Goal: Task Accomplishment & Management: Manage account settings

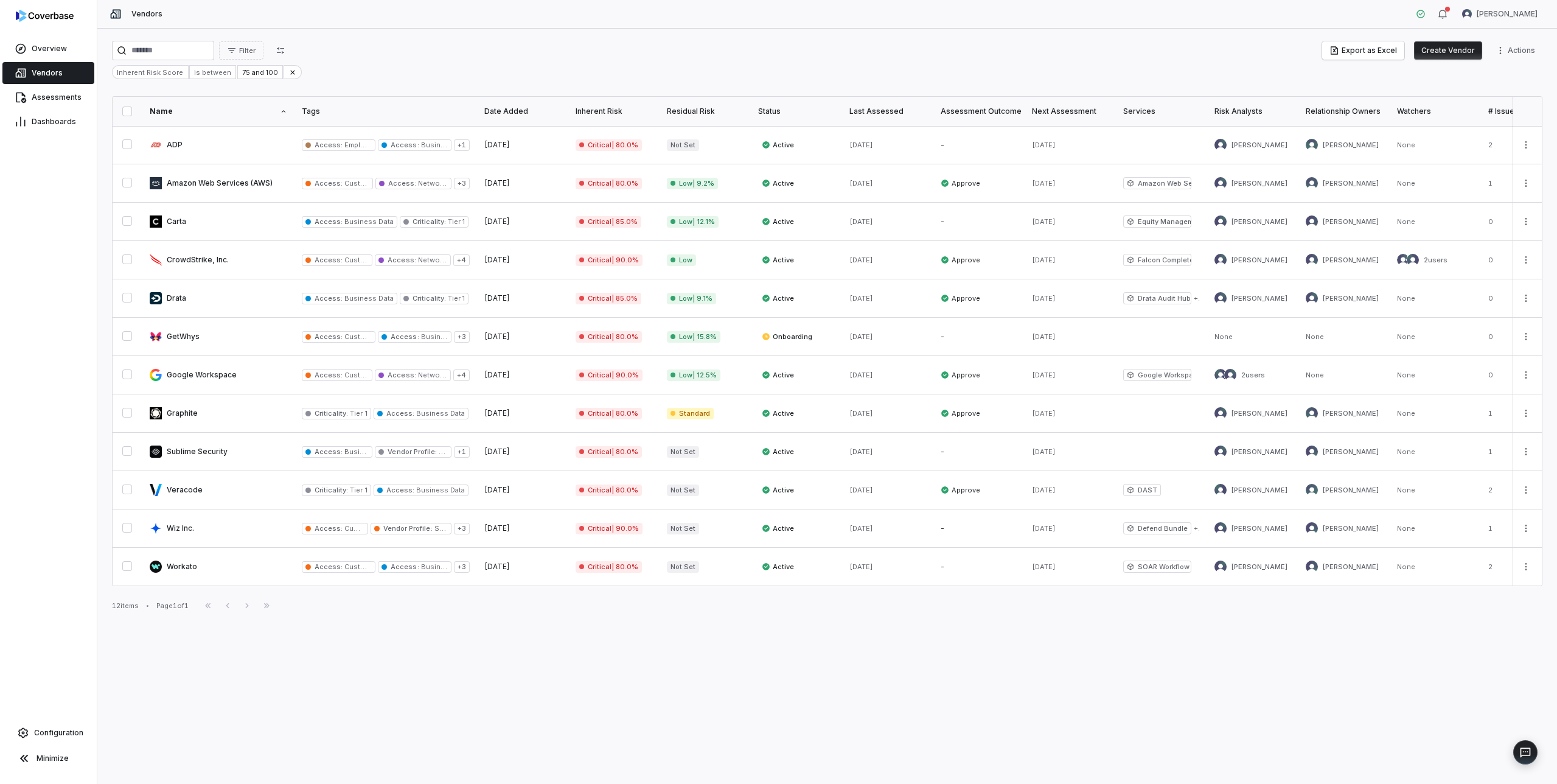
click at [60, 72] on span "Vendors" at bounding box center [47, 73] width 31 height 10
click at [288, 72] on icon at bounding box center [292, 72] width 9 height 9
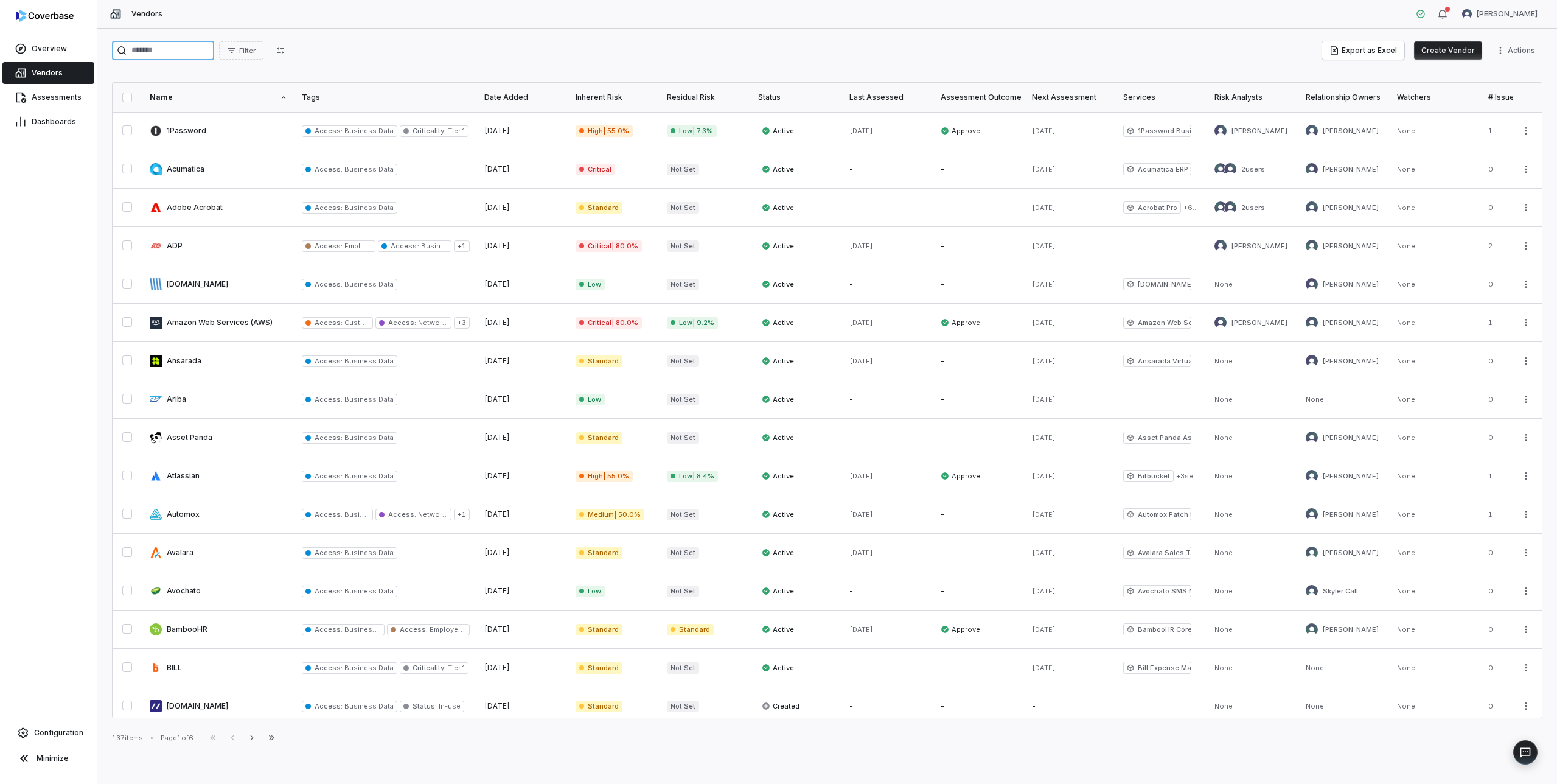
click at [175, 48] on input "search" at bounding box center [163, 50] width 103 height 19
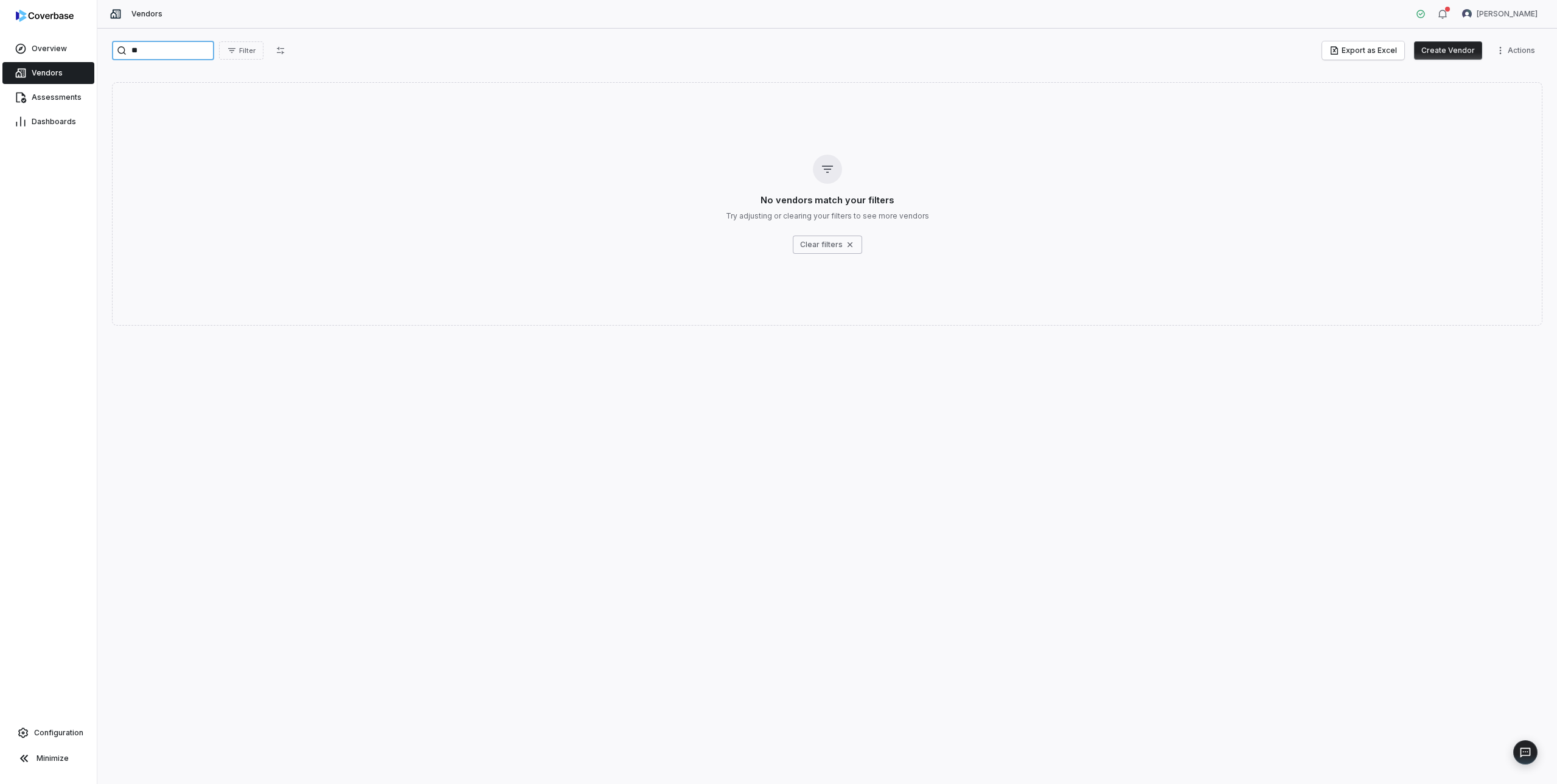
type input "*"
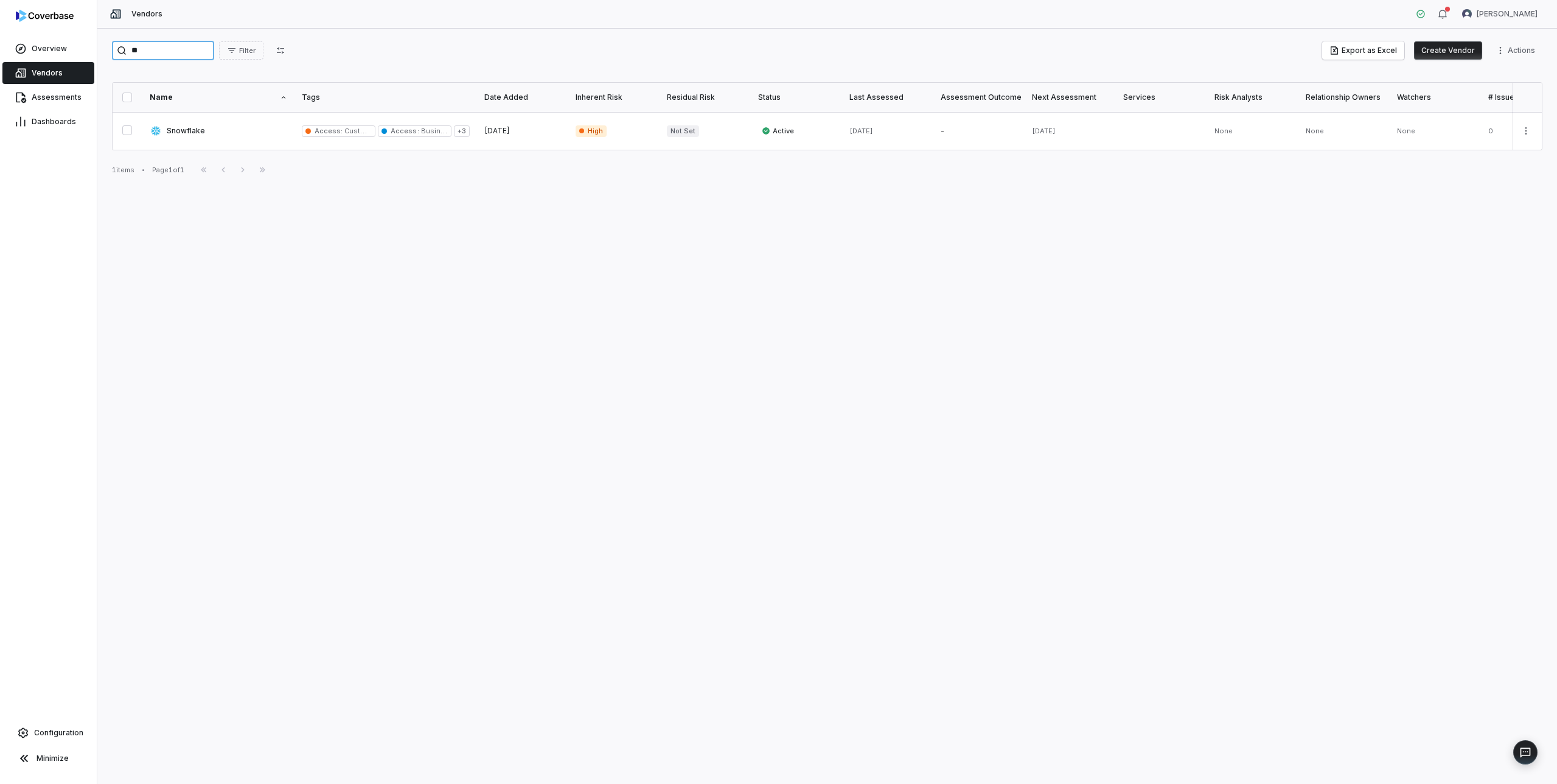
type input "*"
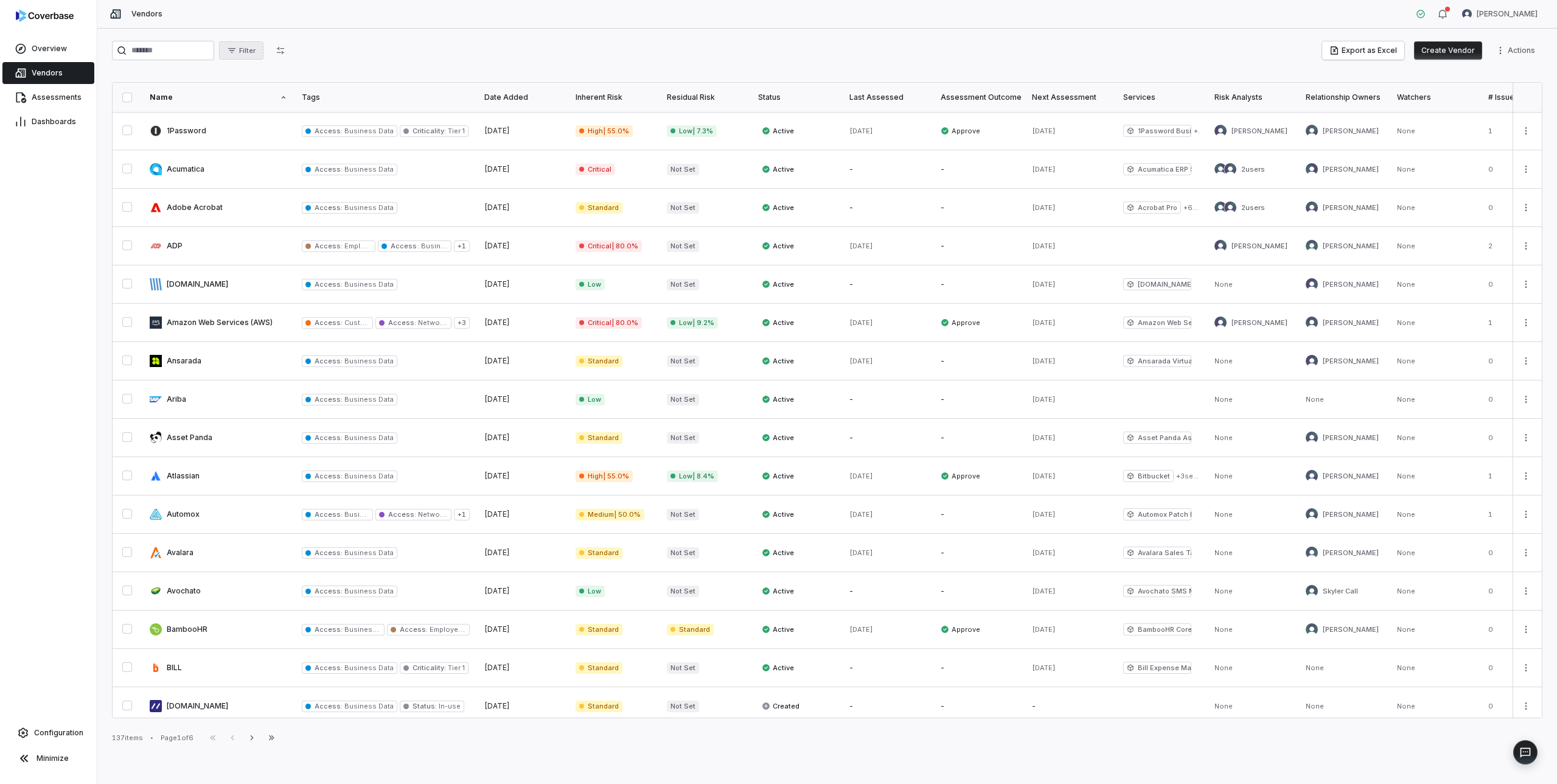
click at [255, 47] on span "Filter" at bounding box center [247, 51] width 16 height 10
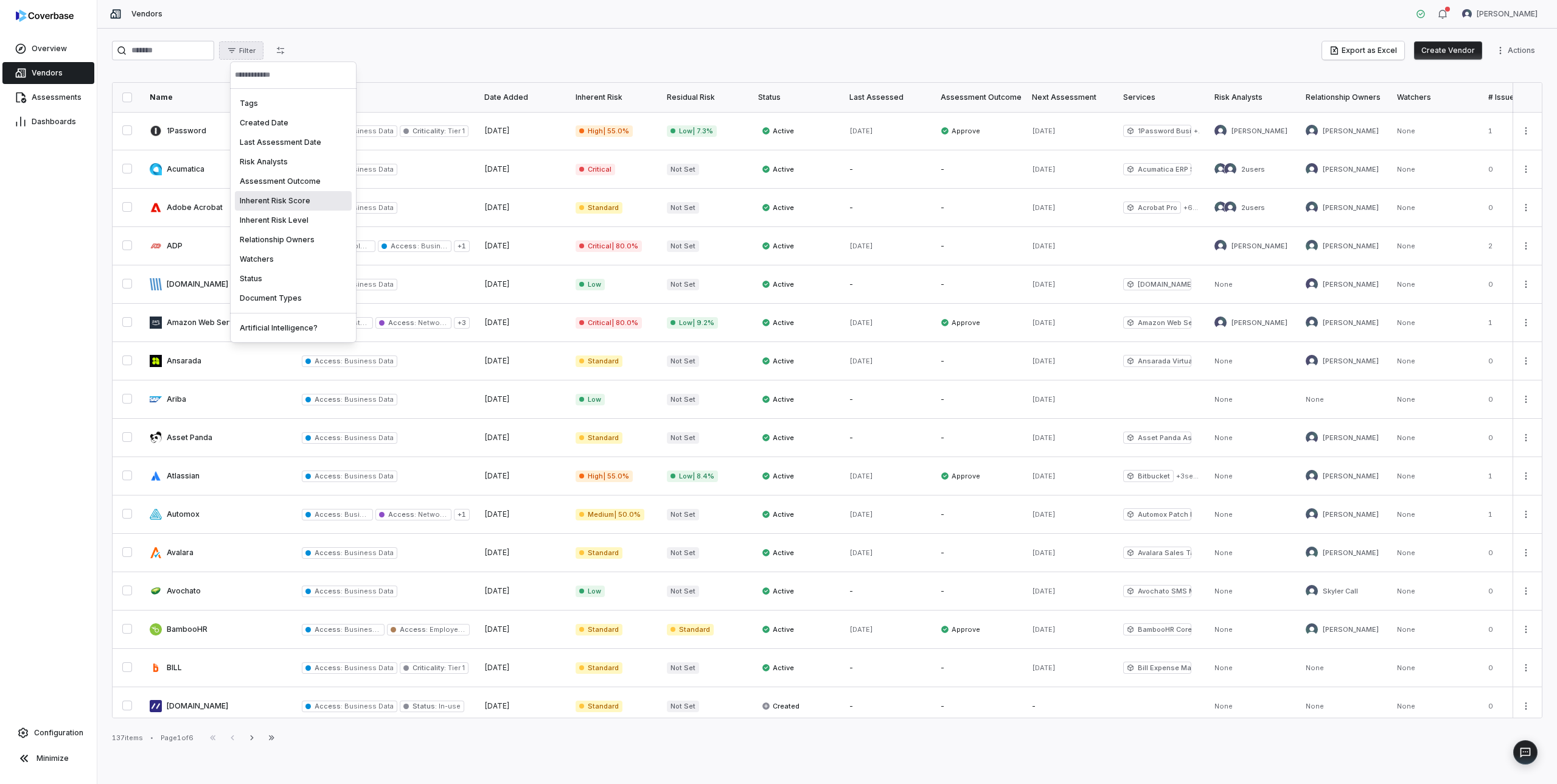
click at [289, 201] on div "Inherent Risk Score" at bounding box center [293, 201] width 117 height 19
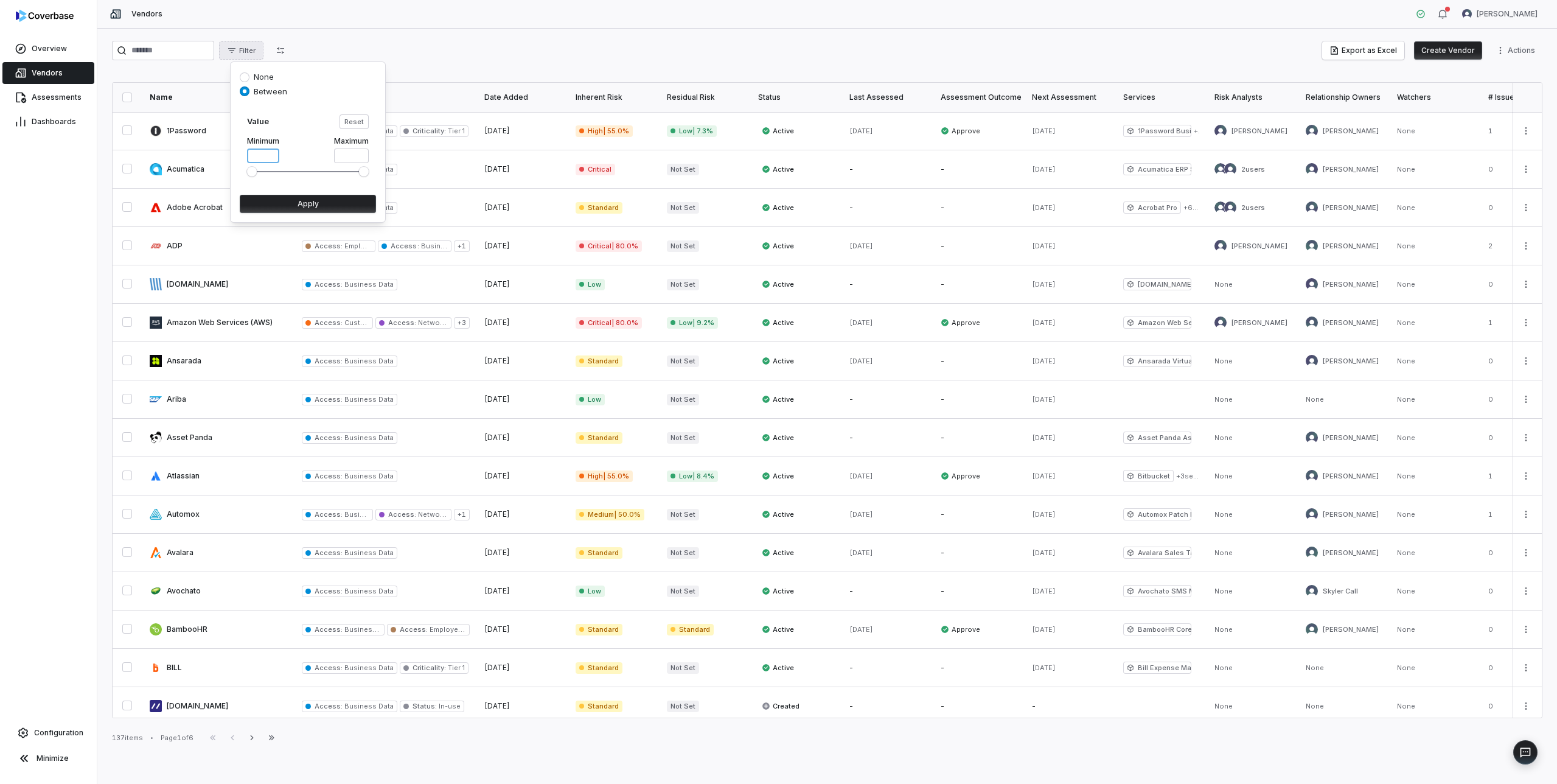
click at [260, 156] on input "*" at bounding box center [263, 155] width 32 height 14
type input "**"
click at [327, 201] on button "Apply" at bounding box center [307, 203] width 136 height 18
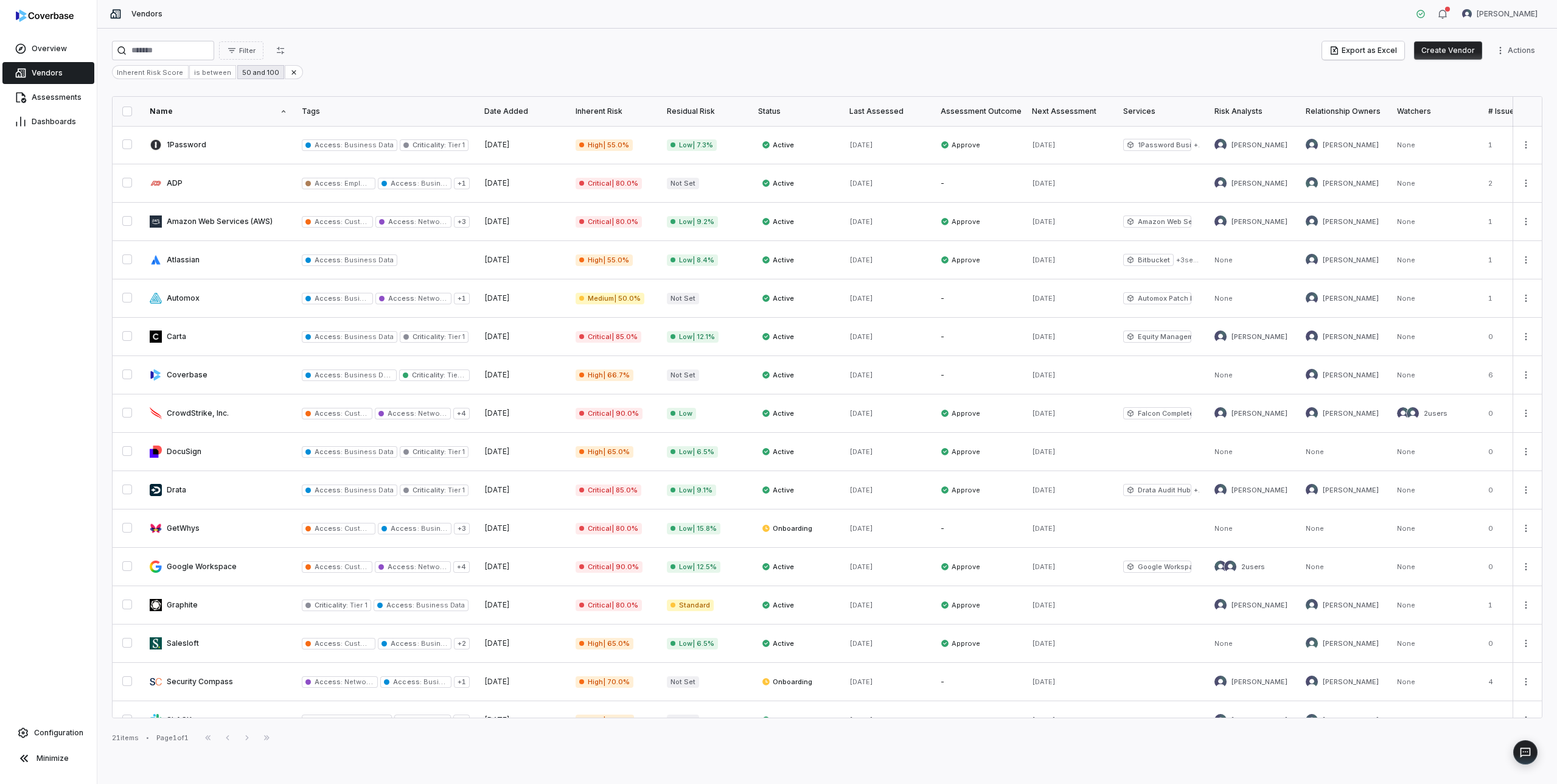
click at [259, 73] on div "50 and 100" at bounding box center [260, 72] width 47 height 14
click at [260, 143] on input "**" at bounding box center [262, 139] width 32 height 14
type input "**"
click at [239, 179] on button "Apply" at bounding box center [306, 187] width 136 height 18
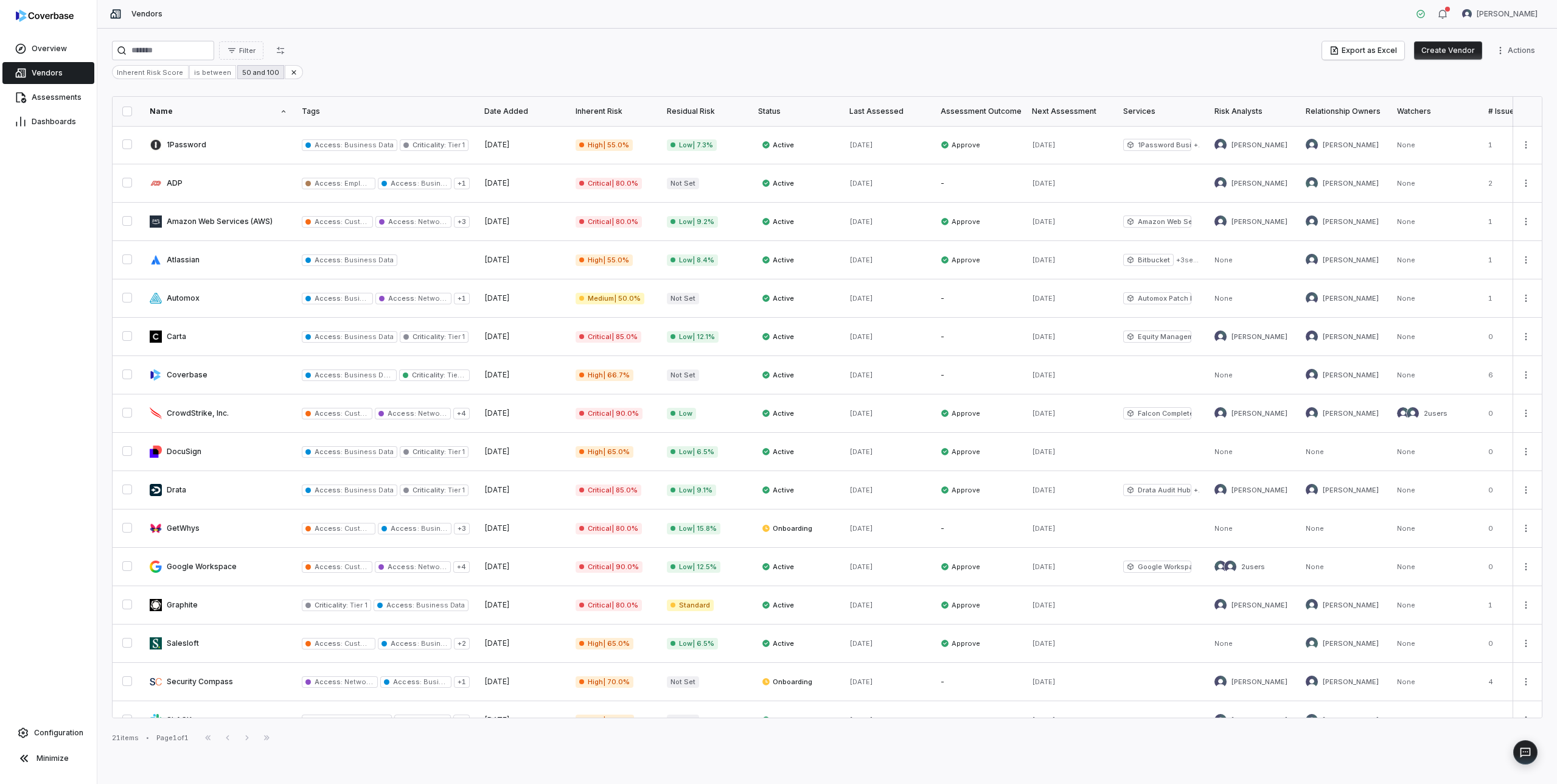
click at [260, 72] on div "50 and 100" at bounding box center [260, 72] width 47 height 14
click at [266, 140] on input "**" at bounding box center [262, 139] width 32 height 14
type input "**"
click at [299, 184] on button "Apply" at bounding box center [306, 187] width 136 height 18
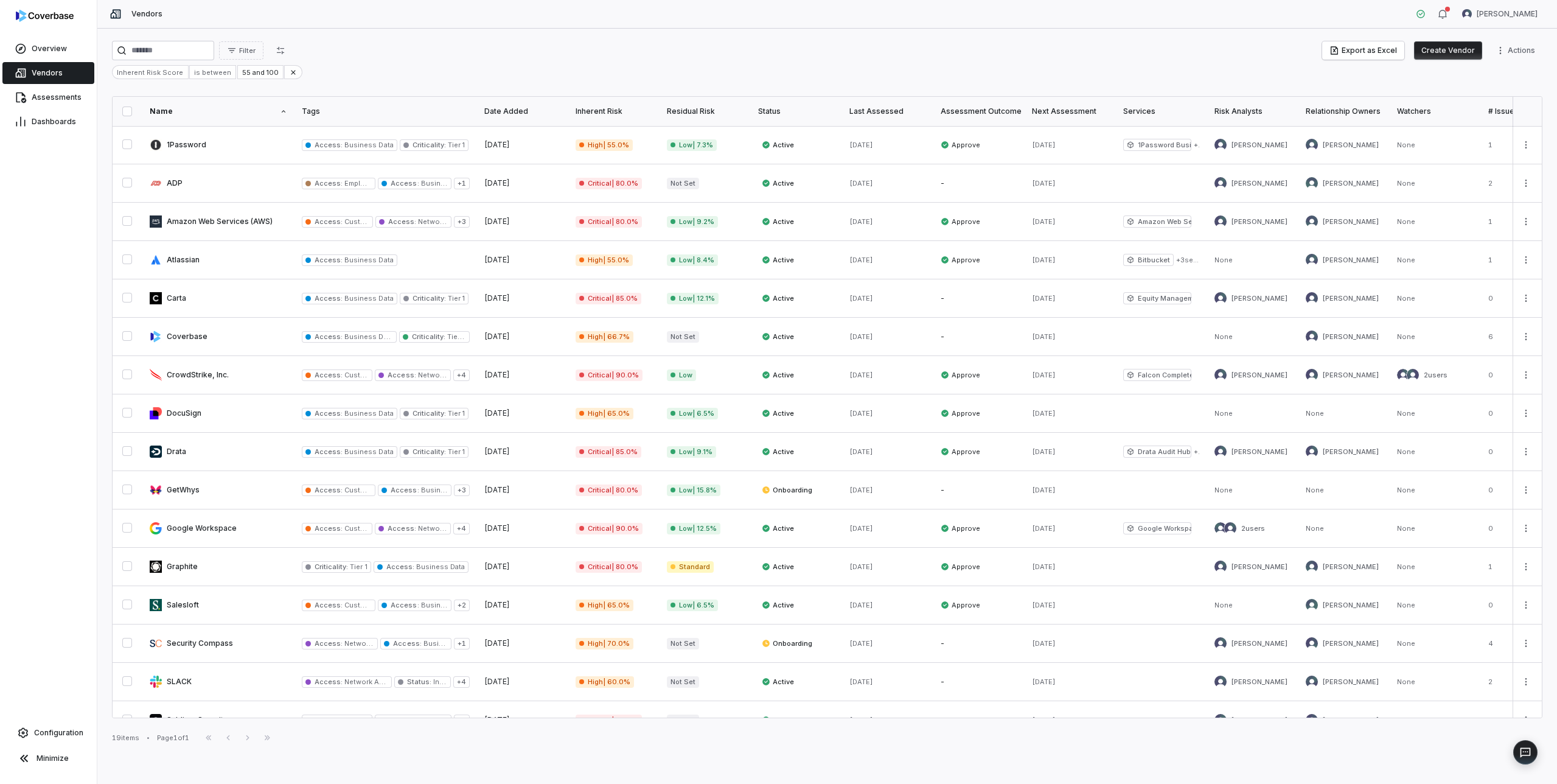
click at [615, 112] on div "Inherent Risk" at bounding box center [614, 111] width 77 height 10
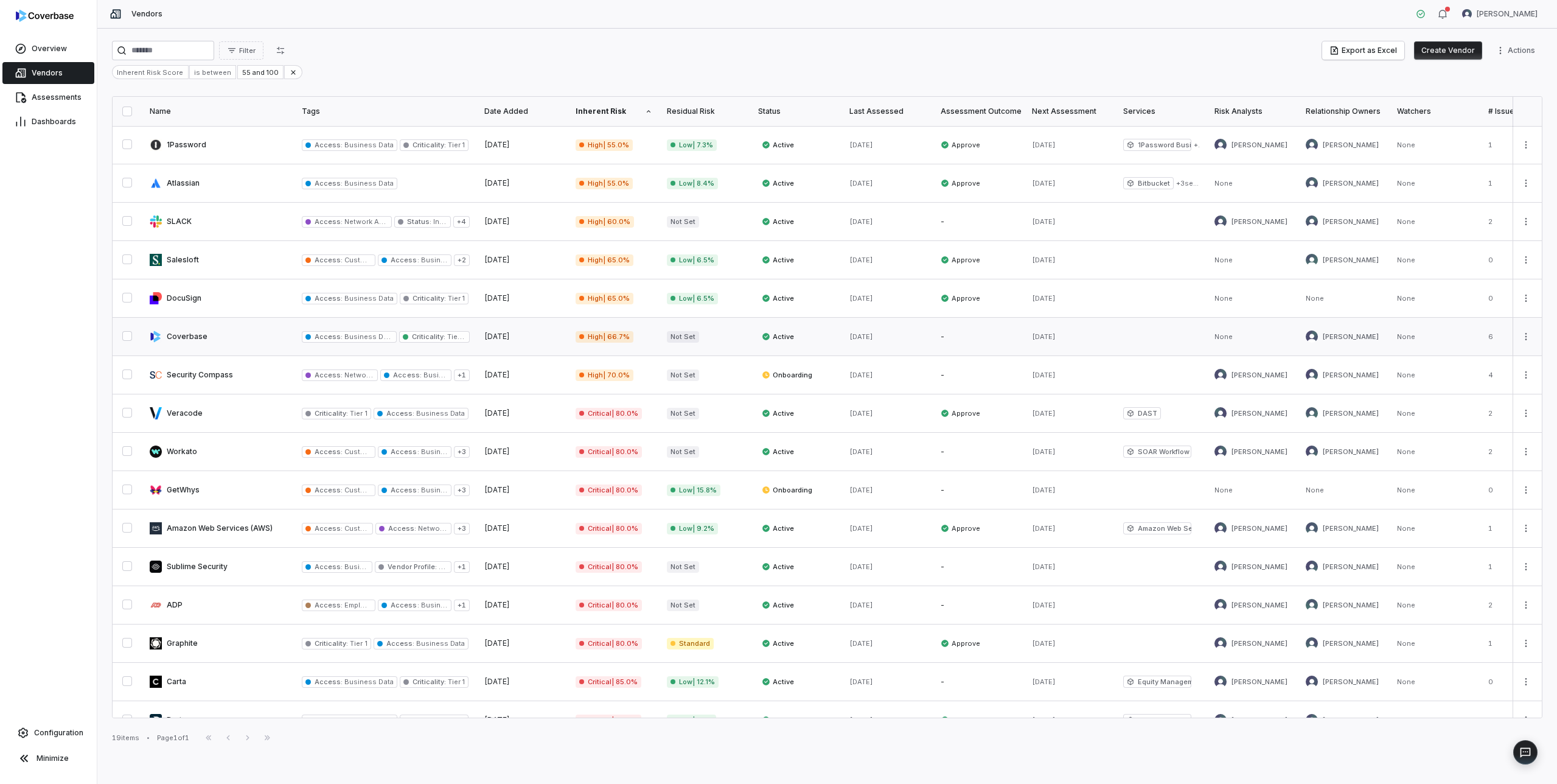
scroll to position [136, 0]
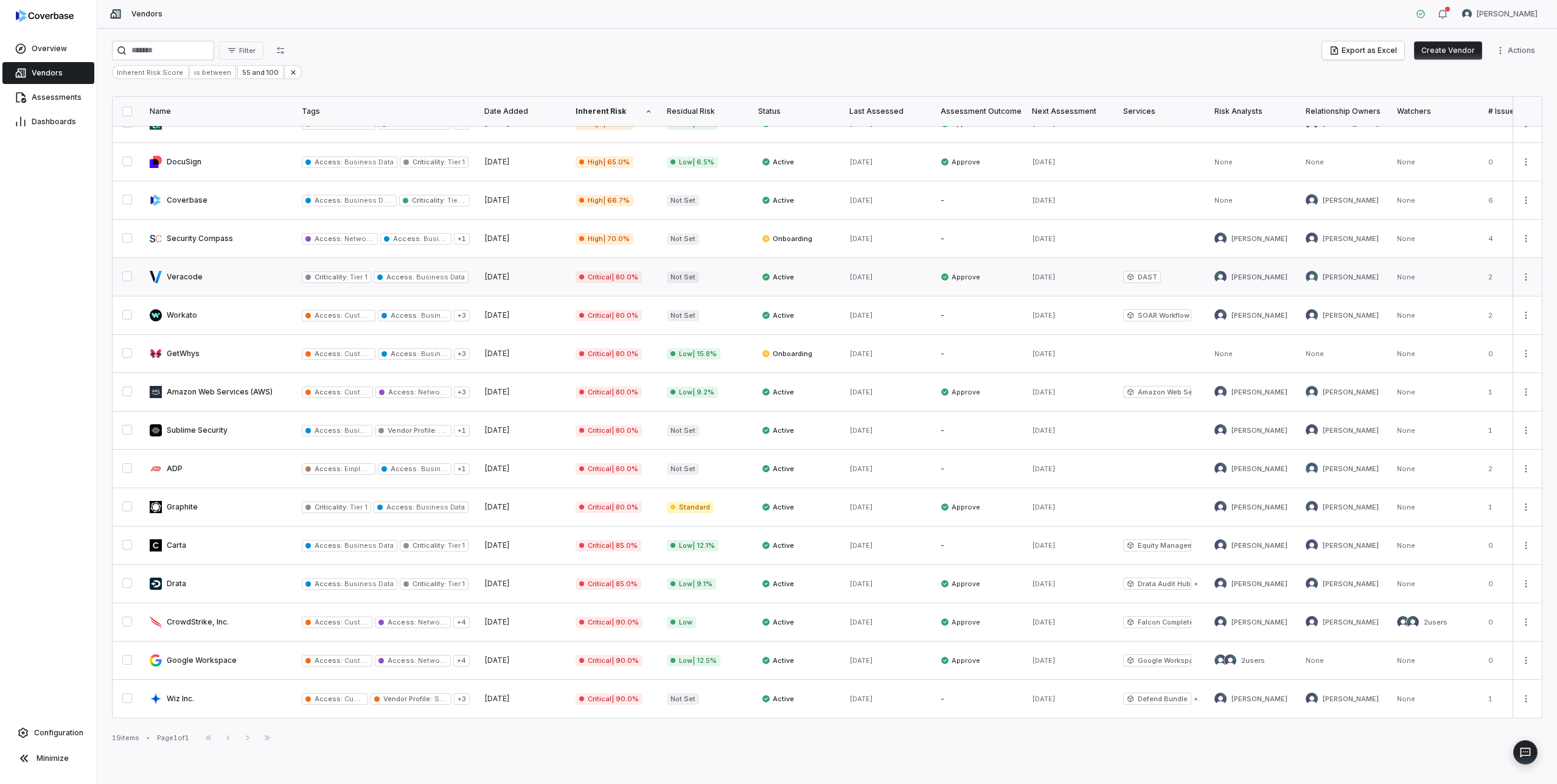
click at [186, 274] on link at bounding box center [219, 277] width 152 height 38
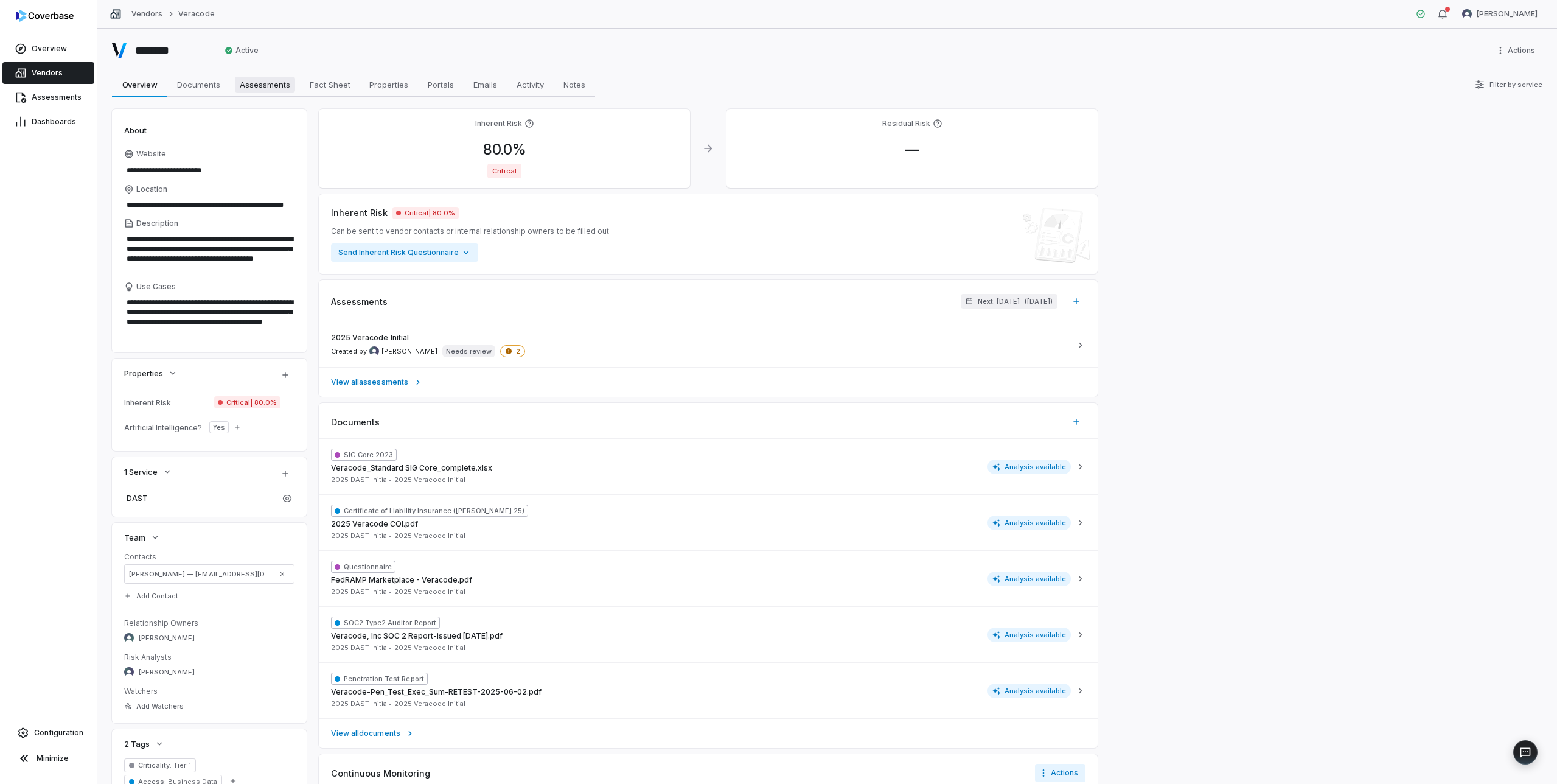
click at [265, 89] on span "Assessments" at bounding box center [264, 85] width 60 height 16
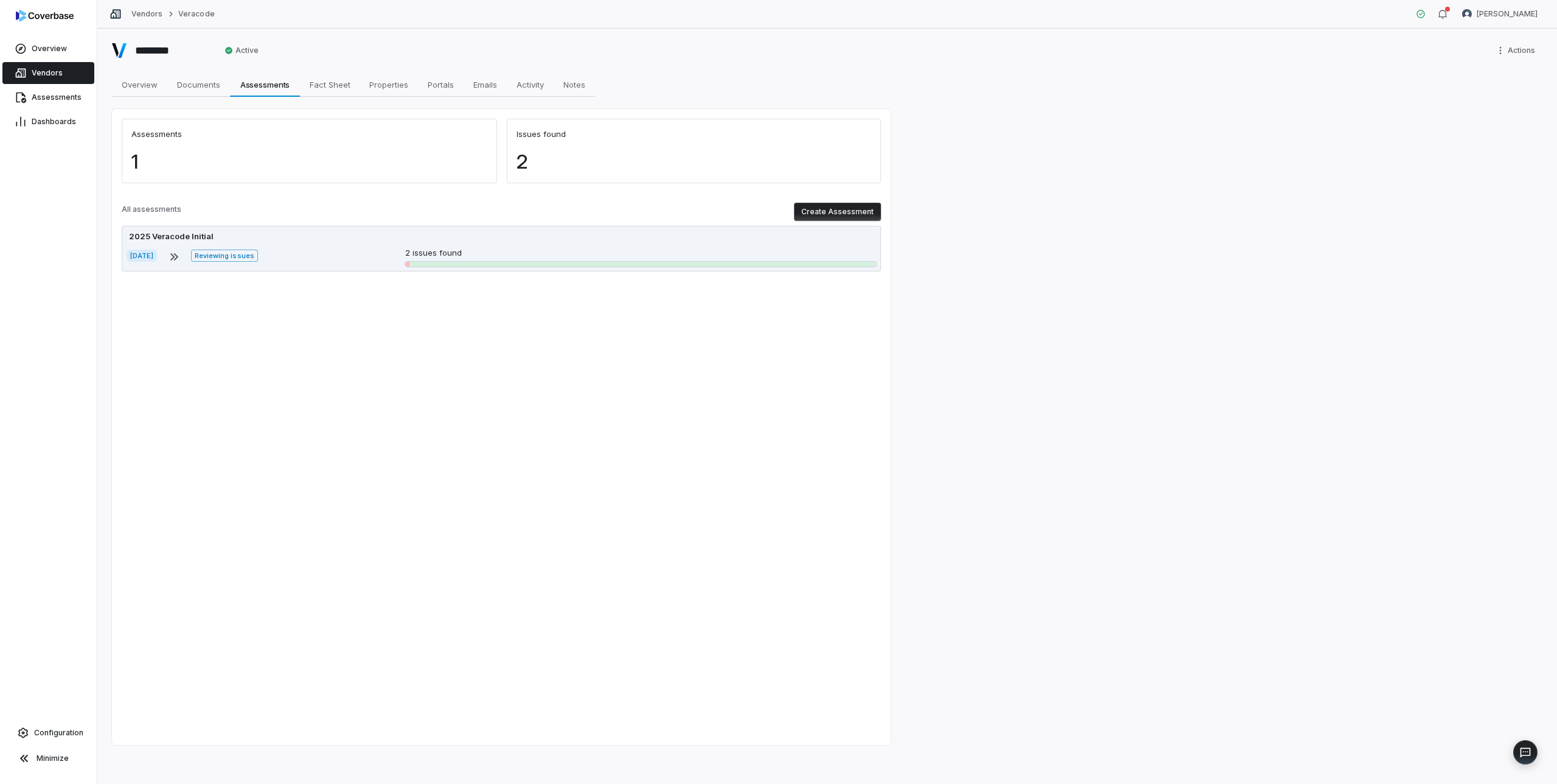
click at [475, 242] on div "2025 Veracode Initial Aug 1, 2025 Reviewing issues 2 issues found" at bounding box center [501, 249] width 759 height 46
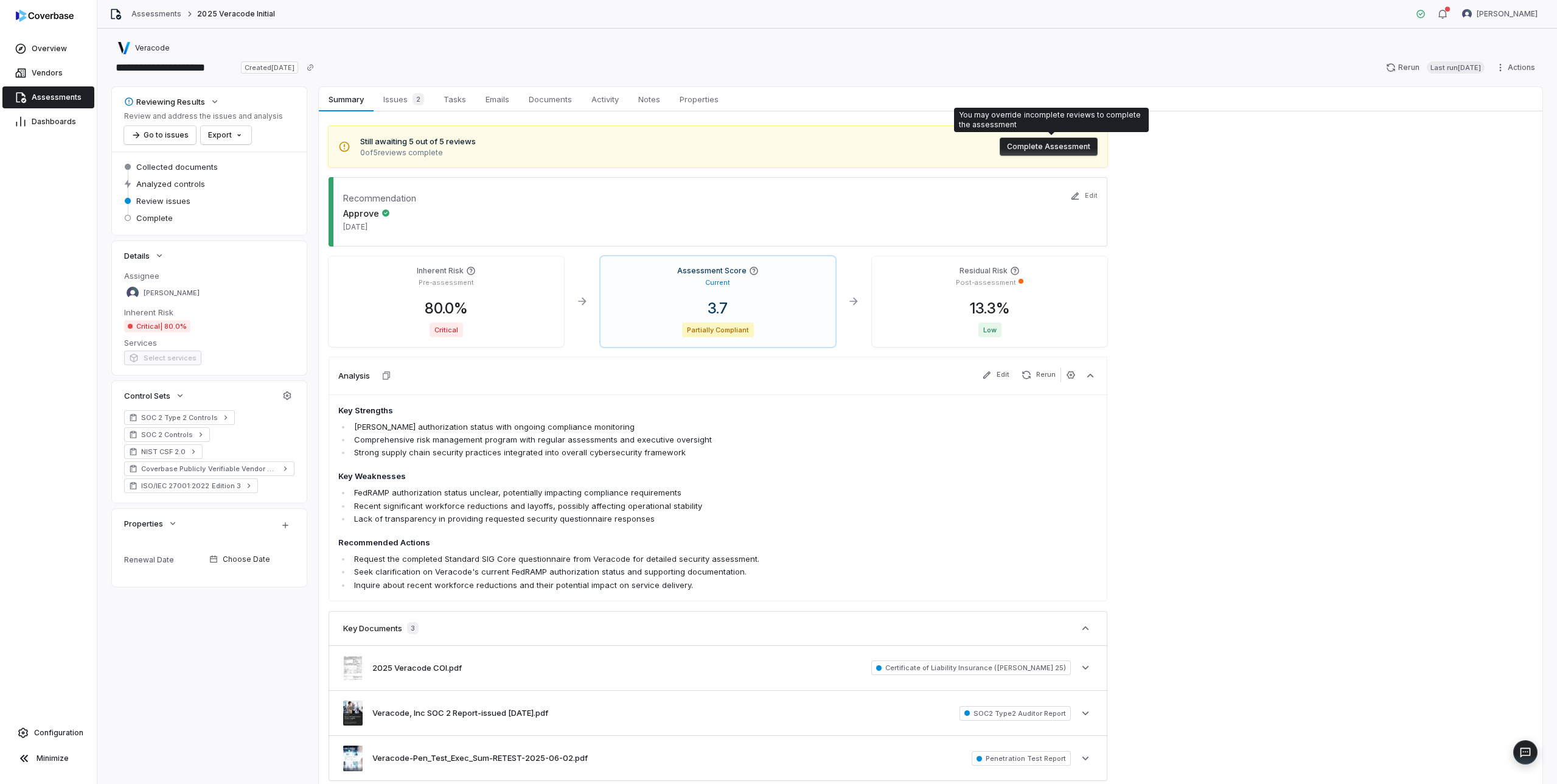
click at [1044, 147] on button "Complete Assessment" at bounding box center [1048, 146] width 98 height 18
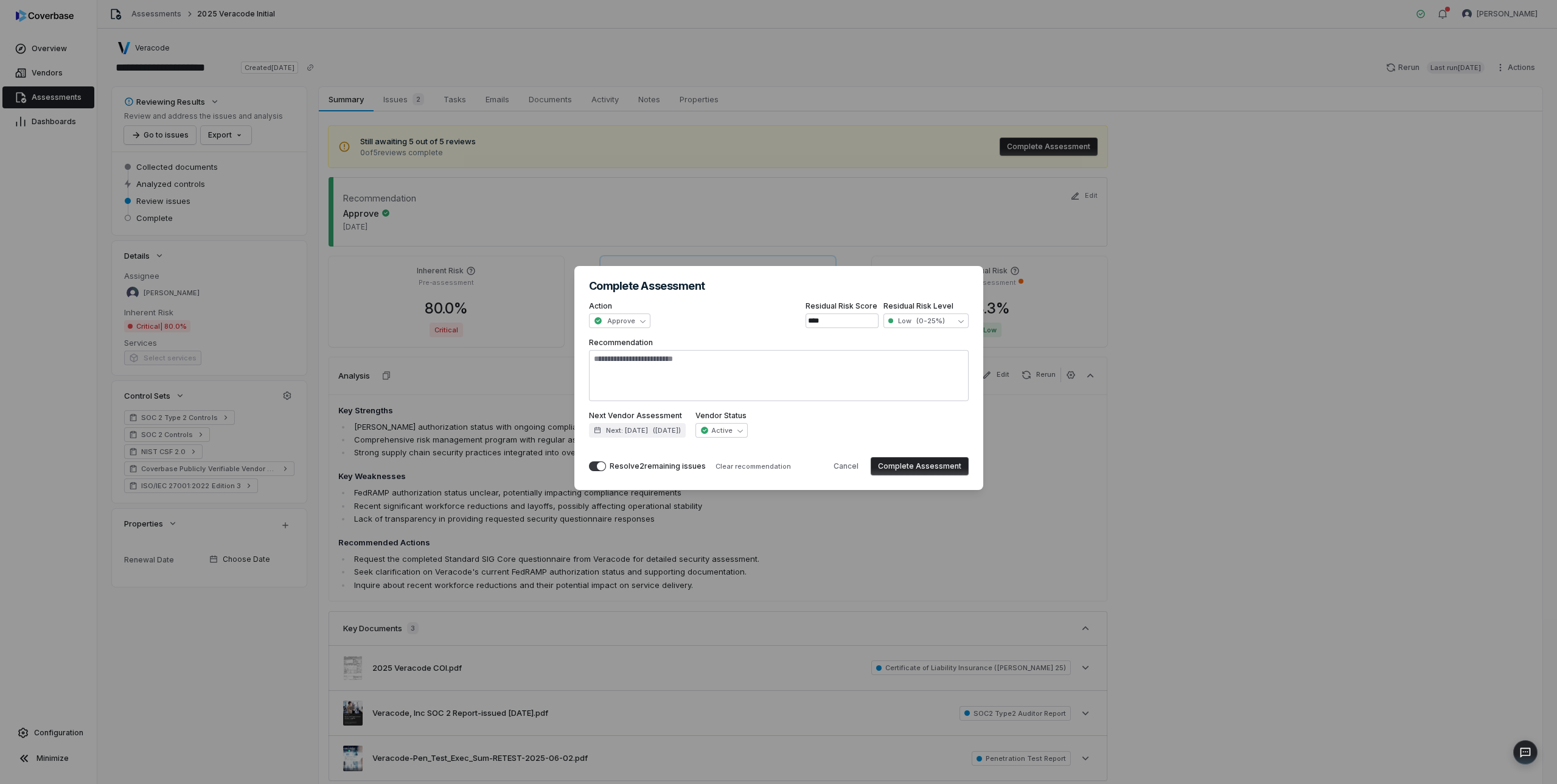
type textarea "*"
click at [847, 466] on button "Cancel" at bounding box center [847, 466] width 40 height 18
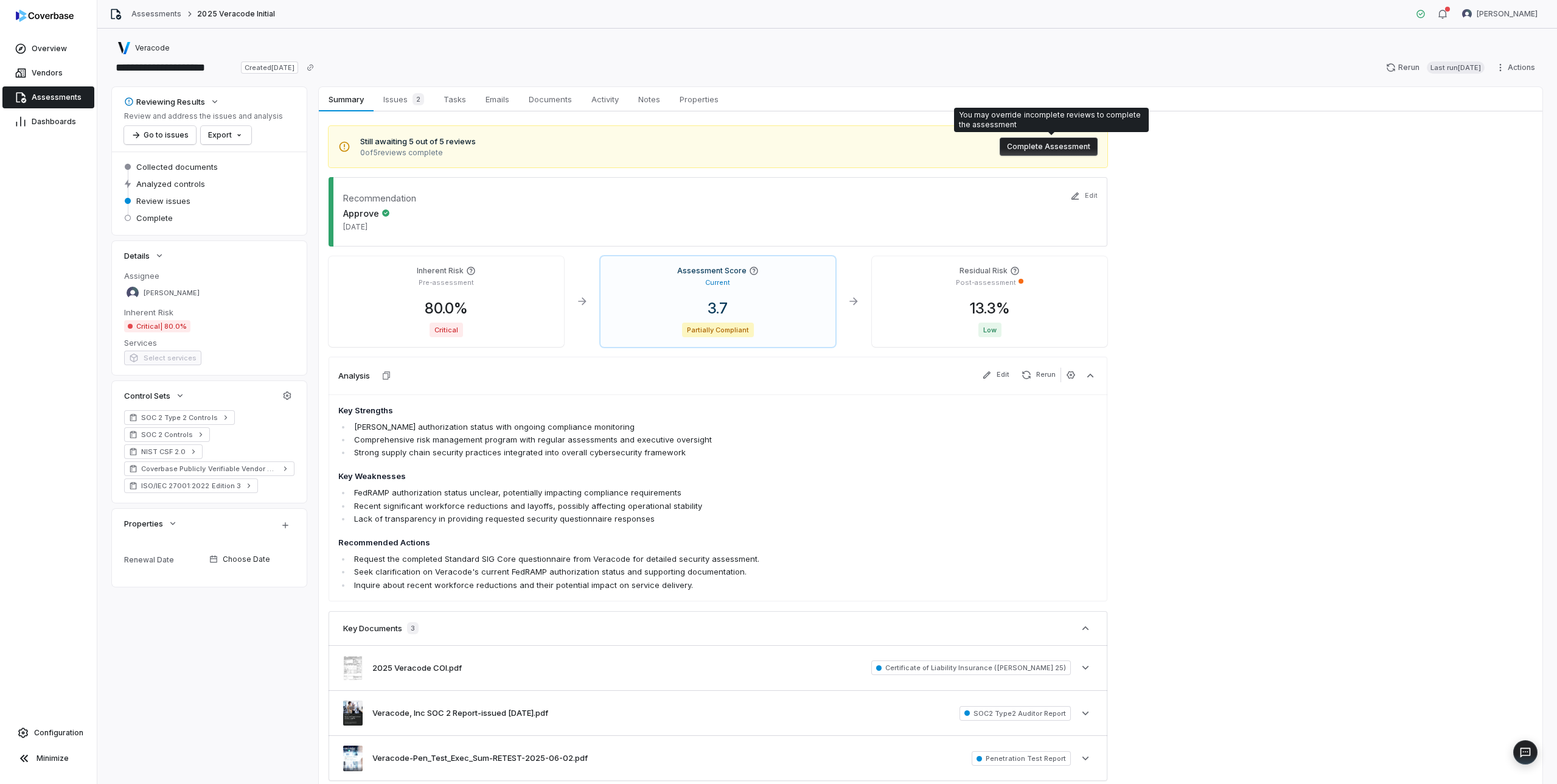
click at [1043, 148] on button "Complete Assessment" at bounding box center [1048, 146] width 98 height 18
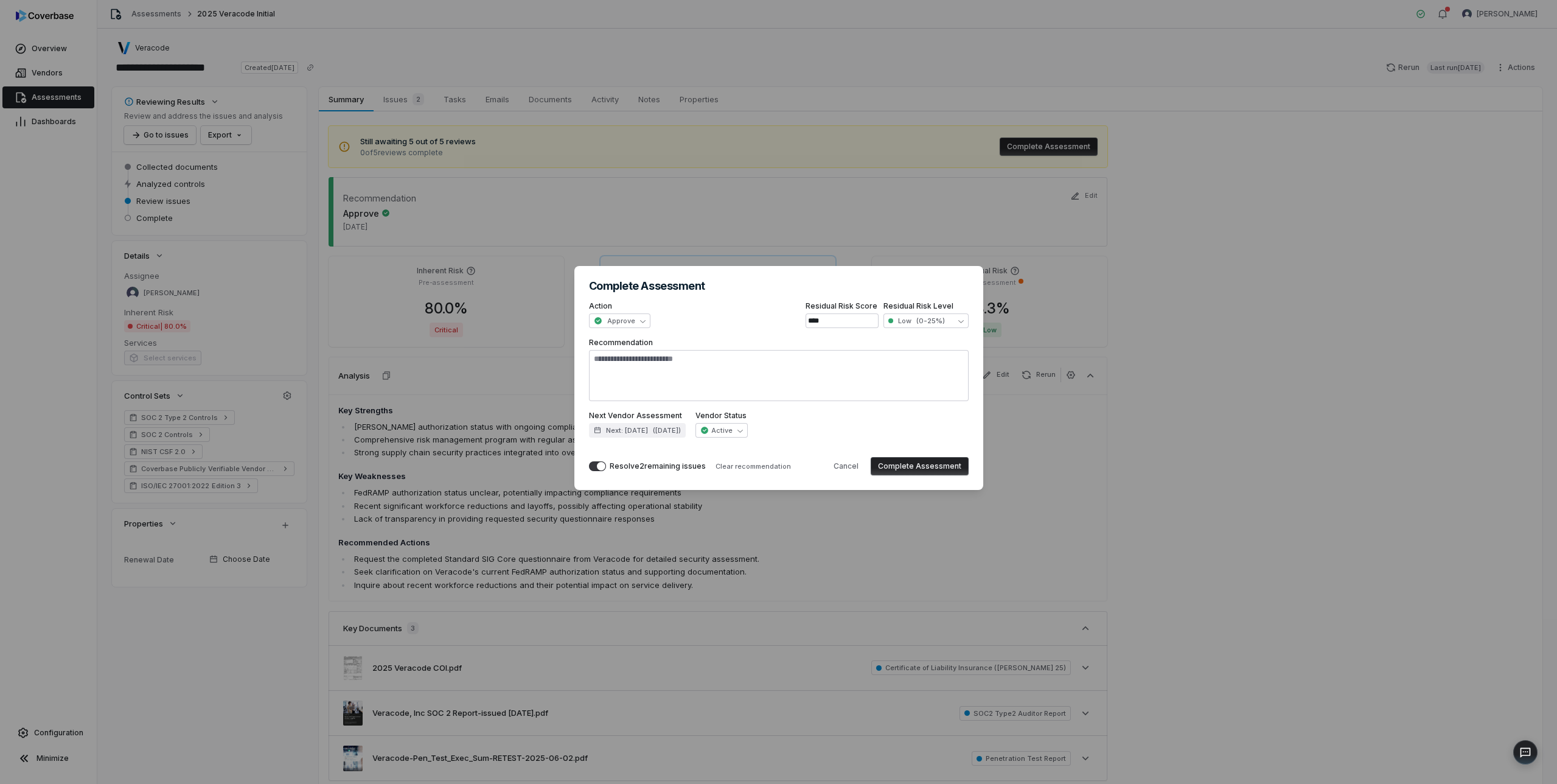
type textarea "*"
click at [906, 466] on button "Complete Assessment" at bounding box center [919, 466] width 98 height 18
type textarea "*"
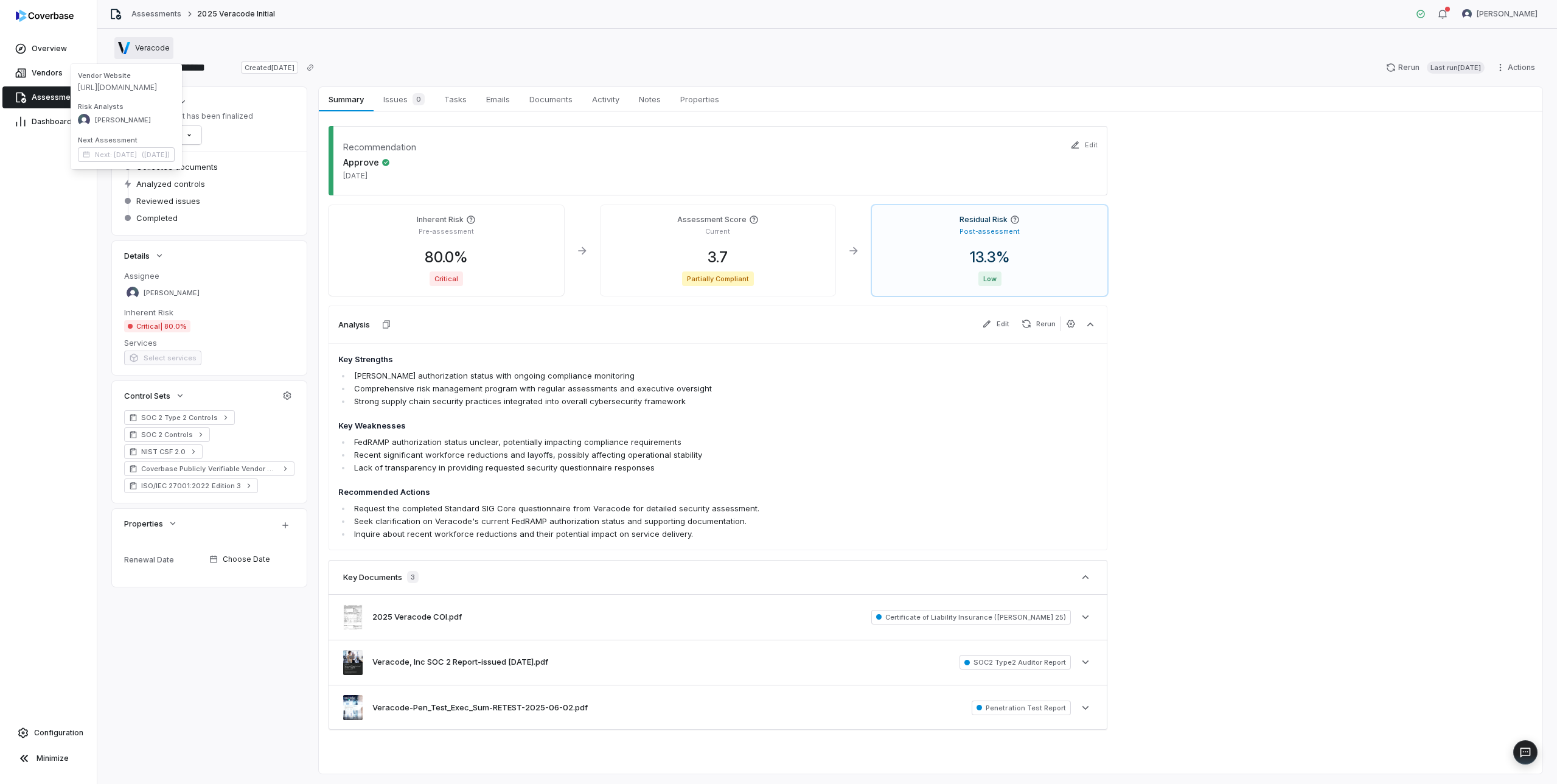
click at [146, 45] on span "Veracode" at bounding box center [152, 48] width 34 height 10
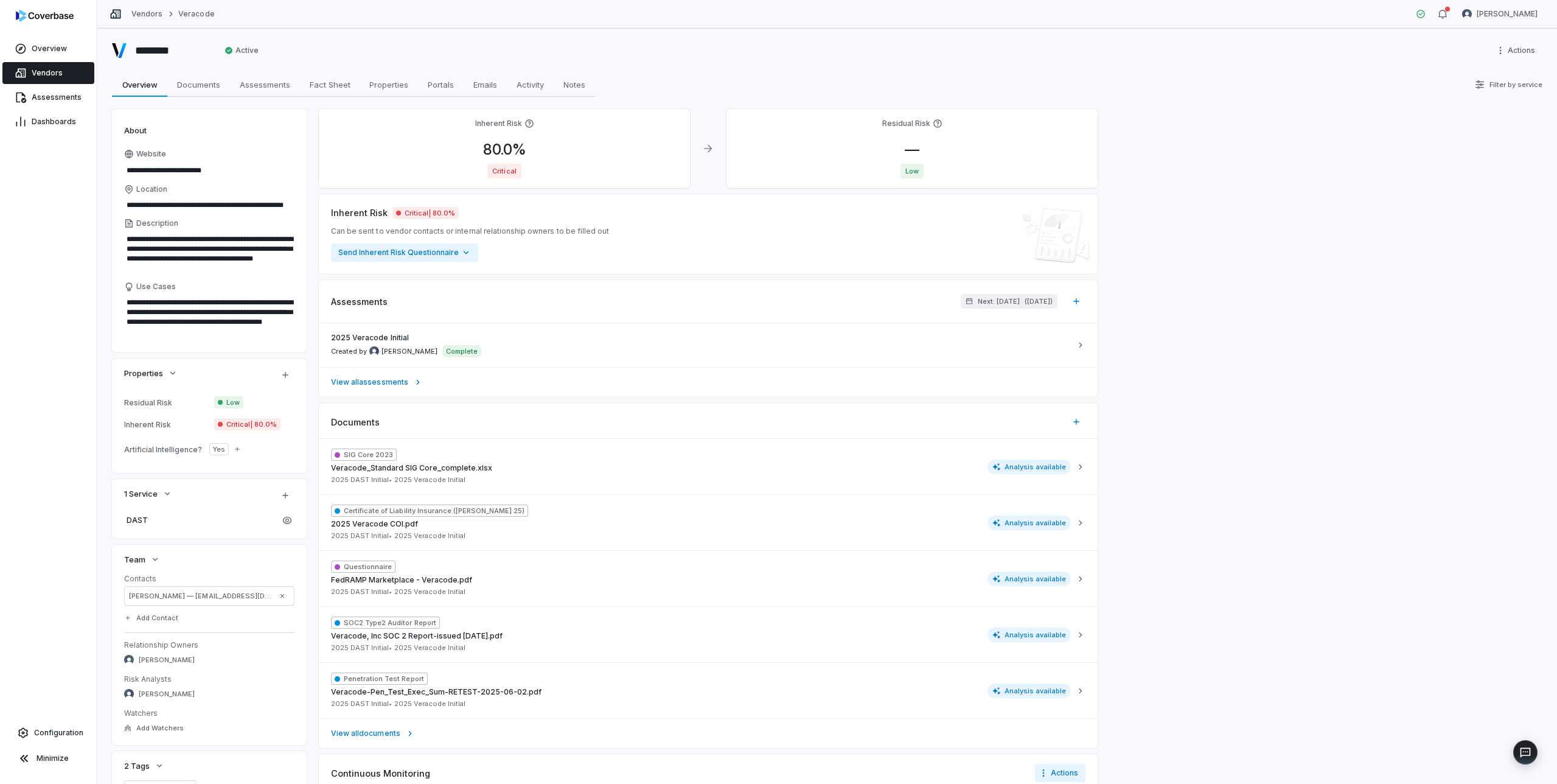
click at [55, 73] on span "Vendors" at bounding box center [47, 73] width 31 height 10
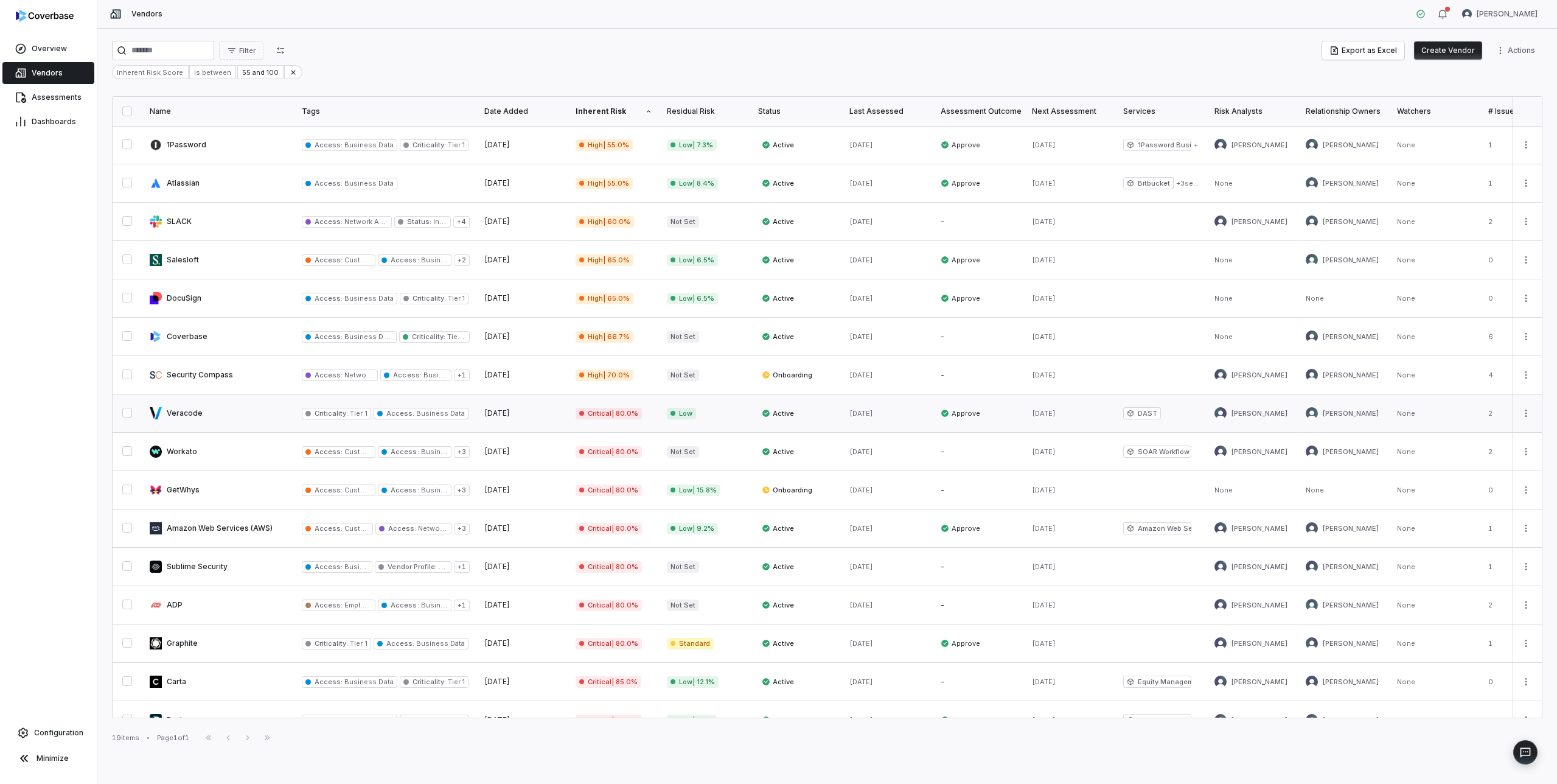
click at [195, 411] on link at bounding box center [219, 413] width 152 height 38
type textarea "*"
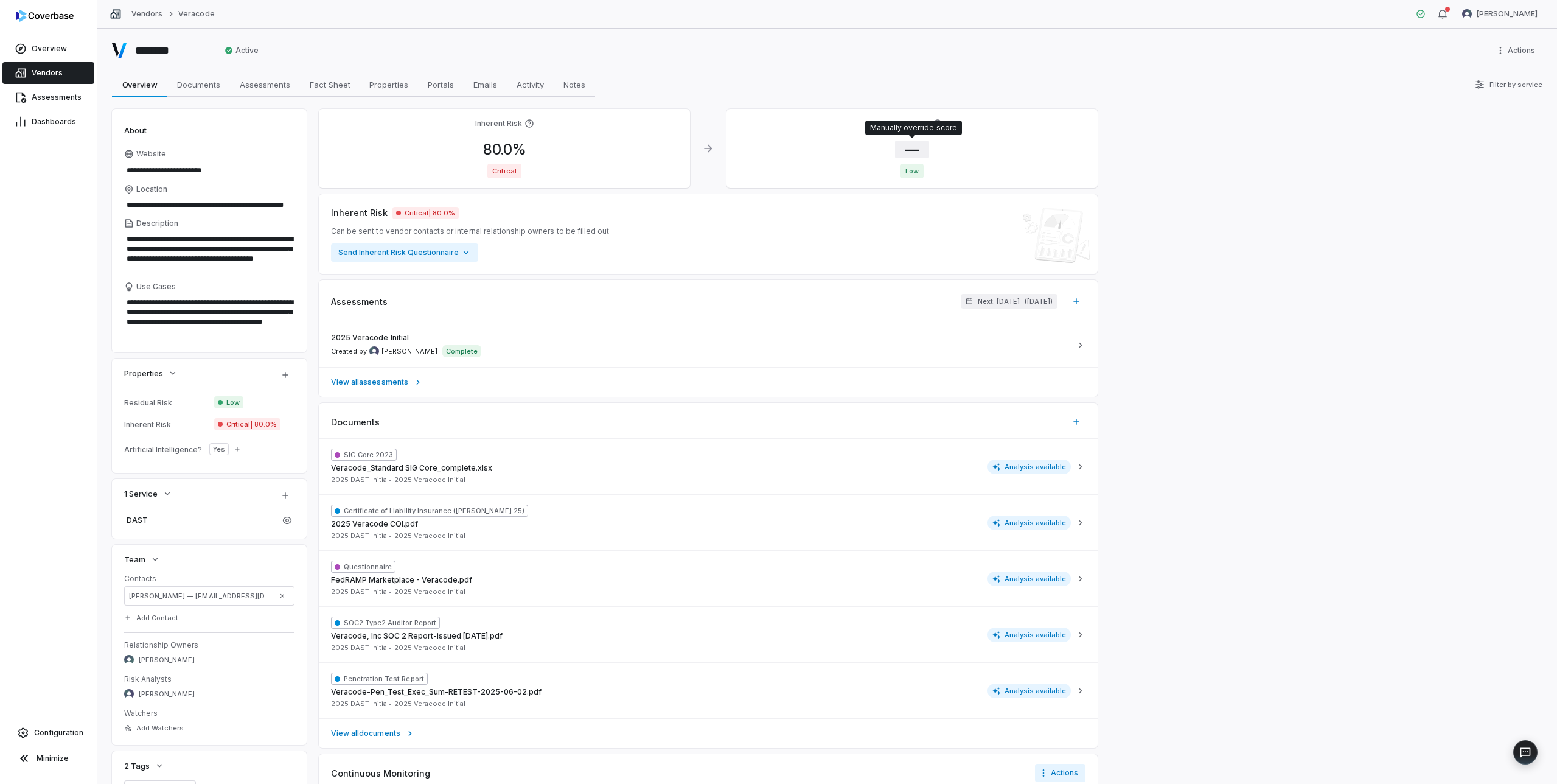
click at [913, 146] on span "—" at bounding box center [913, 149] width 34 height 18
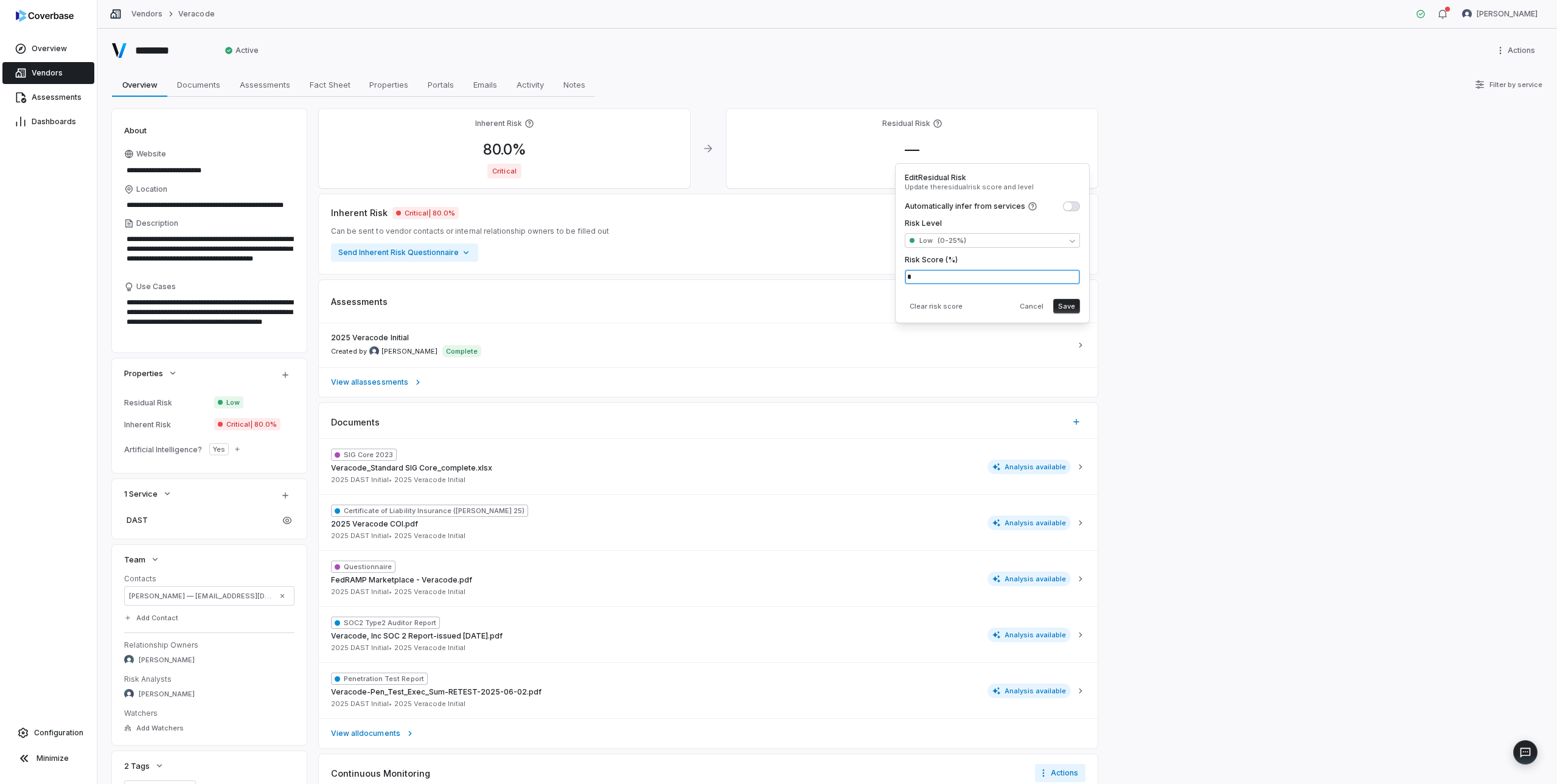
click at [939, 273] on input "*" at bounding box center [992, 277] width 175 height 14
type input "****"
click at [1069, 306] on button "Save" at bounding box center [1067, 305] width 27 height 14
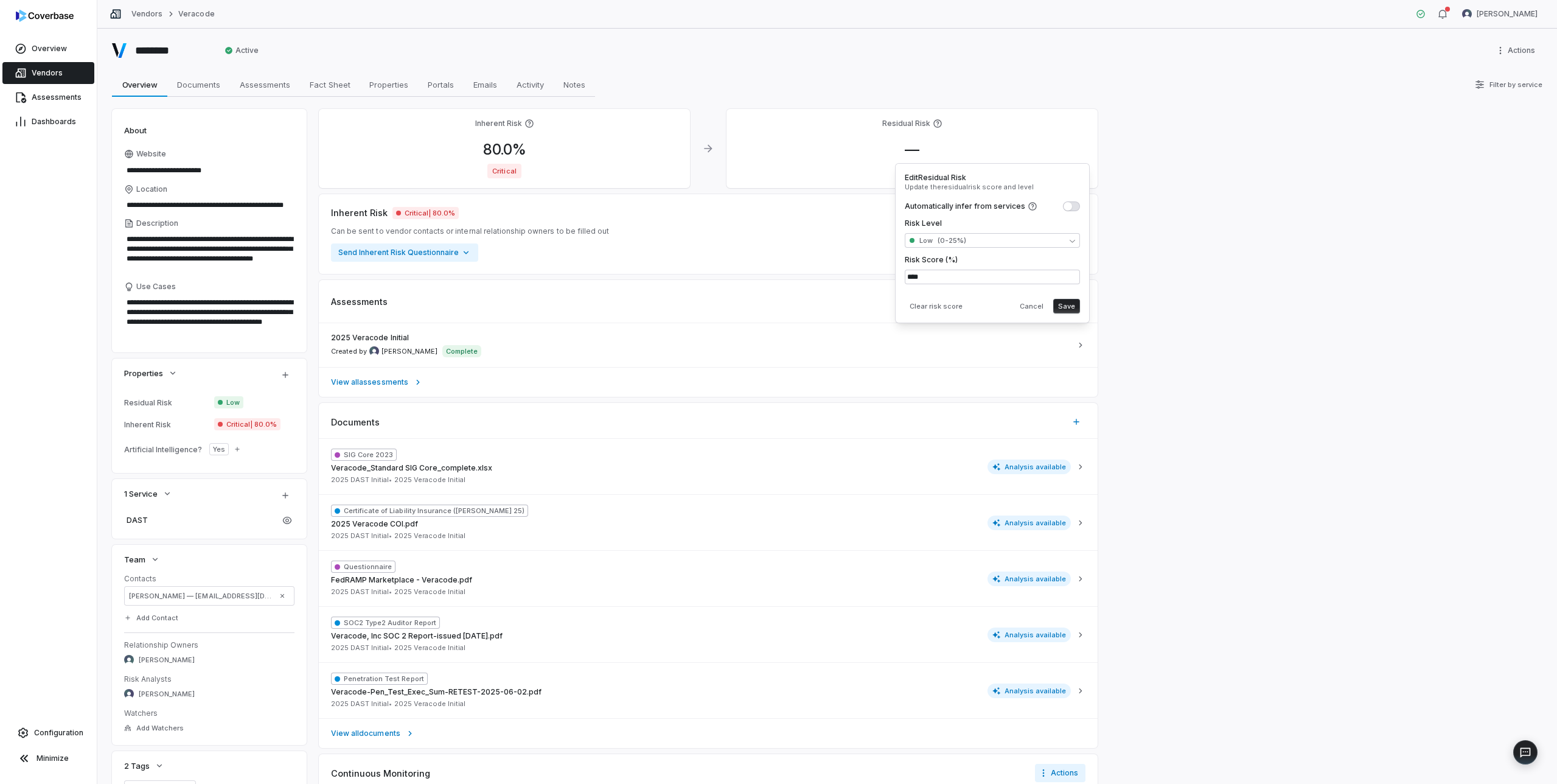
click at [1068, 307] on button "Save" at bounding box center [1067, 305] width 27 height 14
click at [48, 70] on span "Vendors" at bounding box center [47, 73] width 31 height 10
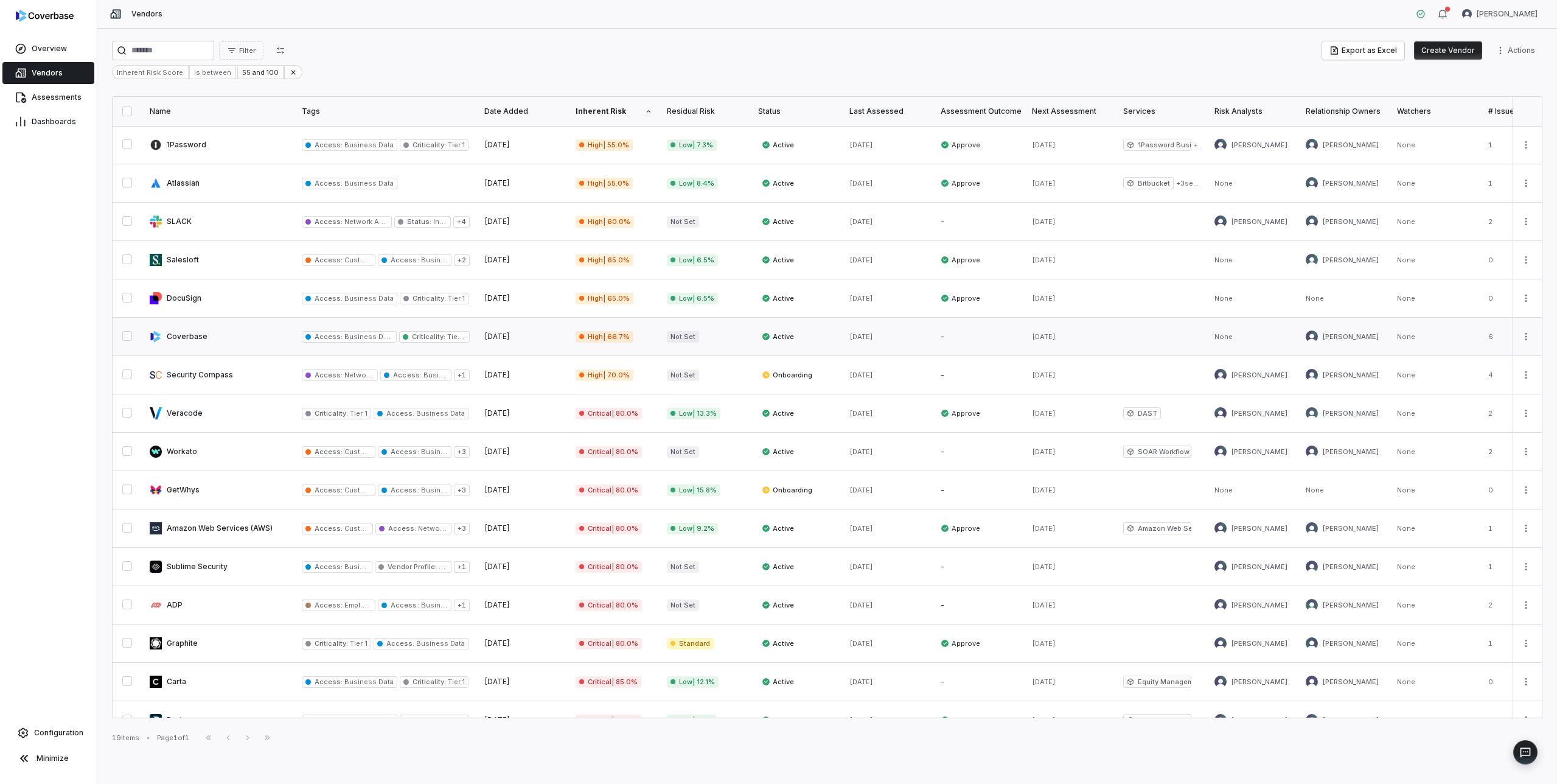
click at [192, 335] on link at bounding box center [219, 336] width 152 height 38
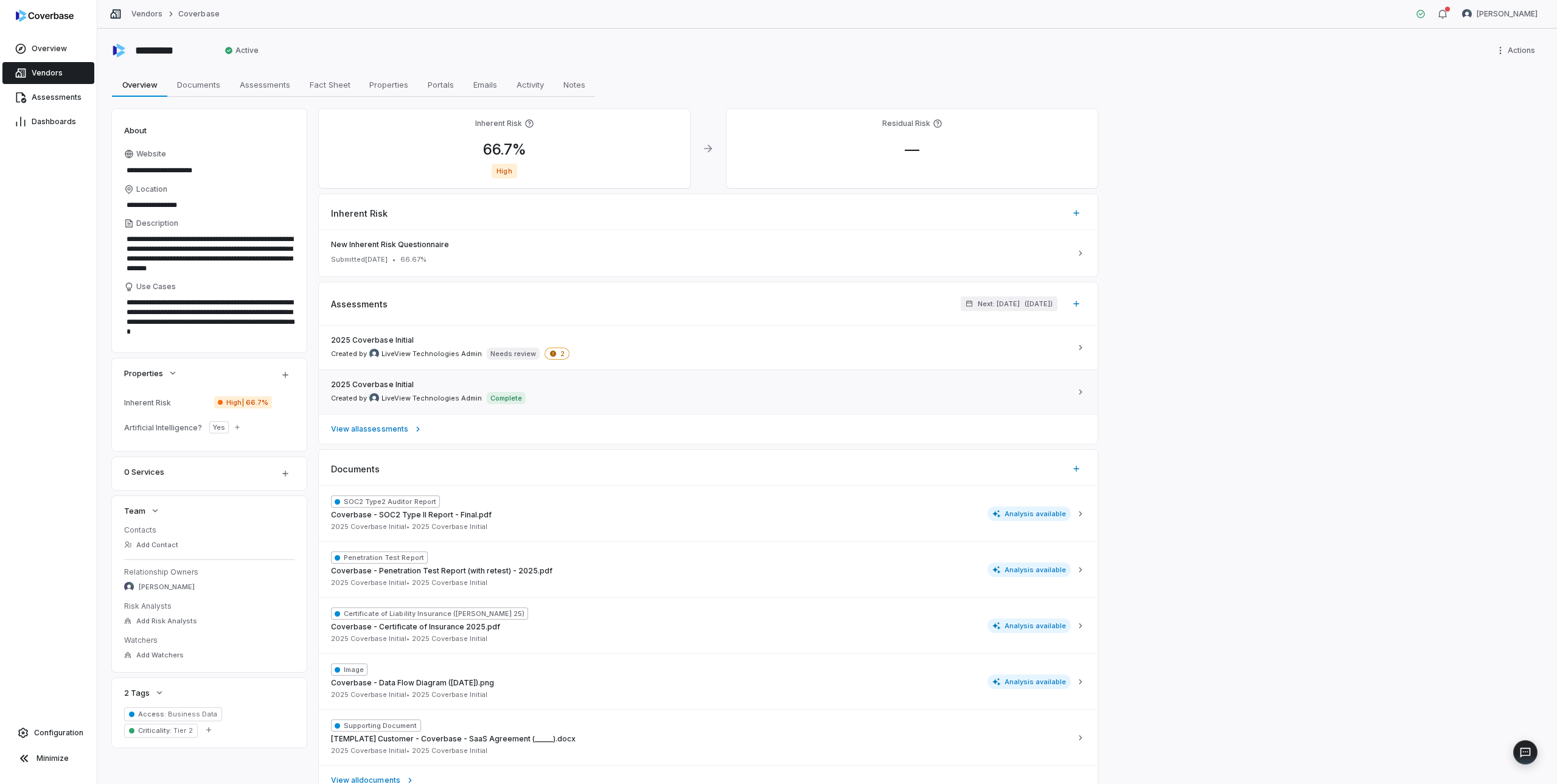
click at [600, 392] on div "2025 Coverbase Initial Created by LiveView Technologies Admin Complete" at bounding box center [701, 392] width 740 height 25
click at [592, 344] on div "2025 Coverbase Initial Created by LiveView Technologies Admin Needs review 2" at bounding box center [701, 348] width 740 height 25
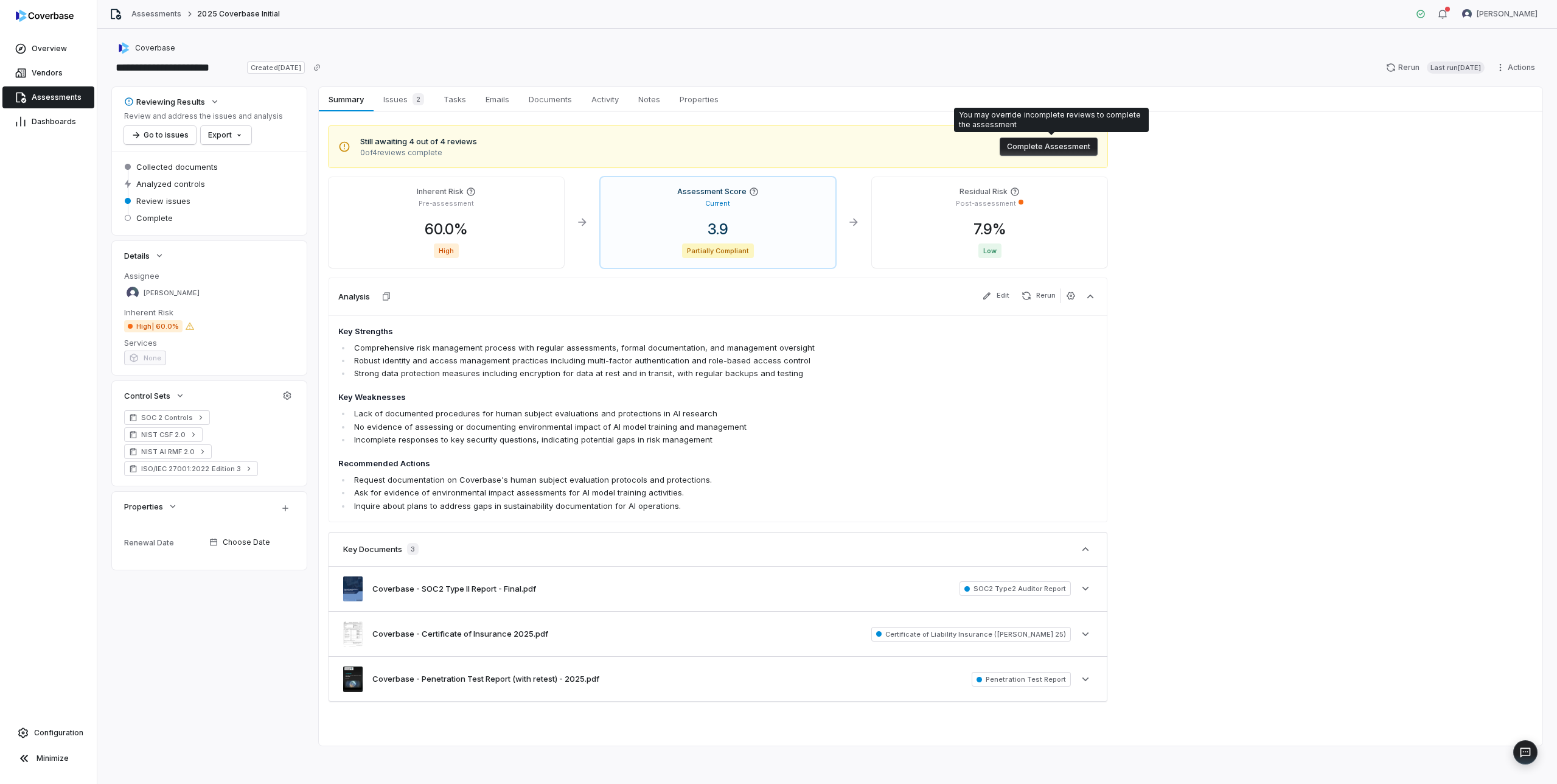
click at [1044, 149] on button "Complete Assessment" at bounding box center [1048, 146] width 98 height 18
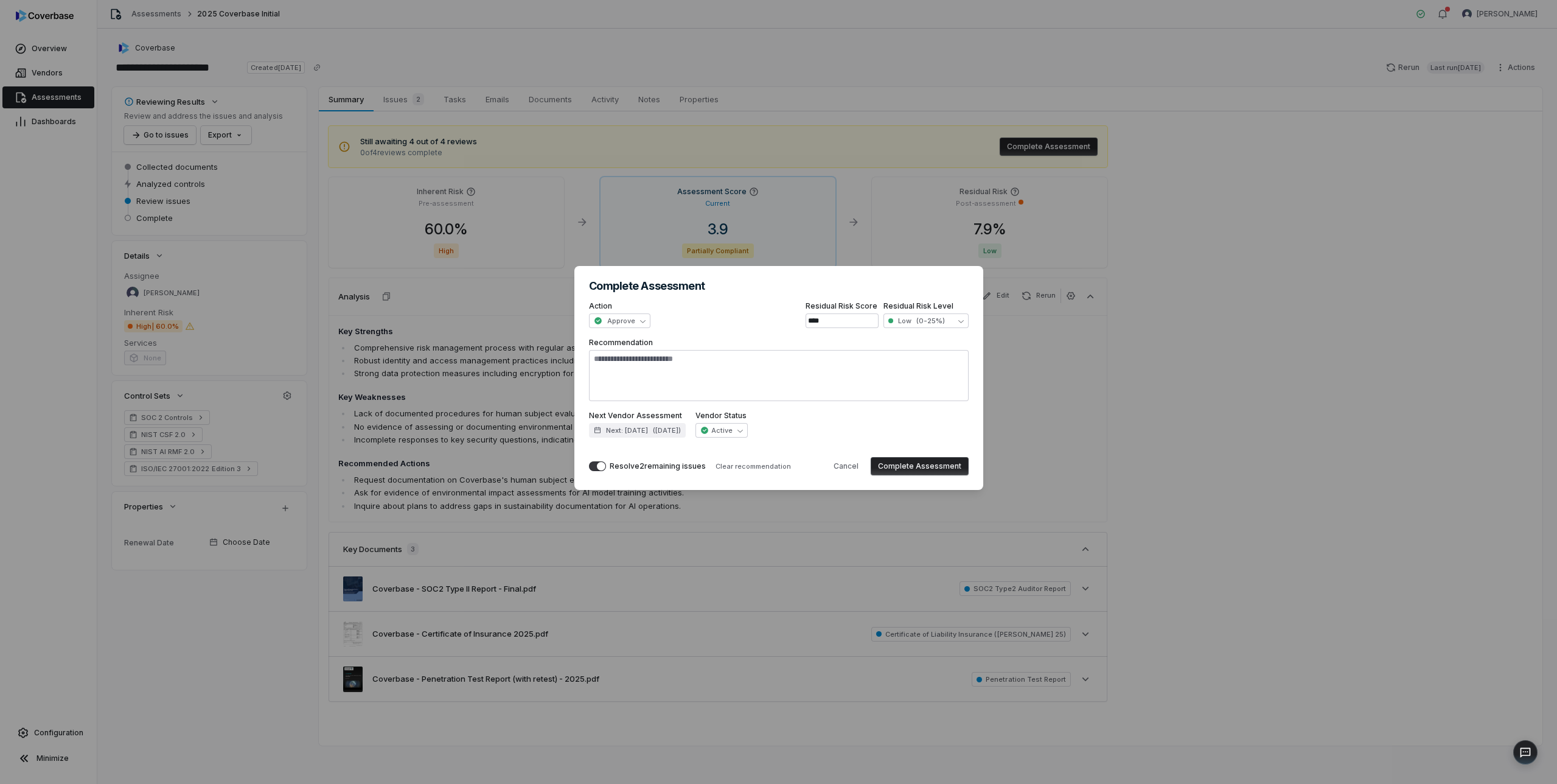
click at [927, 467] on button "Complete Assessment" at bounding box center [919, 466] width 98 height 18
type textarea "*"
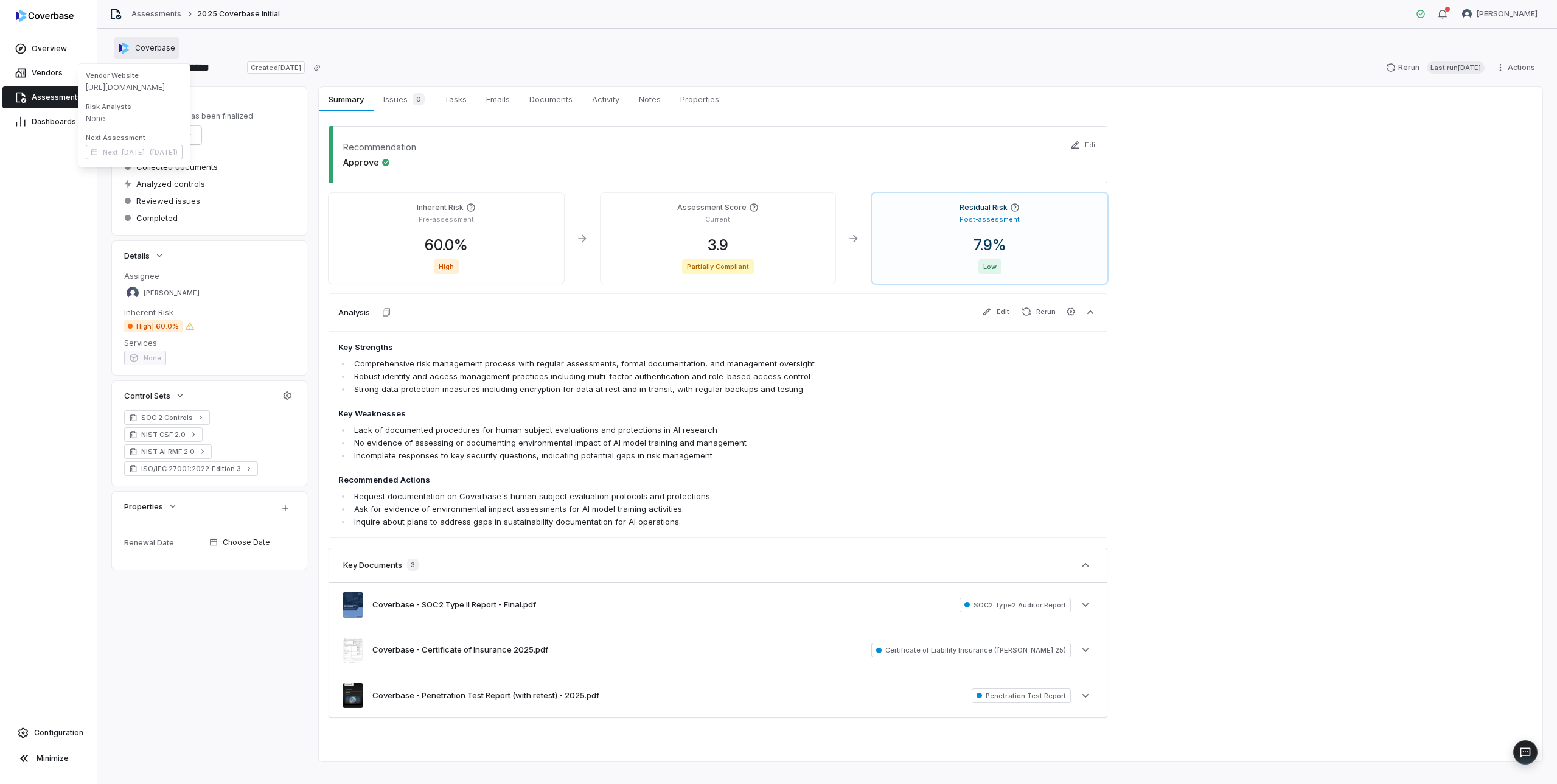
click at [149, 48] on span "Coverbase" at bounding box center [155, 48] width 40 height 10
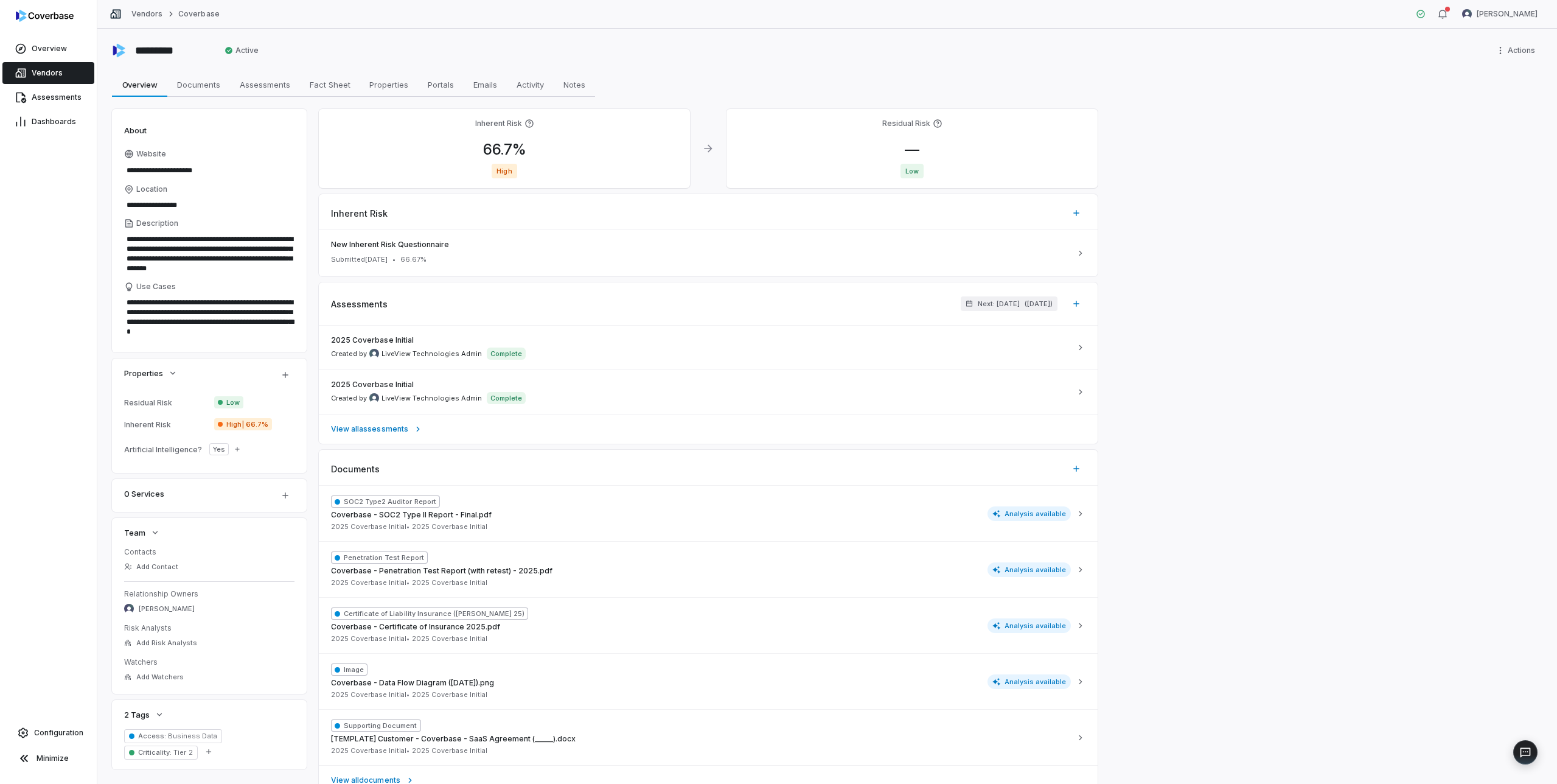
click at [39, 71] on span "Vendors" at bounding box center [47, 73] width 31 height 10
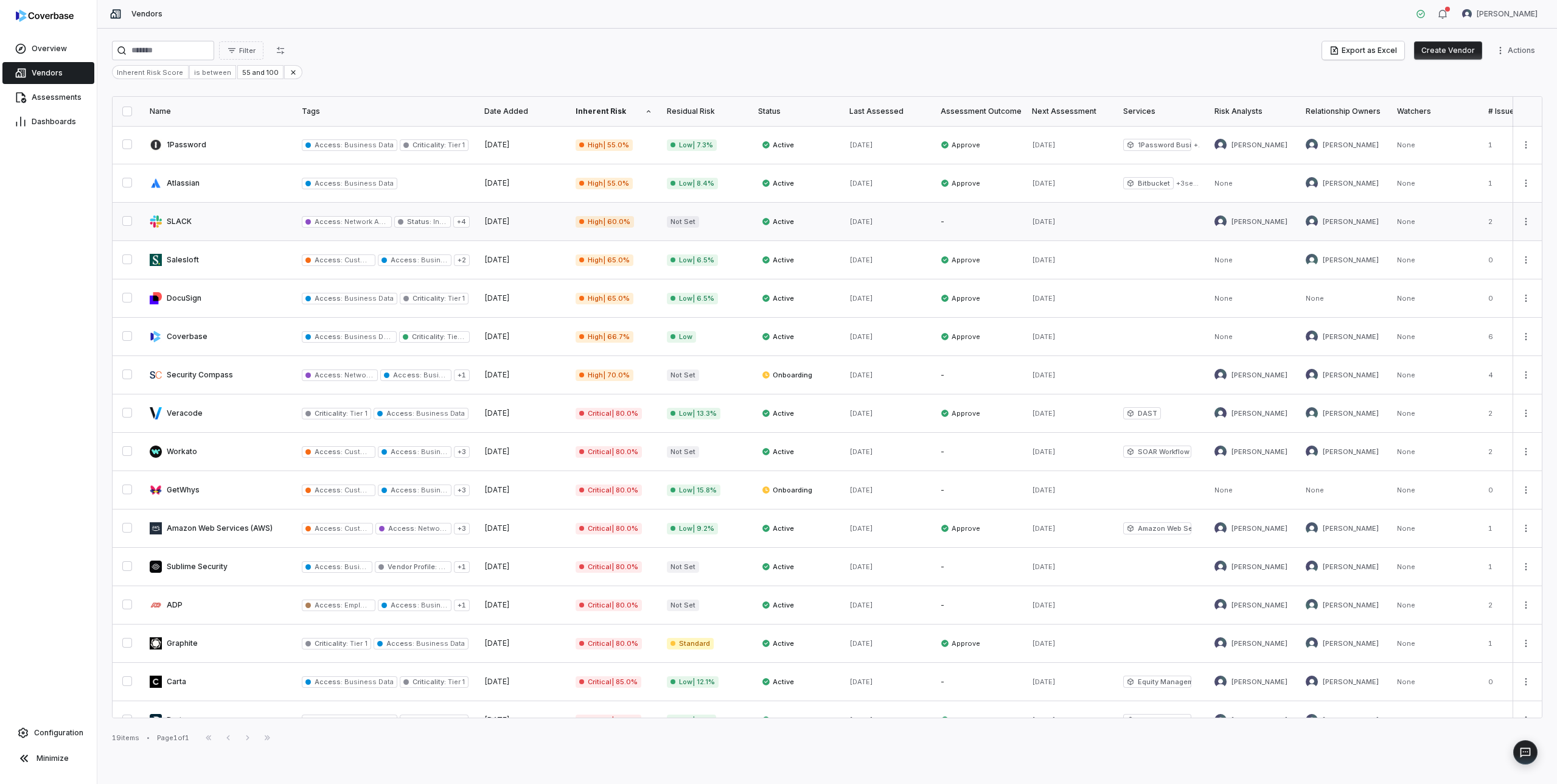
click at [201, 219] on link at bounding box center [219, 221] width 152 height 38
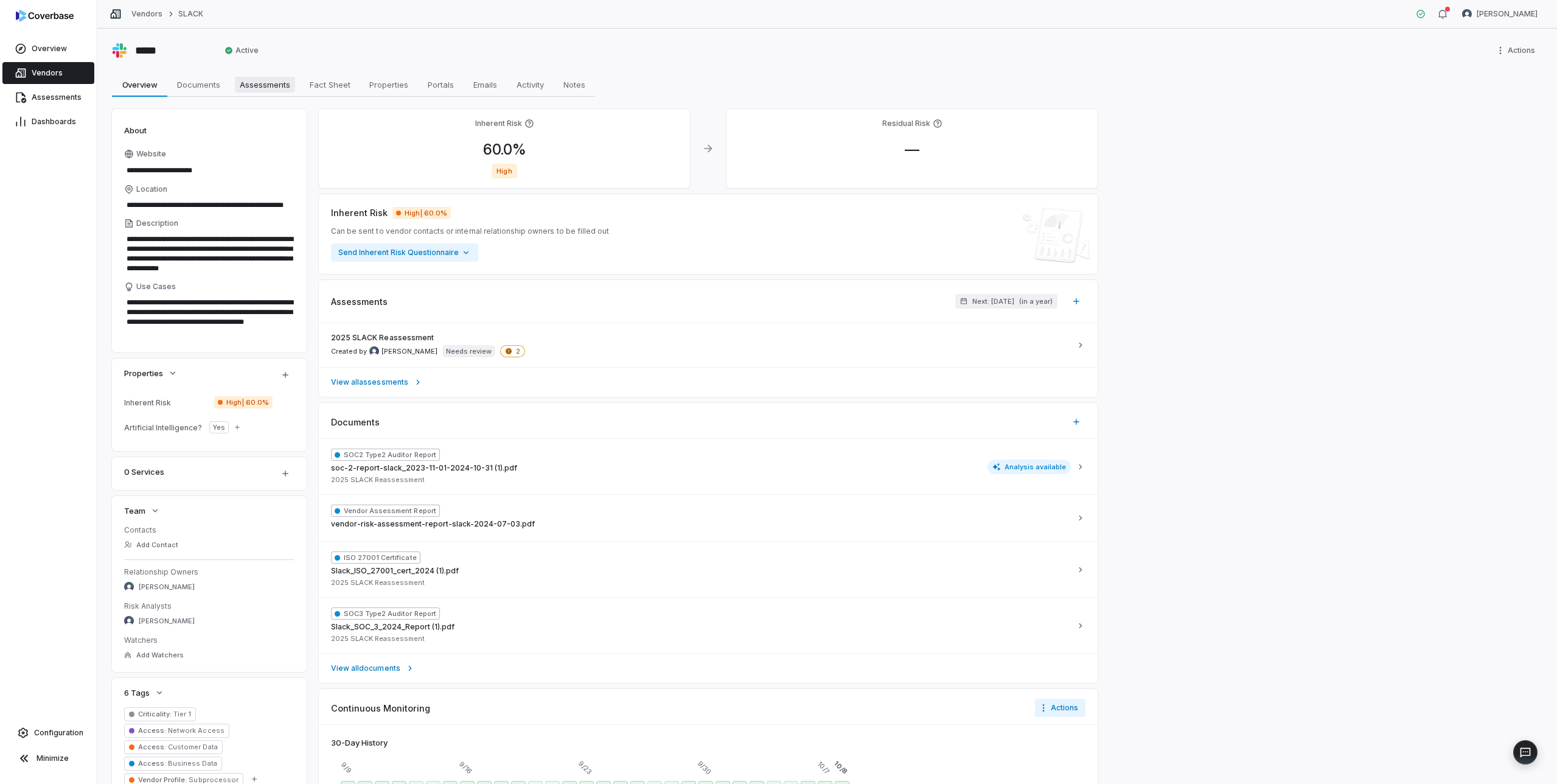
click at [268, 84] on span "Assessments" at bounding box center [264, 85] width 60 height 16
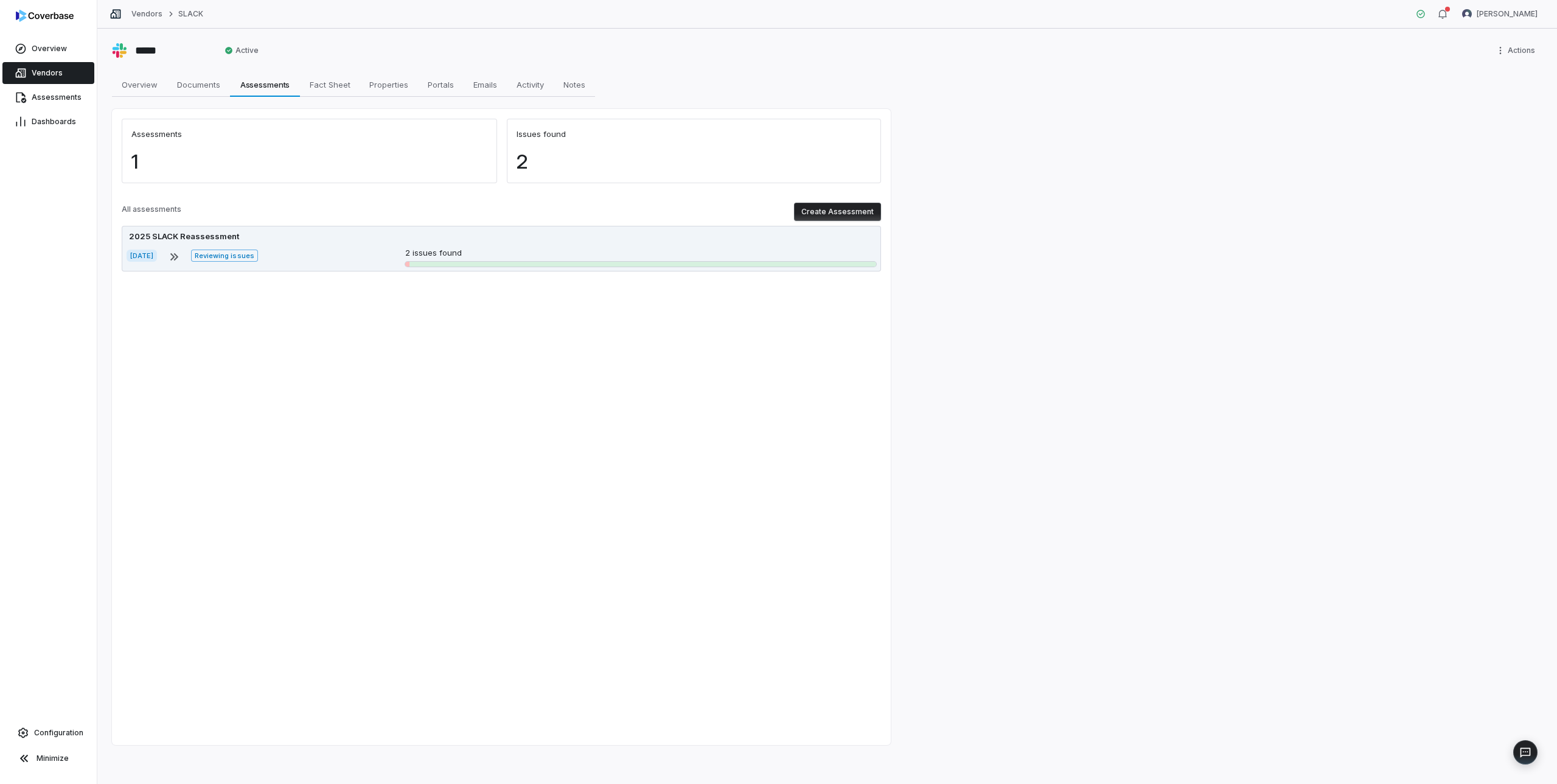
click at [495, 241] on div "2025 SLACK Reassessment" at bounding box center [501, 237] width 750 height 12
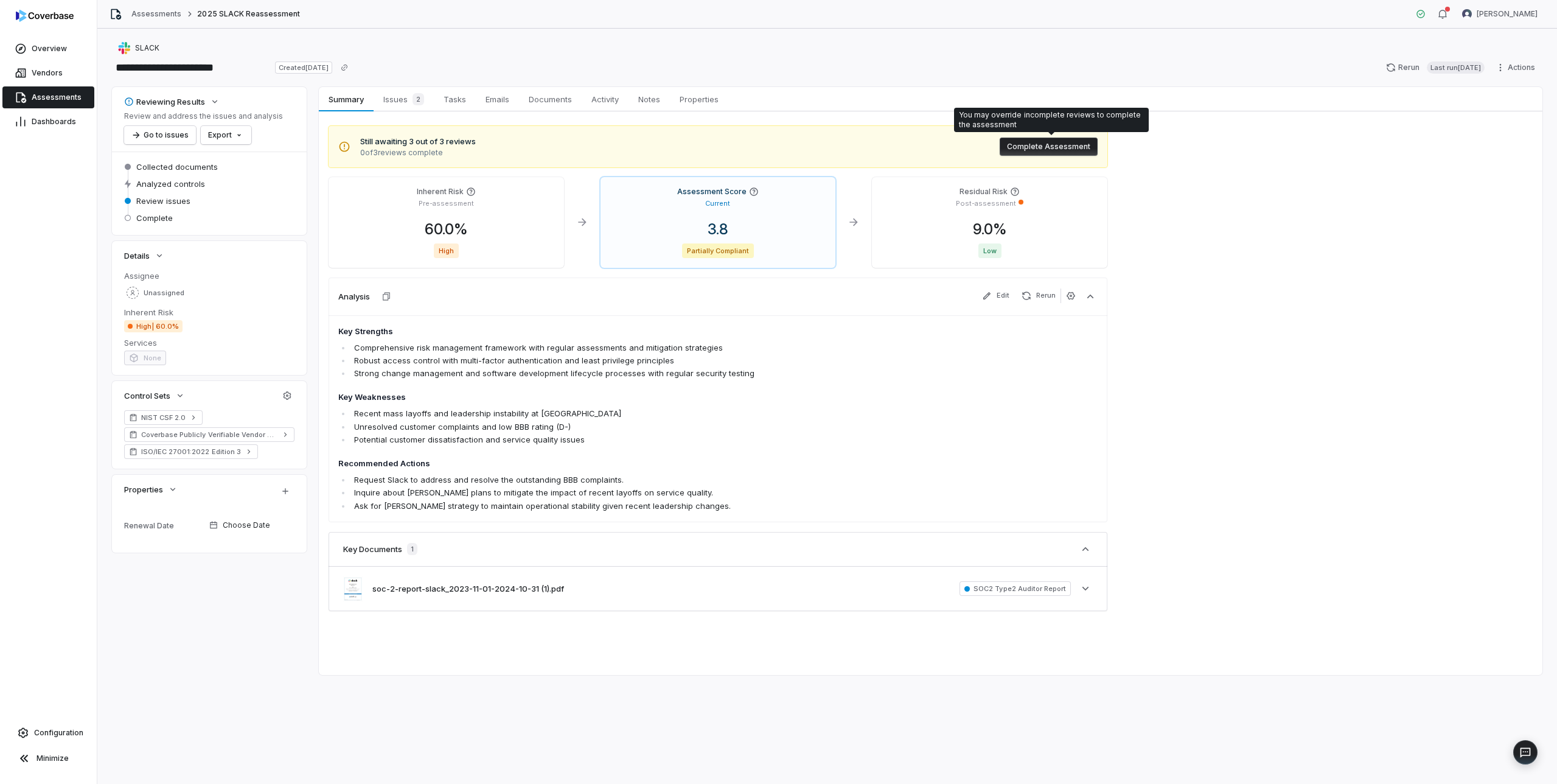
click at [1041, 146] on button "Complete Assessment" at bounding box center [1048, 146] width 98 height 18
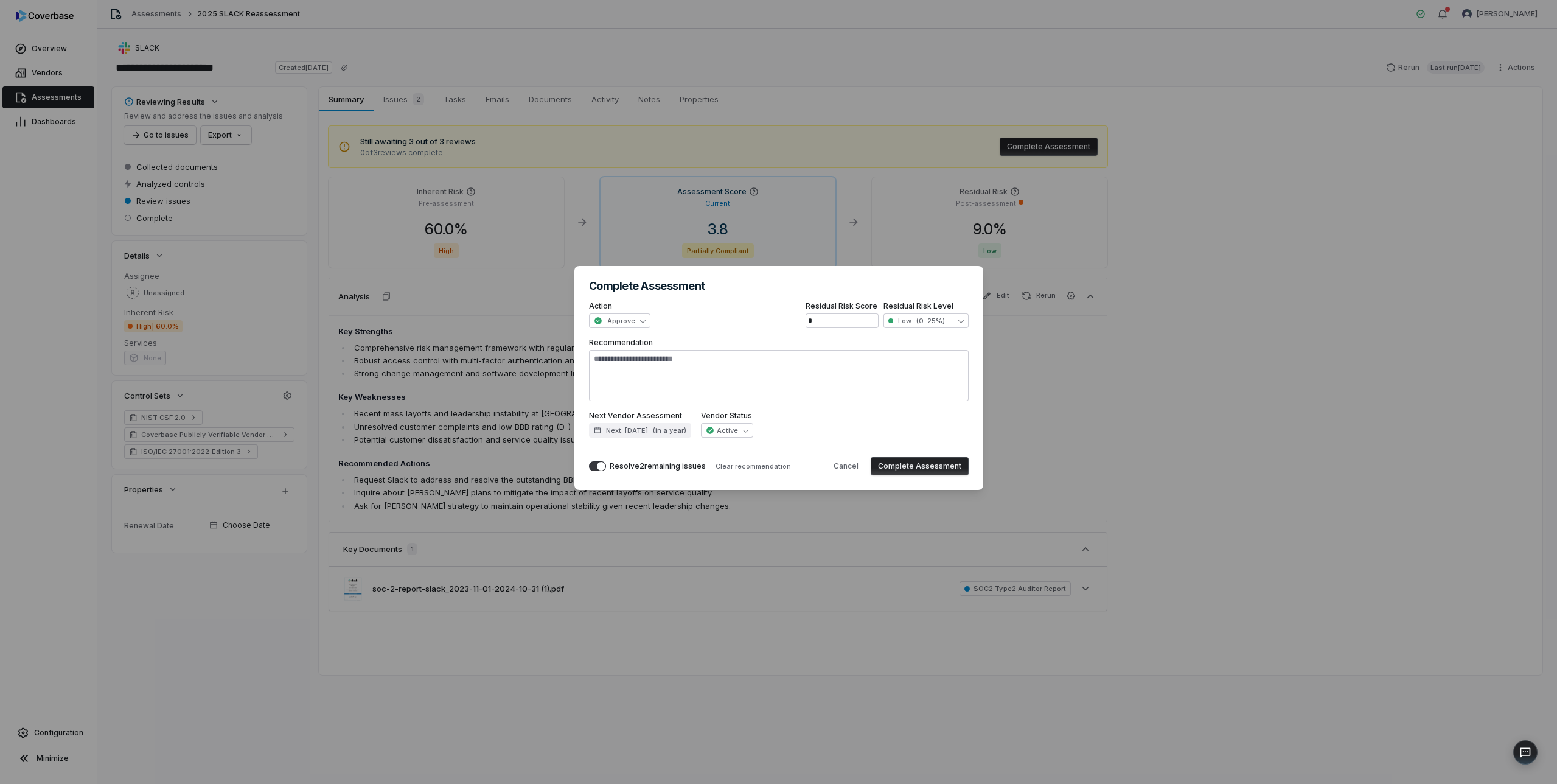
click at [915, 468] on button "Complete Assessment" at bounding box center [919, 466] width 98 height 18
type textarea "*"
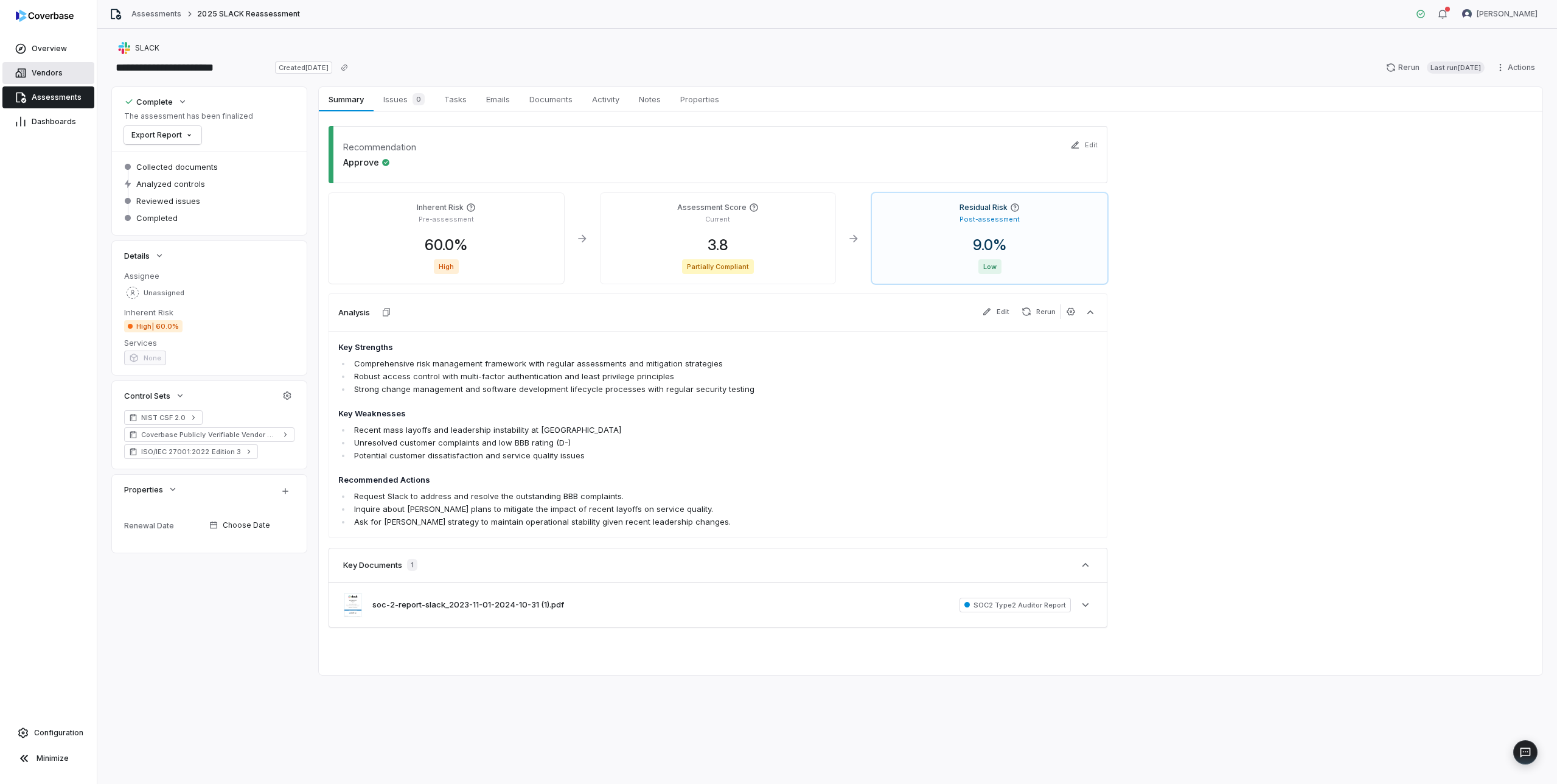
click at [52, 72] on span "Vendors" at bounding box center [47, 73] width 31 height 10
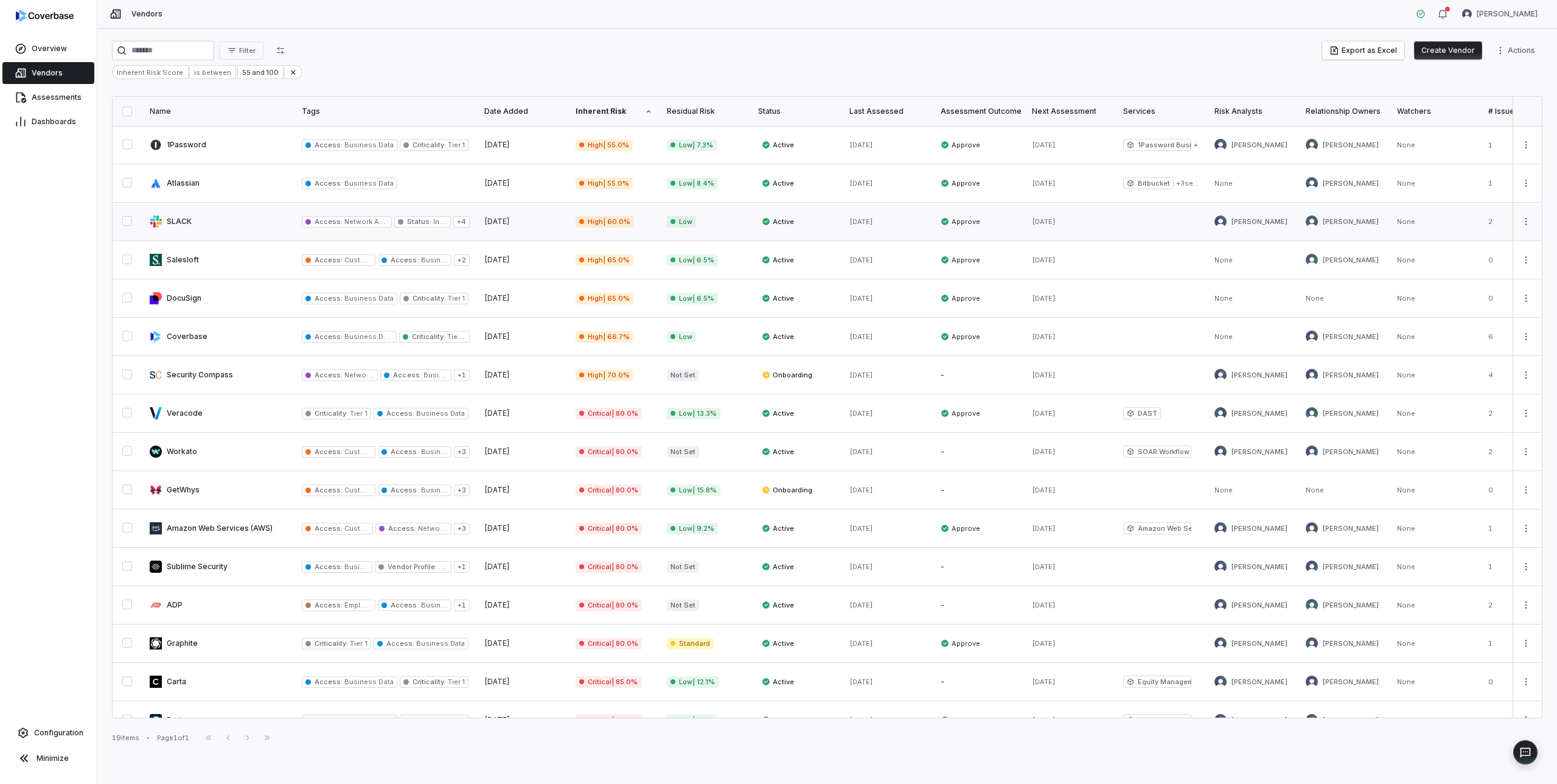
click at [185, 220] on link at bounding box center [219, 221] width 152 height 38
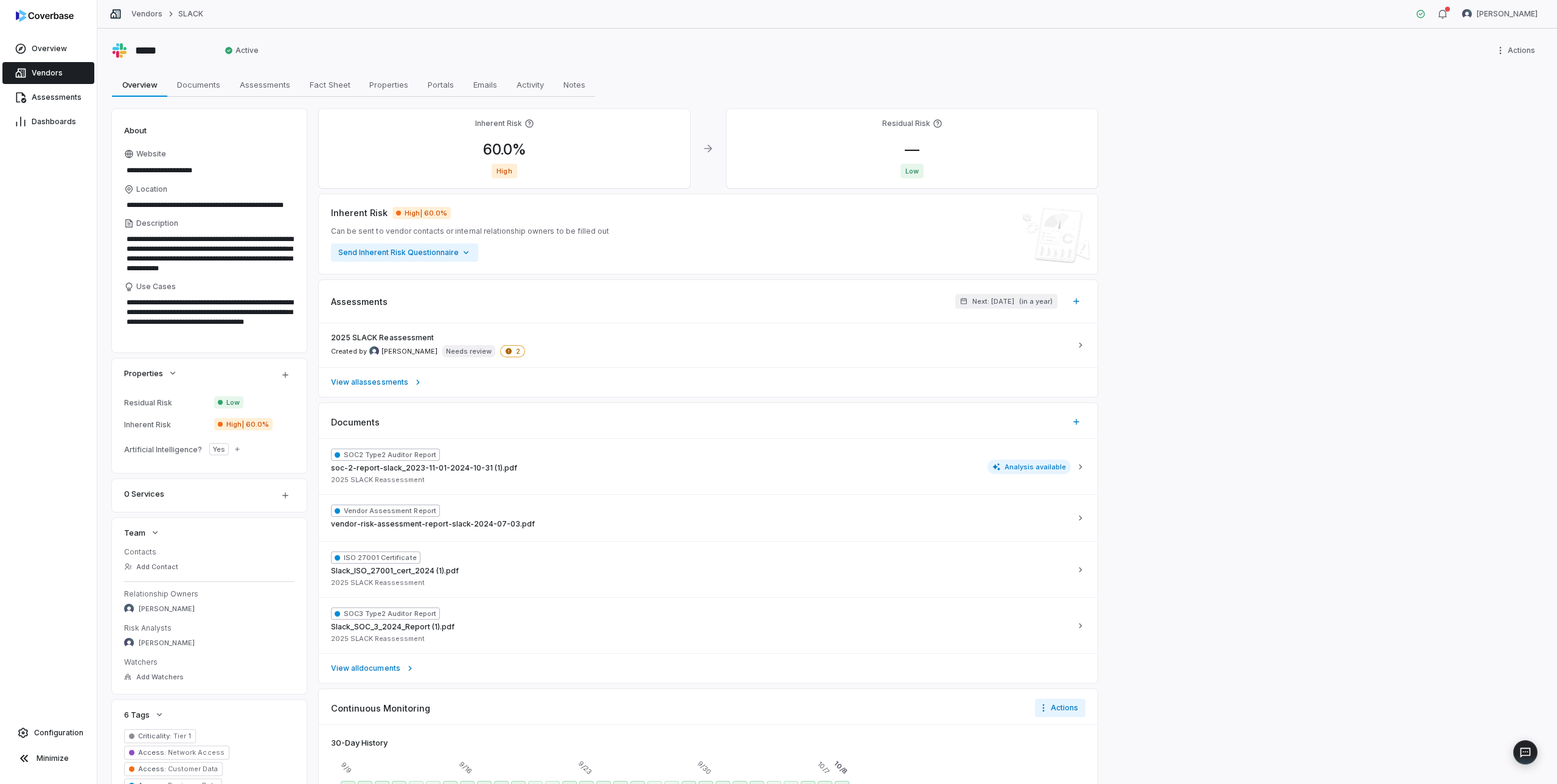
type textarea "*"
click at [43, 68] on span "Vendors" at bounding box center [47, 73] width 31 height 10
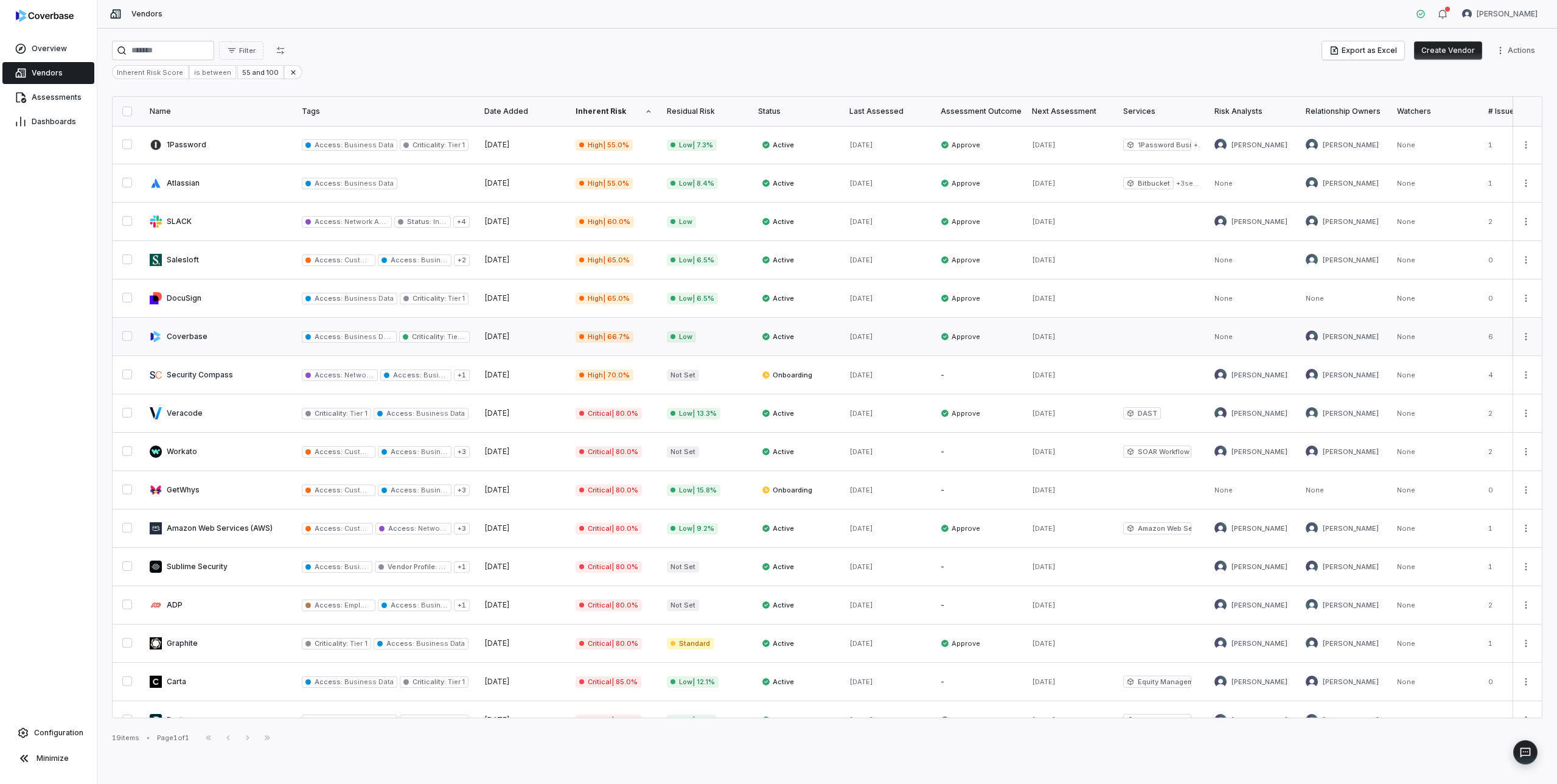
click at [181, 332] on link at bounding box center [219, 336] width 152 height 38
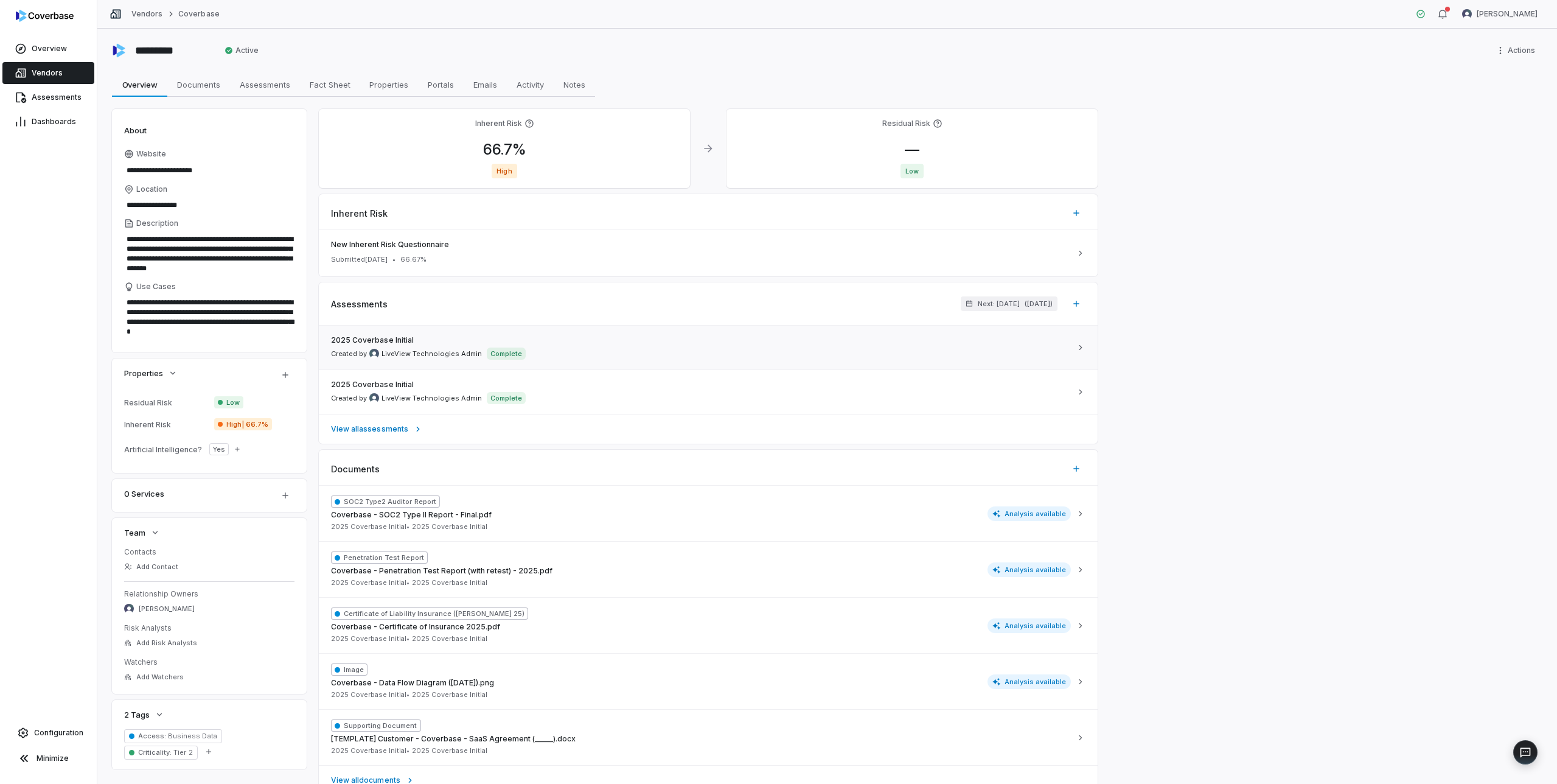
click at [596, 335] on link "2025 Coverbase Initial Created by LiveView Technologies Admin Complete" at bounding box center [709, 348] width 779 height 44
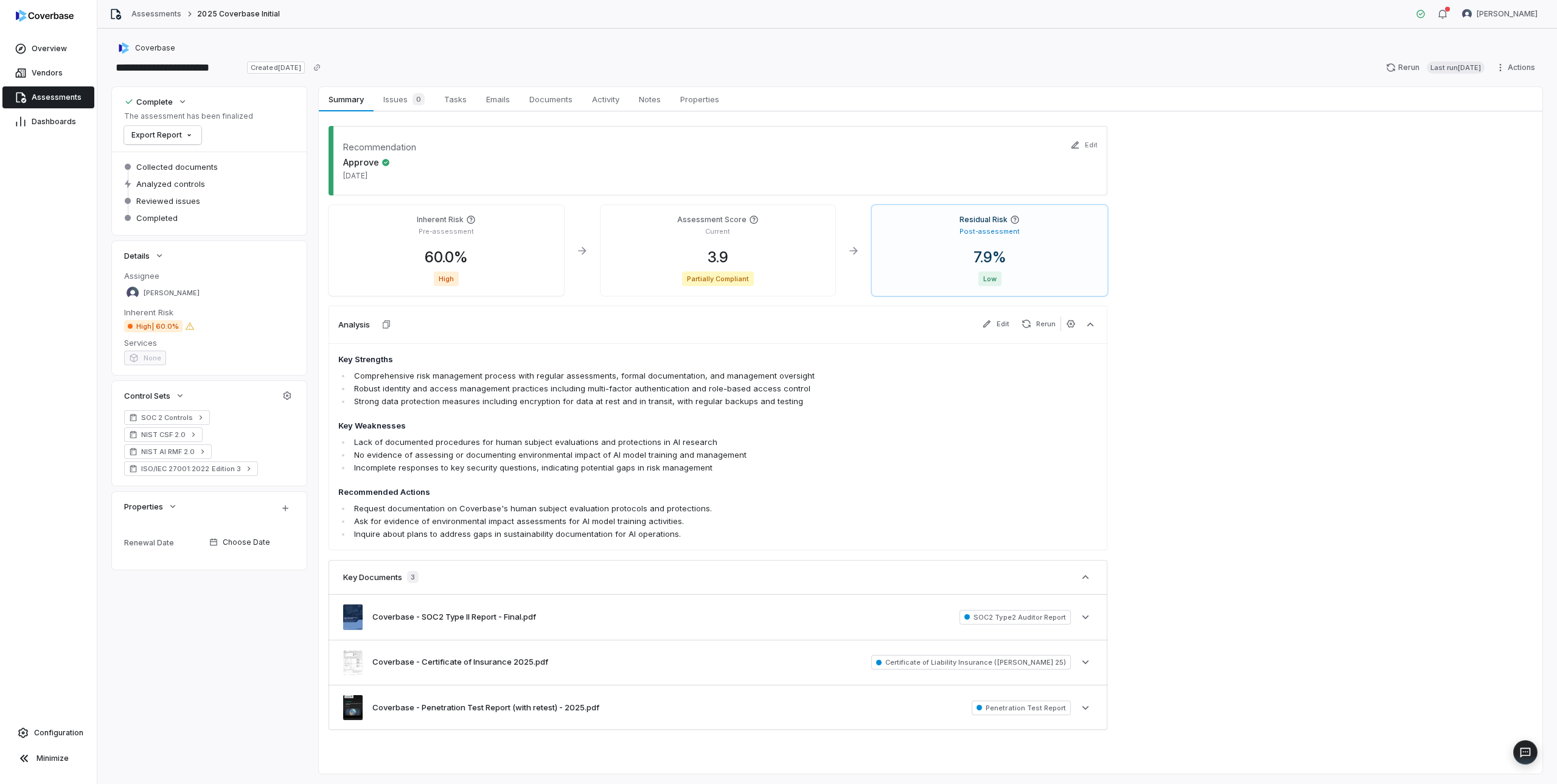
type textarea "*"
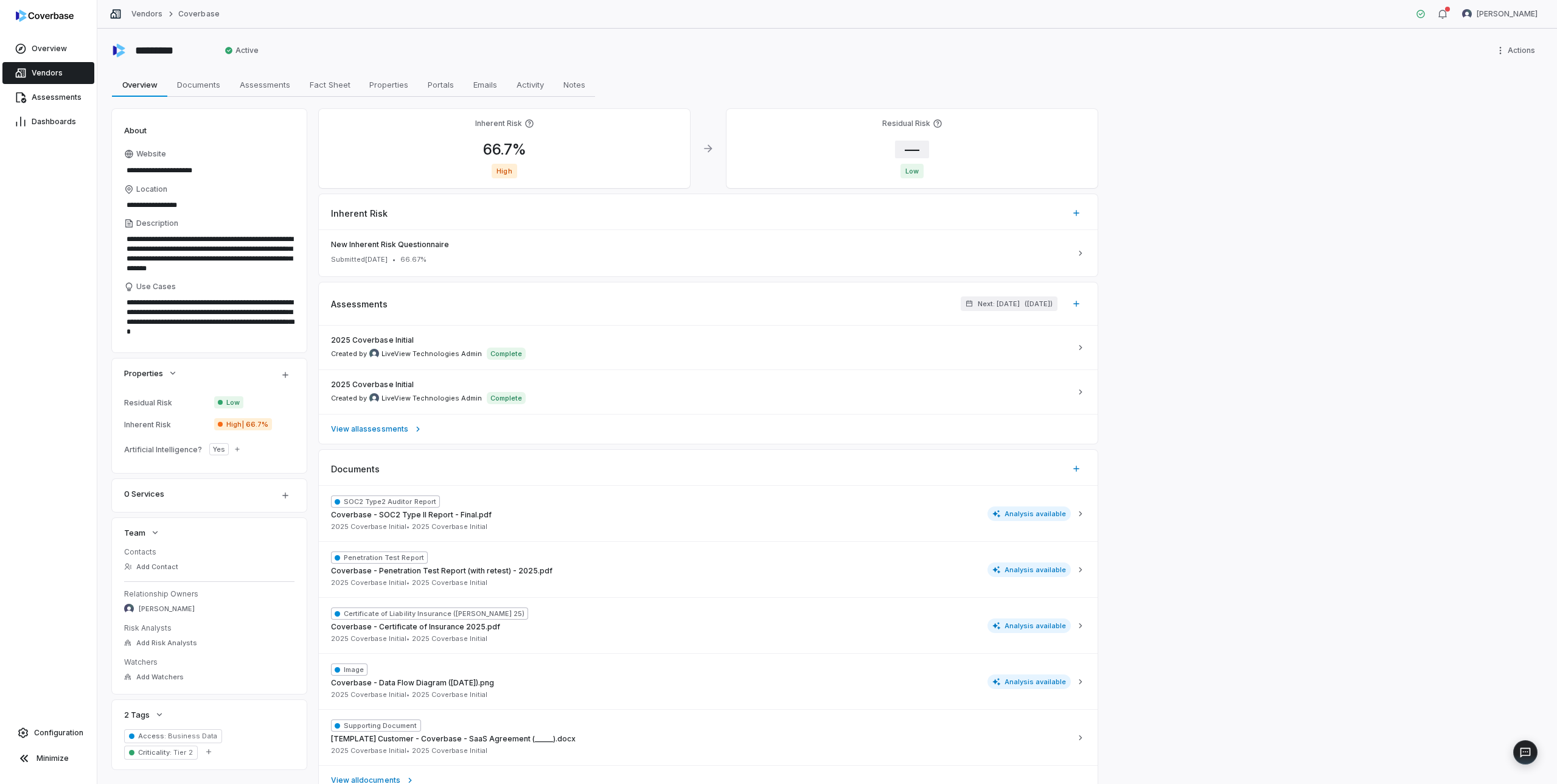
click at [914, 144] on span "—" at bounding box center [913, 149] width 34 height 18
click at [949, 258] on input "*" at bounding box center [992, 259] width 175 height 14
type input "***"
click at [1075, 287] on button "Save" at bounding box center [1067, 288] width 27 height 14
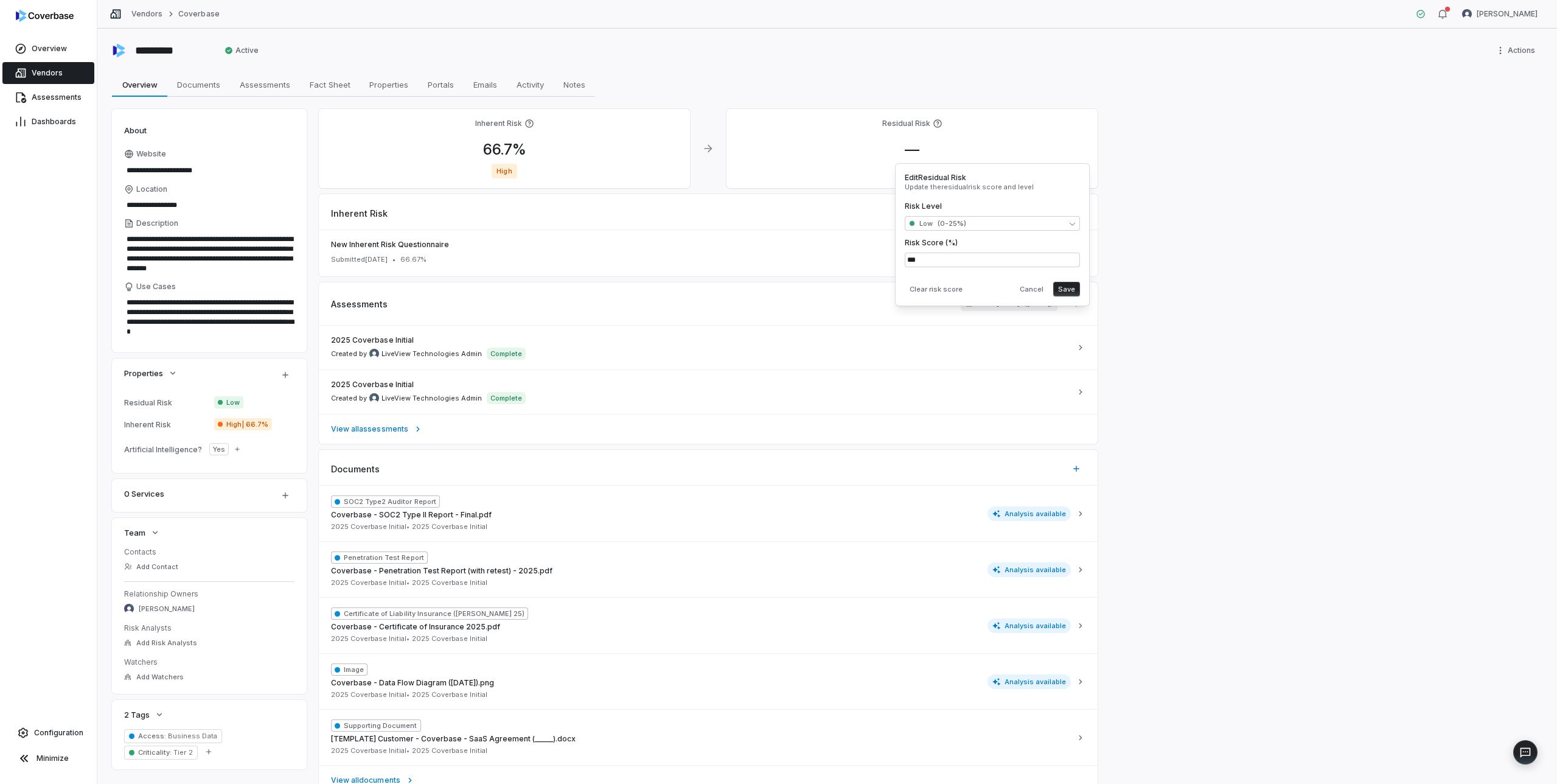
click at [1067, 290] on button "Save" at bounding box center [1067, 288] width 27 height 14
click at [42, 70] on span "Vendors" at bounding box center [47, 73] width 31 height 10
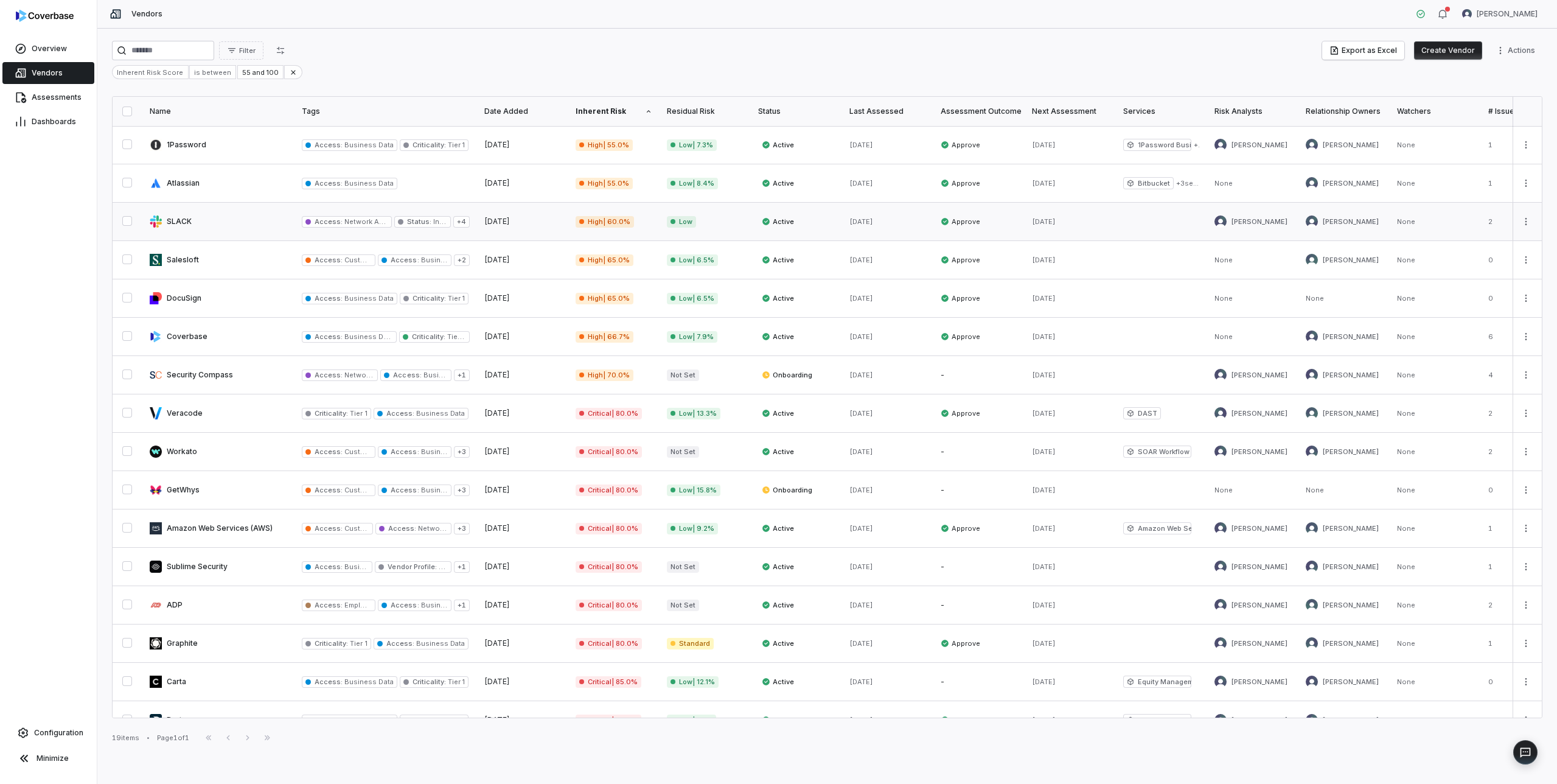
click at [180, 220] on link at bounding box center [219, 221] width 152 height 38
type textarea "*"
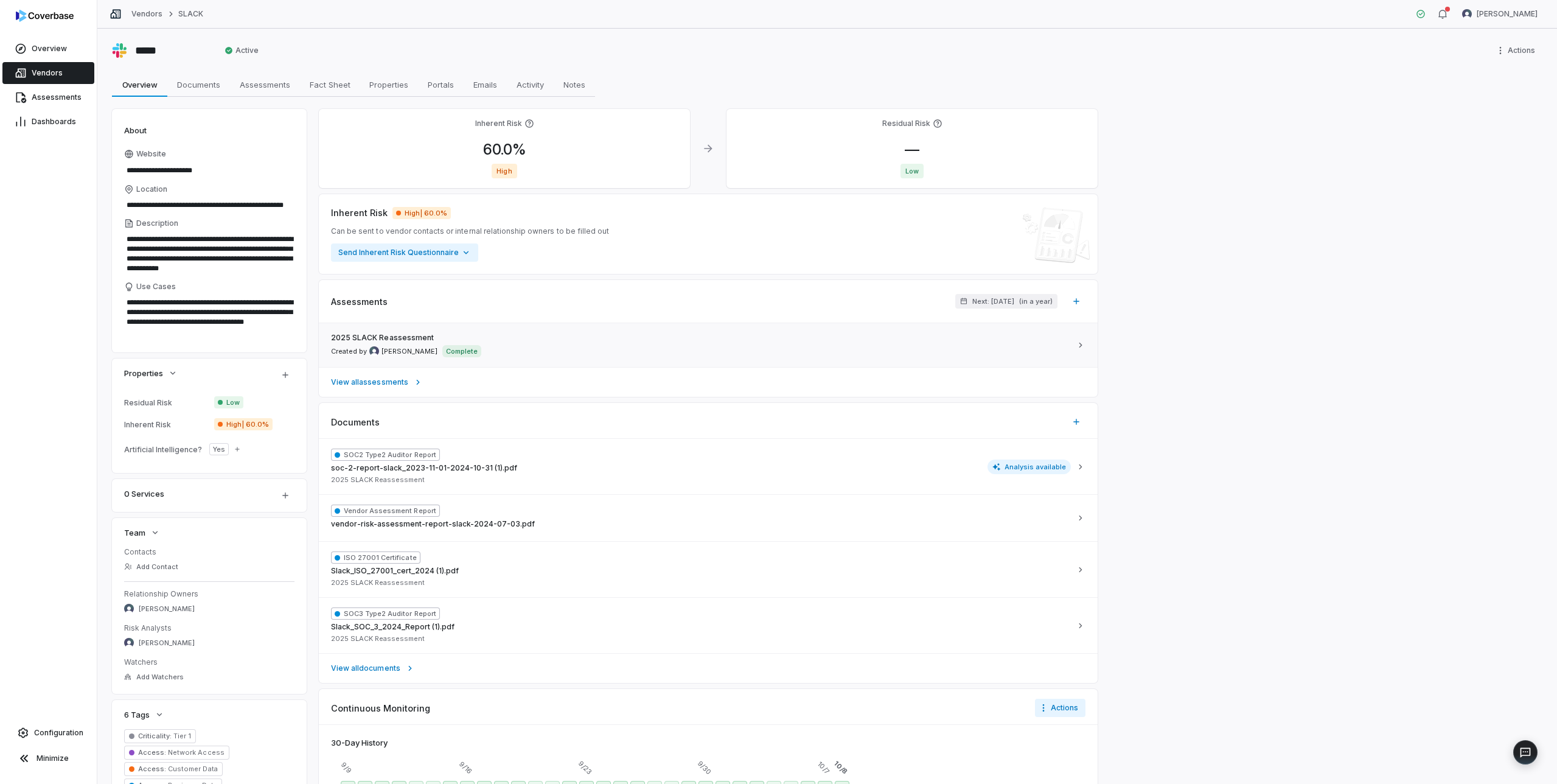
click at [573, 338] on div "2025 SLACK Reassessment Created by Mike Lewis Complete" at bounding box center [701, 345] width 740 height 25
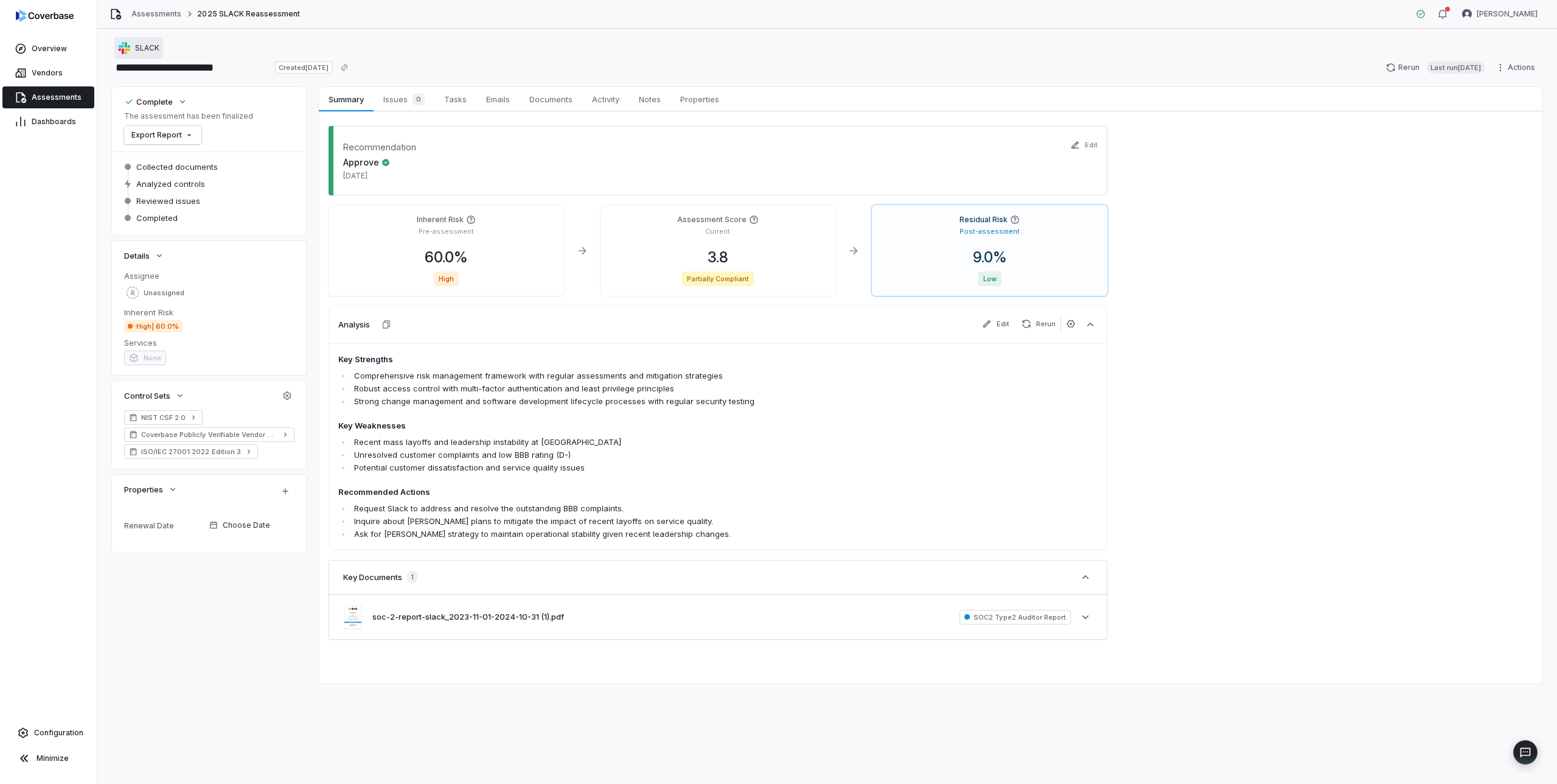
click at [147, 49] on span "SLACK" at bounding box center [147, 48] width 25 height 10
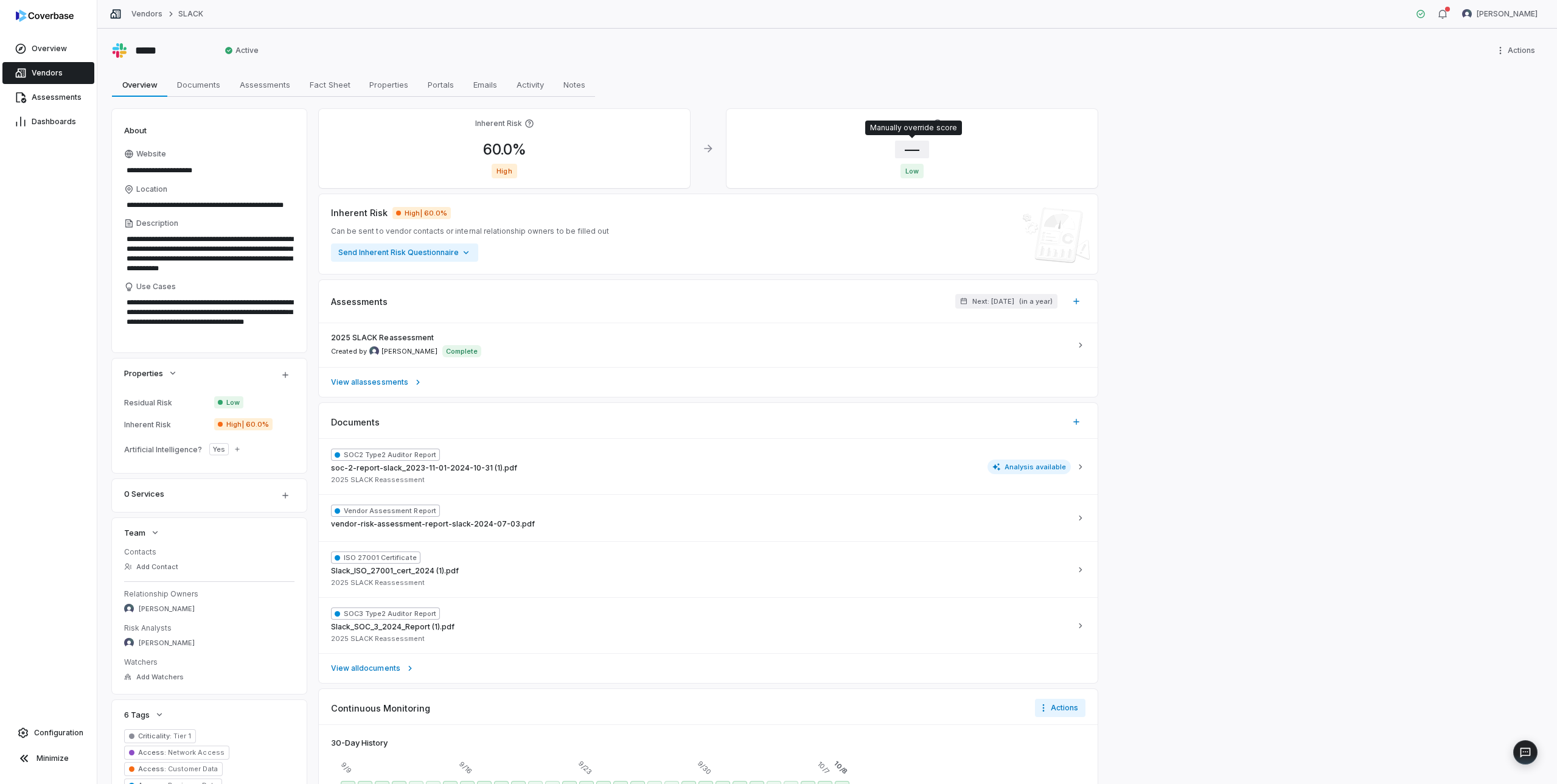
click at [916, 149] on span "—" at bounding box center [913, 149] width 34 height 18
click at [927, 256] on input "*" at bounding box center [992, 259] width 175 height 14
type input "*"
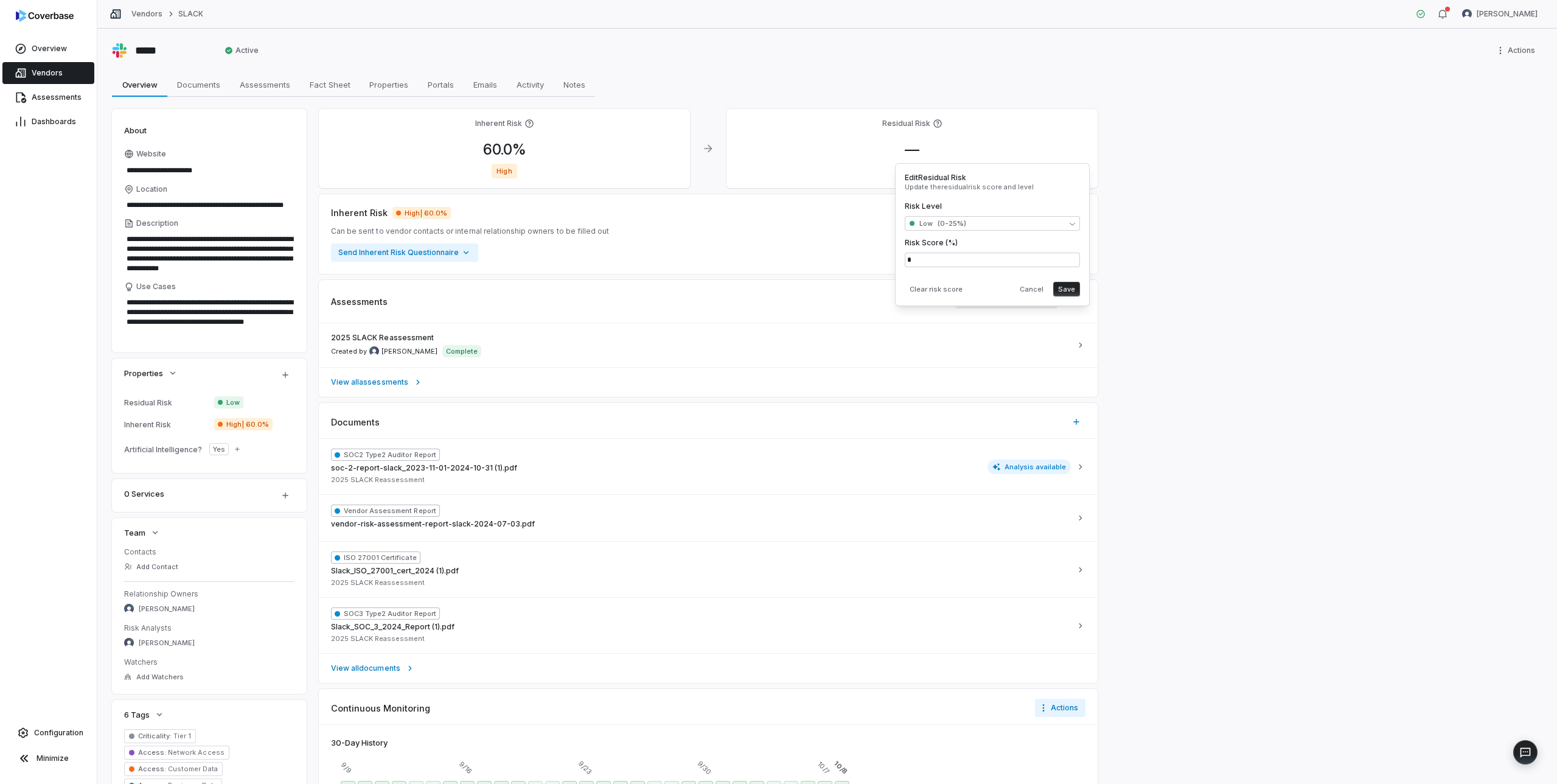
click at [1065, 287] on button "Save" at bounding box center [1067, 288] width 27 height 14
click at [1065, 289] on button "Save" at bounding box center [1067, 288] width 27 height 14
click at [61, 75] on link "Vendors" at bounding box center [48, 72] width 92 height 22
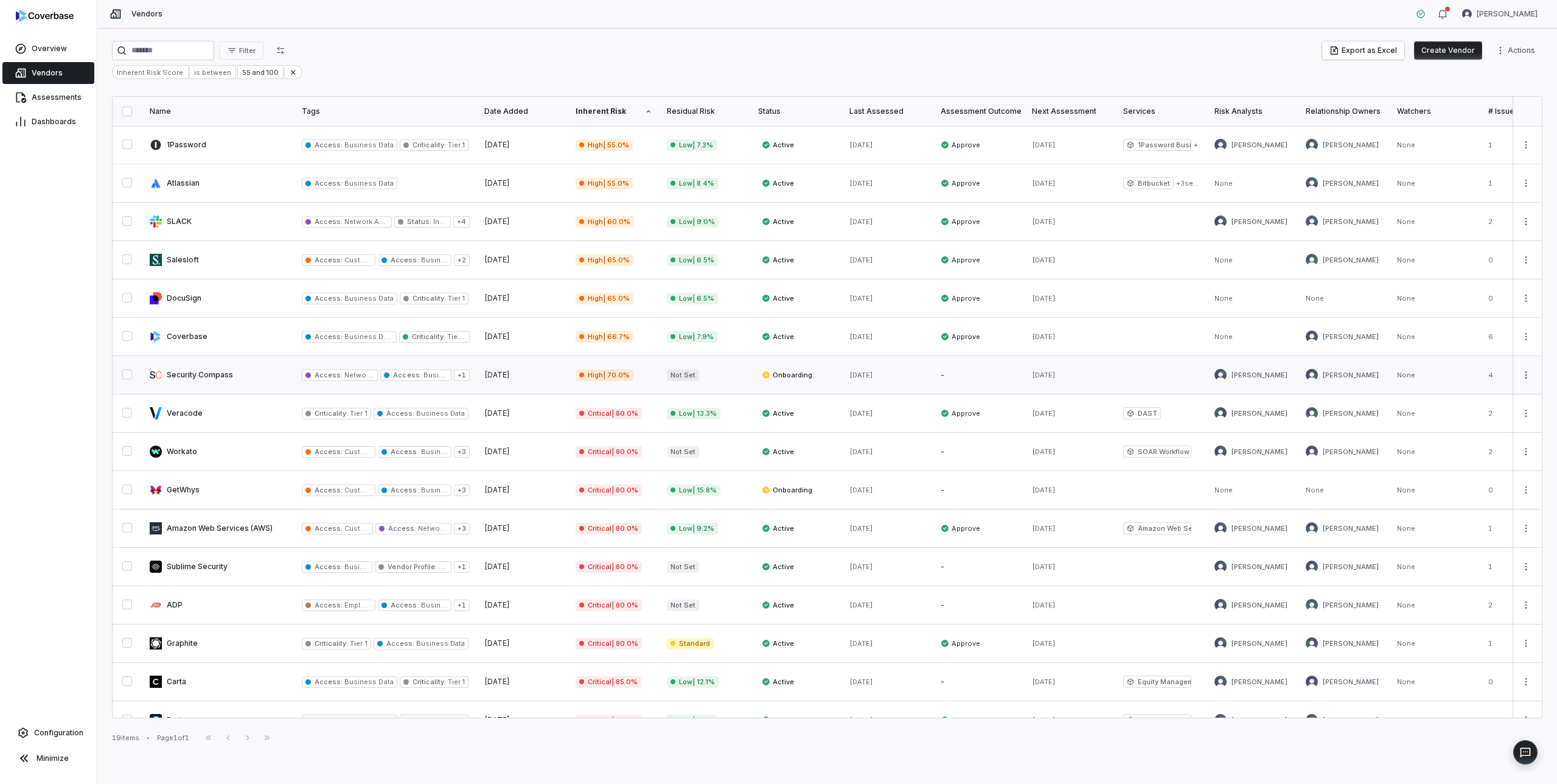
click at [205, 373] on link at bounding box center [219, 375] width 152 height 38
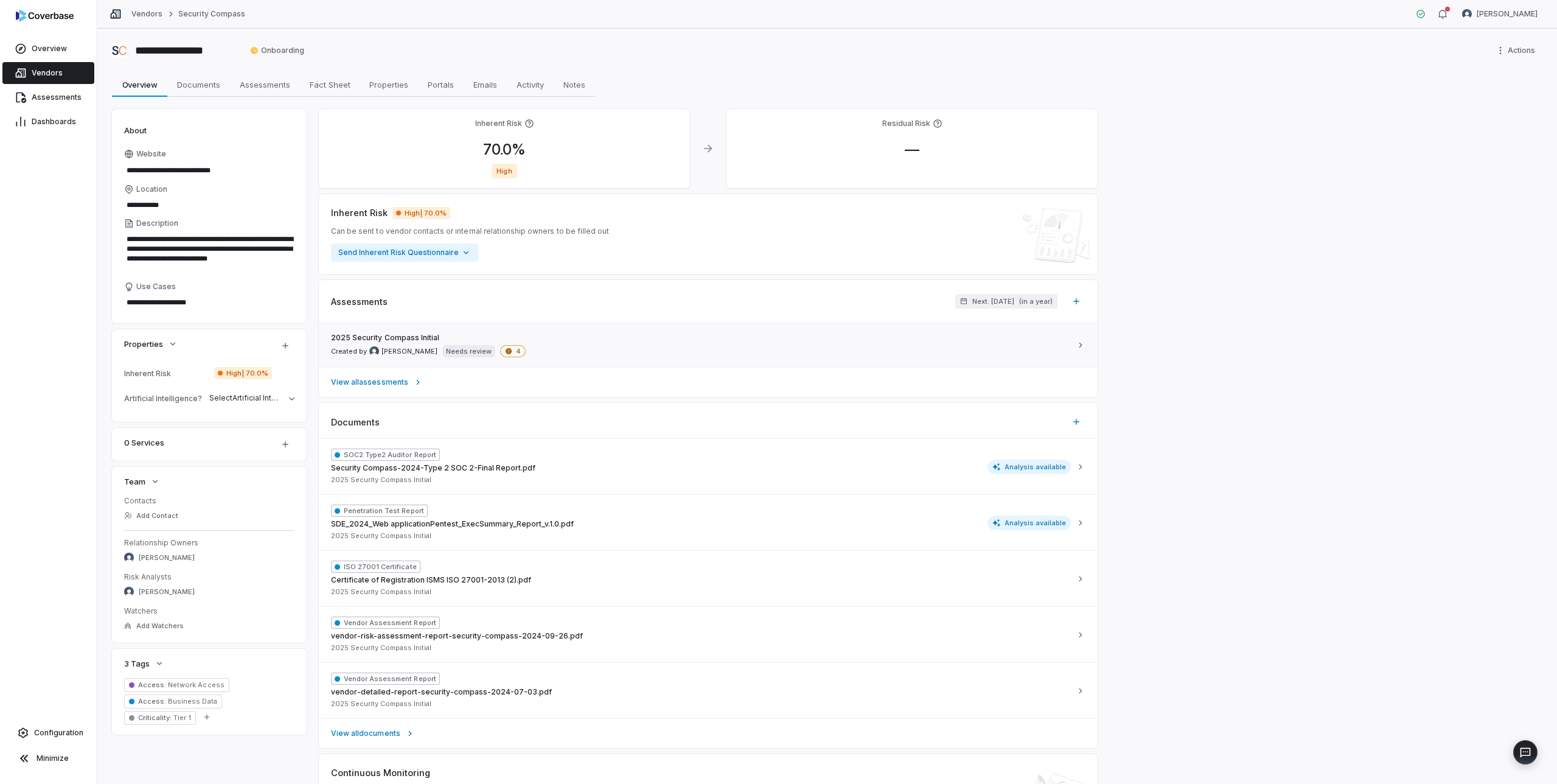
click at [635, 342] on div "2025 Security Compass Initial Created by [PERSON_NAME] Needs review 4" at bounding box center [701, 345] width 740 height 25
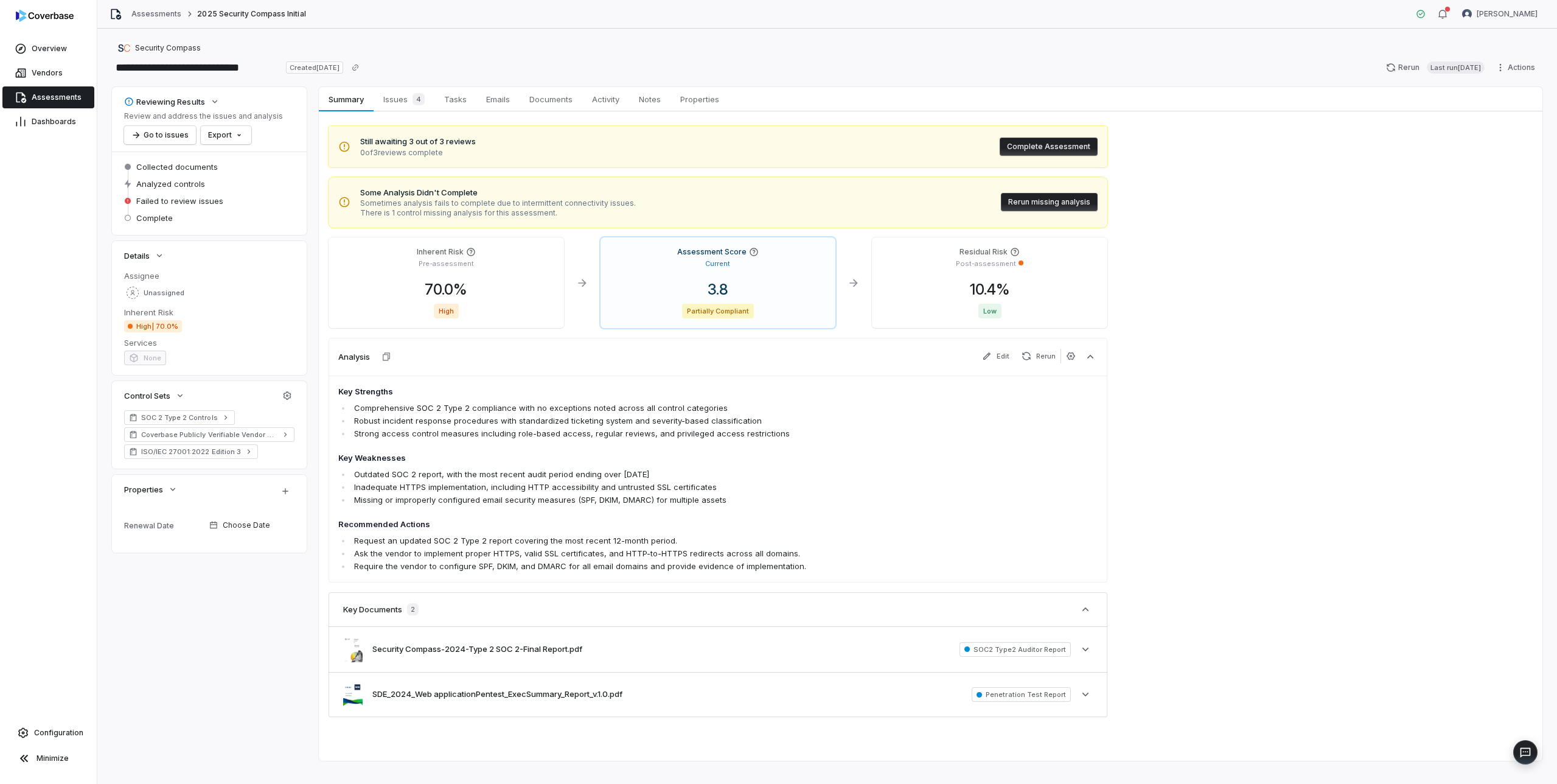
click at [1046, 203] on button "Rerun missing analysis" at bounding box center [1049, 201] width 97 height 18
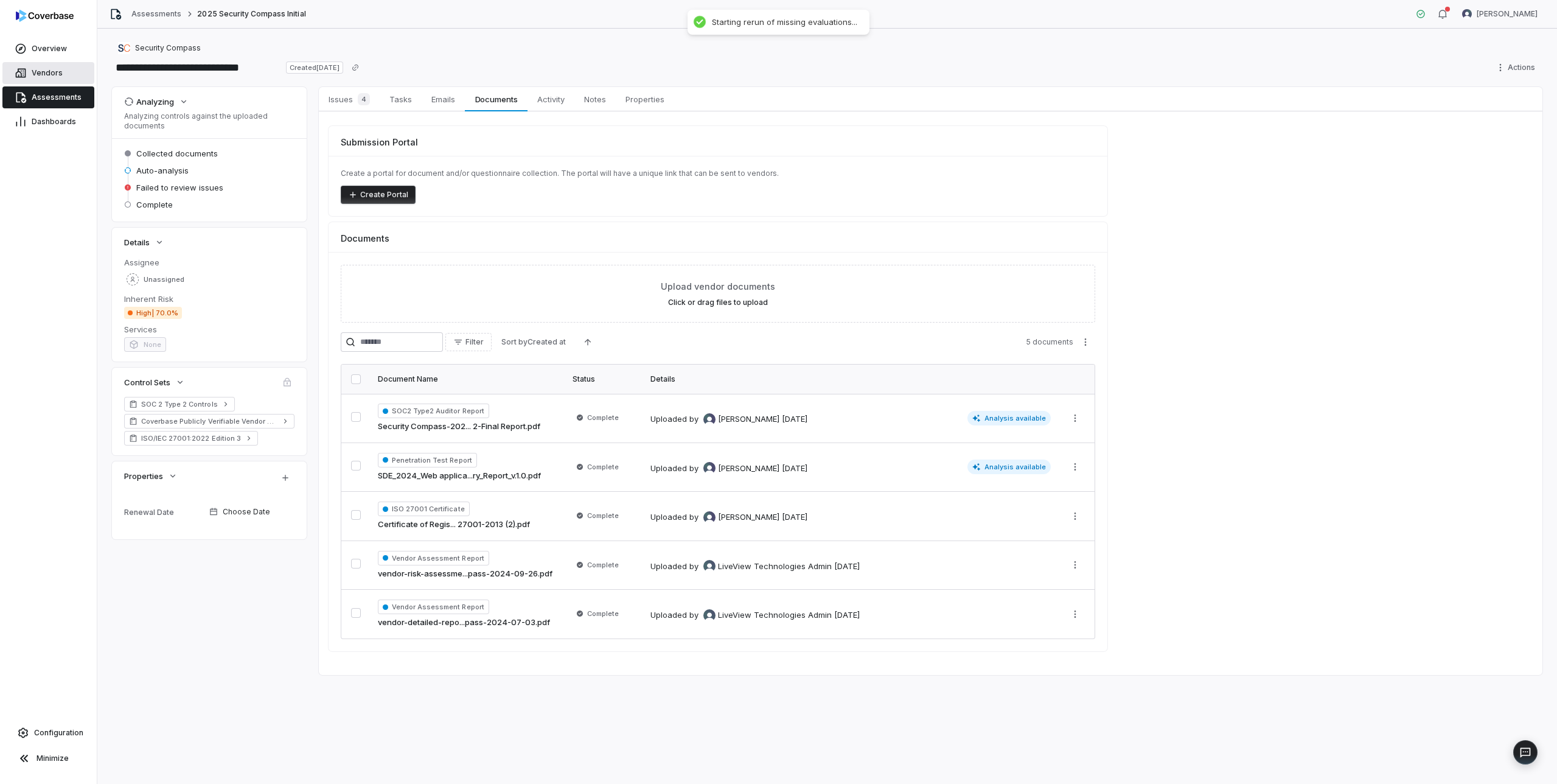
click at [51, 71] on span "Vendors" at bounding box center [47, 73] width 31 height 10
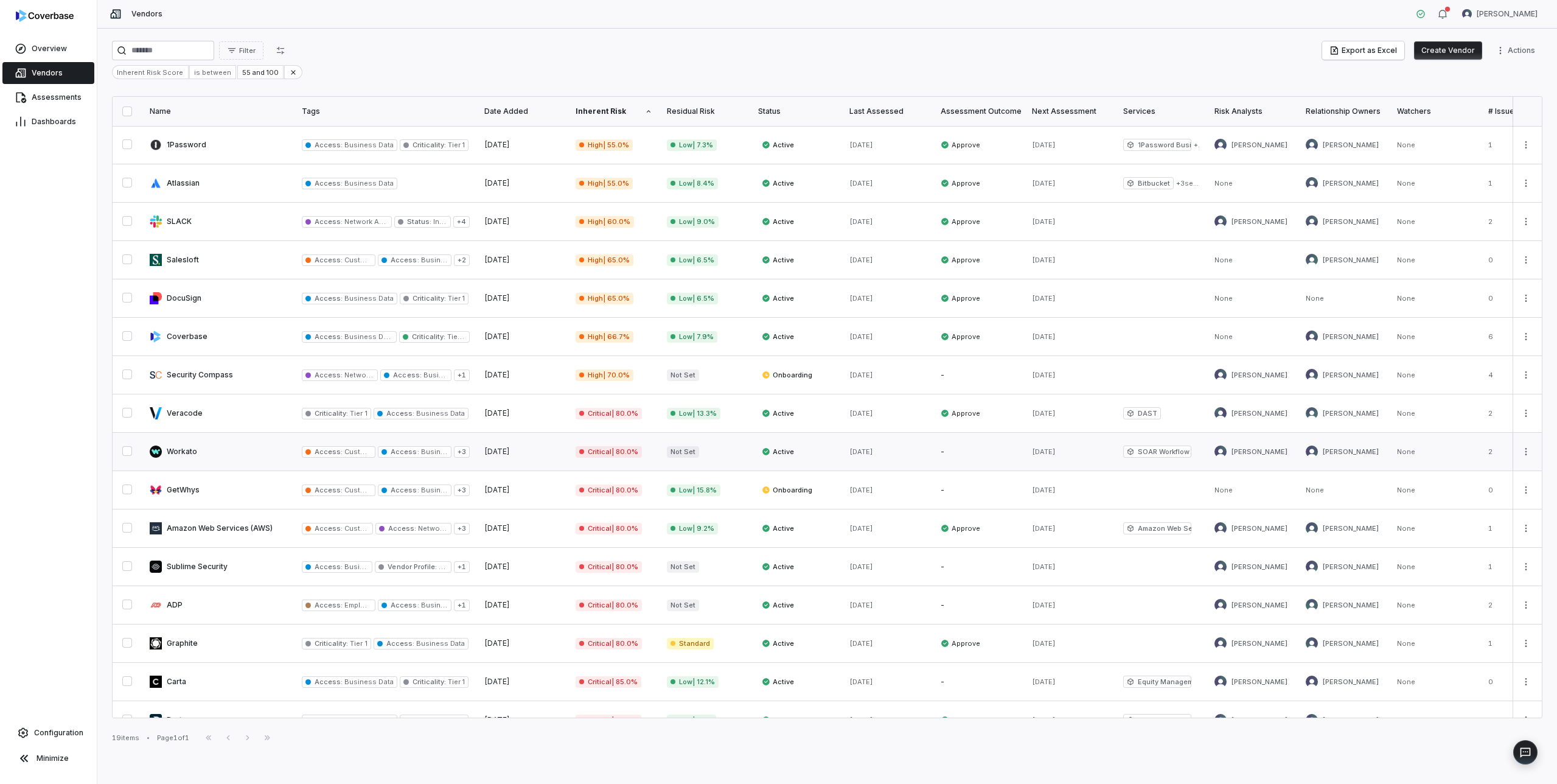
click at [207, 449] on link at bounding box center [219, 451] width 152 height 38
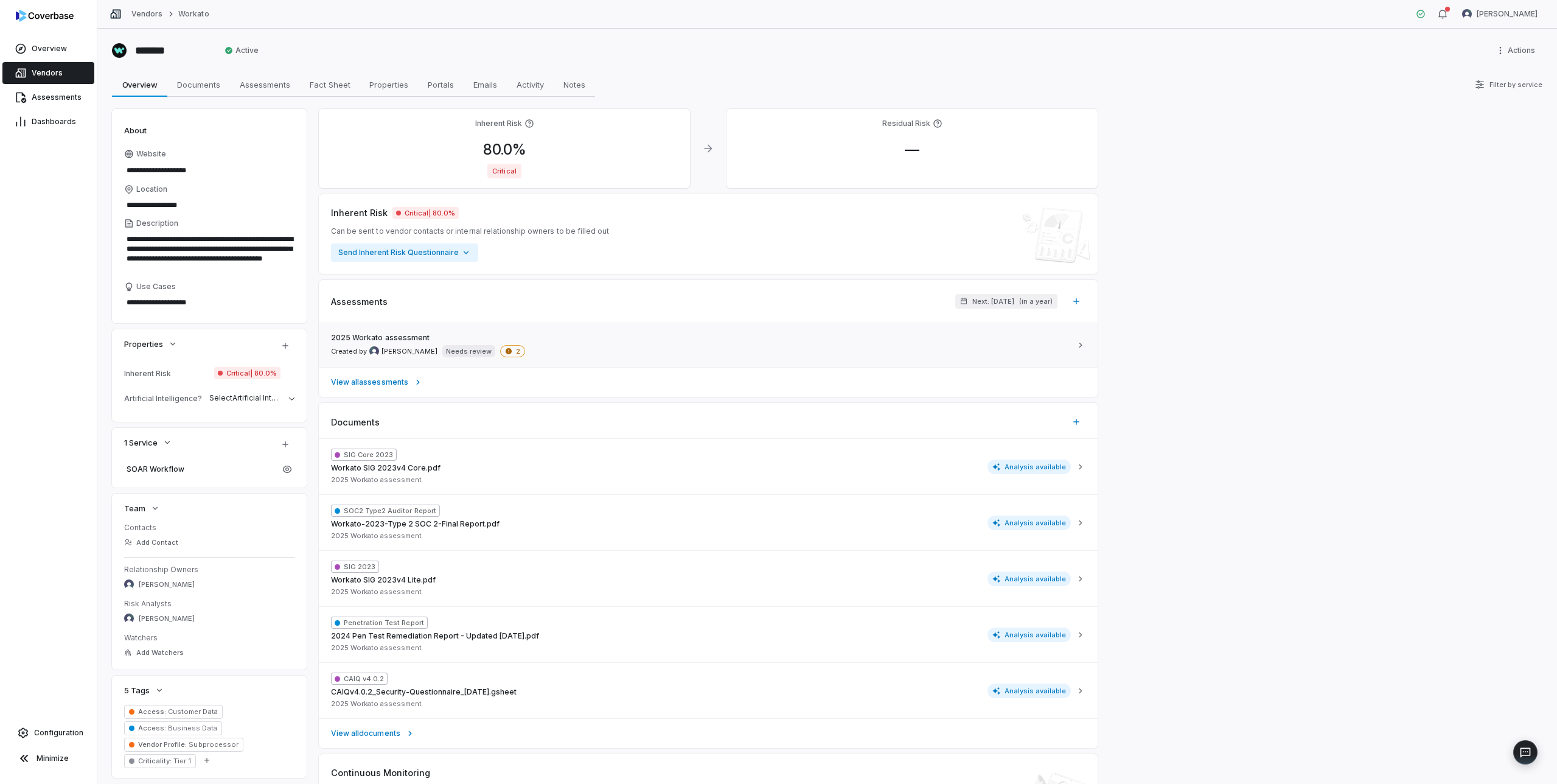
click at [589, 345] on div "2025 Workato assessment Created by [PERSON_NAME] Needs review 2" at bounding box center [701, 345] width 740 height 25
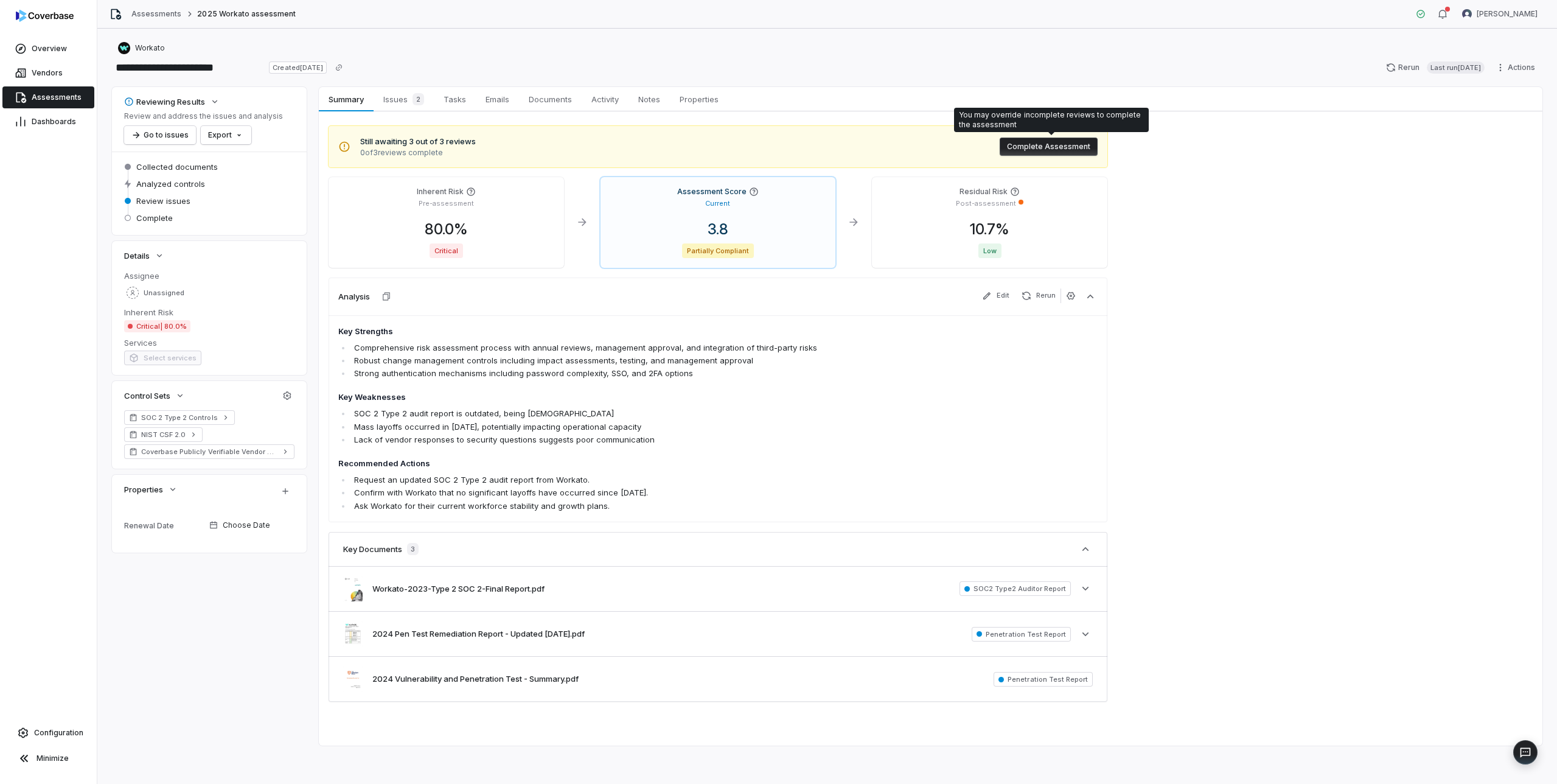
click at [1043, 144] on button "Complete Assessment" at bounding box center [1048, 146] width 98 height 18
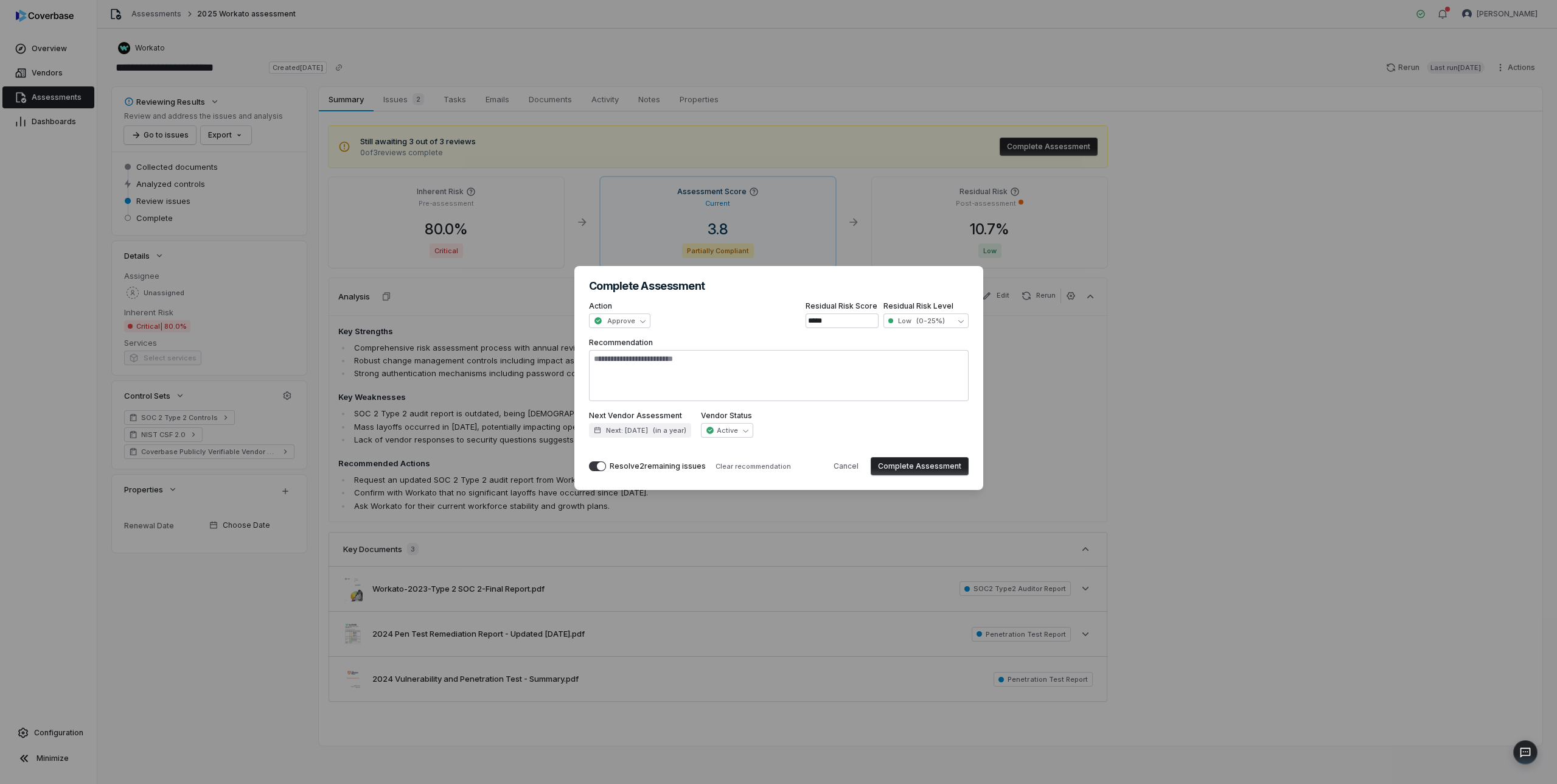
click at [908, 466] on button "Complete Assessment" at bounding box center [919, 466] width 98 height 18
type textarea "*"
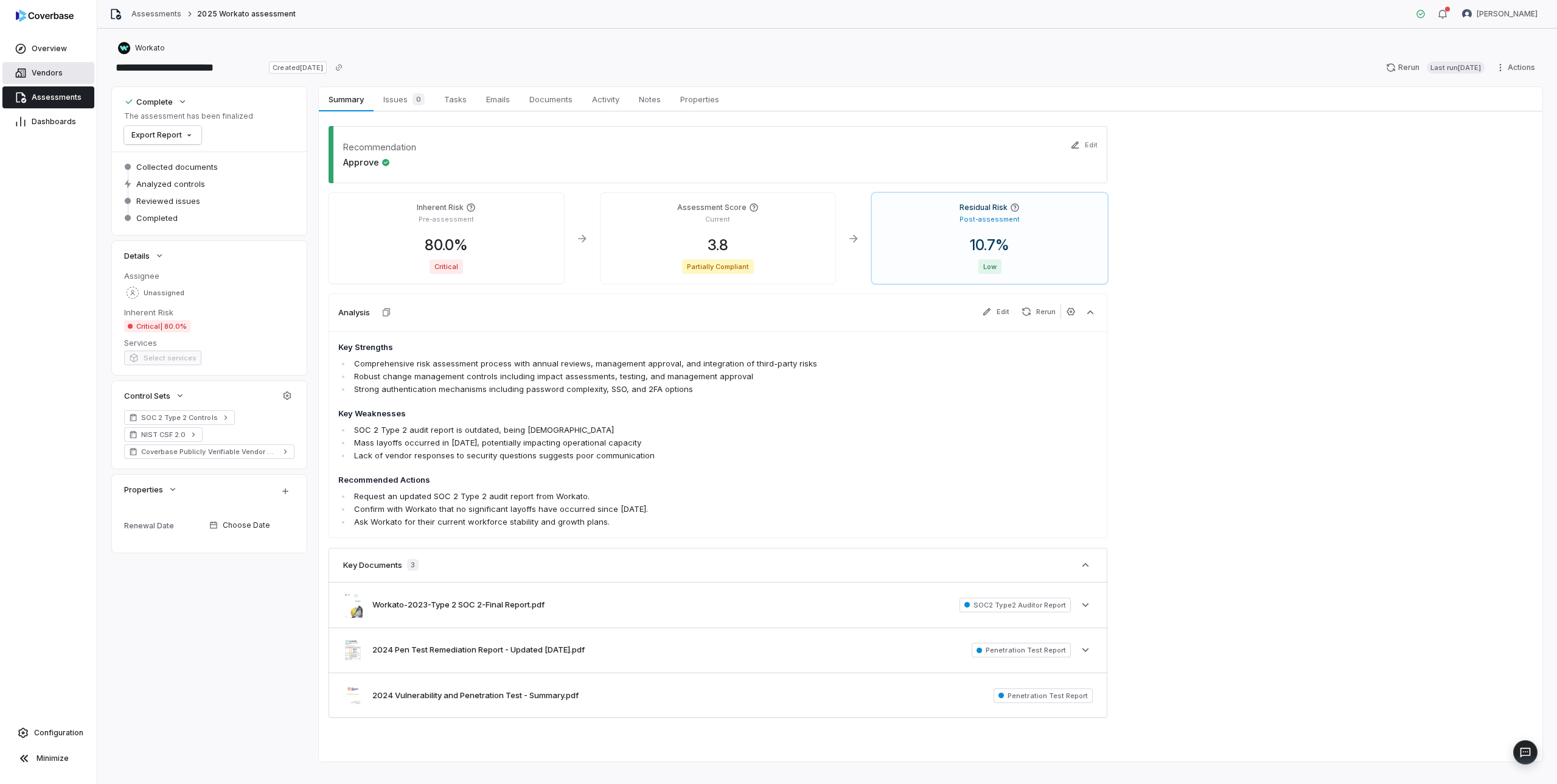
click at [55, 73] on span "Vendors" at bounding box center [47, 73] width 31 height 10
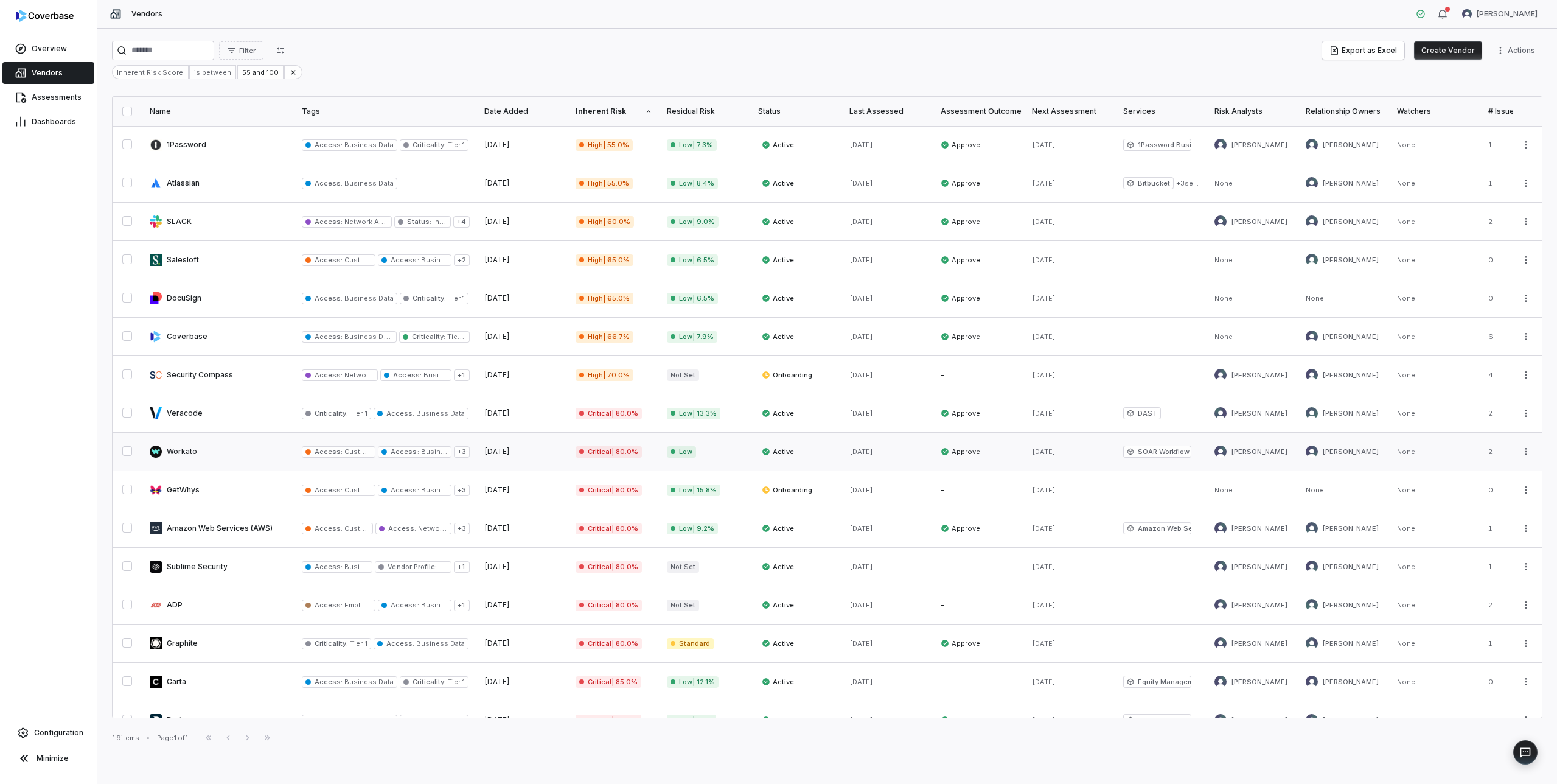
click at [182, 449] on link at bounding box center [219, 451] width 152 height 38
type textarea "*"
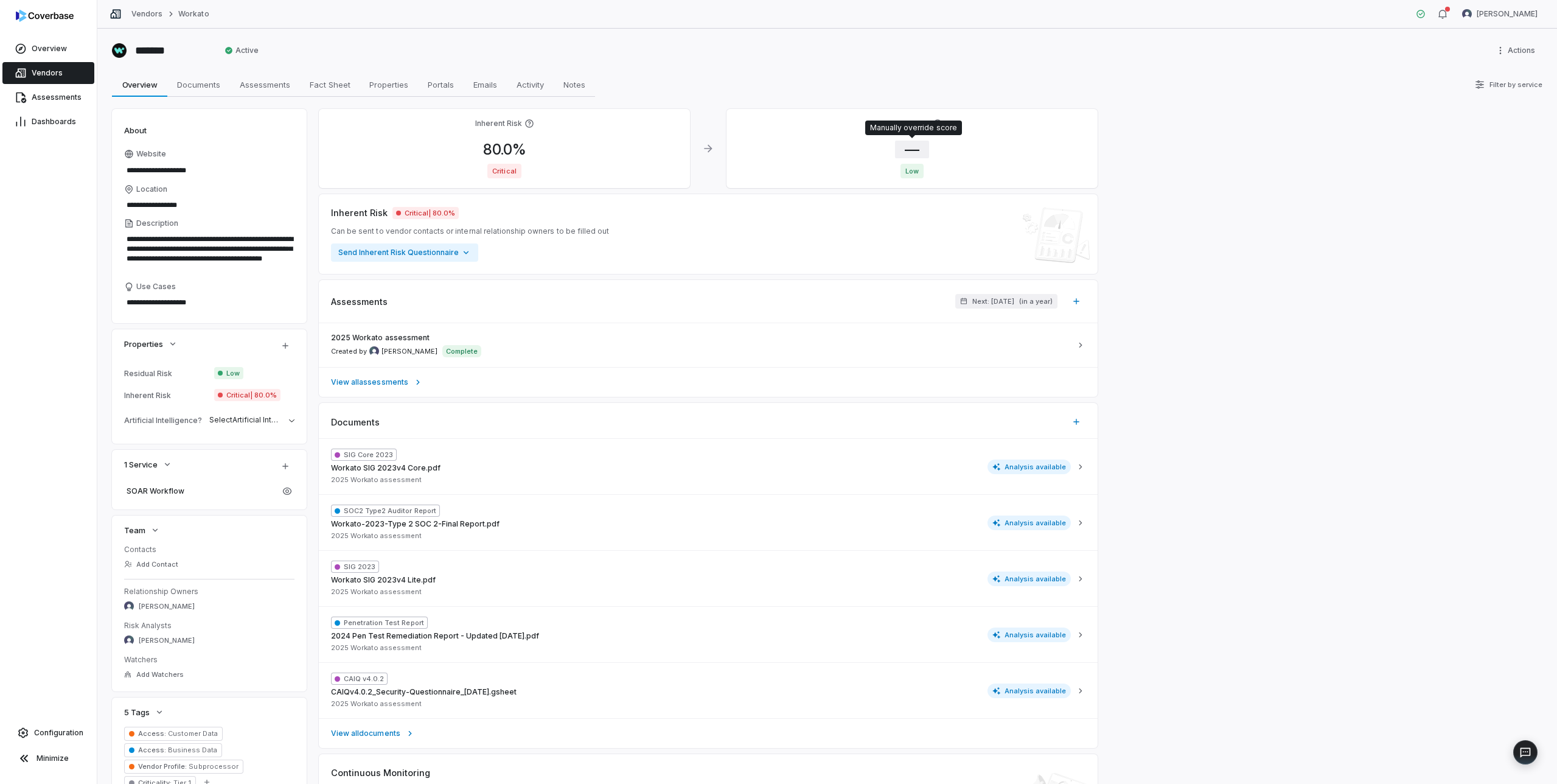
click at [924, 148] on span "—" at bounding box center [913, 149] width 34 height 18
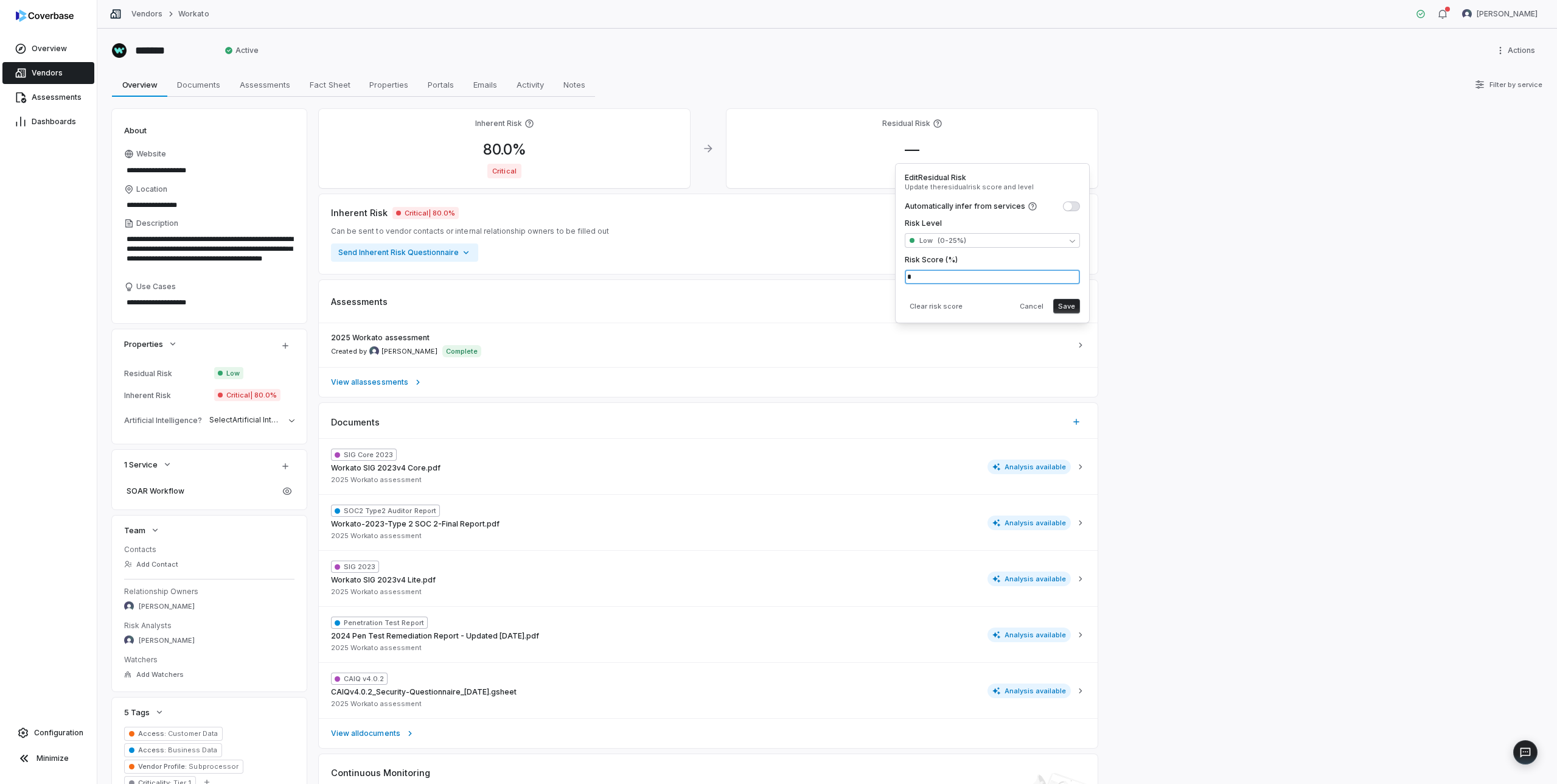
click at [932, 272] on input "*" at bounding box center [992, 277] width 175 height 14
type input "****"
click at [1070, 310] on button "Save" at bounding box center [1067, 305] width 27 height 14
click at [1068, 305] on button "Save" at bounding box center [1067, 305] width 27 height 14
click at [48, 70] on span "Vendors" at bounding box center [47, 73] width 31 height 10
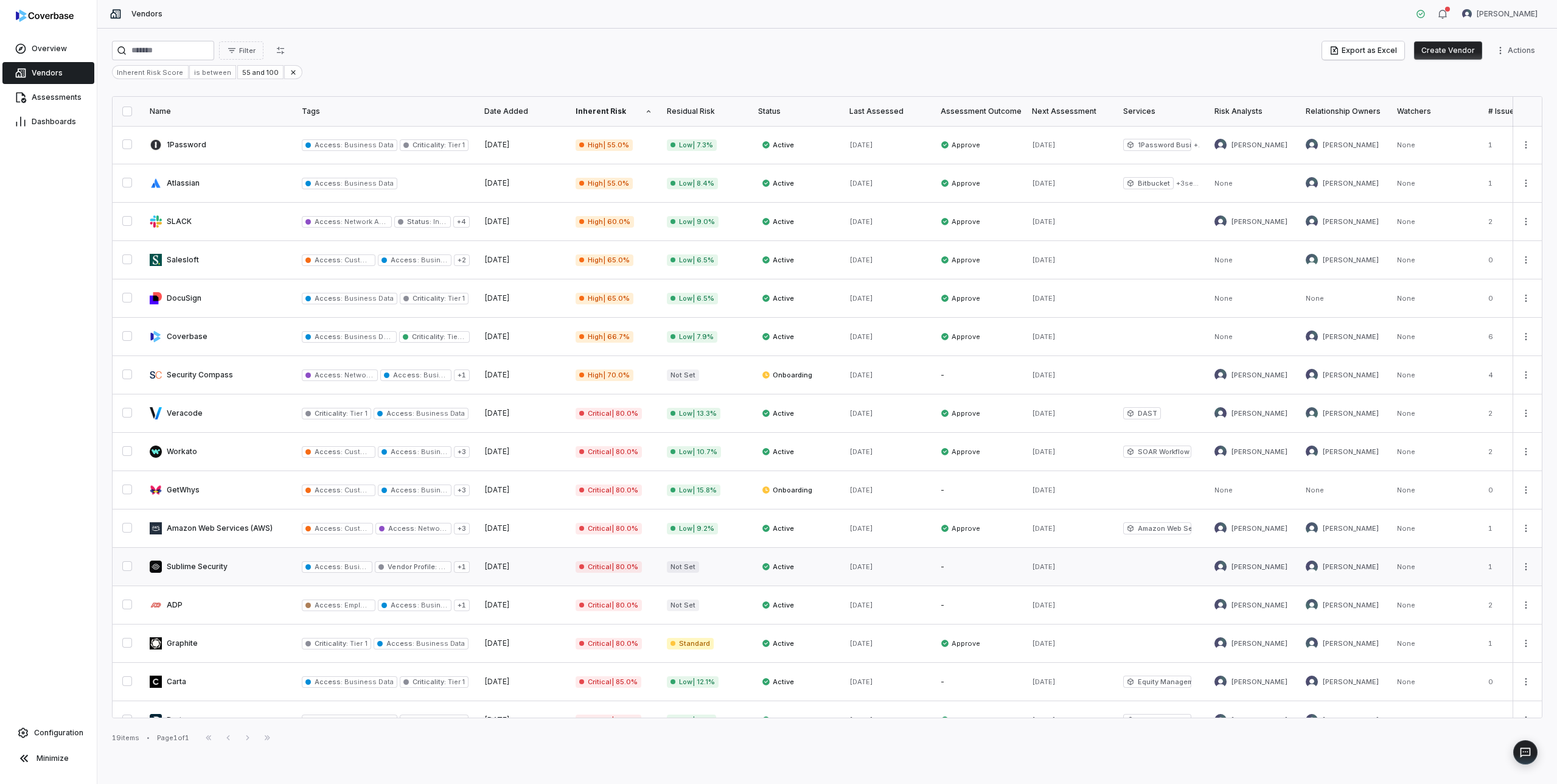
scroll to position [136, 0]
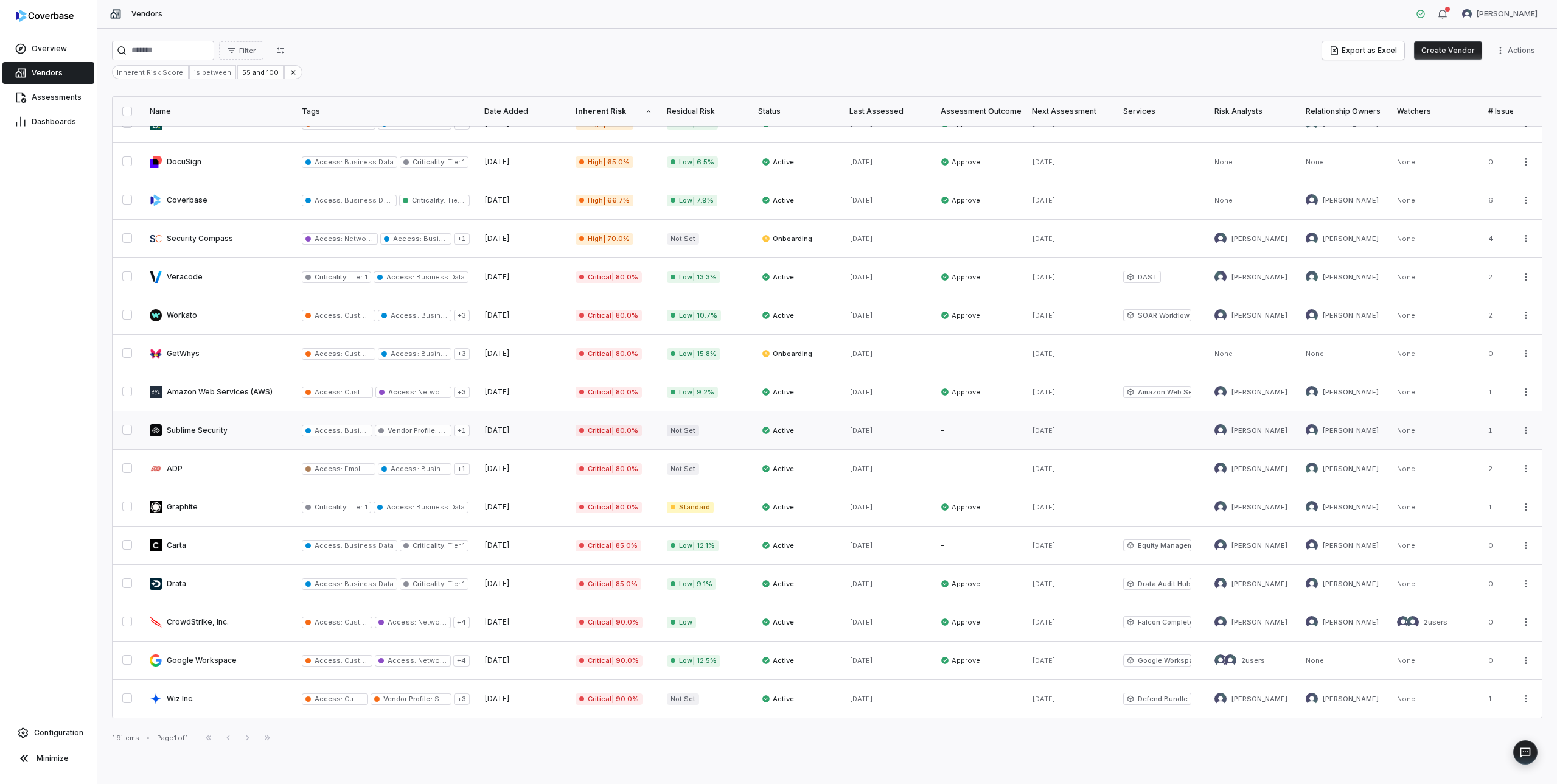
click at [192, 431] on link at bounding box center [219, 430] width 152 height 38
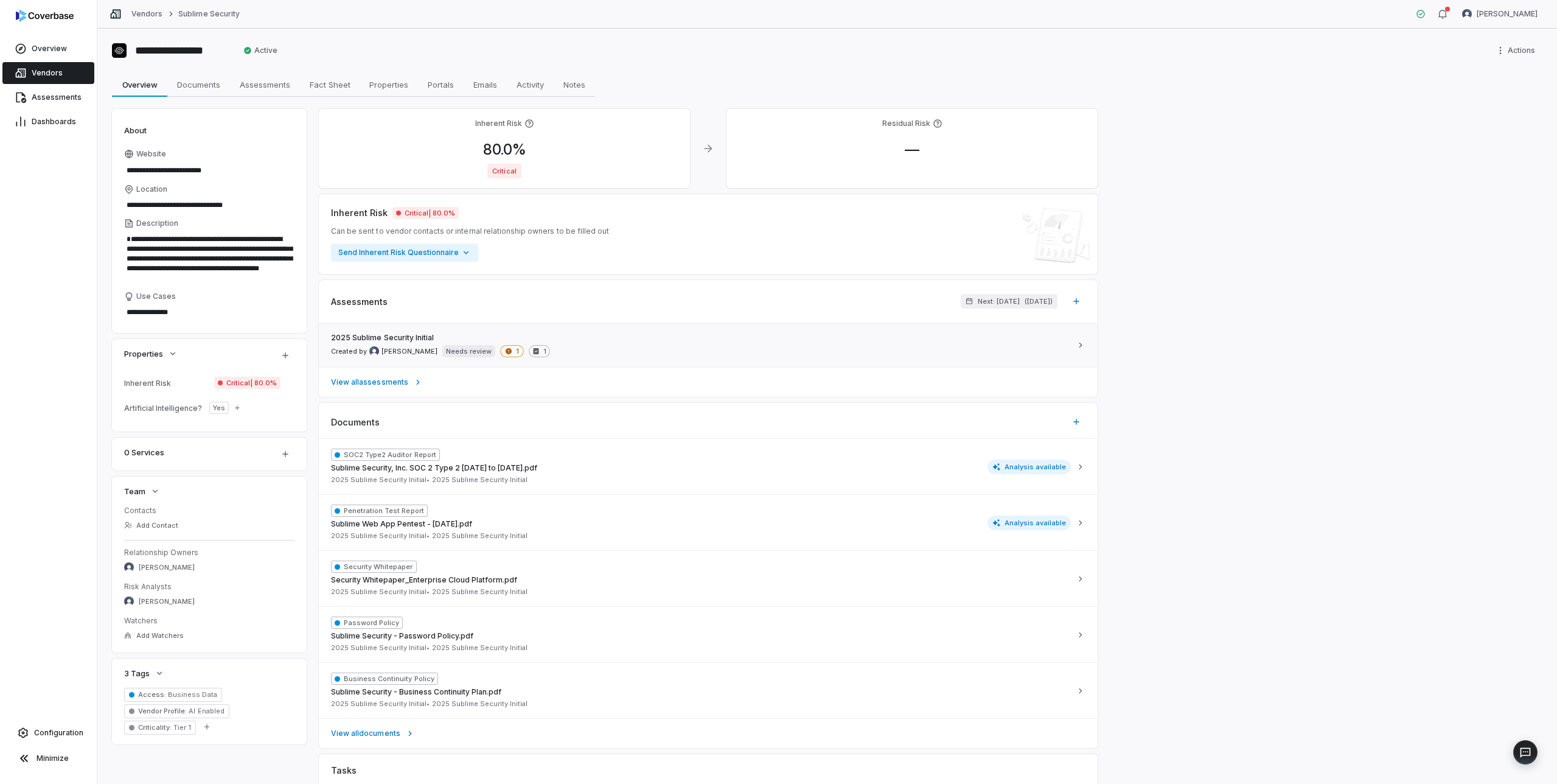
click at [1005, 342] on div "2025 Sublime Security Initial Created by [PERSON_NAME] Needs review 1 1" at bounding box center [701, 345] width 740 height 25
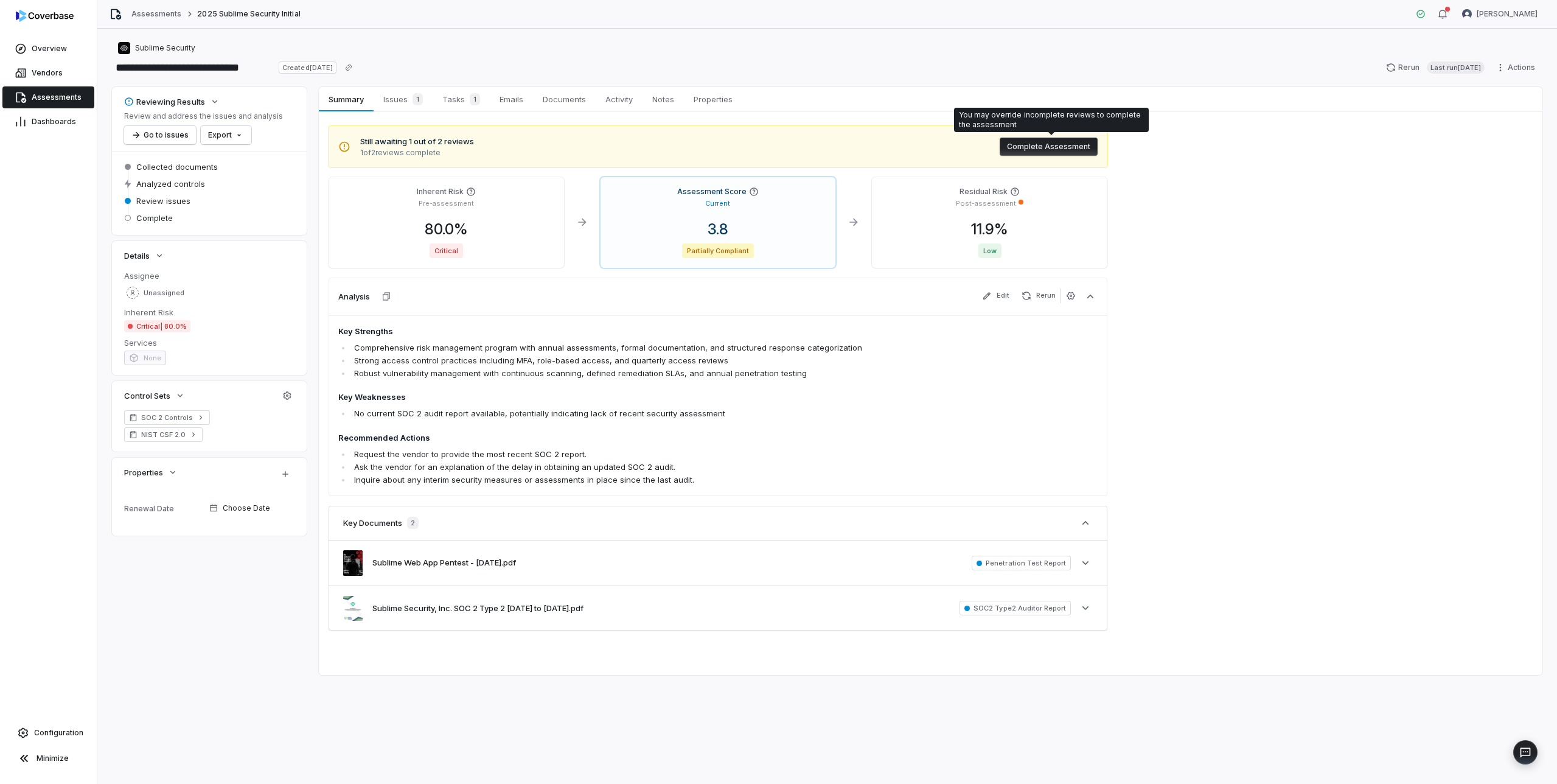
click at [1050, 144] on button "Complete Assessment" at bounding box center [1048, 146] width 98 height 18
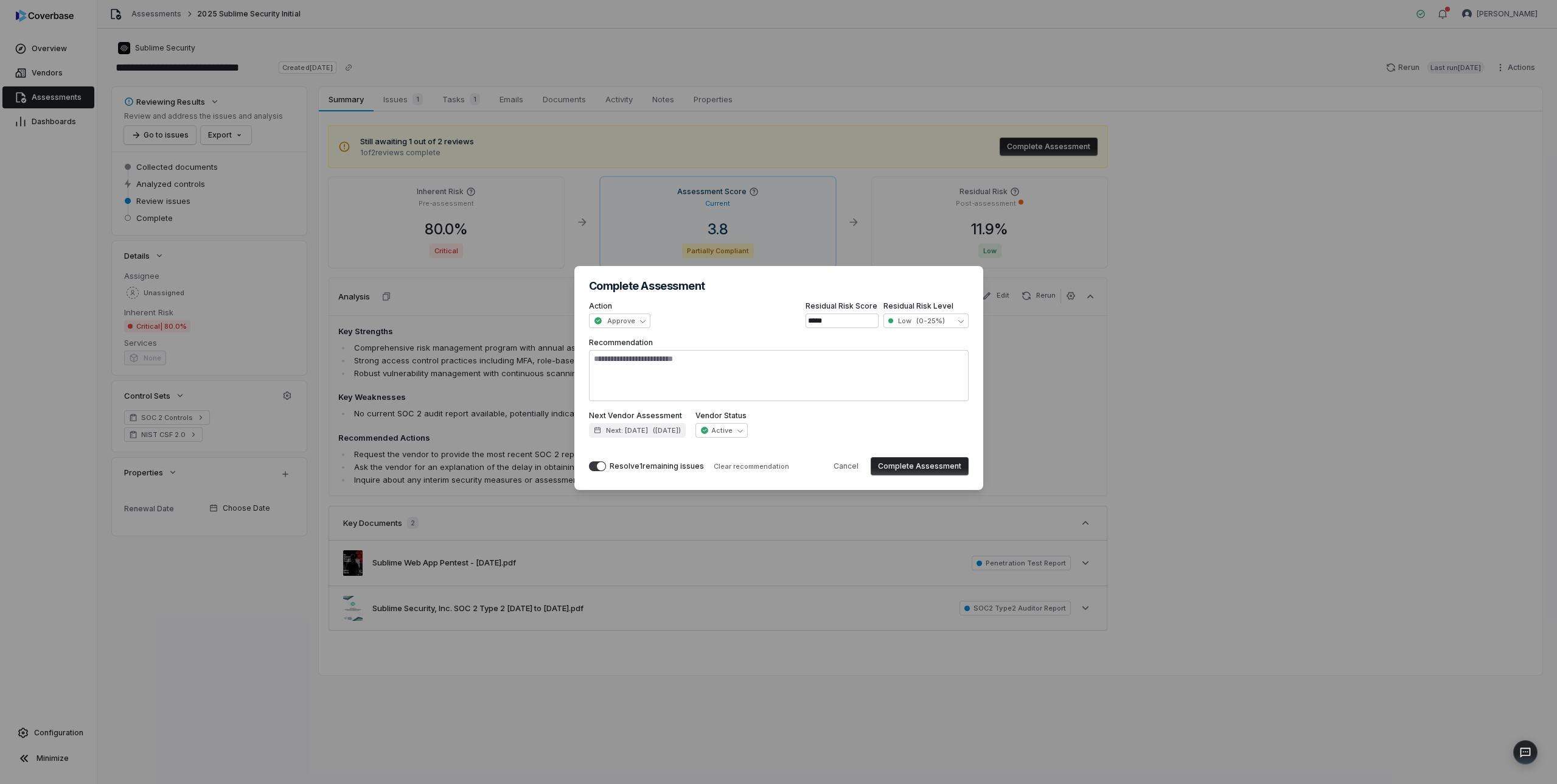
click at [917, 462] on button "Complete Assessment" at bounding box center [919, 466] width 98 height 18
type textarea "*"
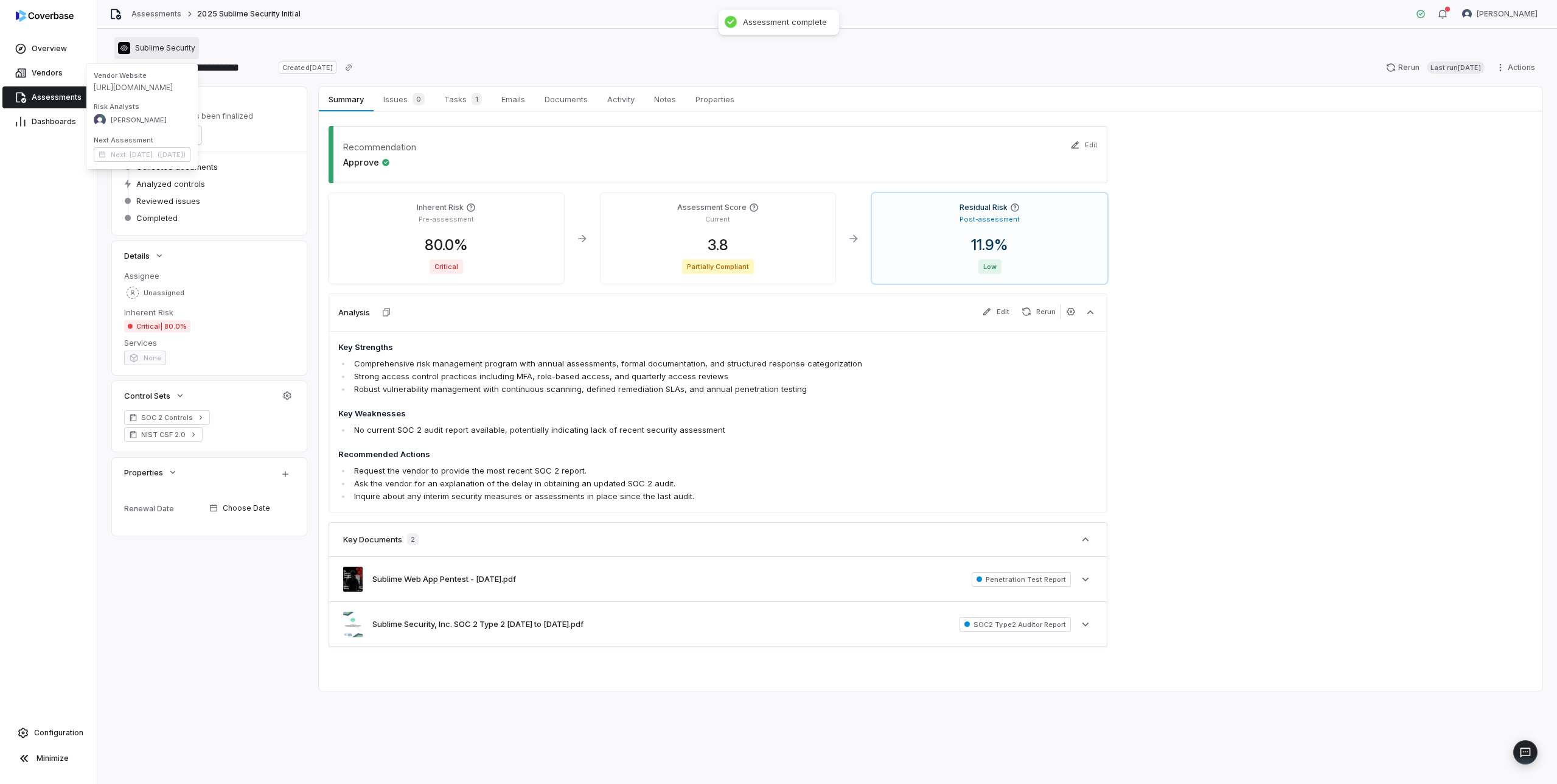
click at [183, 48] on span "Sublime Security" at bounding box center [164, 48] width 60 height 10
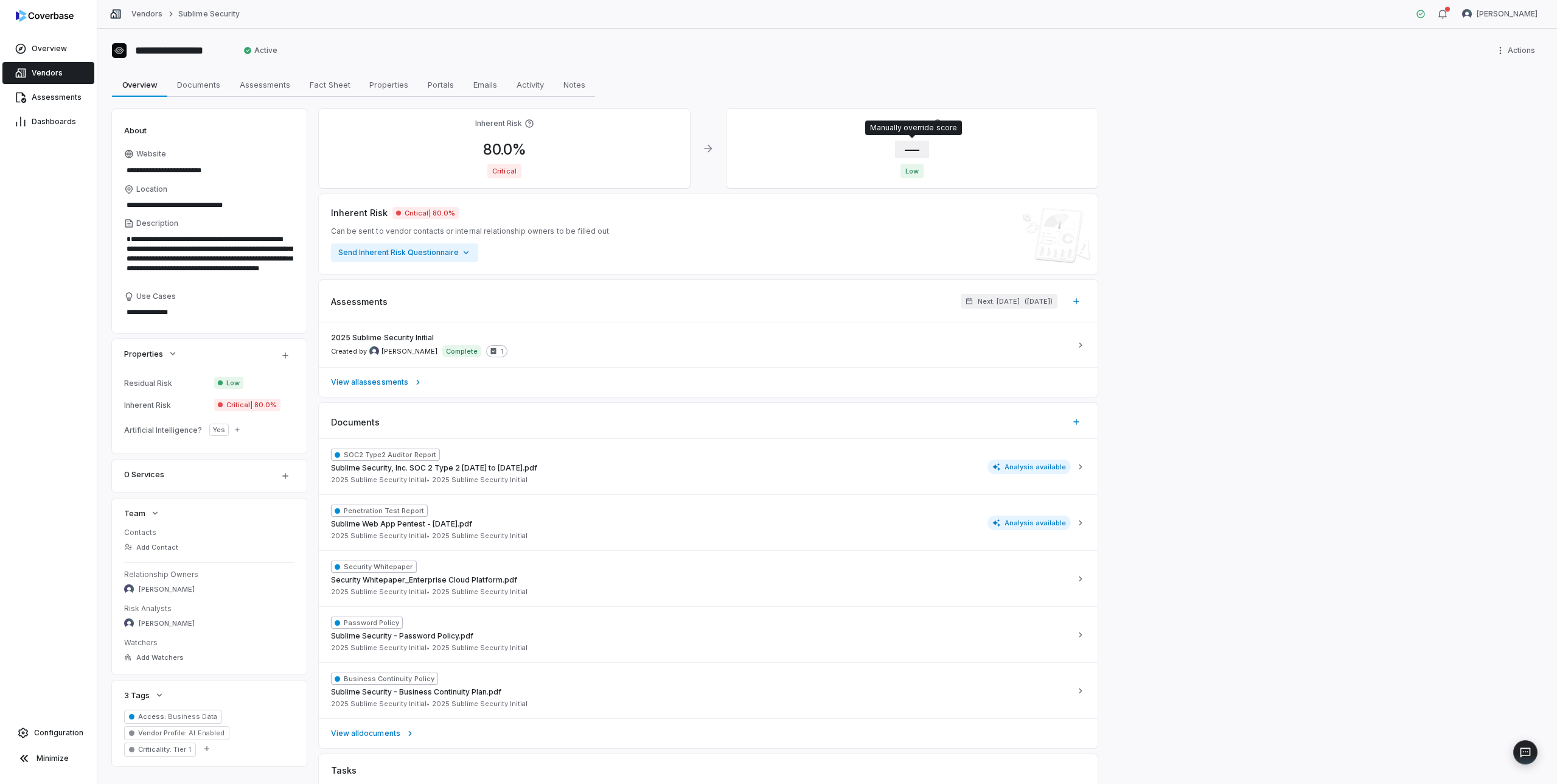
click at [911, 148] on span "—" at bounding box center [913, 149] width 34 height 18
click at [927, 260] on input "*" at bounding box center [992, 259] width 175 height 14
type input "****"
click at [1058, 283] on button "Save" at bounding box center [1067, 288] width 27 height 14
click at [1057, 290] on button "Save" at bounding box center [1067, 288] width 27 height 14
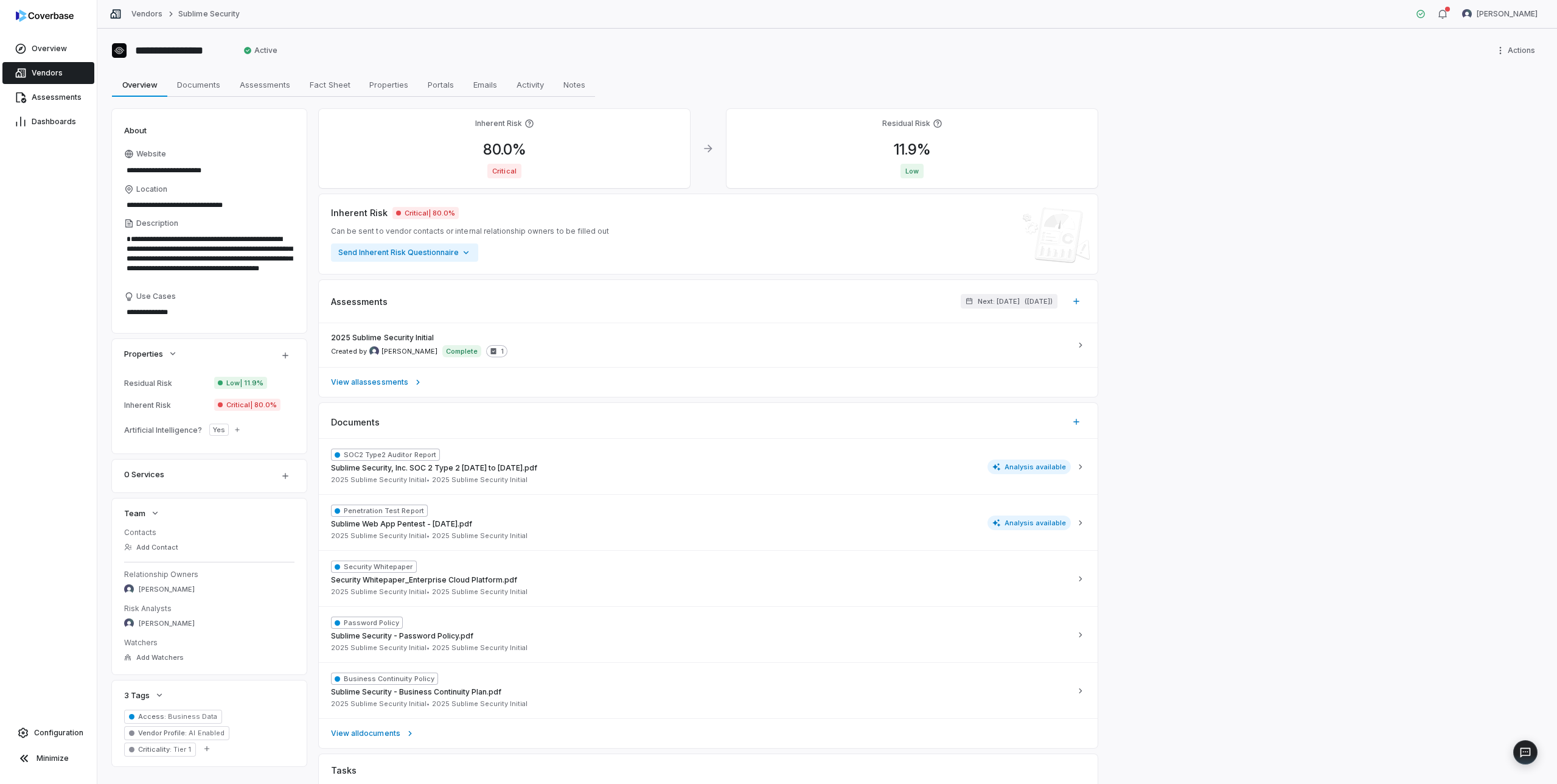
click at [34, 68] on span "Vendors" at bounding box center [47, 73] width 31 height 10
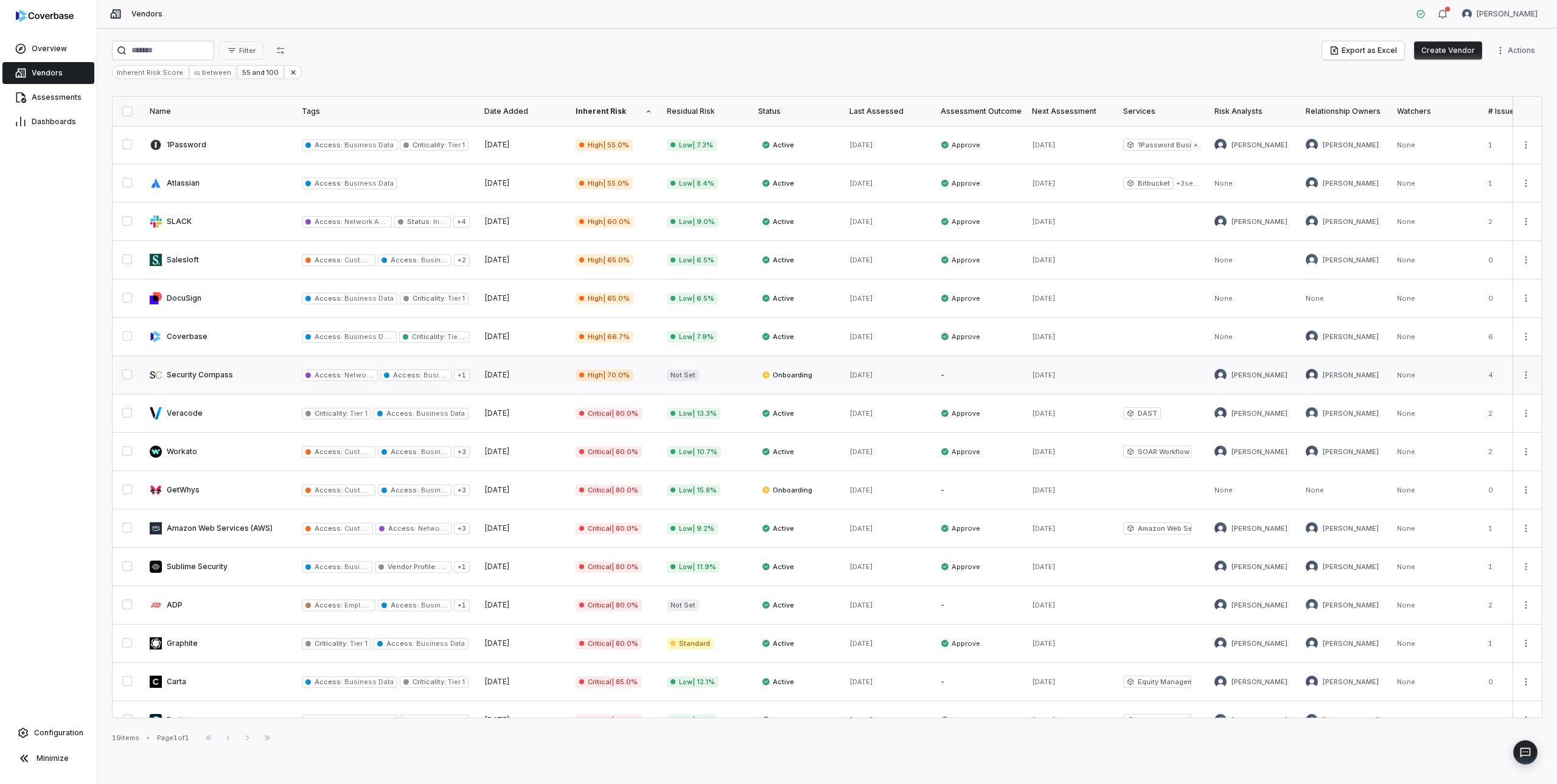
scroll to position [136, 0]
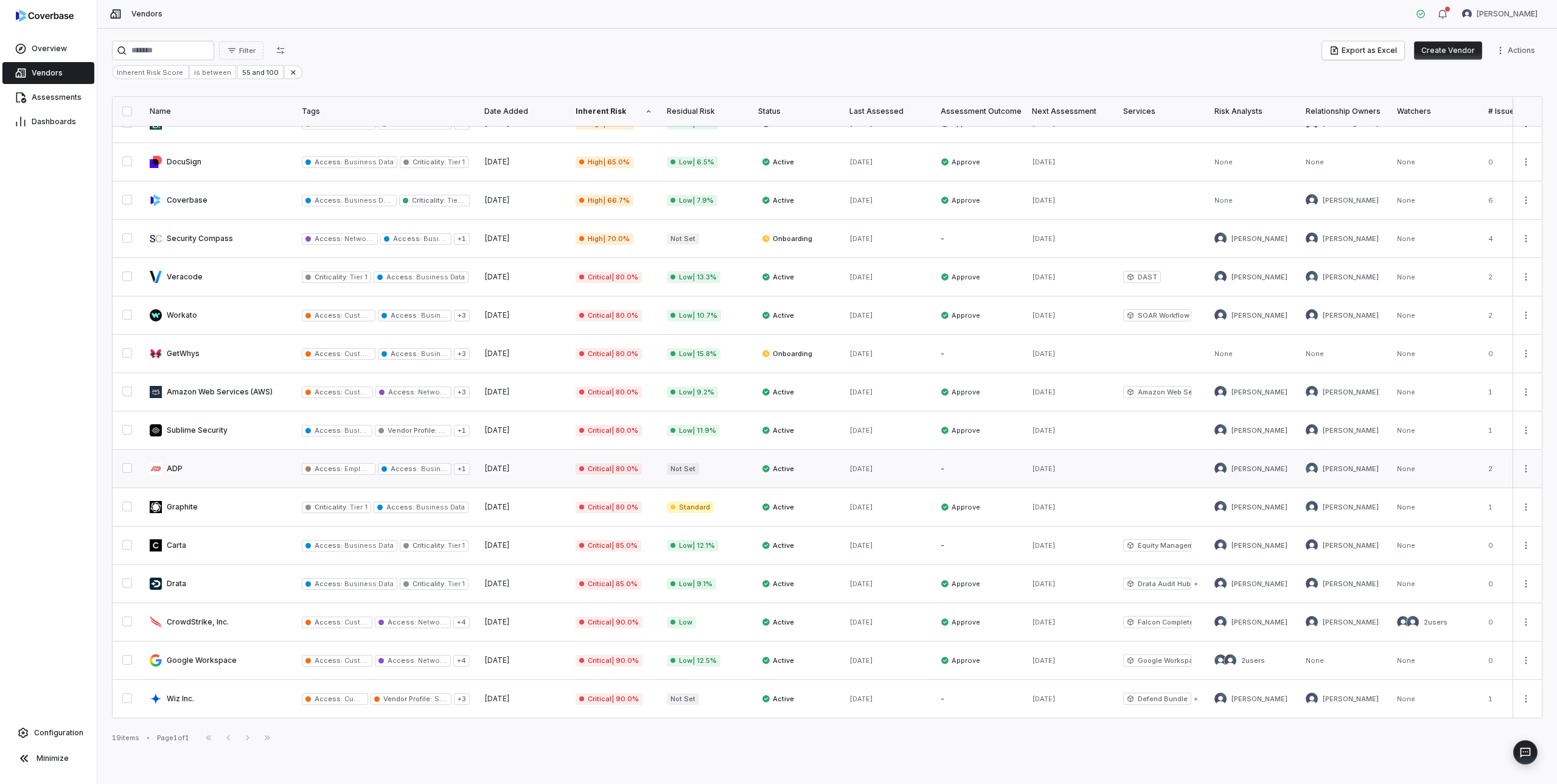
click at [200, 465] on link at bounding box center [219, 468] width 152 height 38
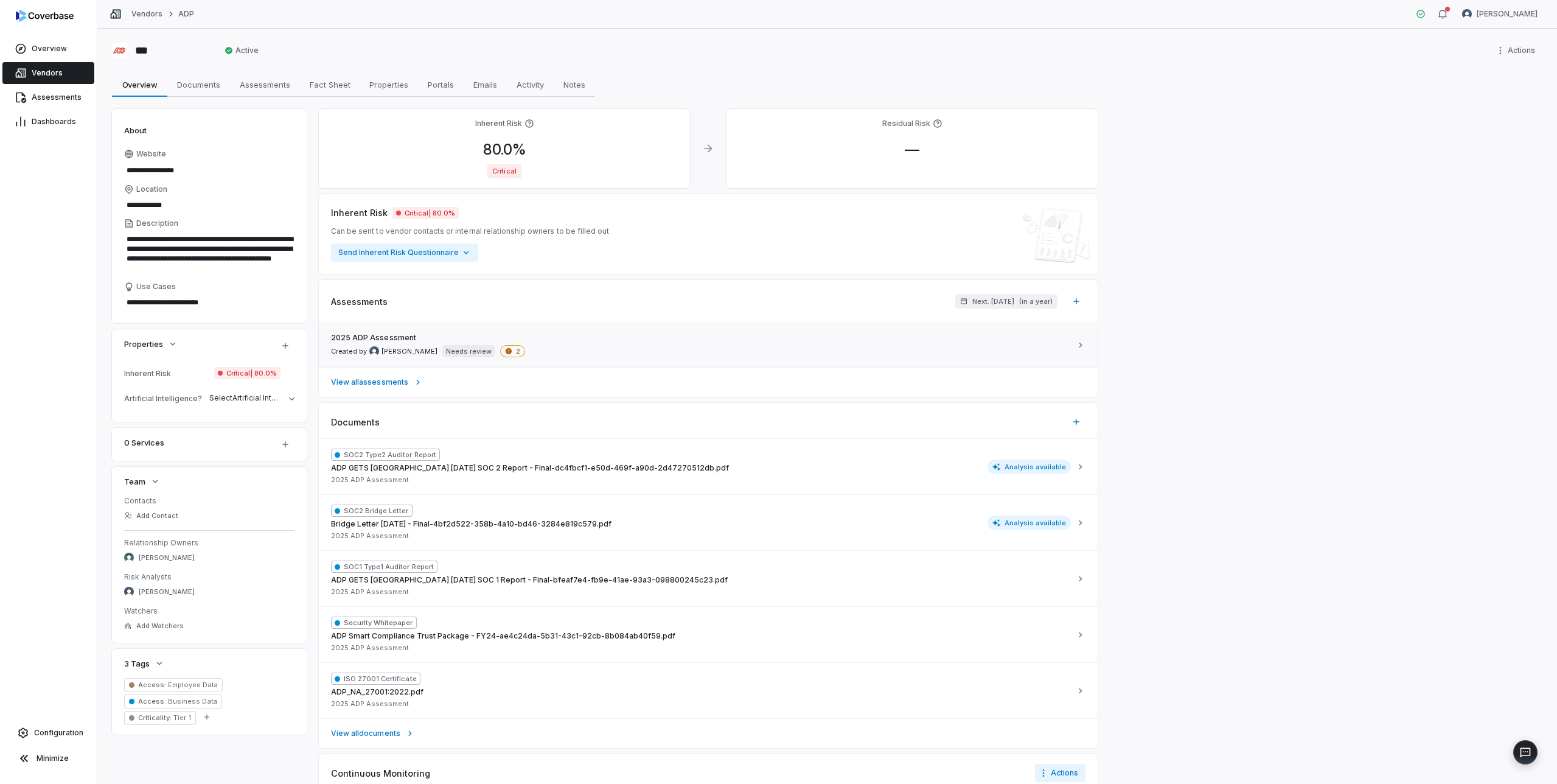
click at [622, 337] on div "2025 ADP Assessment Created by [PERSON_NAME] Needs review 2" at bounding box center [701, 345] width 740 height 25
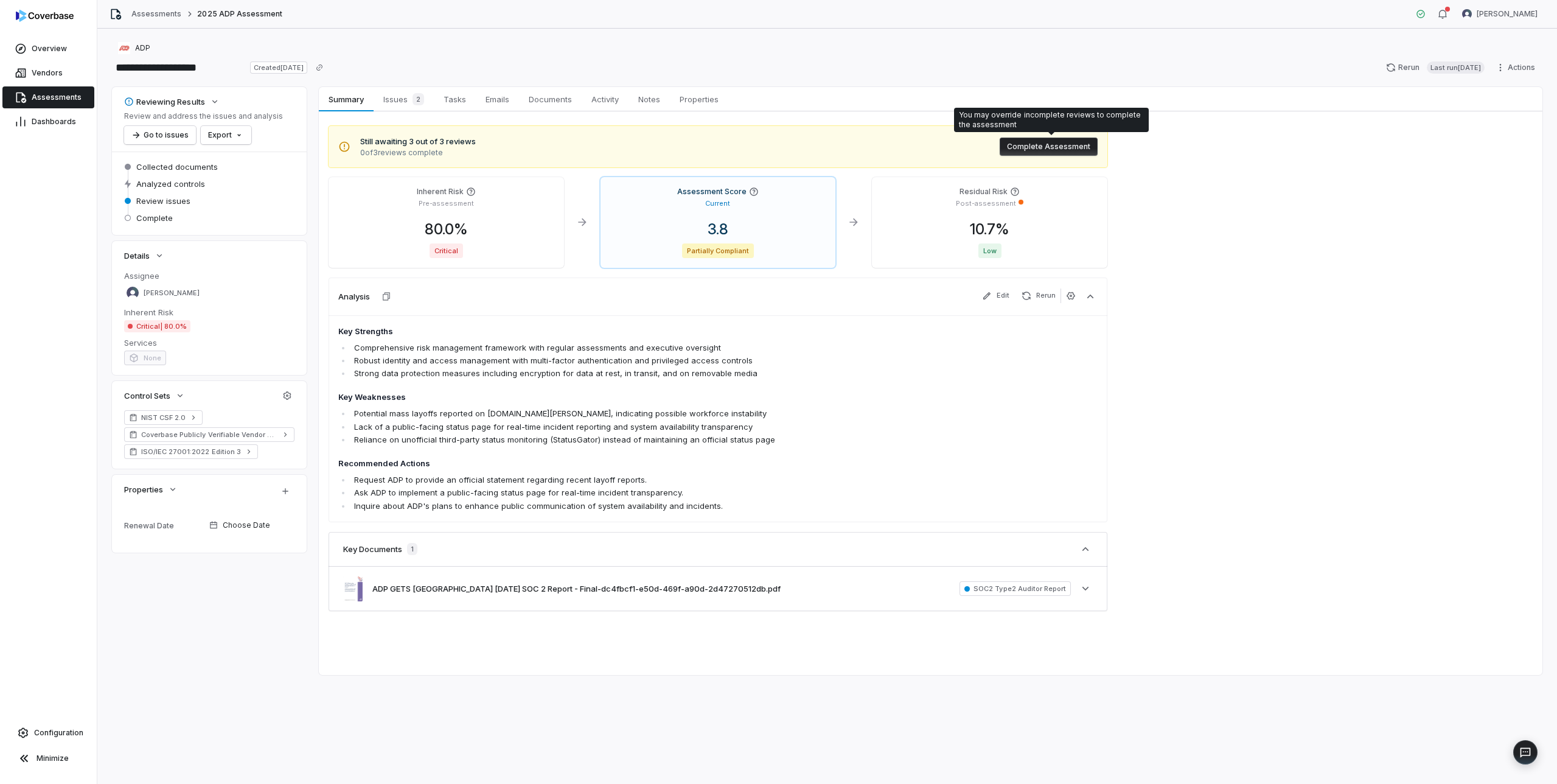
click at [1042, 146] on button "Complete Assessment" at bounding box center [1048, 146] width 98 height 18
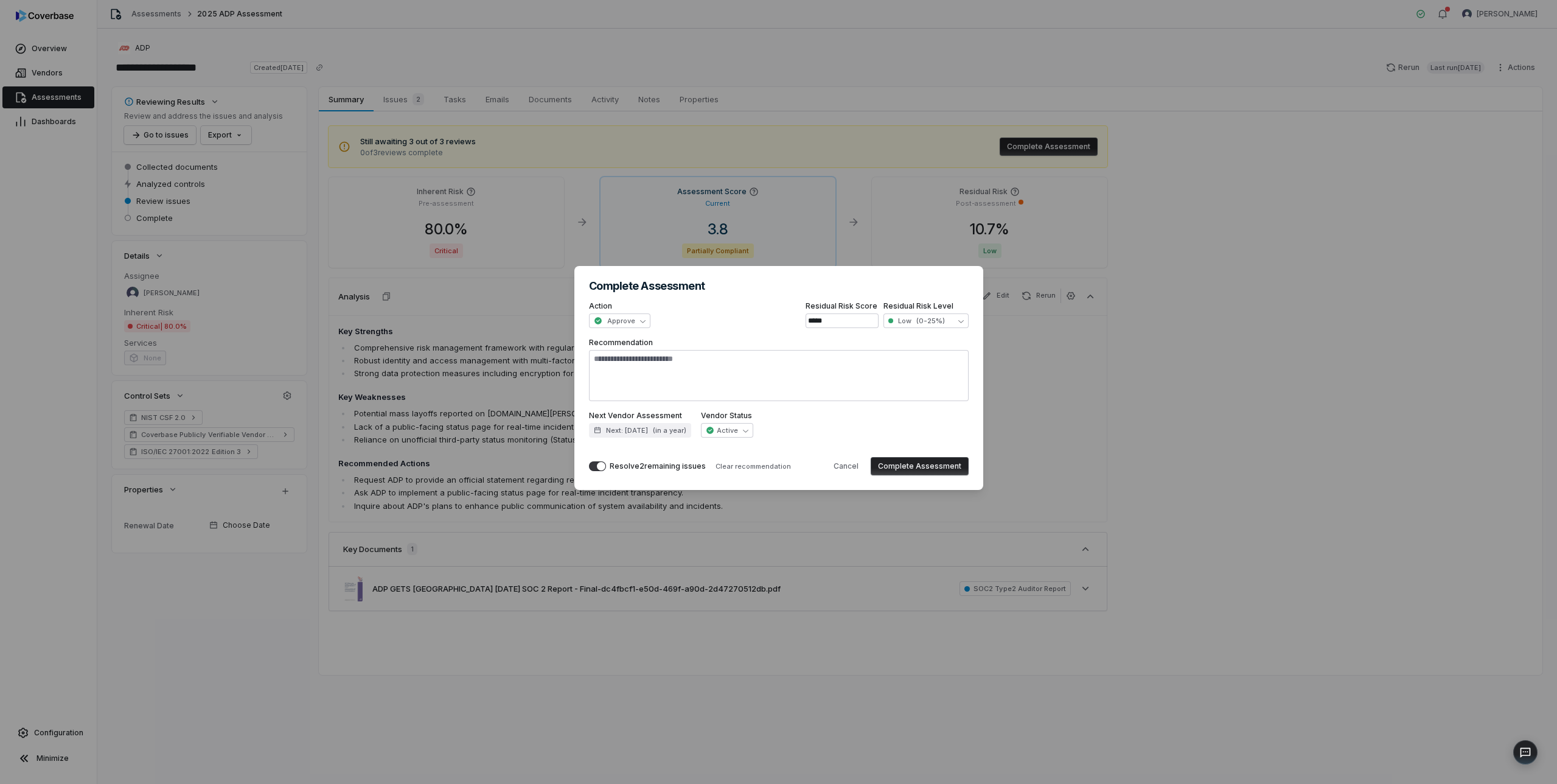
click at [916, 464] on button "Complete Assessment" at bounding box center [919, 466] width 98 height 18
type textarea "*"
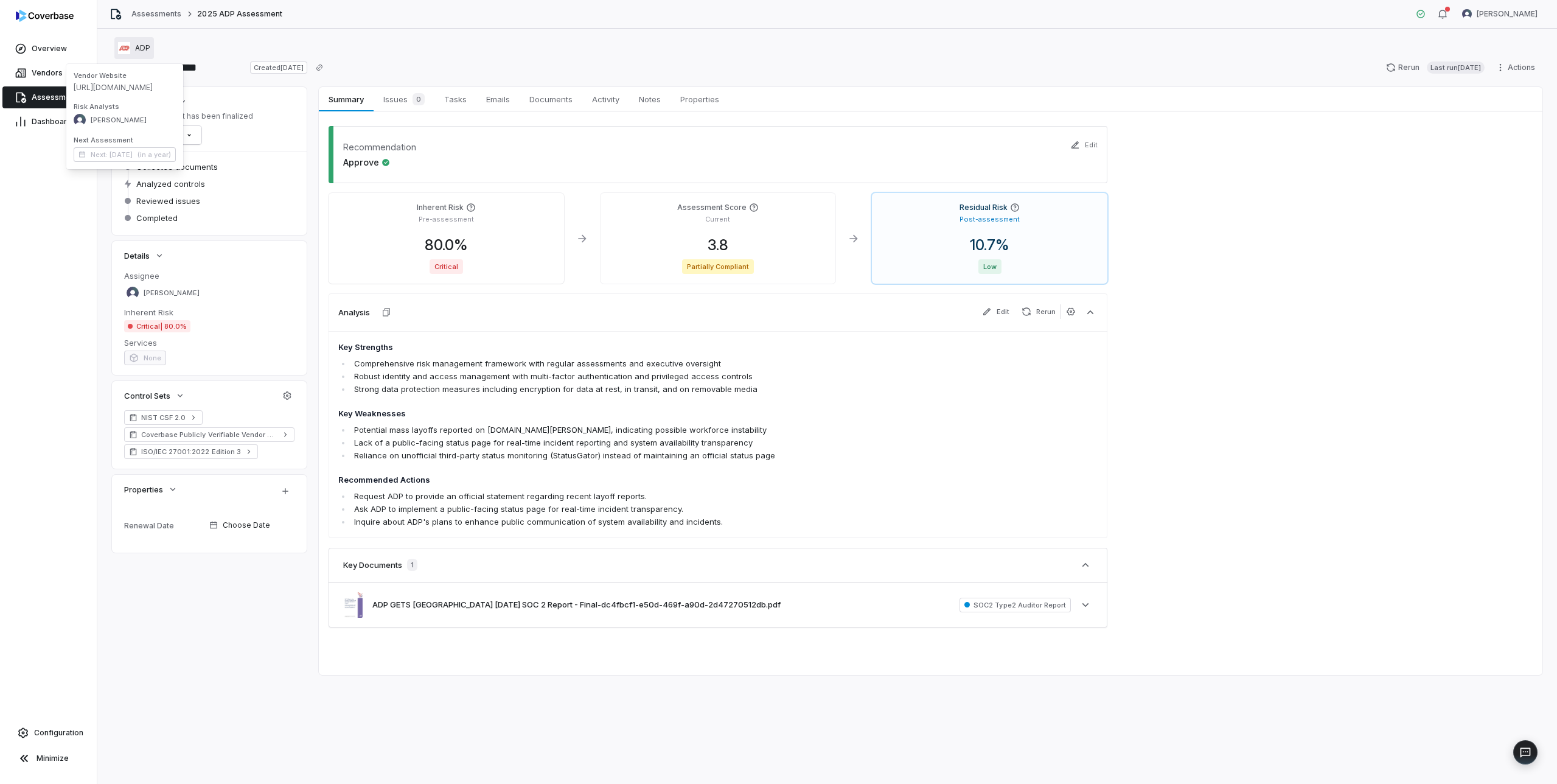
click at [142, 51] on span "ADP" at bounding box center [143, 48] width 15 height 10
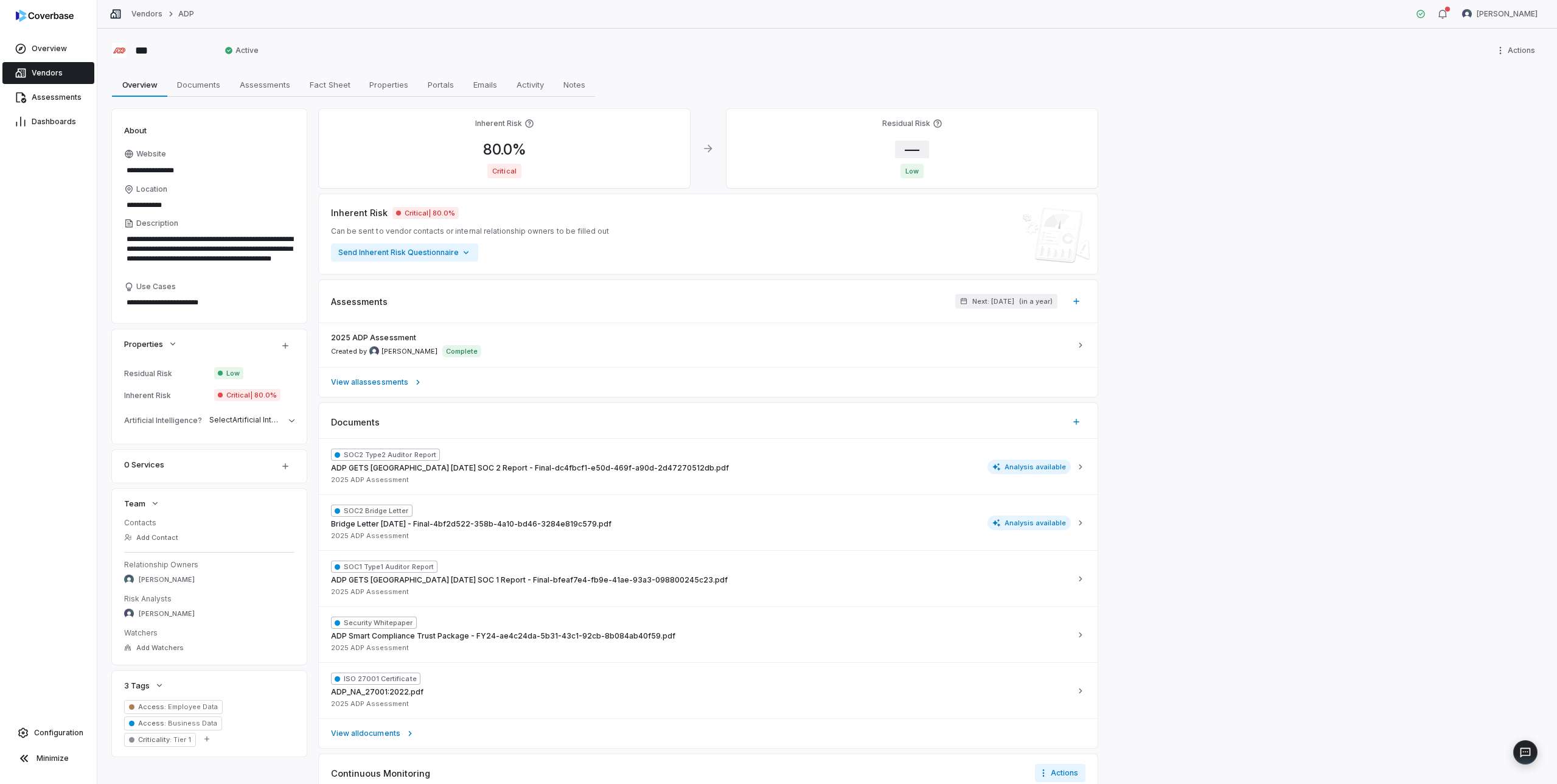
click at [909, 144] on span "—" at bounding box center [913, 149] width 34 height 18
click at [927, 257] on input "*" at bounding box center [992, 259] width 175 height 14
type input "****"
click at [1067, 290] on button "Save" at bounding box center [1067, 288] width 27 height 14
click at [1069, 287] on button "Save" at bounding box center [1067, 288] width 27 height 14
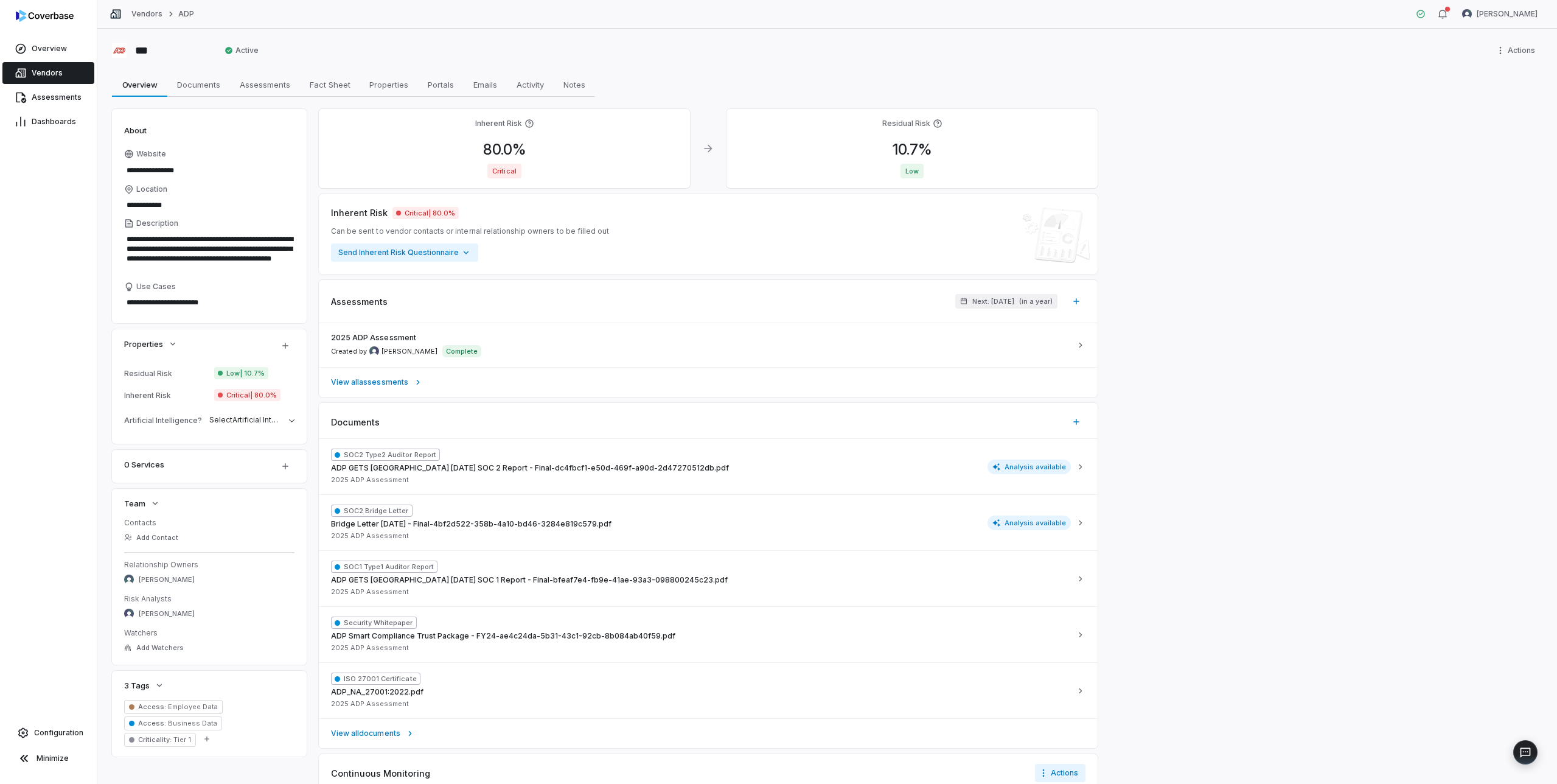
click at [48, 75] on span "Vendors" at bounding box center [47, 73] width 31 height 10
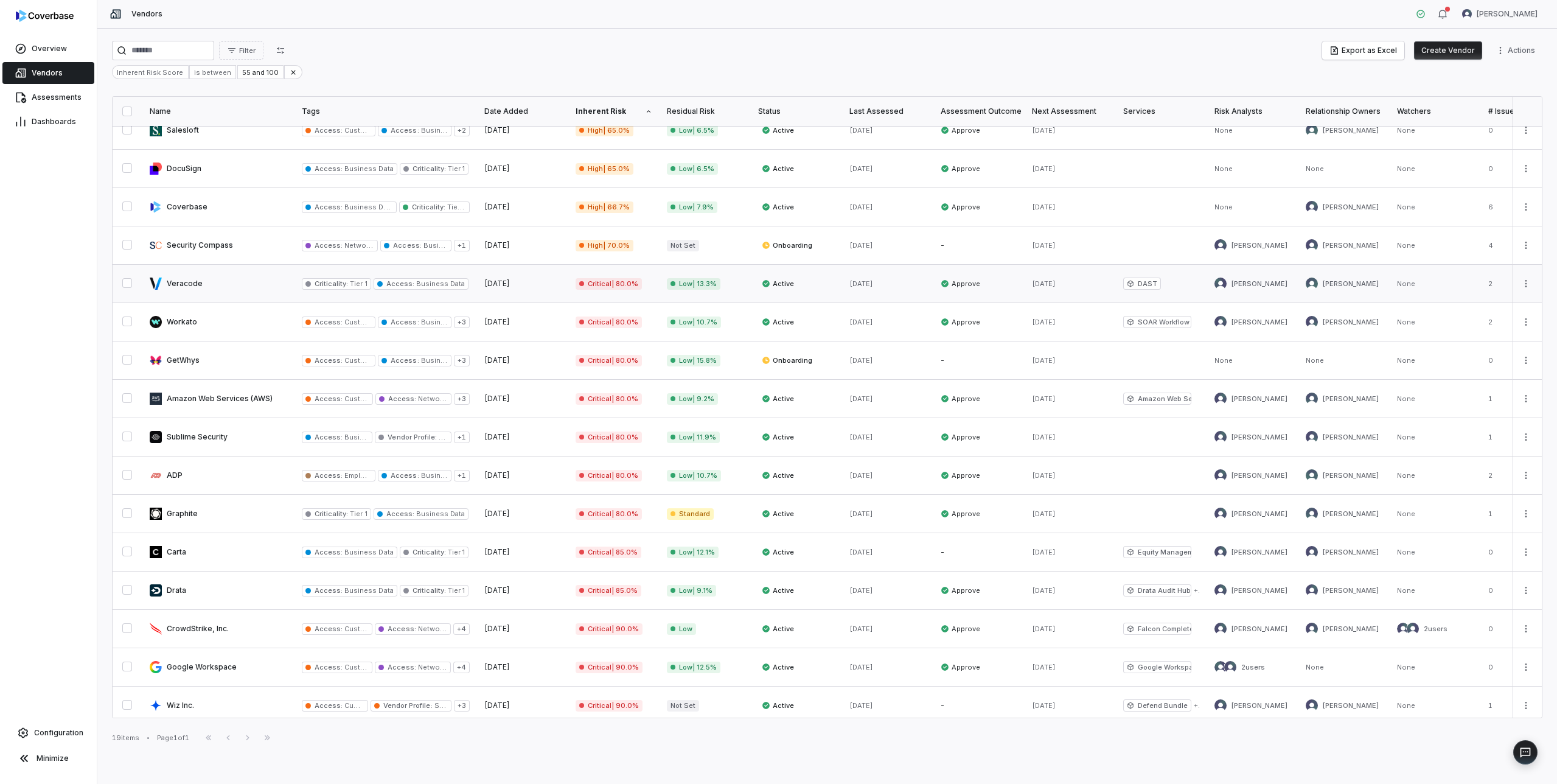
scroll to position [136, 0]
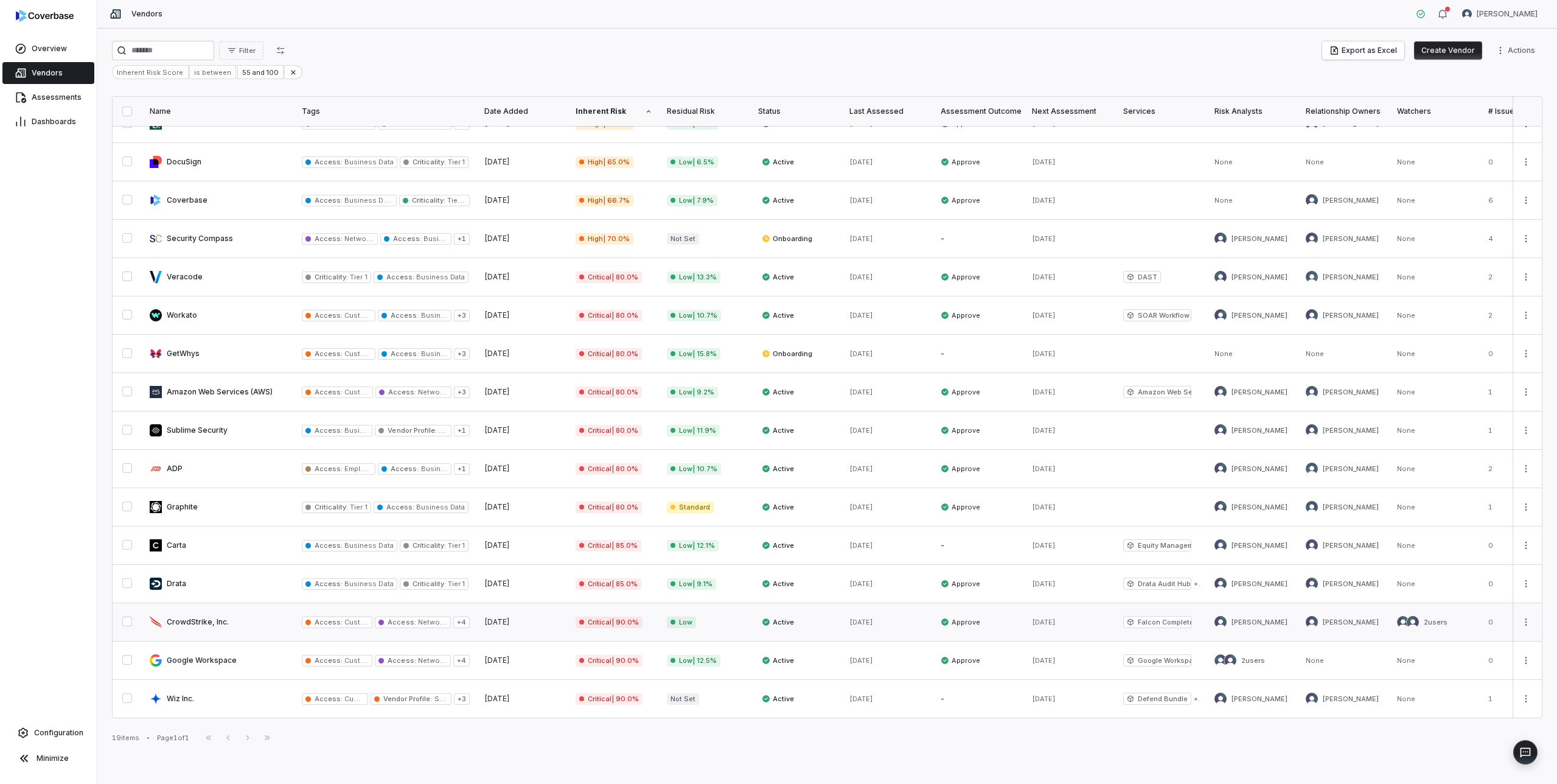
click at [218, 619] on link at bounding box center [219, 622] width 152 height 38
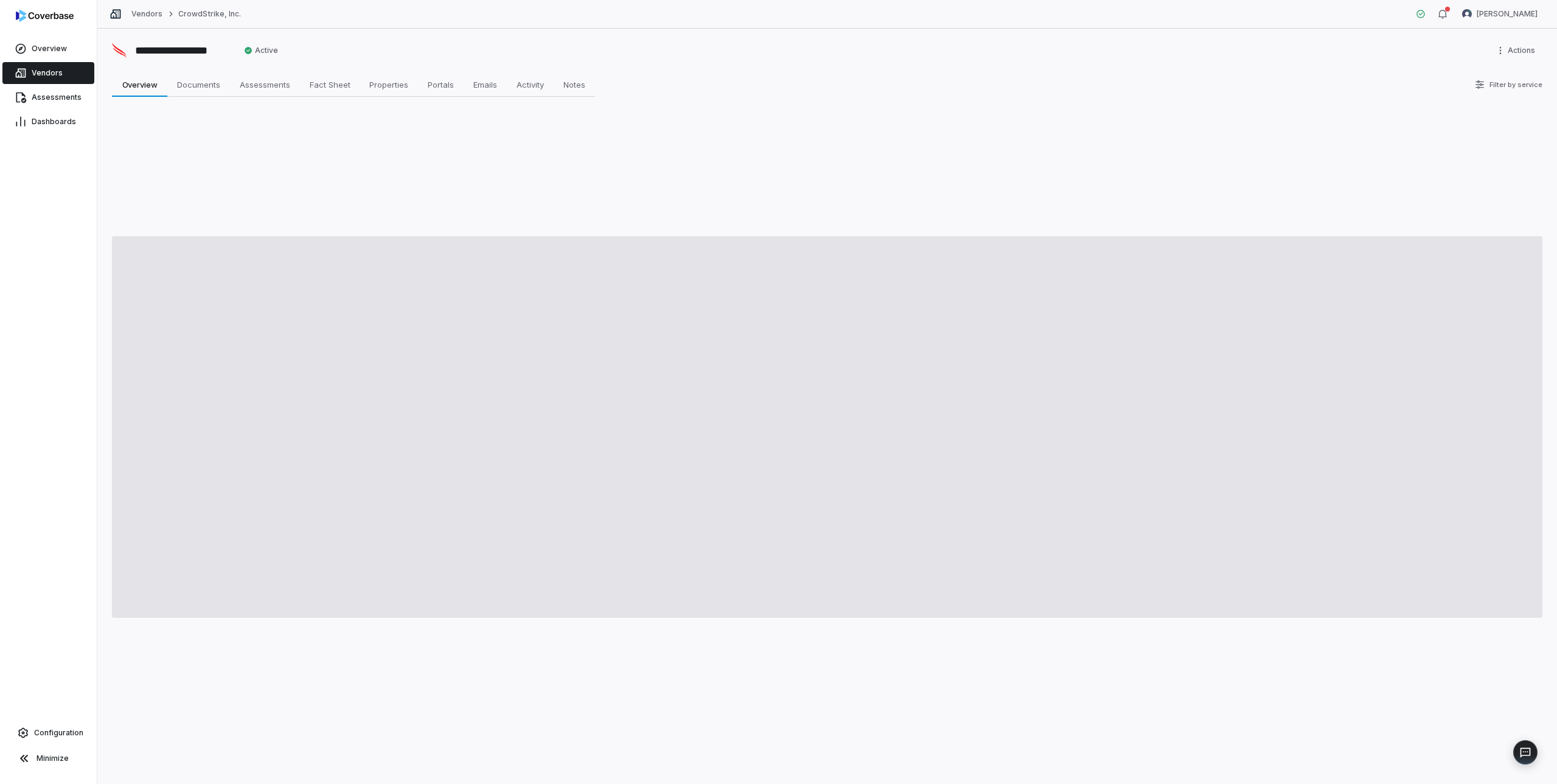
type textarea "*"
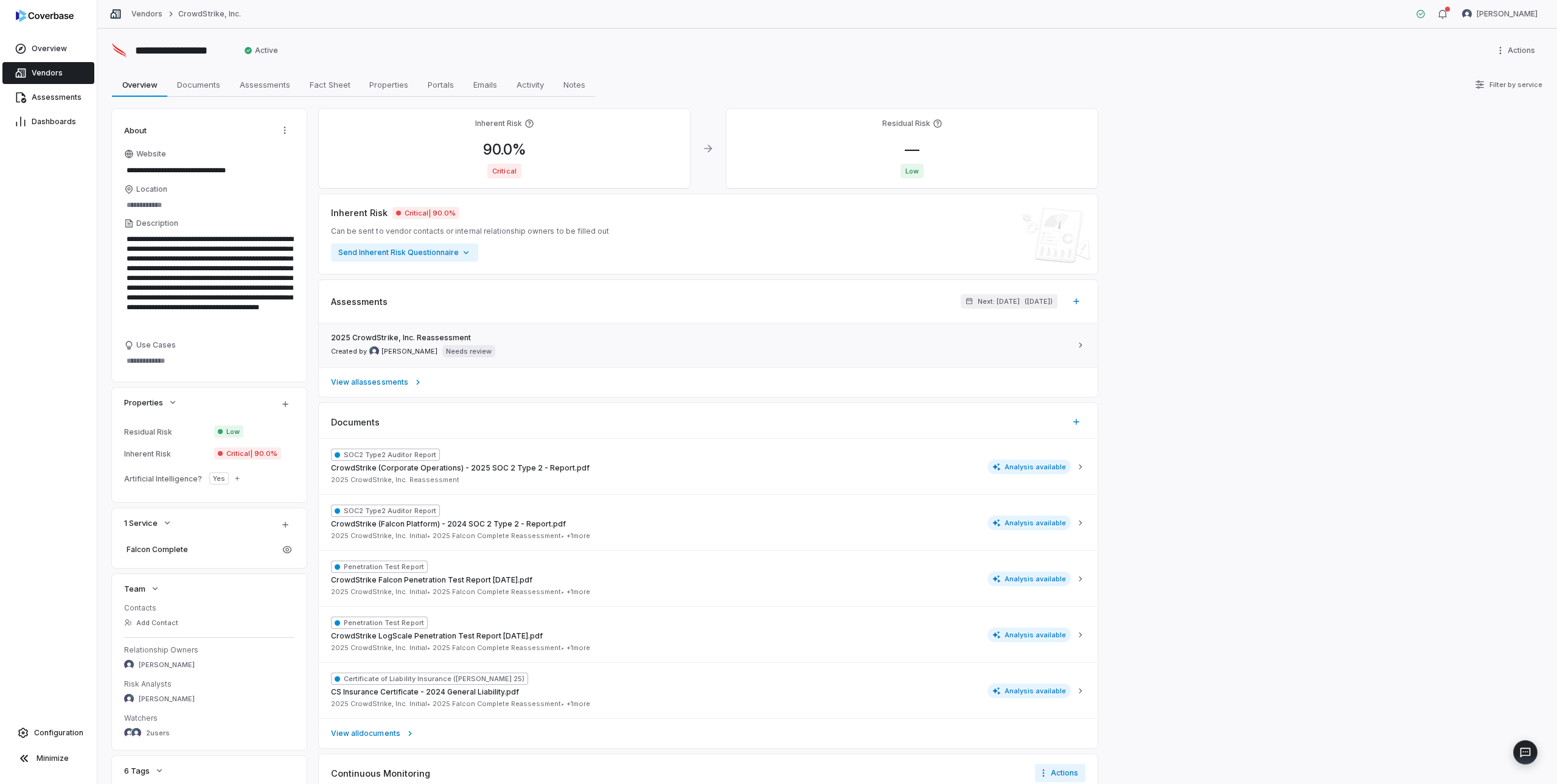
click at [537, 342] on div "2025 CrowdStrike, Inc. Reassessment Created by Mike Lewis Needs review" at bounding box center [701, 345] width 740 height 25
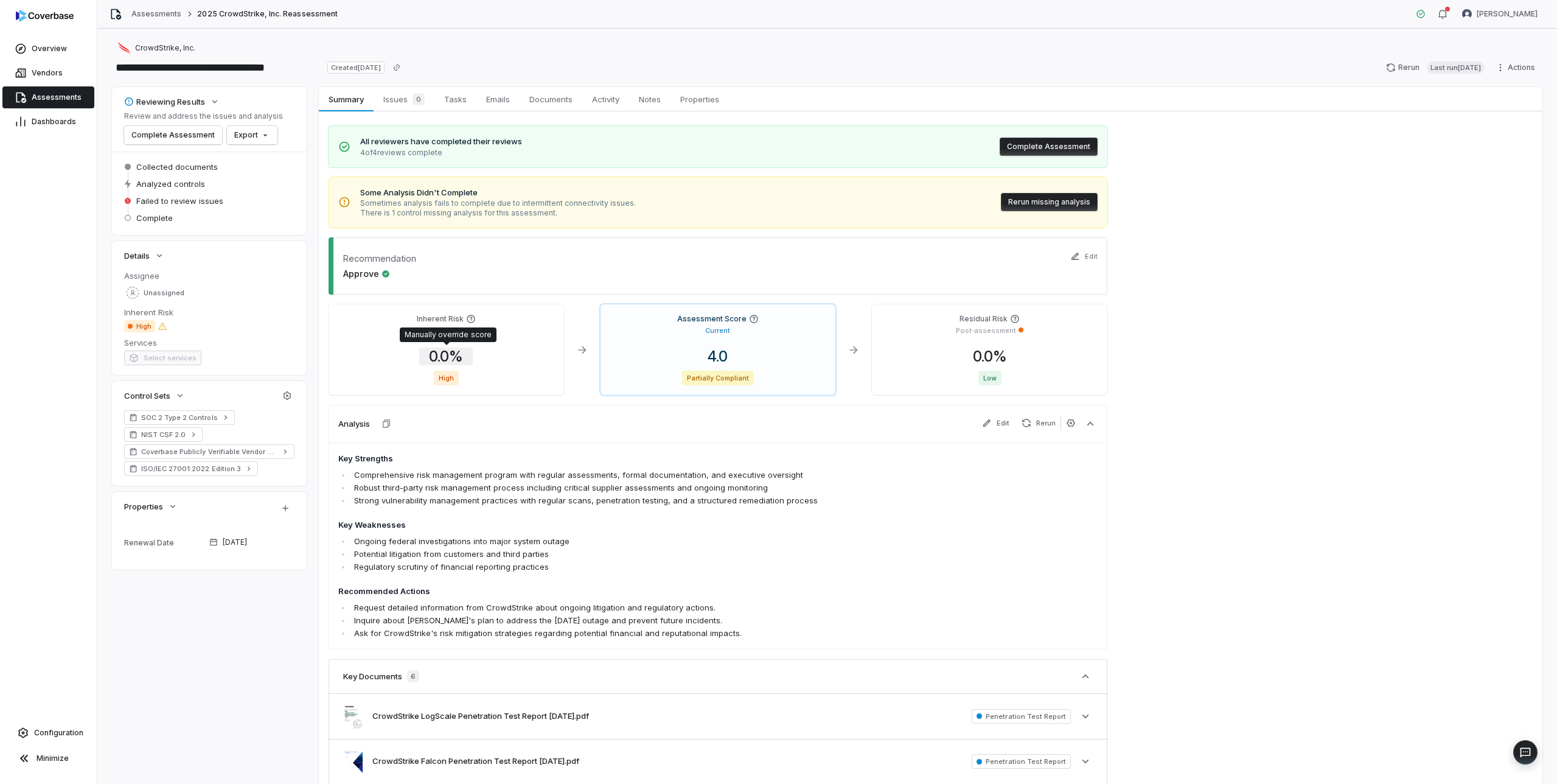
click at [452, 356] on span "0.0 %" at bounding box center [446, 356] width 53 height 18
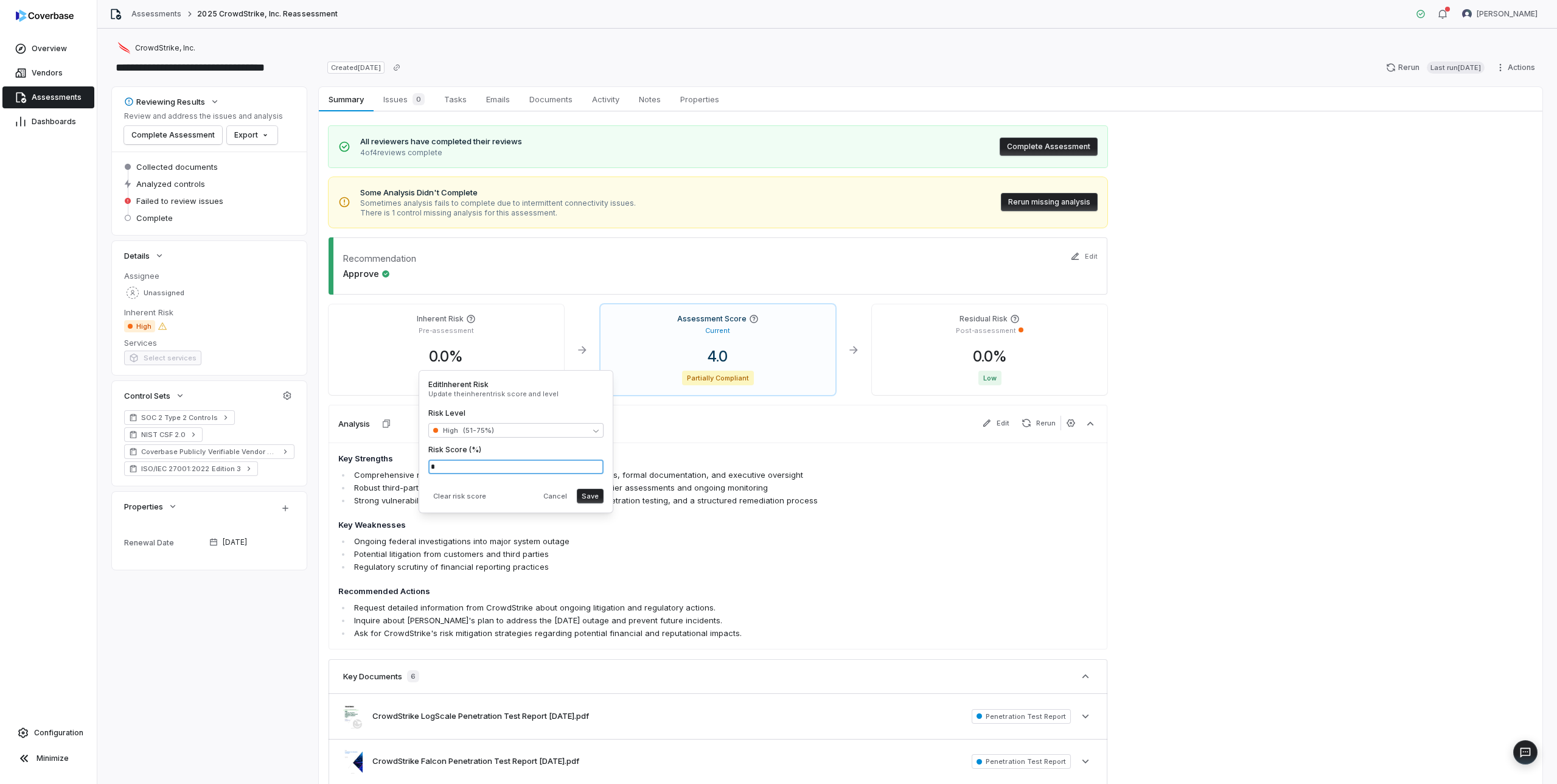
click at [461, 462] on input "*" at bounding box center [516, 466] width 175 height 14
type input "**"
click at [588, 497] on button "Save" at bounding box center [590, 495] width 27 height 14
click at [590, 493] on button "Save" at bounding box center [590, 495] width 27 height 14
click at [1053, 142] on button "Complete Assessment" at bounding box center [1048, 146] width 98 height 18
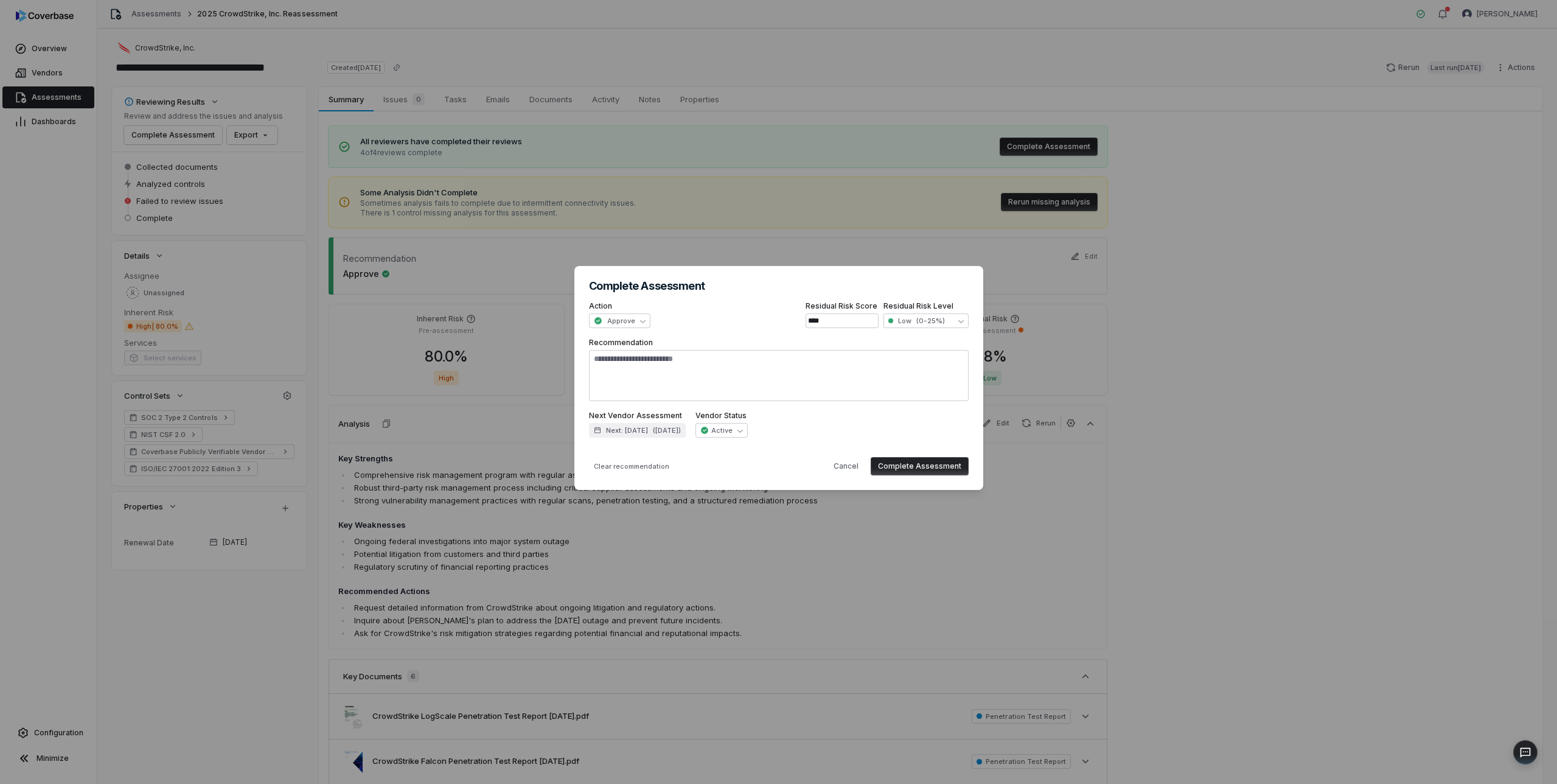
type textarea "*"
click at [852, 468] on button "Cancel" at bounding box center [847, 466] width 40 height 18
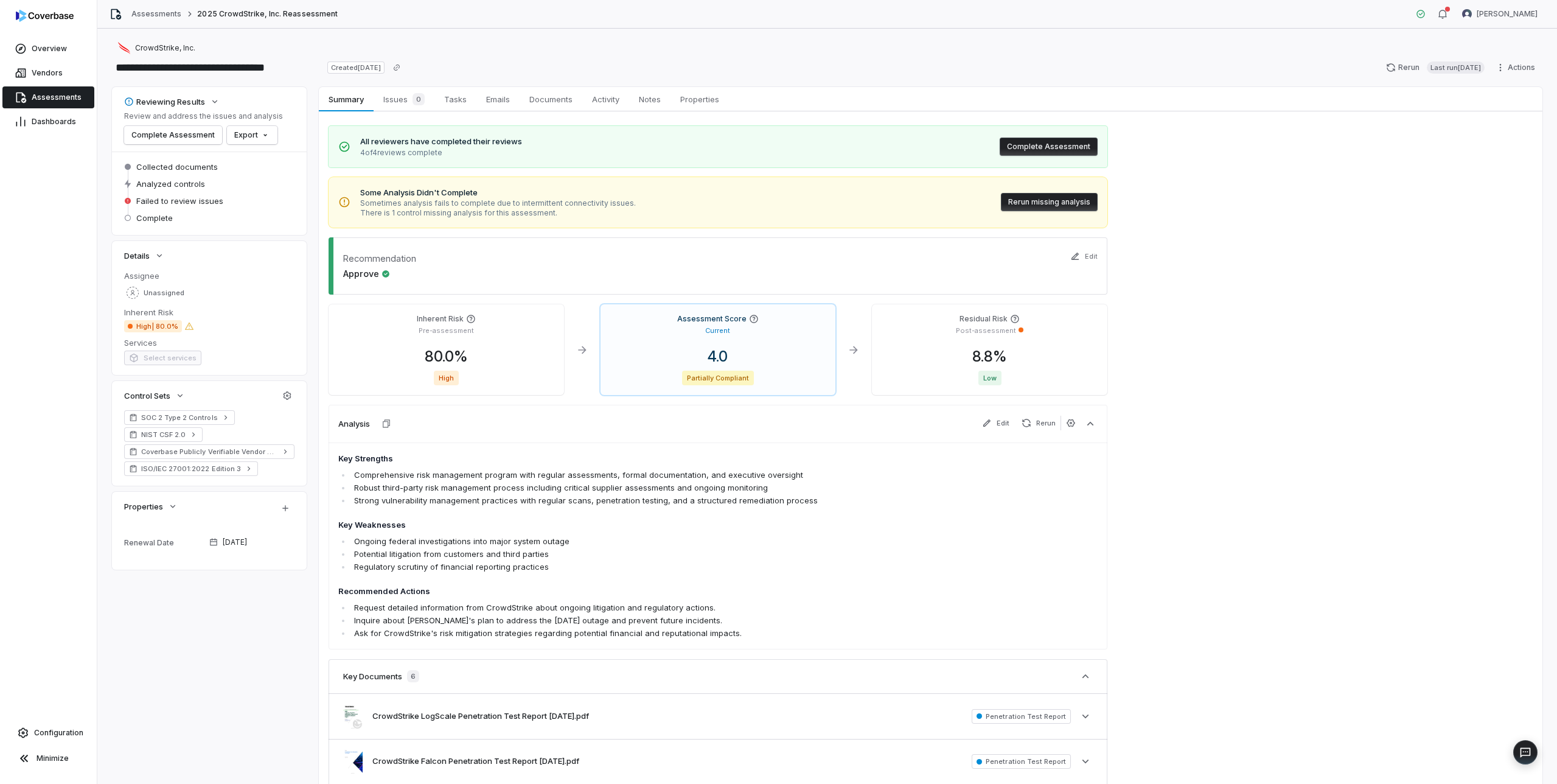
click at [1048, 150] on button "Complete Assessment" at bounding box center [1048, 146] width 98 height 18
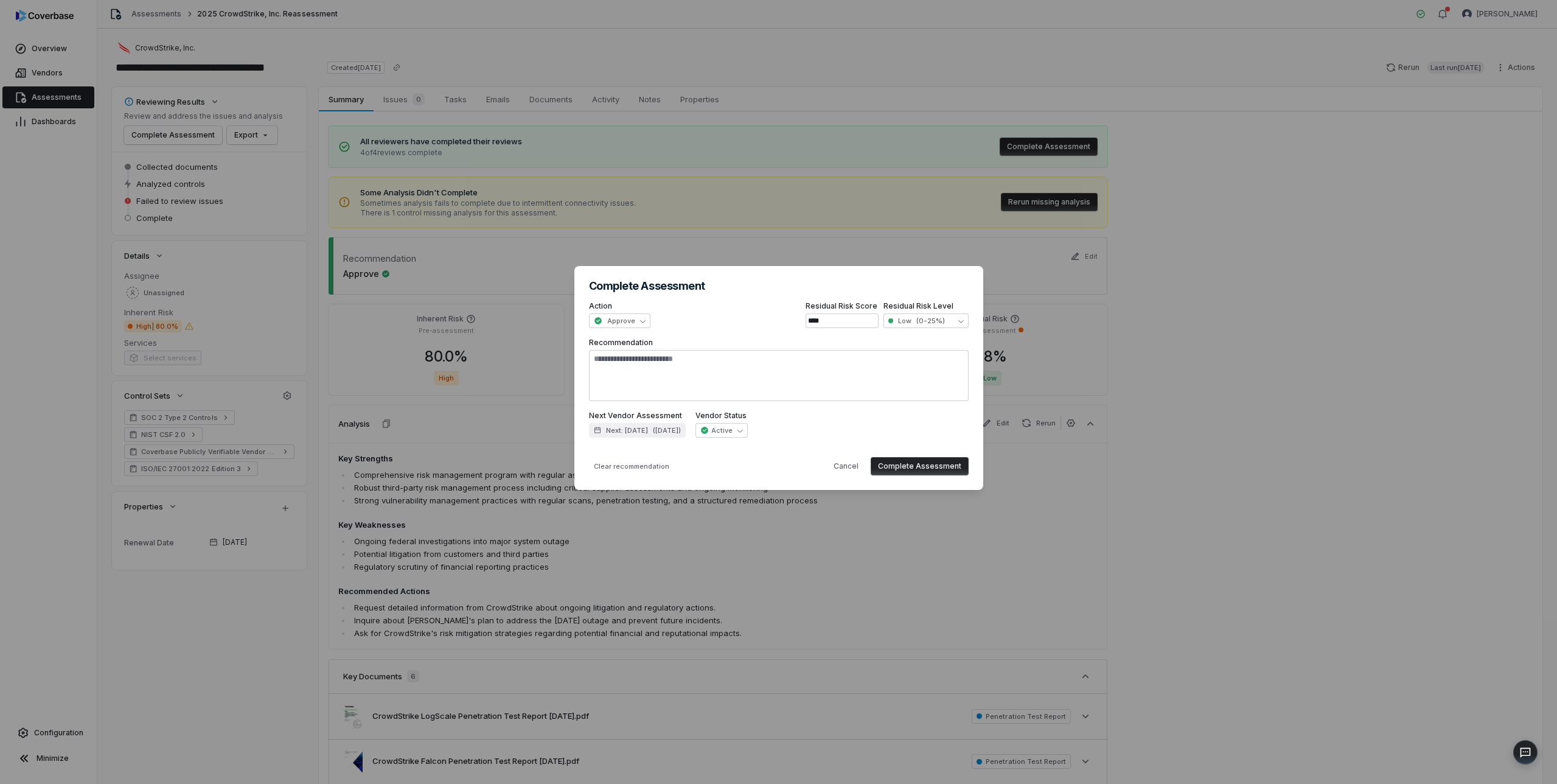
click at [905, 465] on button "Complete Assessment" at bounding box center [919, 466] width 98 height 18
type textarea "*"
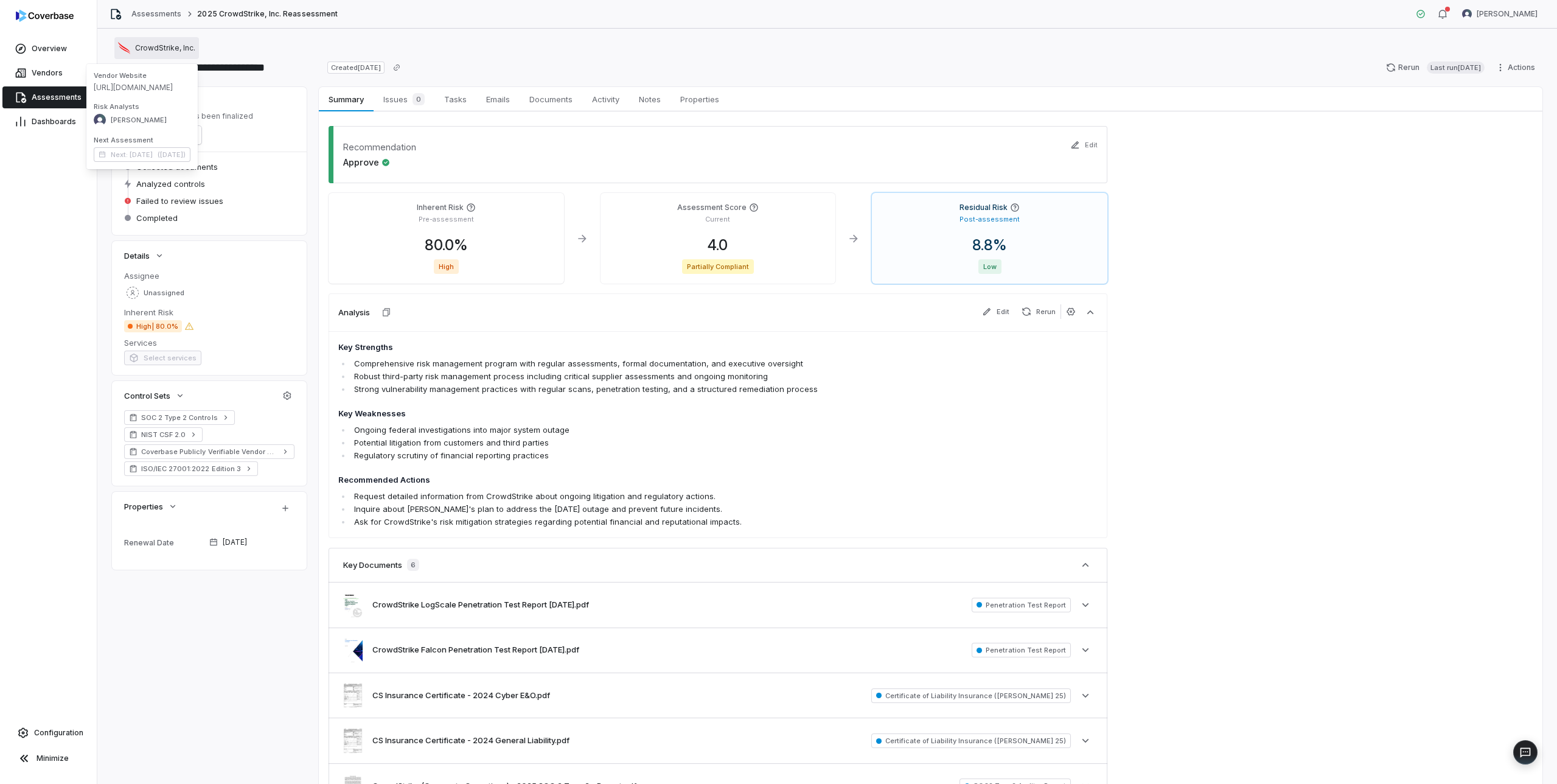
click at [160, 48] on span "CrowdStrike, Inc." at bounding box center [164, 48] width 60 height 10
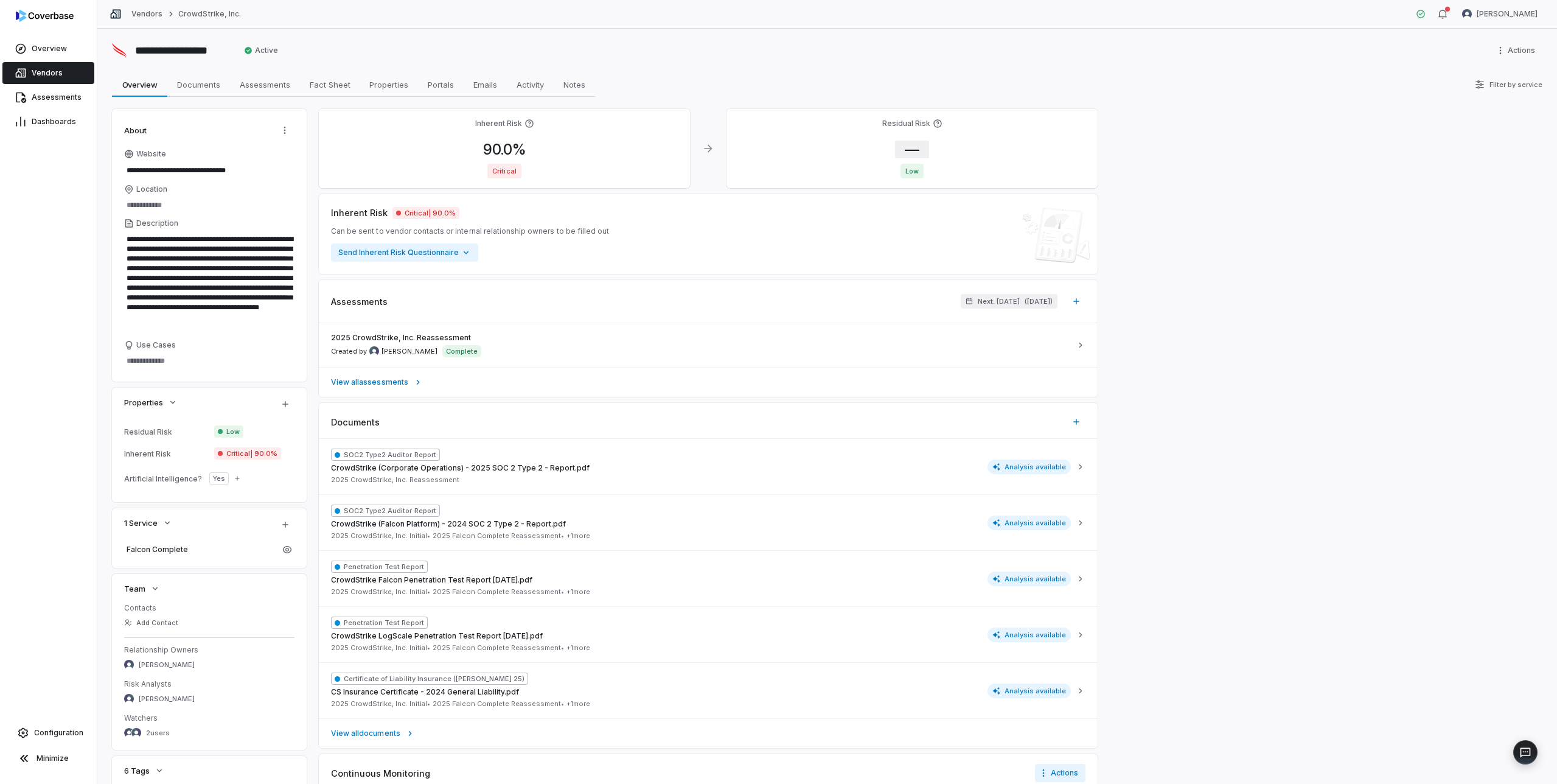
click at [919, 147] on span "—" at bounding box center [913, 149] width 34 height 18
click at [500, 146] on span "90.0 %" at bounding box center [505, 149] width 63 height 18
click at [509, 277] on input "**" at bounding box center [570, 277] width 175 height 14
click at [511, 277] on input "**" at bounding box center [570, 277] width 175 height 14
type input "*"
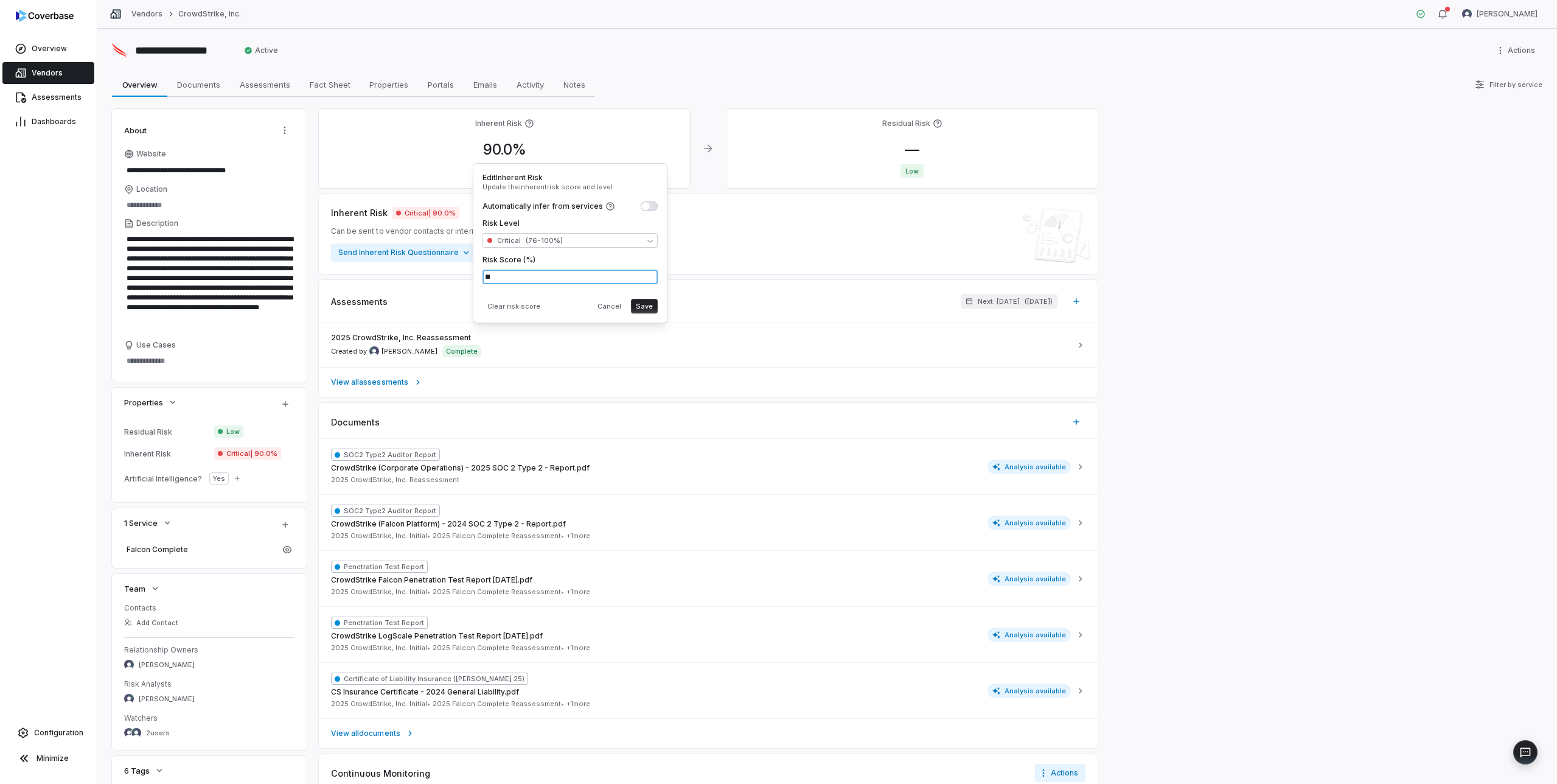
type input "**"
click at [641, 304] on button "Save" at bounding box center [644, 305] width 27 height 14
click at [646, 300] on button "Save" at bounding box center [644, 305] width 27 height 14
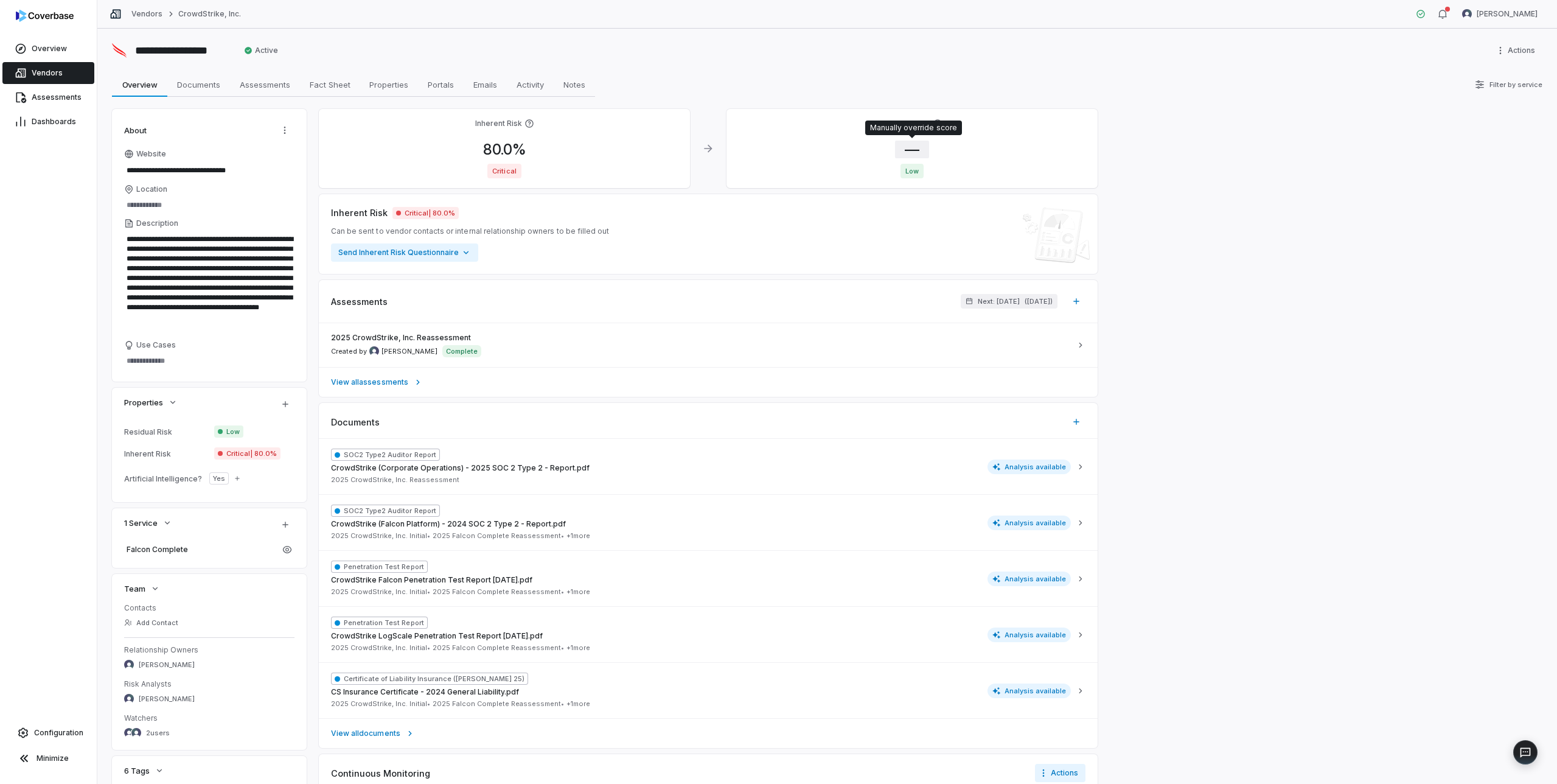
click at [912, 150] on span "—" at bounding box center [913, 149] width 34 height 18
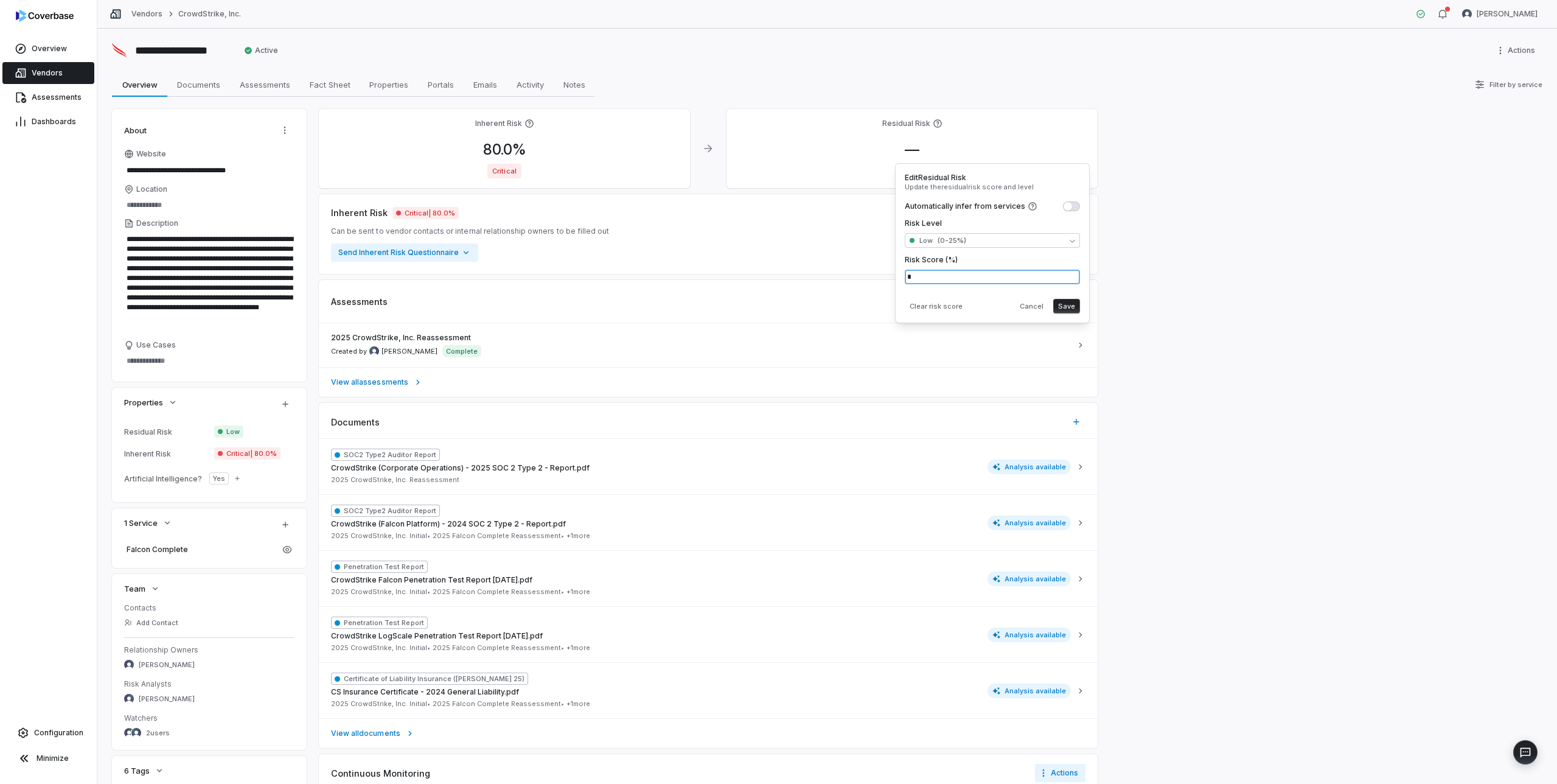
click at [931, 278] on input "*" at bounding box center [992, 277] width 175 height 14
type input "***"
click at [1070, 304] on button "Save" at bounding box center [1067, 305] width 27 height 14
click at [1071, 306] on button "Save" at bounding box center [1067, 305] width 27 height 14
click at [48, 72] on span "Vendors" at bounding box center [47, 73] width 31 height 10
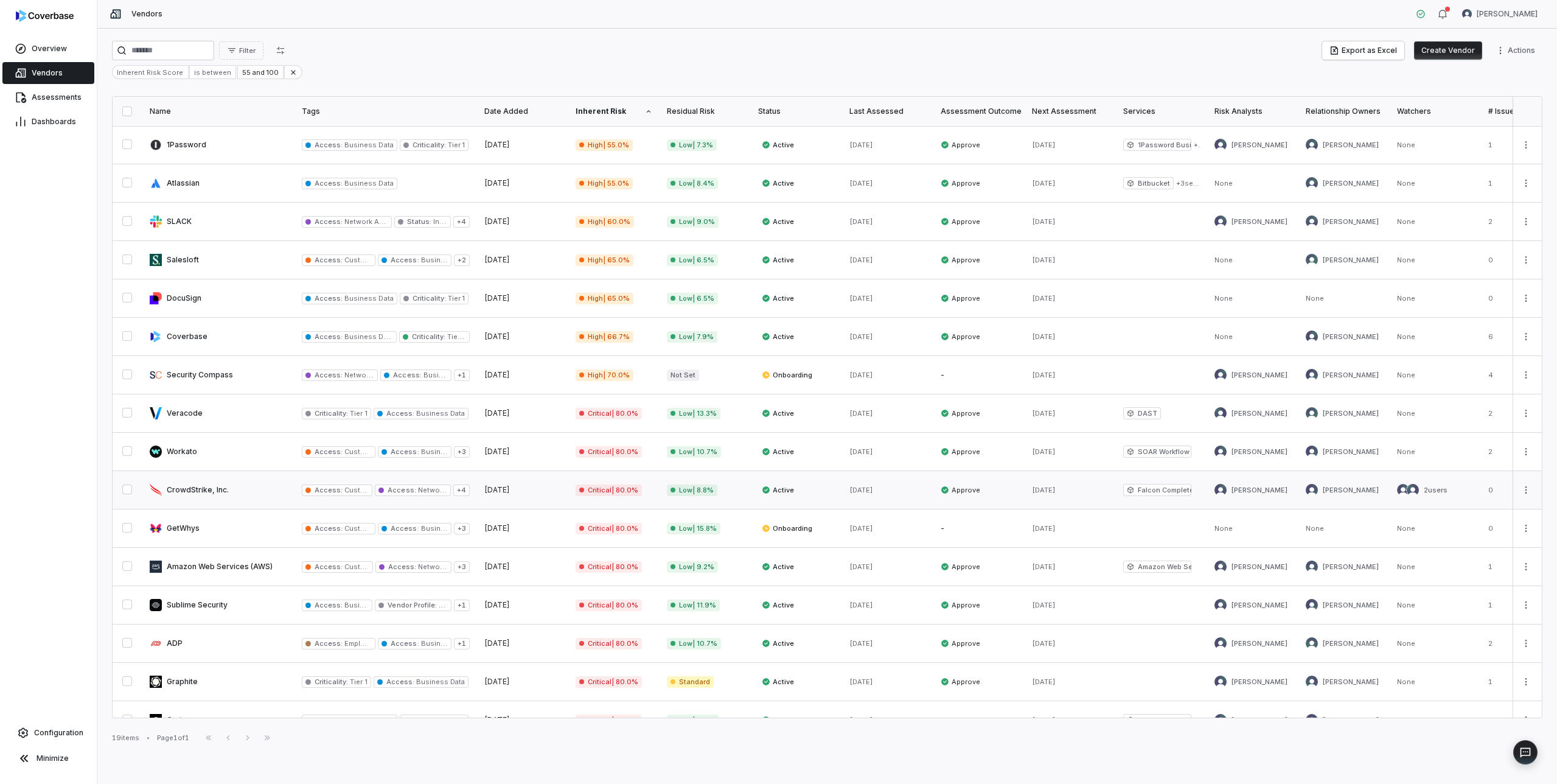
scroll to position [136, 0]
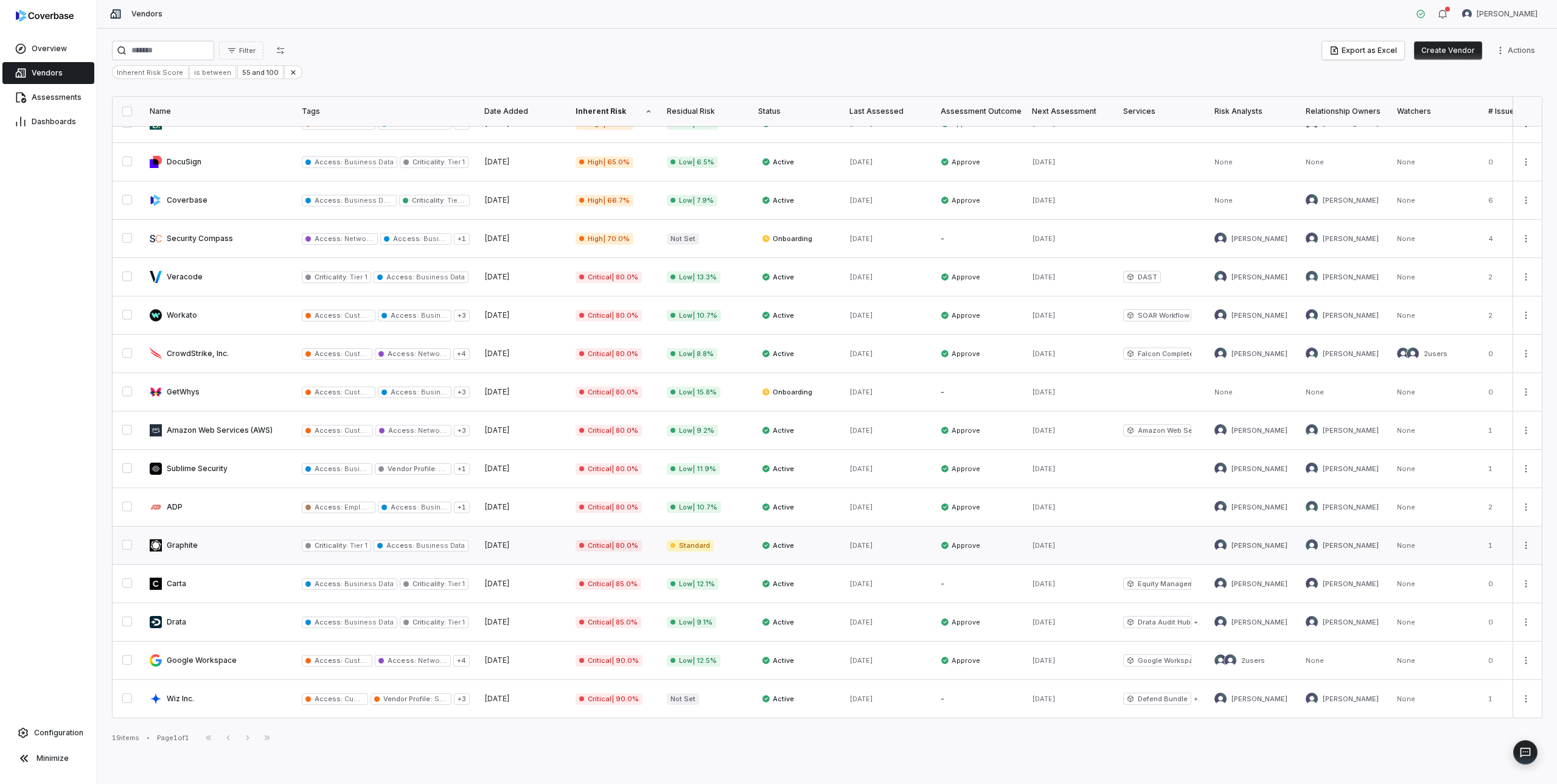
click at [207, 543] on link at bounding box center [219, 545] width 152 height 38
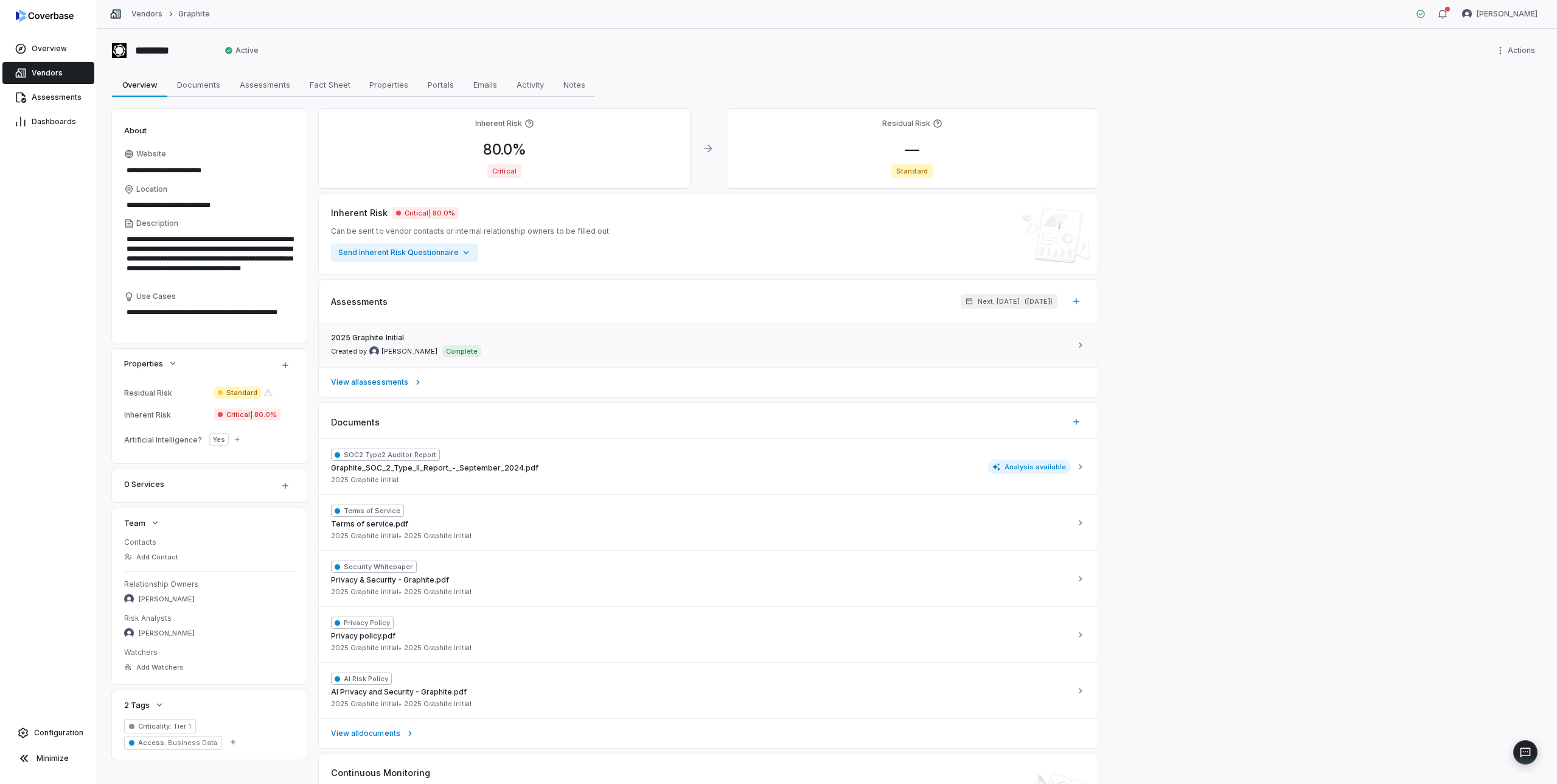
click at [645, 354] on div "2025 Graphite Initial Created by [PERSON_NAME] Complete" at bounding box center [701, 345] width 740 height 25
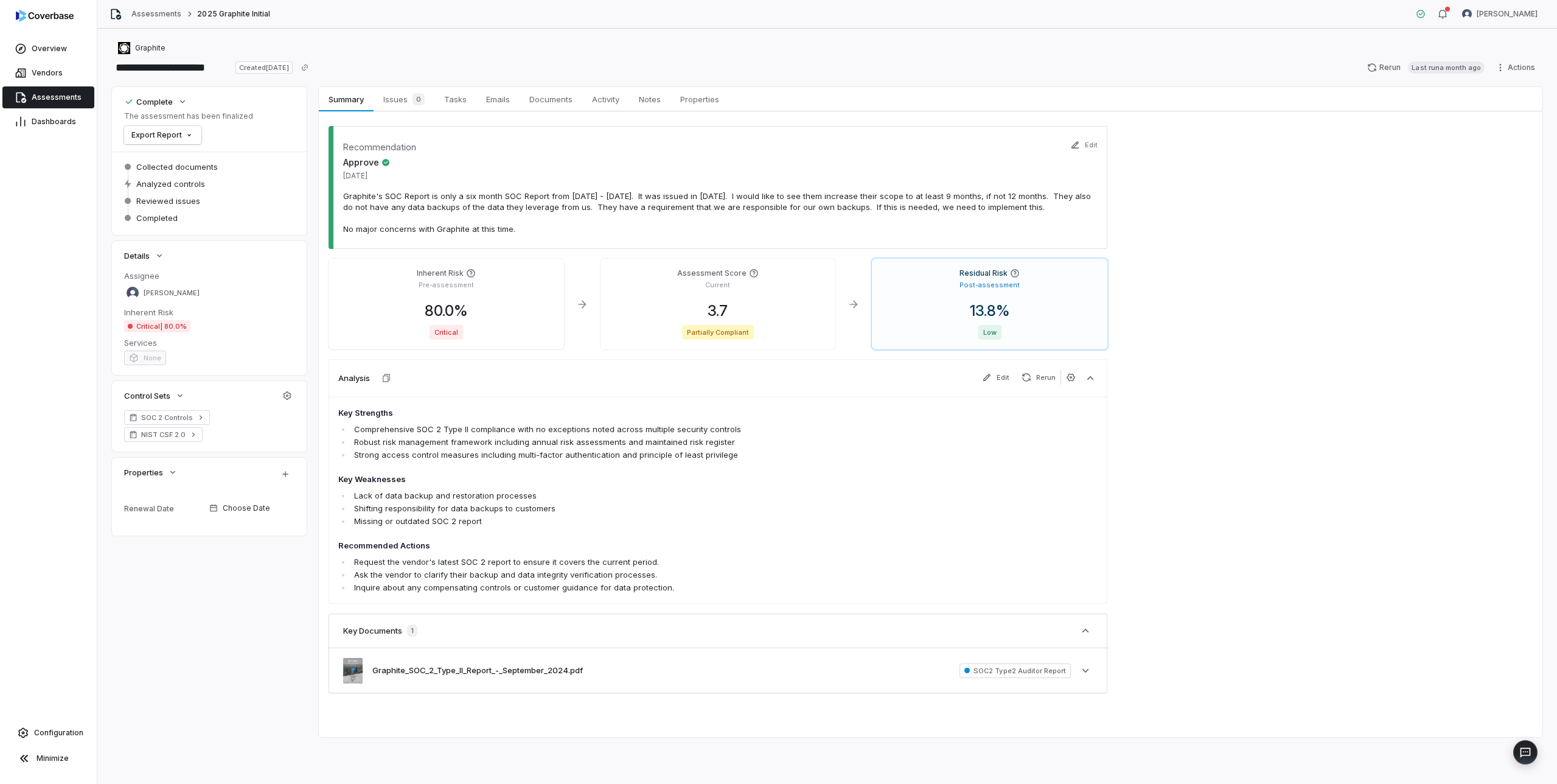
type textarea "*"
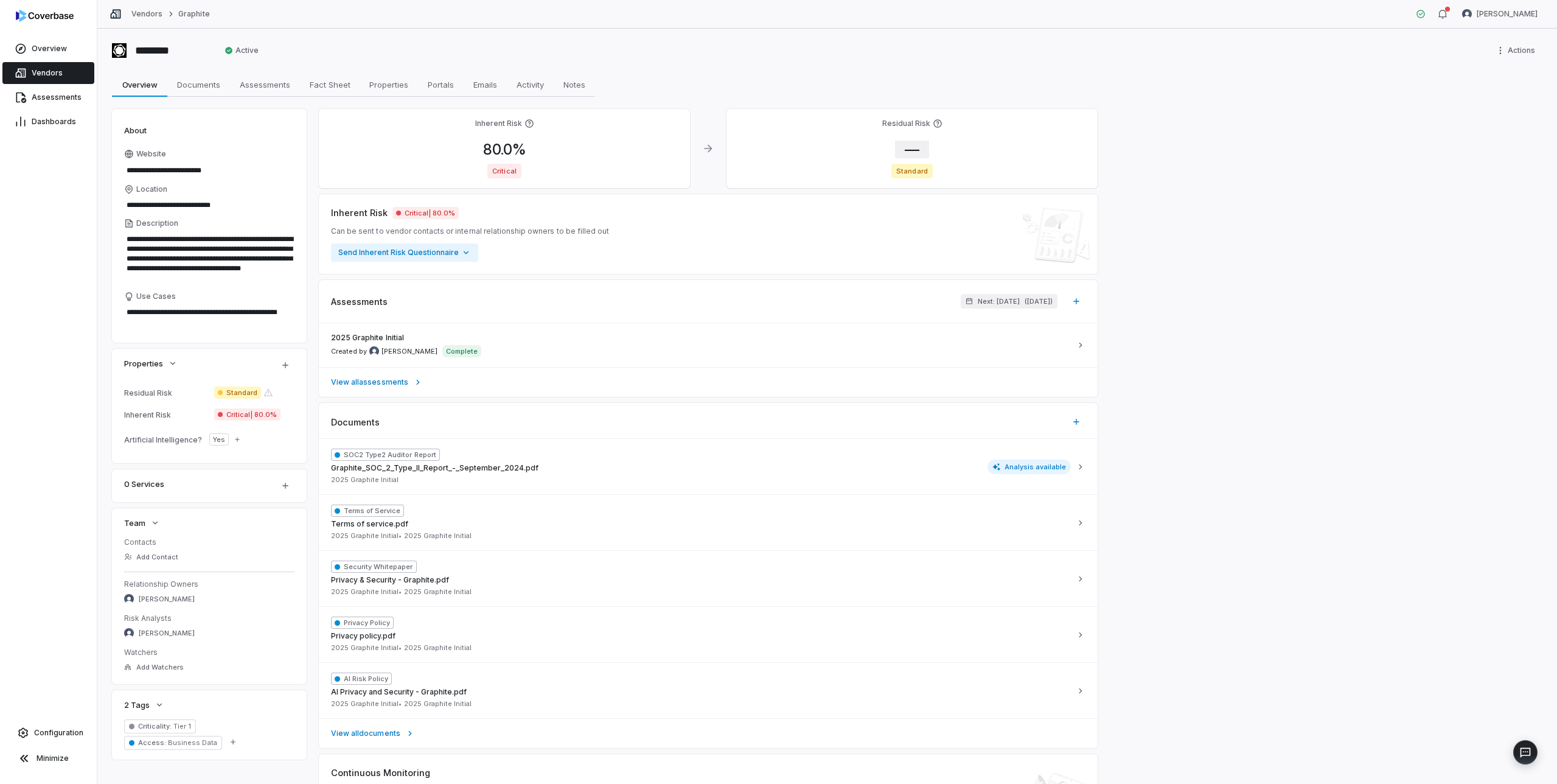
click at [914, 150] on span "—" at bounding box center [913, 149] width 34 height 18
click at [934, 258] on input "*" at bounding box center [992, 259] width 175 height 14
type input "****"
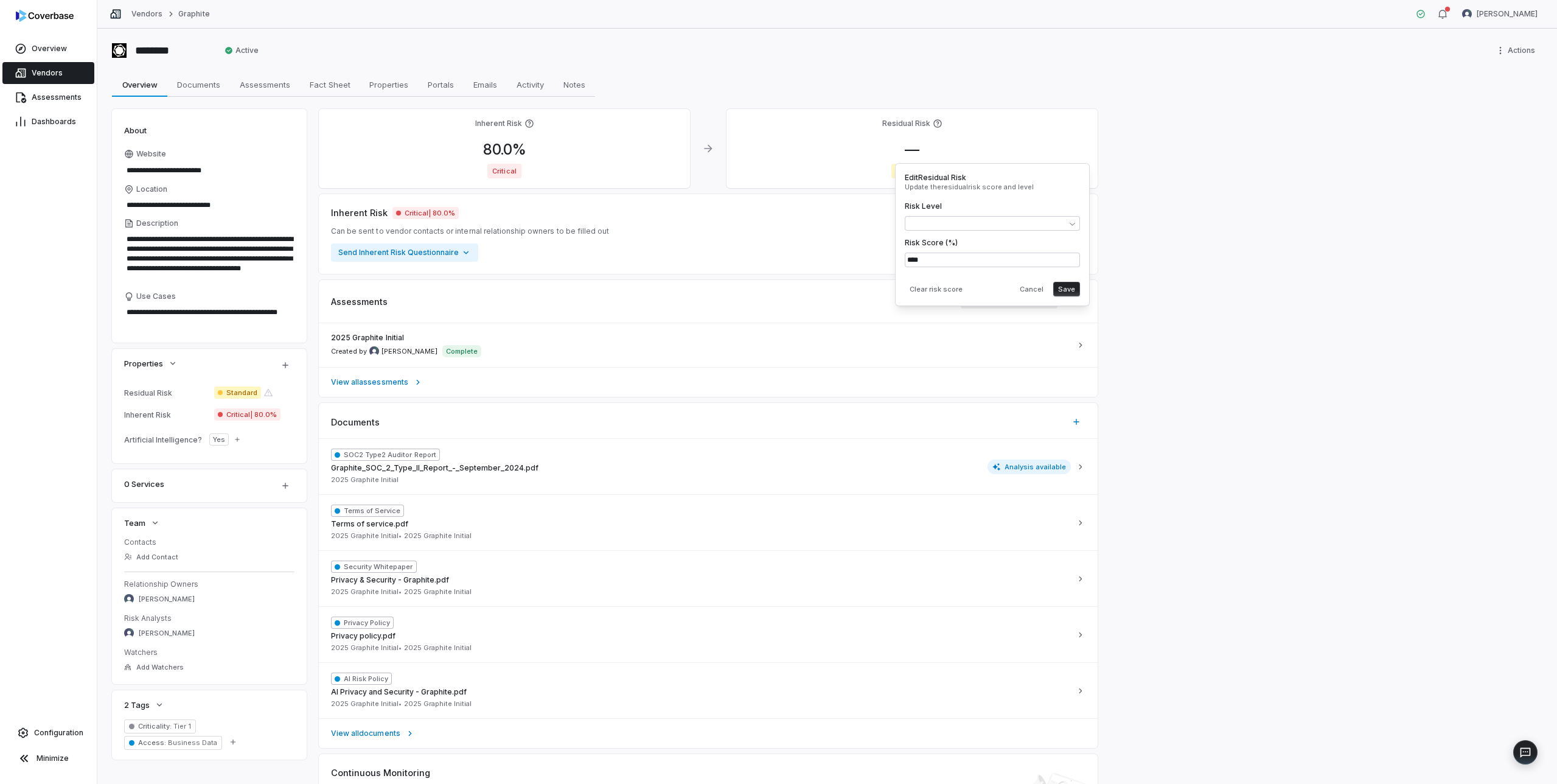
click at [1067, 287] on button "Save" at bounding box center [1067, 288] width 27 height 14
click at [1070, 285] on button "Save" at bounding box center [1067, 288] width 27 height 14
click at [47, 72] on span "Vendors" at bounding box center [47, 73] width 31 height 10
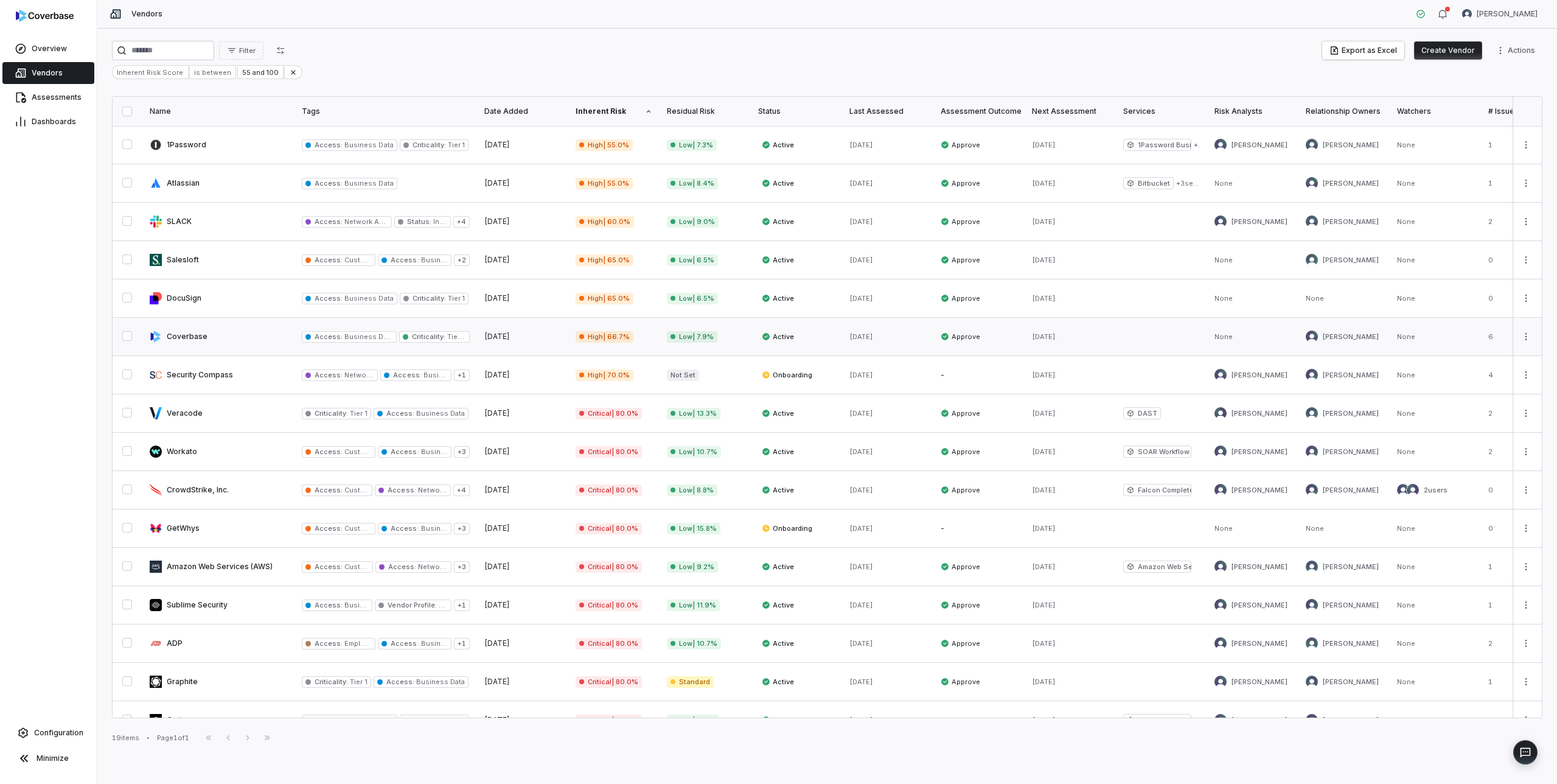
scroll to position [136, 0]
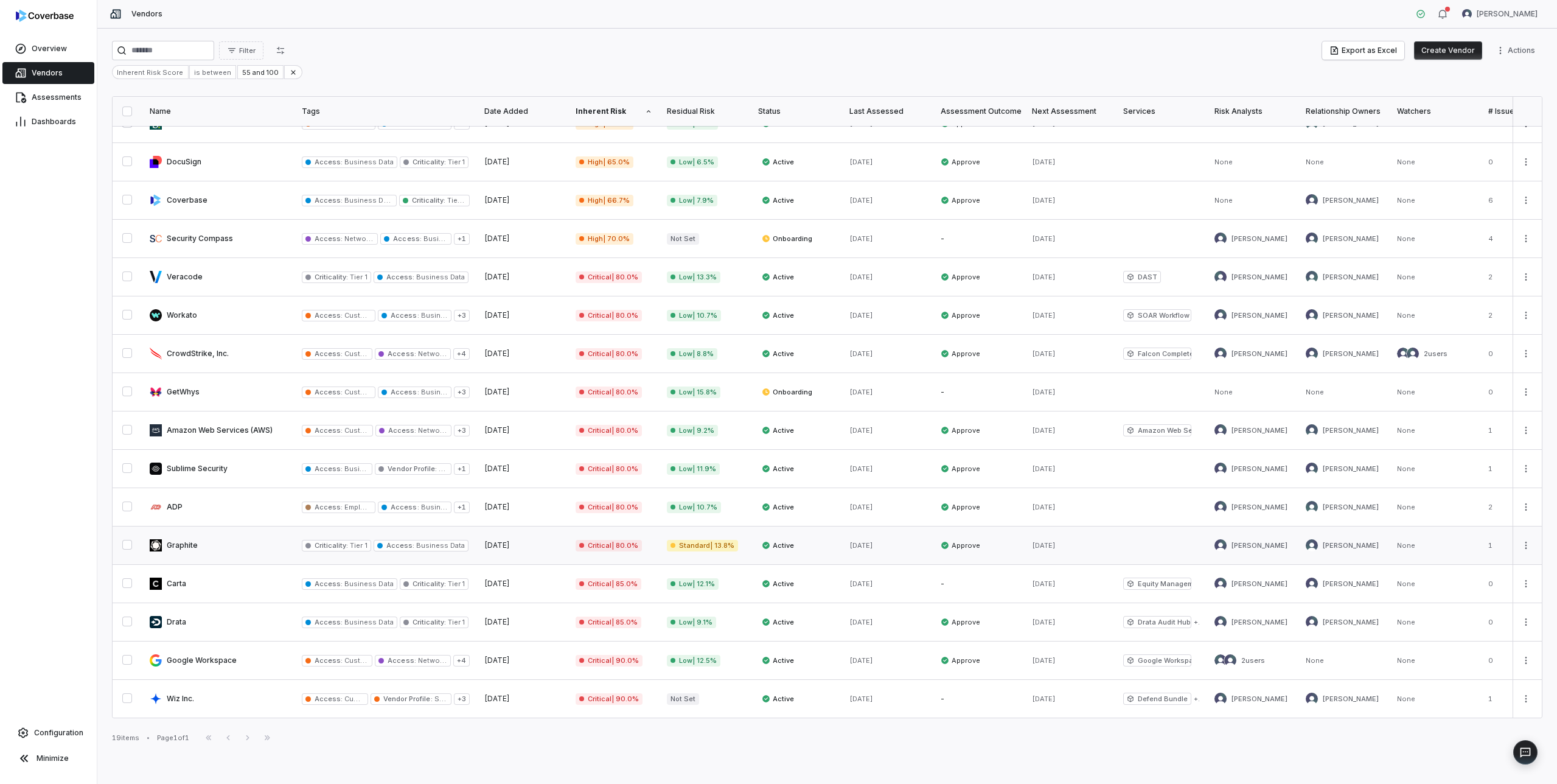
click at [190, 542] on link at bounding box center [219, 545] width 152 height 38
type textarea "*"
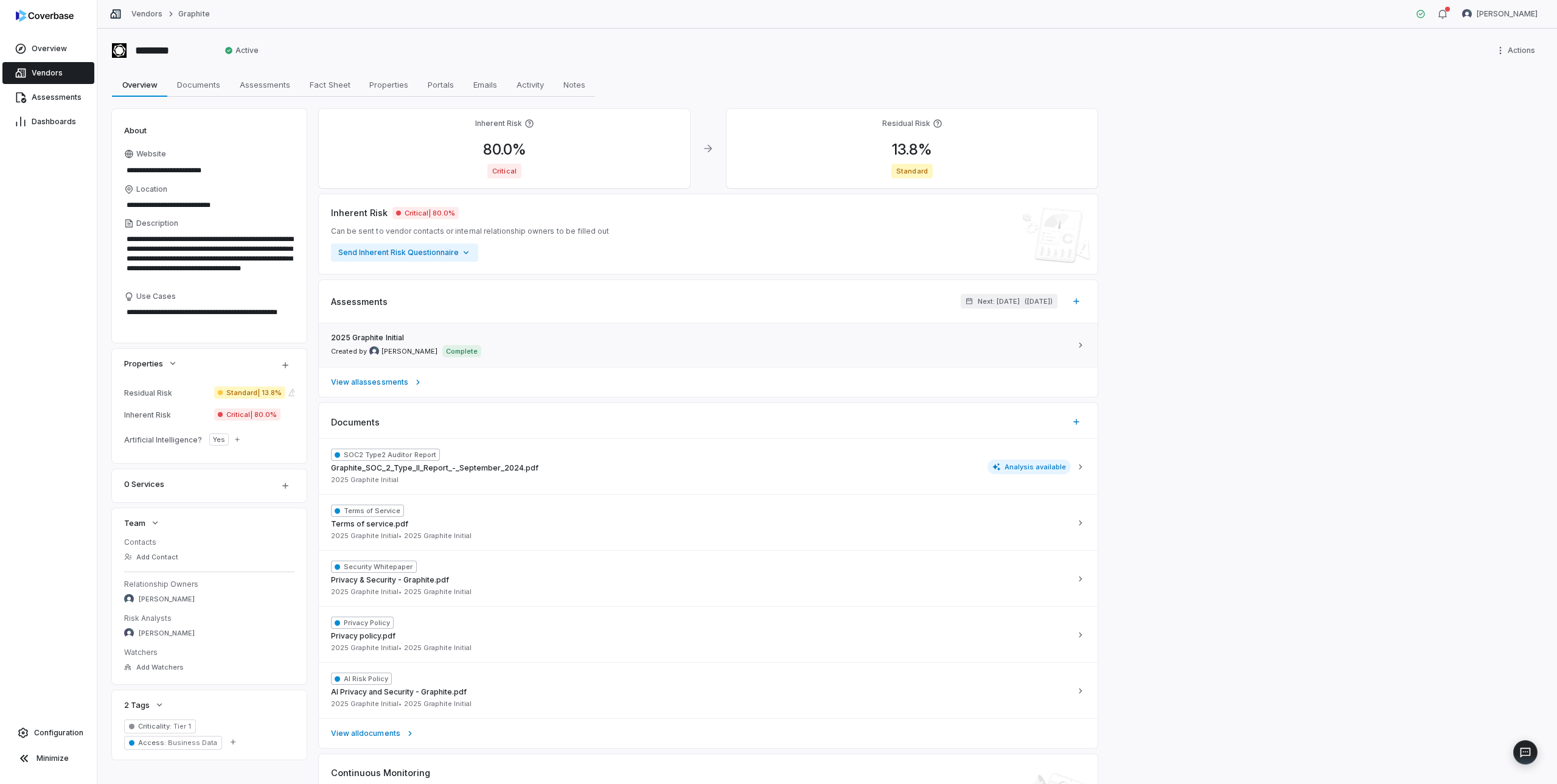
click at [605, 351] on div "2025 Graphite Initial Created by [PERSON_NAME] Complete" at bounding box center [701, 345] width 740 height 25
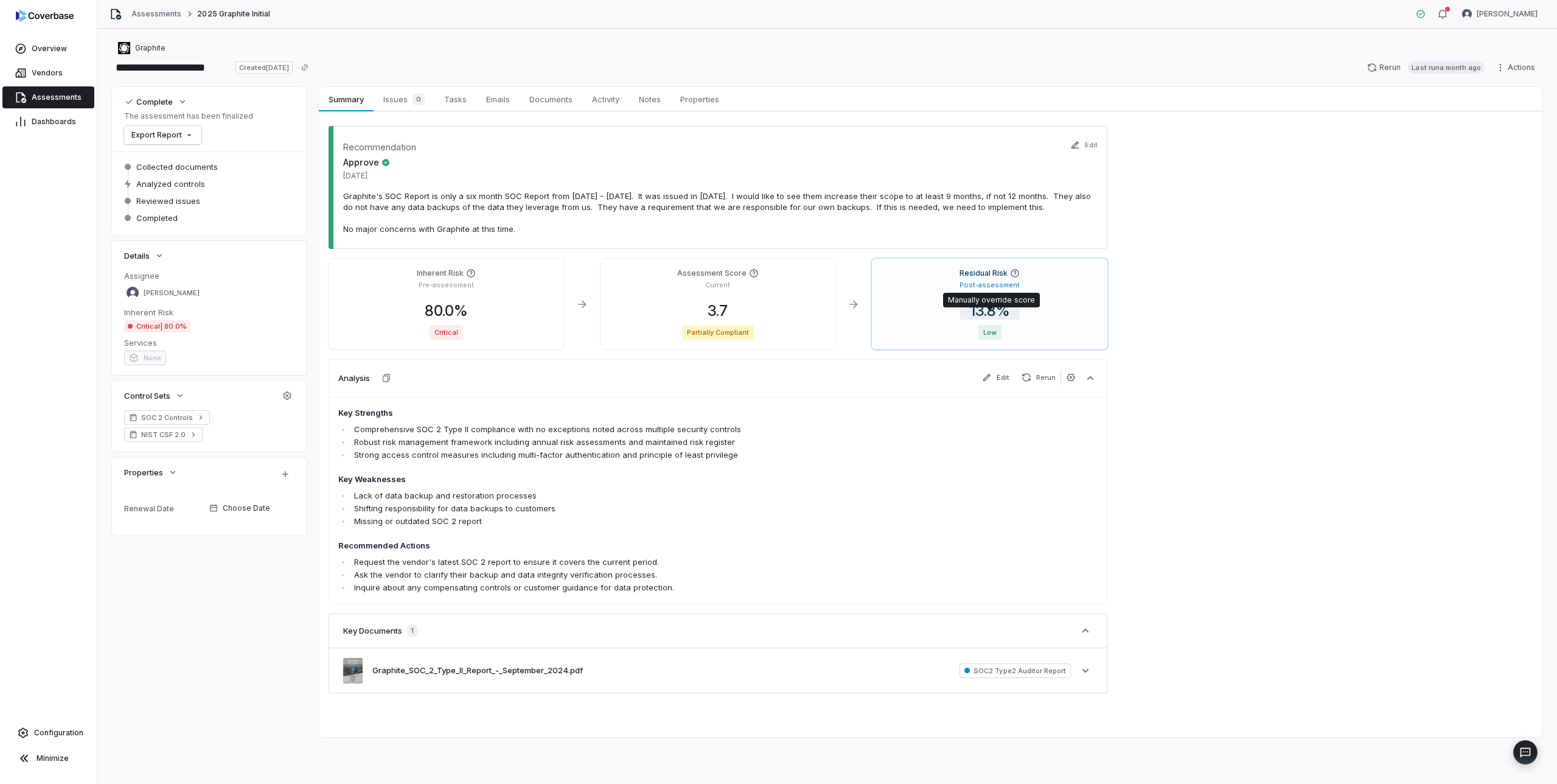
click at [997, 319] on span "13.8 %" at bounding box center [990, 311] width 60 height 18
click at [1038, 399] on body "**********" at bounding box center [778, 392] width 1557 height 784
click at [1010, 431] on input "*****" at bounding box center [1057, 431] width 175 height 14
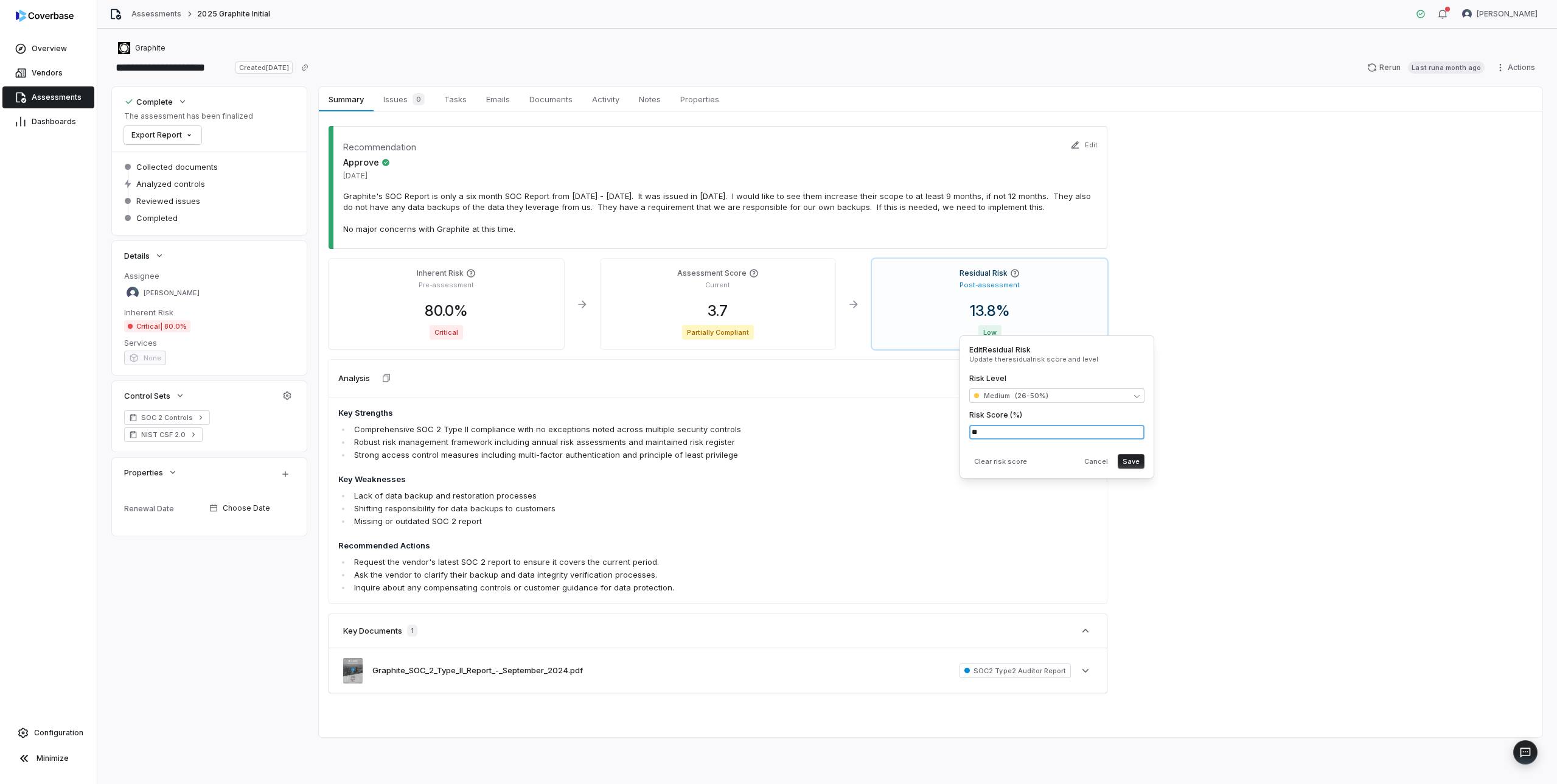
type input "*"
type input "**"
click at [1134, 456] on button "Save" at bounding box center [1131, 461] width 27 height 14
click at [986, 319] on span "13.8 %" at bounding box center [990, 311] width 60 height 18
click at [1001, 432] on input "*****" at bounding box center [1057, 431] width 175 height 14
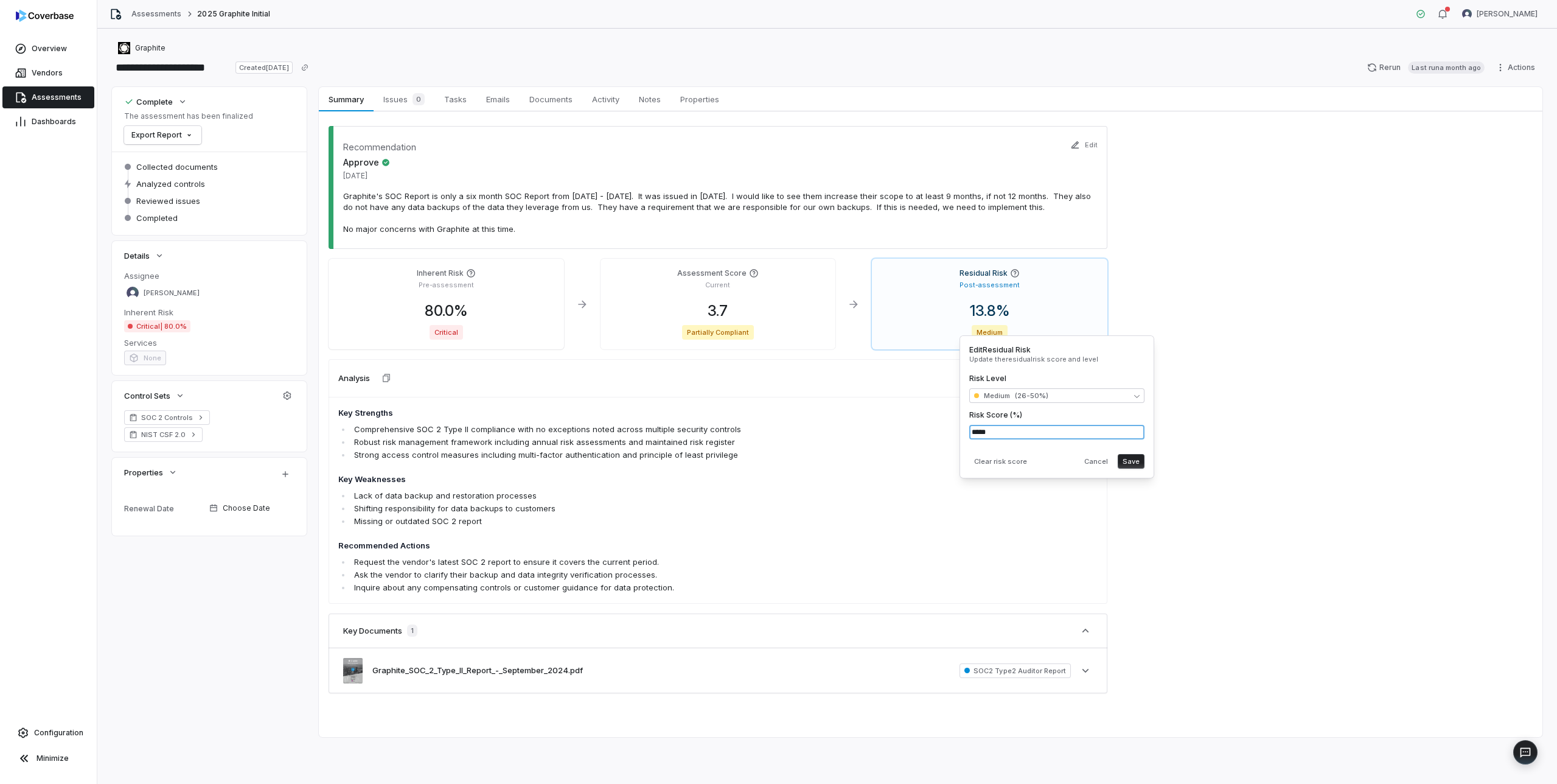
click at [1001, 432] on input "*****" at bounding box center [1057, 431] width 175 height 14
type input "**"
click at [1129, 461] on button "Save" at bounding box center [1131, 461] width 27 height 14
click at [1134, 458] on button "Save" at bounding box center [1131, 461] width 27 height 14
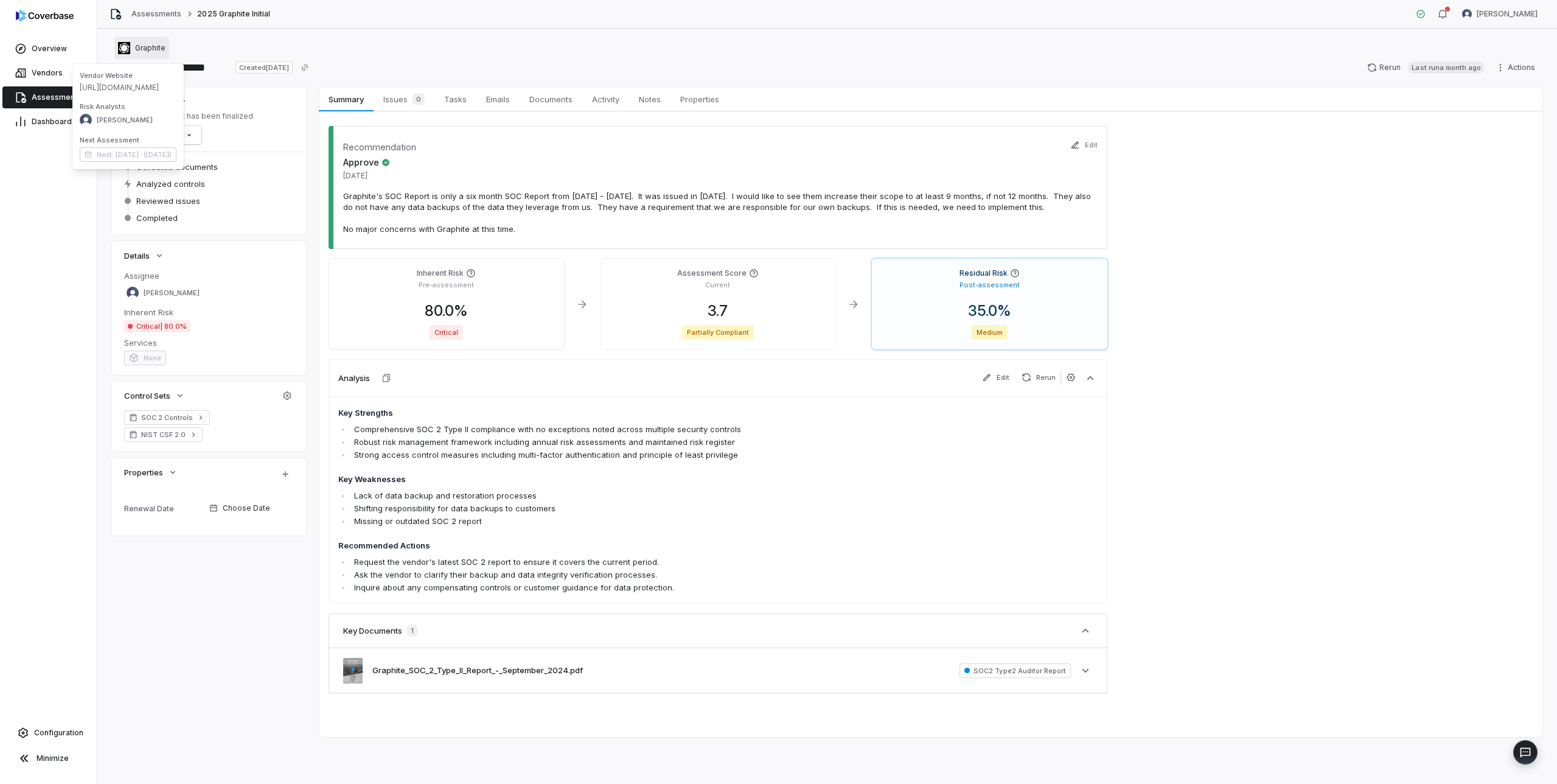
click at [148, 53] on div "Graphite" at bounding box center [142, 48] width 48 height 12
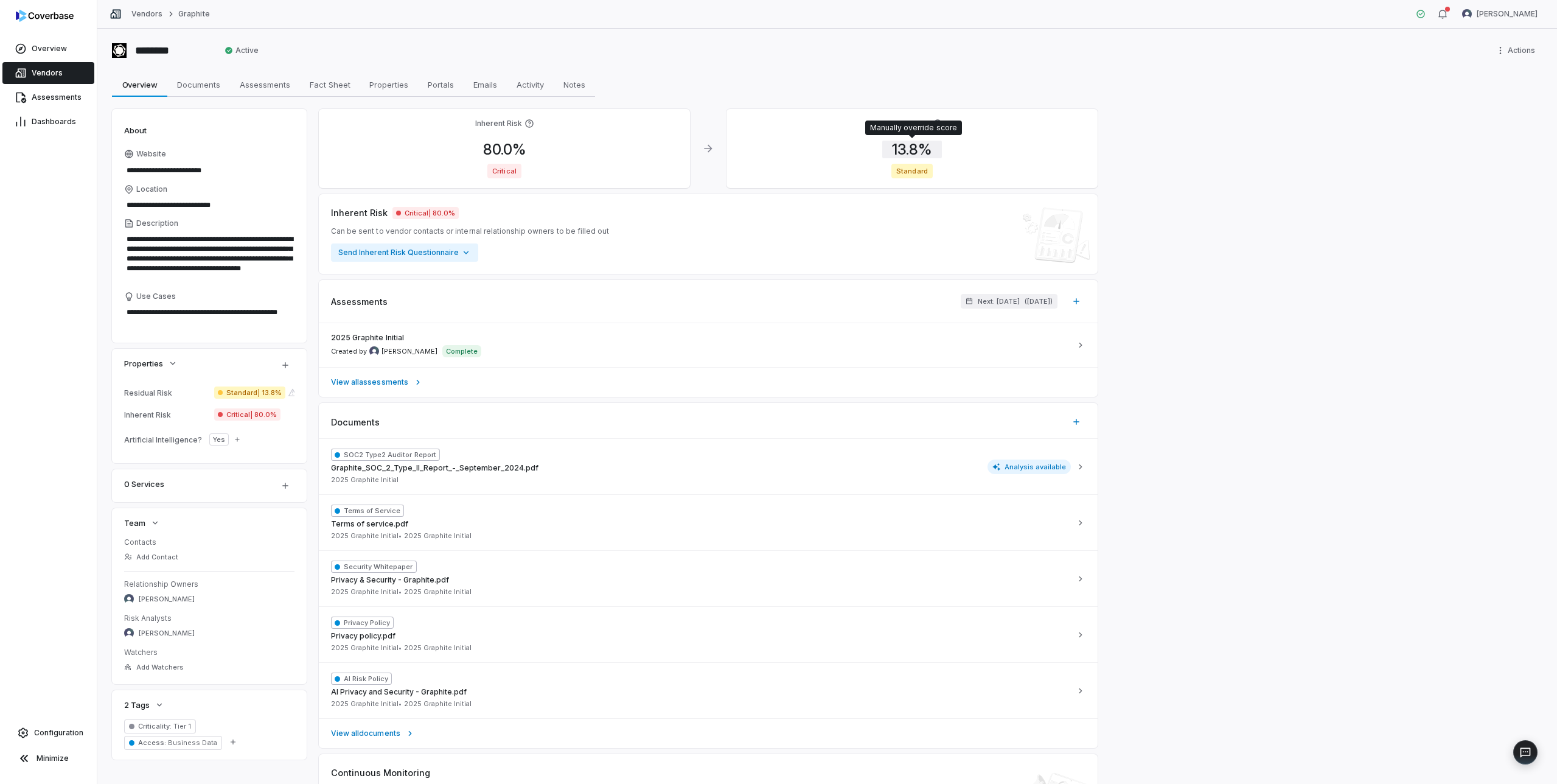
click at [917, 149] on span "13.8 %" at bounding box center [912, 149] width 60 height 18
click at [926, 262] on input "****" at bounding box center [980, 259] width 175 height 14
type input "**"
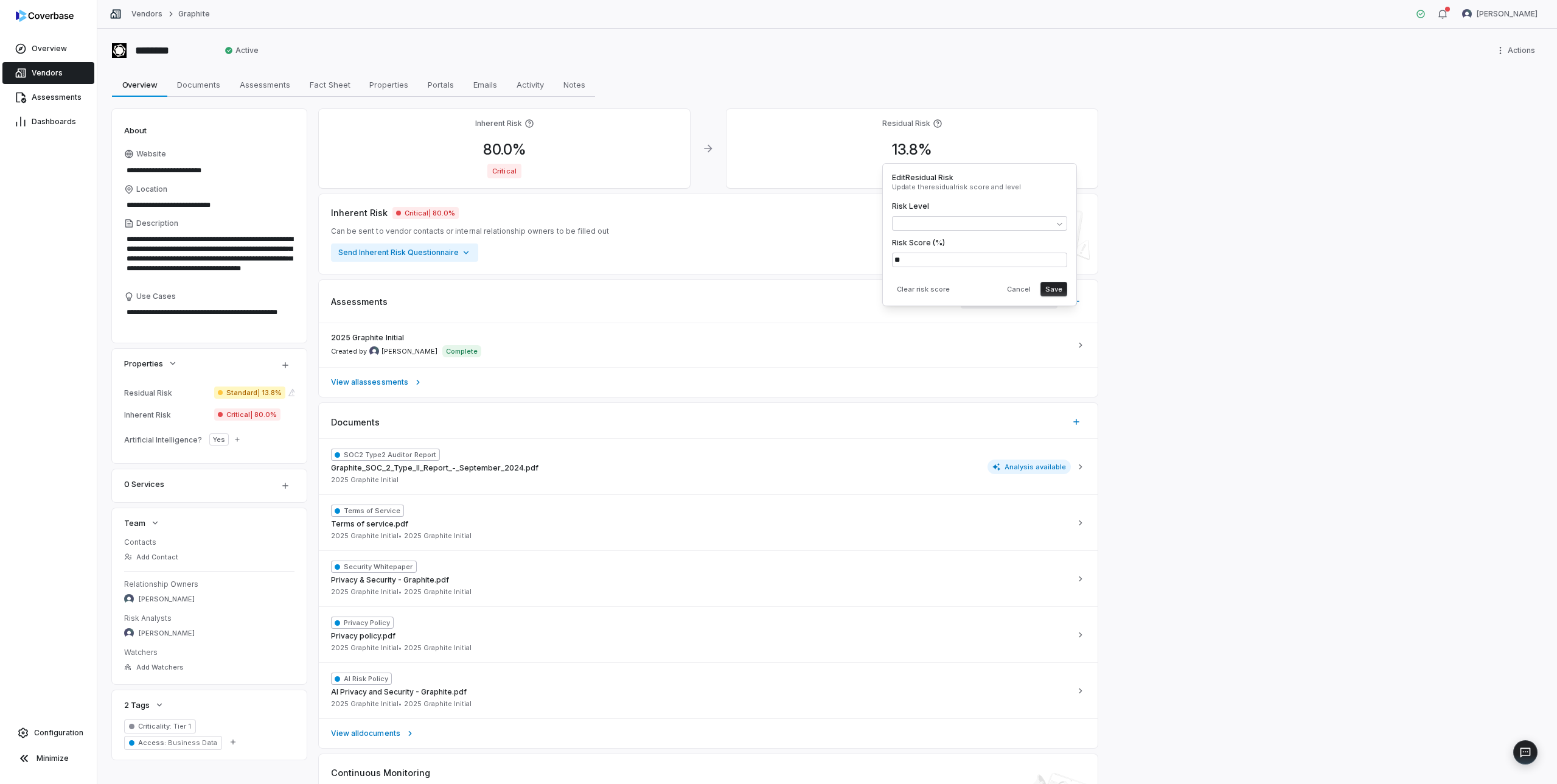
click at [1057, 285] on button "Save" at bounding box center [1054, 288] width 27 height 14
click at [1059, 286] on button "Save" at bounding box center [1054, 288] width 27 height 14
click at [40, 71] on span "Vendors" at bounding box center [47, 73] width 31 height 10
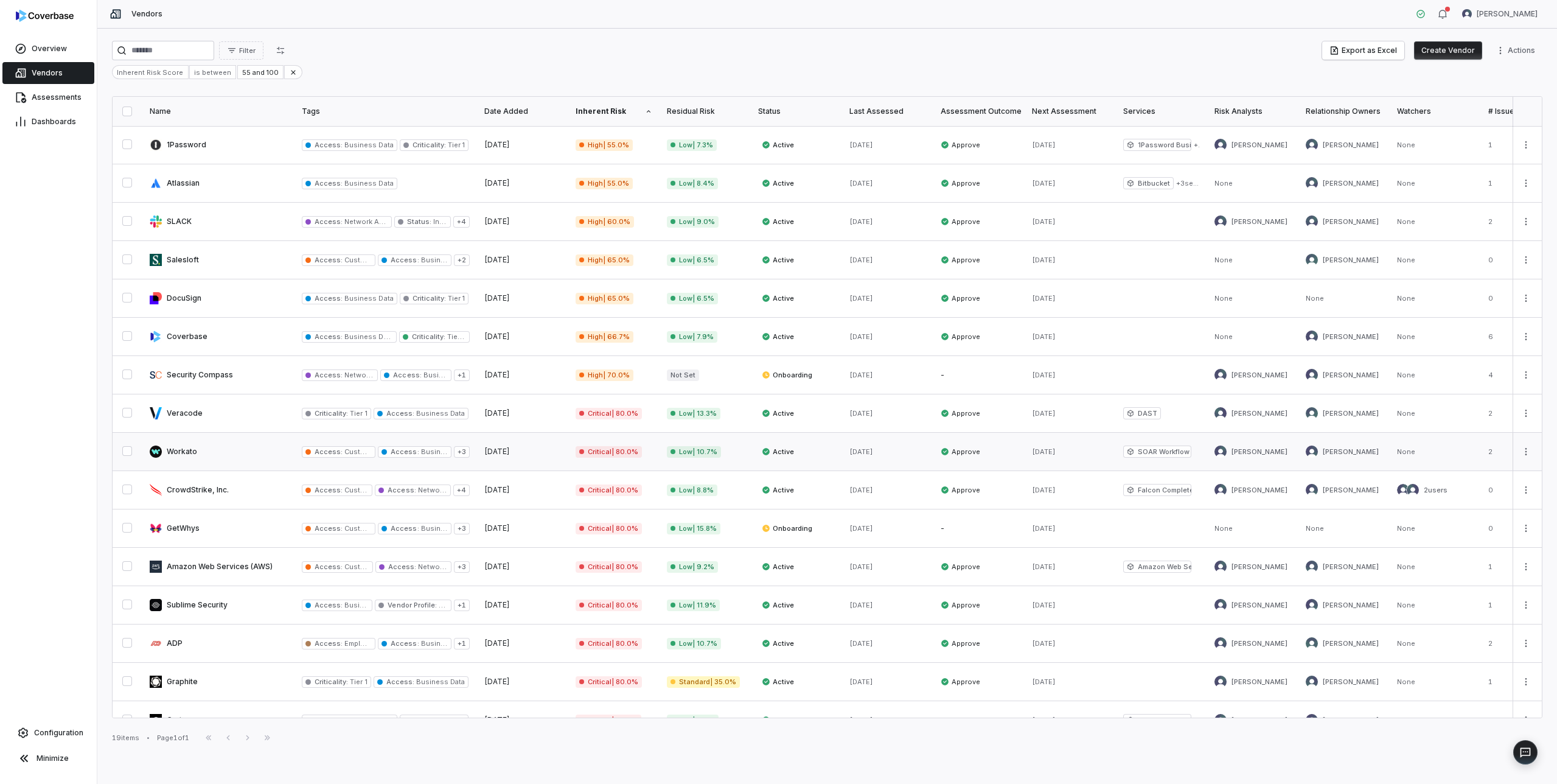
scroll to position [136, 0]
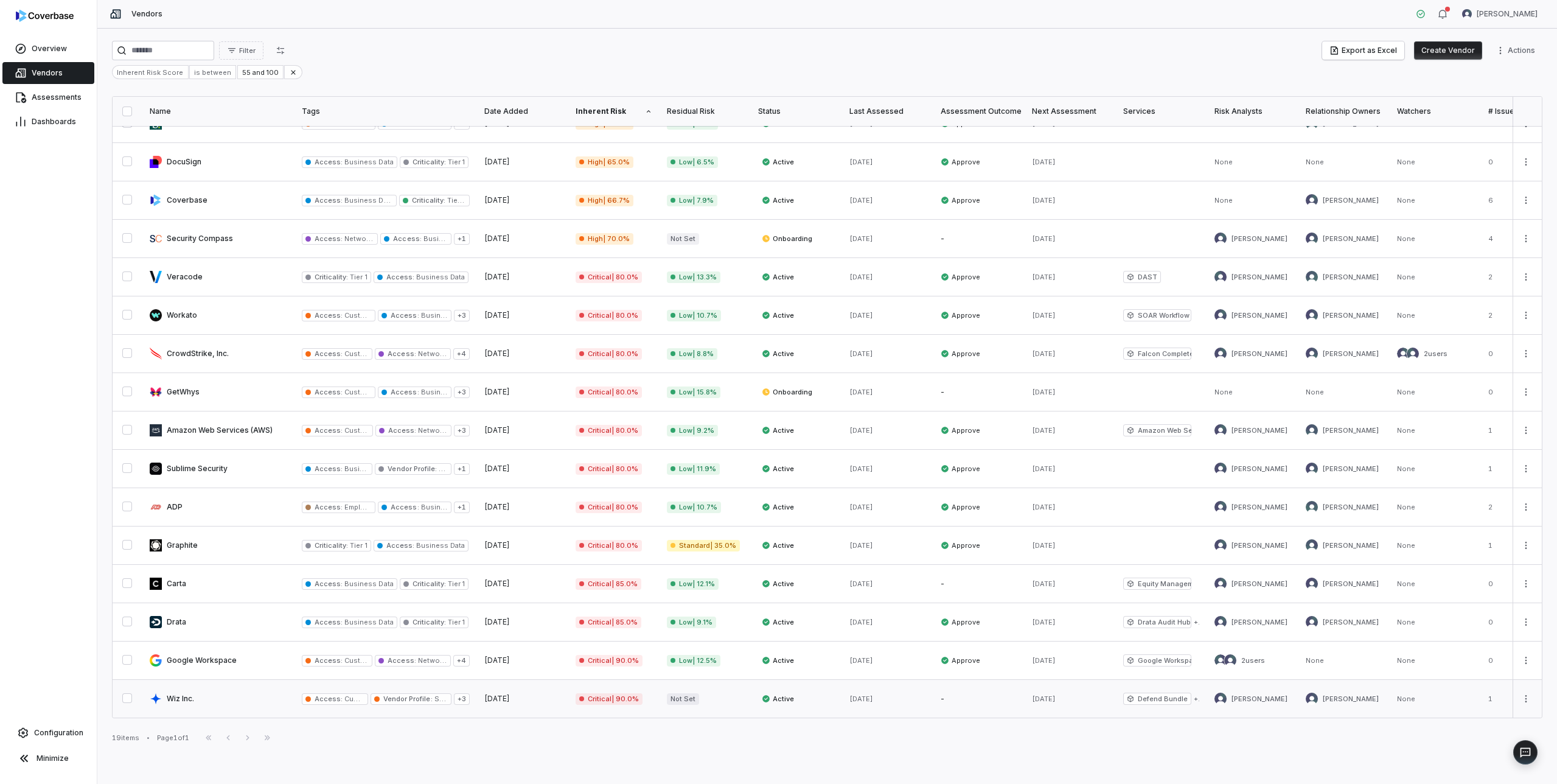
click at [207, 696] on link at bounding box center [219, 698] width 152 height 38
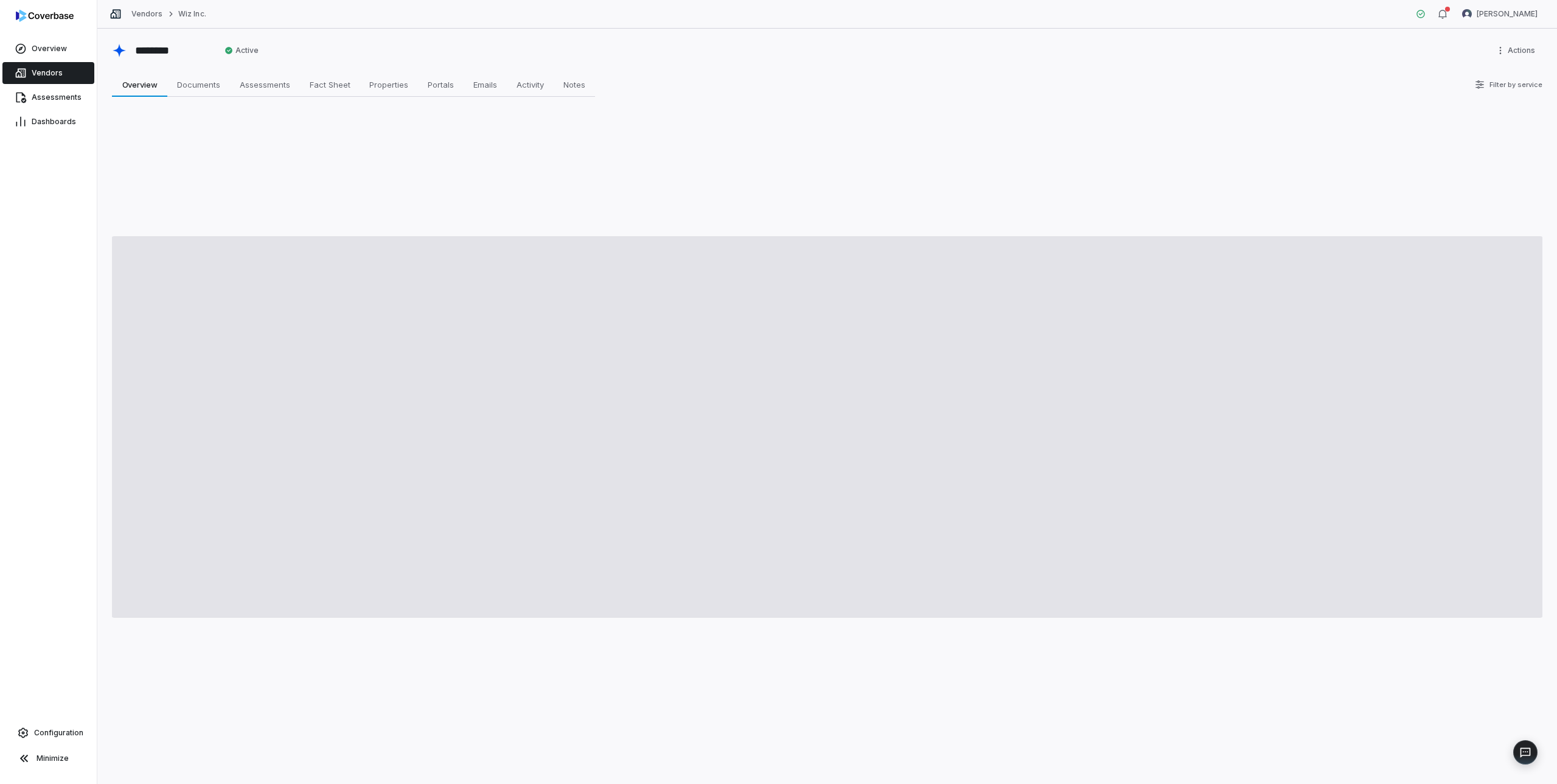
type textarea "*"
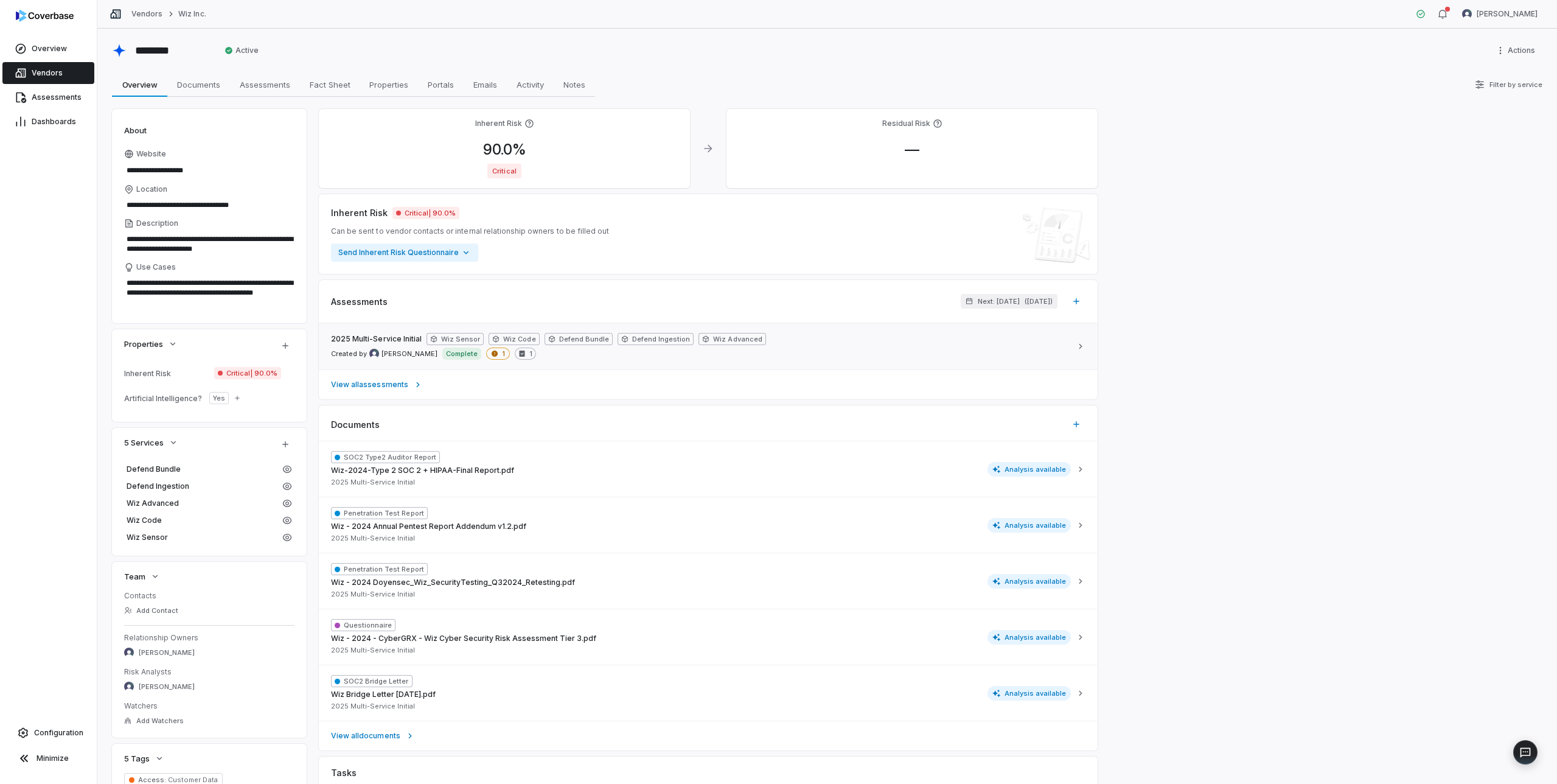
click at [880, 346] on div "2025 Multi-Service Initial Wiz Sensor Wiz Code Defend Bundle Defend Ingestion W…" at bounding box center [701, 346] width 740 height 27
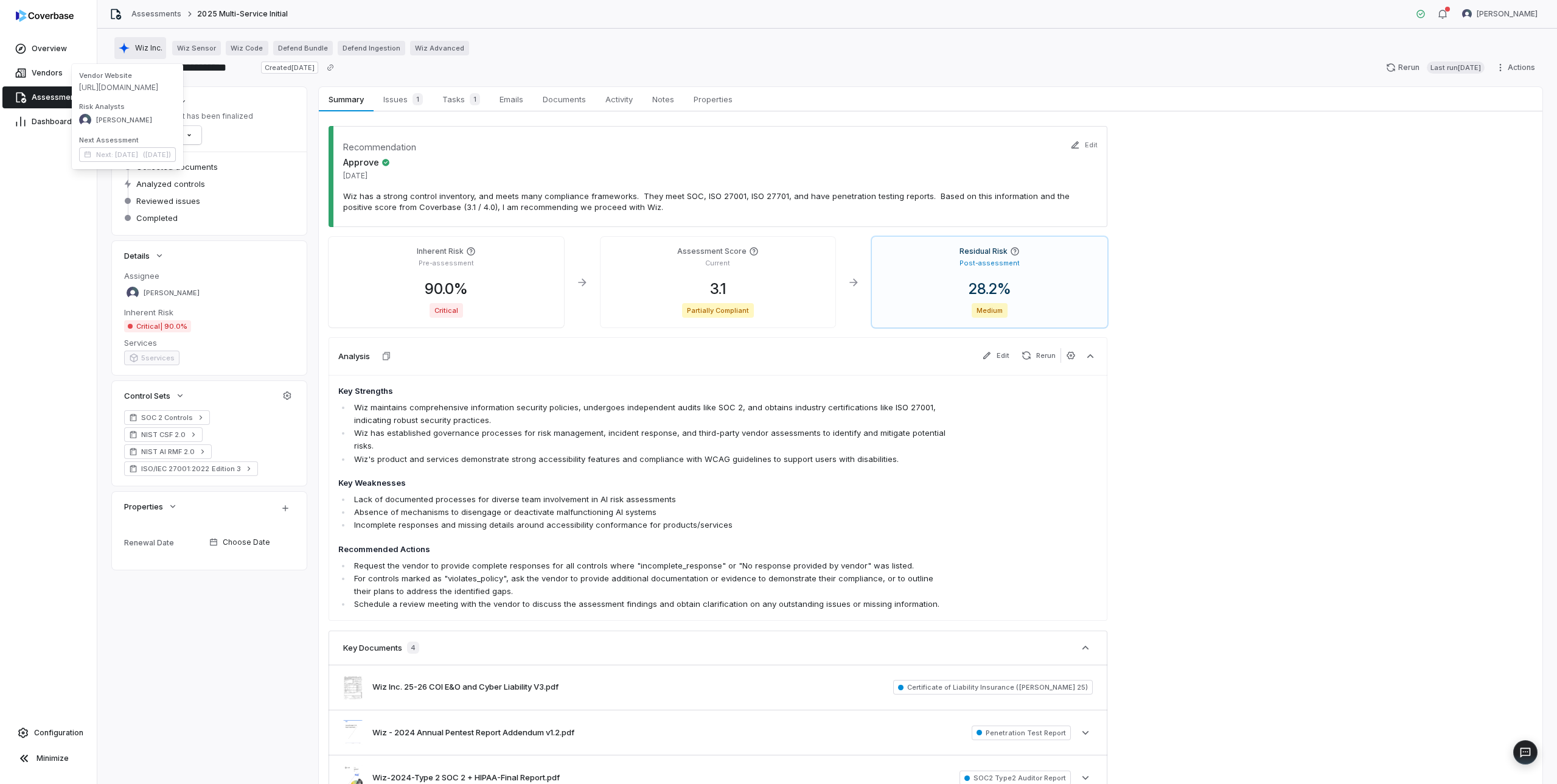
click at [146, 46] on span "Wiz Inc." at bounding box center [148, 48] width 28 height 10
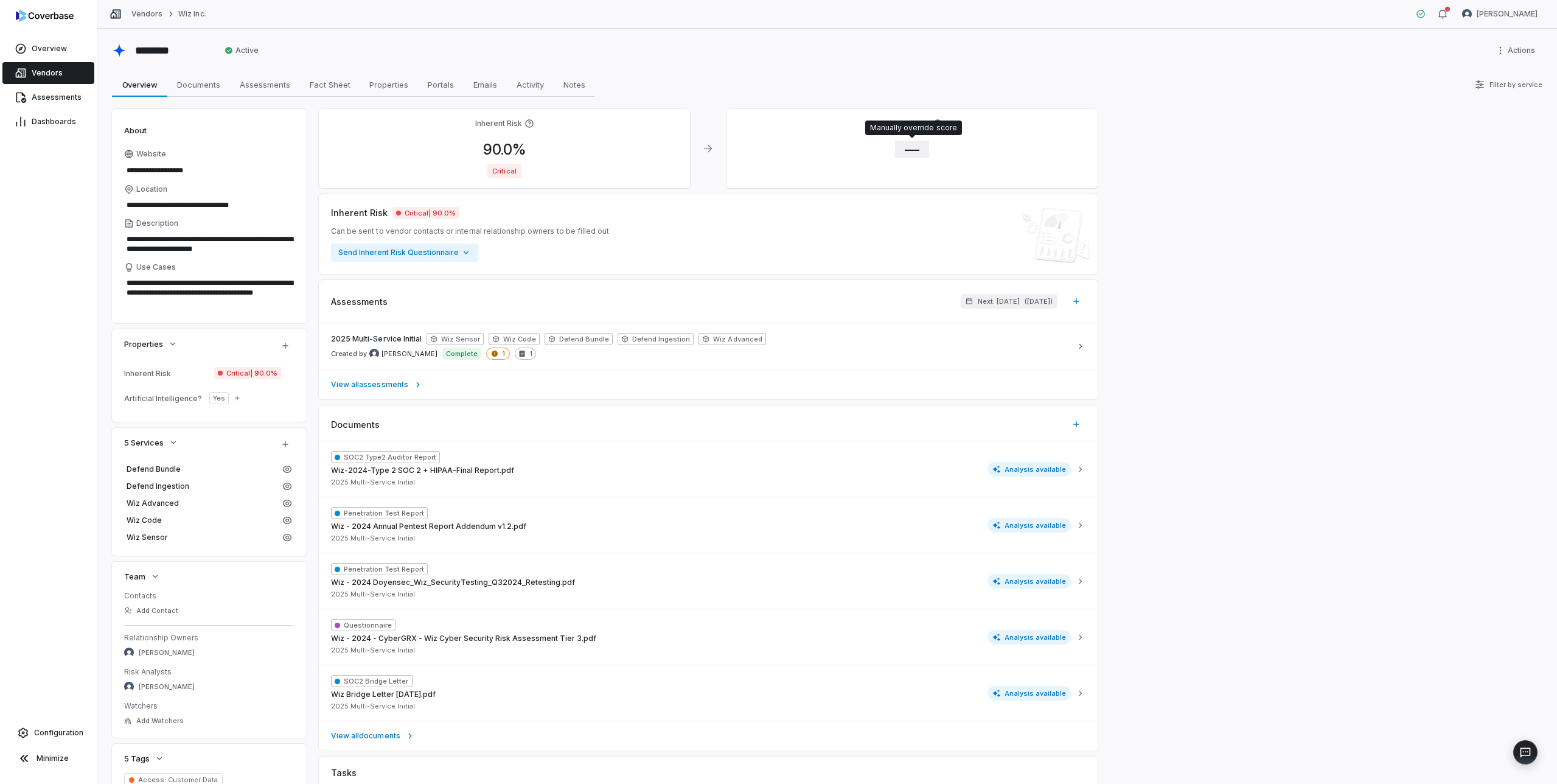
click at [916, 150] on span "—" at bounding box center [913, 149] width 34 height 18
click at [952, 242] on body "**********" at bounding box center [778, 392] width 1557 height 784
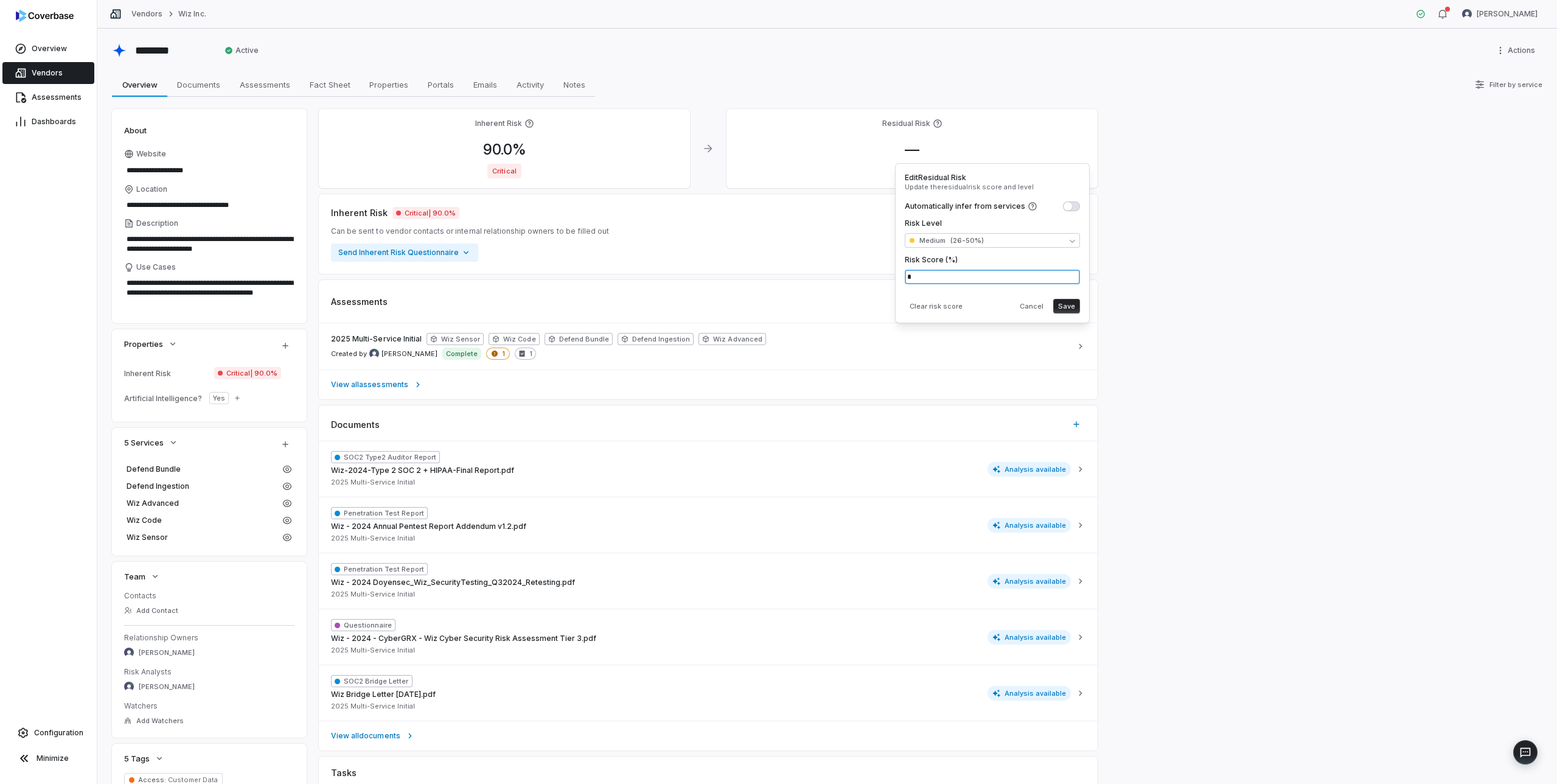
click at [934, 277] on input "*" at bounding box center [992, 277] width 175 height 14
type input "*****"
click at [1066, 304] on button "Save" at bounding box center [1067, 305] width 27 height 14
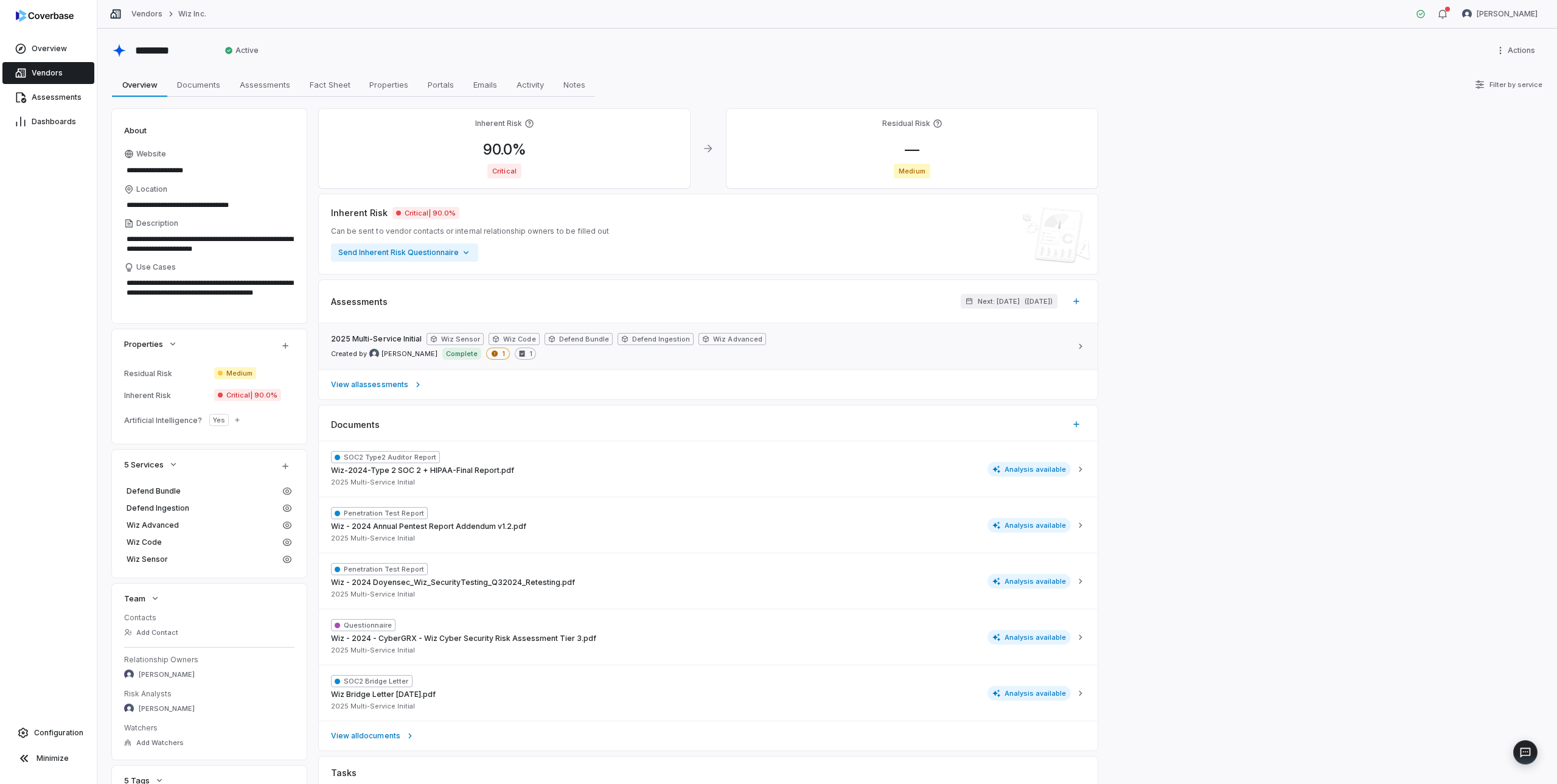
click at [870, 337] on div "2025 Multi-Service Initial Wiz Sensor Wiz Code Defend Bundle Defend Ingestion W…" at bounding box center [701, 346] width 740 height 27
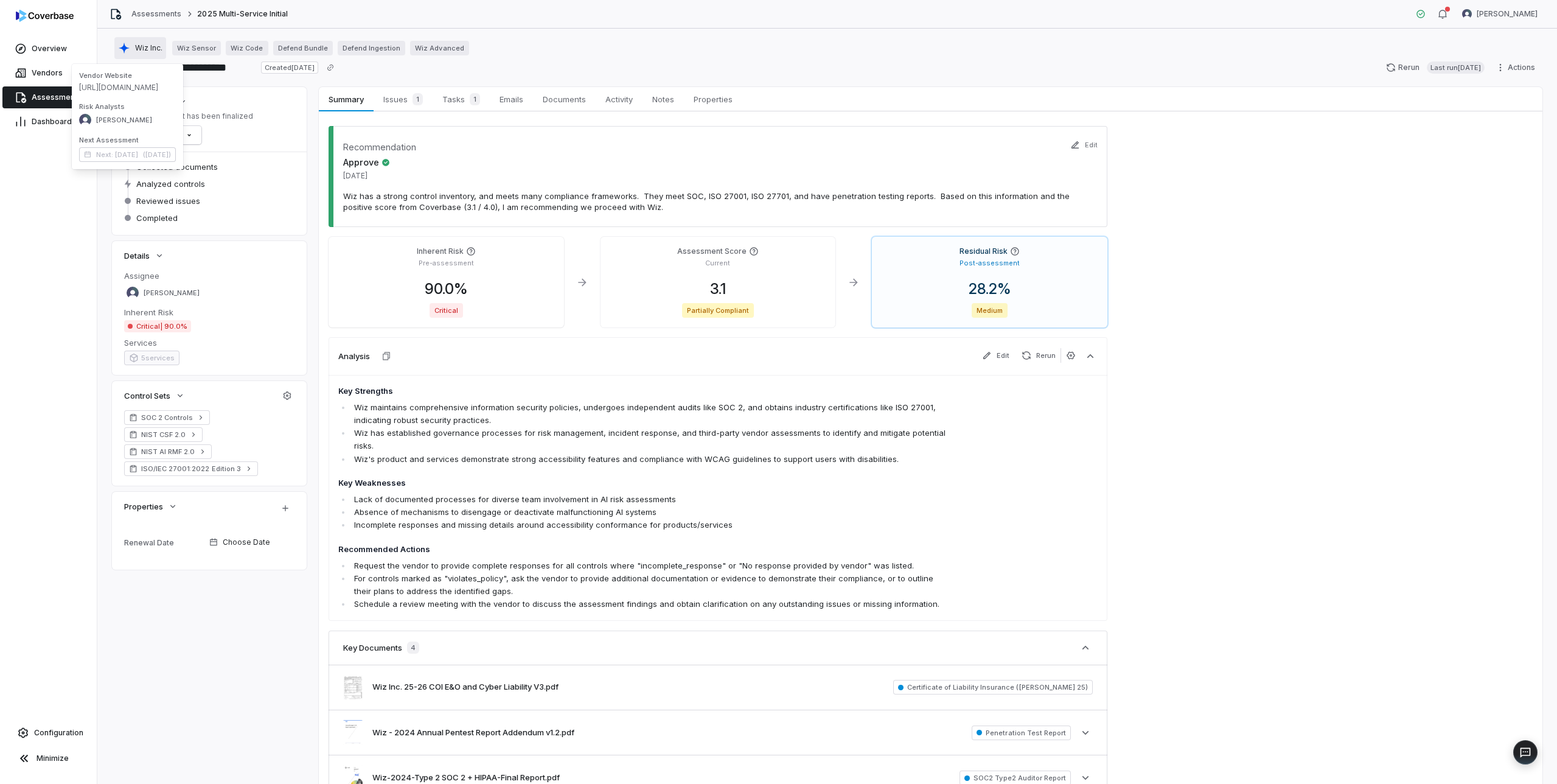
click at [139, 48] on span "Wiz Inc." at bounding box center [148, 48] width 28 height 10
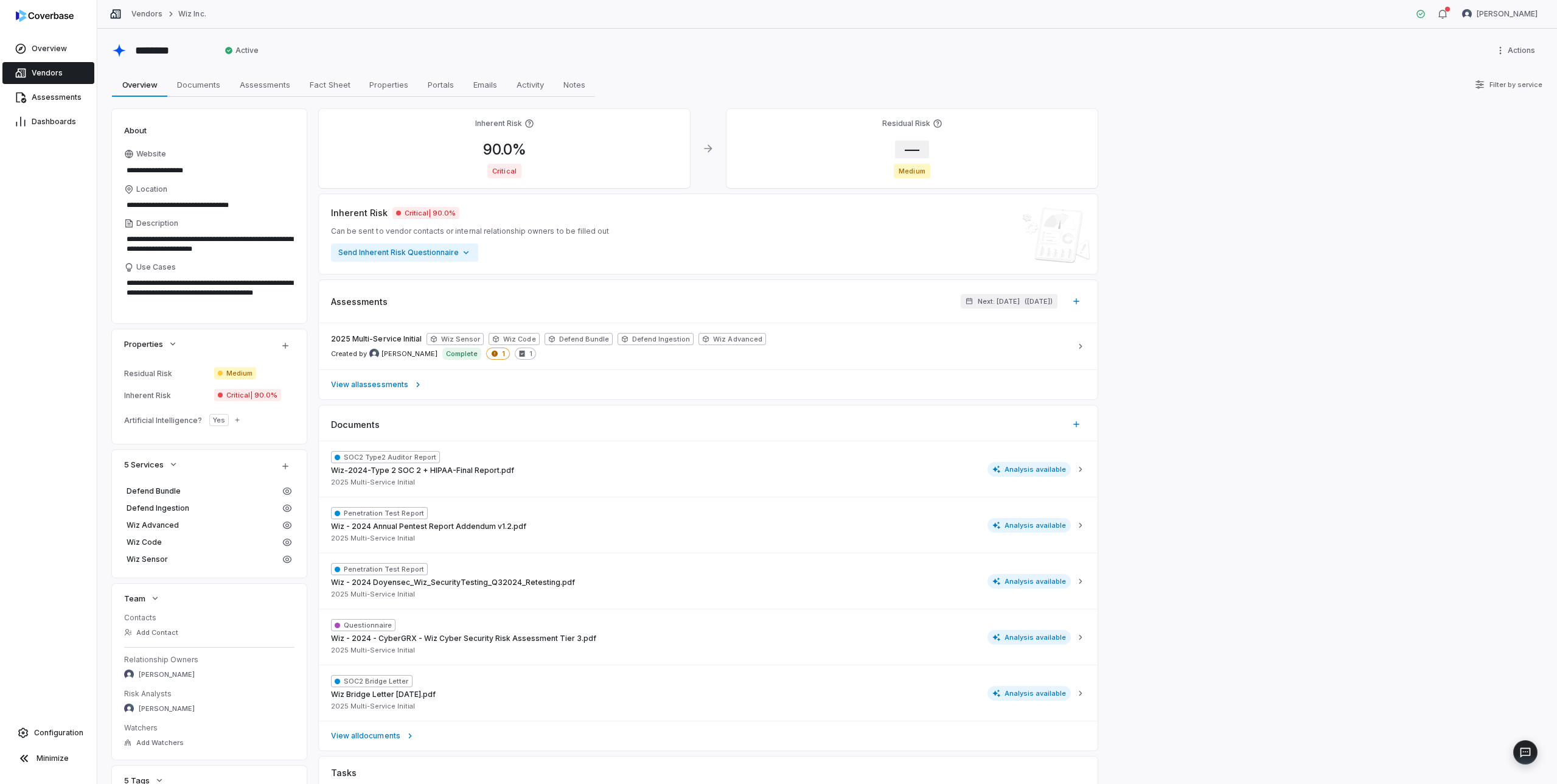
click at [913, 144] on span "—" at bounding box center [913, 149] width 34 height 18
click at [940, 270] on input "*" at bounding box center [992, 277] width 175 height 14
type input "****"
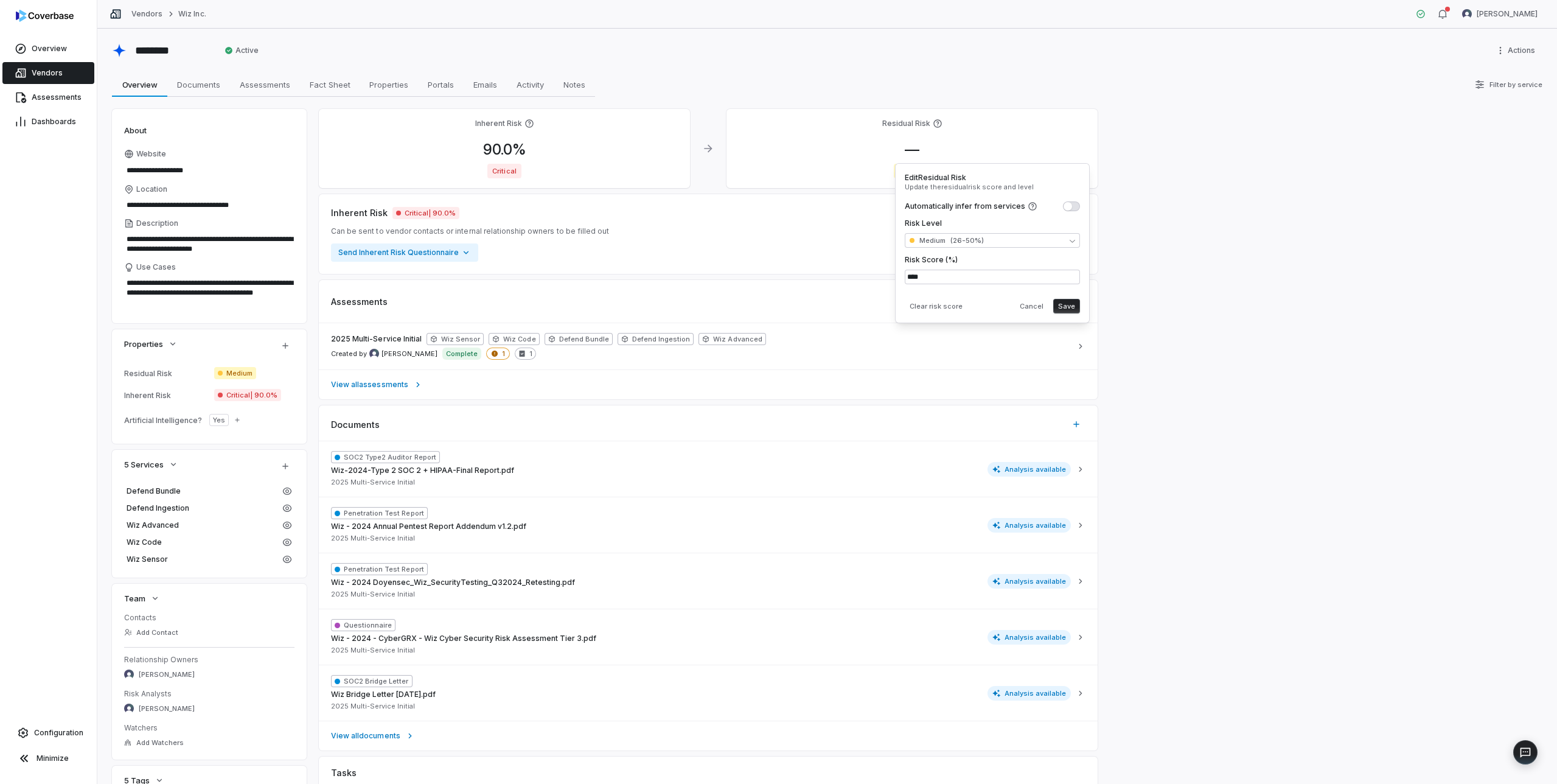
click at [979, 299] on div "Clear risk score Cancel Save" at bounding box center [992, 303] width 175 height 19
click at [1065, 309] on button "Save" at bounding box center [1067, 305] width 27 height 14
click at [46, 69] on span "Vendors" at bounding box center [47, 73] width 31 height 10
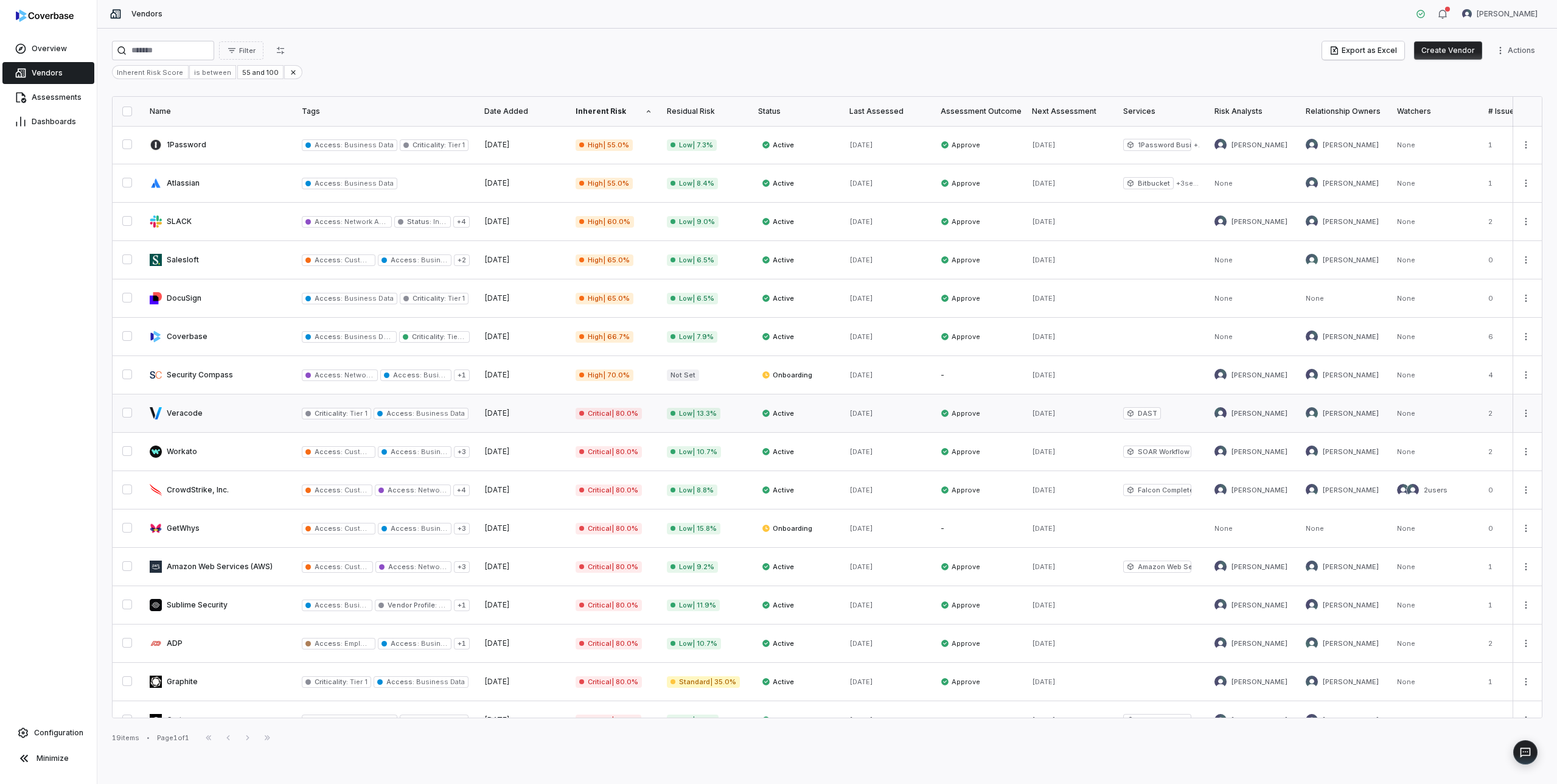
scroll to position [136, 0]
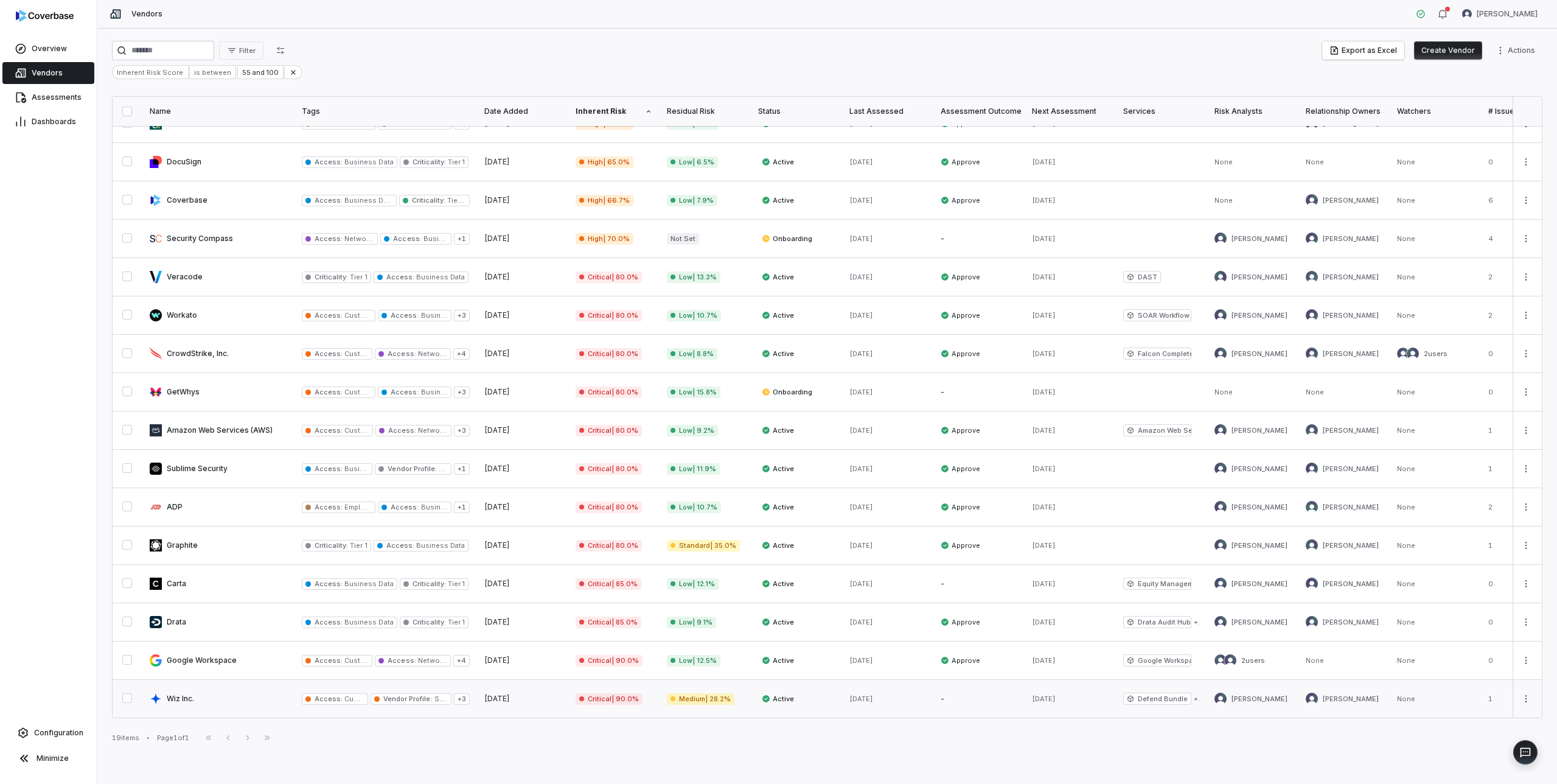
click at [233, 699] on link at bounding box center [219, 698] width 152 height 38
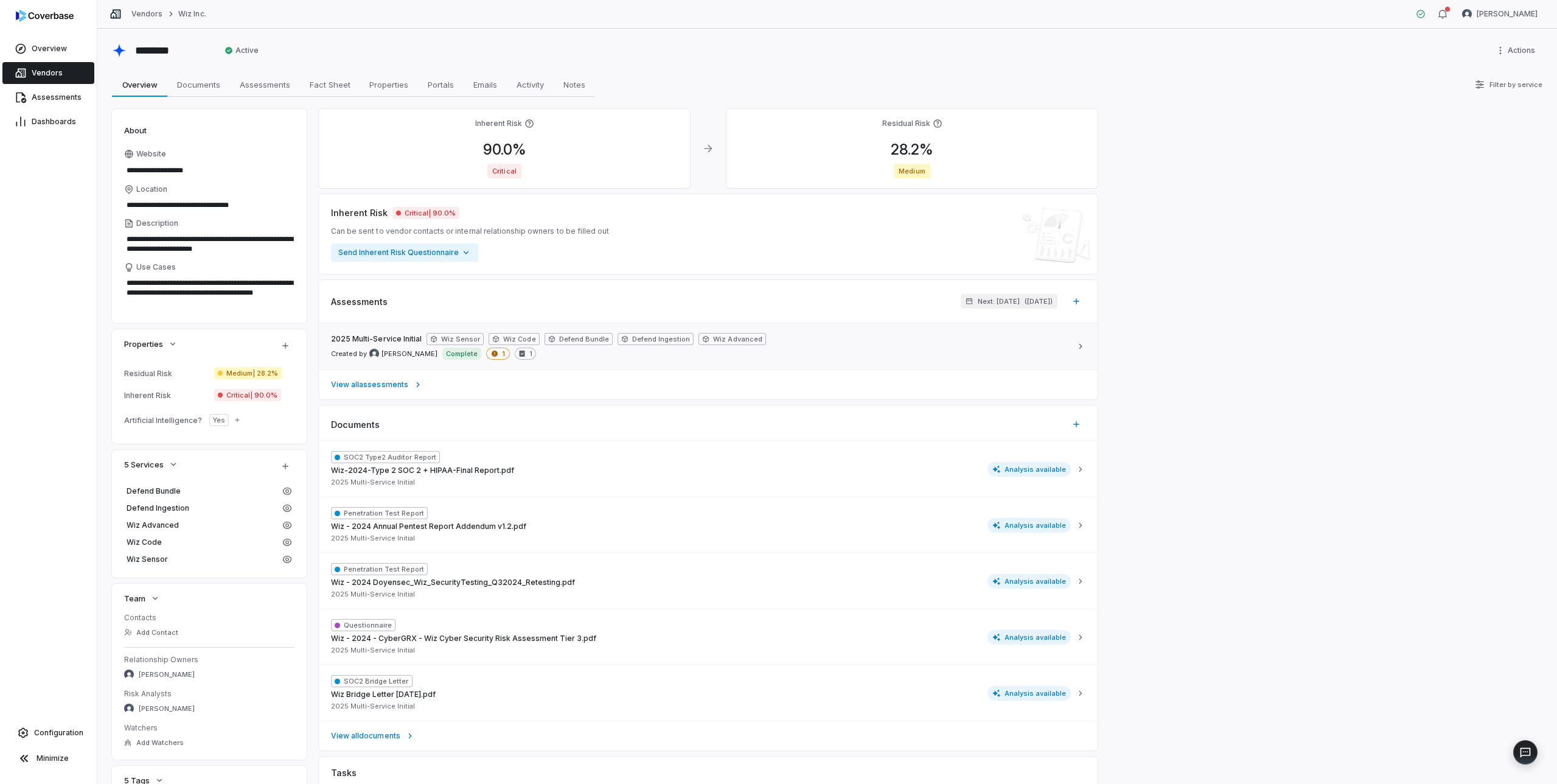
click at [854, 343] on div "2025 Multi-Service Initial Wiz Sensor Wiz Code Defend Bundle Defend Ingestion W…" at bounding box center [701, 346] width 740 height 27
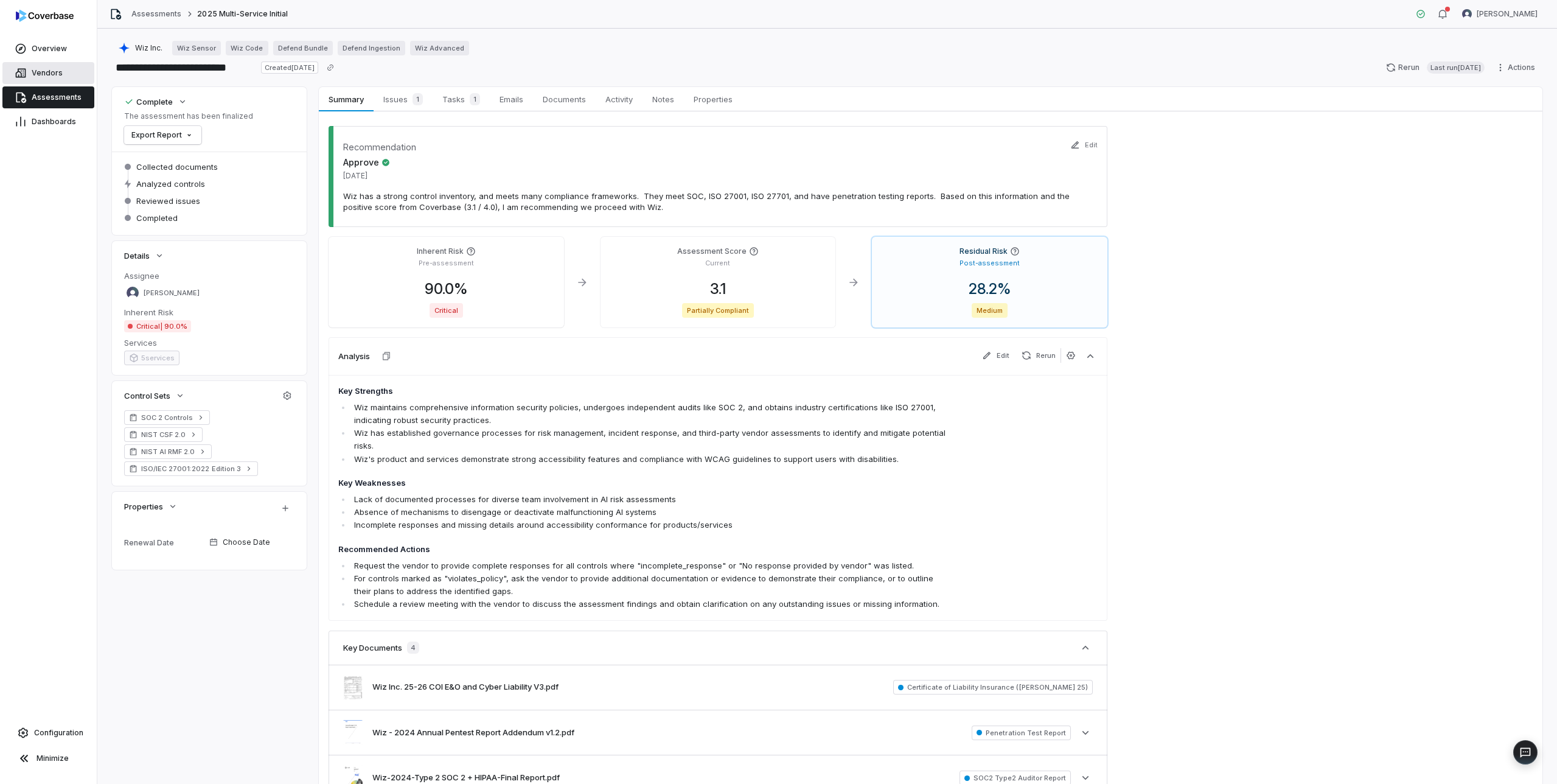
click at [58, 70] on span "Vendors" at bounding box center [47, 73] width 31 height 10
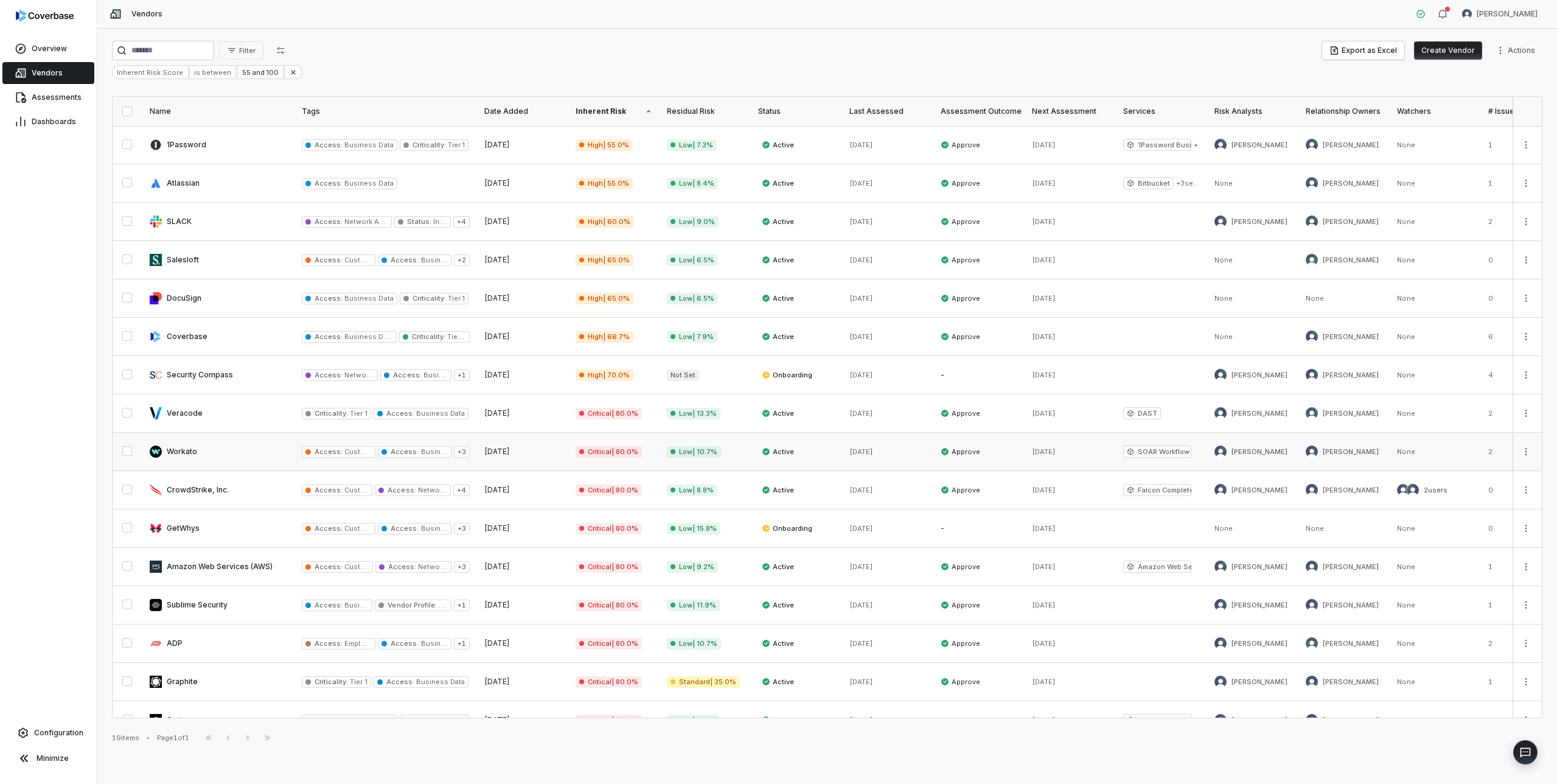
scroll to position [136, 0]
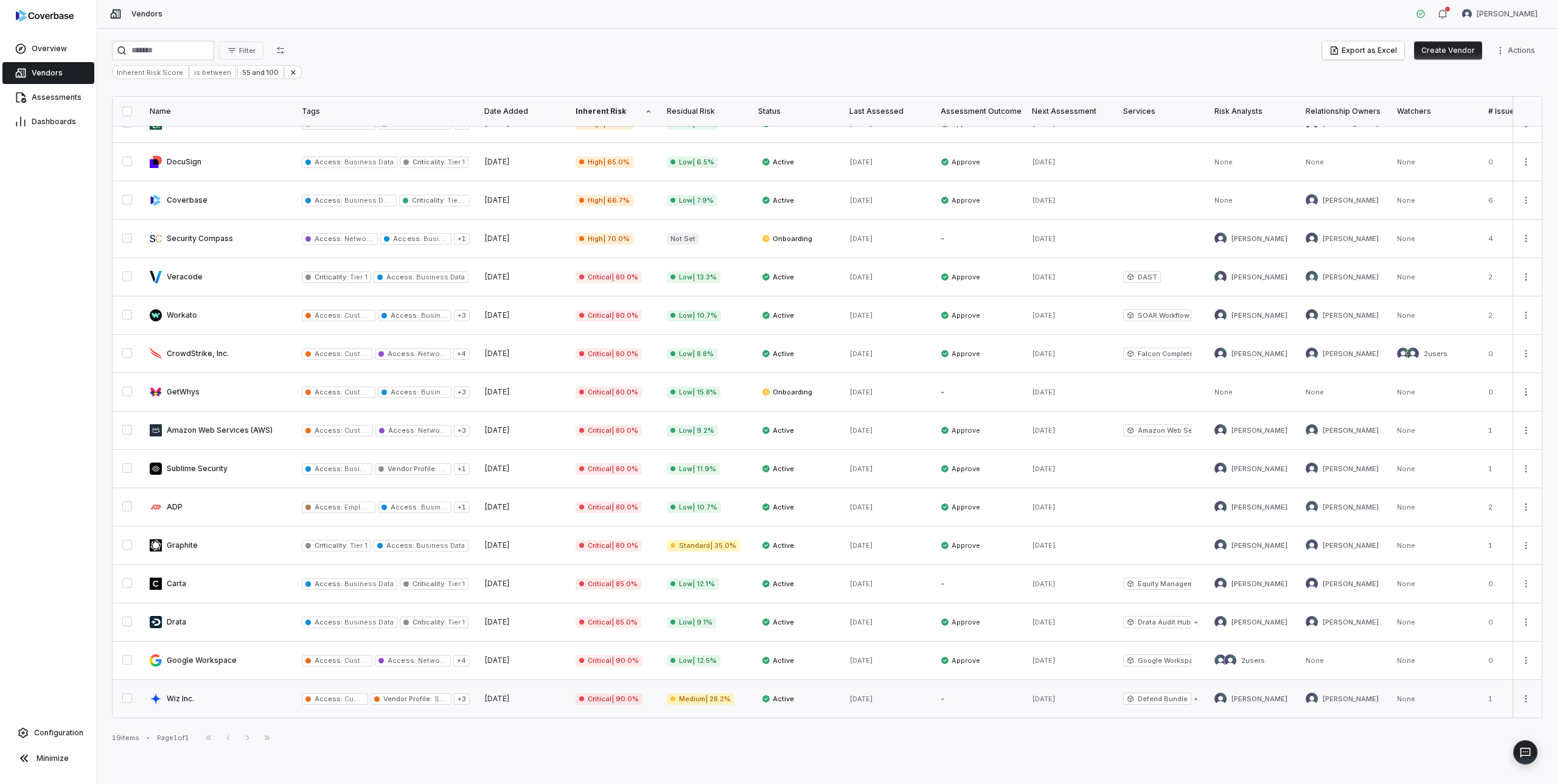
click at [940, 698] on link at bounding box center [979, 698] width 91 height 38
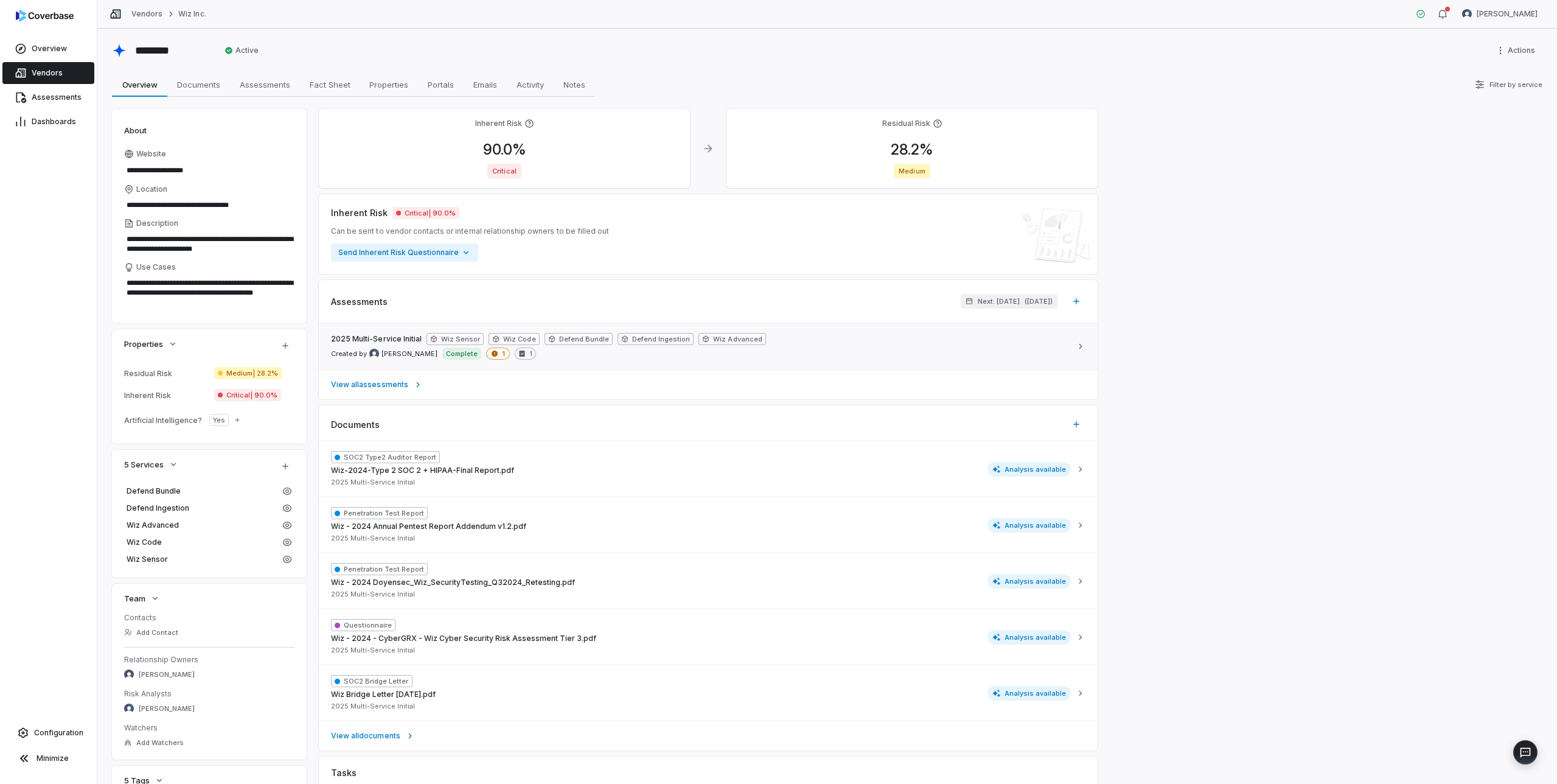
click at [1080, 346] on icon at bounding box center [1081, 346] width 10 height 10
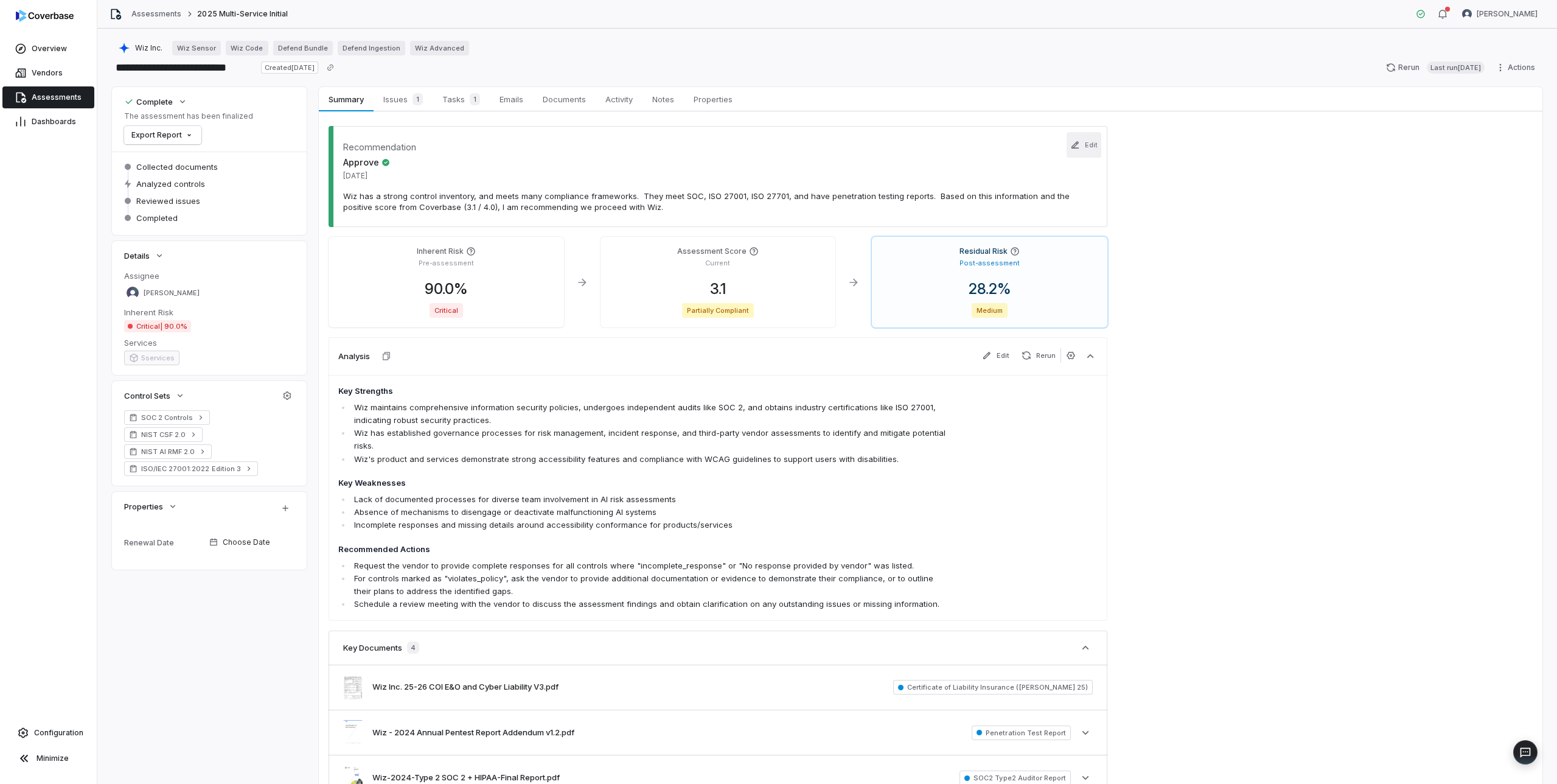
click at [1090, 142] on button "Edit" at bounding box center [1084, 144] width 34 height 26
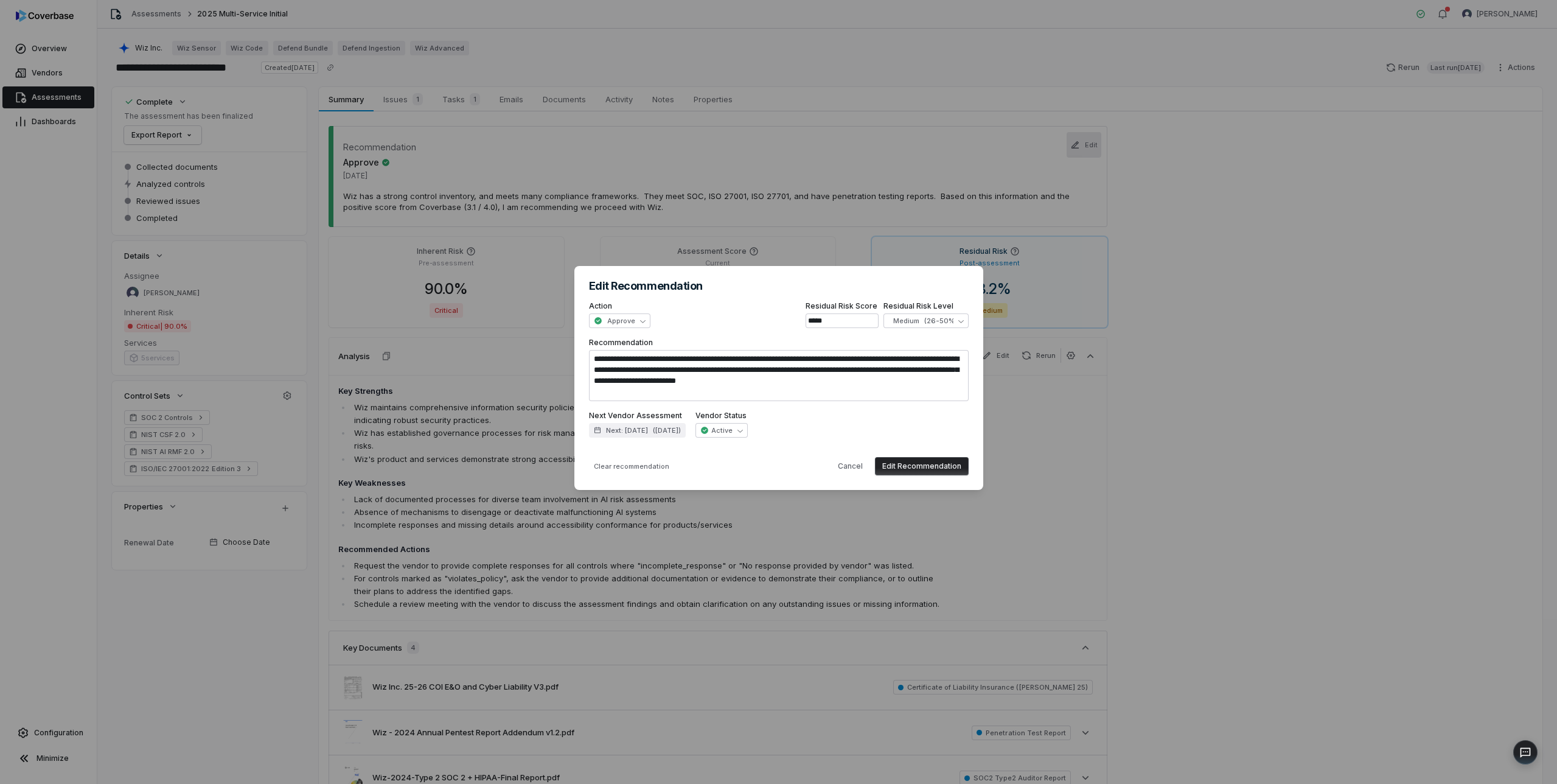
click at [913, 465] on button "Edit Recommendation" at bounding box center [922, 466] width 94 height 18
type textarea "*"
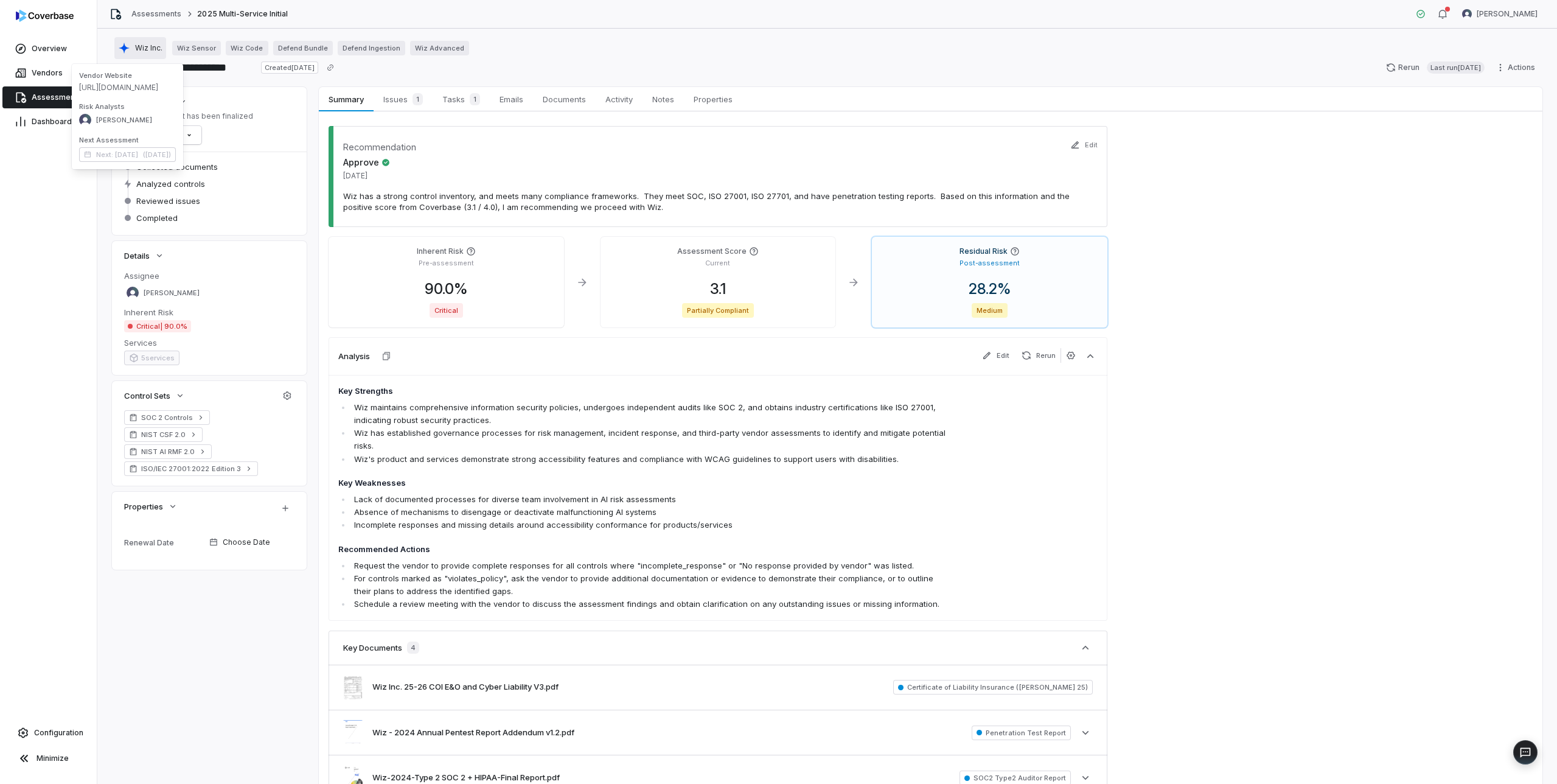
click at [140, 47] on span "Wiz Inc." at bounding box center [148, 48] width 28 height 10
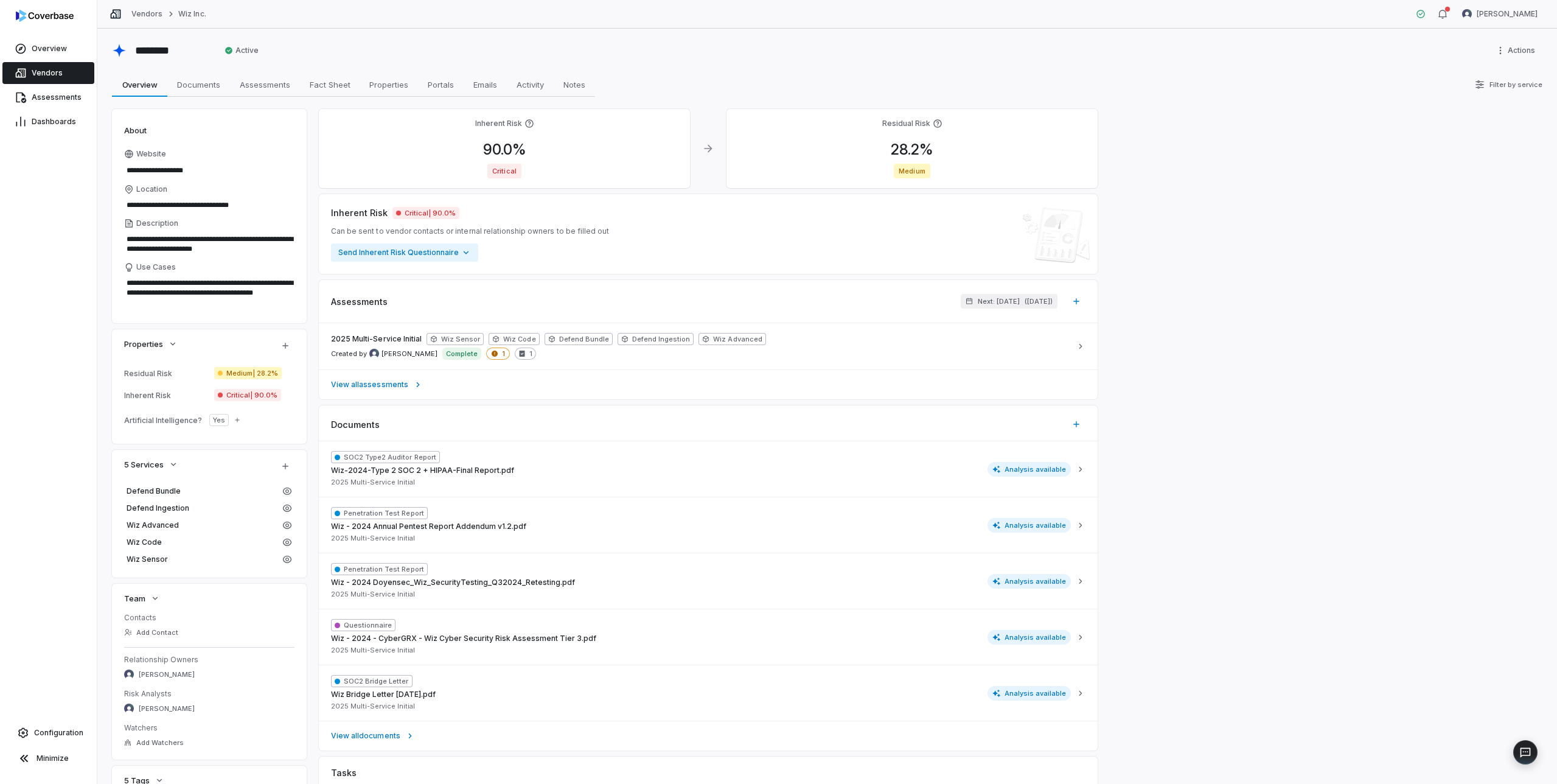
click at [47, 70] on span "Vendors" at bounding box center [47, 73] width 31 height 10
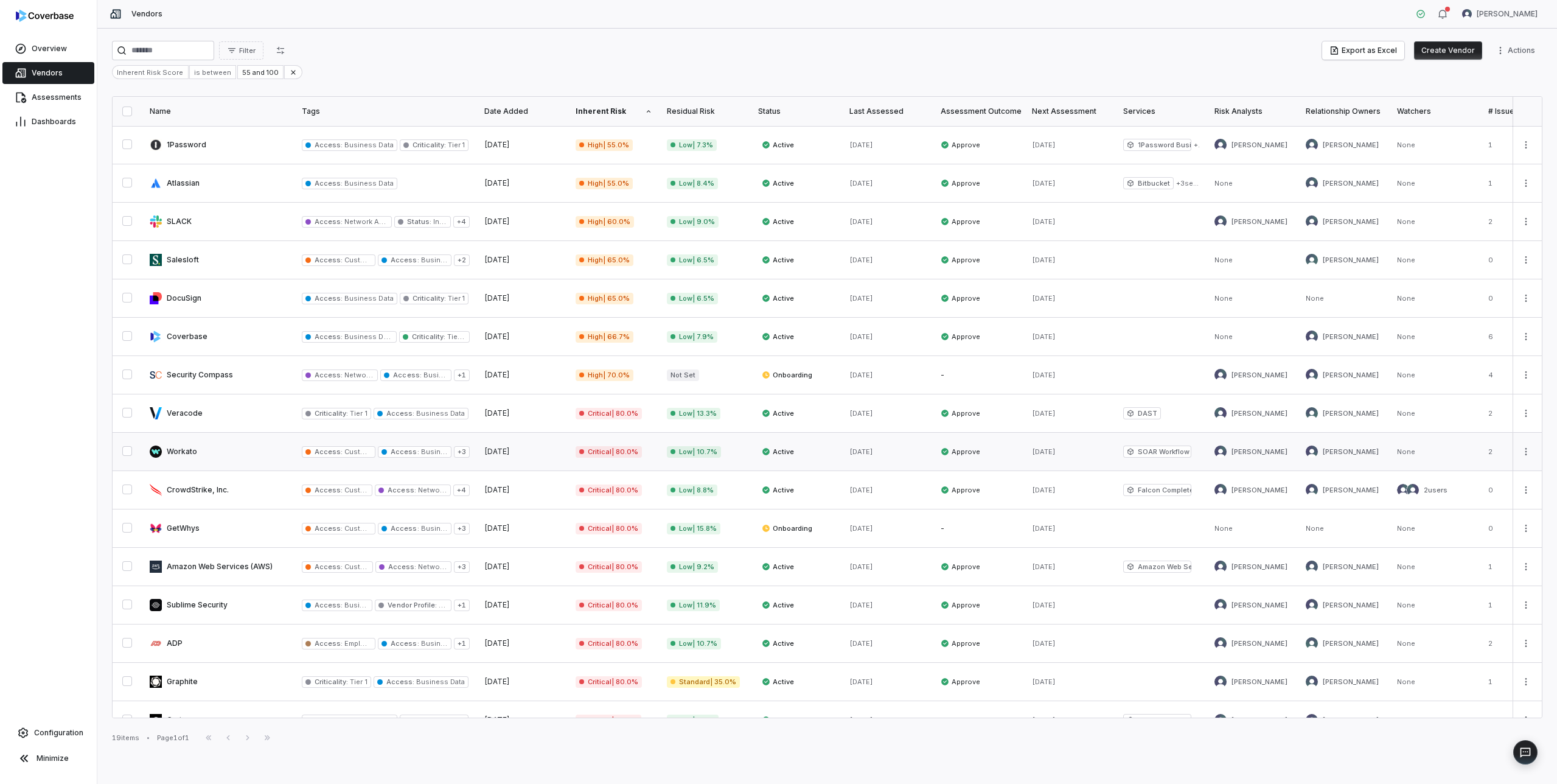
scroll to position [136, 0]
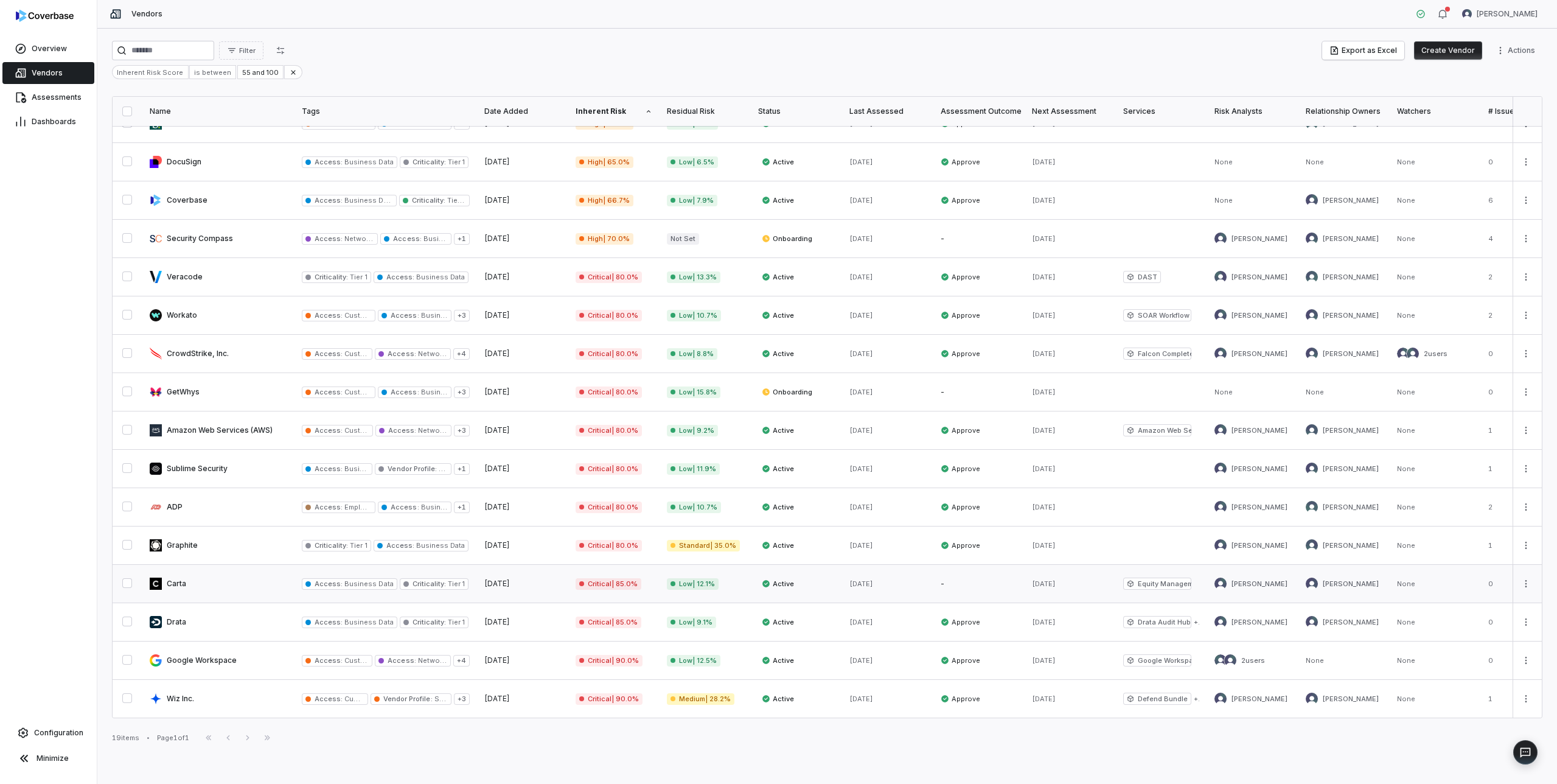
click at [201, 582] on link at bounding box center [219, 583] width 152 height 38
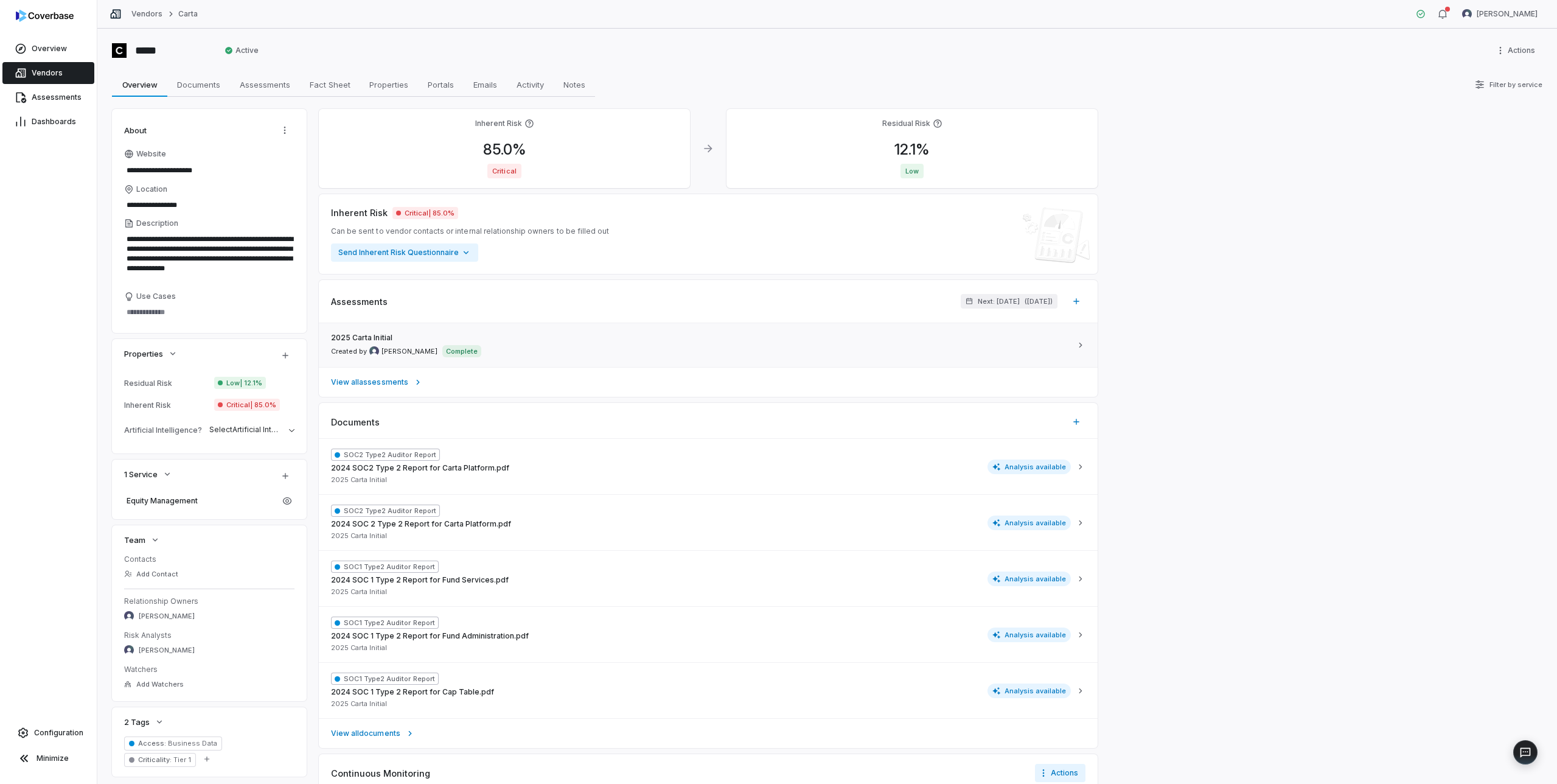
click at [646, 348] on div "2025 Carta Initial Created by Mike Lewis Complete" at bounding box center [701, 345] width 740 height 25
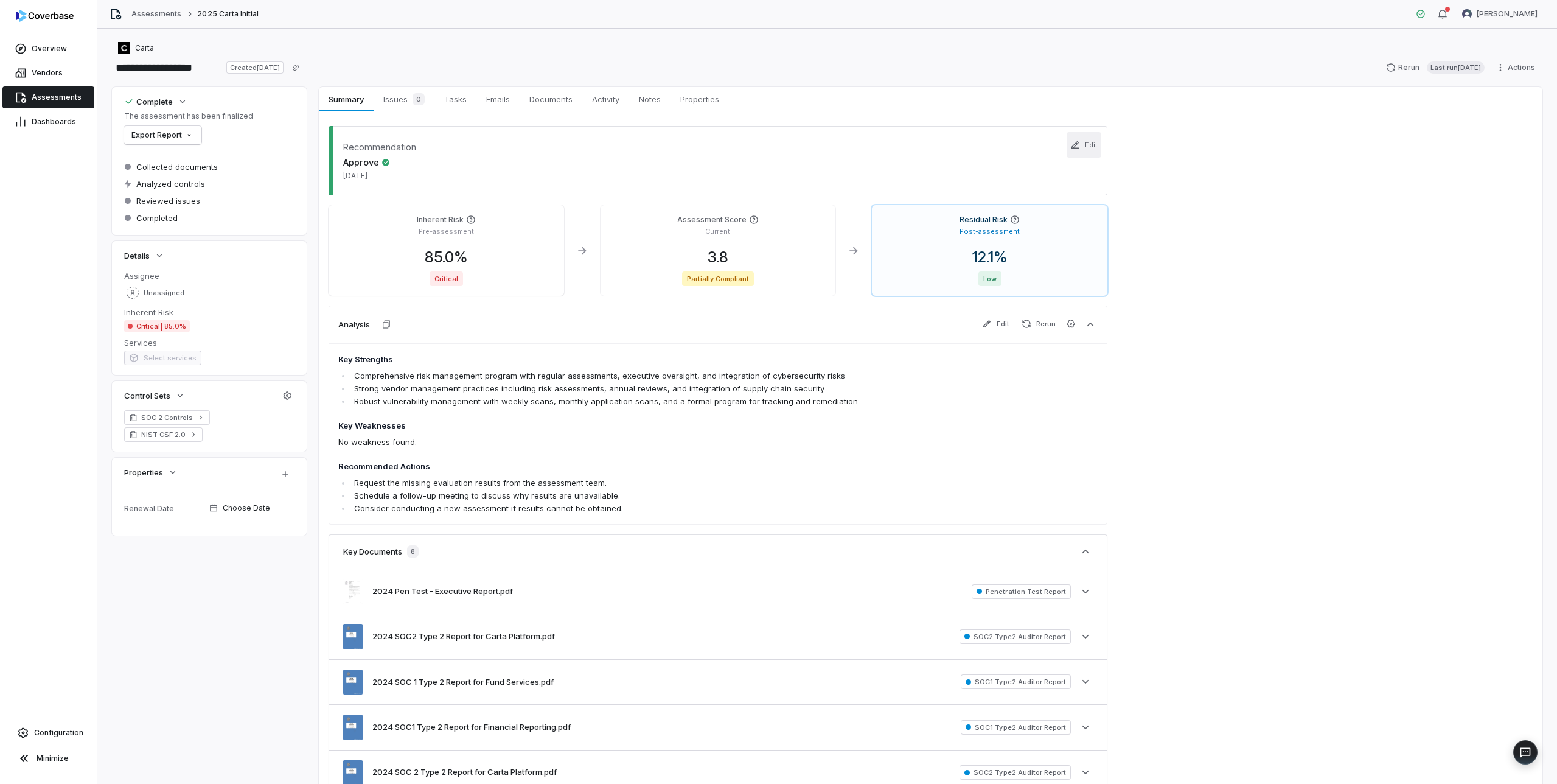
click at [1080, 140] on icon "button" at bounding box center [1075, 144] width 10 height 10
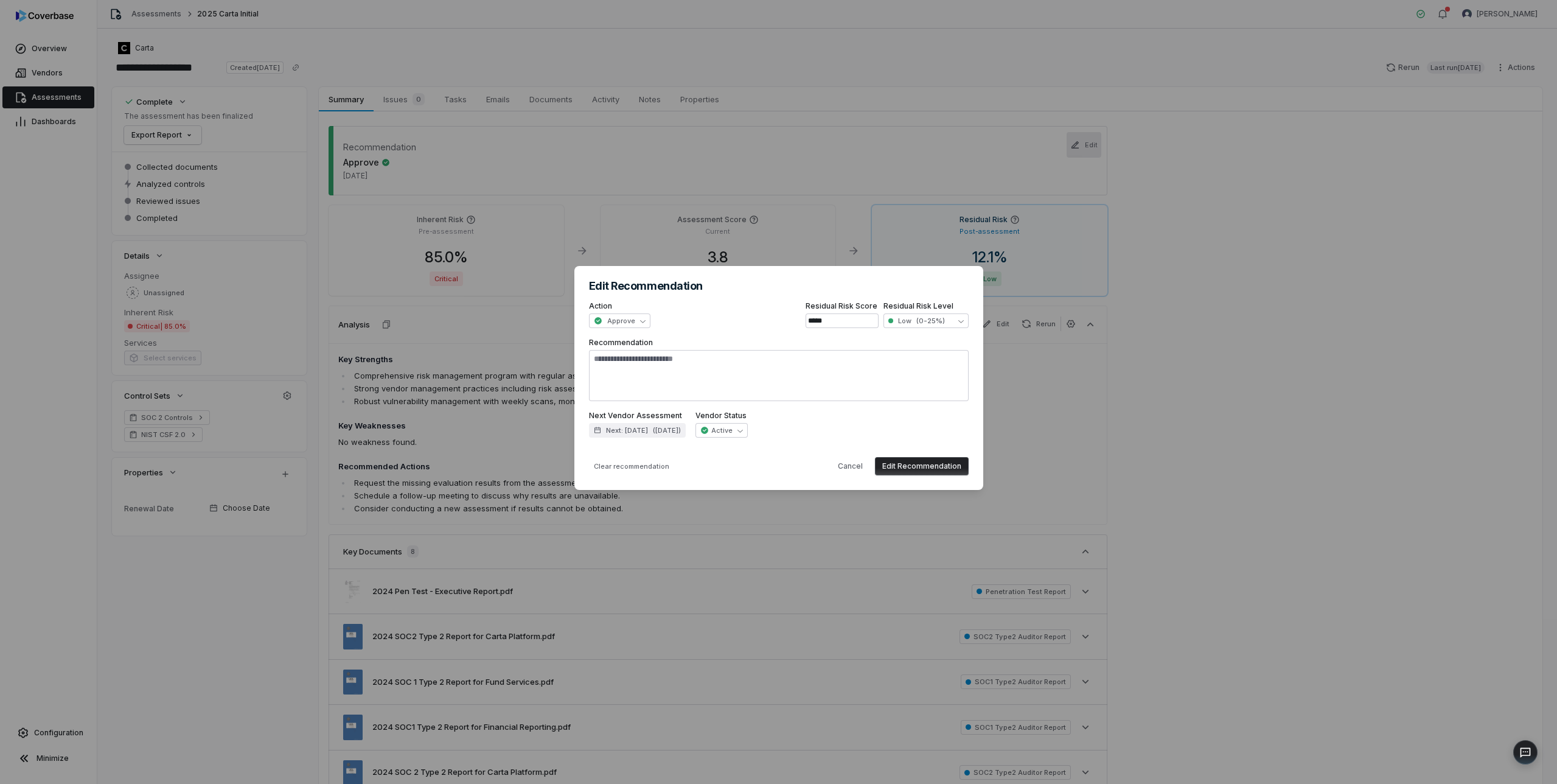
click at [932, 463] on button "Edit Recommendation" at bounding box center [922, 466] width 94 height 18
type textarea "*"
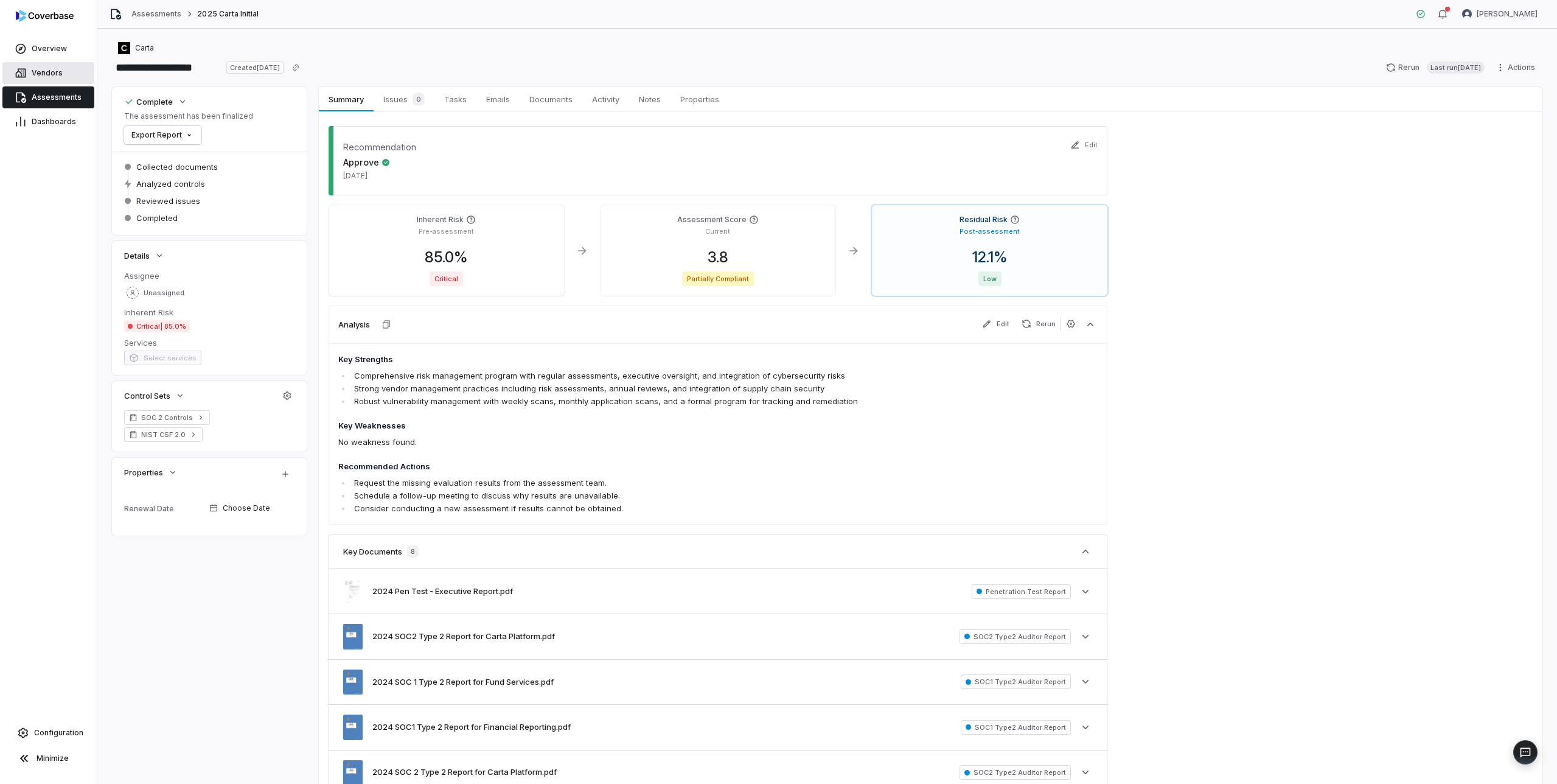
click at [34, 68] on span "Vendors" at bounding box center [47, 73] width 31 height 10
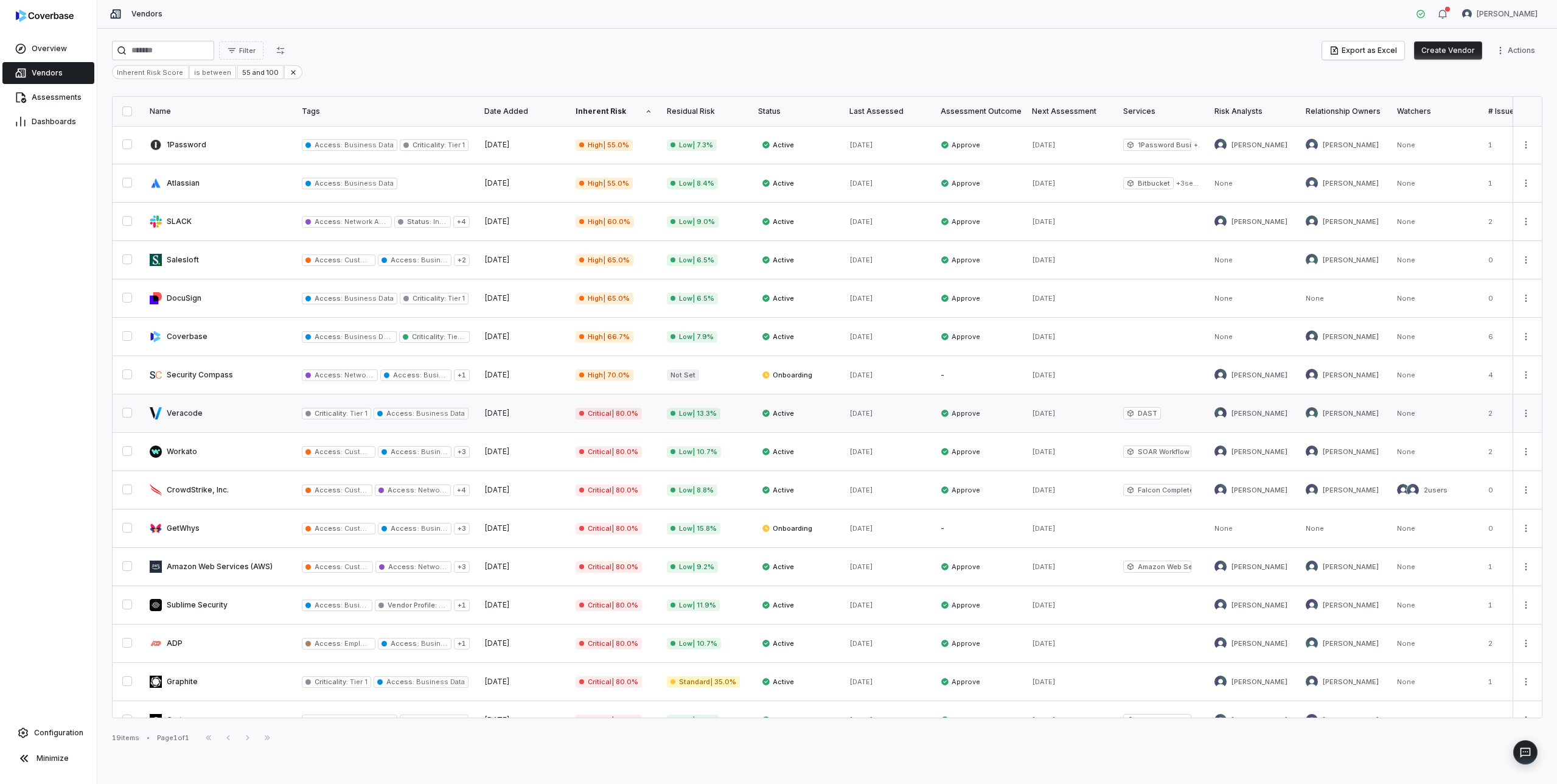
scroll to position [136, 0]
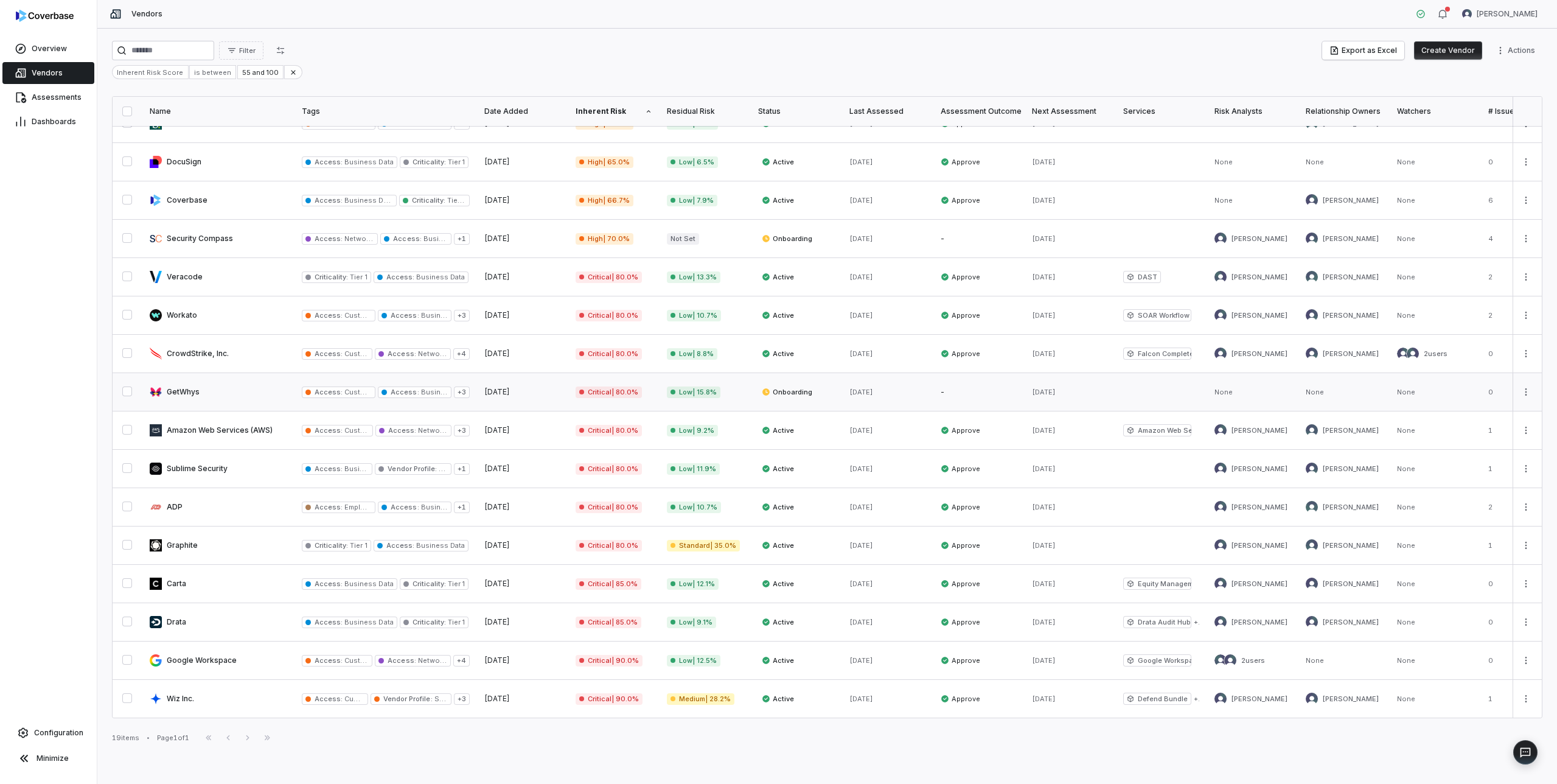
click at [188, 391] on link at bounding box center [219, 392] width 152 height 38
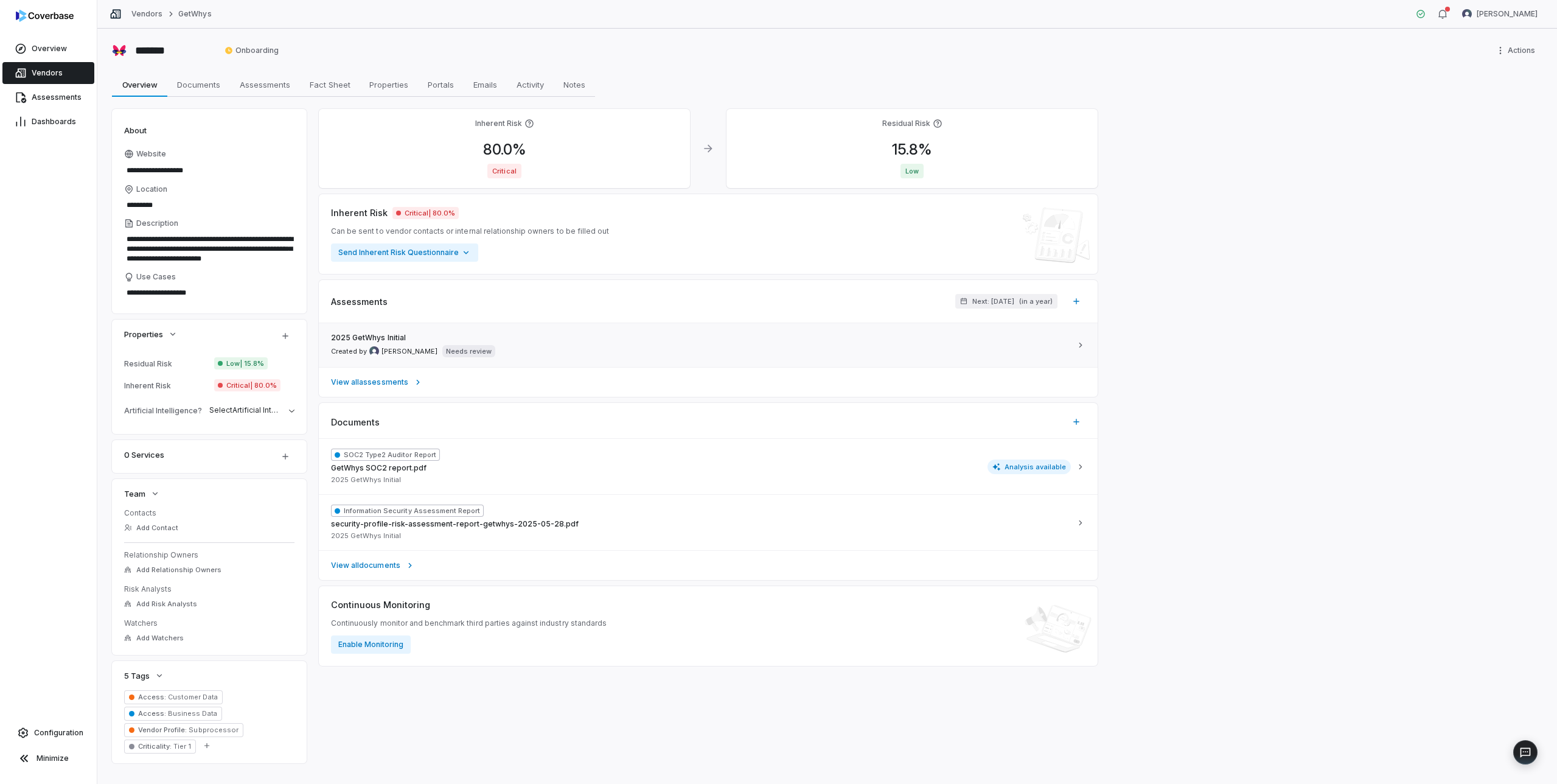
click at [713, 343] on div "2025 GetWhys Initial Created by Mike Lewis Needs review" at bounding box center [701, 345] width 740 height 25
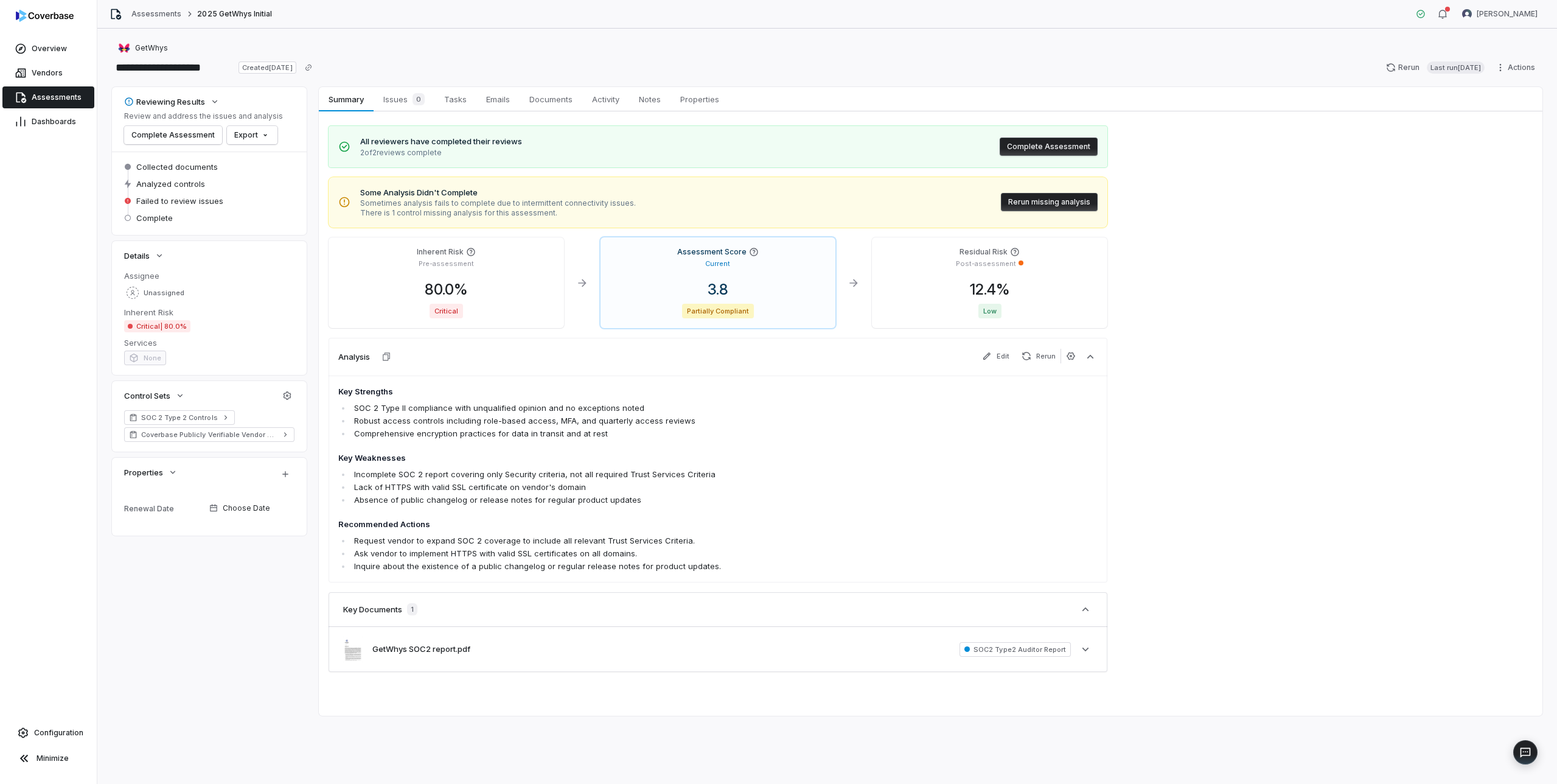
click at [1053, 146] on button "Complete Assessment" at bounding box center [1048, 146] width 98 height 18
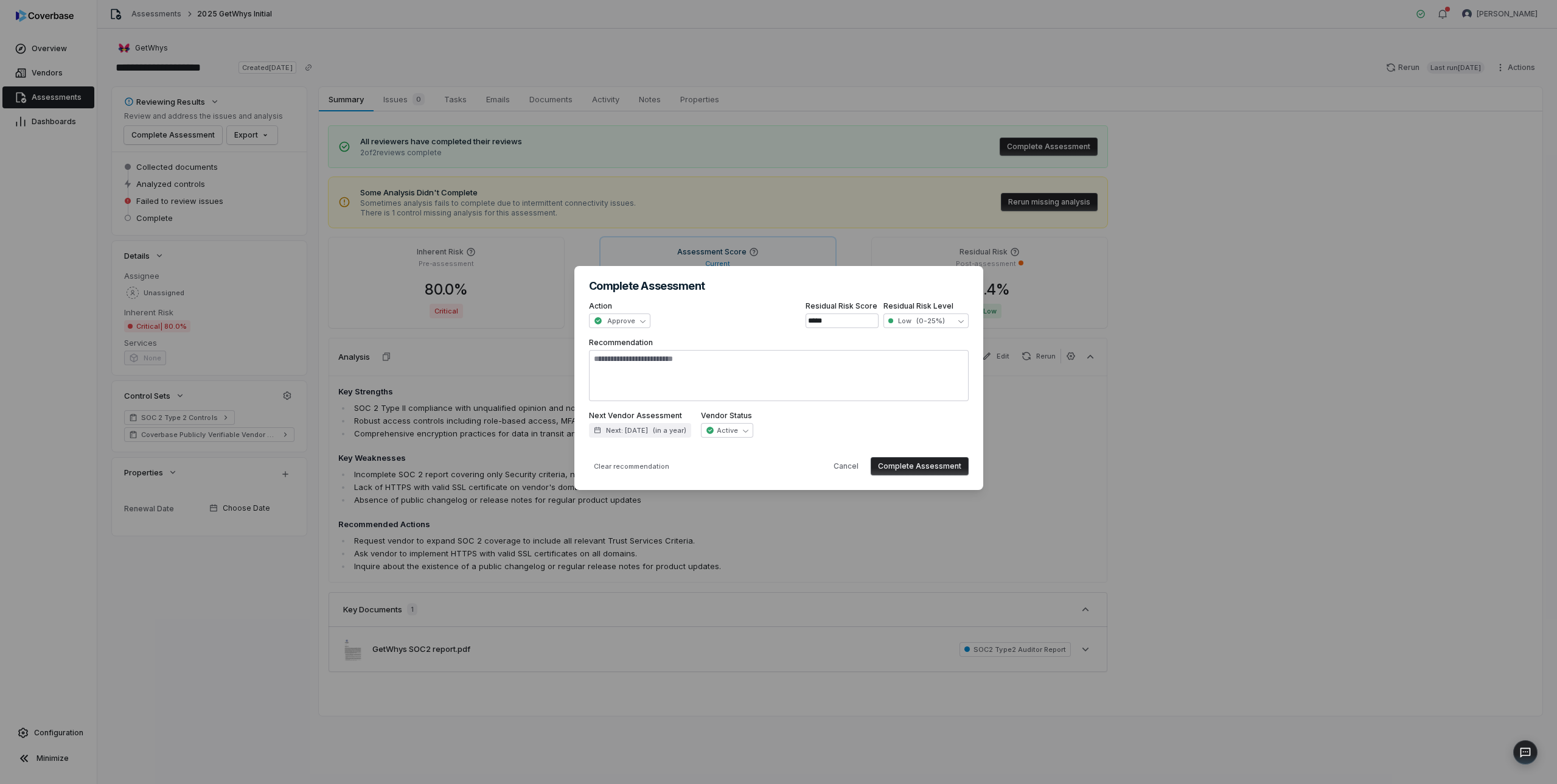
click at [930, 465] on button "Complete Assessment" at bounding box center [919, 466] width 98 height 18
type textarea "*"
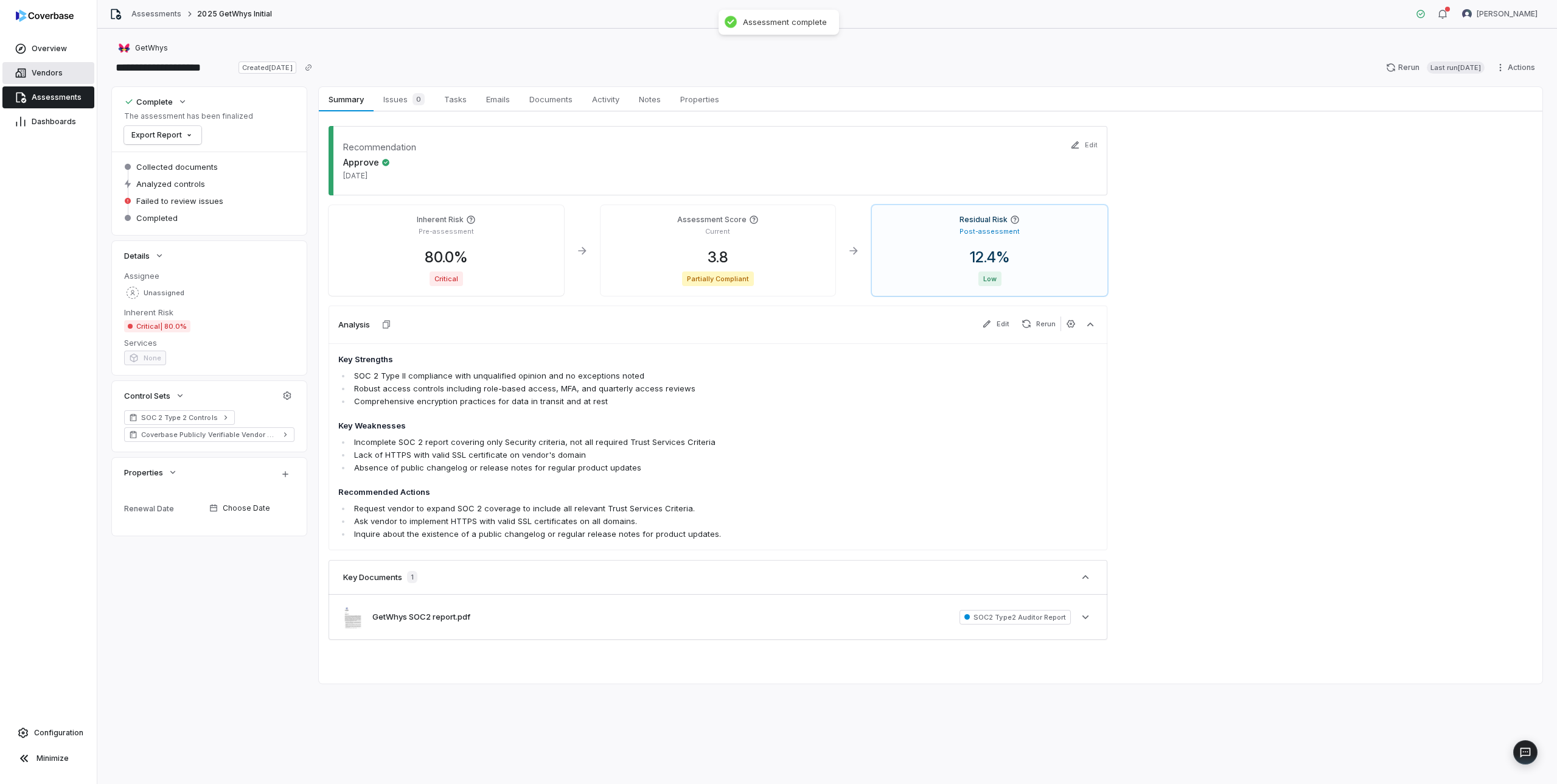
click at [49, 70] on span "Vendors" at bounding box center [47, 73] width 31 height 10
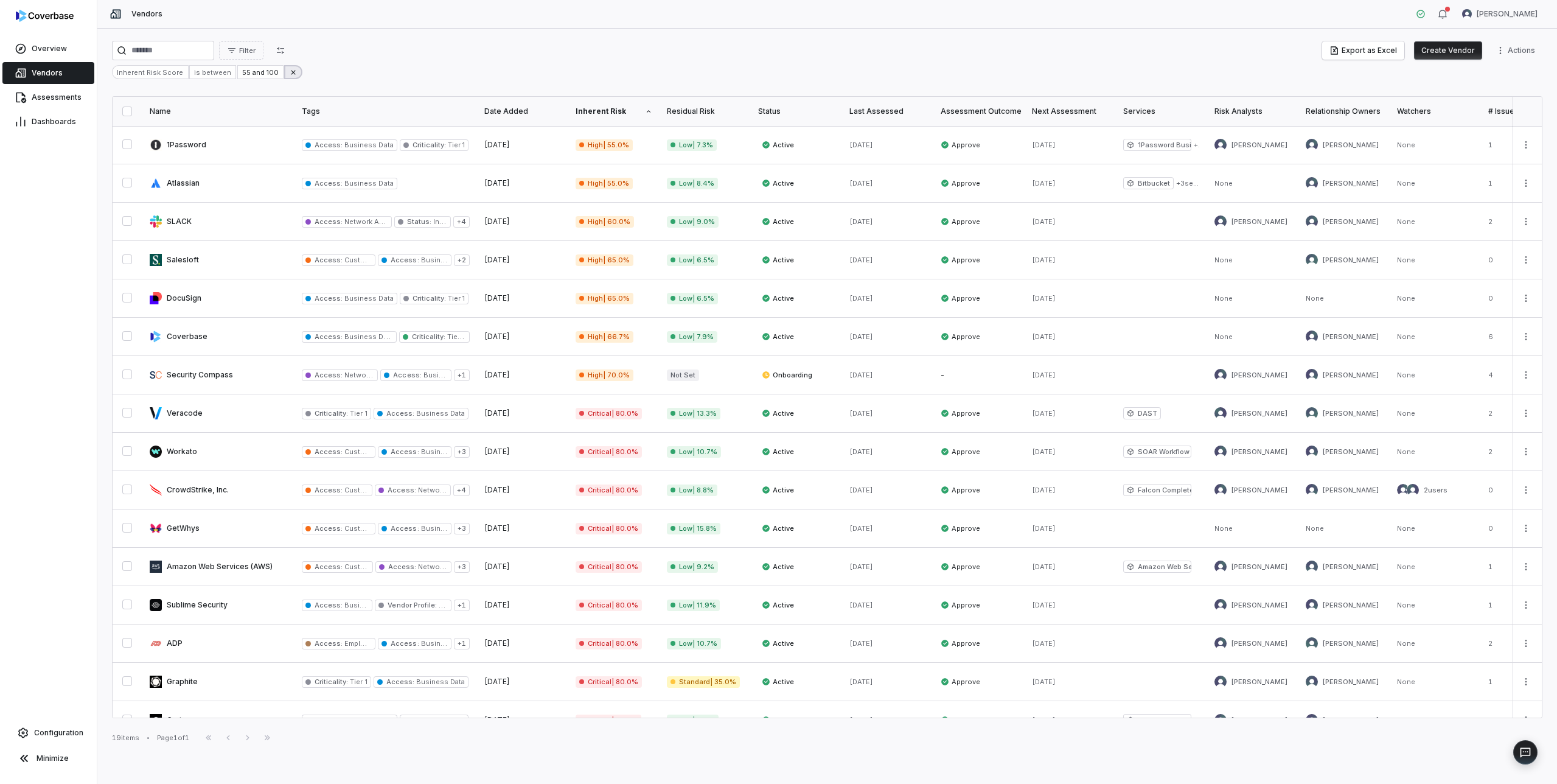
click at [290, 73] on button at bounding box center [293, 72] width 18 height 14
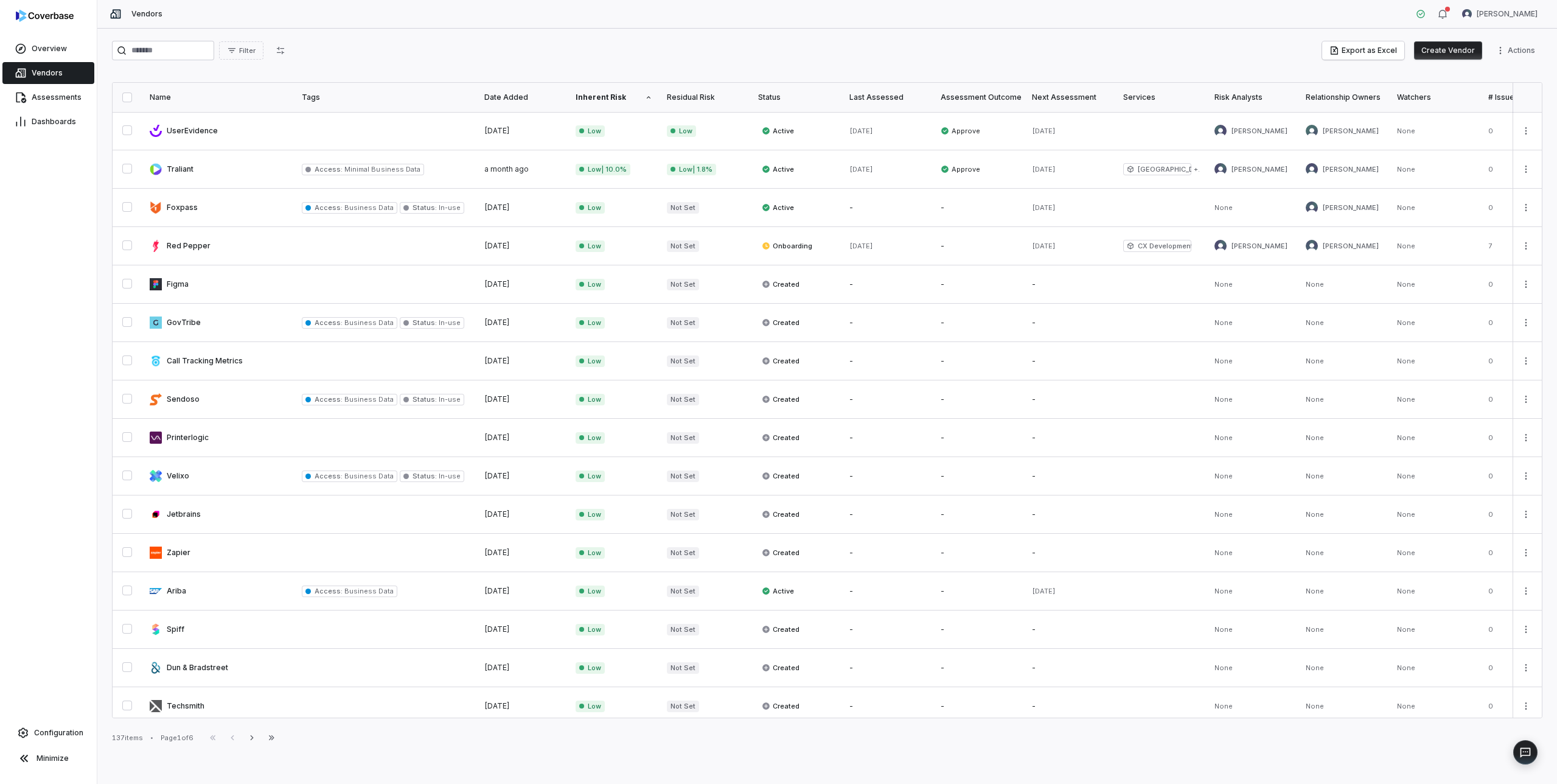
click at [183, 97] on div "Name" at bounding box center [219, 97] width 138 height 10
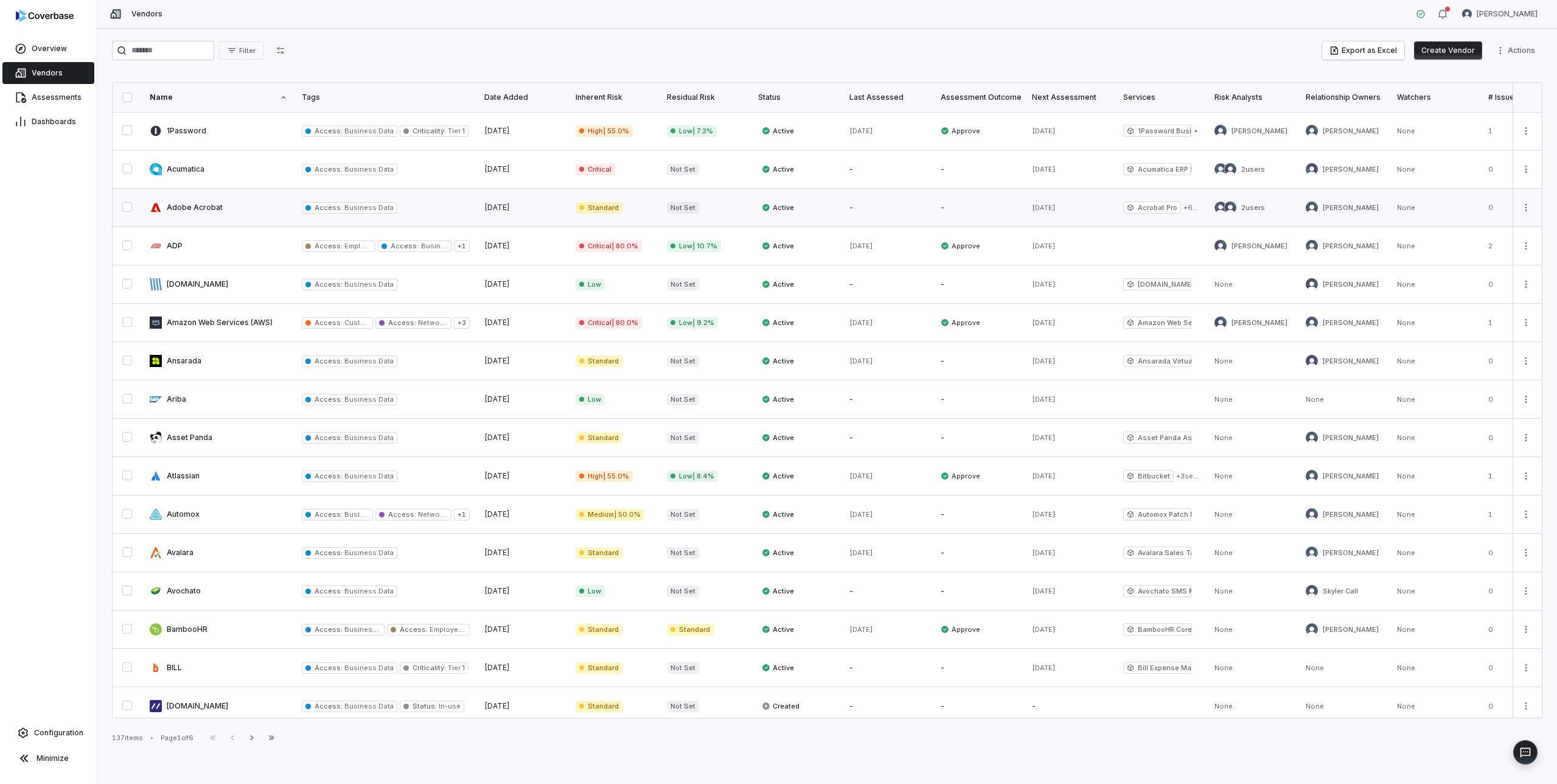
scroll to position [353, 0]
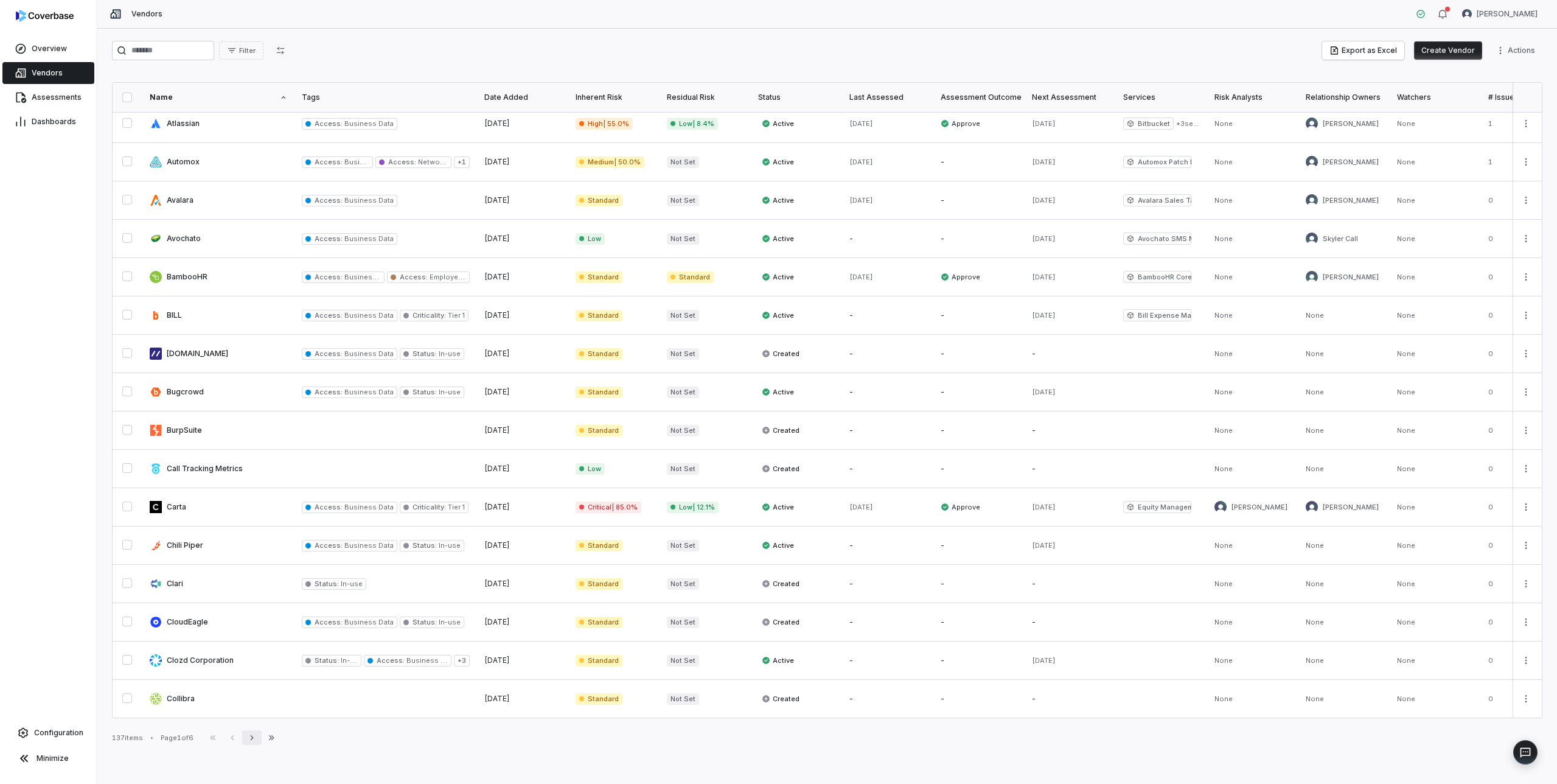
click at [255, 736] on icon "button" at bounding box center [252, 737] width 10 height 10
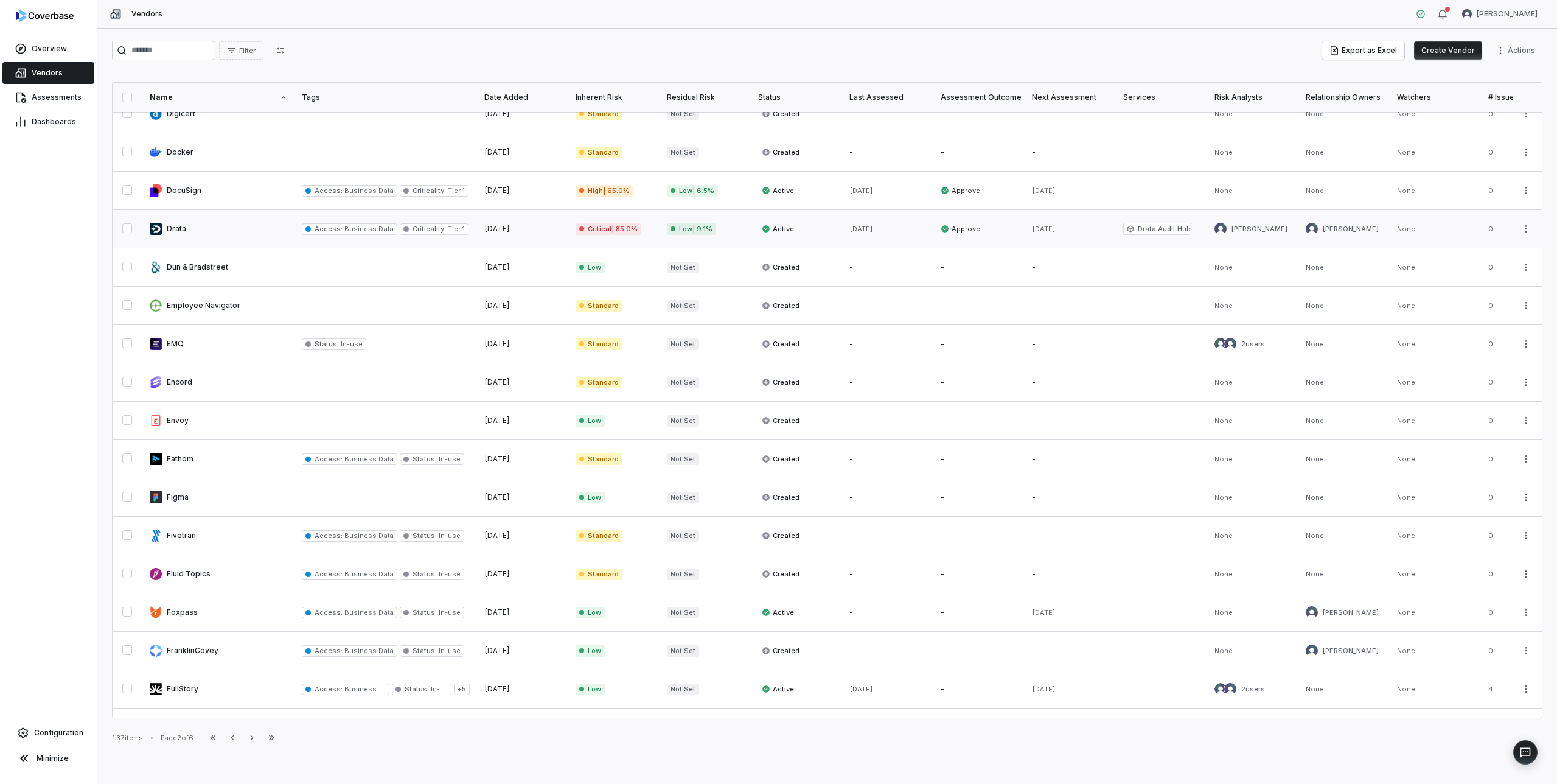
scroll to position [353, 0]
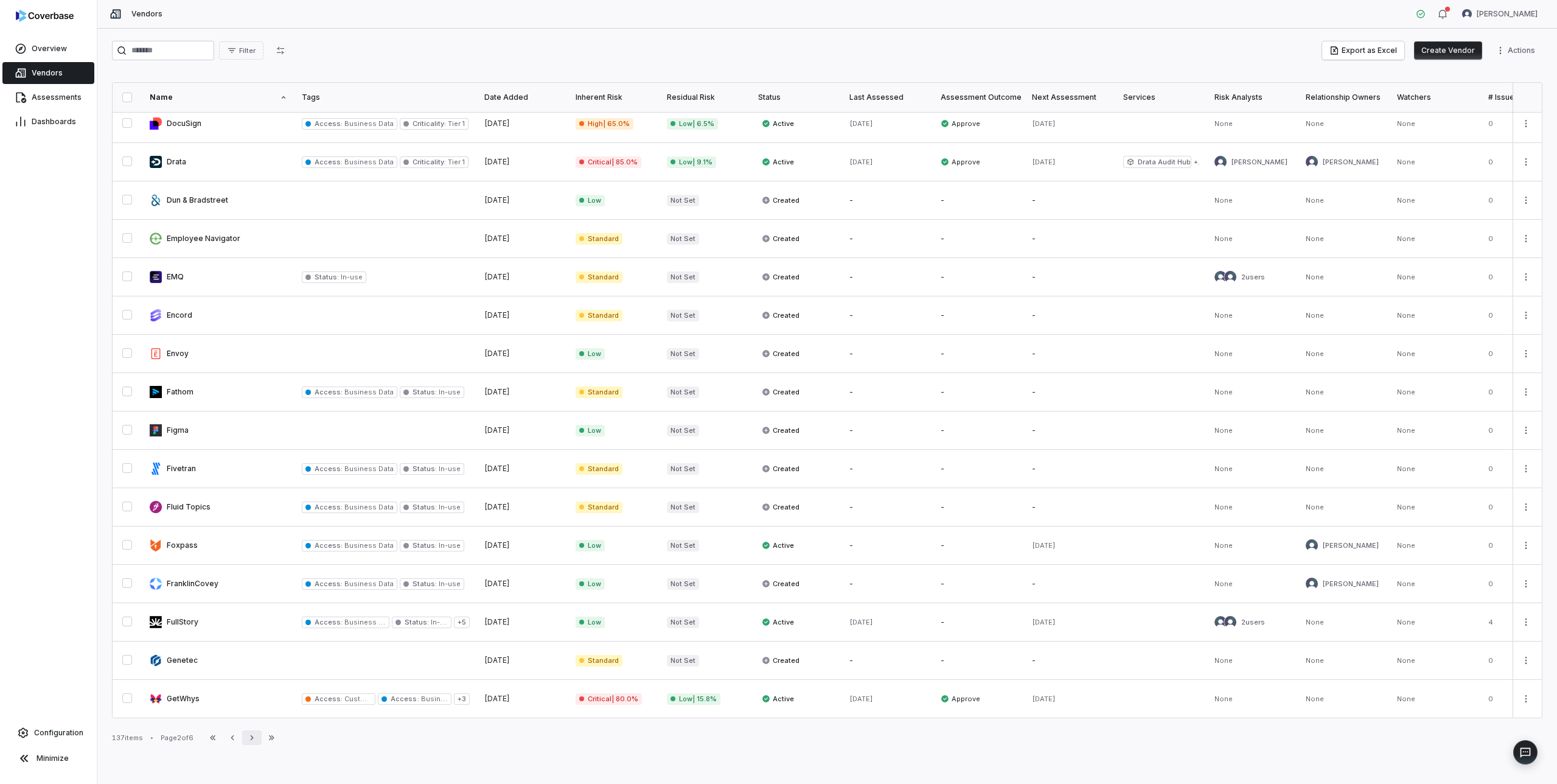
click at [257, 738] on icon "button" at bounding box center [252, 737] width 10 height 10
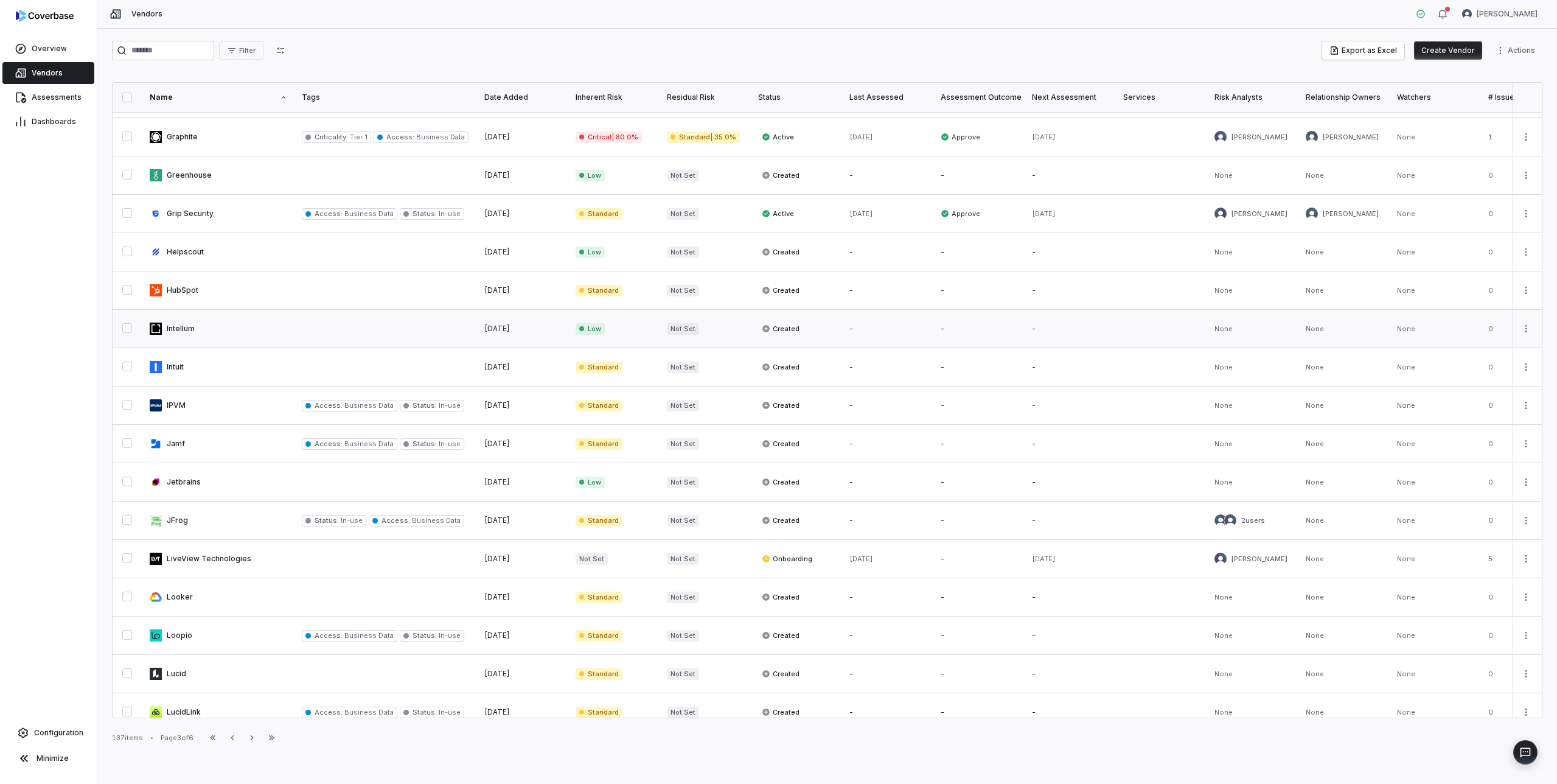
scroll to position [353, 0]
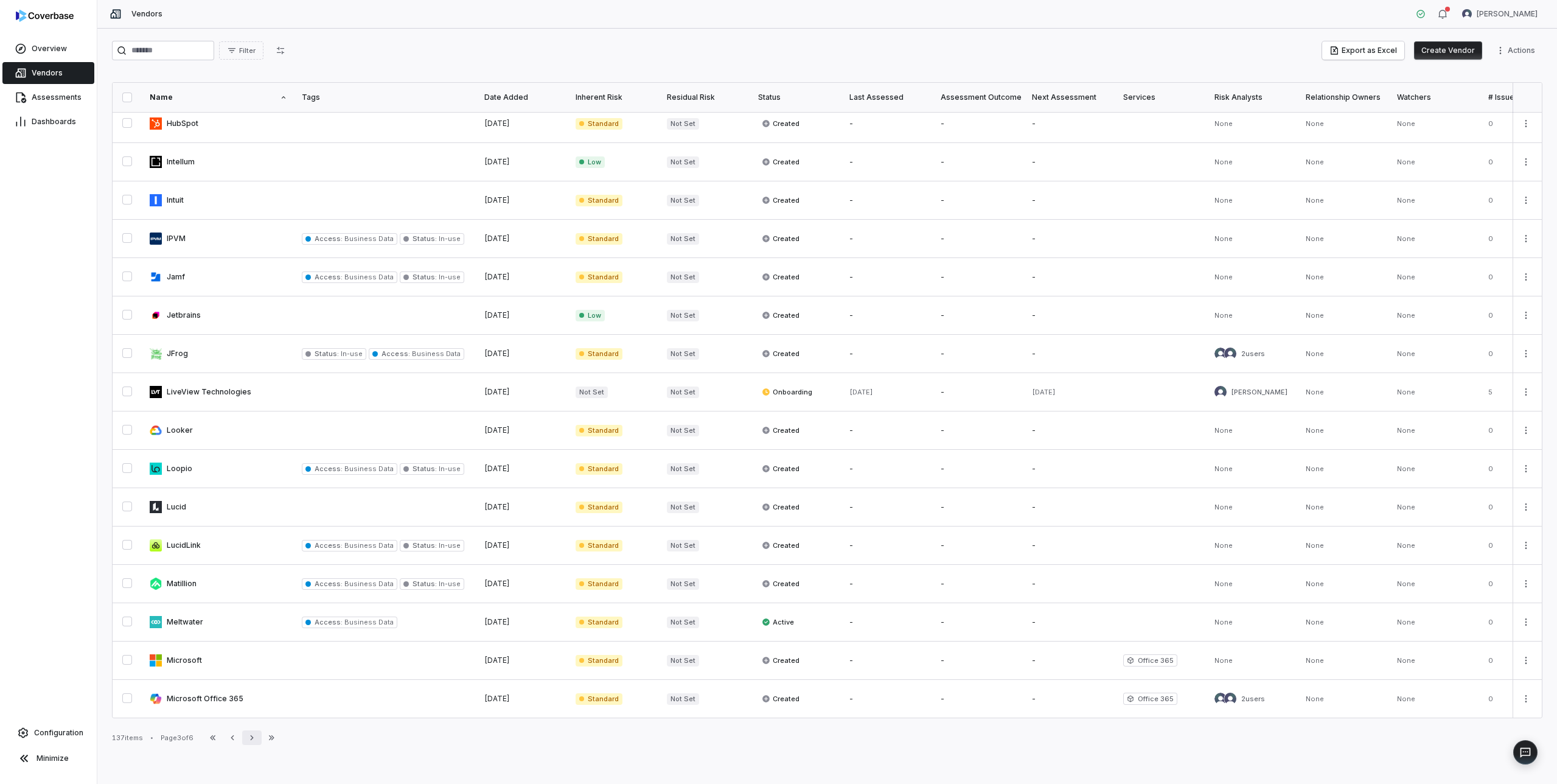
click at [253, 736] on icon "button" at bounding box center [251, 736] width 3 height 5
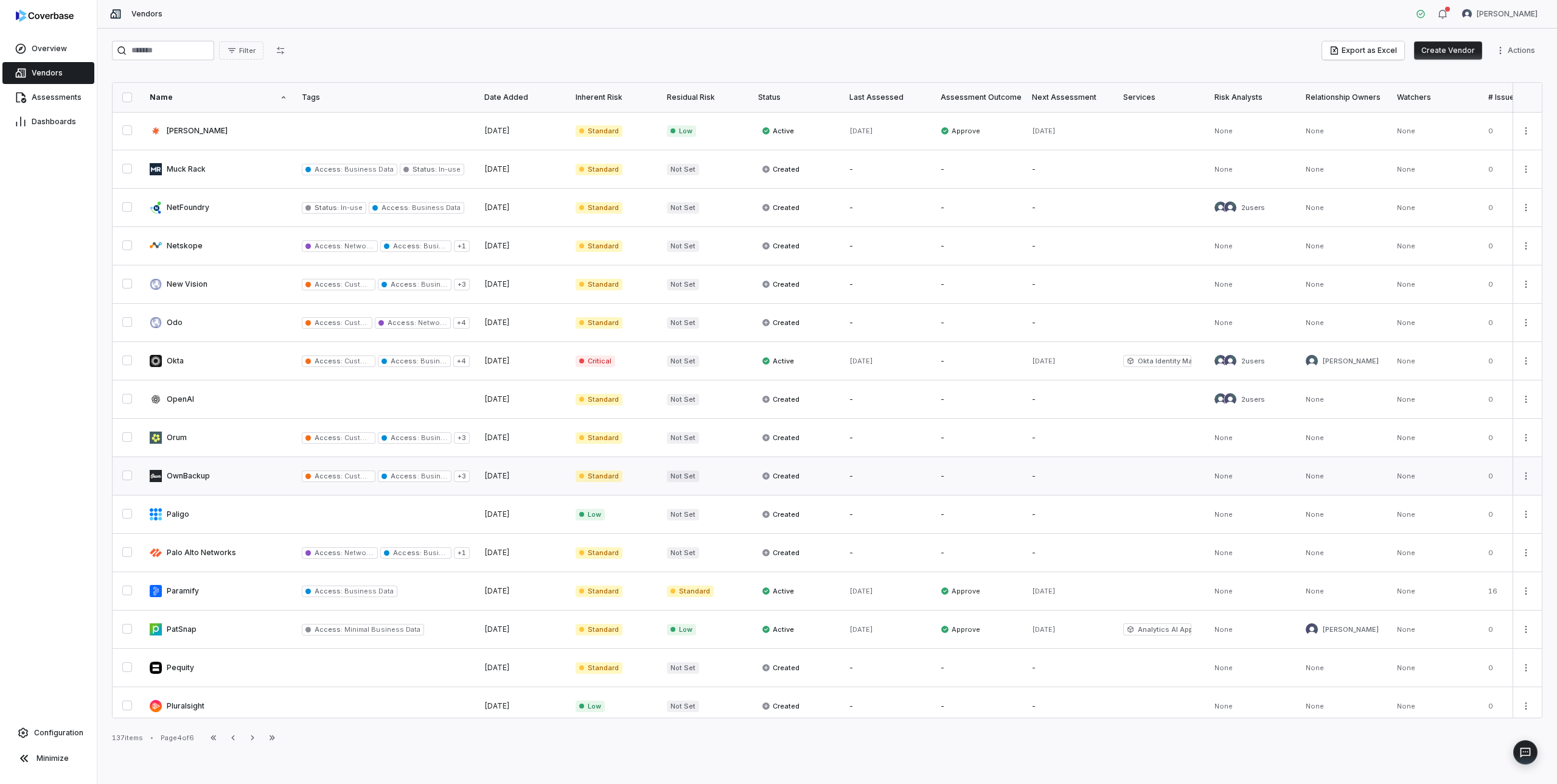
scroll to position [353, 0]
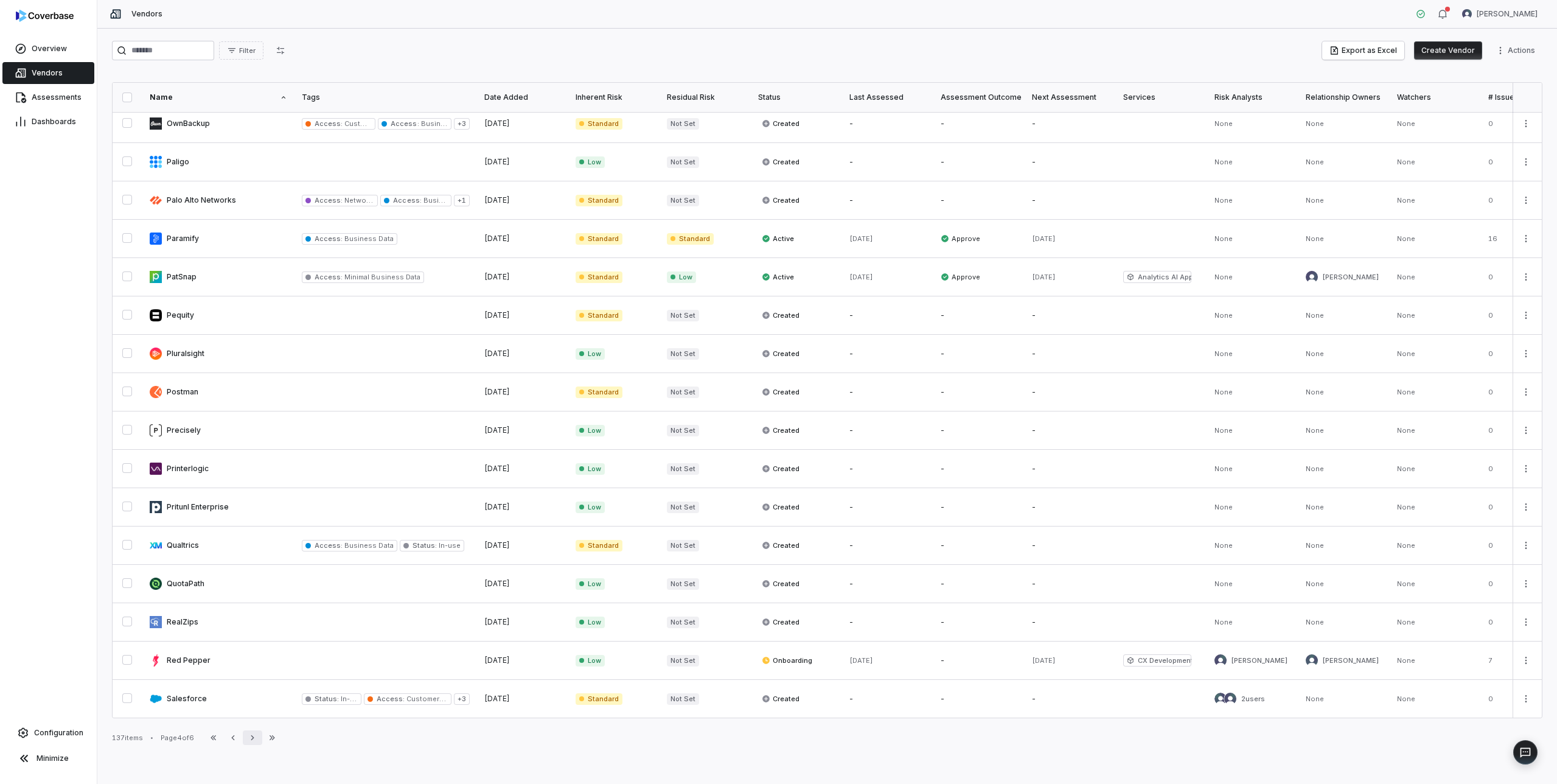
click at [258, 736] on icon "button" at bounding box center [253, 737] width 10 height 10
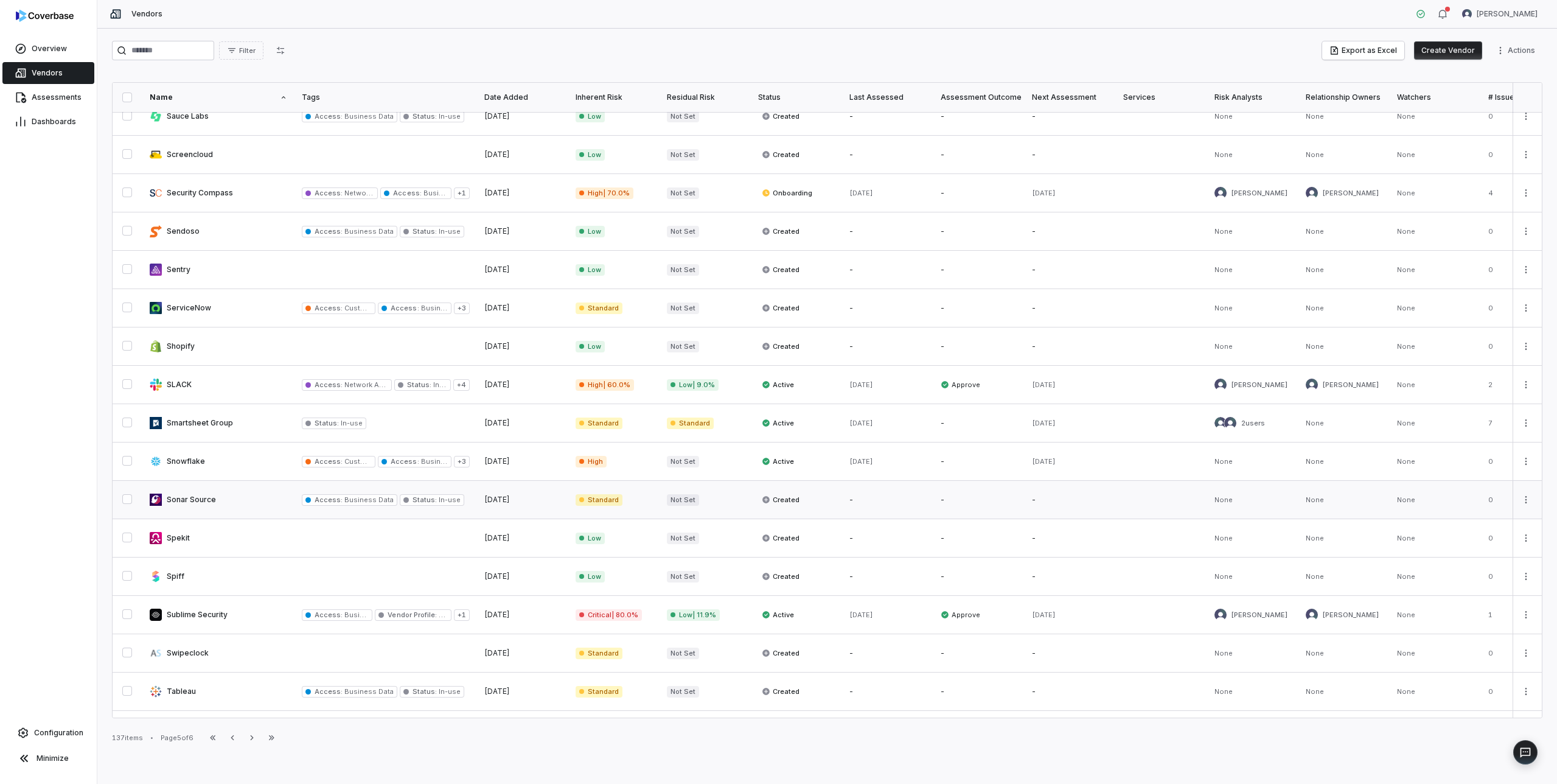
scroll to position [64, 0]
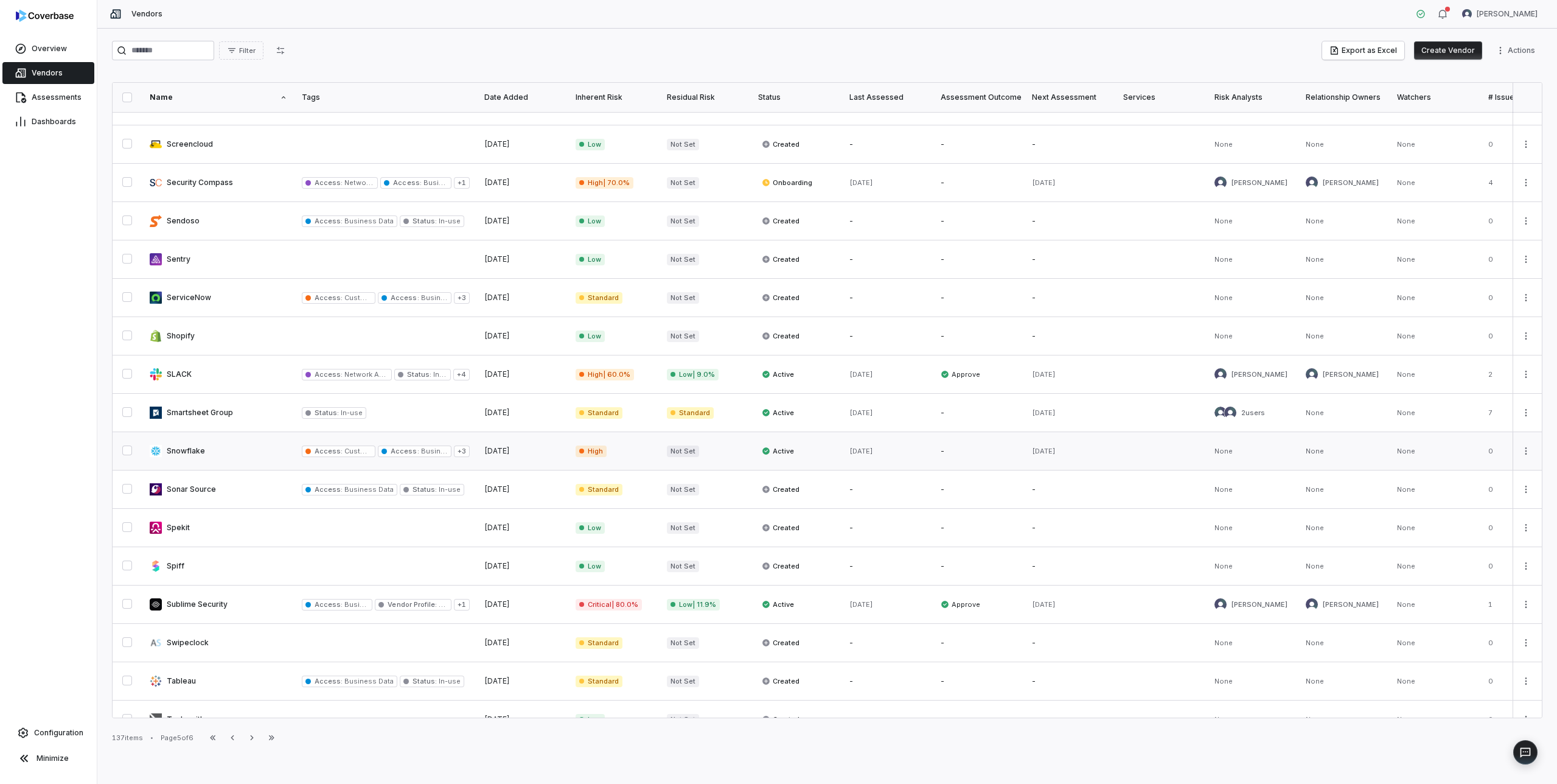
click at [216, 449] on link at bounding box center [219, 451] width 152 height 38
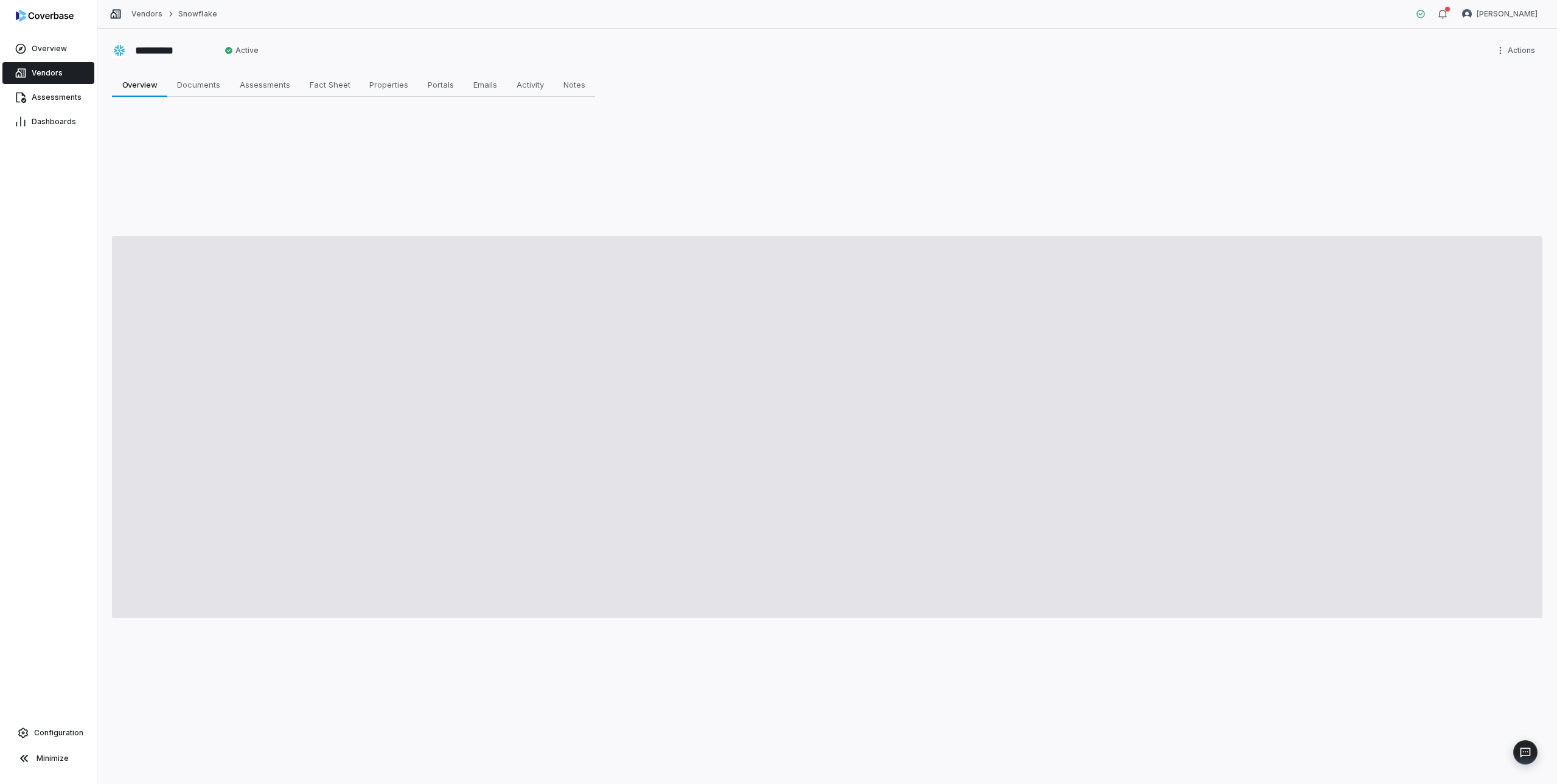
type textarea "*"
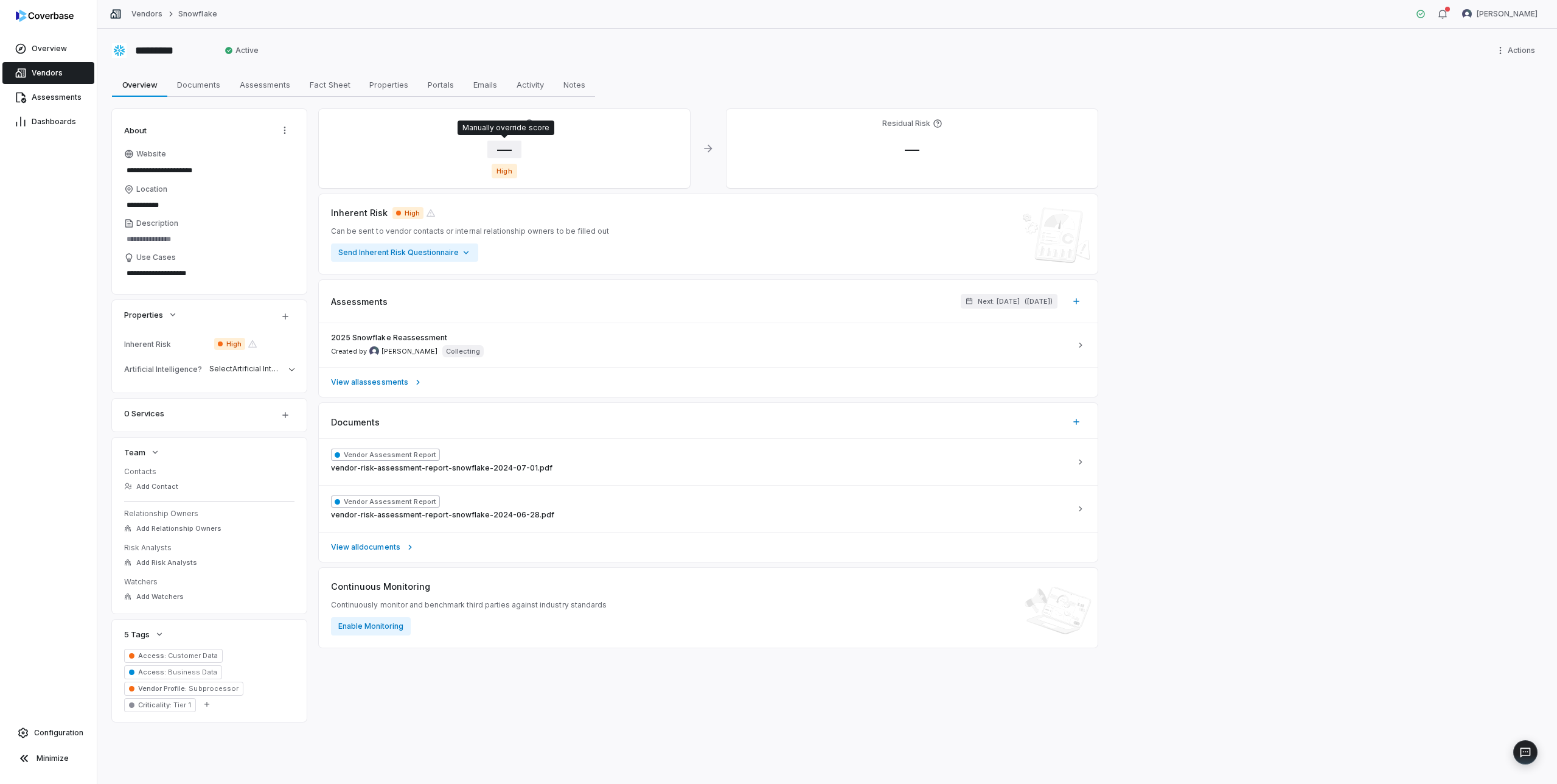
click at [507, 145] on span "—" at bounding box center [505, 149] width 34 height 18
click at [531, 222] on body "**********" at bounding box center [778, 392] width 1557 height 784
click at [526, 259] on input "*" at bounding box center [585, 259] width 175 height 14
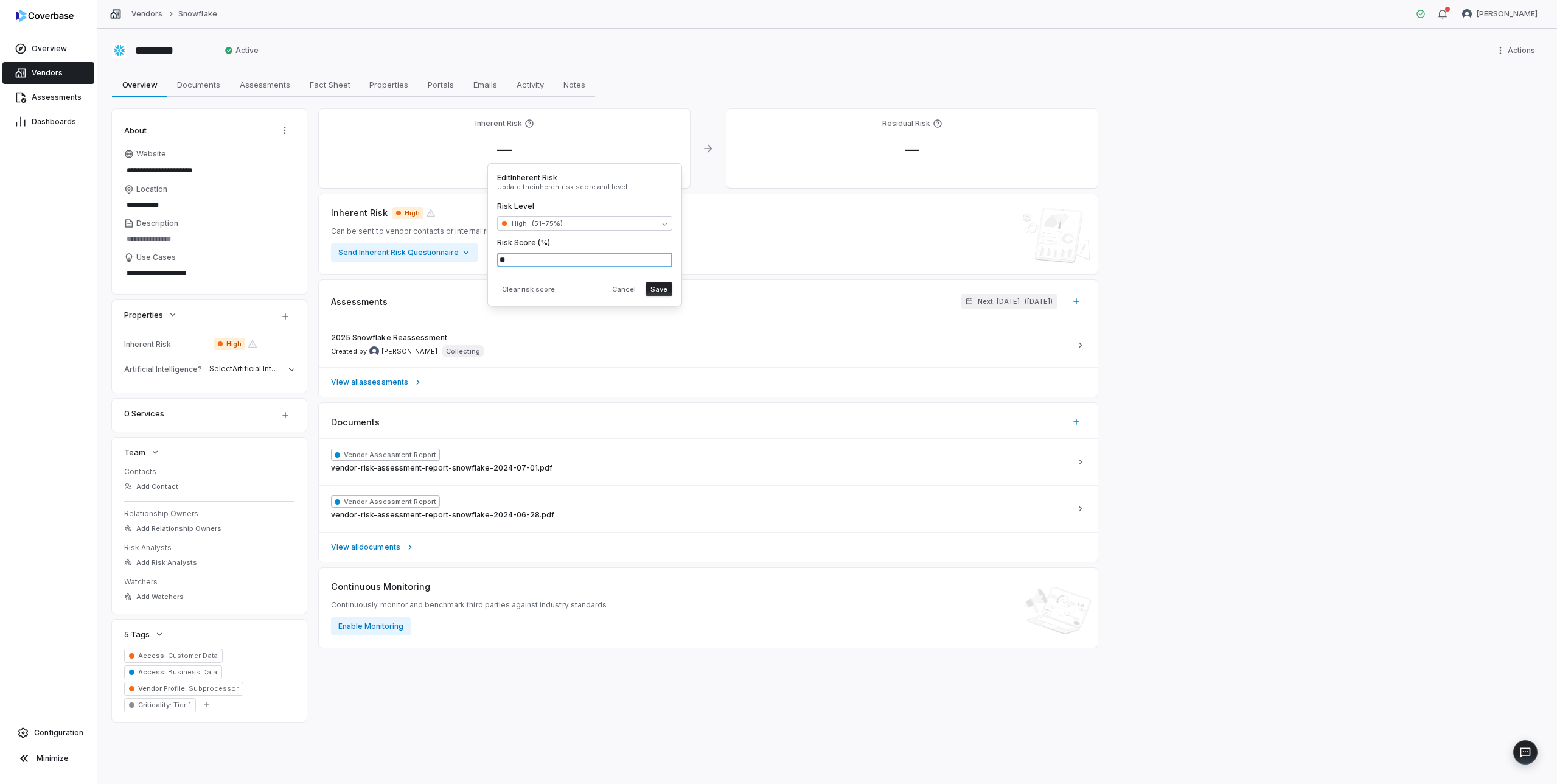
type input "**"
click at [660, 288] on button "Save" at bounding box center [659, 288] width 27 height 14
click at [509, 143] on span "—" at bounding box center [505, 149] width 34 height 18
click at [532, 258] on input "*" at bounding box center [585, 259] width 175 height 14
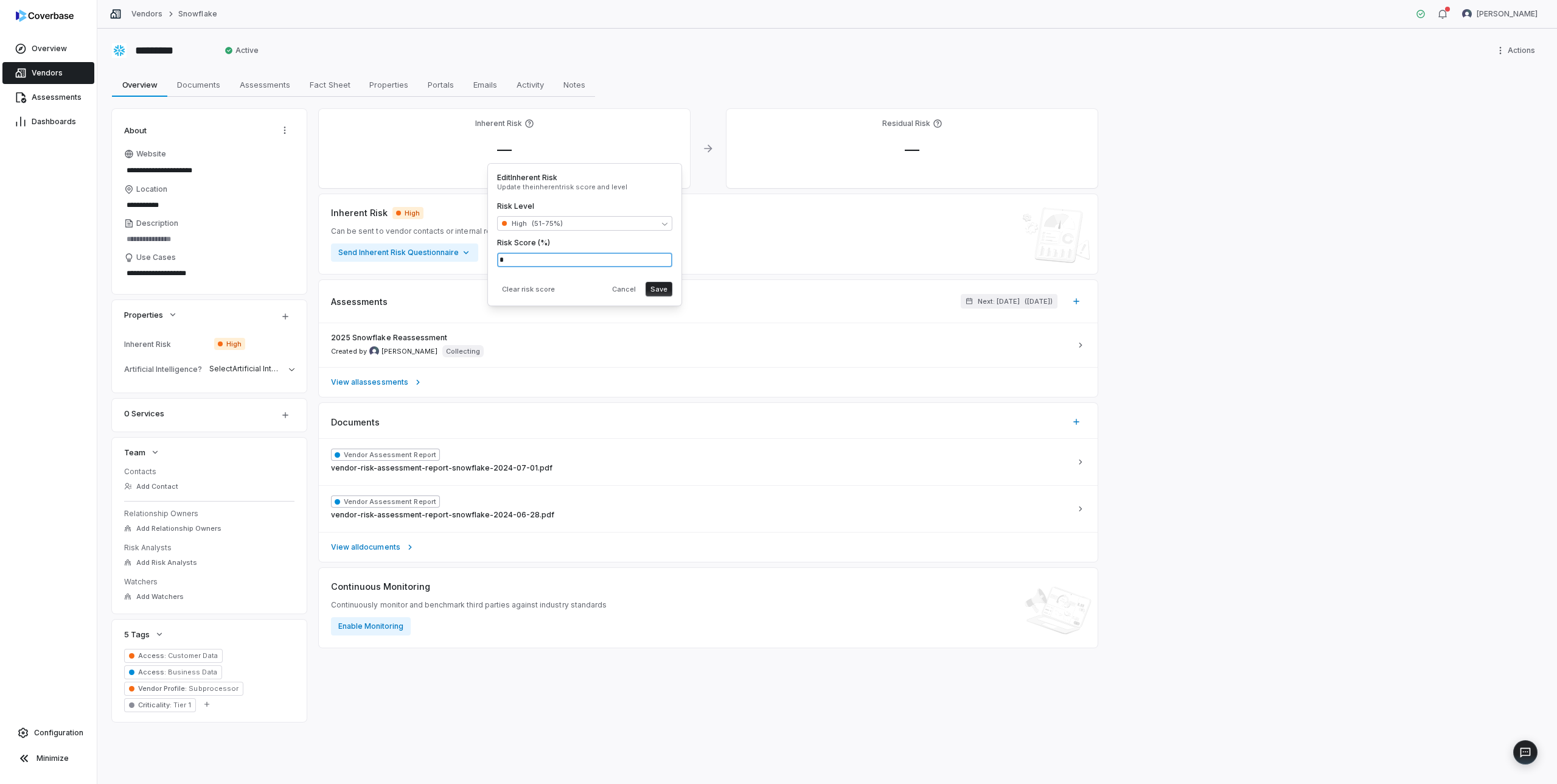
click at [532, 258] on input "*" at bounding box center [585, 259] width 175 height 14
type input "**"
click at [593, 277] on div "Clear risk score Cancel Save" at bounding box center [585, 286] width 175 height 19
click at [660, 290] on button "Save" at bounding box center [659, 288] width 27 height 14
click at [650, 343] on div "2025 Snowflake Reassessment Created by Mike Phillips Collecting" at bounding box center [701, 345] width 740 height 25
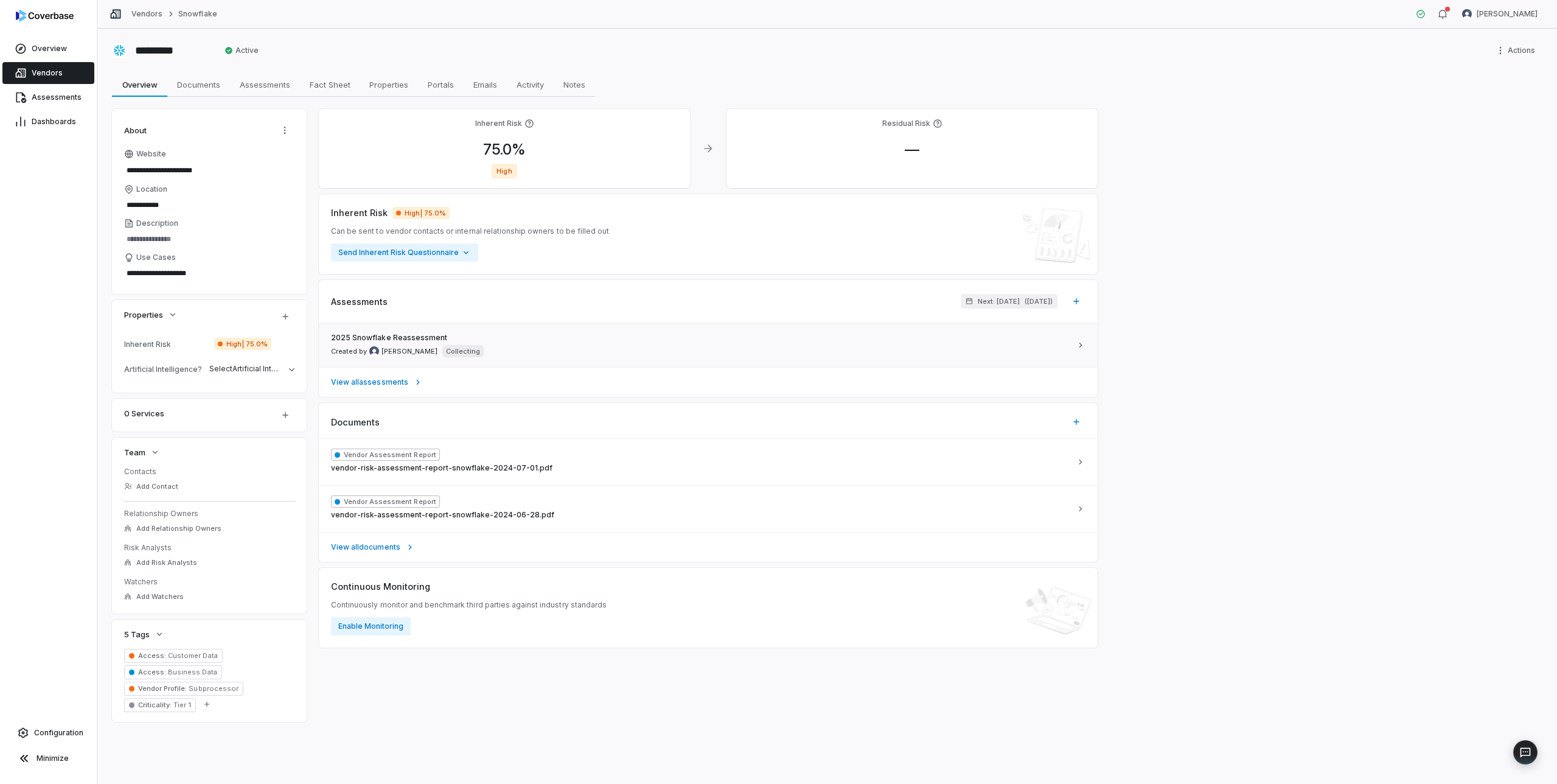
click at [605, 339] on div "2025 Snowflake Reassessment Created by Mike Phillips Collecting" at bounding box center [701, 345] width 740 height 25
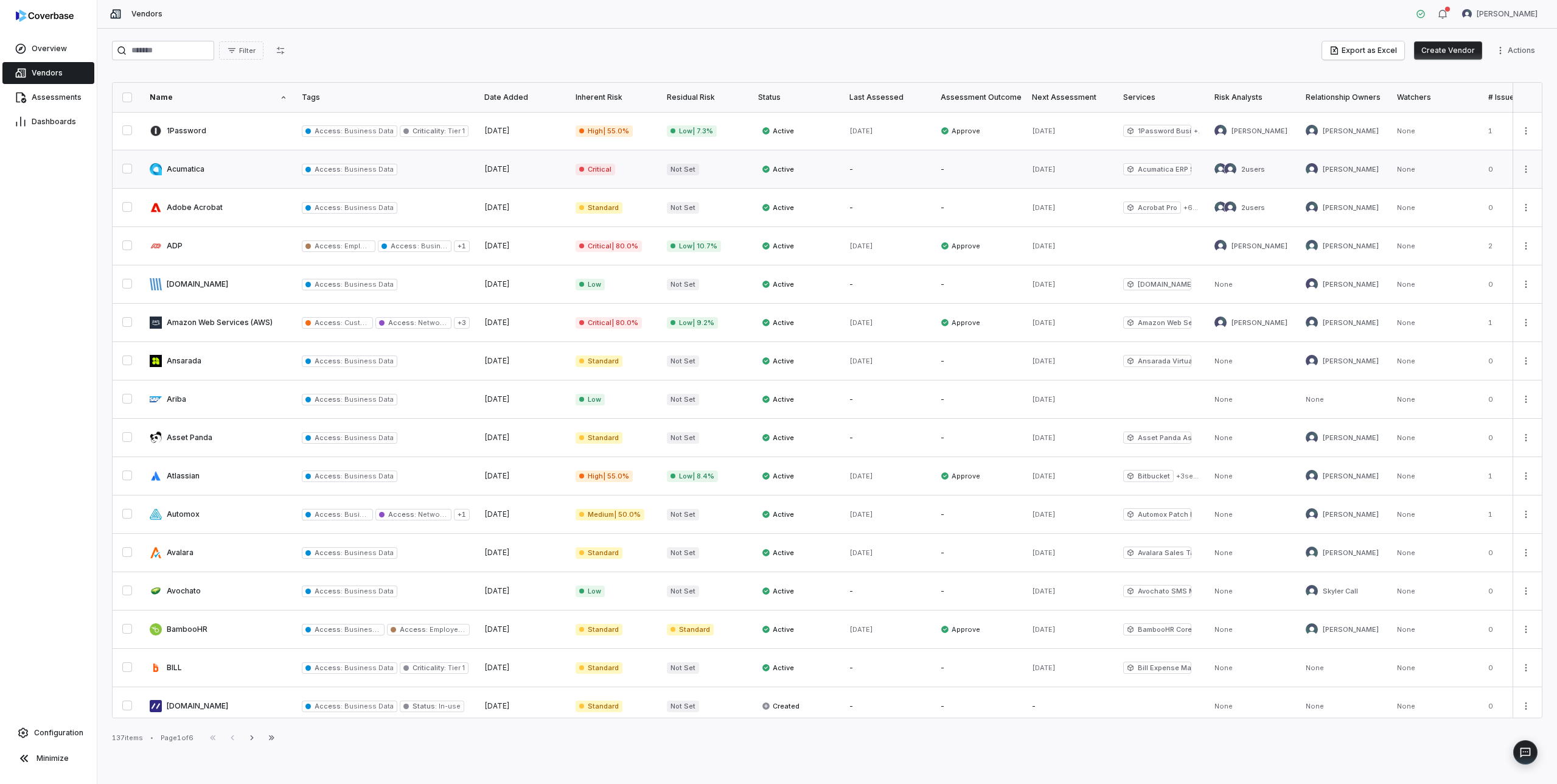
click at [190, 166] on link at bounding box center [219, 169] width 152 height 38
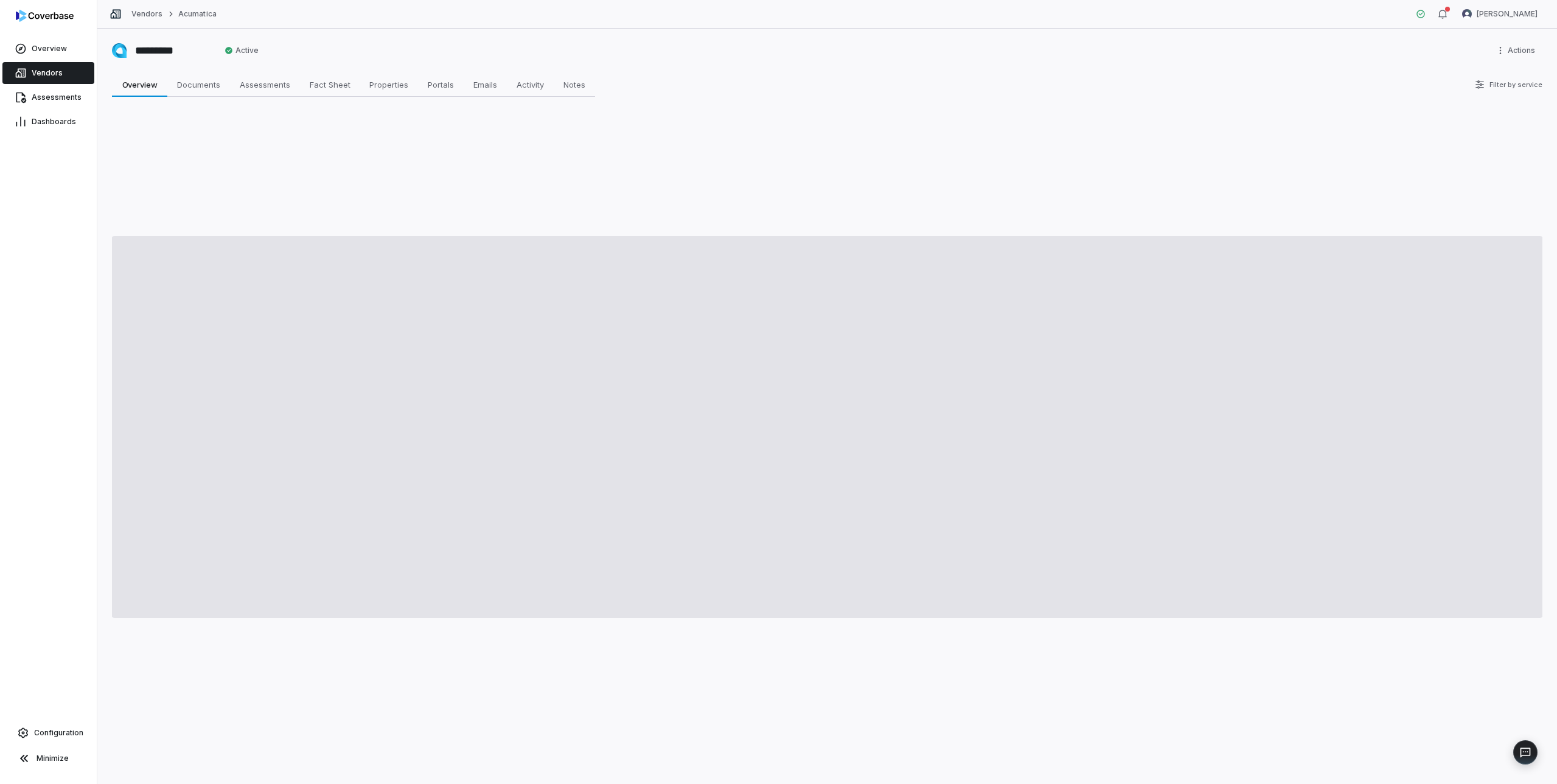
type textarea "*"
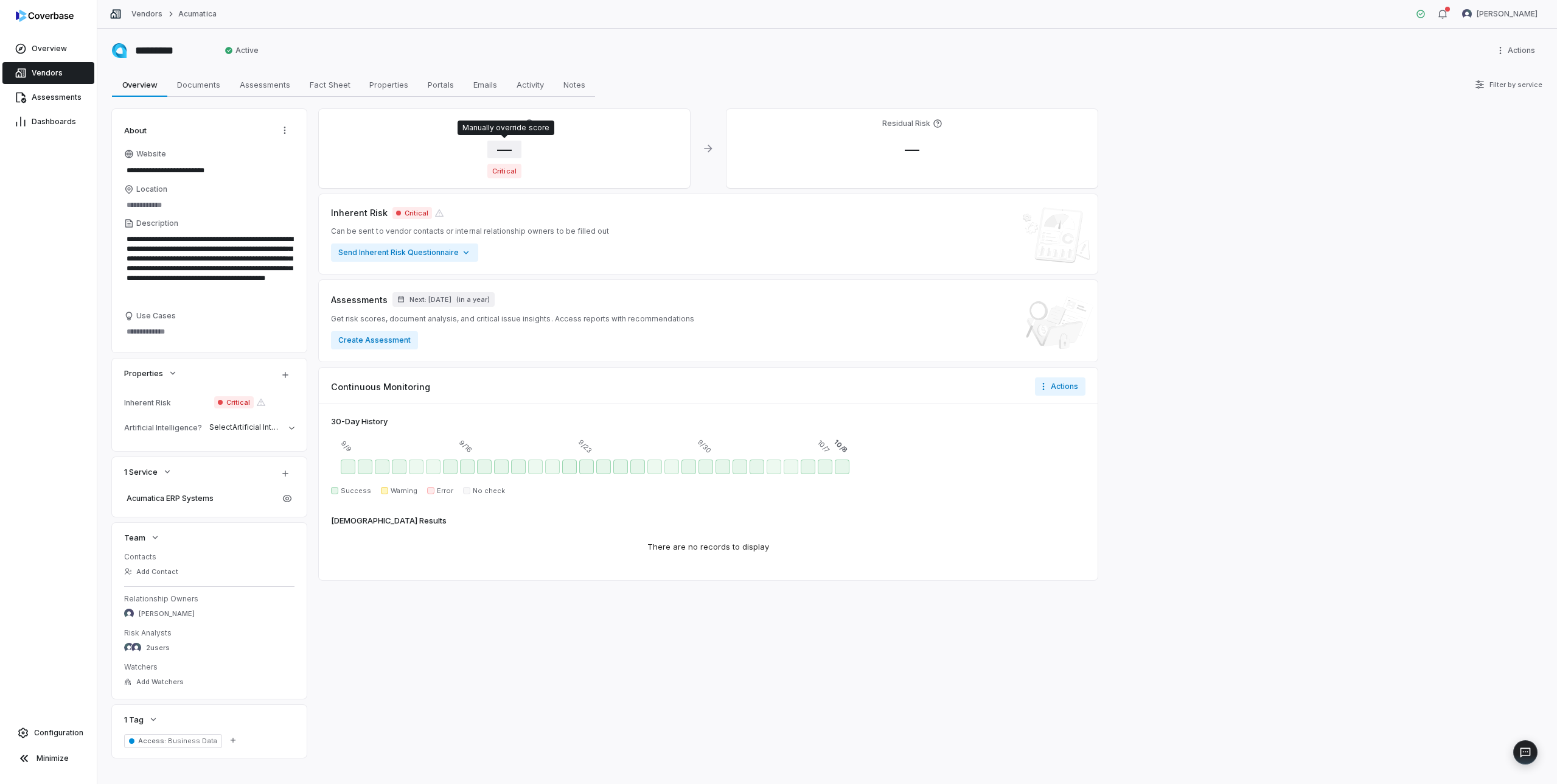
click at [505, 147] on span "—" at bounding box center [505, 149] width 34 height 18
click at [529, 240] on body "**********" at bounding box center [778, 392] width 1557 height 784
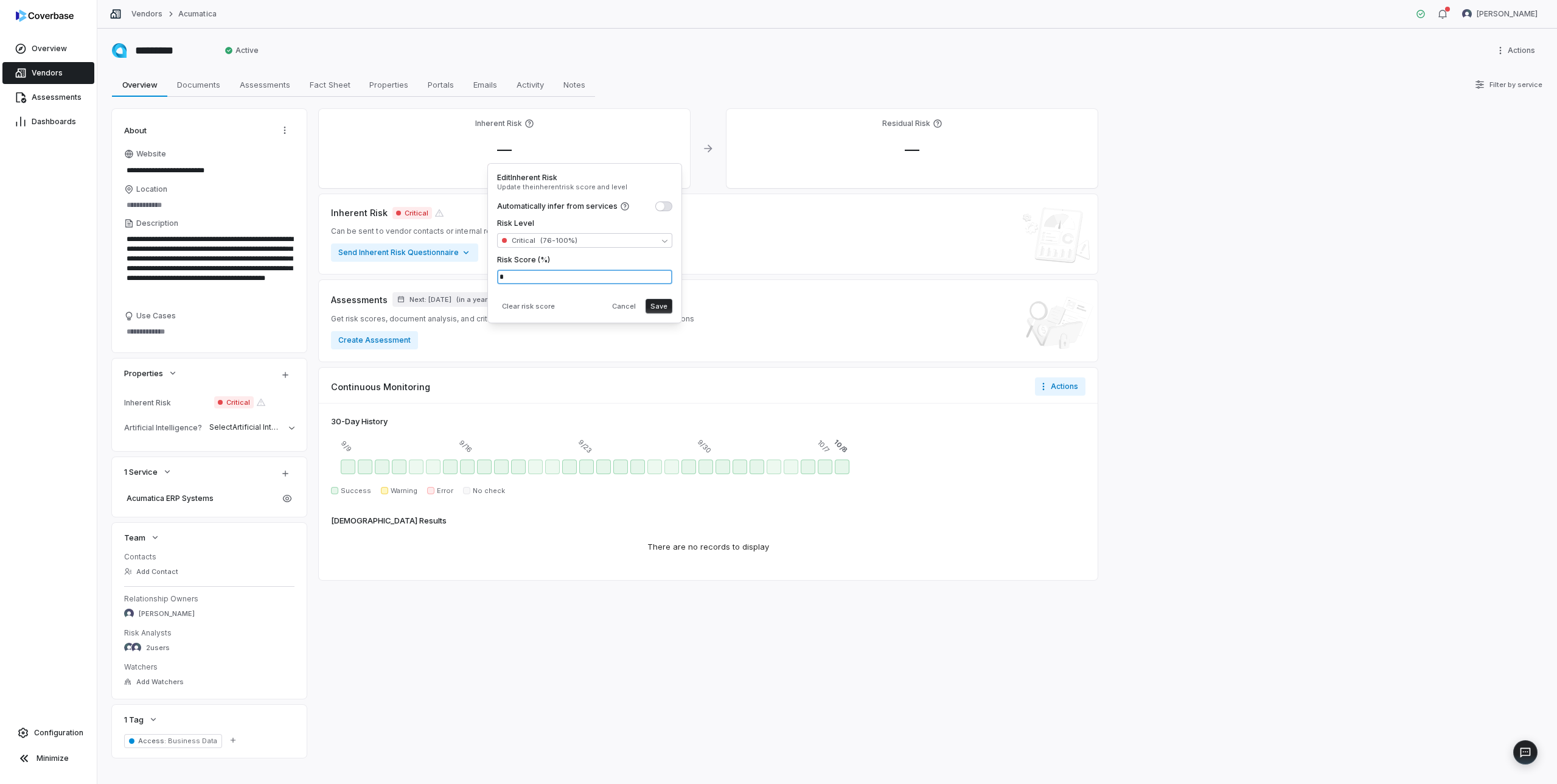
click at [539, 278] on input "*" at bounding box center [585, 277] width 175 height 14
click at [527, 275] on input "*" at bounding box center [585, 277] width 175 height 14
type input "**"
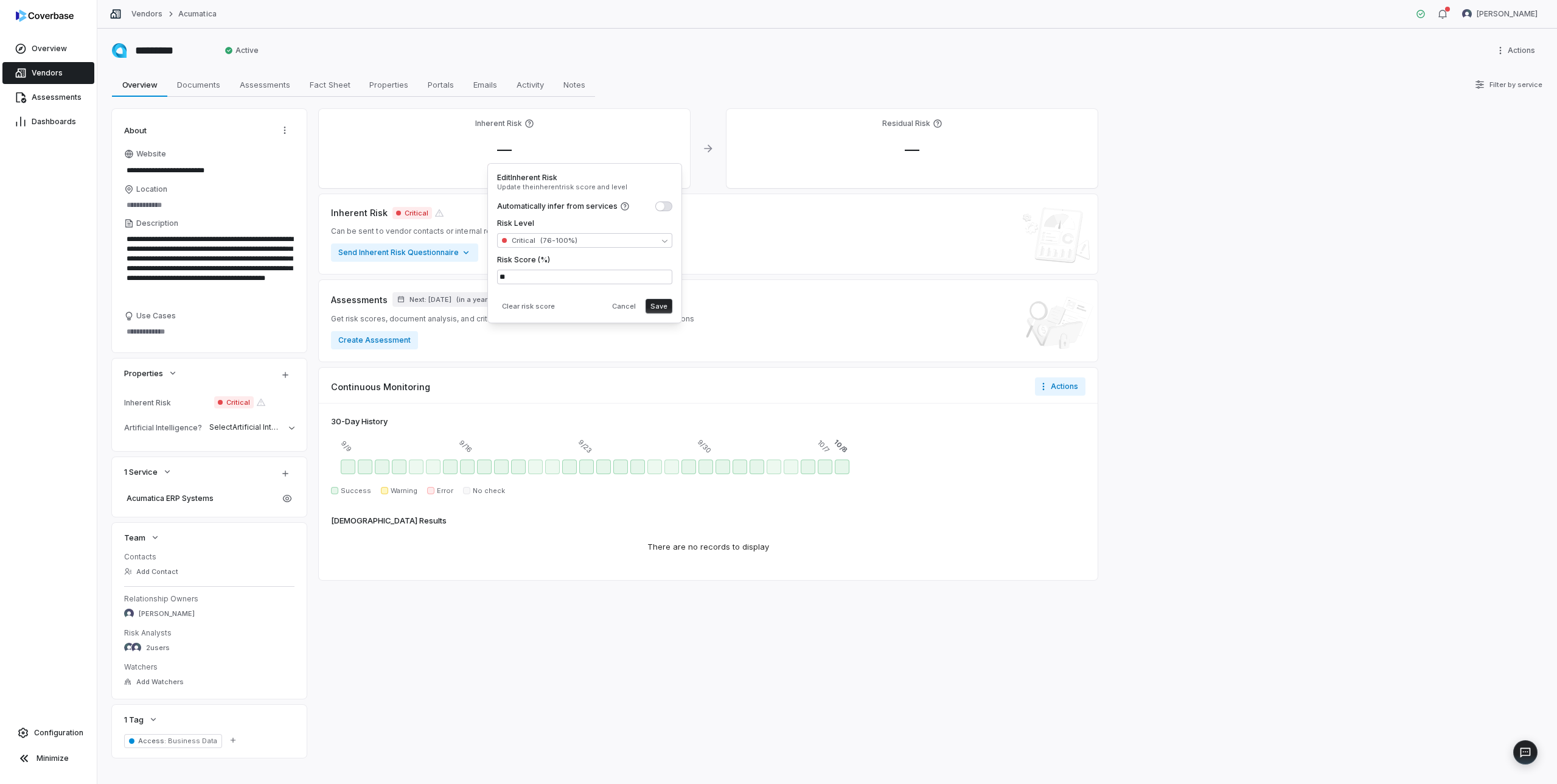
click at [584, 304] on div "Clear risk score Cancel Save" at bounding box center [585, 303] width 175 height 19
click at [659, 306] on button "Save" at bounding box center [659, 305] width 27 height 14
click at [207, 86] on span "Documents" at bounding box center [199, 85] width 53 height 16
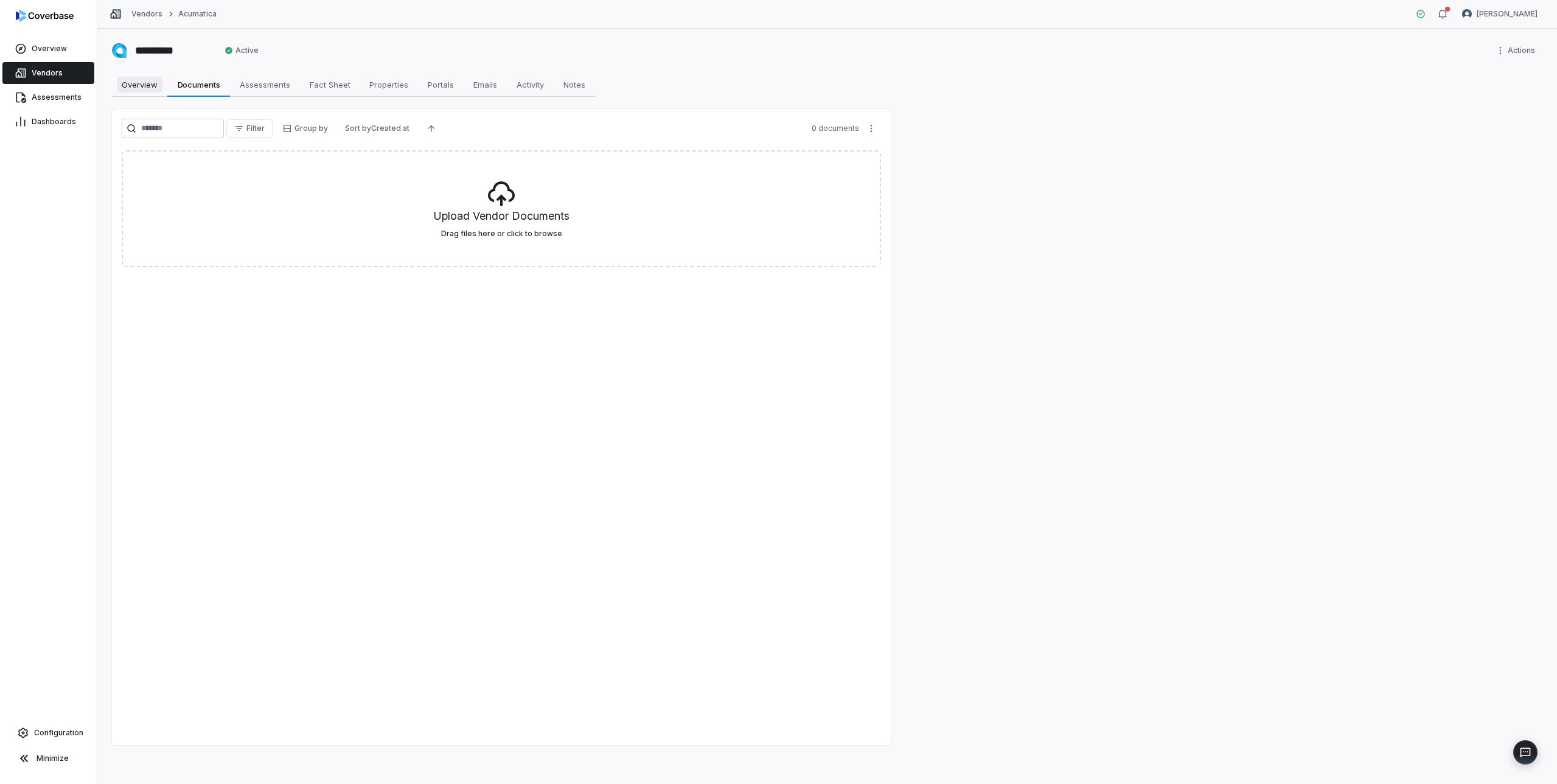
click at [136, 85] on span "Overview" at bounding box center [140, 85] width 46 height 16
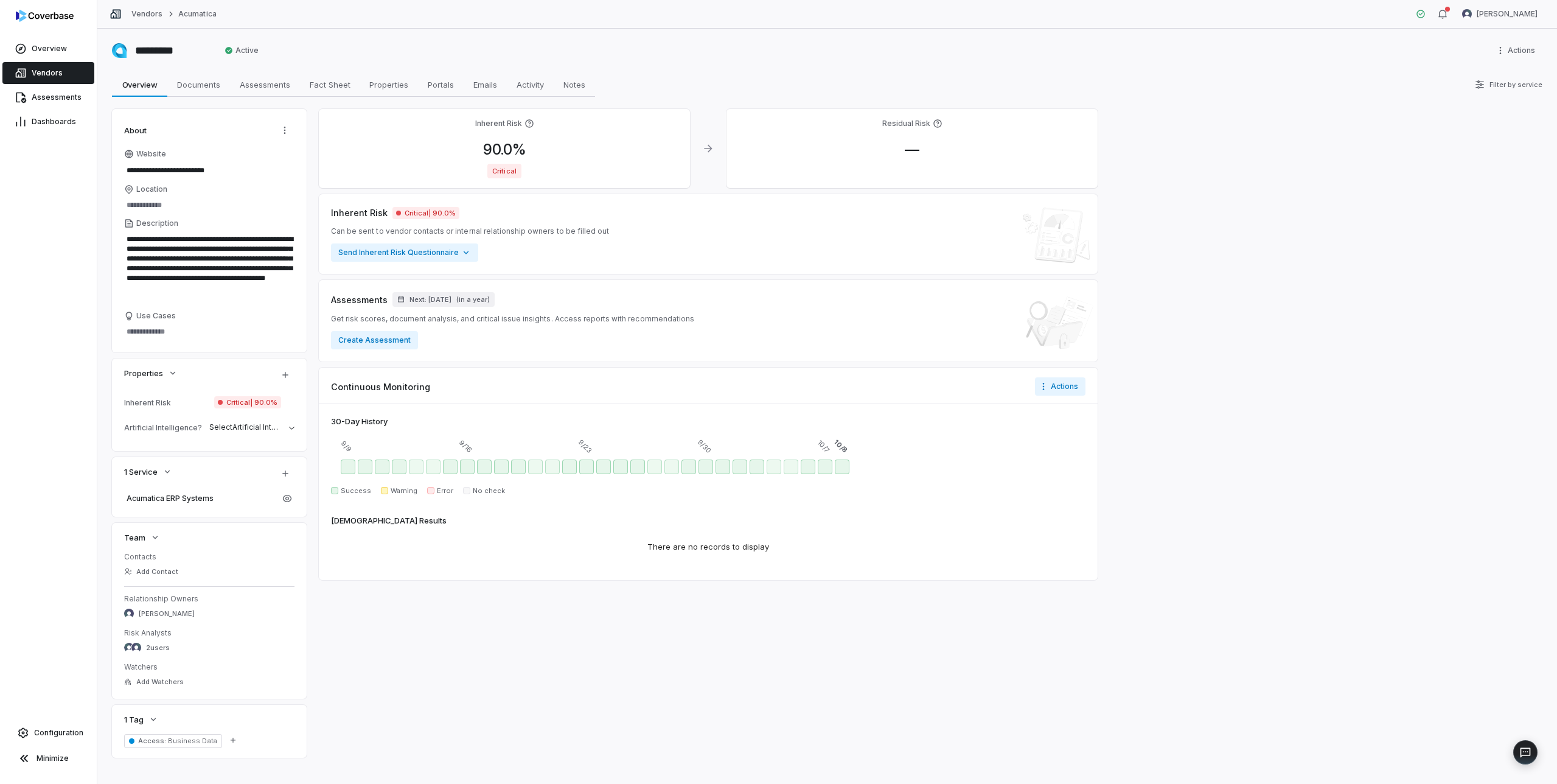
click at [41, 71] on span "Vendors" at bounding box center [47, 73] width 31 height 10
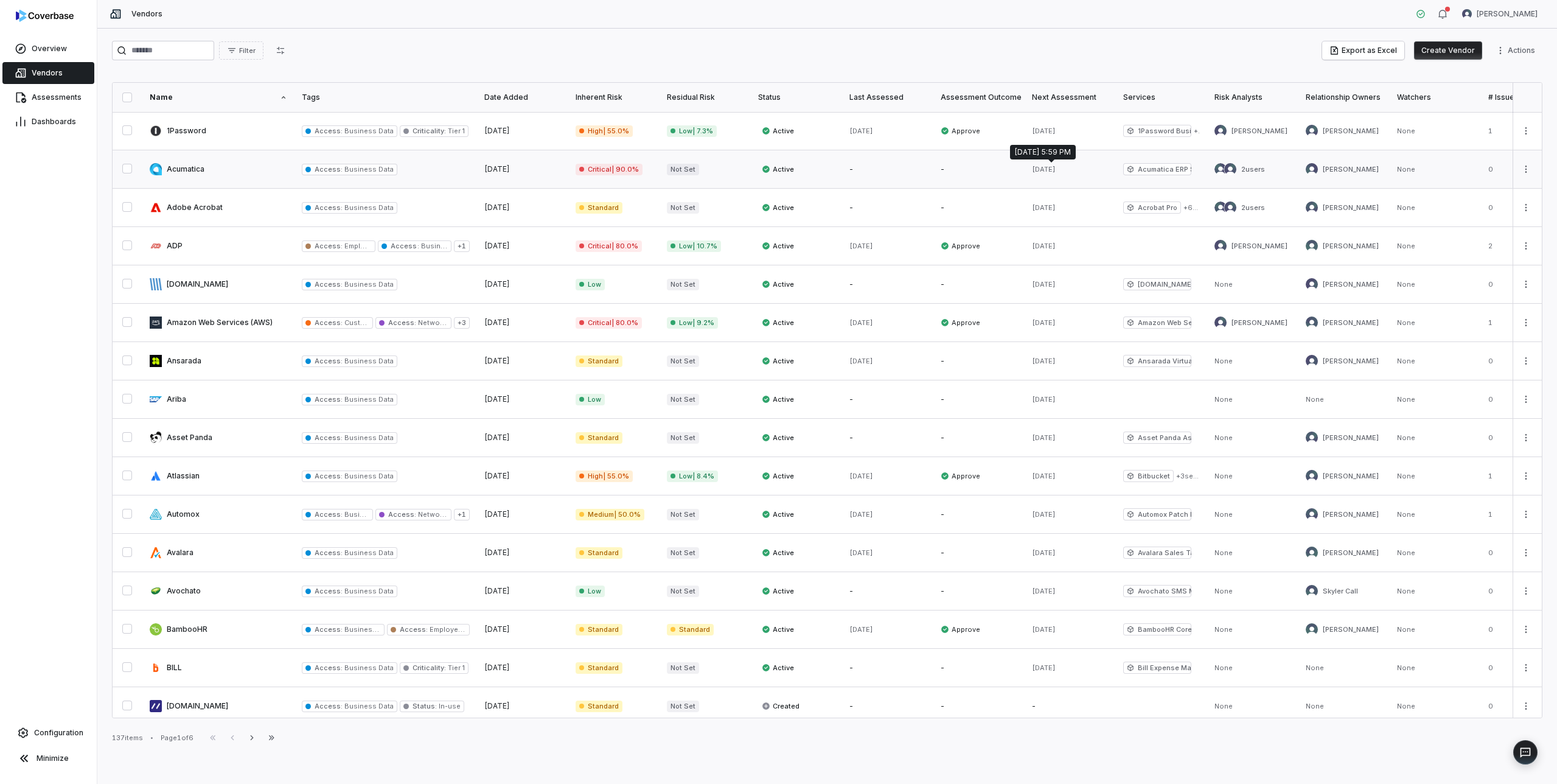
click at [1048, 166] on span "Sep 8, 2026" at bounding box center [1044, 169] width 24 height 9
click at [215, 175] on link at bounding box center [219, 169] width 152 height 38
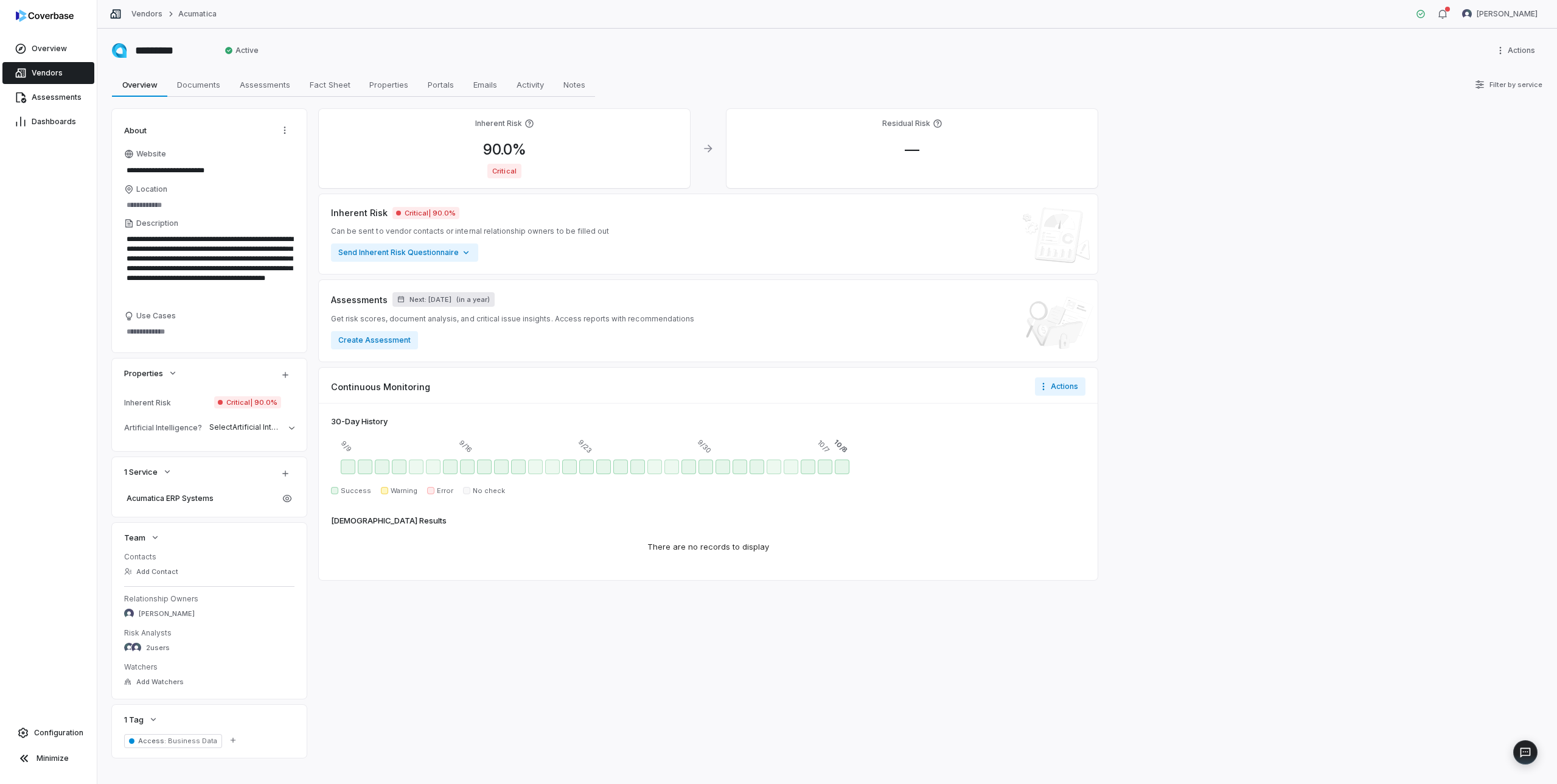
type textarea "*"
click at [468, 296] on button "Next: Sep 8, 2026 ( in a year )" at bounding box center [444, 298] width 103 height 14
click at [390, 357] on input "**" at bounding box center [384, 356] width 25 height 19
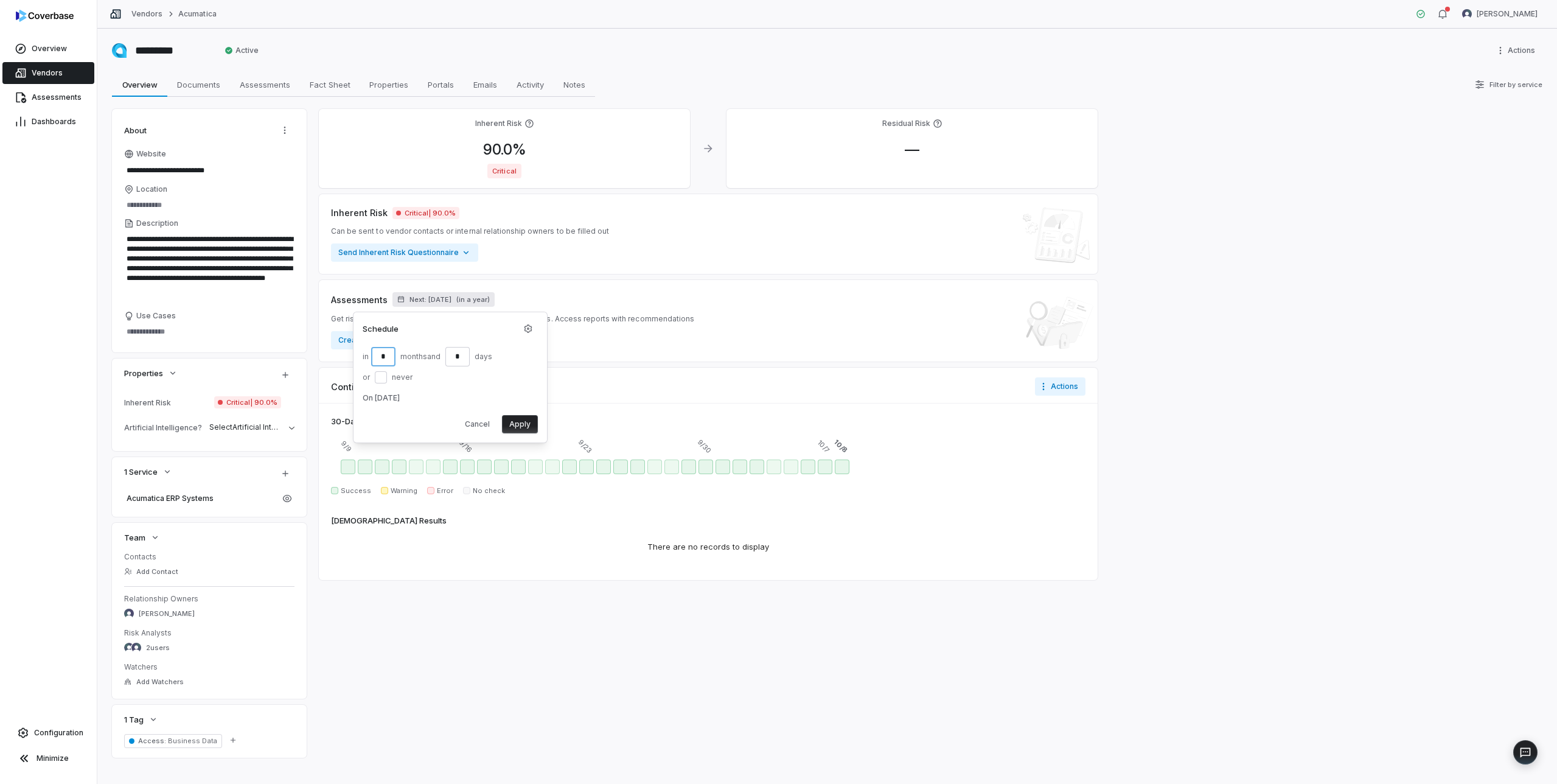
type input "*"
type button "on"
click at [461, 356] on input "*" at bounding box center [458, 356] width 25 height 19
type input "*"
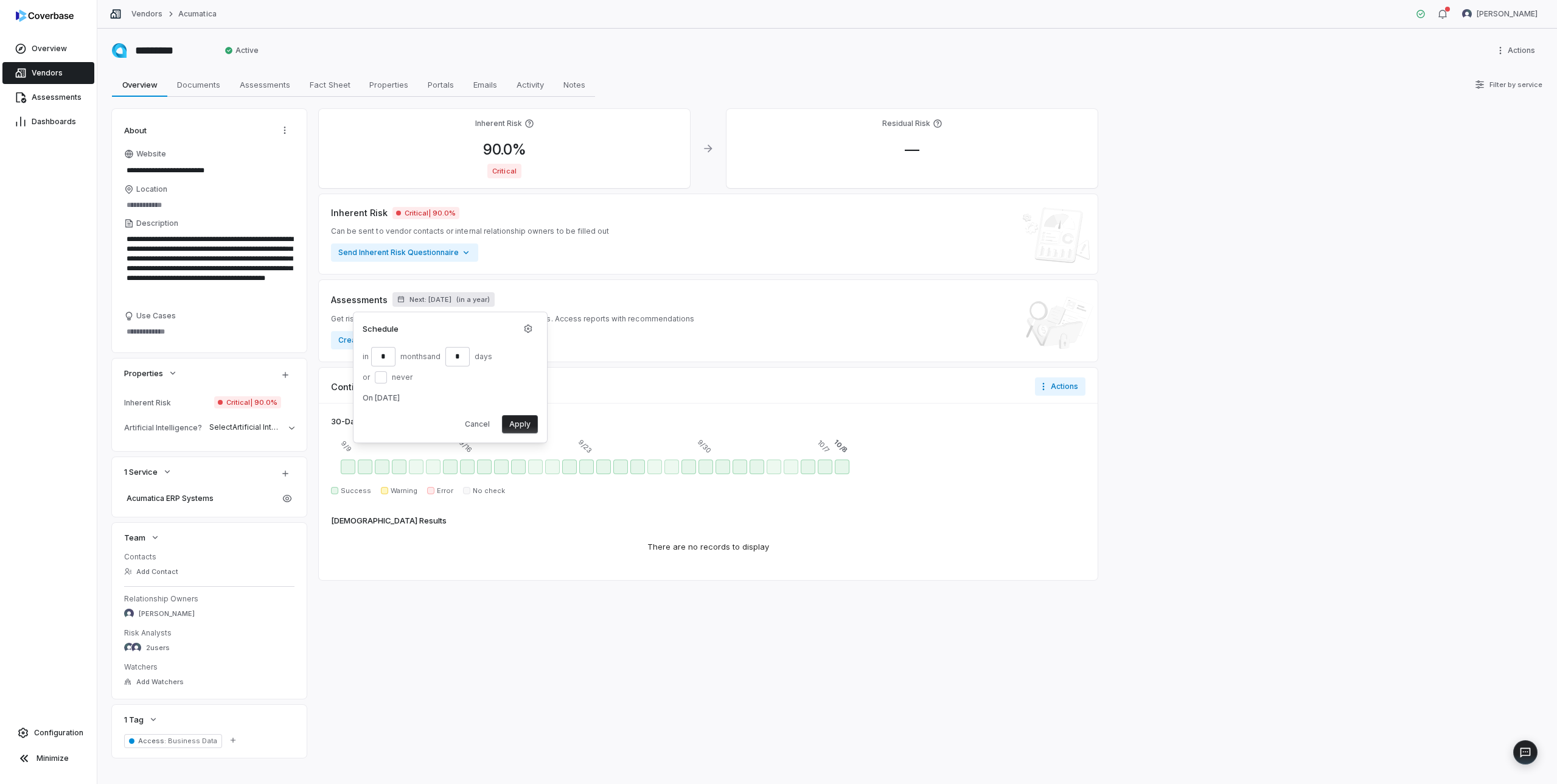
click at [515, 422] on button "Apply" at bounding box center [520, 424] width 36 height 18
click at [48, 68] on span "Vendors" at bounding box center [47, 73] width 31 height 10
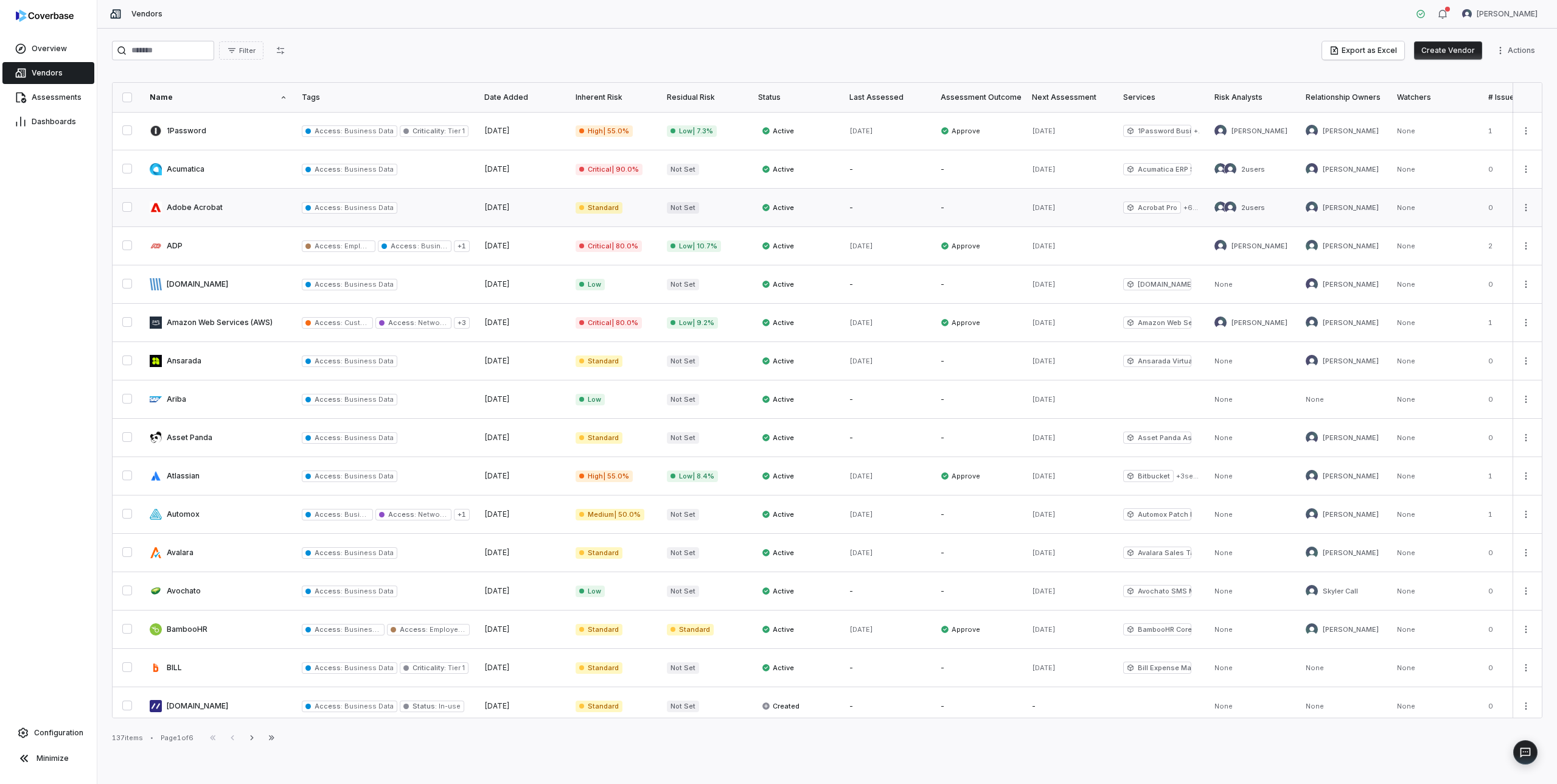
click at [208, 209] on link at bounding box center [219, 207] width 152 height 38
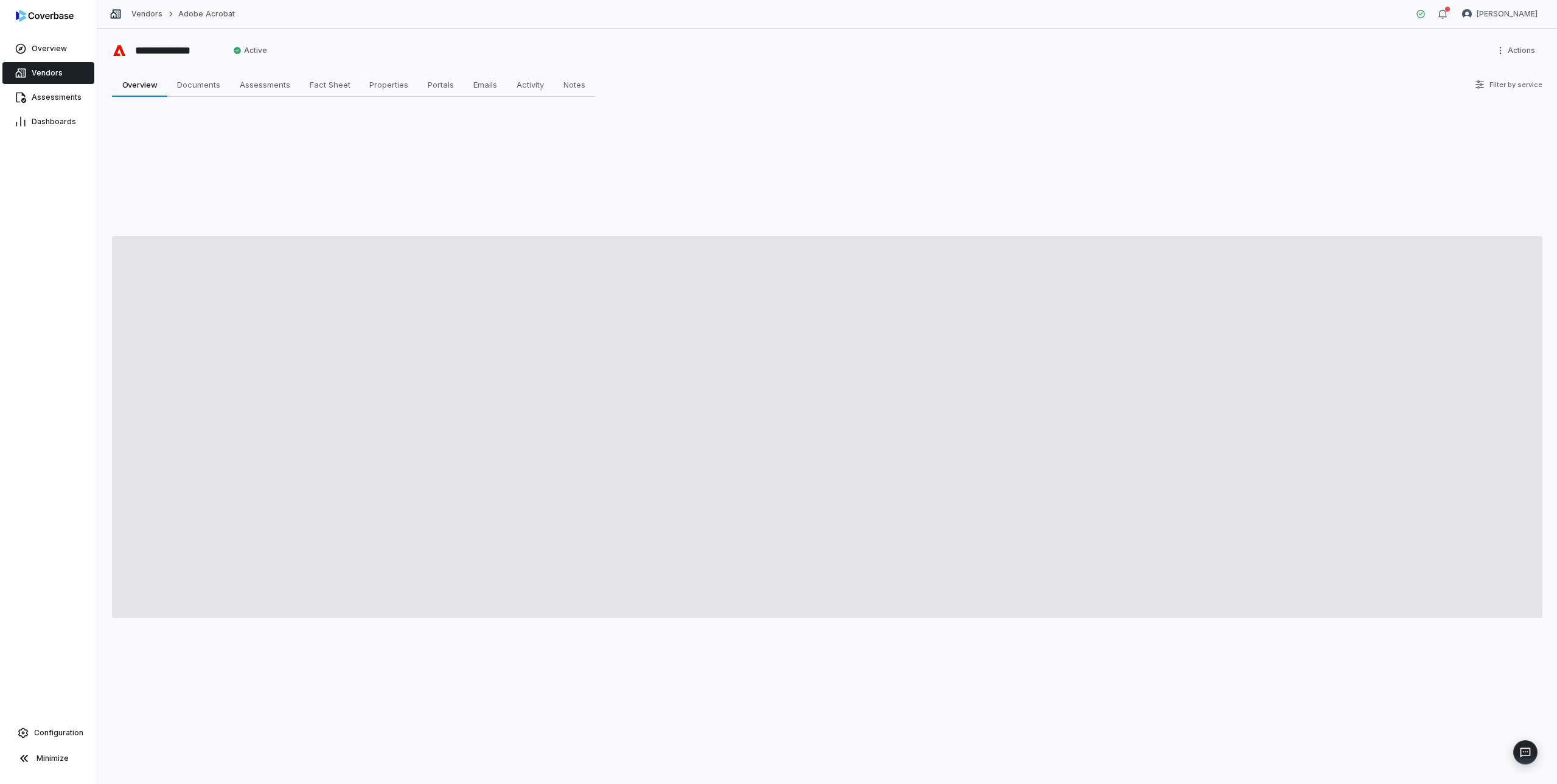
type textarea "*"
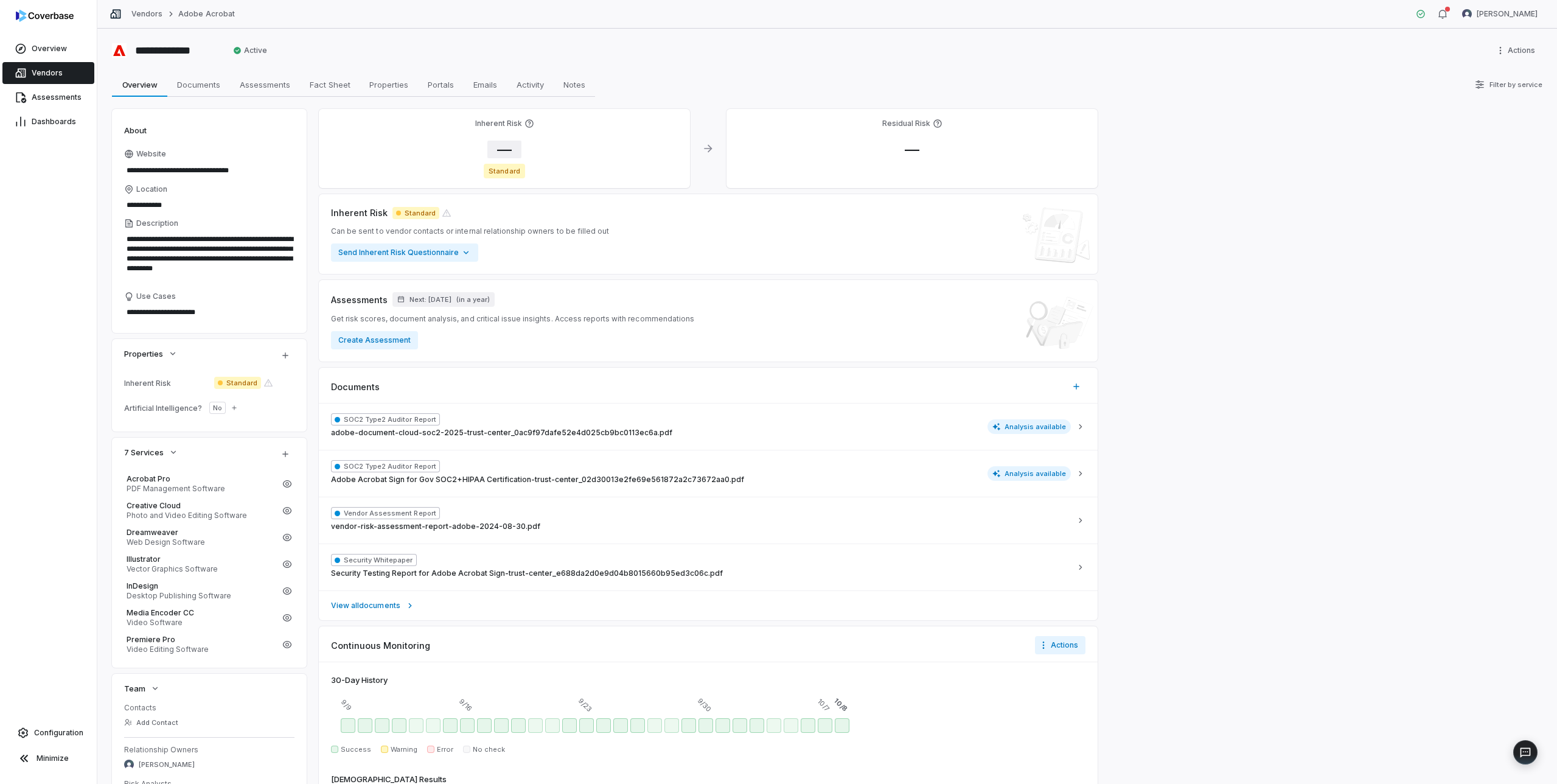
click at [506, 151] on span "—" at bounding box center [505, 149] width 34 height 18
click at [542, 237] on body "**********" at bounding box center [778, 392] width 1557 height 784
click at [549, 281] on input "*" at bounding box center [585, 277] width 175 height 14
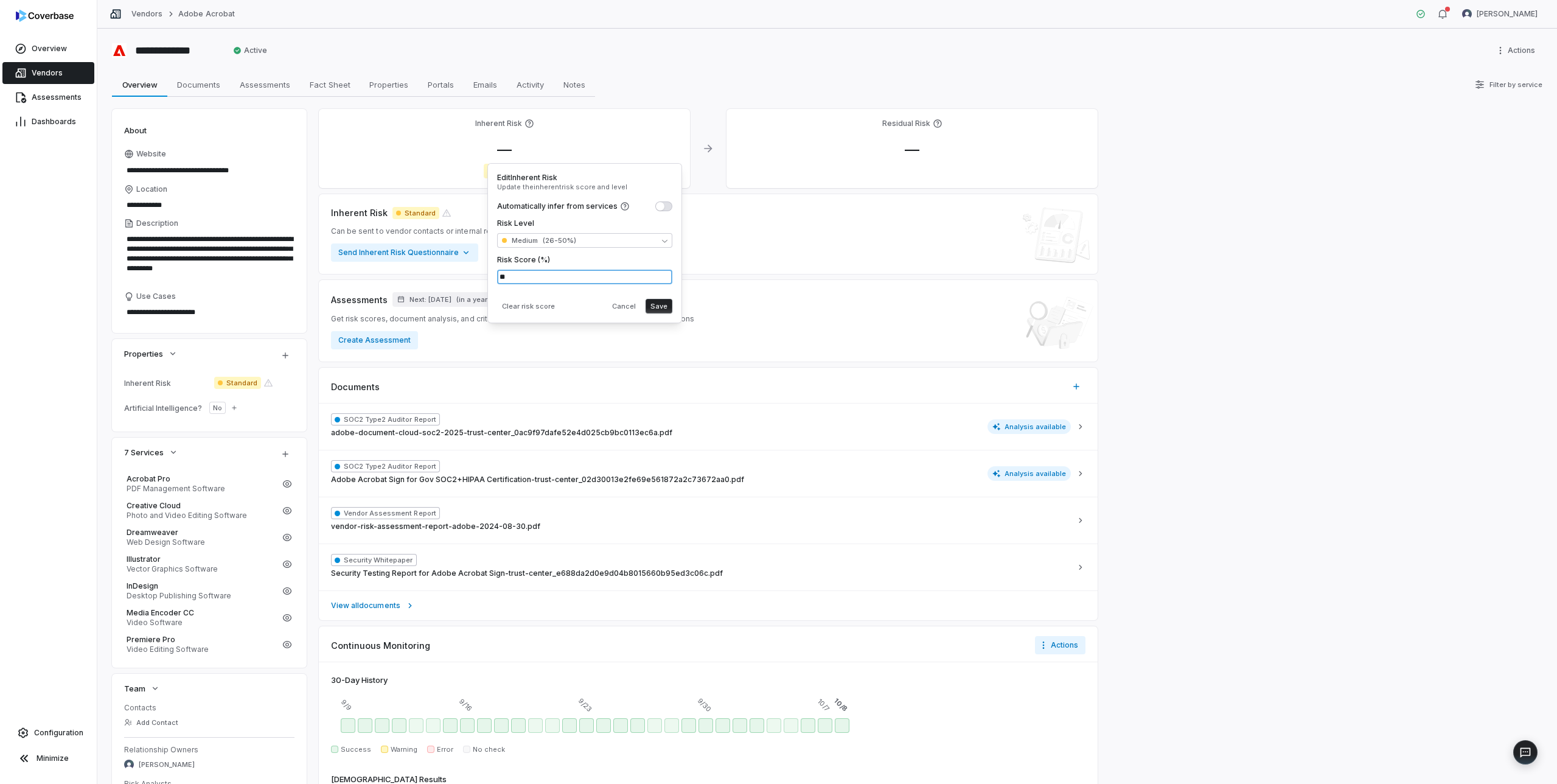
type input "**"
click at [586, 299] on div "Clear risk score Cancel Save" at bounding box center [585, 303] width 175 height 19
click at [661, 307] on button "Save" at bounding box center [659, 305] width 27 height 14
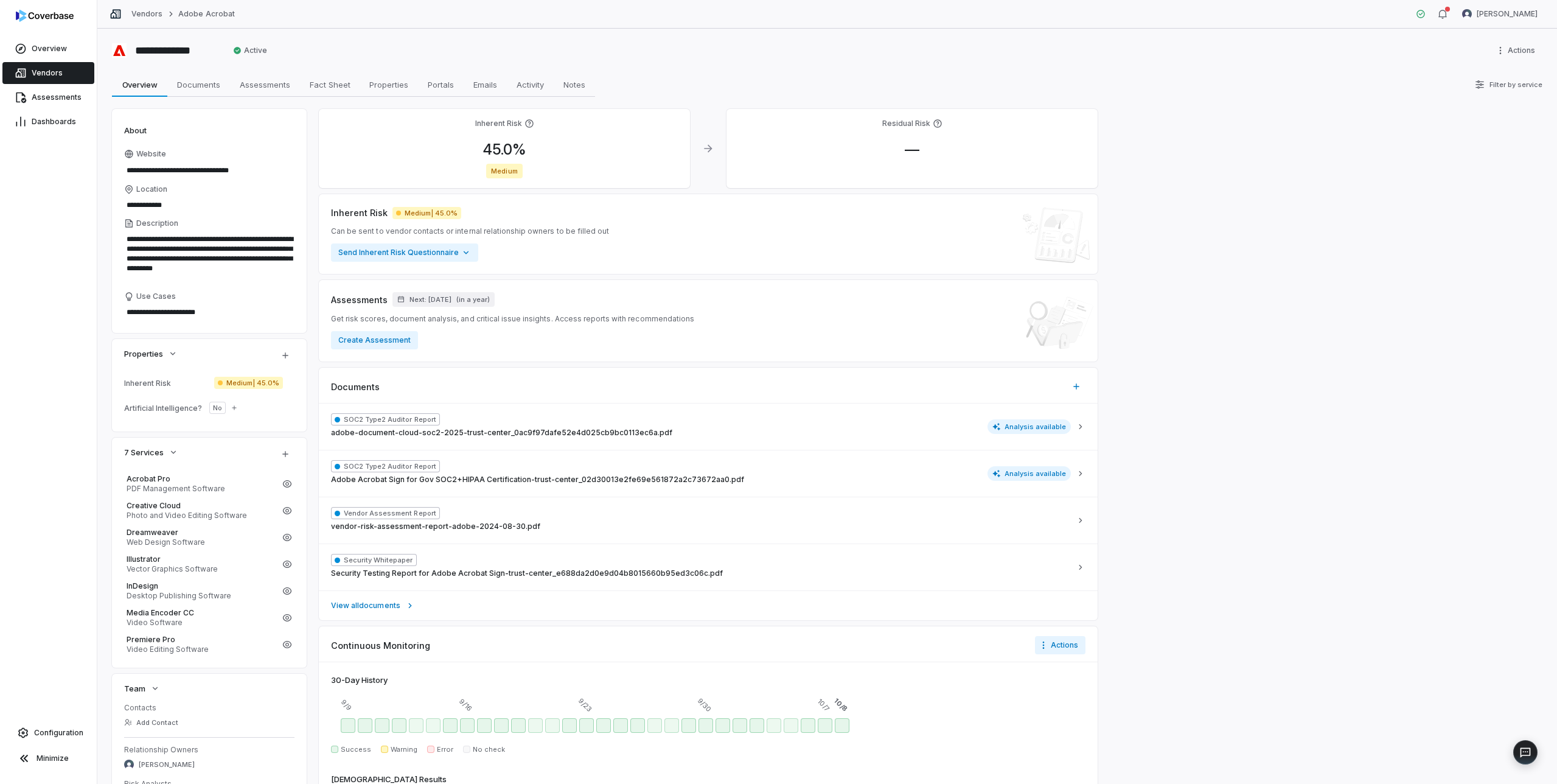
click at [43, 72] on span "Vendors" at bounding box center [47, 73] width 31 height 10
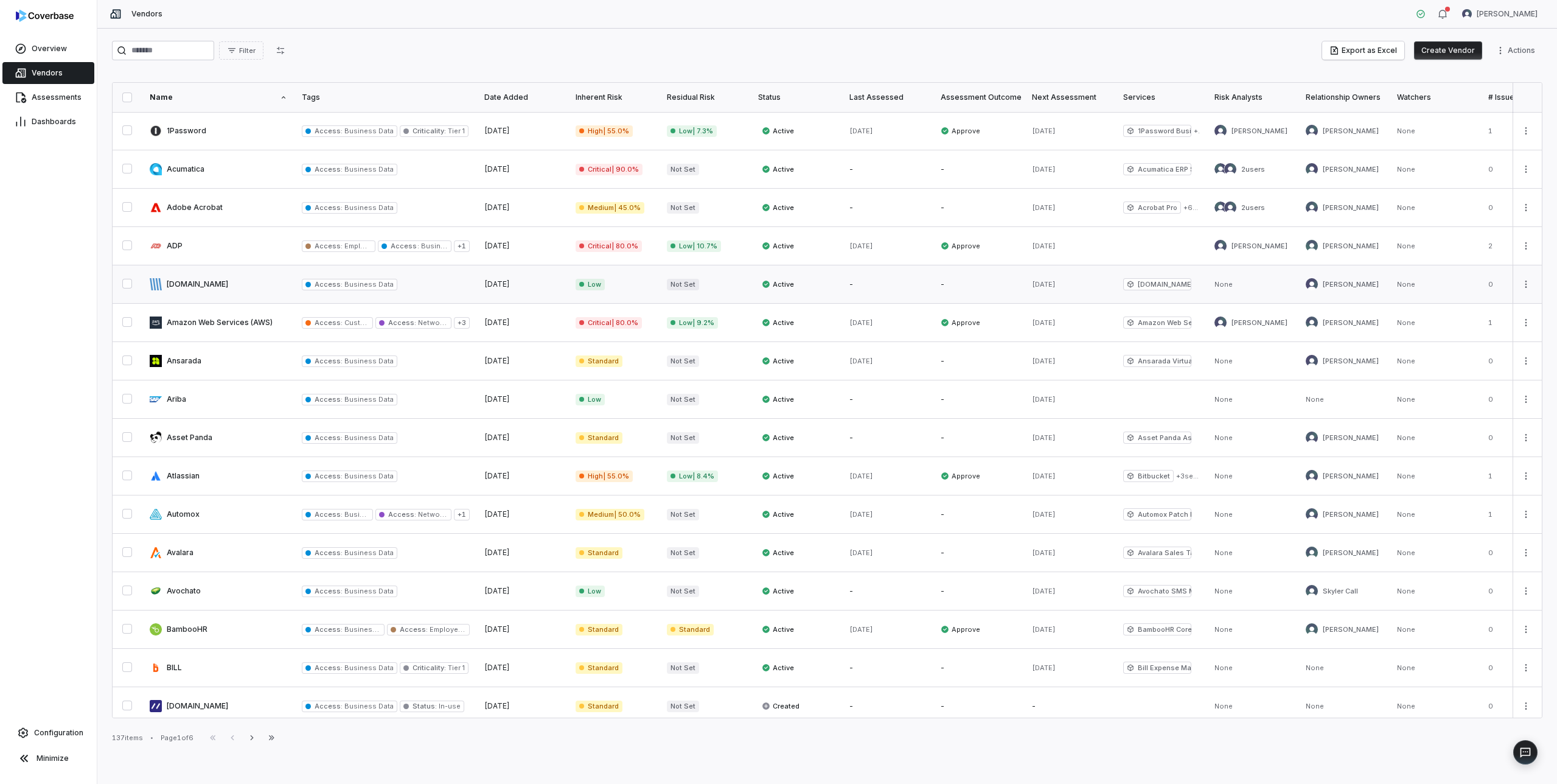
click at [198, 280] on link at bounding box center [219, 284] width 152 height 38
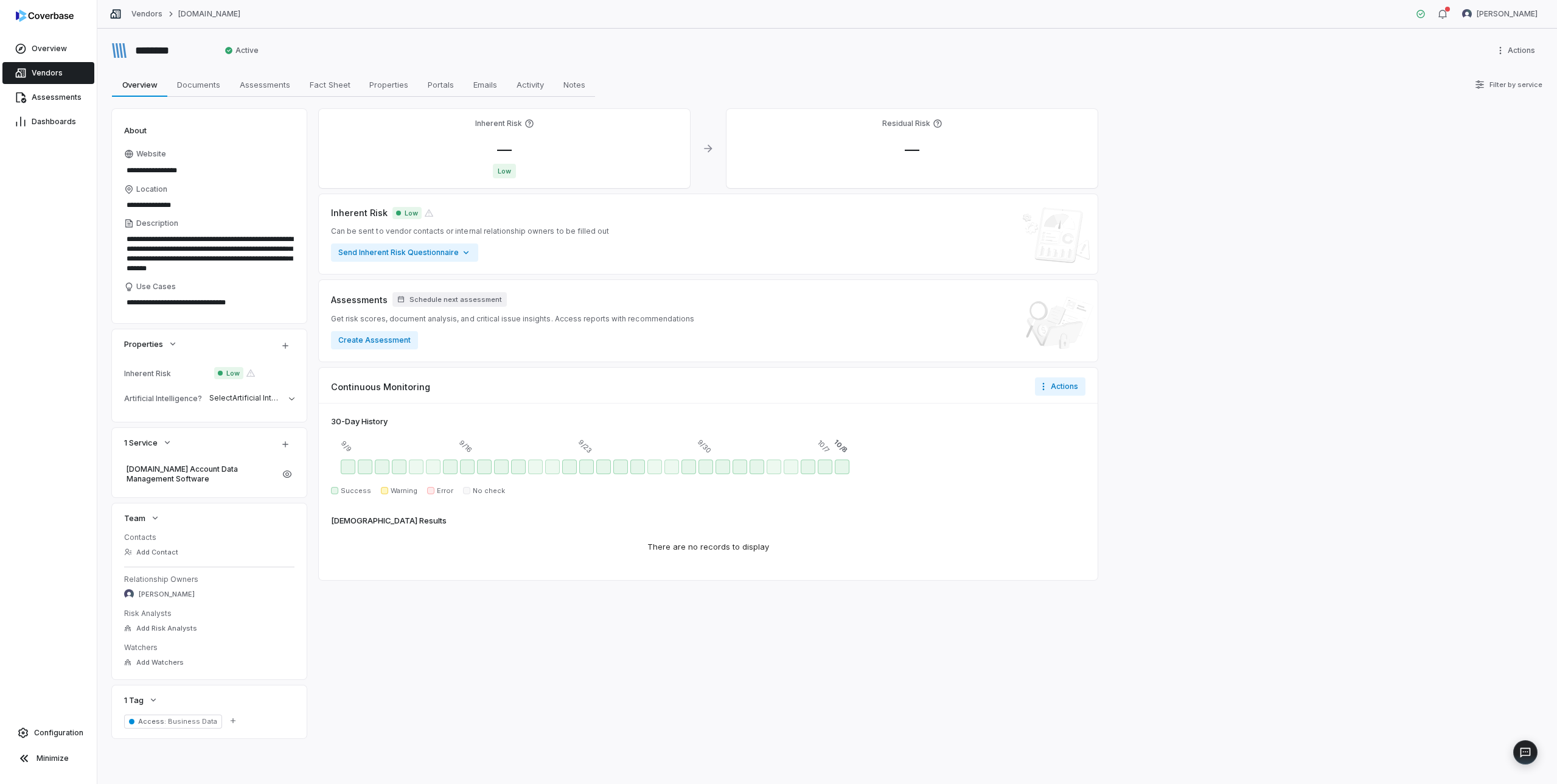
click at [47, 68] on span "Vendors" at bounding box center [47, 73] width 31 height 10
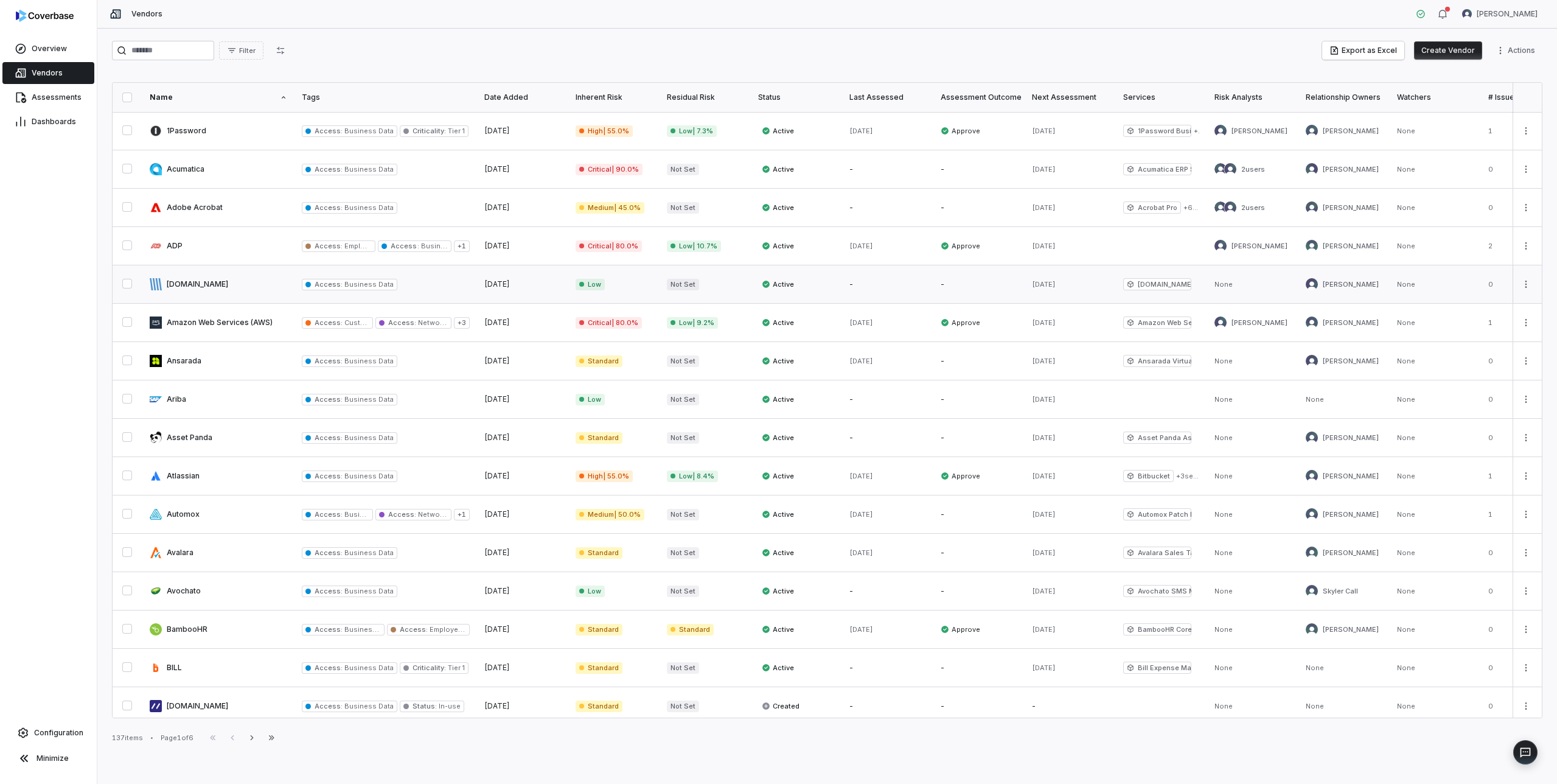
click at [184, 281] on link at bounding box center [219, 284] width 152 height 38
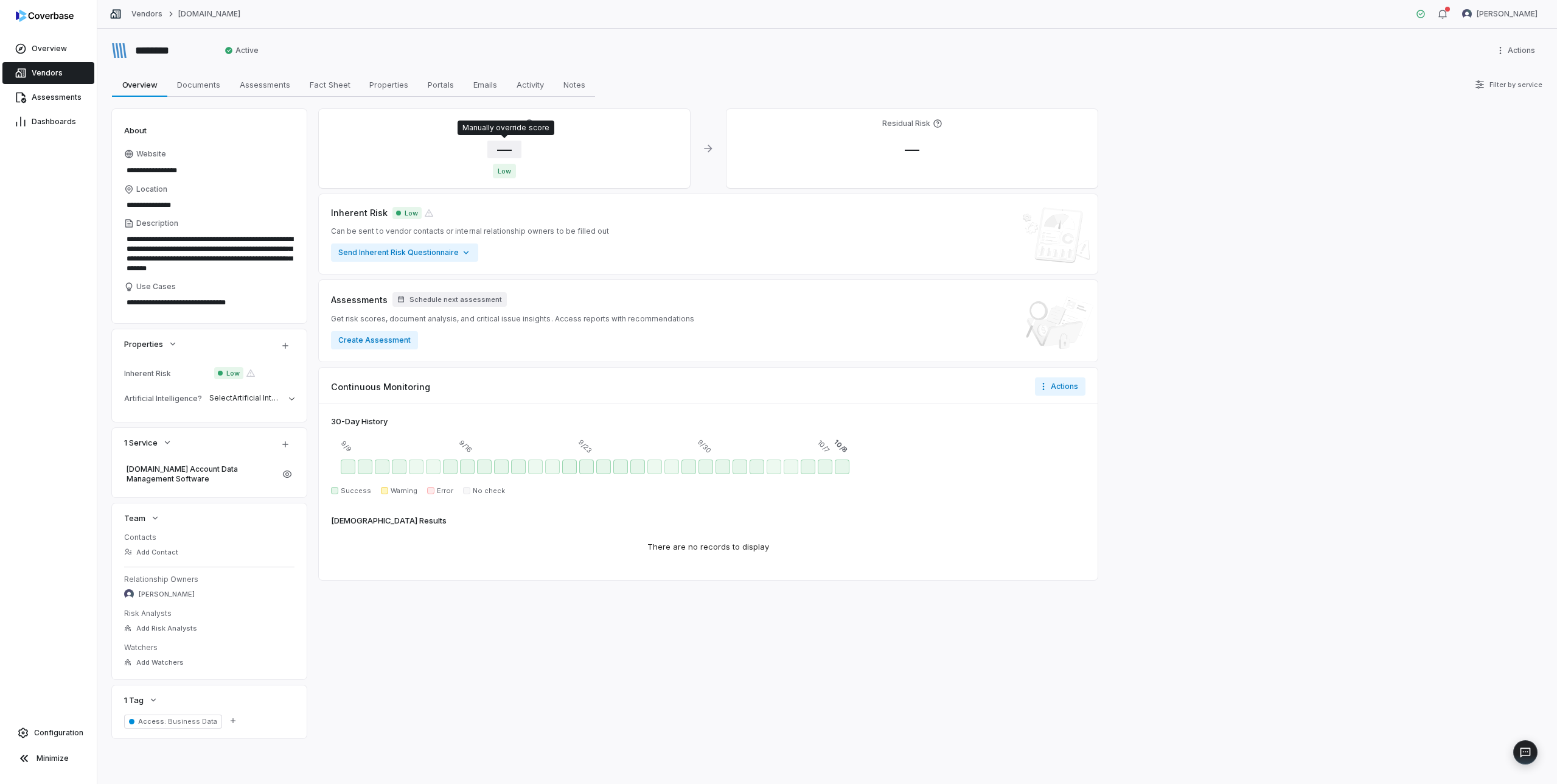
click at [503, 149] on span "—" at bounding box center [505, 149] width 34 height 18
click at [541, 240] on body "**********" at bounding box center [778, 392] width 1557 height 784
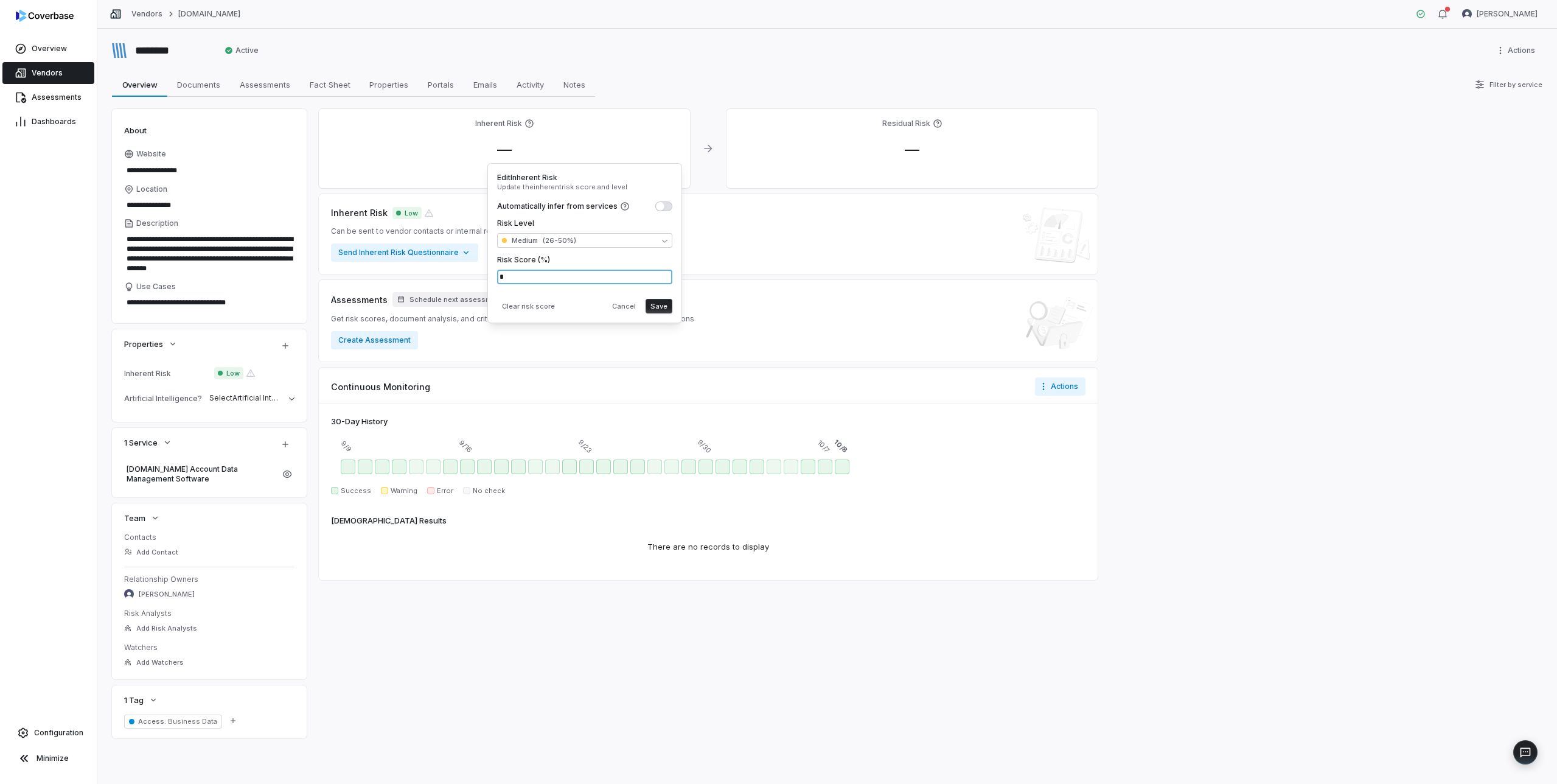
click at [540, 280] on input "*" at bounding box center [585, 277] width 175 height 14
click at [532, 277] on input "*" at bounding box center [585, 277] width 175 height 14
type textarea "*"
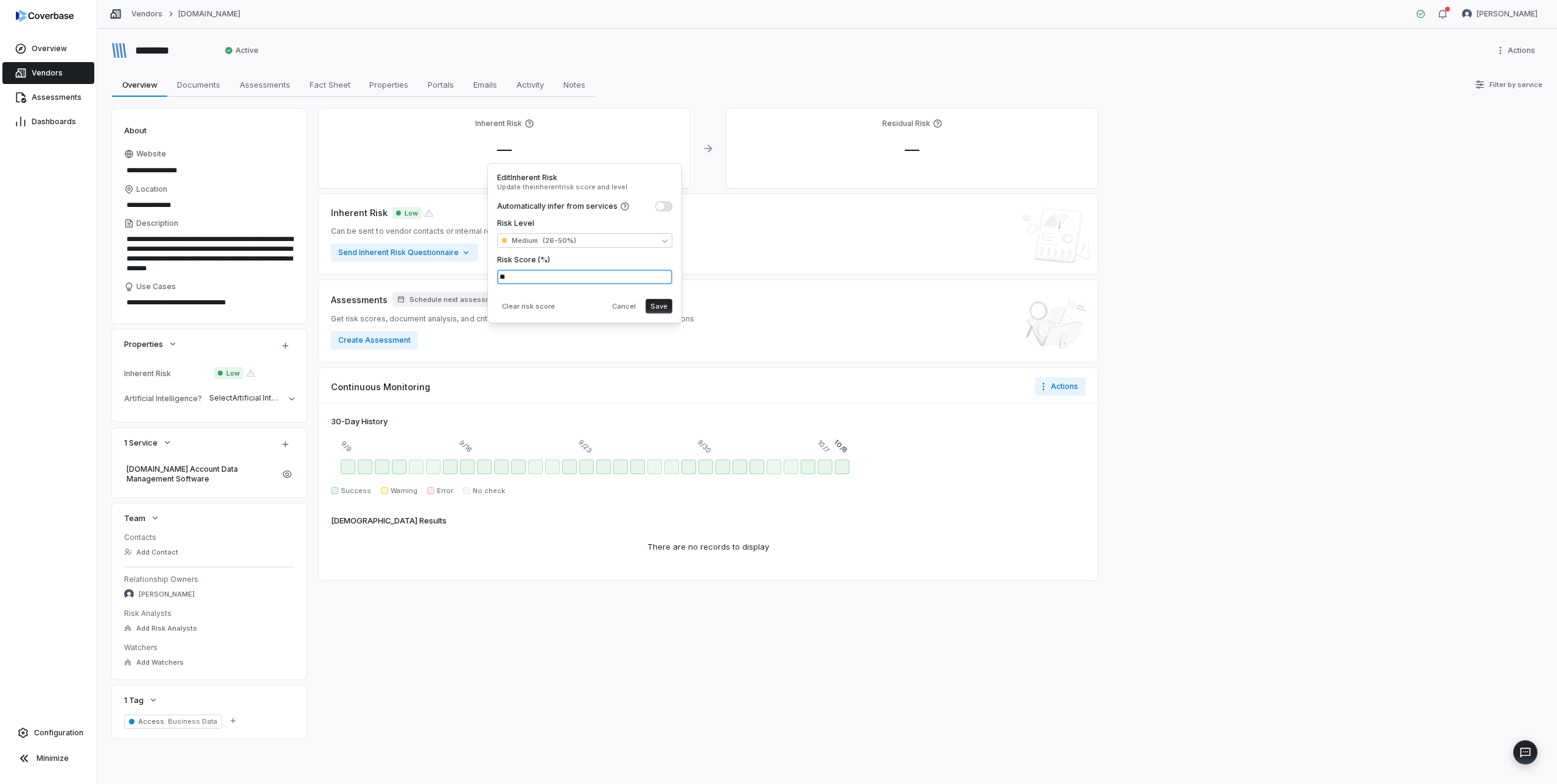
type input "**"
click at [606, 300] on div "Clear risk score Cancel Save" at bounding box center [585, 303] width 175 height 19
click at [659, 304] on button "Save" at bounding box center [659, 305] width 27 height 14
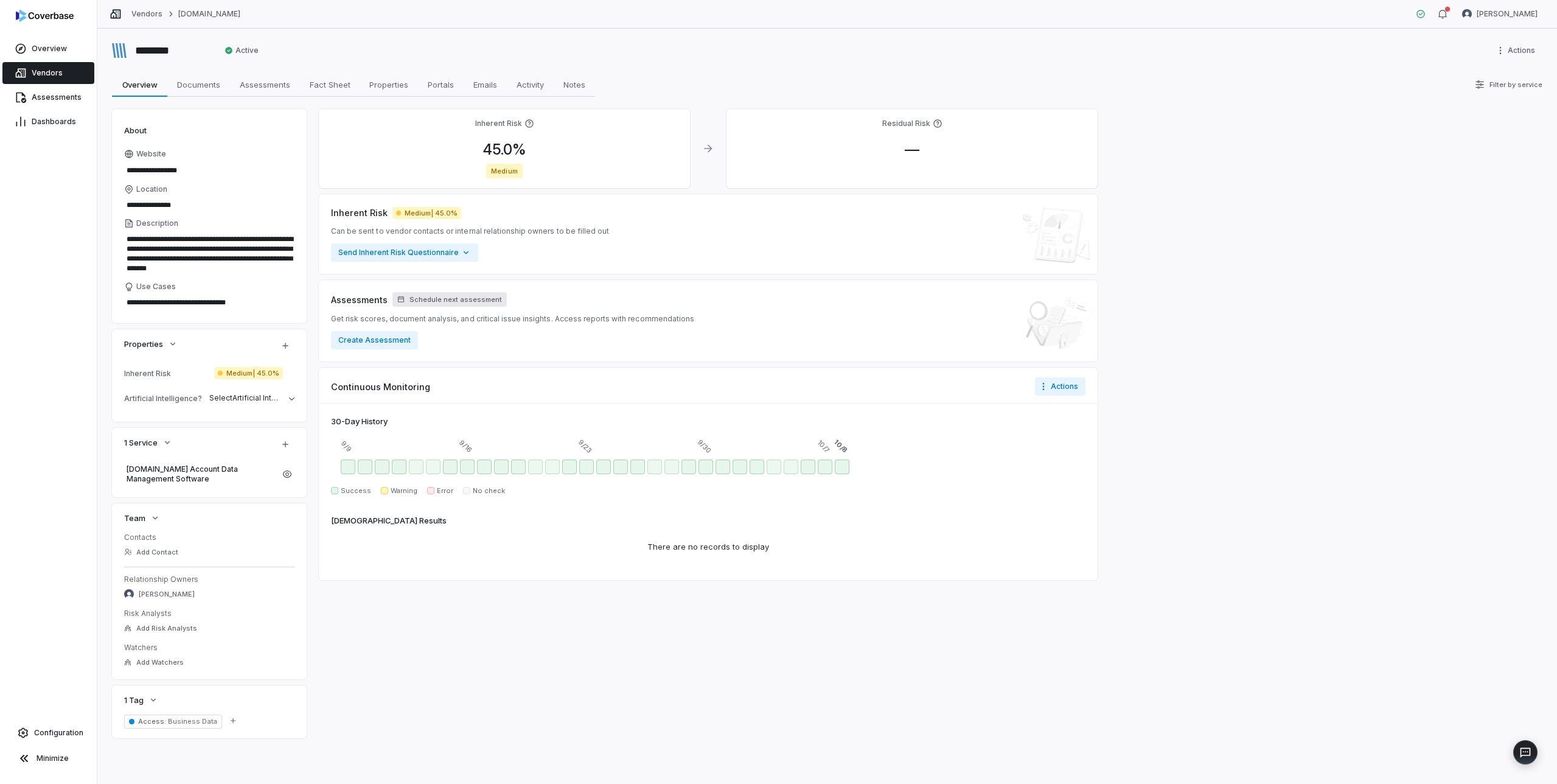
click at [456, 299] on span "Schedule next assessment" at bounding box center [455, 300] width 92 height 10
click at [384, 354] on input "**" at bounding box center [379, 356] width 25 height 19
type input "*"
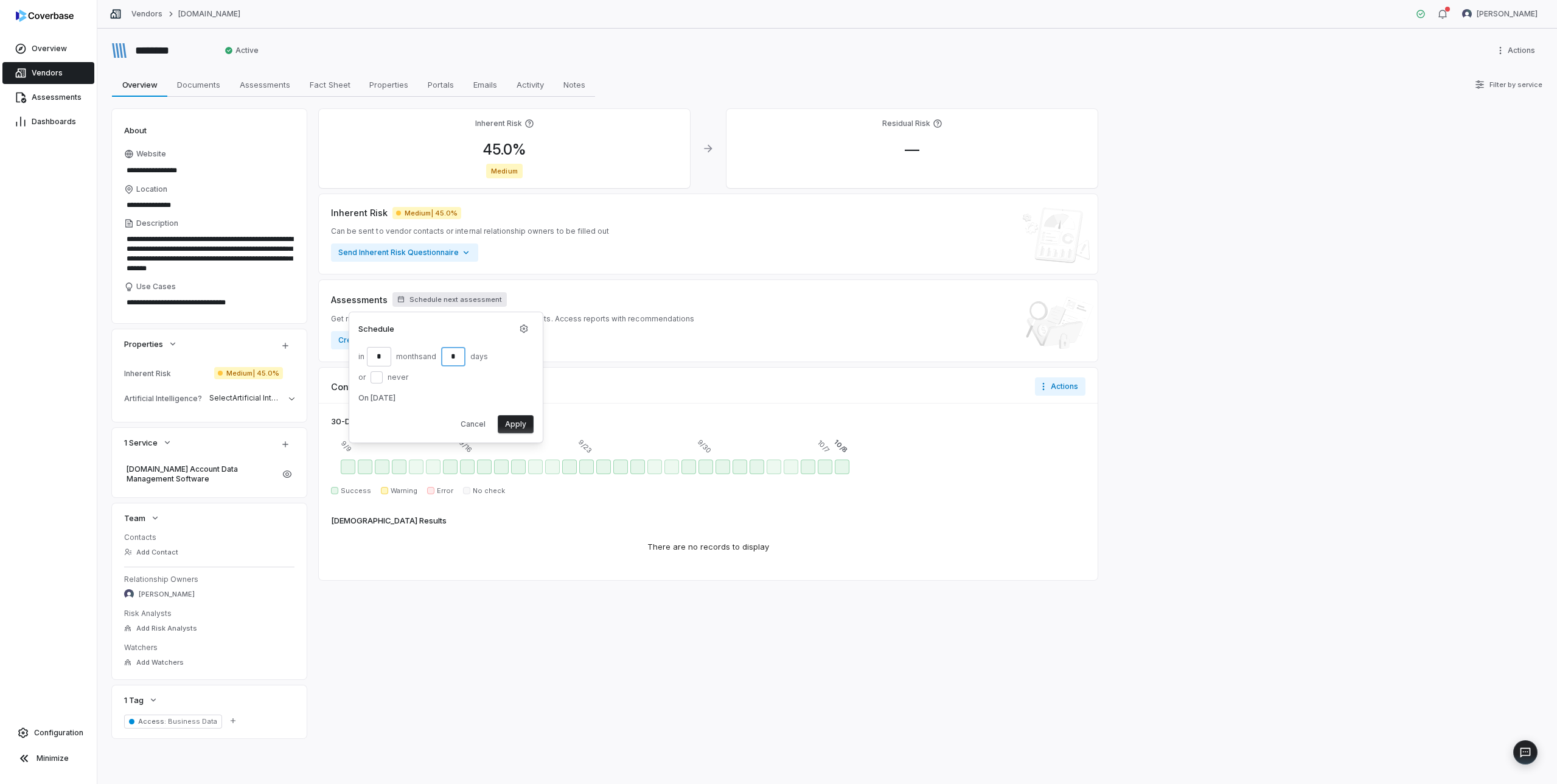
type input "*"
type button "on"
click at [513, 421] on button "Apply" at bounding box center [516, 424] width 36 height 18
click at [45, 68] on span "Vendors" at bounding box center [47, 73] width 31 height 10
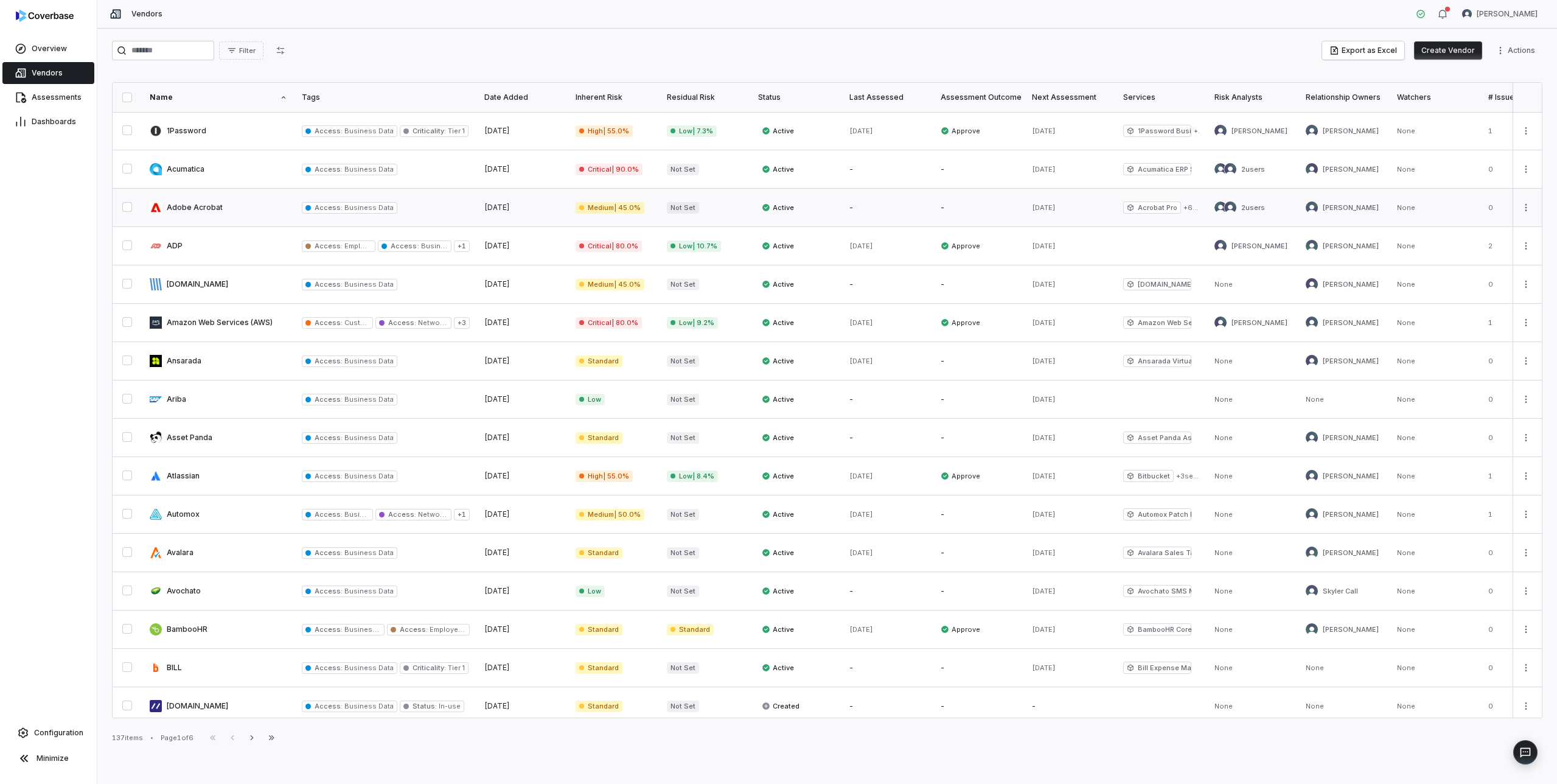
click at [200, 206] on link at bounding box center [219, 207] width 152 height 38
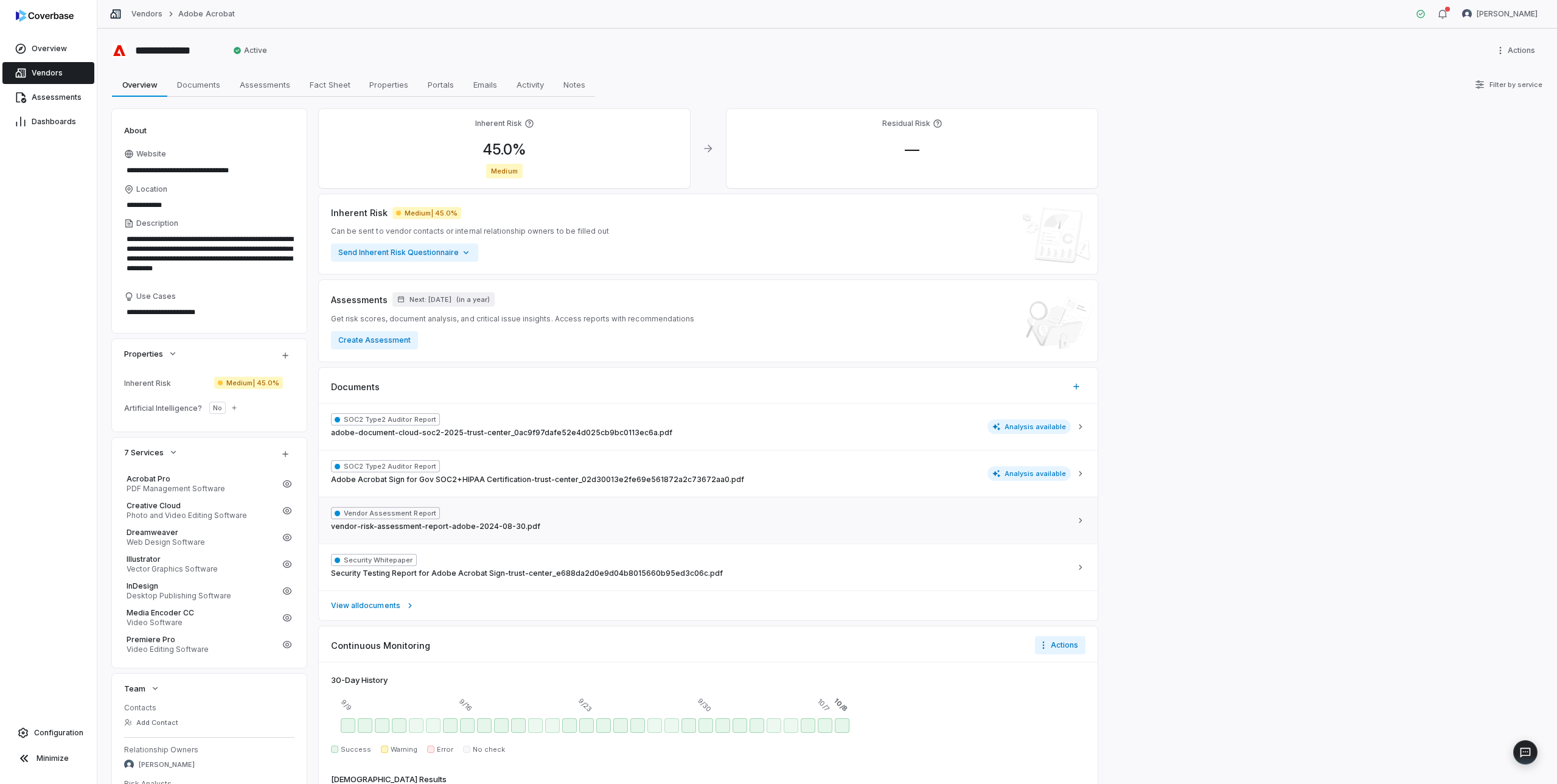
type textarea "*"
click at [452, 302] on span "Next: Aug 29, 2026" at bounding box center [431, 300] width 42 height 10
click at [395, 357] on input "**" at bounding box center [386, 356] width 25 height 19
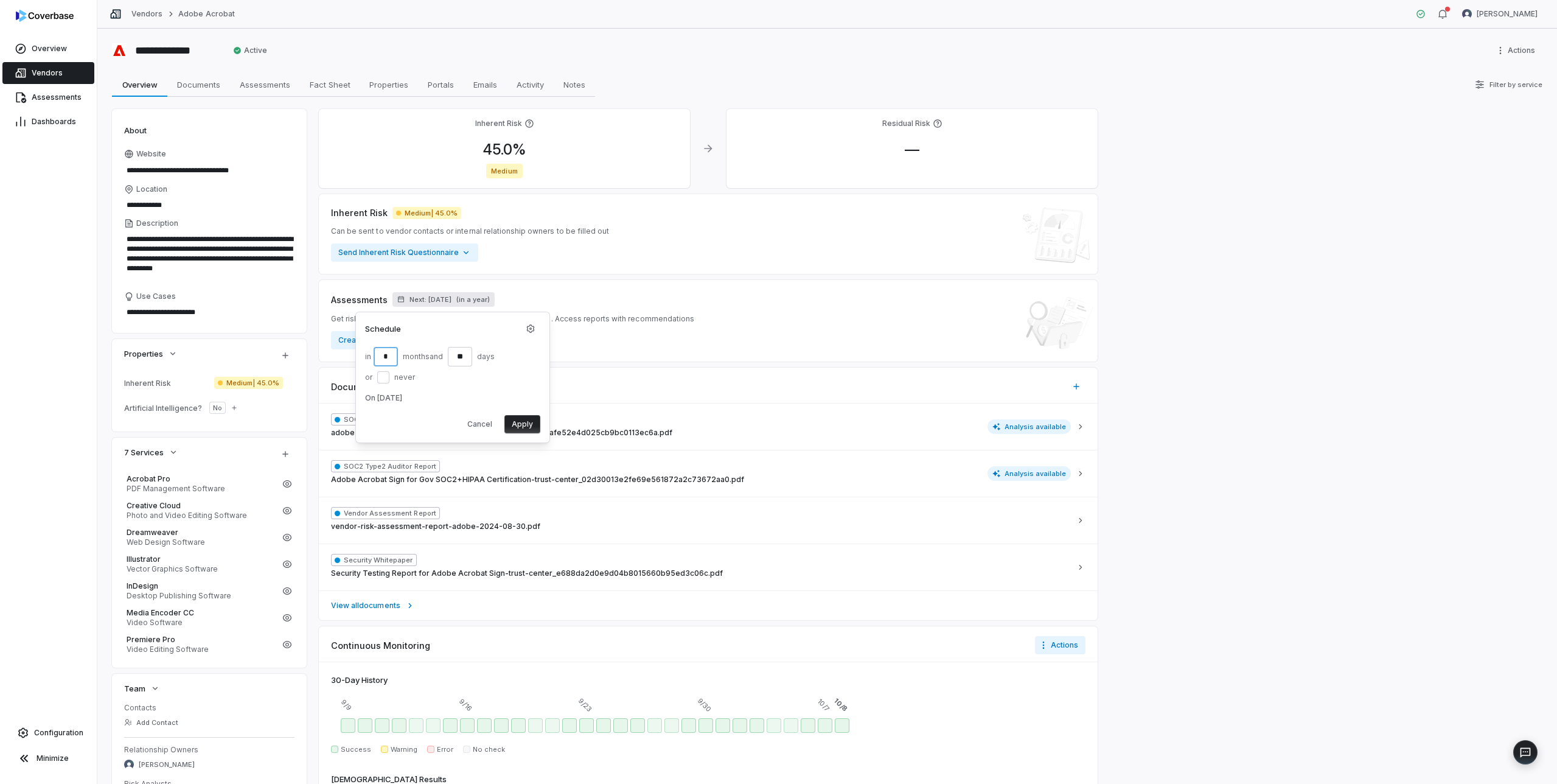
type input "*"
click at [472, 357] on input "**" at bounding box center [460, 356] width 25 height 19
click at [502, 390] on div "Schedule in * month s and ** day s or never On Mar 1, 2026" at bounding box center [452, 363] width 175 height 84
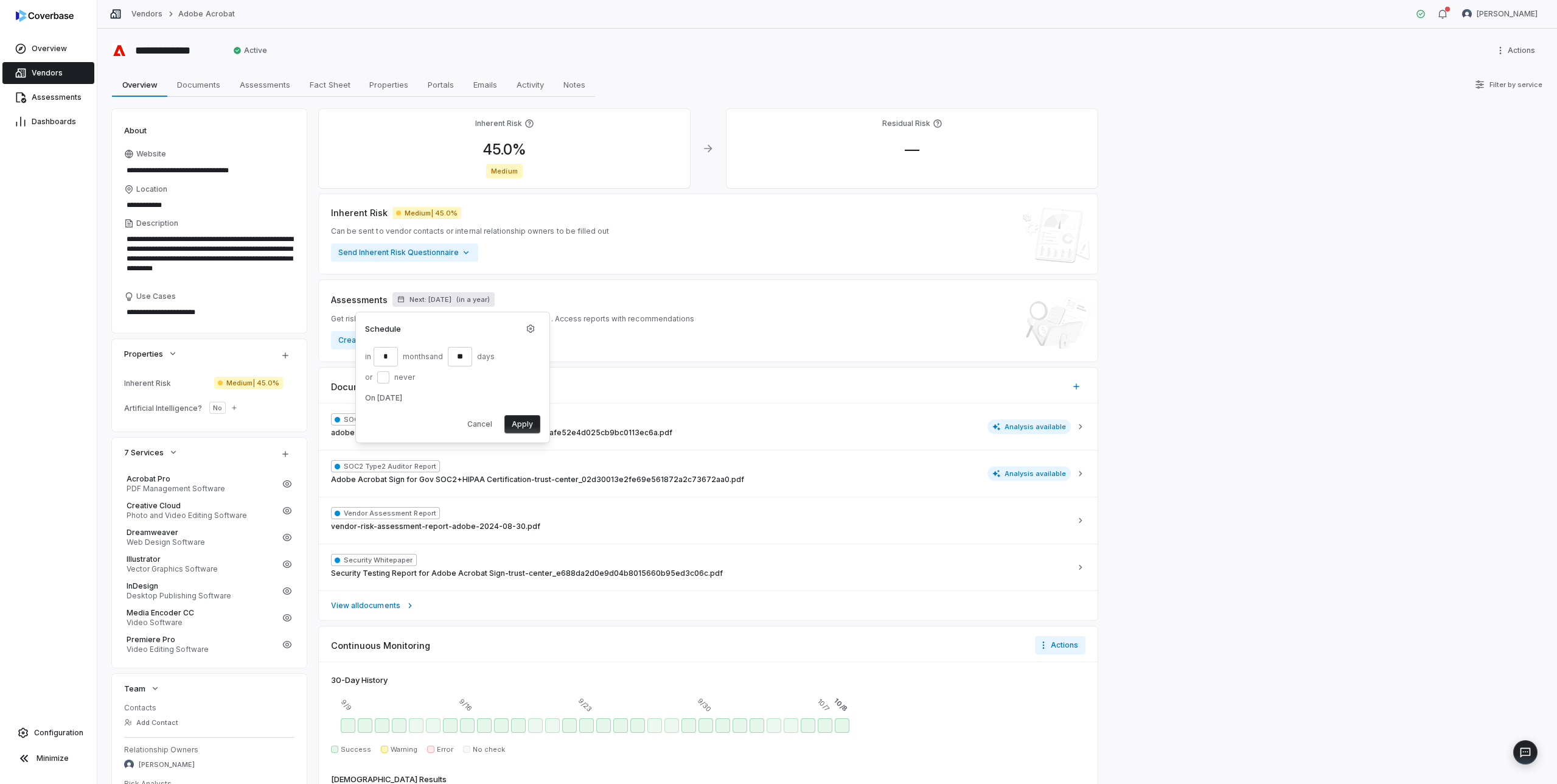
click at [519, 422] on button "Apply" at bounding box center [523, 424] width 36 height 18
click at [47, 68] on span "Vendors" at bounding box center [47, 73] width 31 height 10
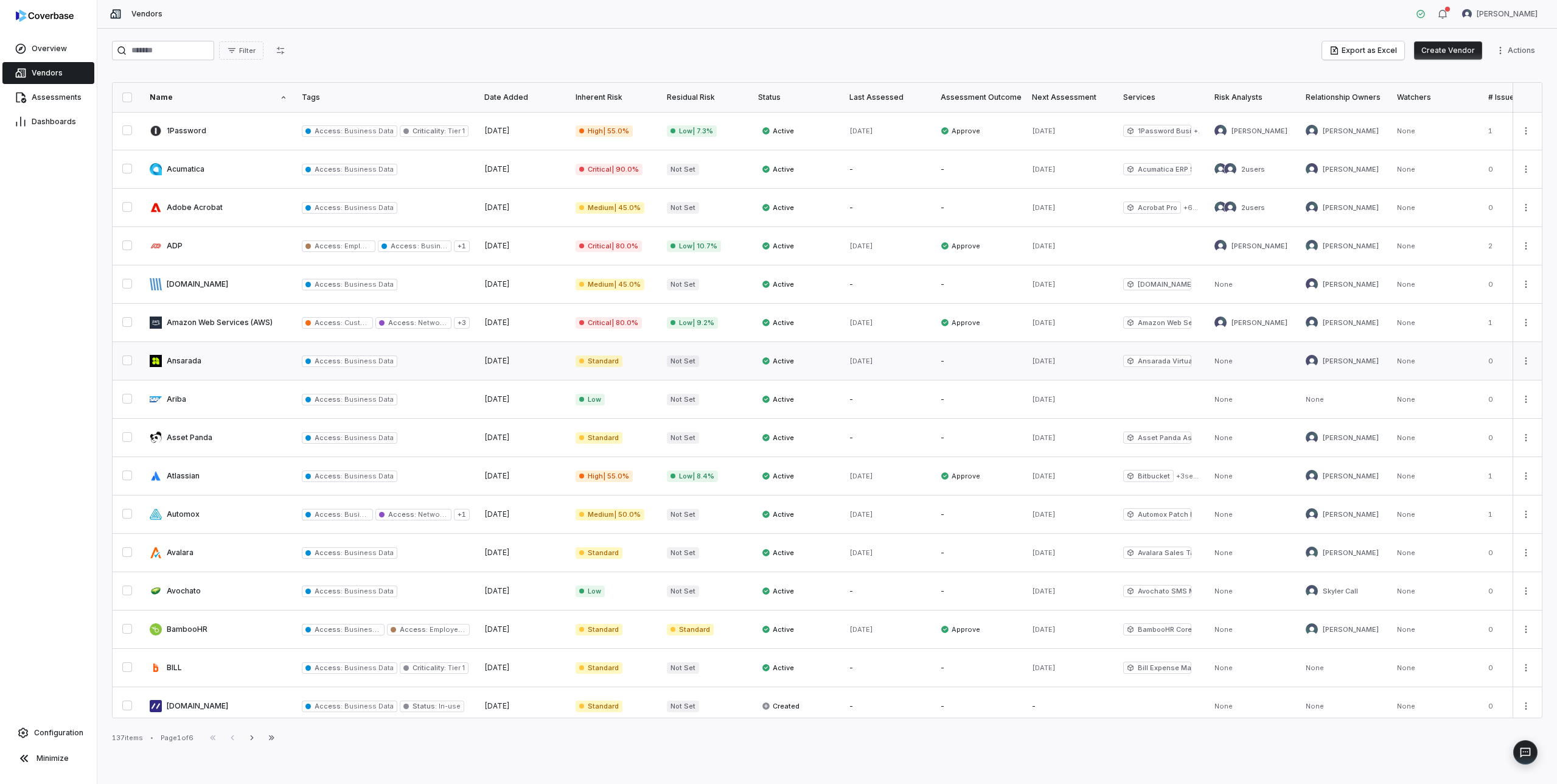
click at [234, 359] on link at bounding box center [219, 361] width 152 height 38
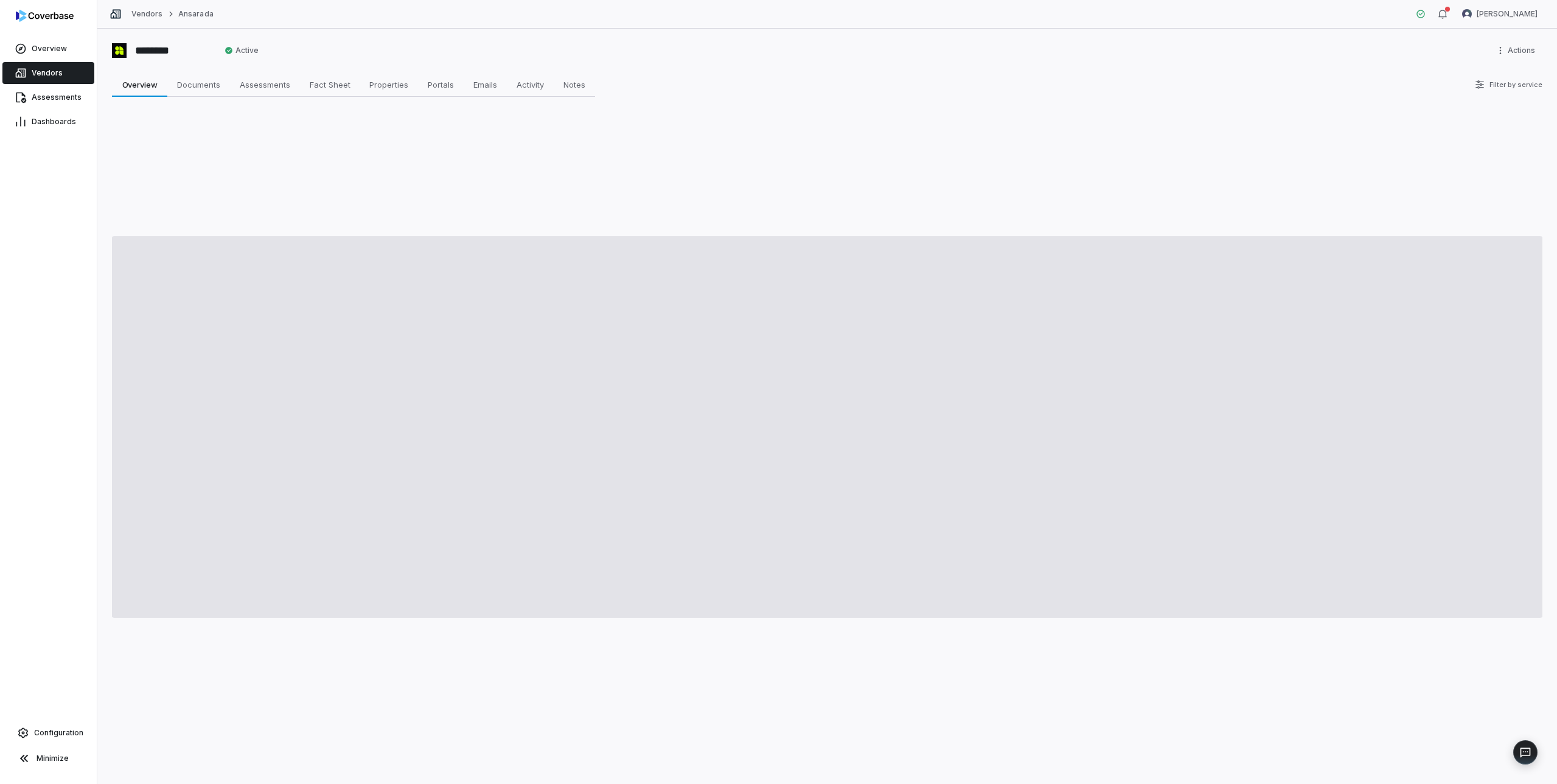
type textarea "*"
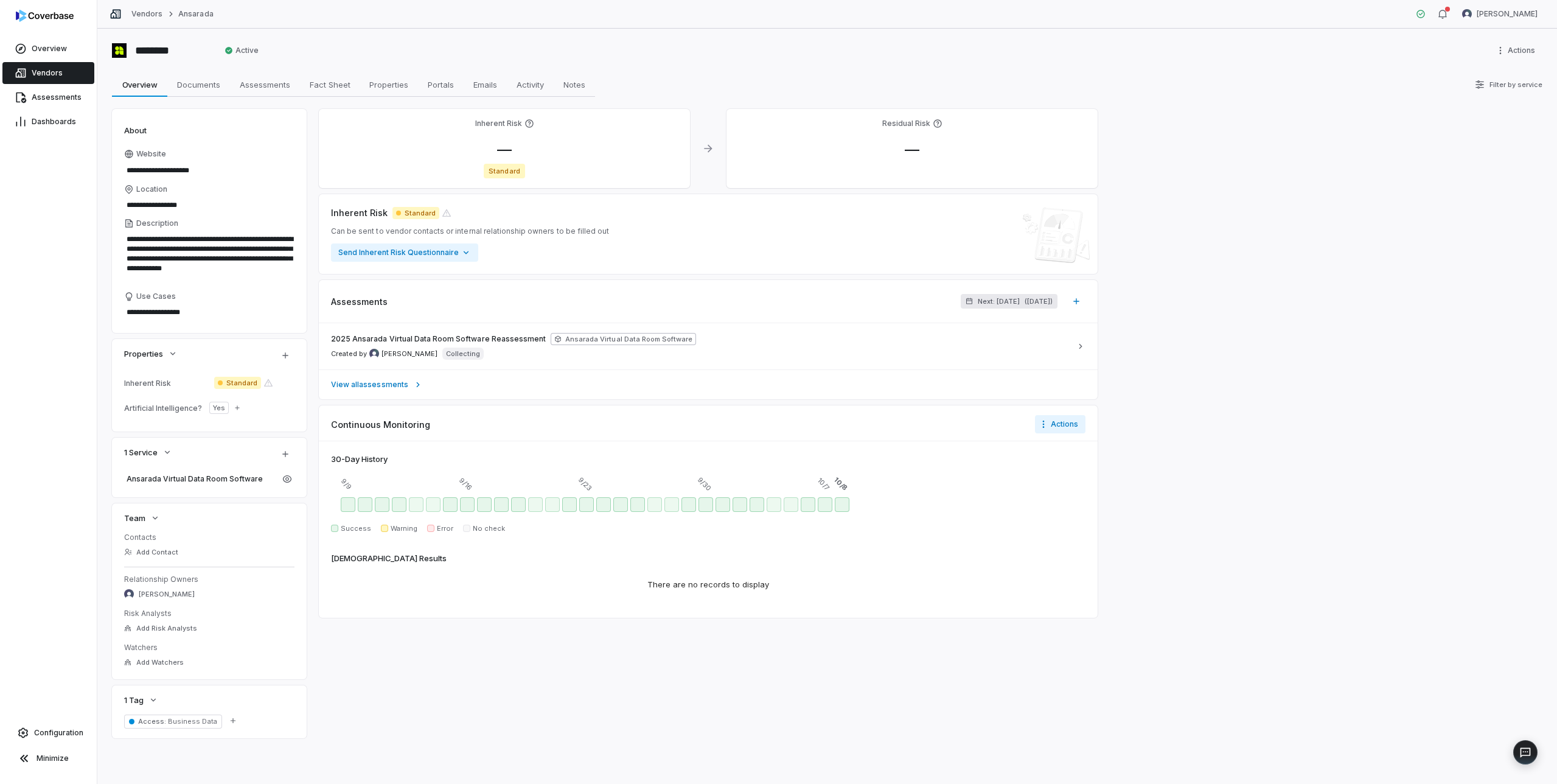
click at [988, 300] on span "Next: [DATE]" at bounding box center [999, 301] width 42 height 10
click at [942, 357] on input "**" at bounding box center [931, 358] width 25 height 19
type input "*"
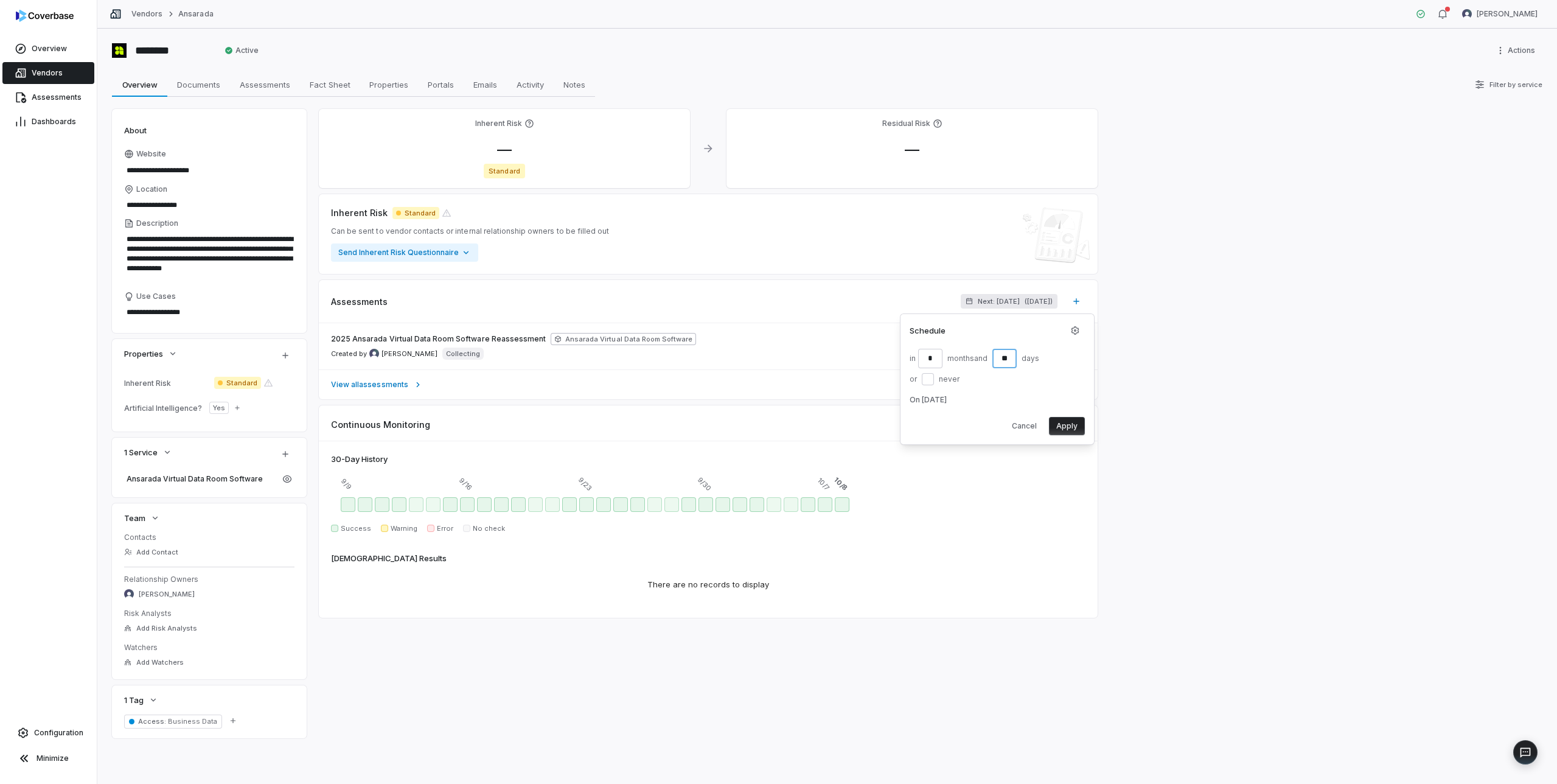
type input "*"
type textarea "*"
type input "*"
type input "**"
click at [1065, 426] on button "Apply" at bounding box center [1067, 426] width 36 height 18
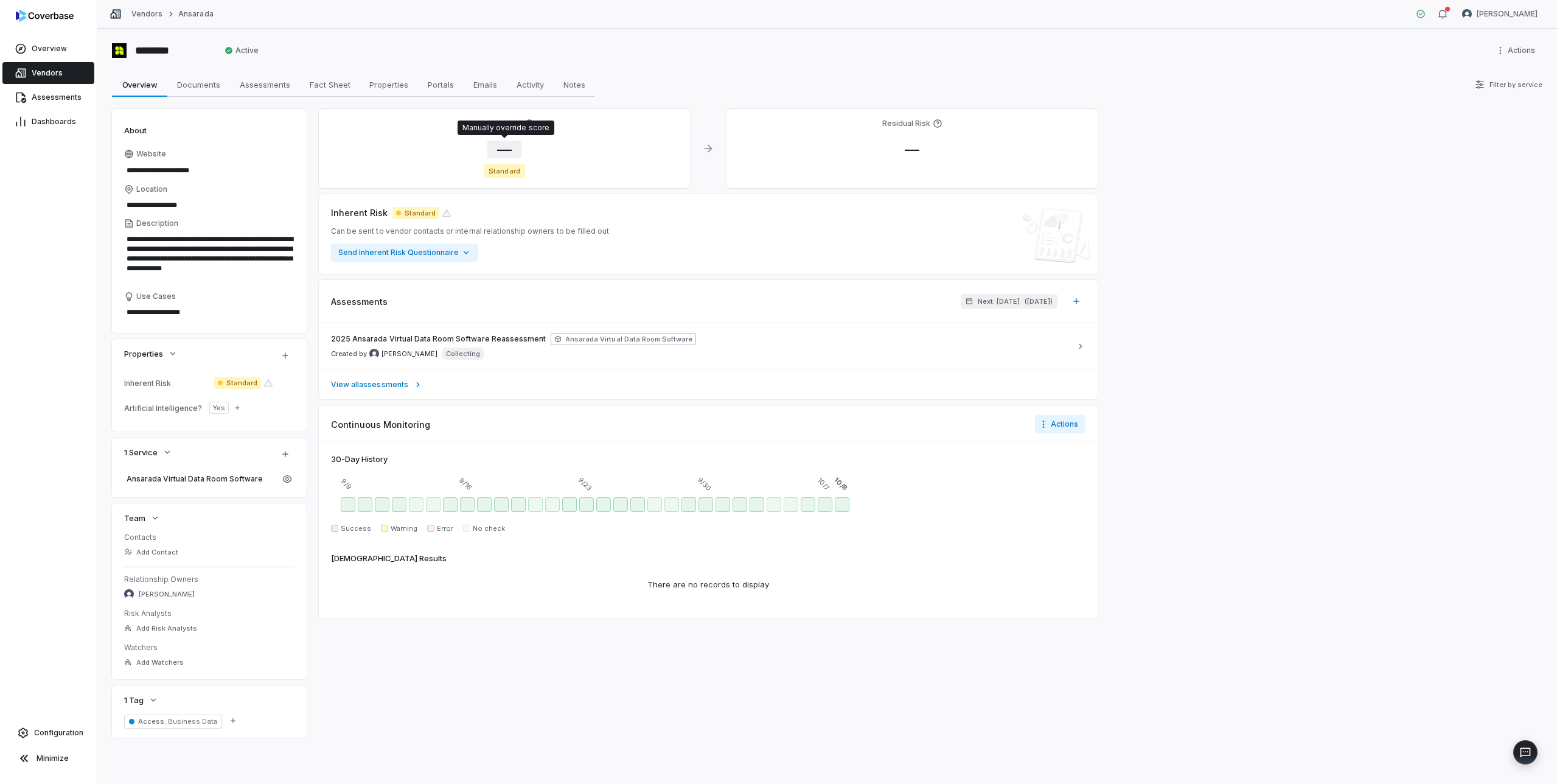
click at [507, 150] on span "—" at bounding box center [505, 149] width 34 height 18
click at [548, 242] on body "**********" at bounding box center [778, 392] width 1557 height 784
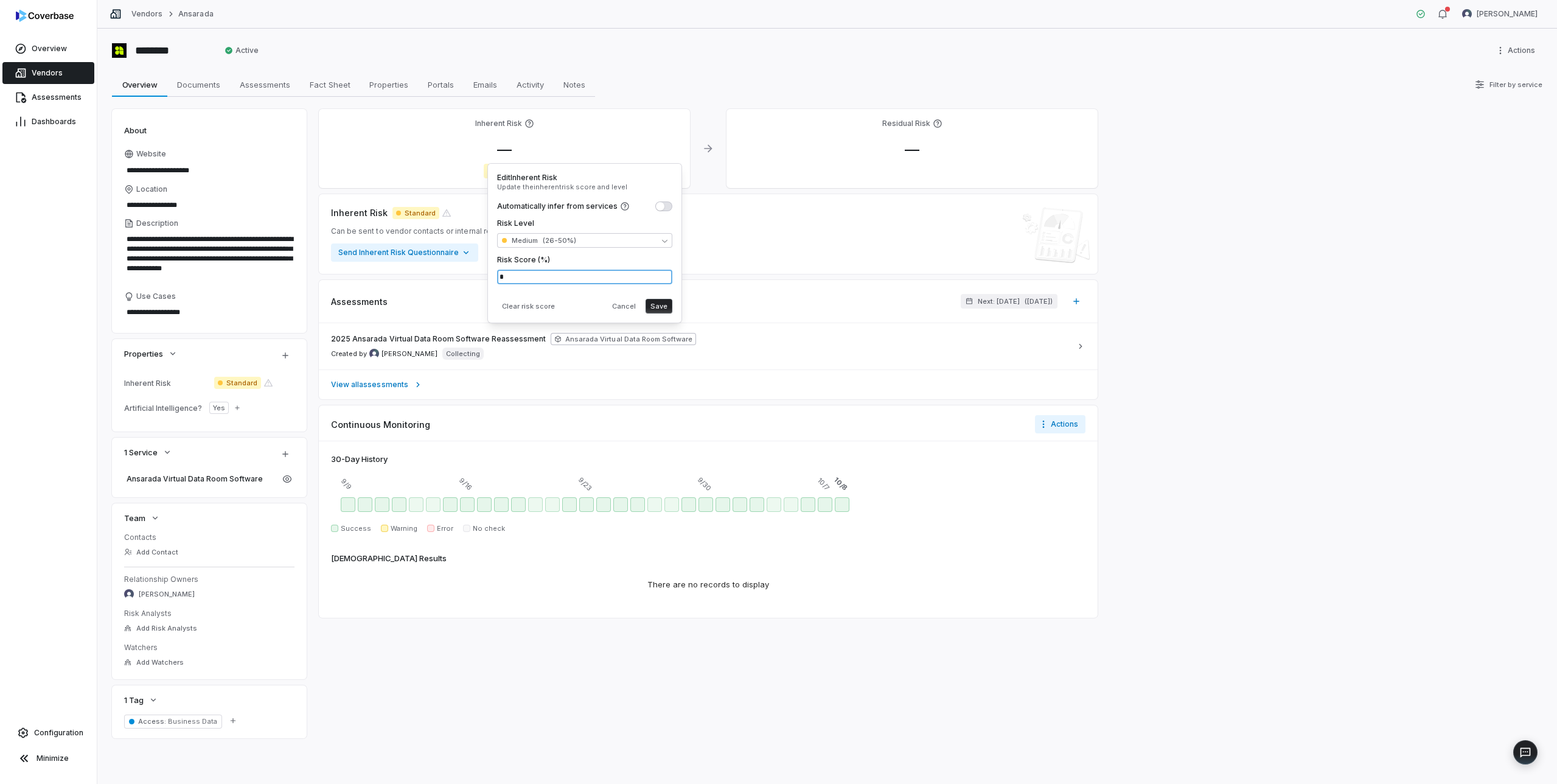
click at [545, 280] on input "*" at bounding box center [585, 277] width 175 height 14
type input "**"
click at [577, 299] on div "Clear risk score Cancel Save" at bounding box center [585, 303] width 175 height 19
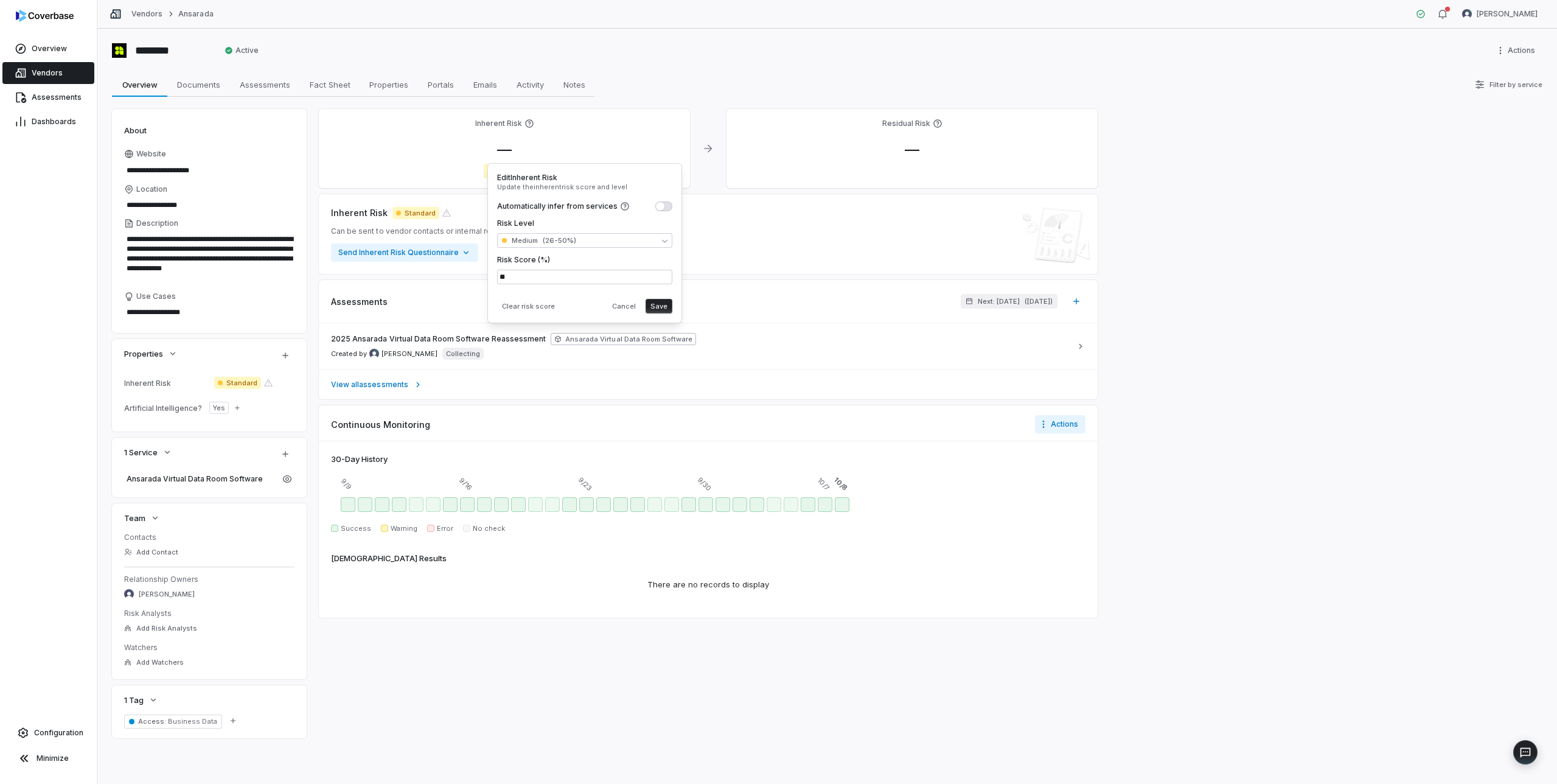
click at [653, 304] on button "Save" at bounding box center [659, 305] width 27 height 14
click at [43, 72] on span "Vendors" at bounding box center [47, 73] width 31 height 10
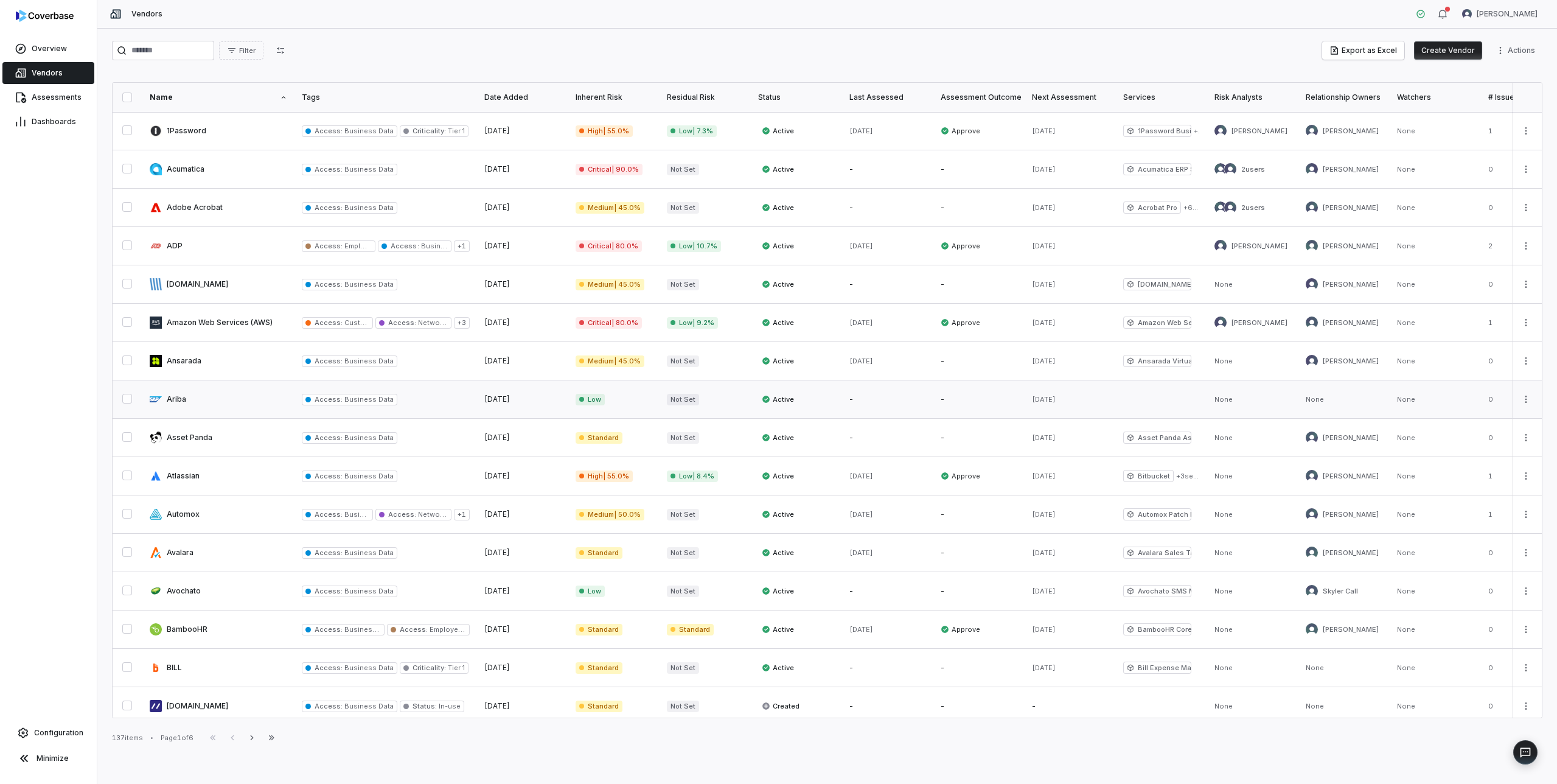
click at [205, 399] on link at bounding box center [219, 399] width 152 height 38
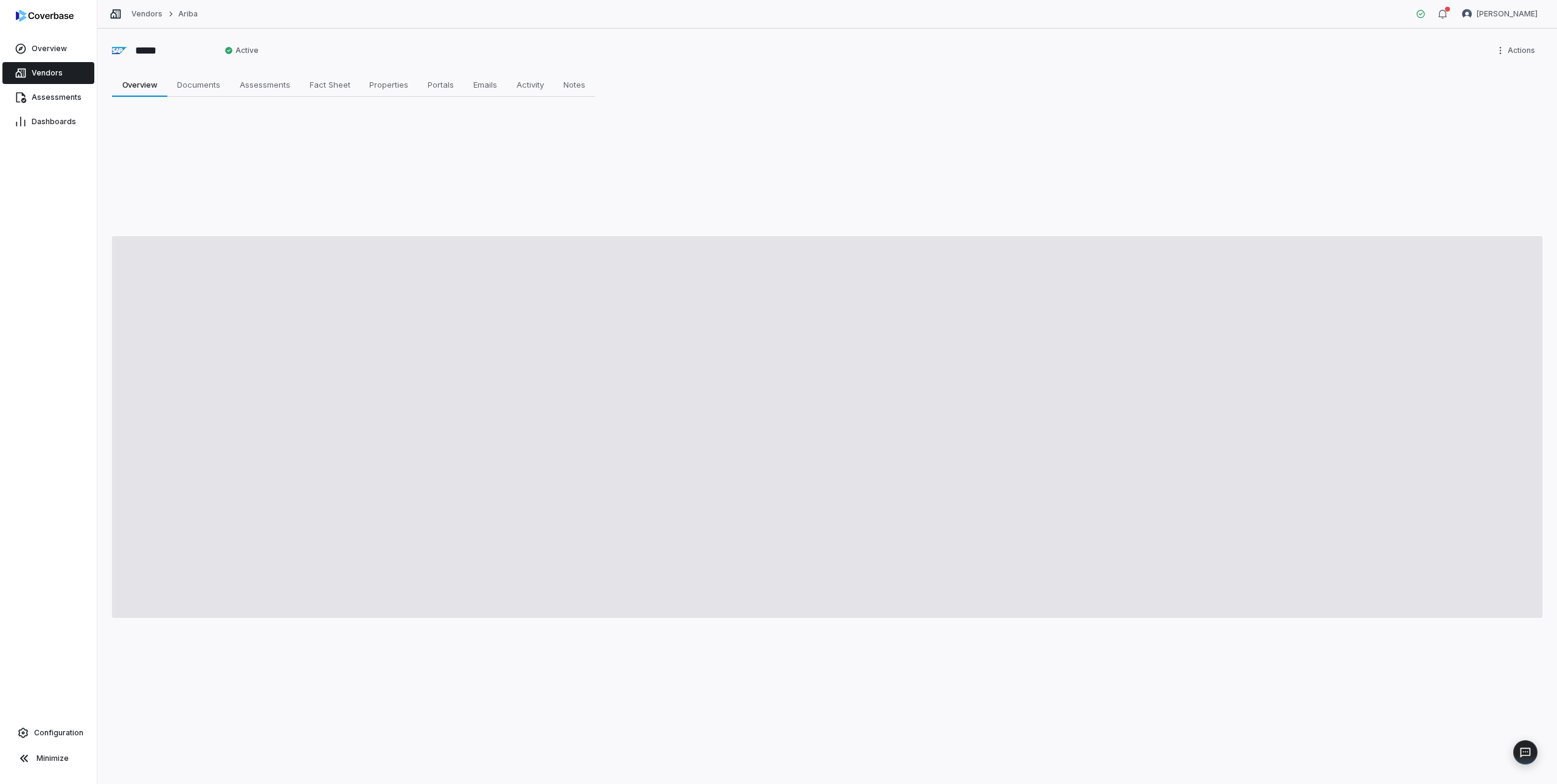
type textarea "*"
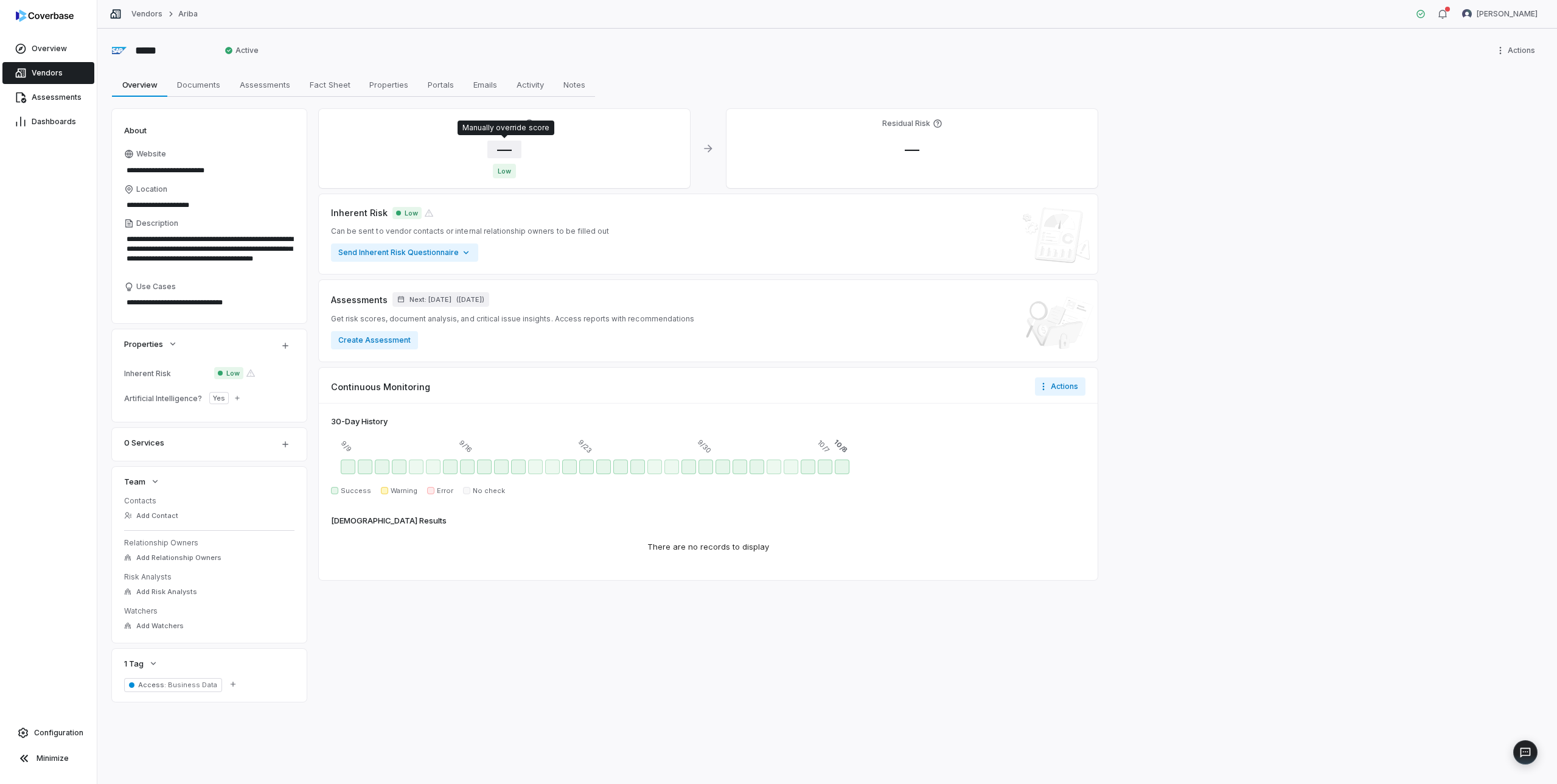
click at [501, 155] on span "—" at bounding box center [505, 149] width 34 height 18
click at [520, 226] on body "**********" at bounding box center [778, 392] width 1557 height 784
click at [518, 257] on input "*" at bounding box center [585, 259] width 175 height 14
type input "**"
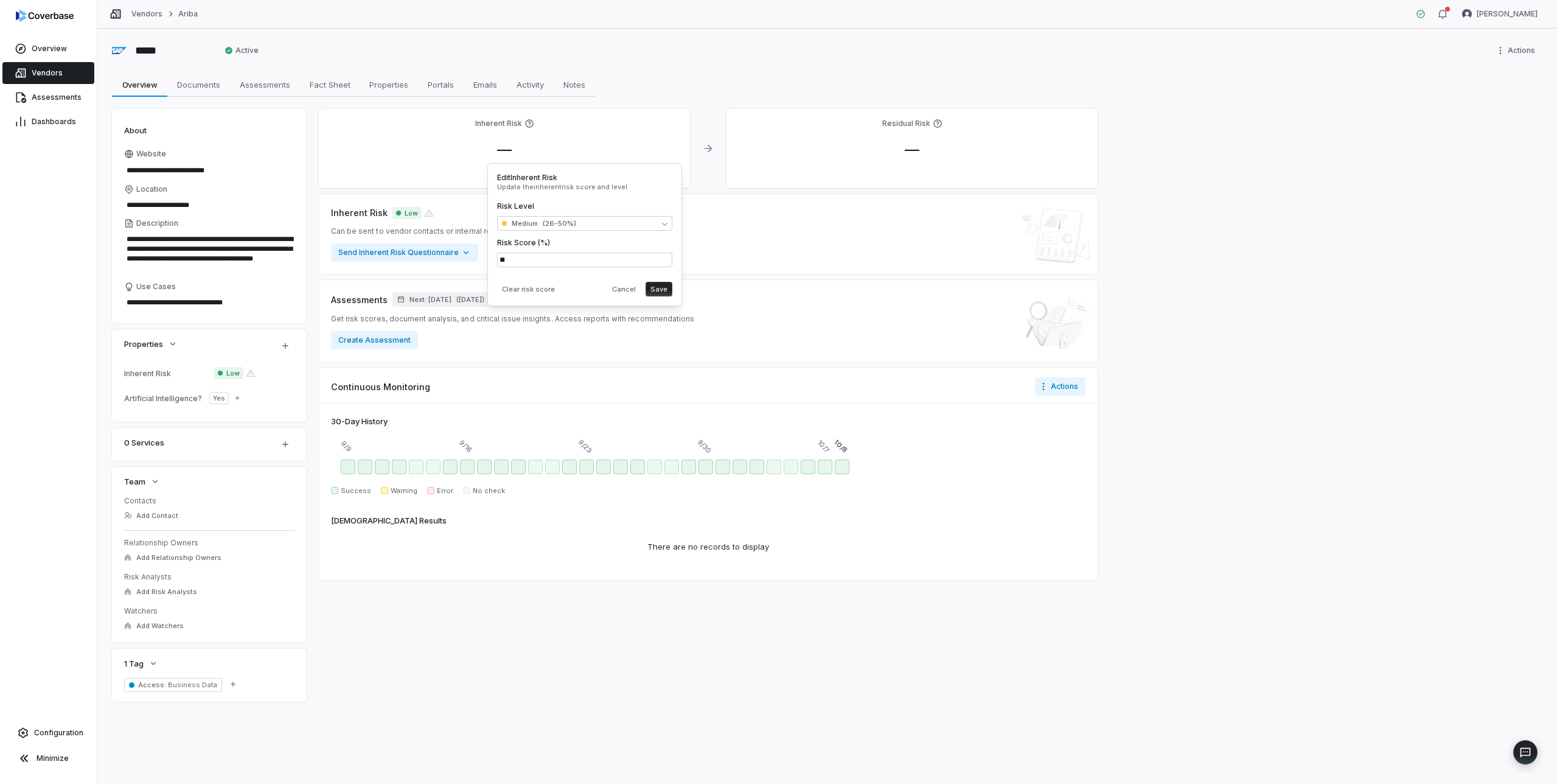
click at [584, 277] on div "Clear risk score Cancel Save" at bounding box center [585, 286] width 175 height 19
click at [656, 294] on button "Save" at bounding box center [659, 288] width 27 height 14
click at [484, 296] on span "( in 3 years )" at bounding box center [470, 300] width 28 height 10
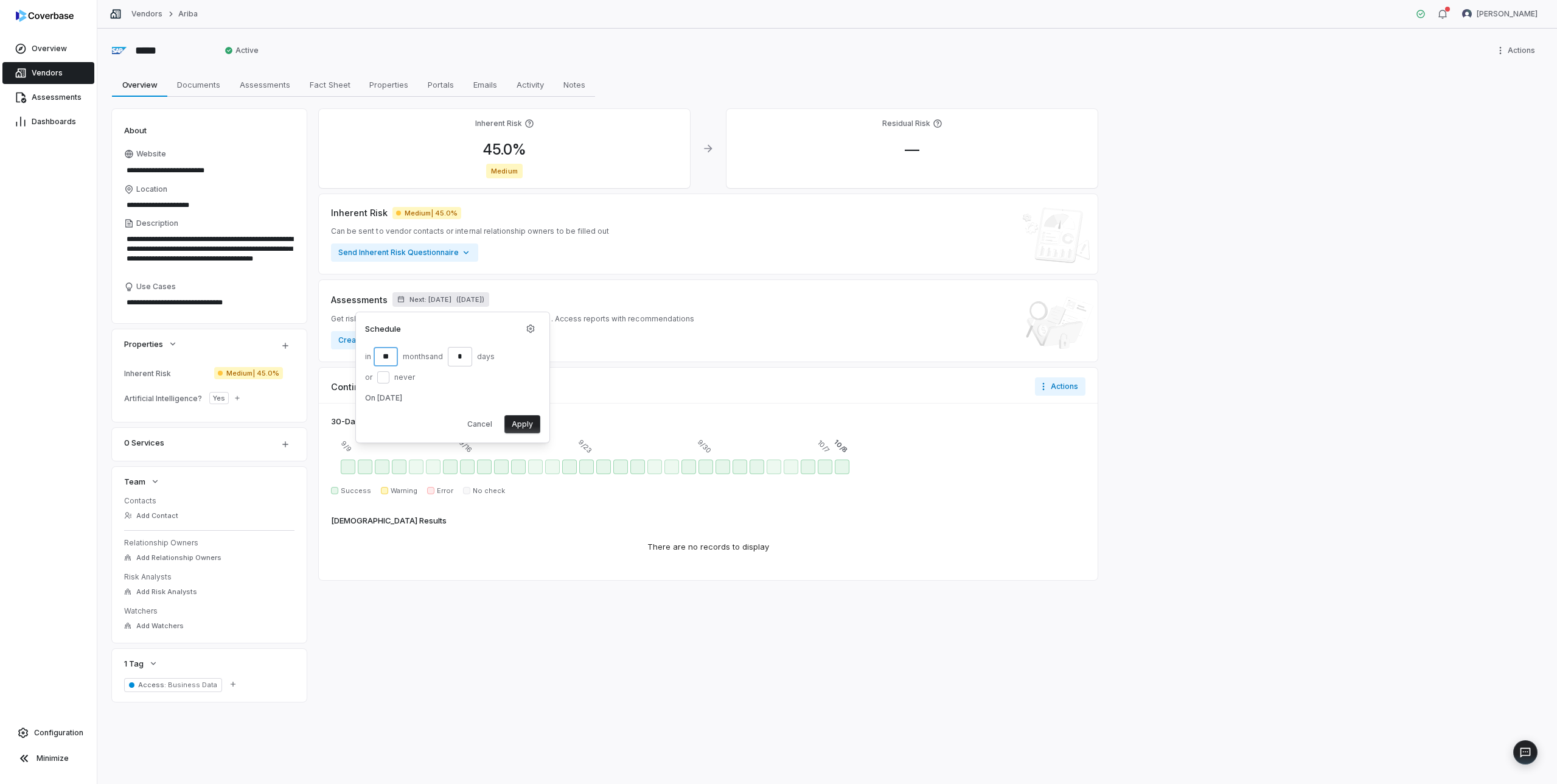
click at [390, 355] on input "**" at bounding box center [386, 356] width 25 height 19
type input "*"
click at [432, 369] on div "in * month s and * day s or never" at bounding box center [431, 365] width 132 height 36
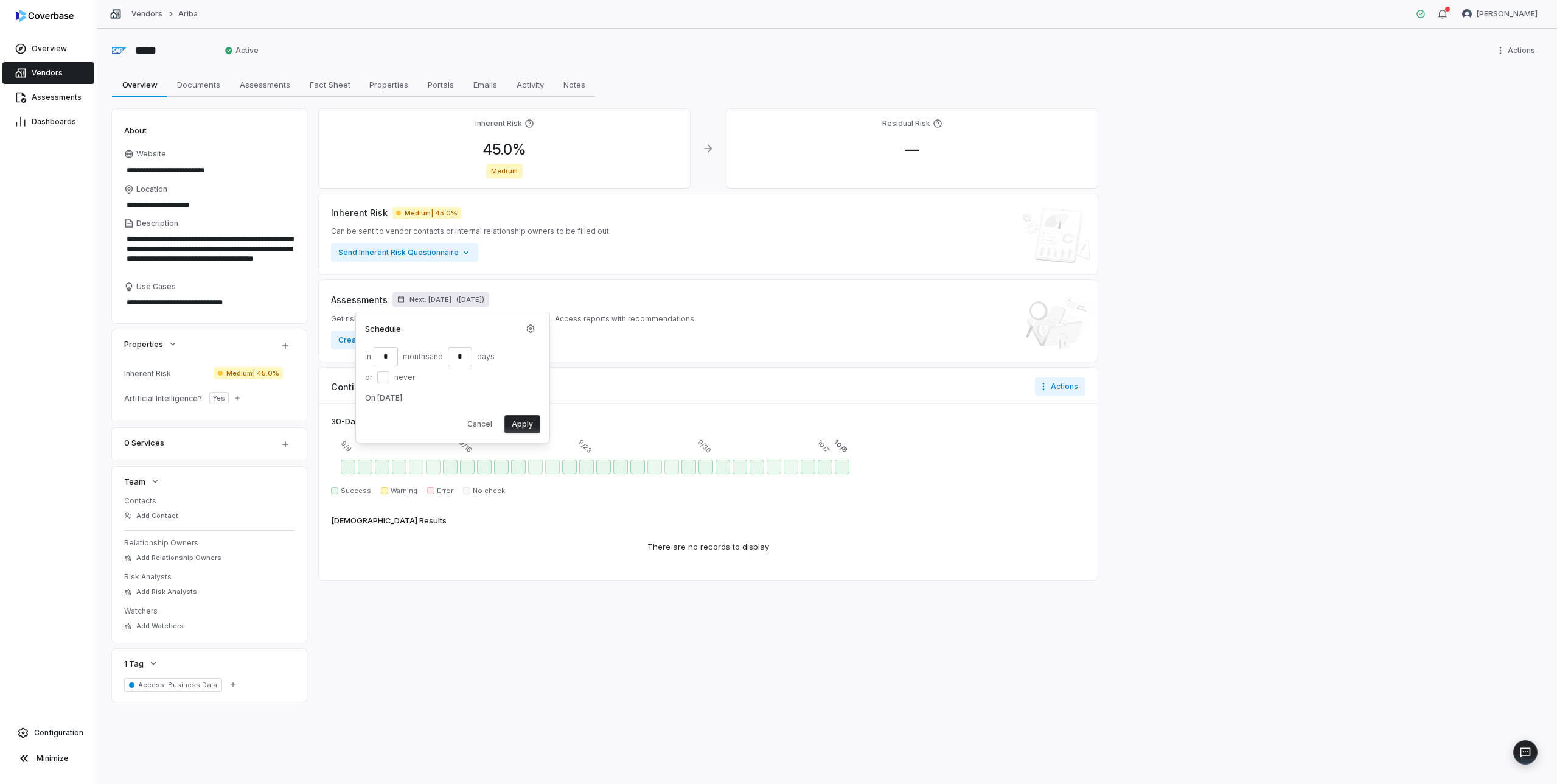
click at [526, 422] on button "Apply" at bounding box center [523, 424] width 36 height 18
click at [44, 70] on span "Vendors" at bounding box center [47, 73] width 31 height 10
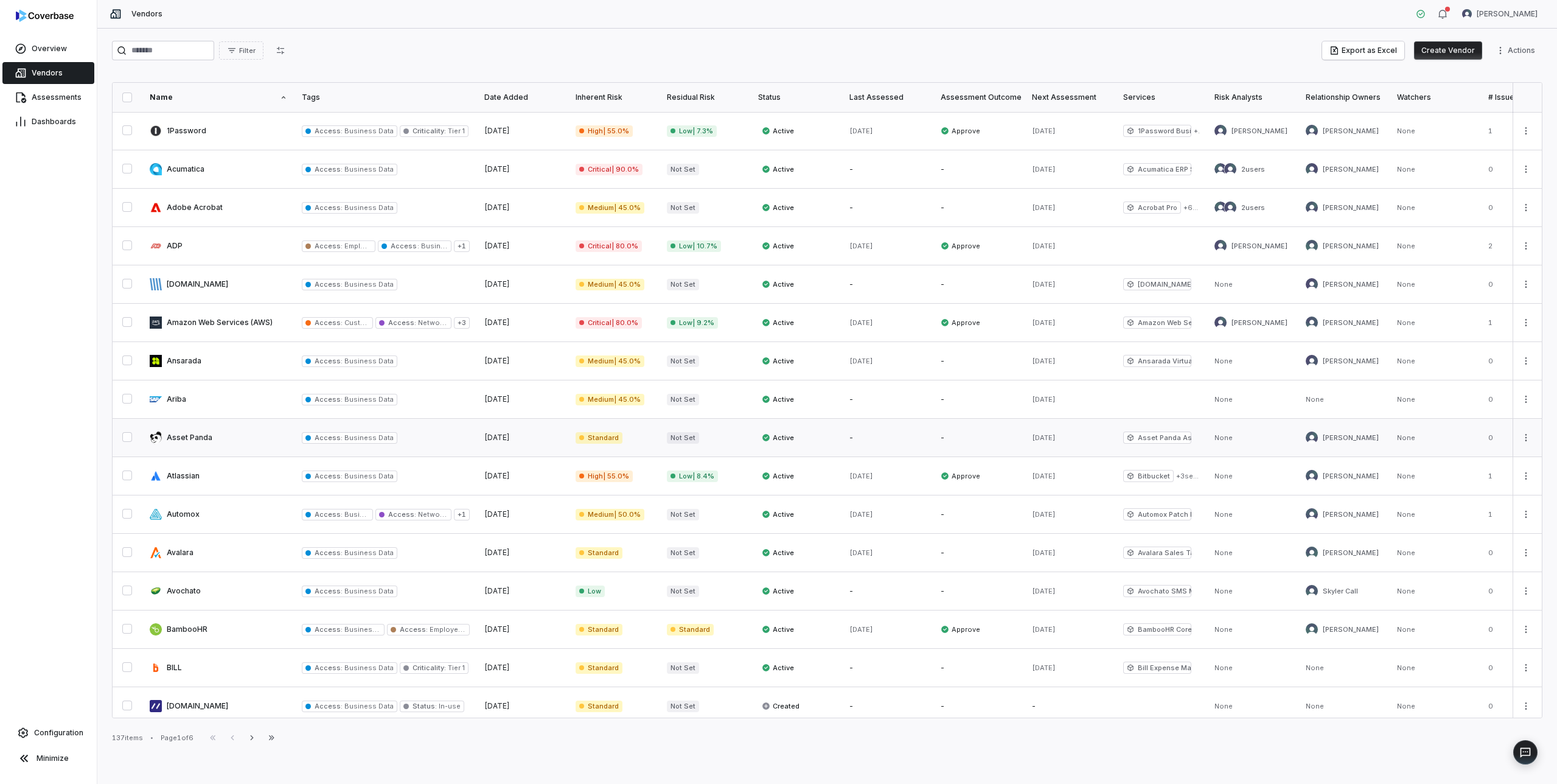
click at [223, 433] on link at bounding box center [219, 438] width 152 height 38
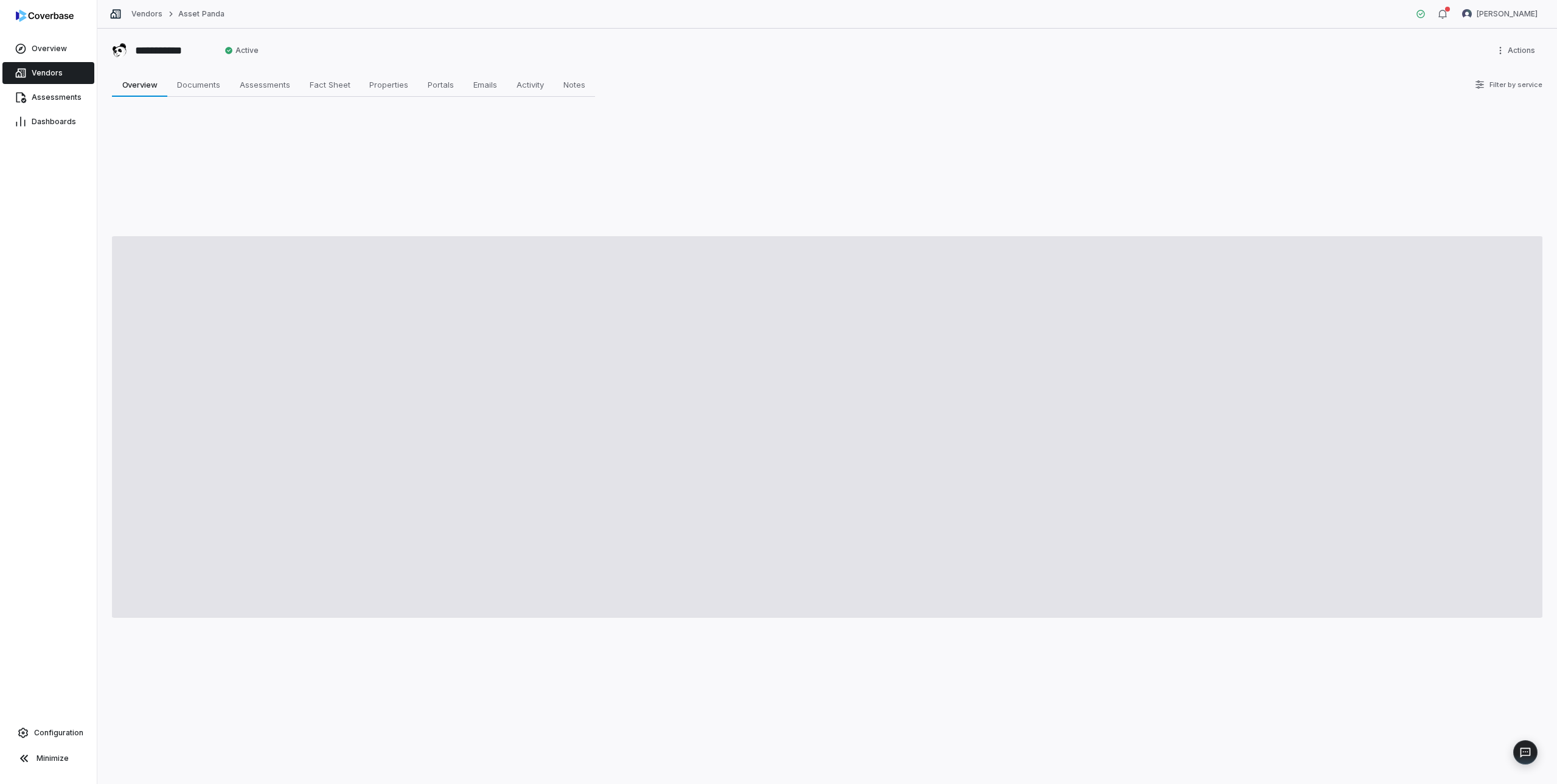
type textarea "*"
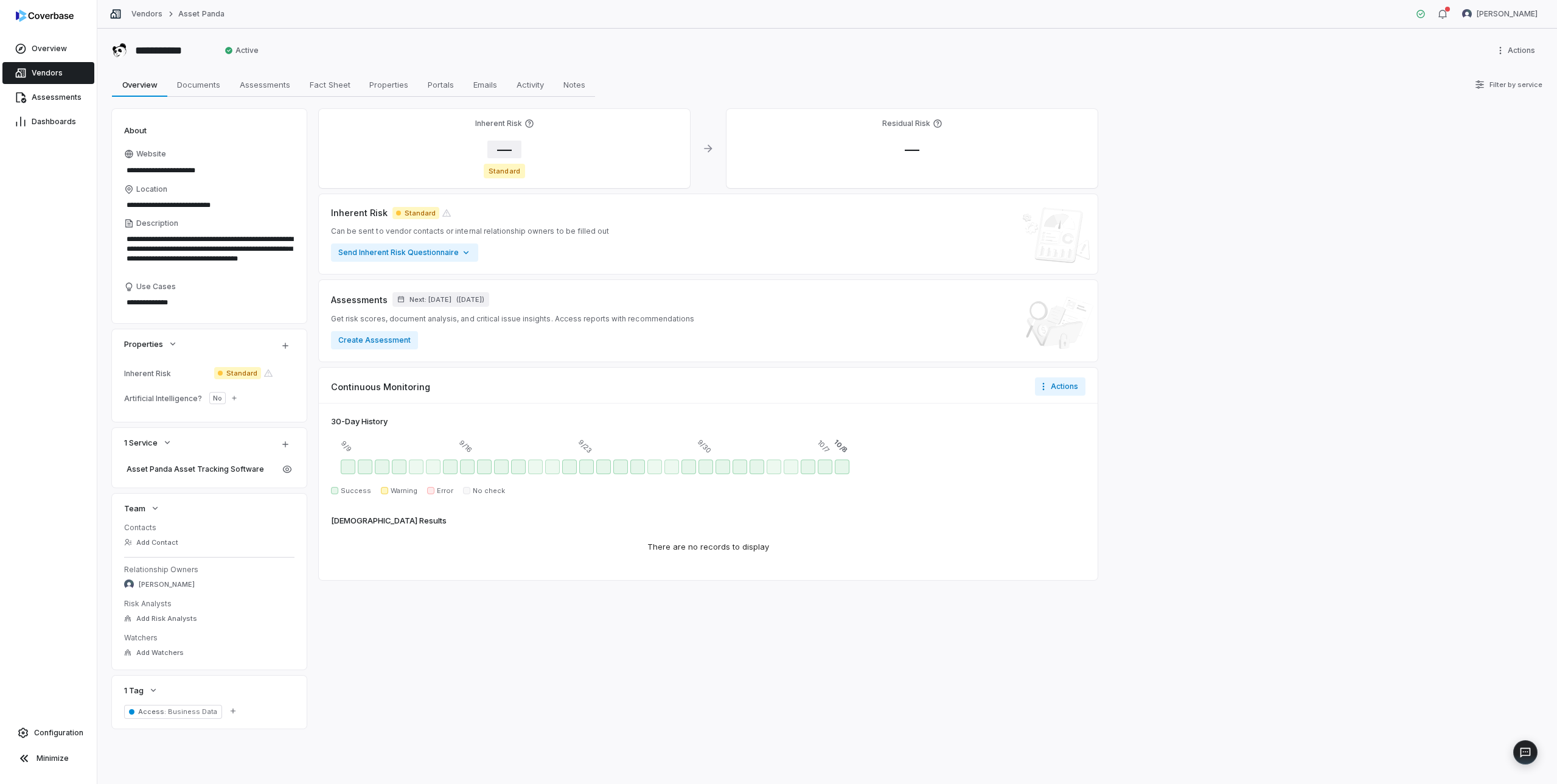
click at [502, 146] on span "—" at bounding box center [505, 149] width 34 height 18
click at [520, 238] on body "**********" at bounding box center [778, 392] width 1557 height 784
click at [526, 277] on input "*" at bounding box center [585, 277] width 175 height 14
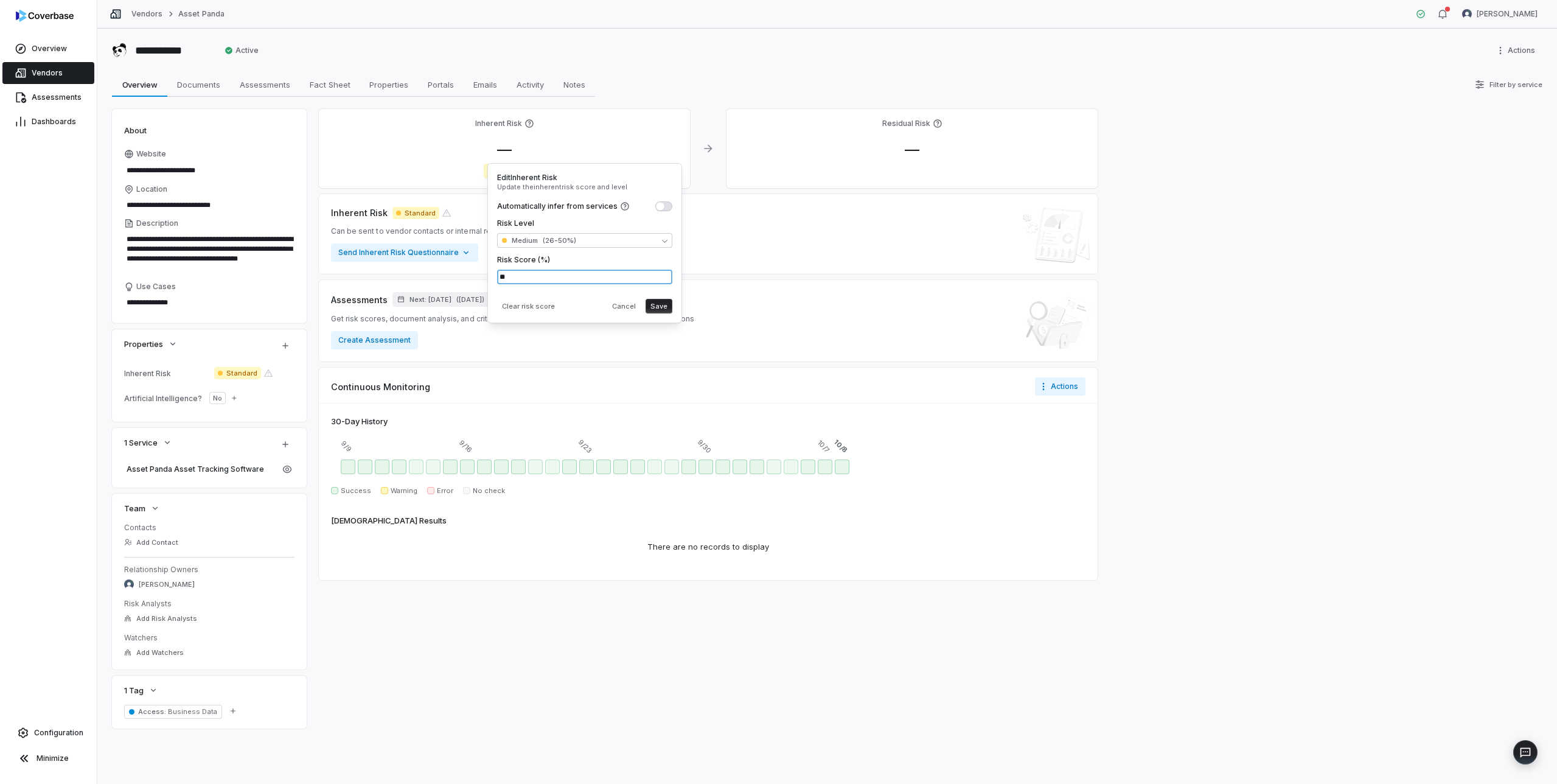
type input "**"
click at [604, 307] on div "Clear risk score Cancel Save" at bounding box center [585, 303] width 175 height 19
click at [660, 304] on button "Save" at bounding box center [659, 305] width 27 height 14
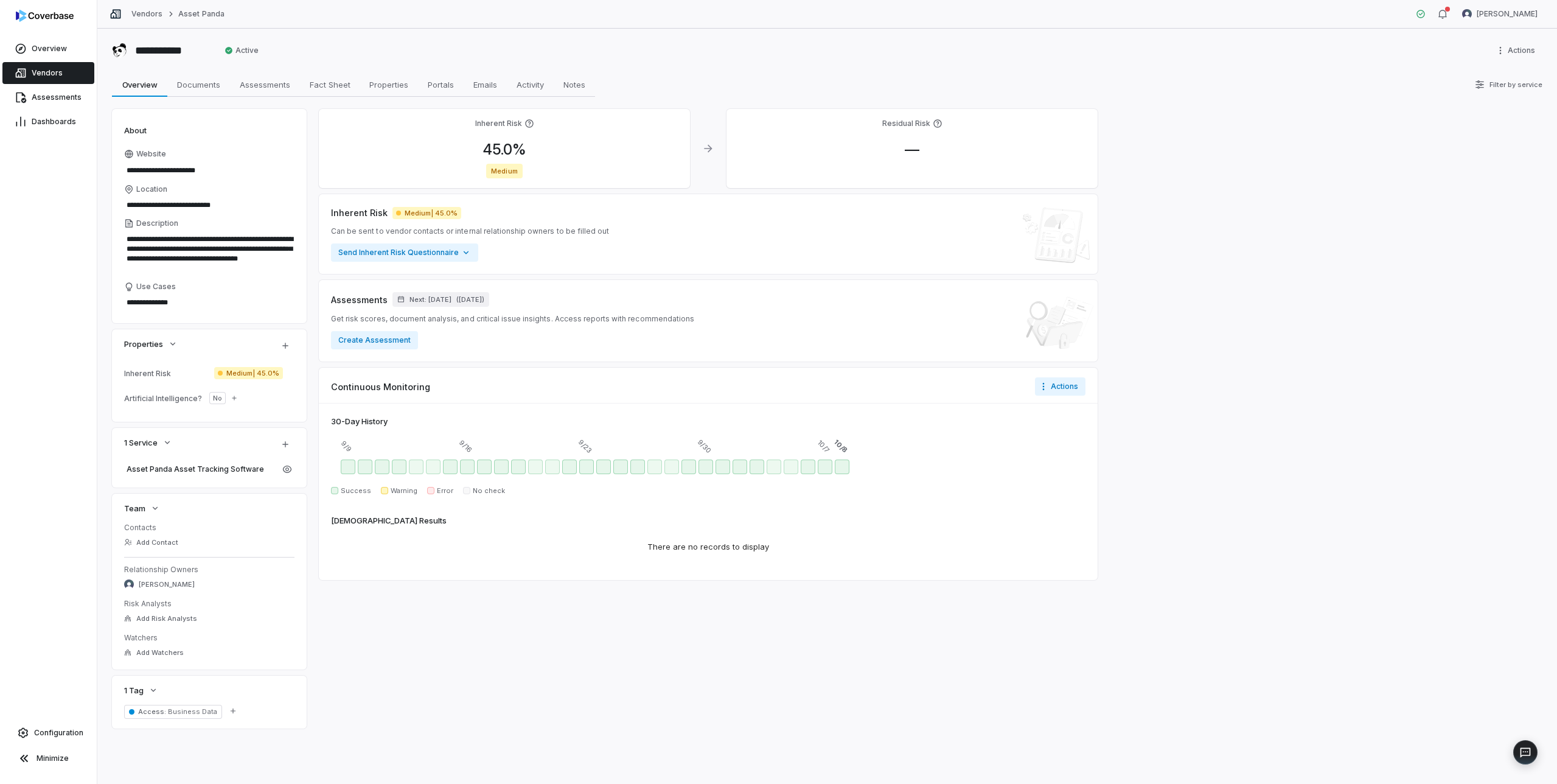
click at [49, 74] on span "Vendors" at bounding box center [47, 73] width 31 height 10
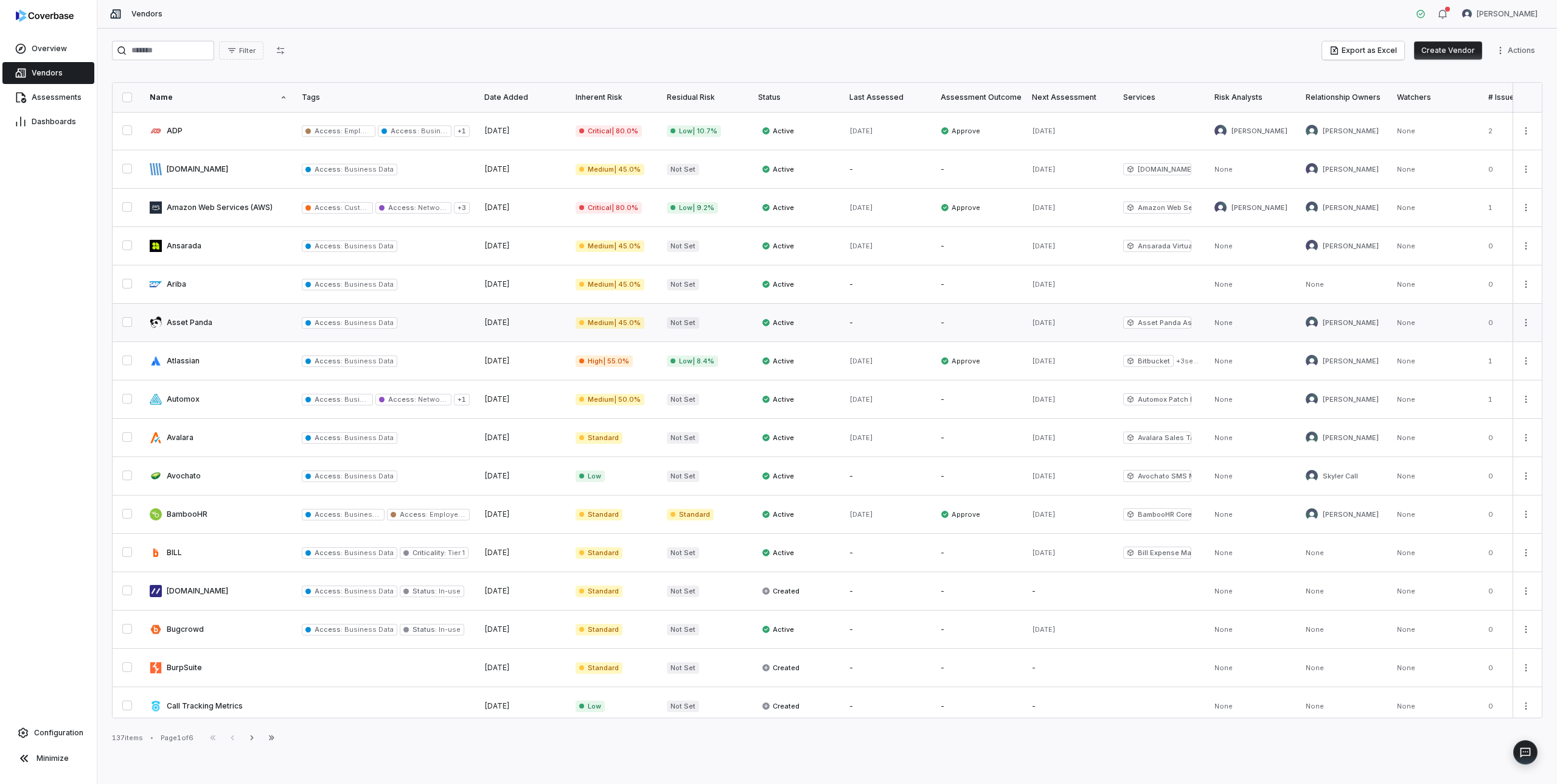
scroll to position [122, 0]
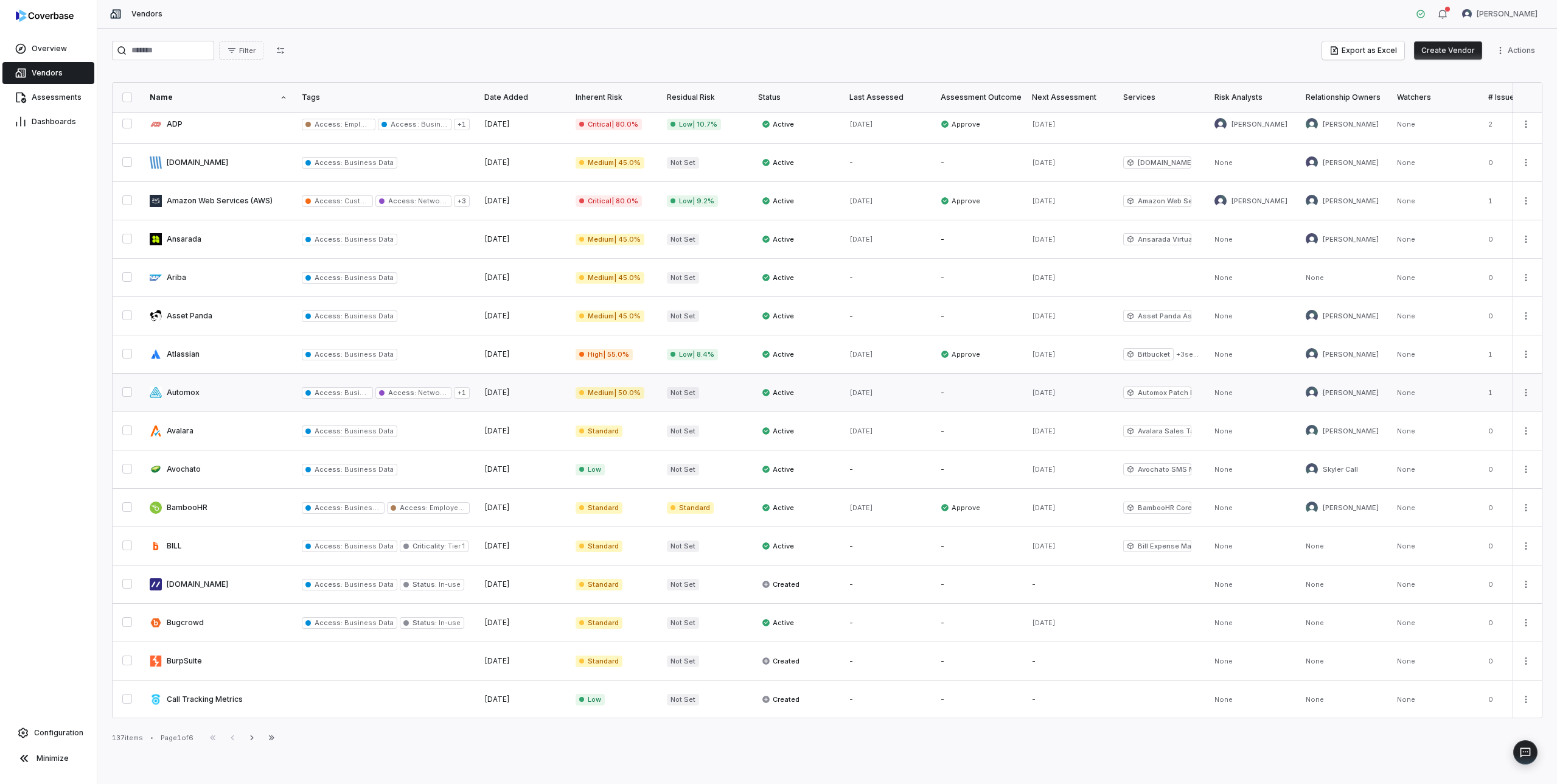
click at [225, 390] on link at bounding box center [219, 392] width 152 height 38
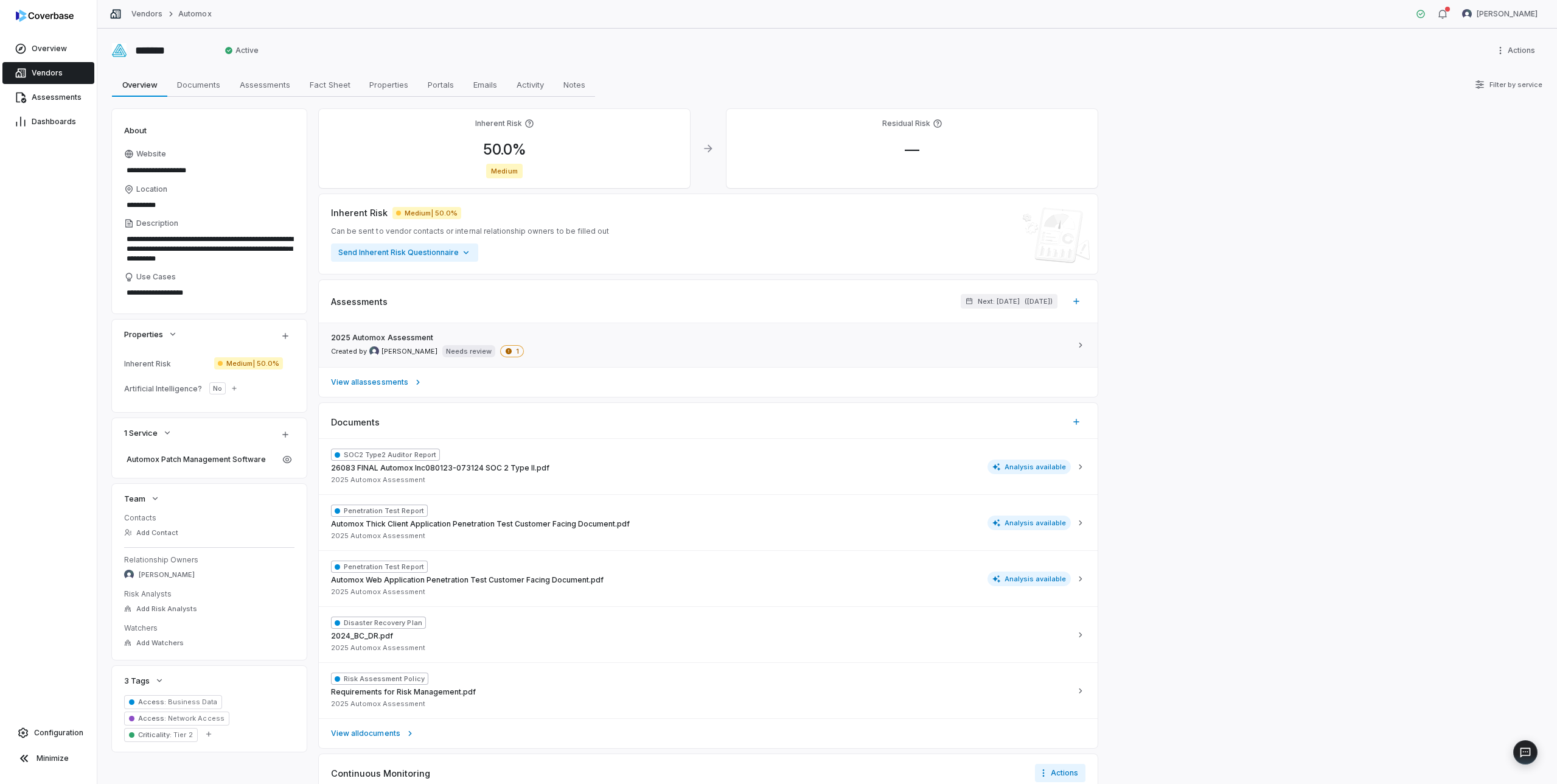
click at [687, 348] on div "2025 Automox Assessment Created by Mike Lewis Needs review 1" at bounding box center [701, 345] width 740 height 25
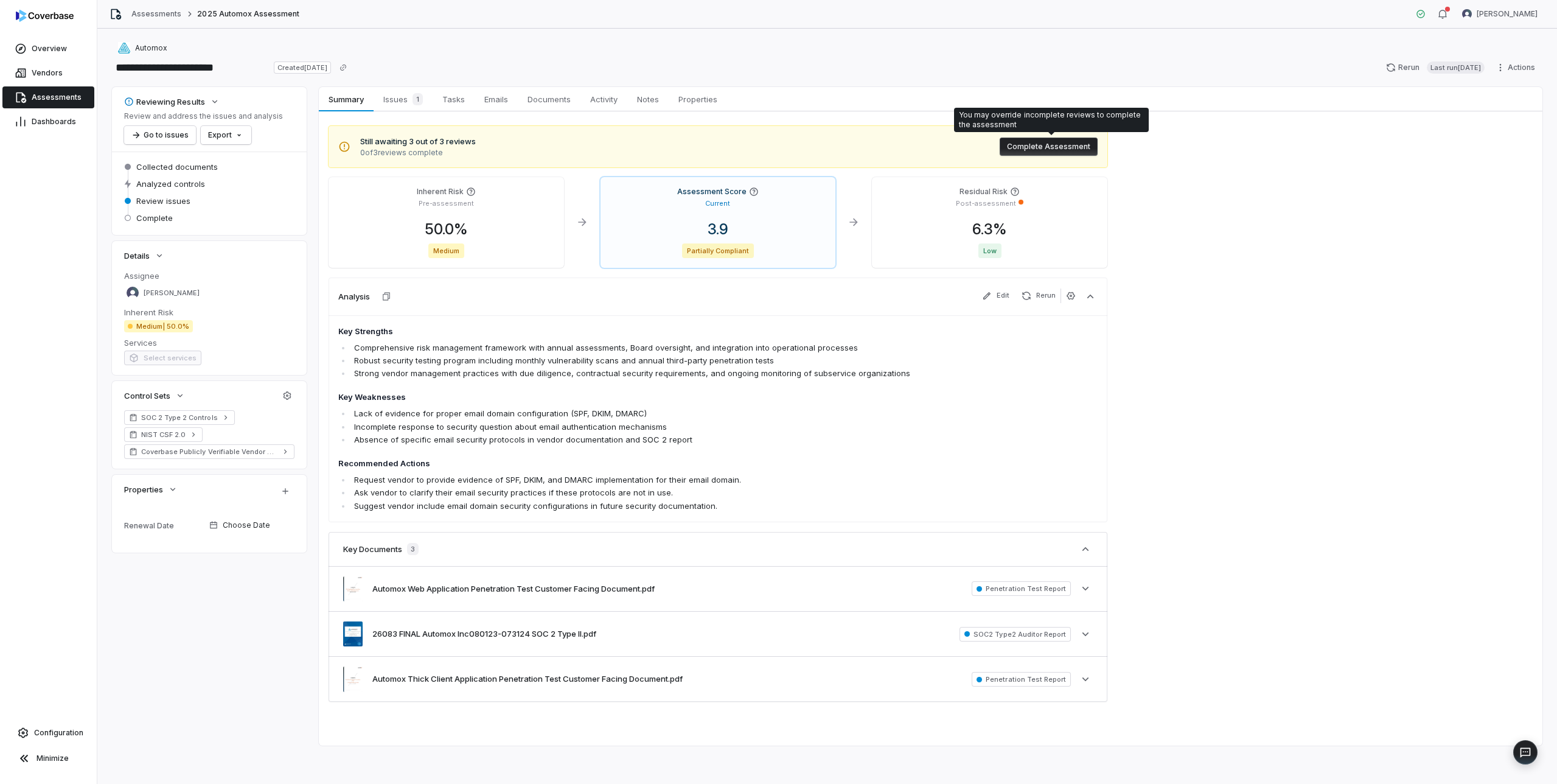
click at [1049, 142] on button "Complete Assessment" at bounding box center [1048, 146] width 98 height 18
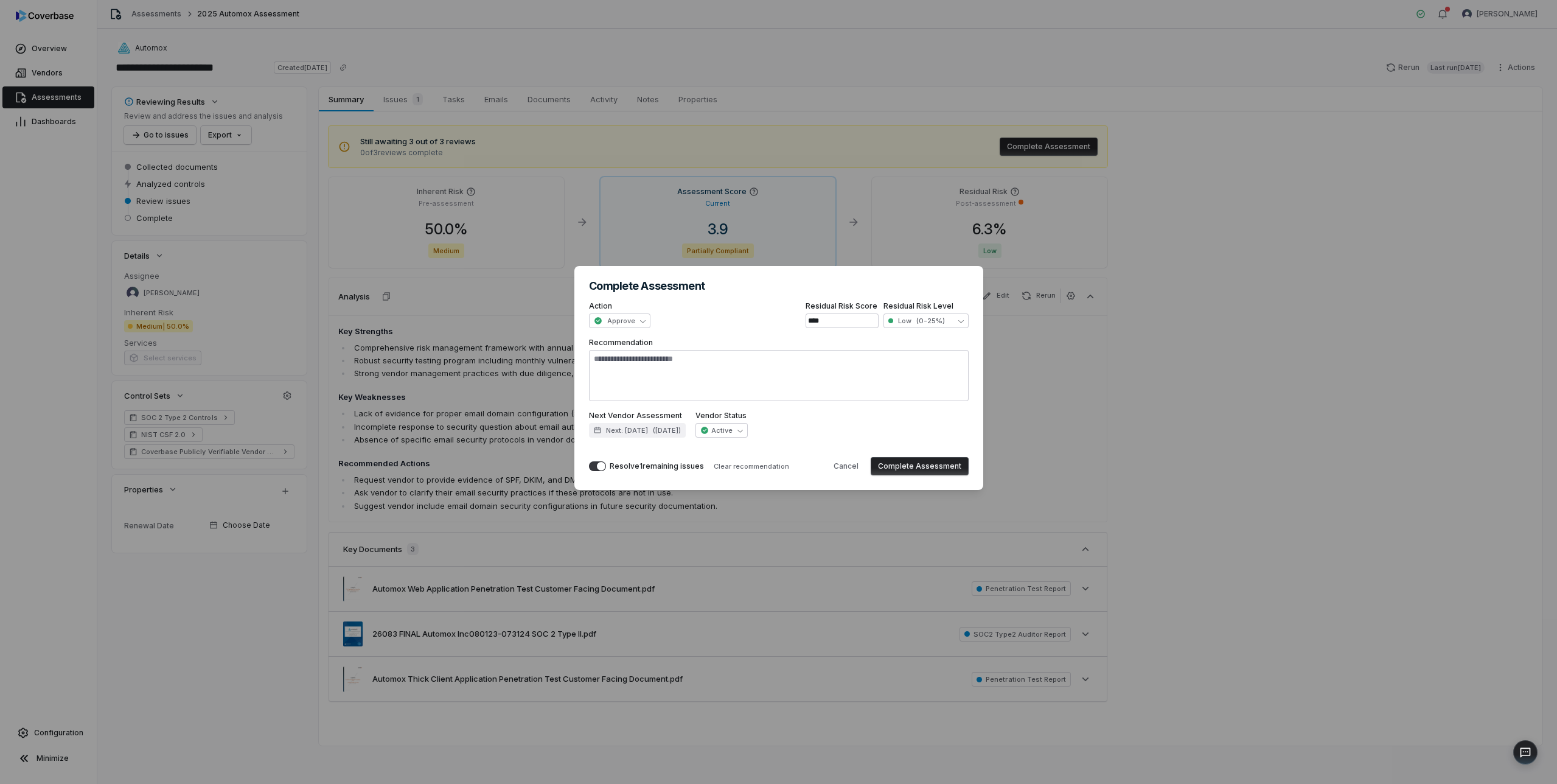
click at [921, 466] on button "Complete Assessment" at bounding box center [919, 466] width 98 height 18
type textarea "*"
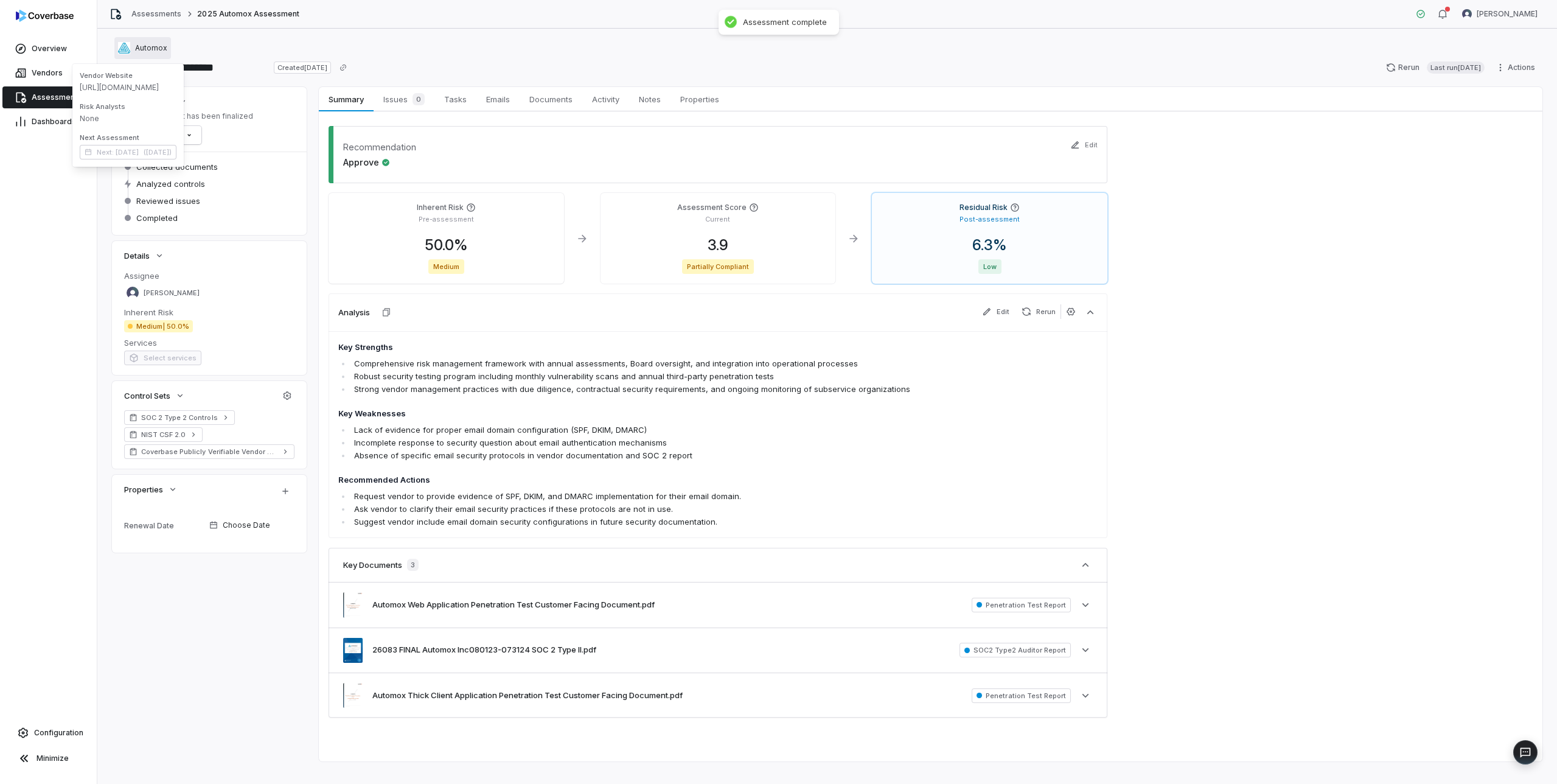
click at [153, 53] on div "Automox" at bounding box center [143, 48] width 49 height 12
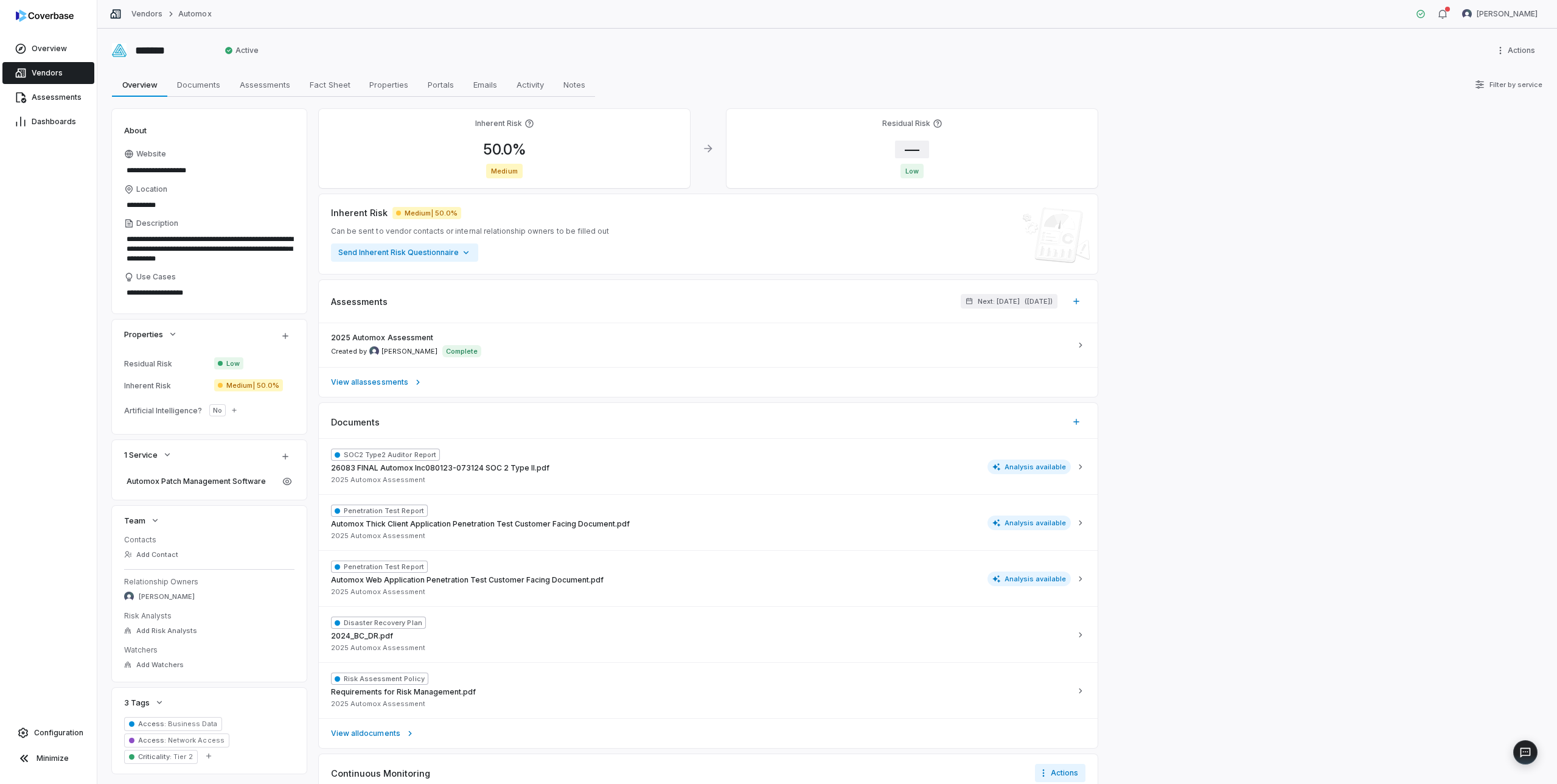
click at [910, 144] on span "—" at bounding box center [913, 149] width 34 height 18
click at [947, 277] on input "*" at bounding box center [992, 277] width 175 height 14
click at [961, 277] on input "*" at bounding box center [992, 277] width 175 height 14
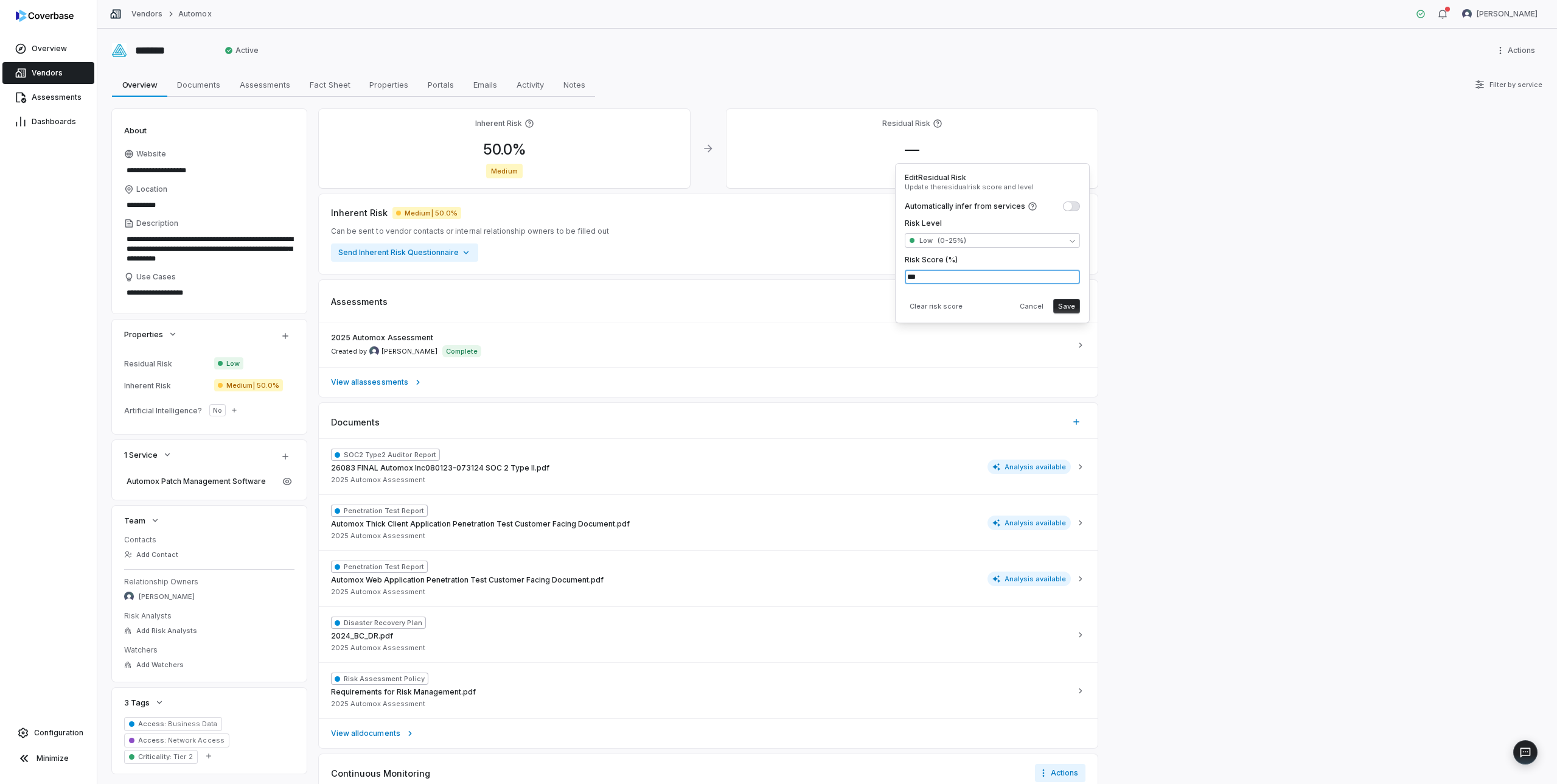
type input "***"
click at [1063, 305] on button "Save" at bounding box center [1067, 305] width 27 height 14
click at [1065, 302] on button "Save" at bounding box center [1067, 305] width 27 height 14
click at [51, 72] on span "Vendors" at bounding box center [47, 73] width 31 height 10
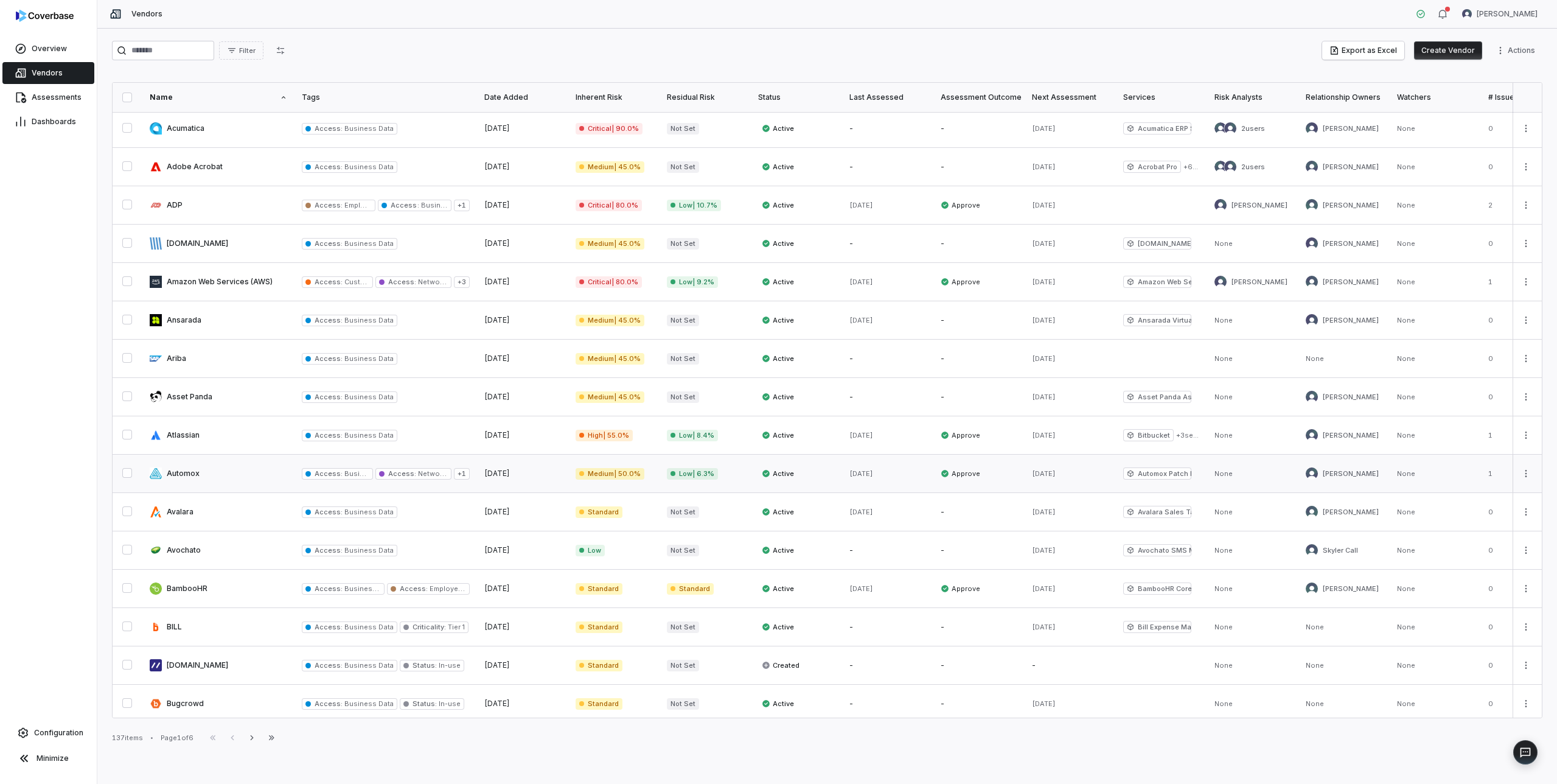
scroll to position [42, 0]
click at [216, 507] on link at bounding box center [219, 511] width 152 height 38
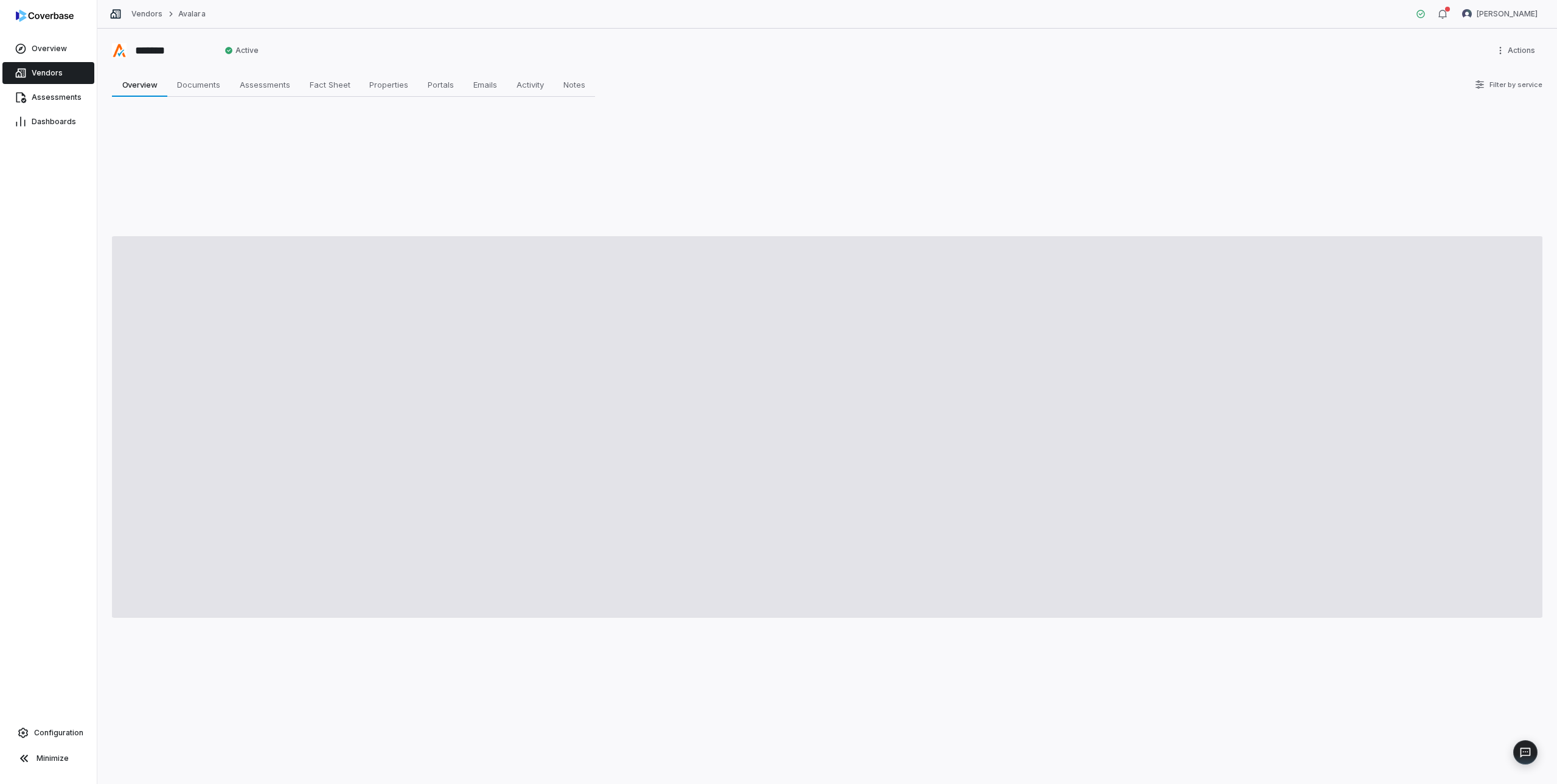
type textarea "*"
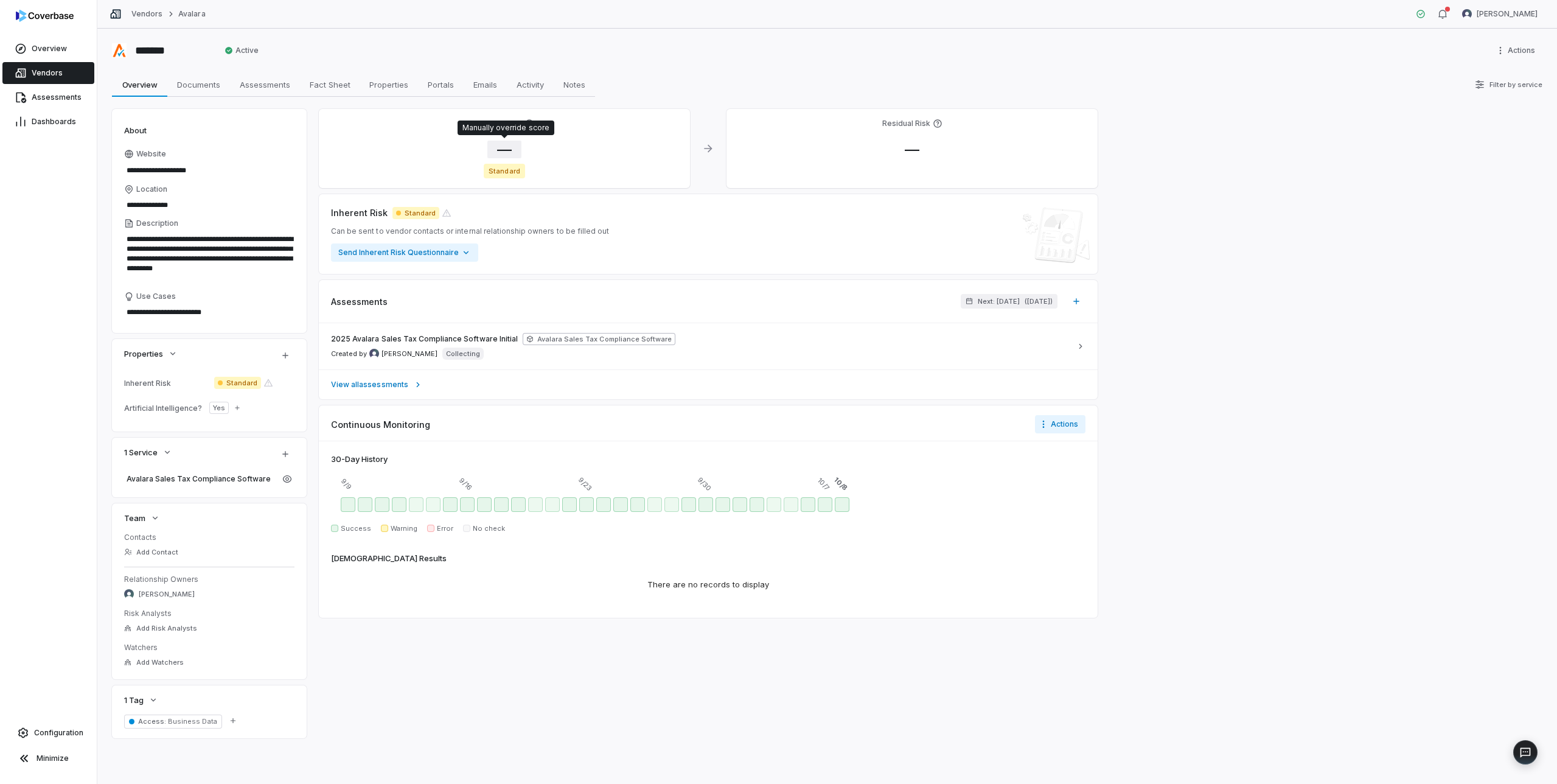
click at [498, 148] on span "—" at bounding box center [505, 149] width 34 height 18
click at [534, 239] on body "**********" at bounding box center [778, 392] width 1557 height 784
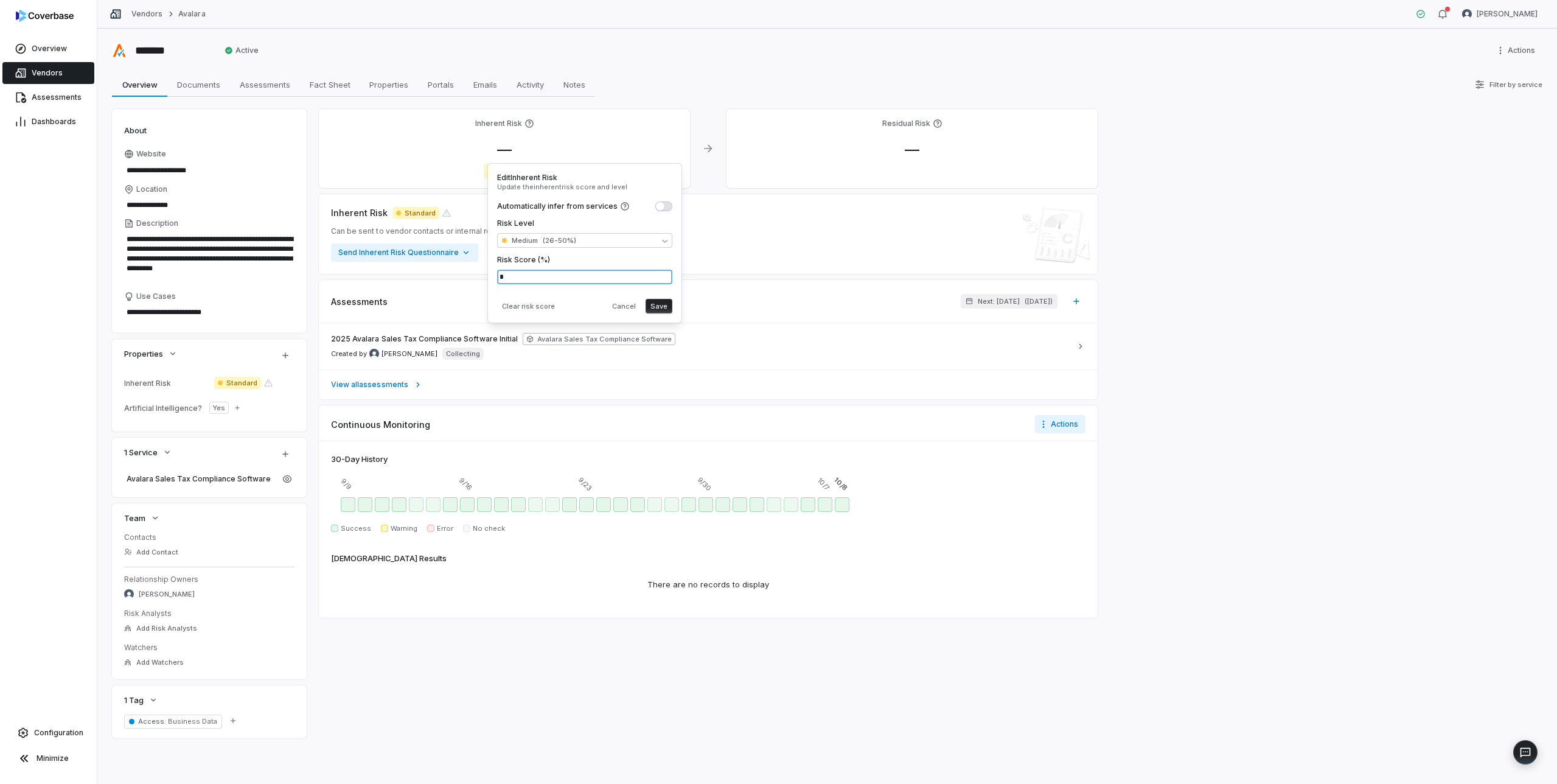
click at [529, 273] on input "*" at bounding box center [585, 277] width 175 height 14
type input "**"
click at [585, 301] on div "Clear risk score Cancel Save" at bounding box center [585, 303] width 175 height 19
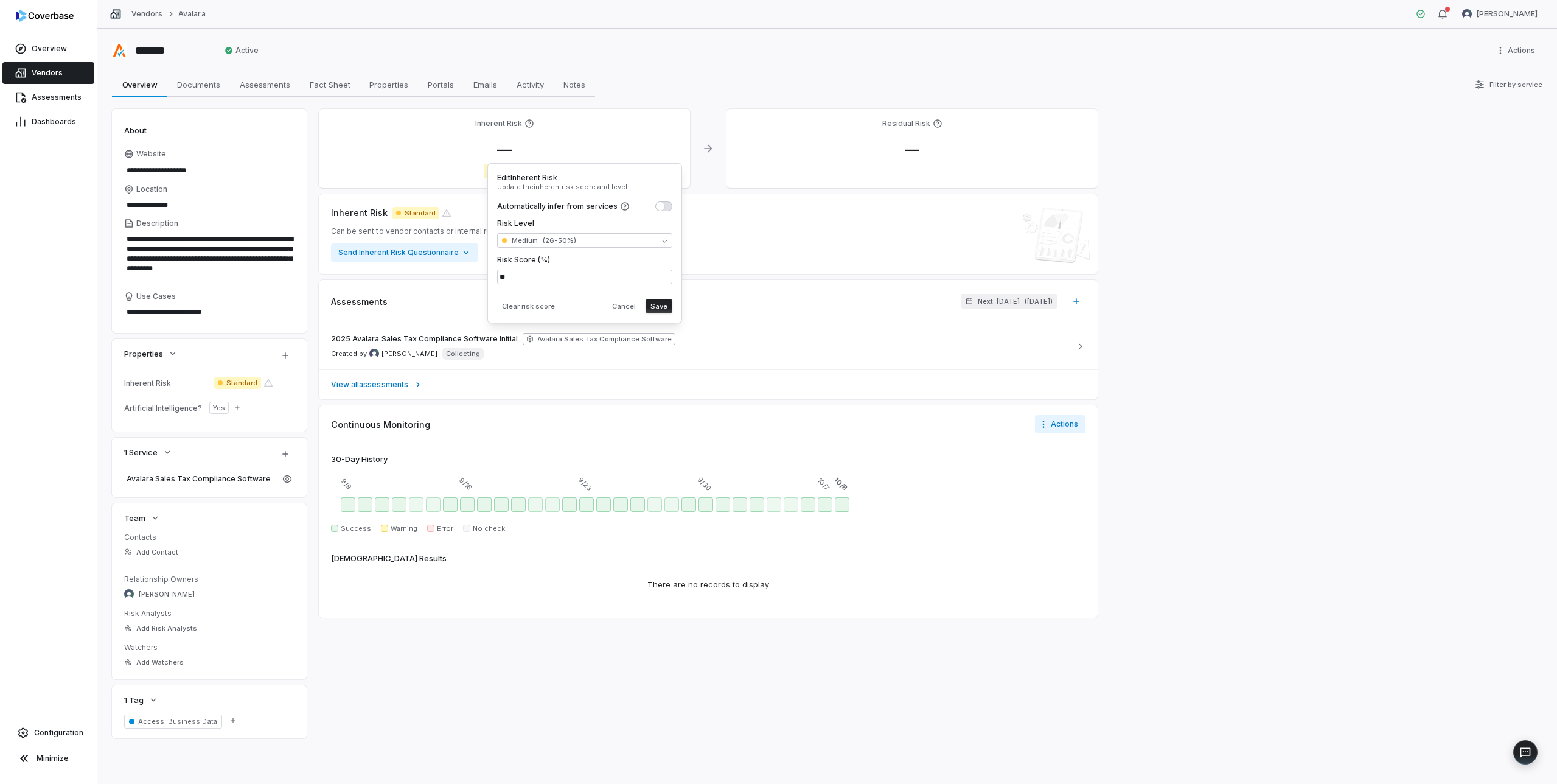
click at [659, 302] on button "Save" at bounding box center [659, 305] width 27 height 14
click at [1068, 347] on div "2025 Avalara Sales Tax Compliance Software Initial Avalara Sales Tax Compliance…" at bounding box center [701, 346] width 740 height 27
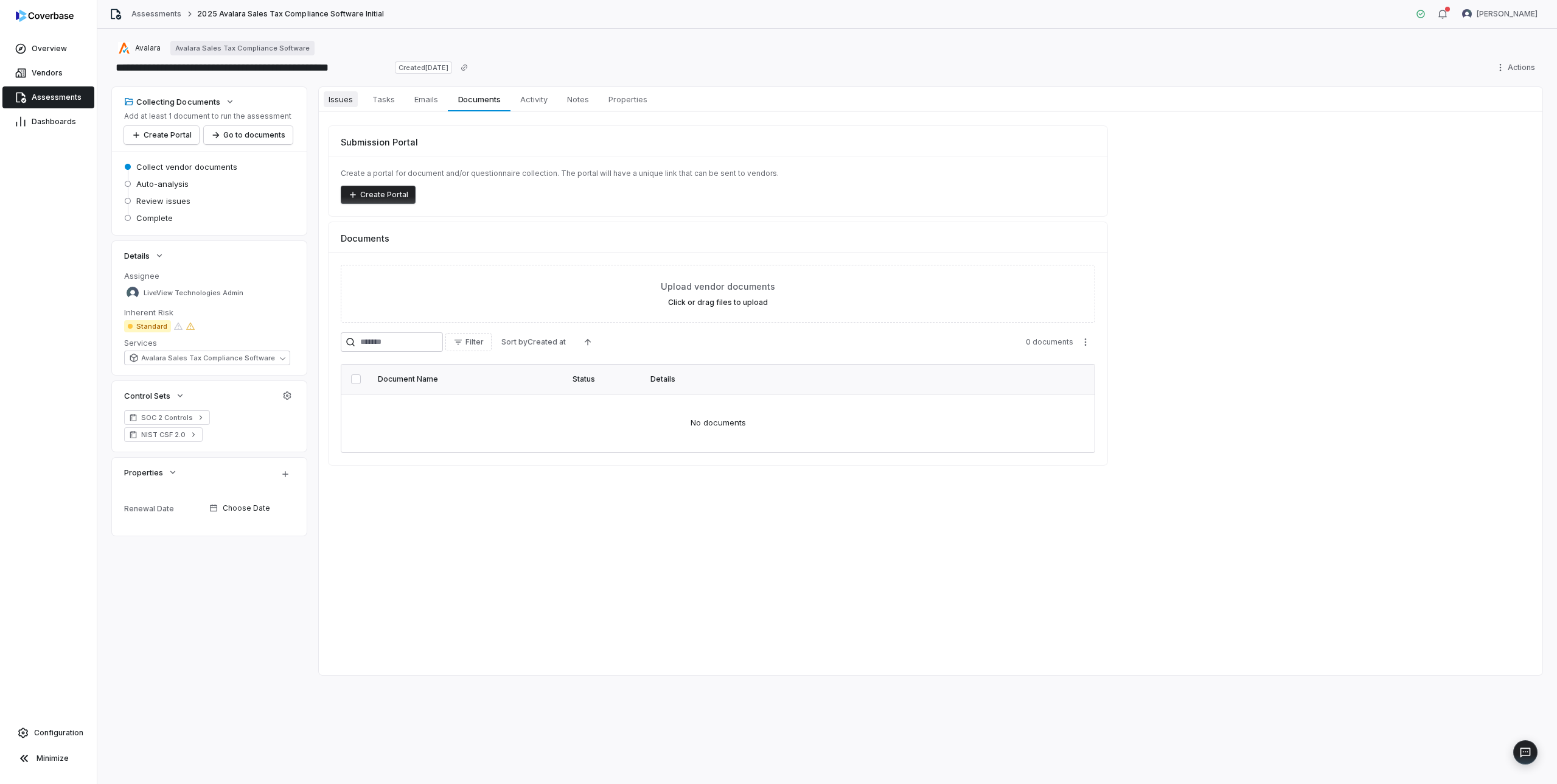
click at [339, 96] on span "Issues" at bounding box center [341, 99] width 34 height 16
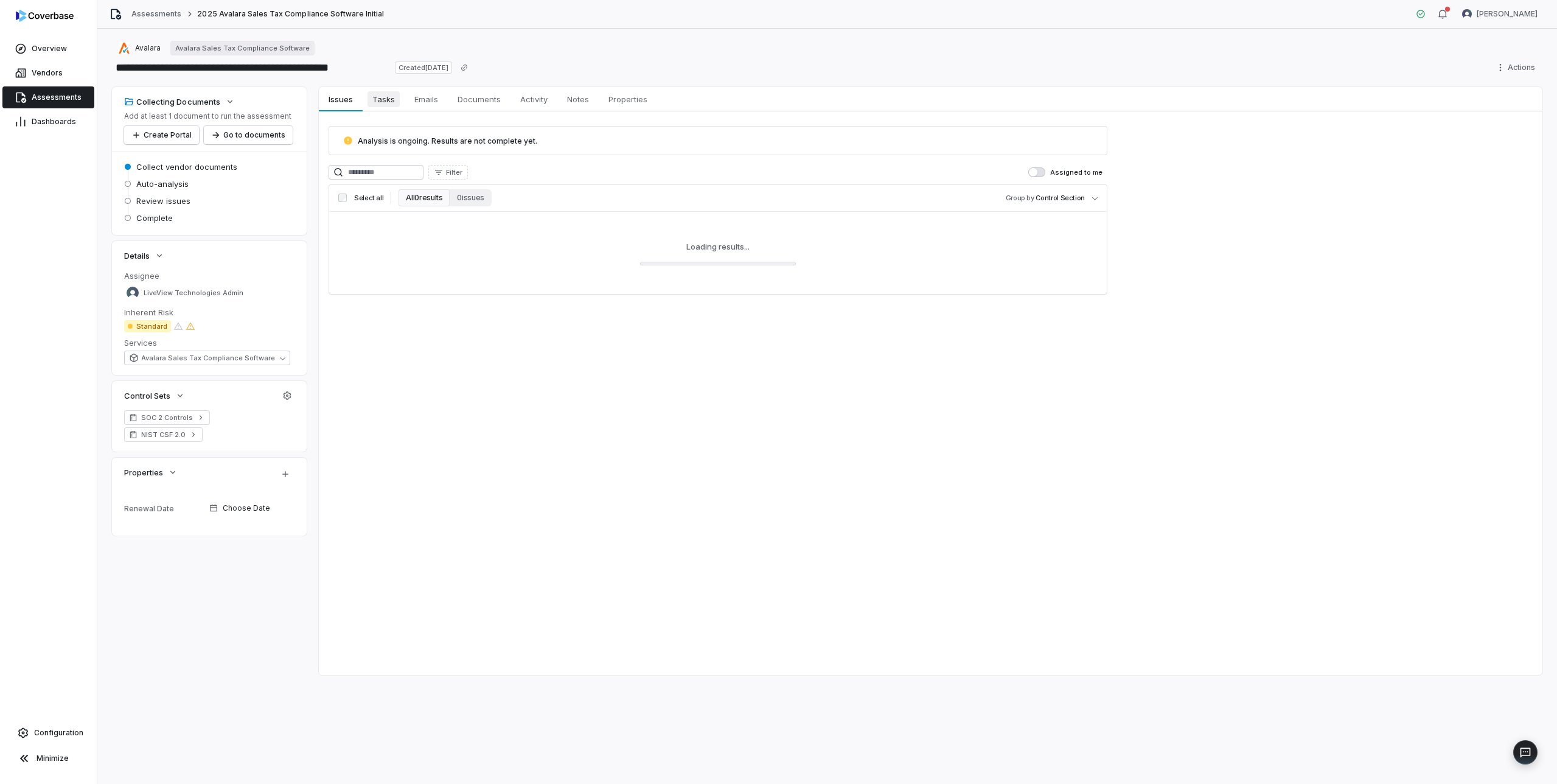
click at [385, 96] on span "Tasks" at bounding box center [384, 99] width 32 height 16
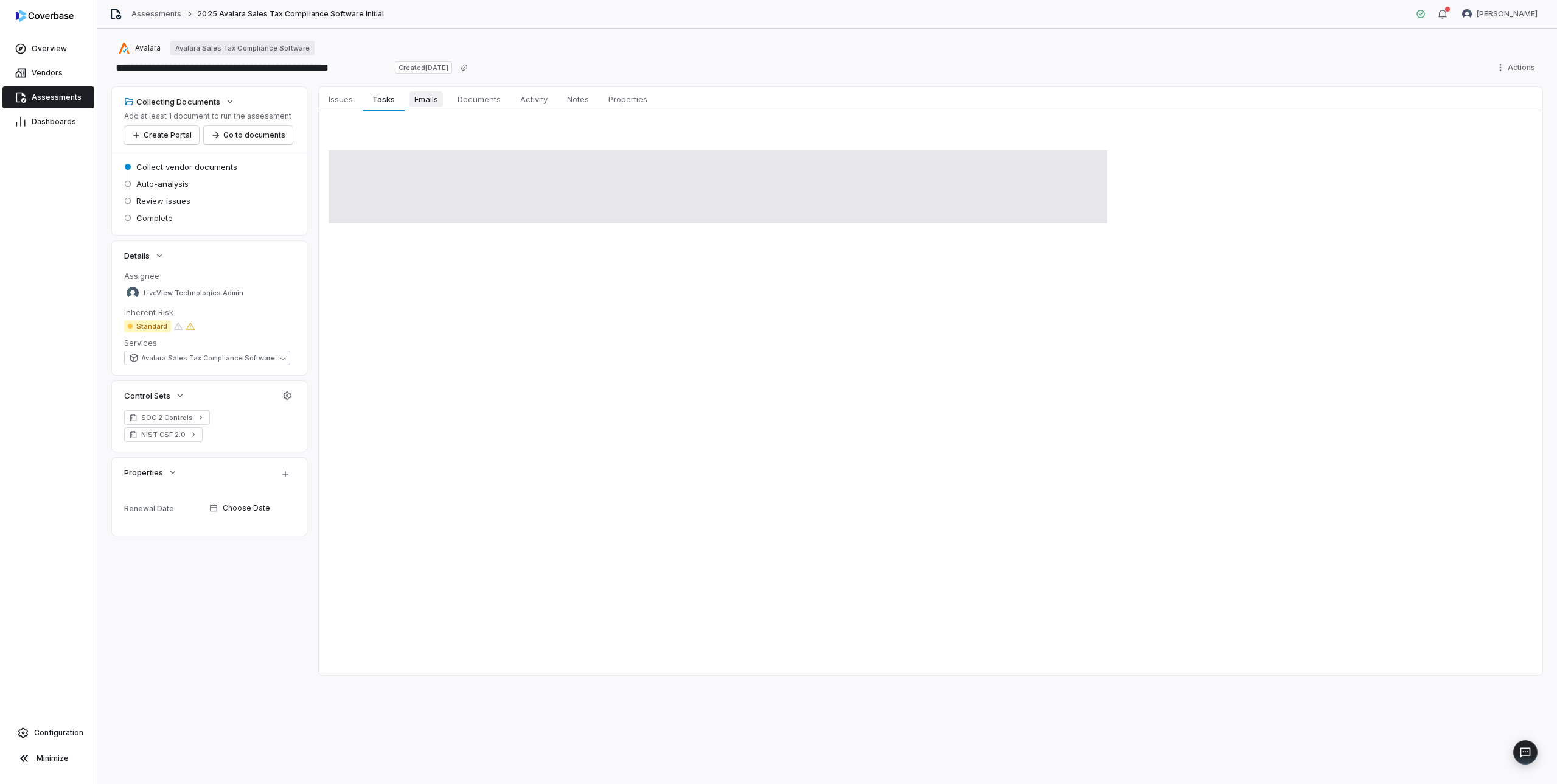
click at [418, 97] on span "Emails" at bounding box center [426, 99] width 33 height 16
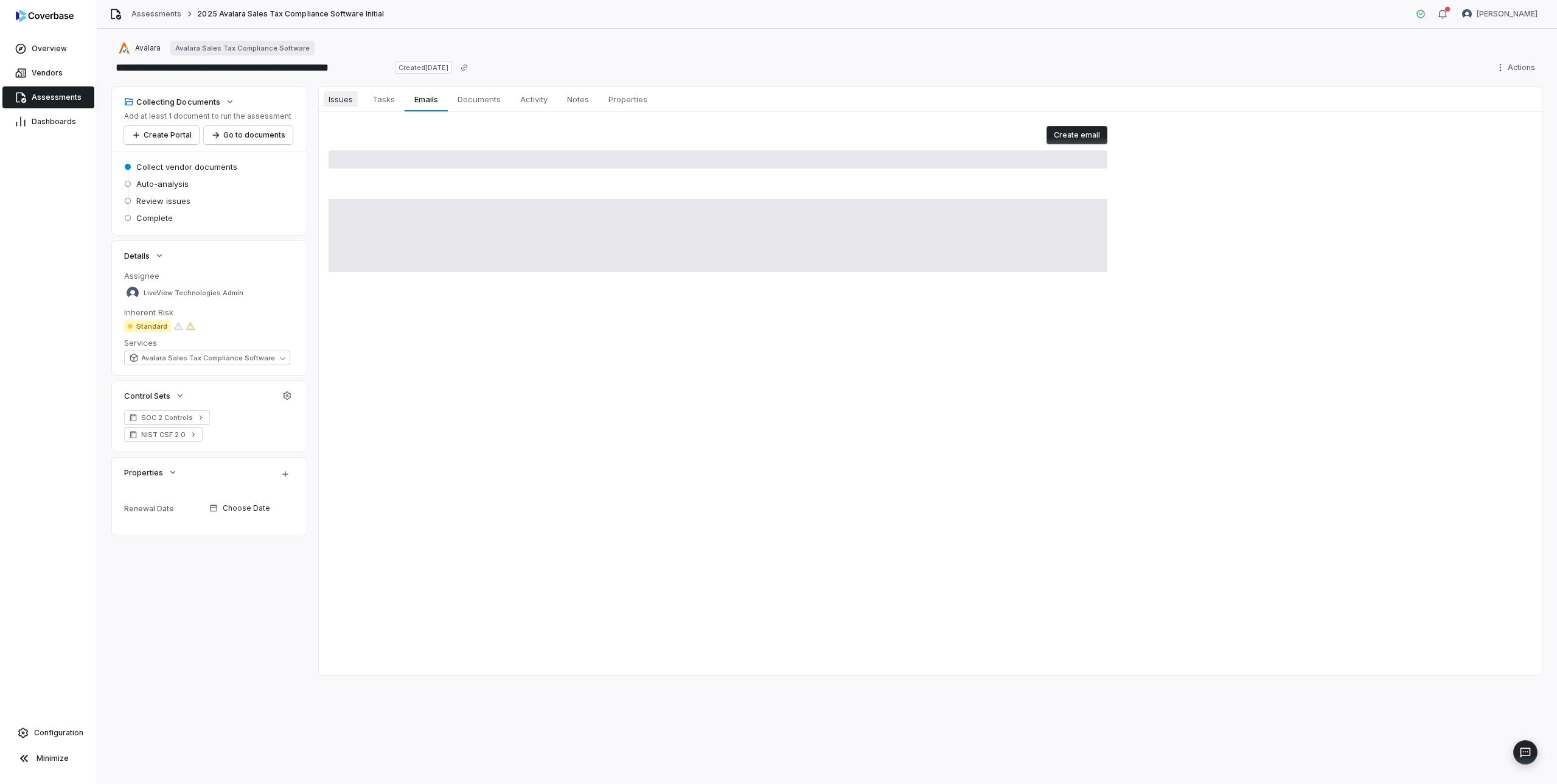
click at [334, 99] on span "Issues" at bounding box center [341, 99] width 34 height 16
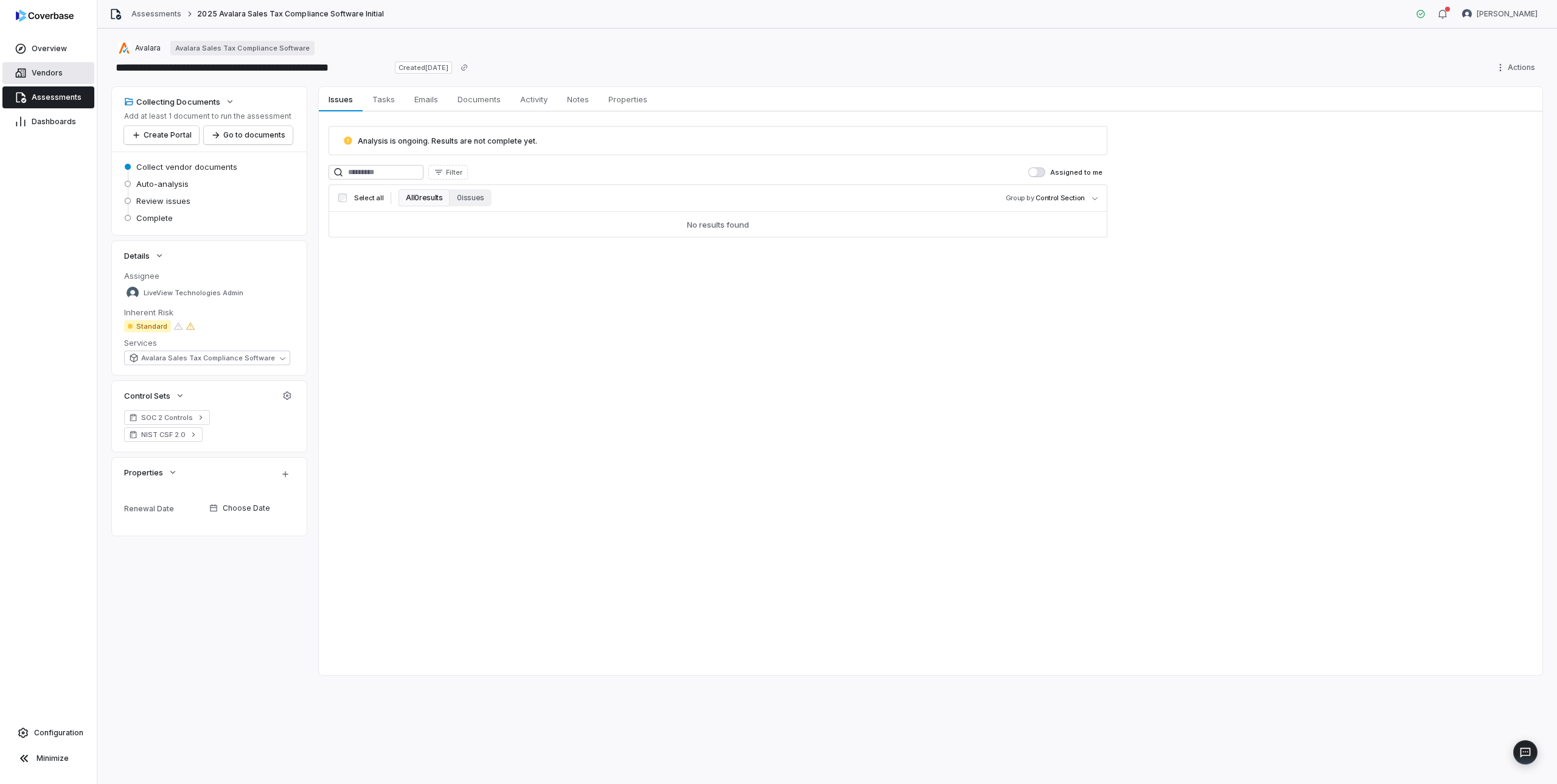
click at [42, 72] on span "Vendors" at bounding box center [47, 73] width 31 height 10
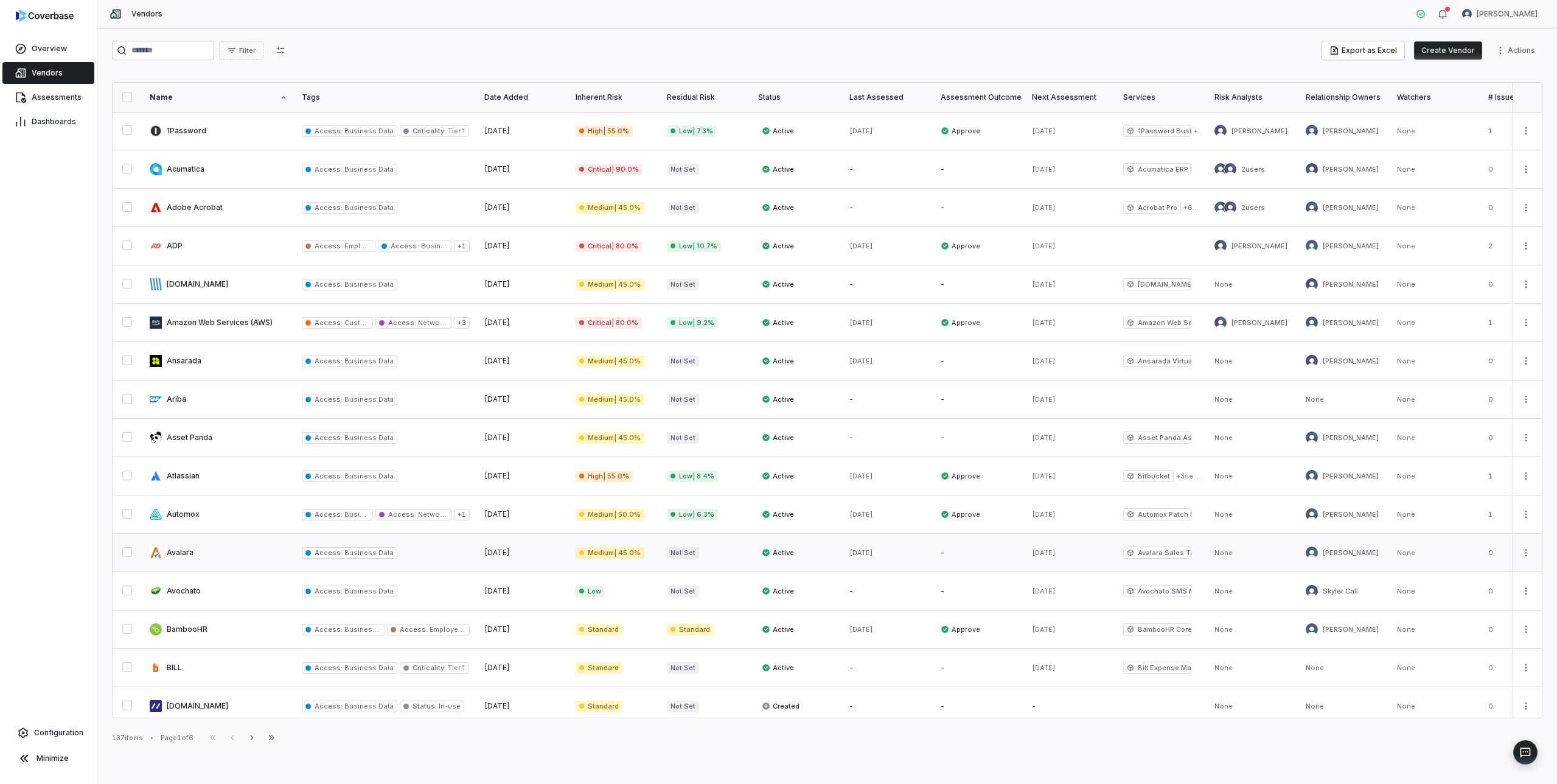
click at [234, 553] on link at bounding box center [219, 553] width 152 height 38
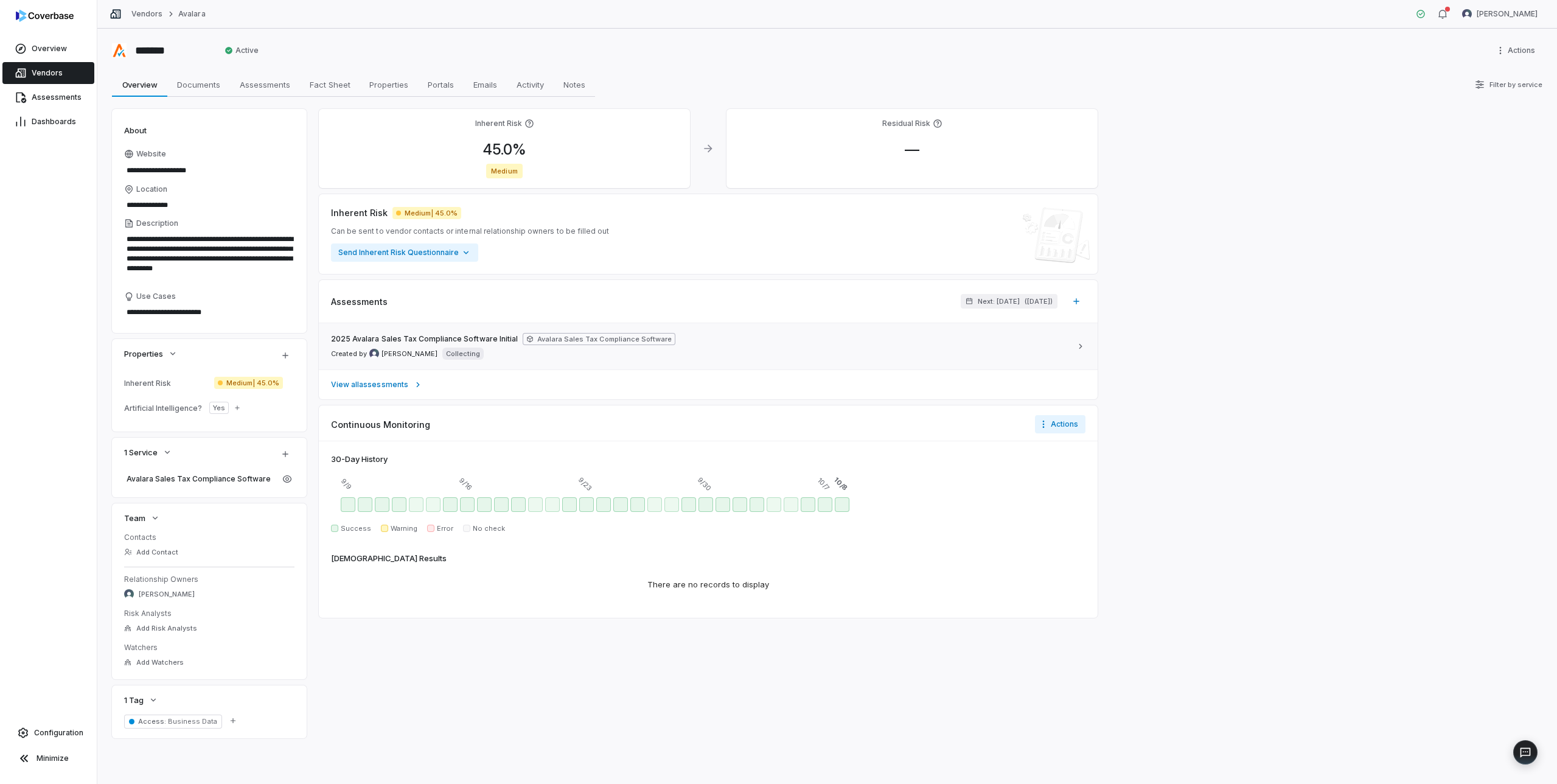
click at [706, 340] on div "2025 Avalara Sales Tax Compliance Software Initial Avalara Sales Tax Compliance…" at bounding box center [701, 346] width 740 height 27
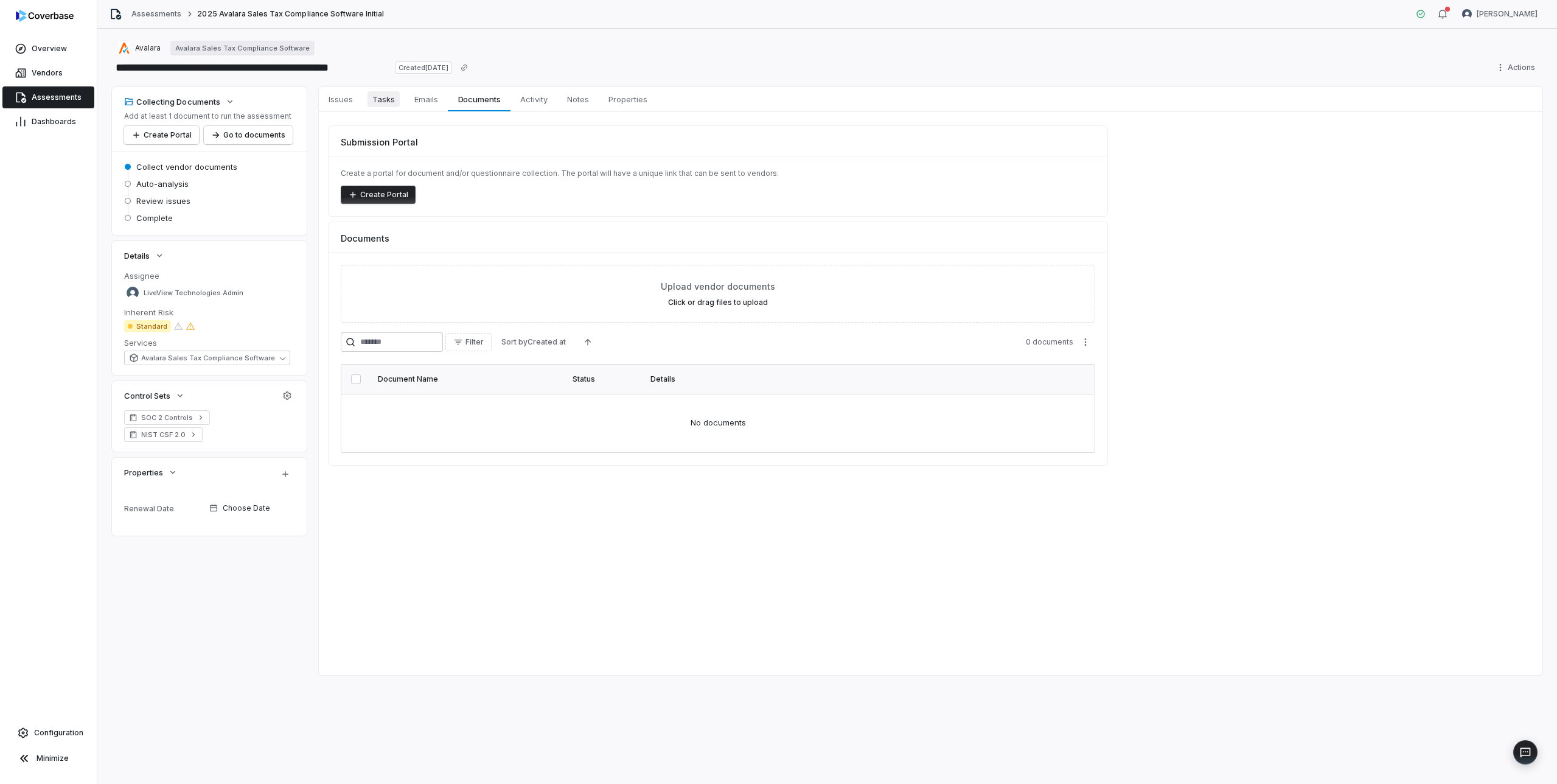
click at [381, 99] on span "Tasks" at bounding box center [384, 99] width 32 height 16
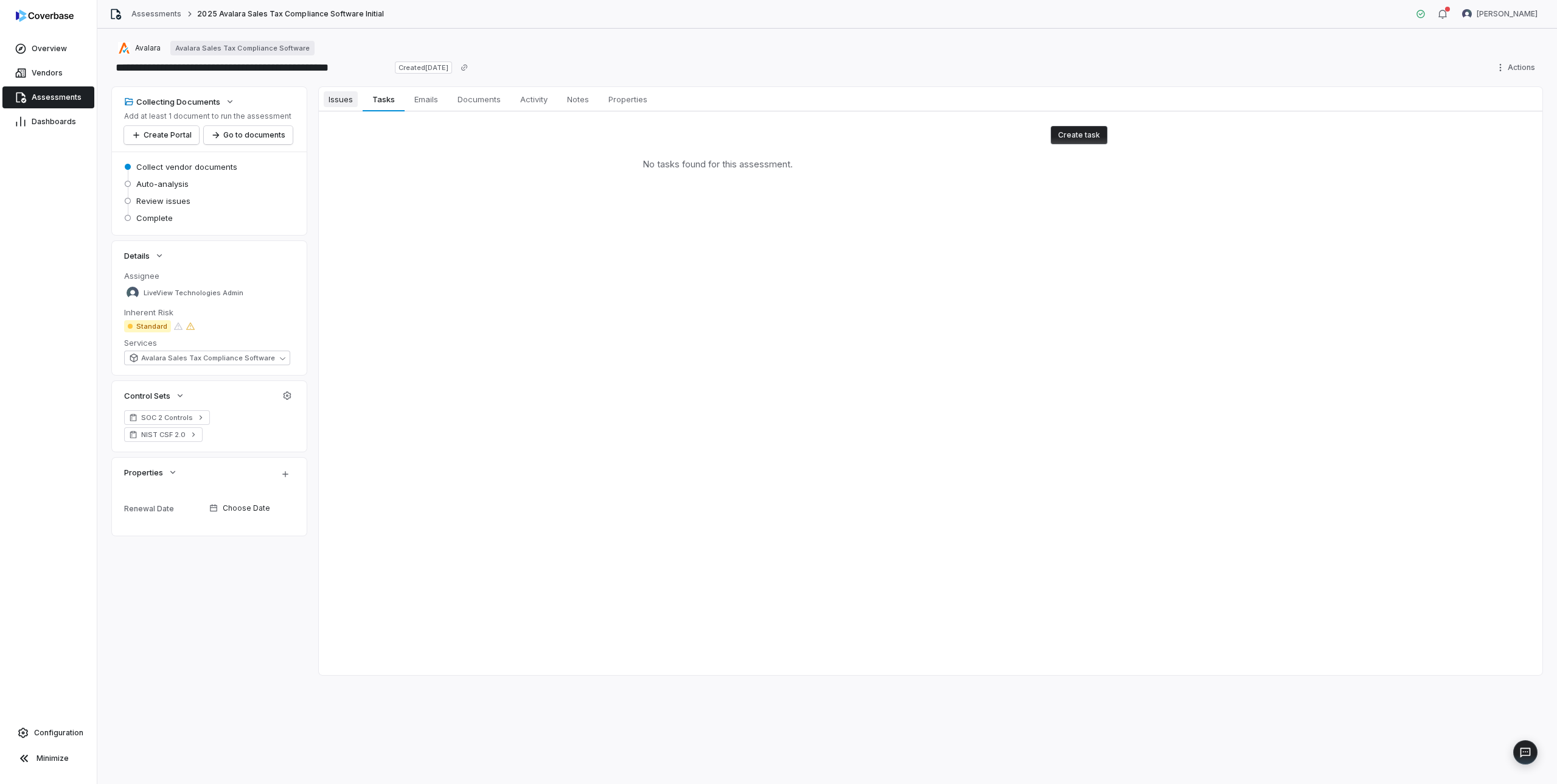
click at [342, 97] on span "Issues" at bounding box center [341, 99] width 34 height 16
click at [378, 101] on span "Tasks" at bounding box center [384, 99] width 32 height 16
click at [415, 106] on span "Emails" at bounding box center [426, 99] width 33 height 16
click at [451, 105] on link "Documents Documents" at bounding box center [479, 100] width 63 height 25
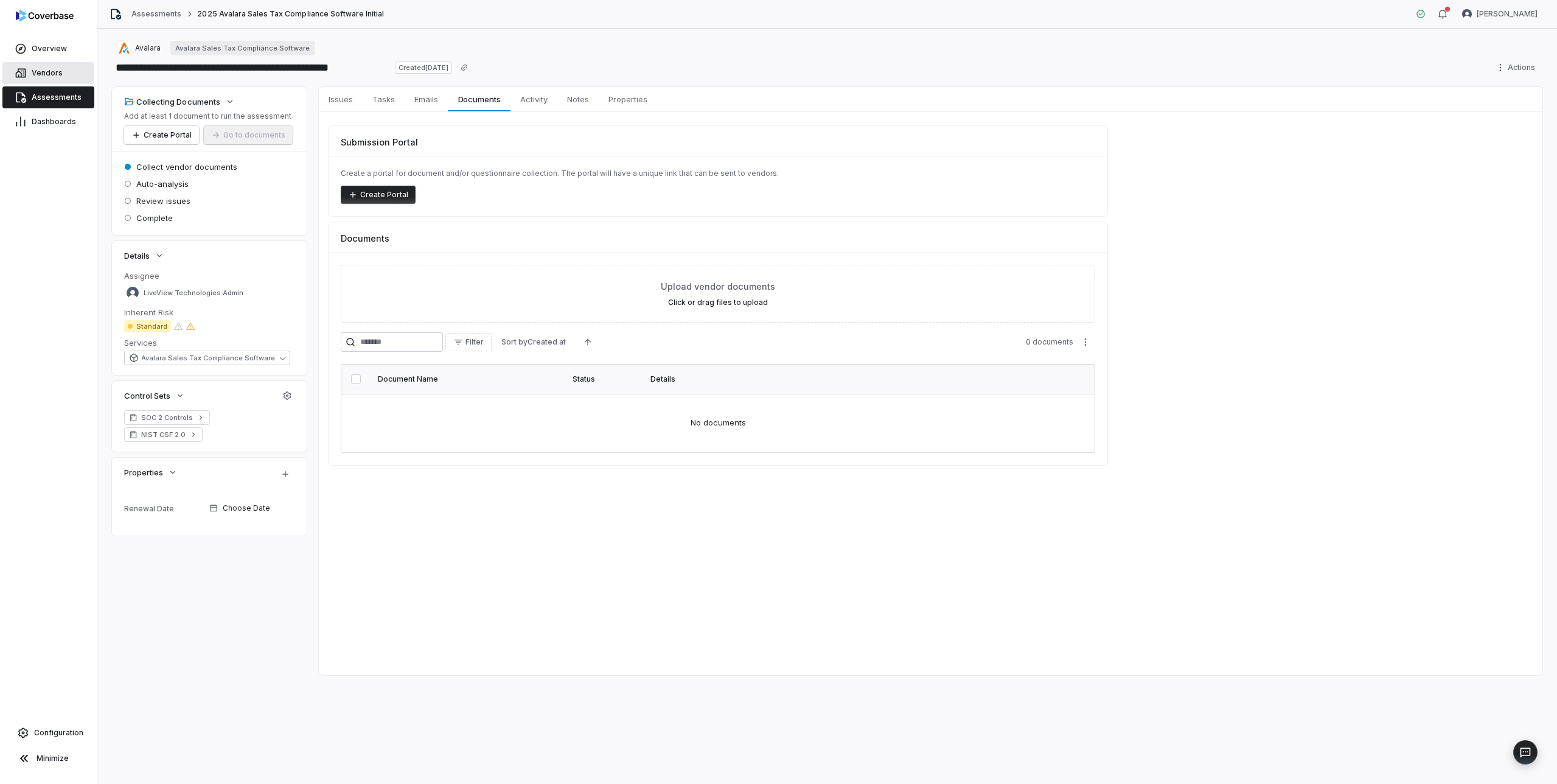
click at [44, 73] on span "Vendors" at bounding box center [47, 73] width 31 height 10
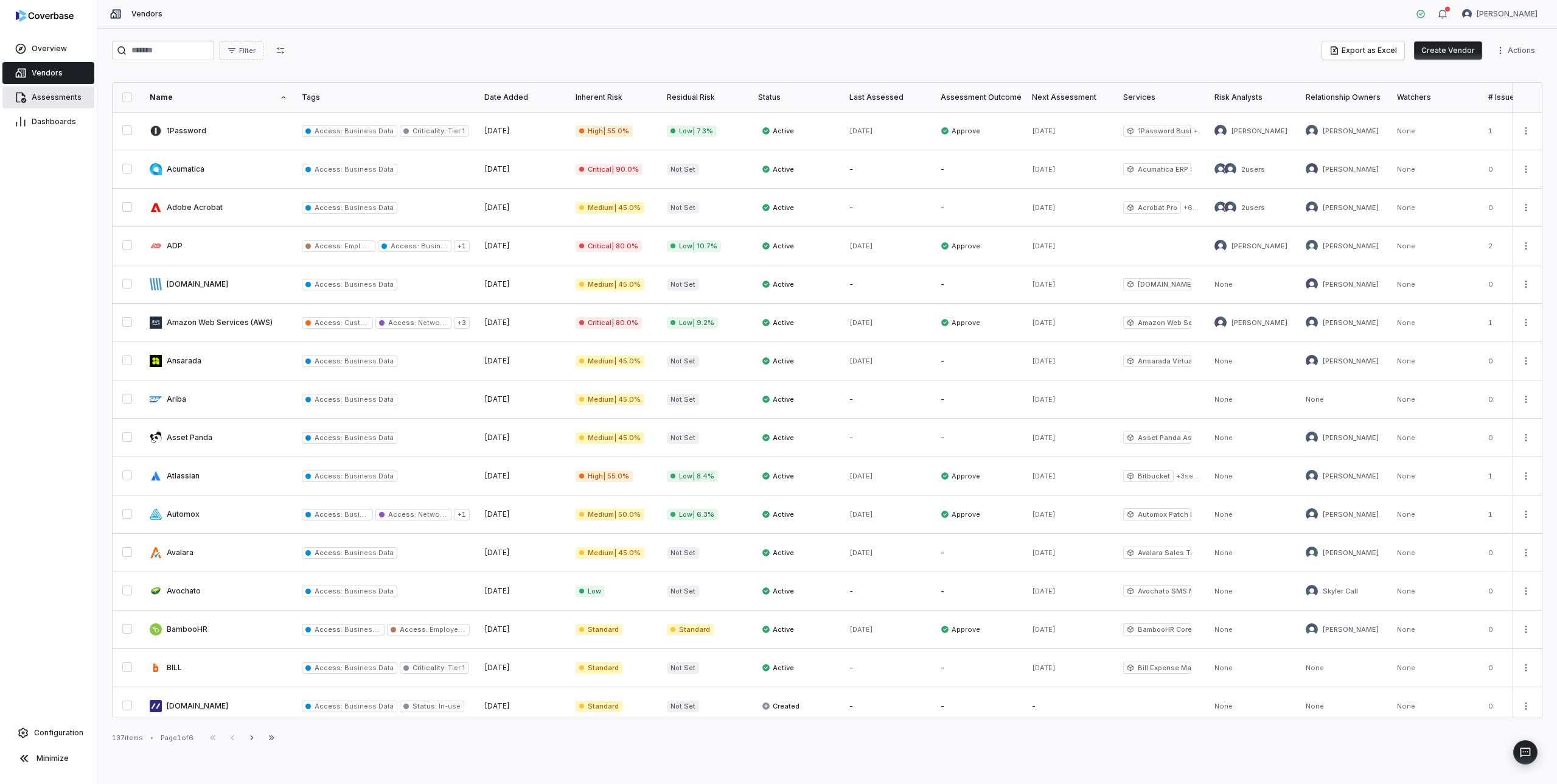
click at [57, 99] on span "Assessments" at bounding box center [56, 97] width 50 height 10
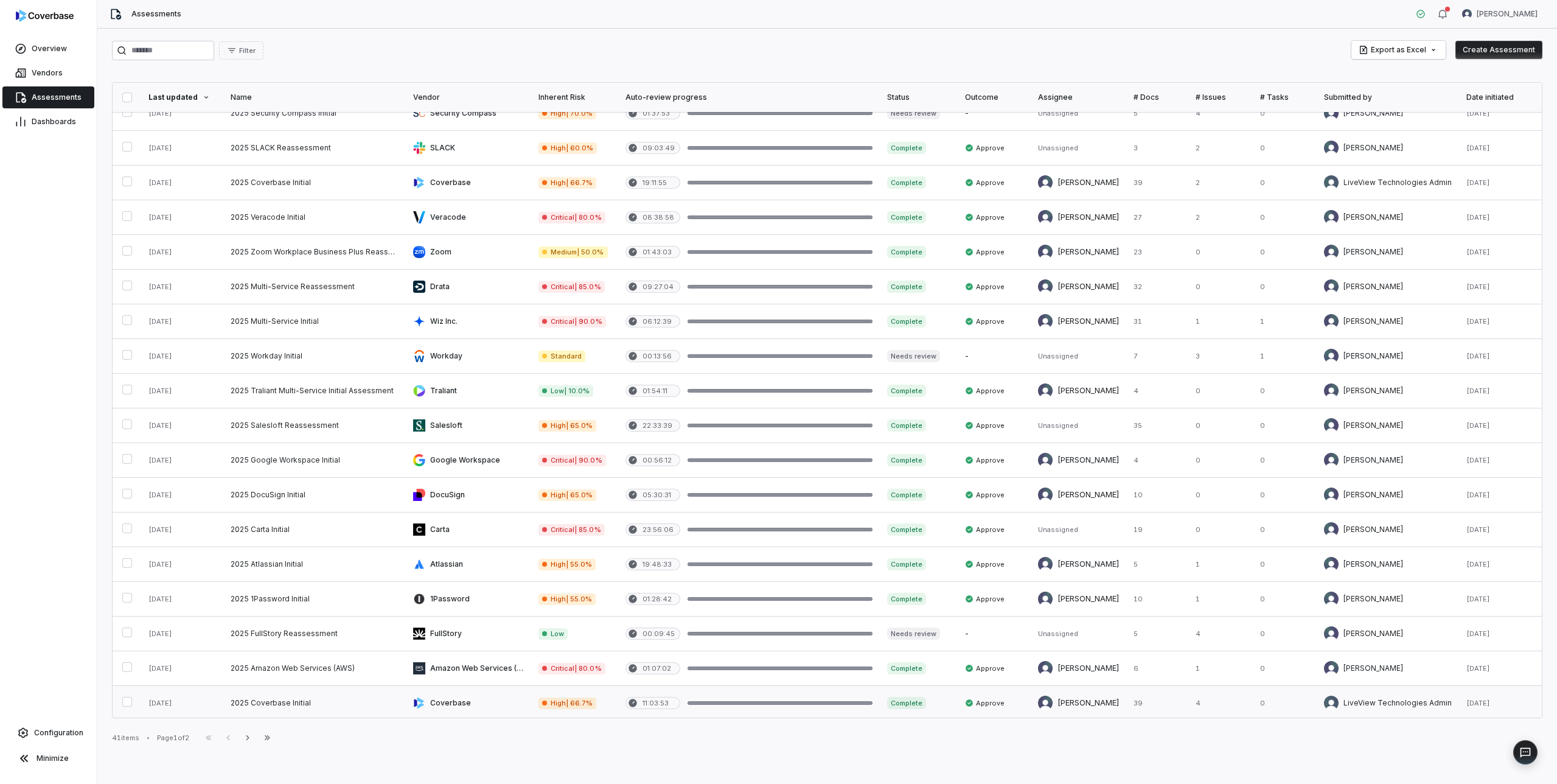
scroll to position [261, 0]
click at [250, 736] on icon "button" at bounding box center [247, 737] width 10 height 10
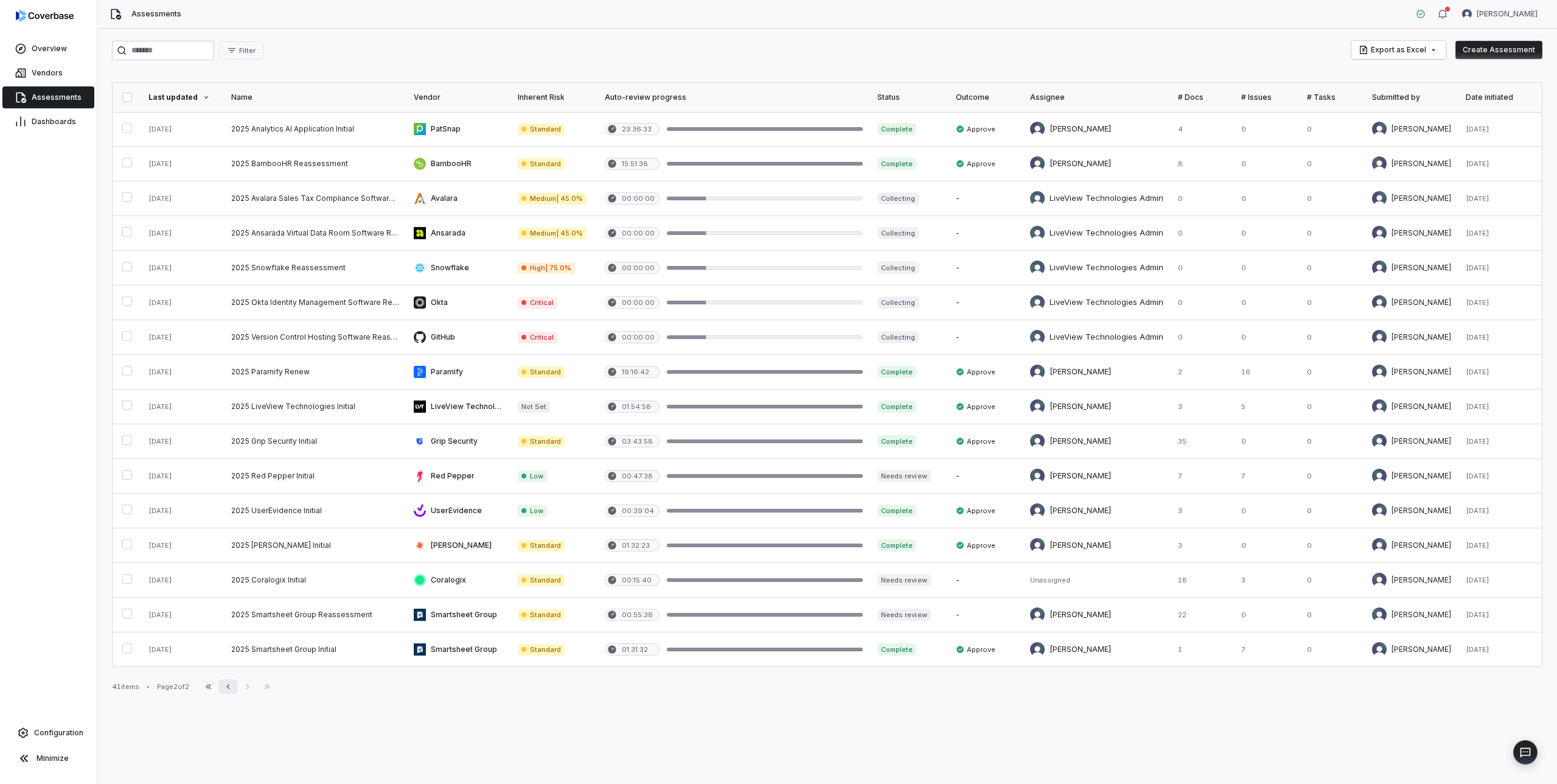
click at [233, 689] on icon "button" at bounding box center [228, 686] width 10 height 10
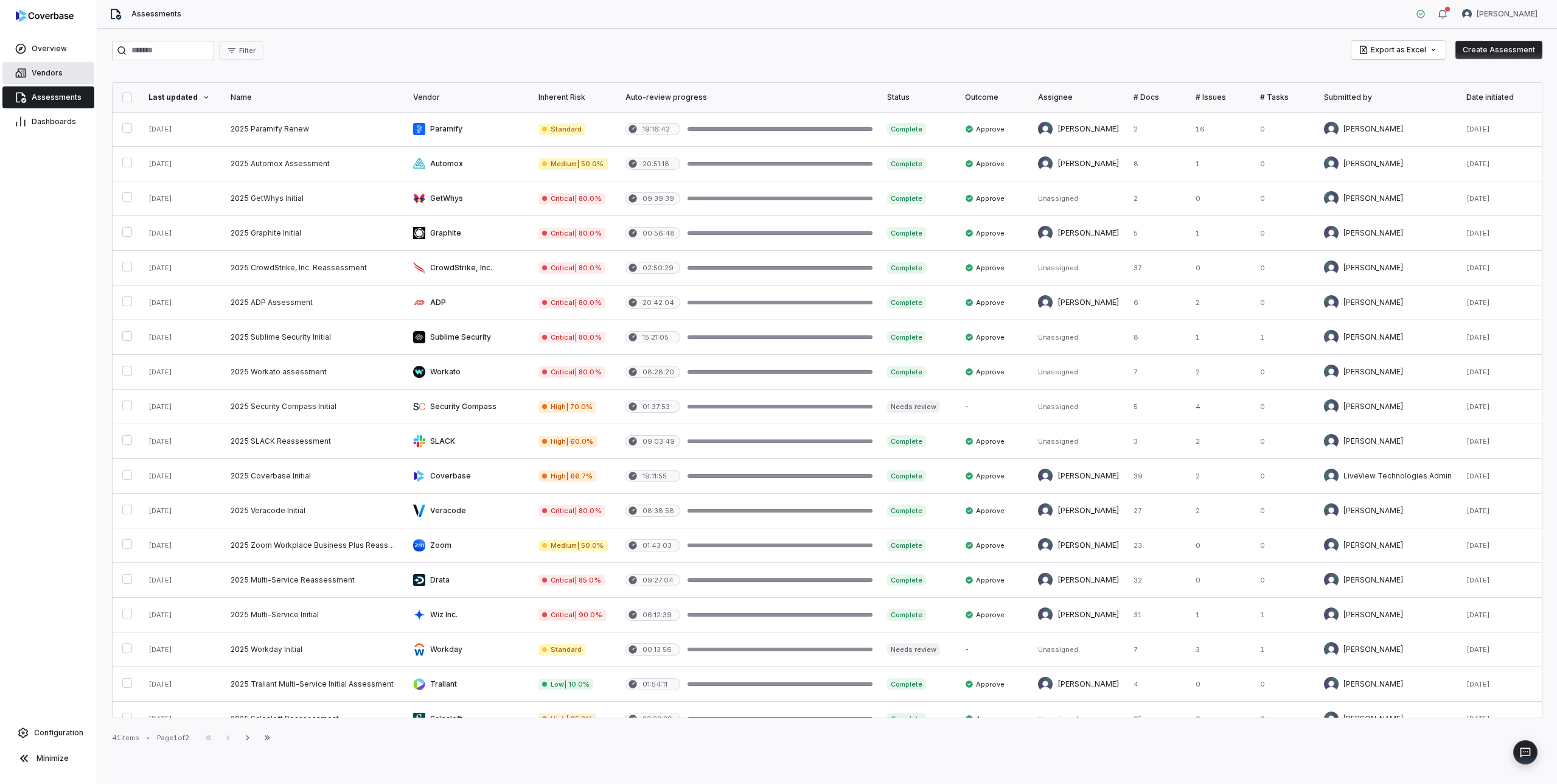
click at [43, 70] on span "Vendors" at bounding box center [47, 73] width 31 height 10
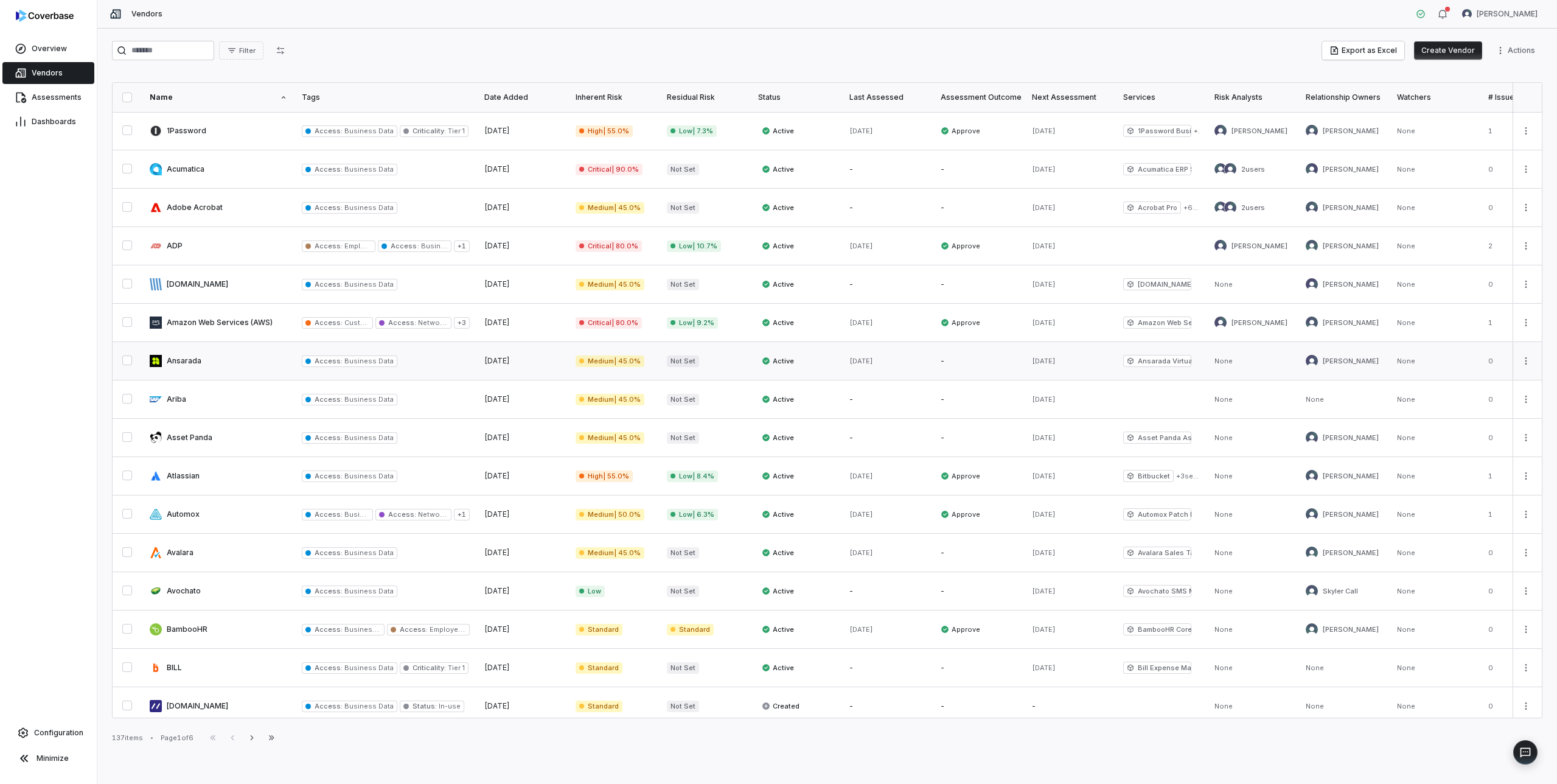
click at [196, 360] on link at bounding box center [219, 361] width 152 height 38
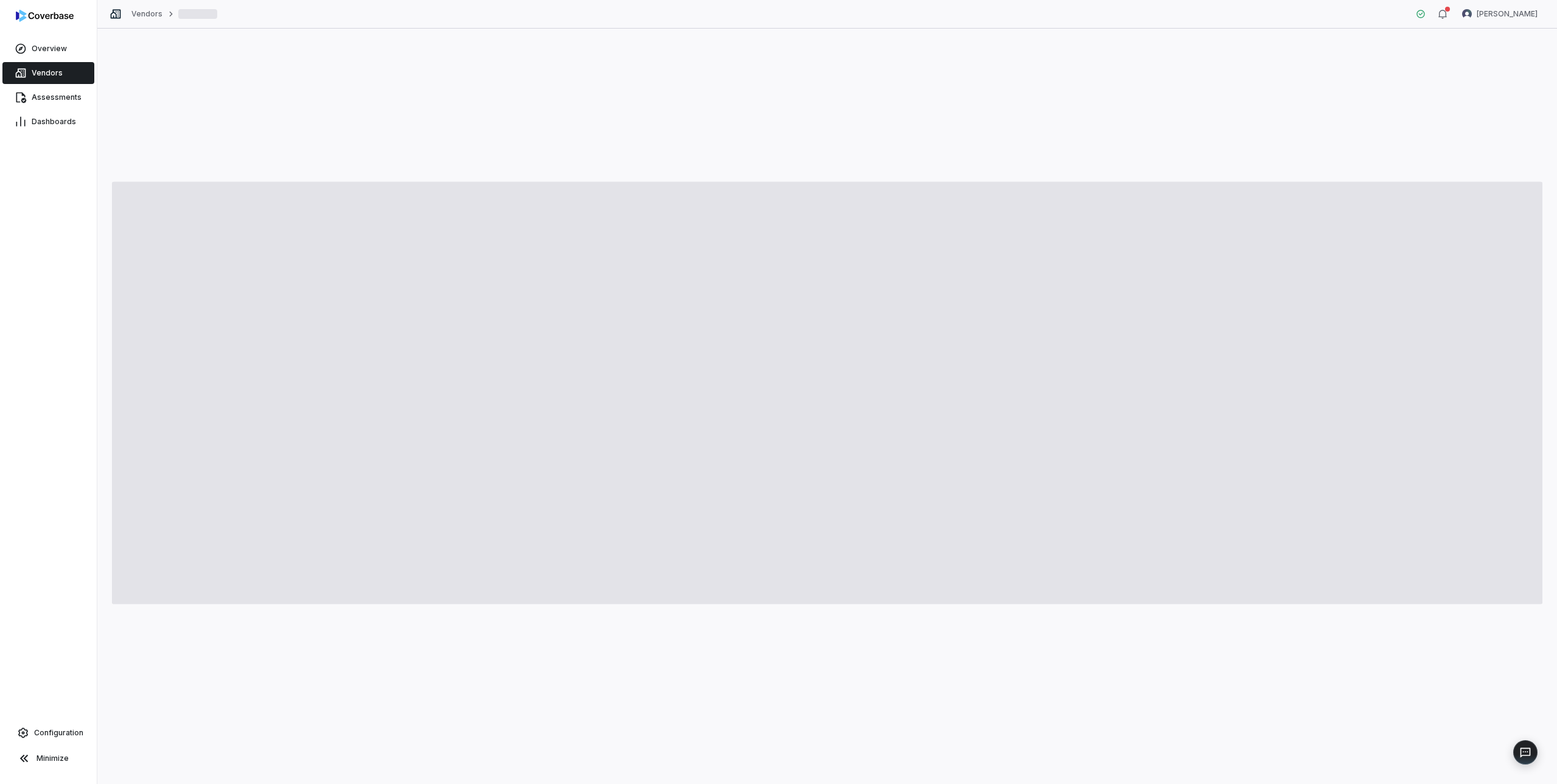
type textarea "*"
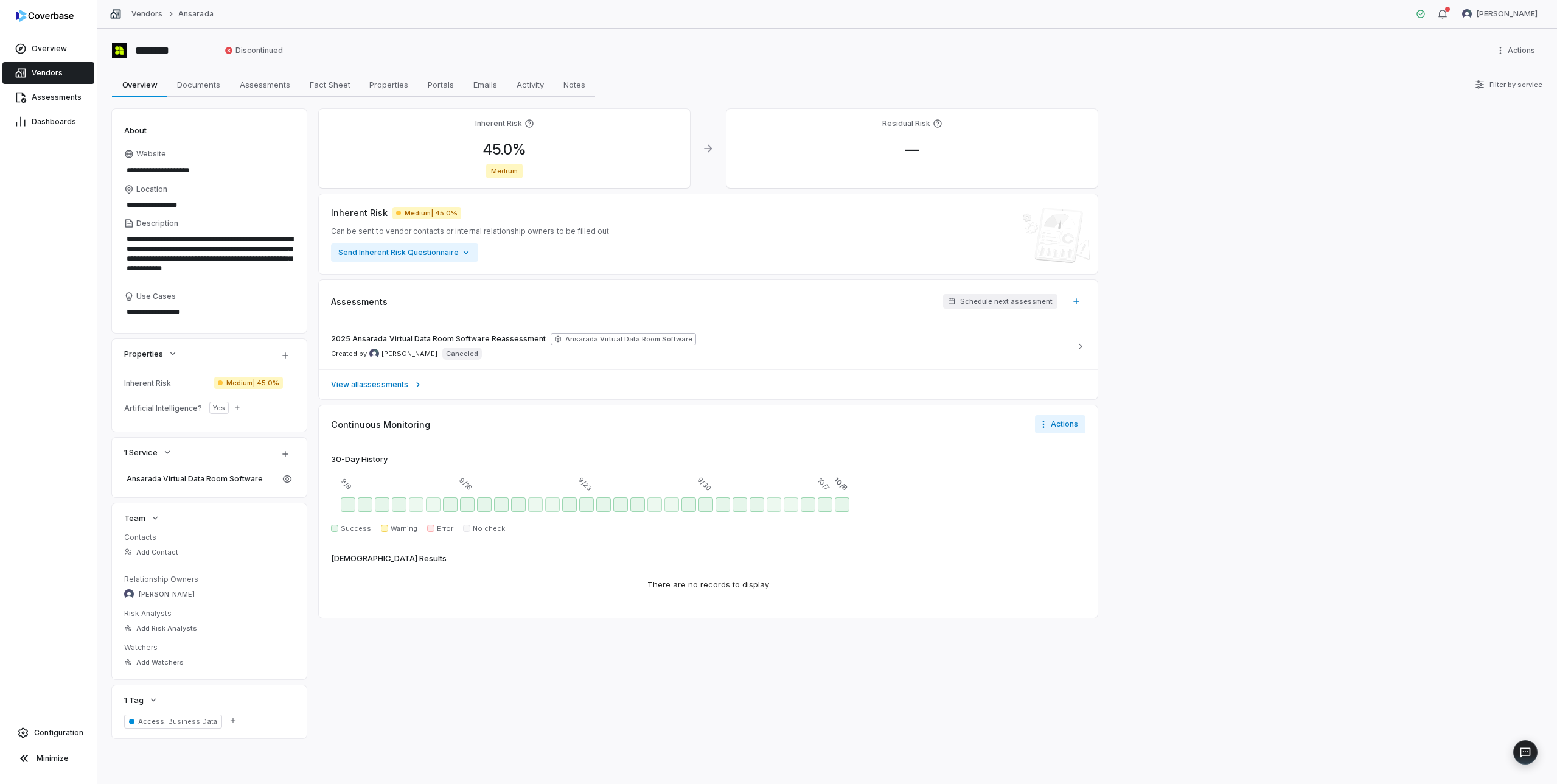
click at [51, 69] on span "Vendors" at bounding box center [47, 73] width 31 height 10
